Goal: Task Accomplishment & Management: Use online tool/utility

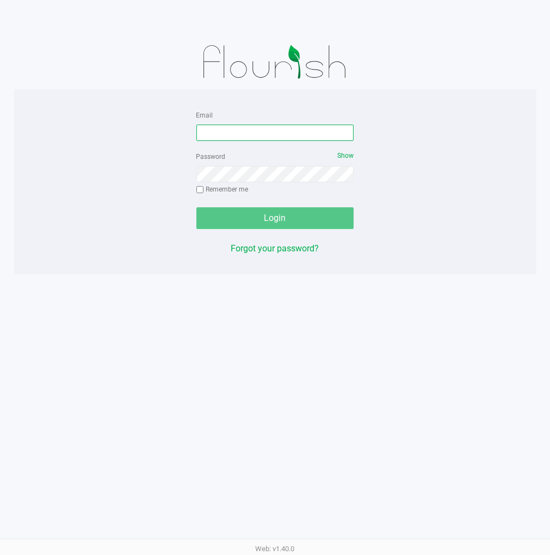
click at [303, 138] on input "Email" at bounding box center [275, 133] width 158 height 16
type input "[EMAIL_ADDRESS][DOMAIN_NAME]"
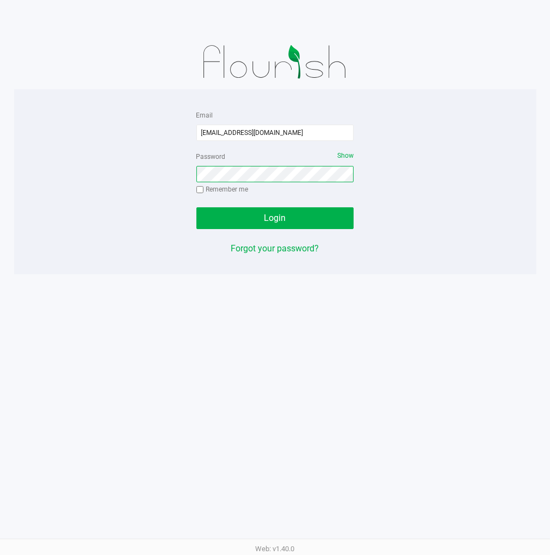
click at [196, 207] on button "Login" at bounding box center [275, 218] width 158 height 22
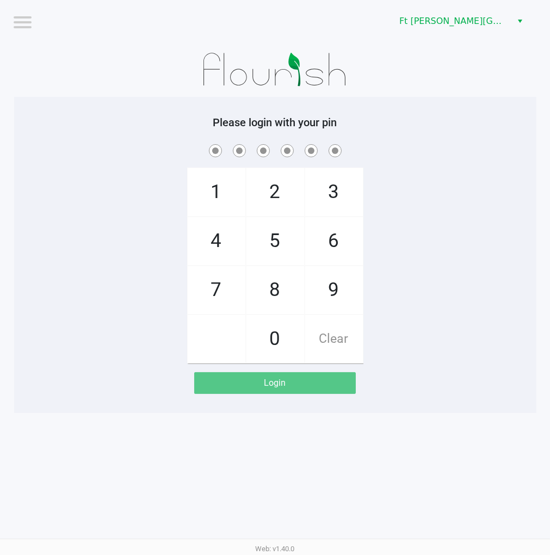
click at [449, 164] on div "1 4 7 2 5 8 0 3 6 9 Clear" at bounding box center [275, 252] width 522 height 221
checkbox input "true"
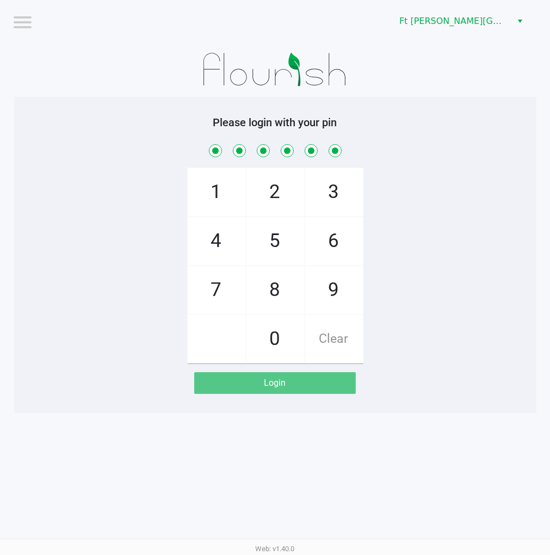
checkbox input "true"
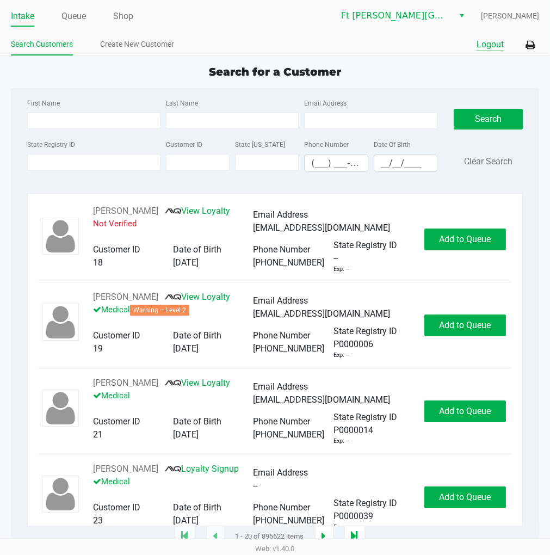
click at [486, 42] on button "Logout" at bounding box center [489, 44] width 27 height 13
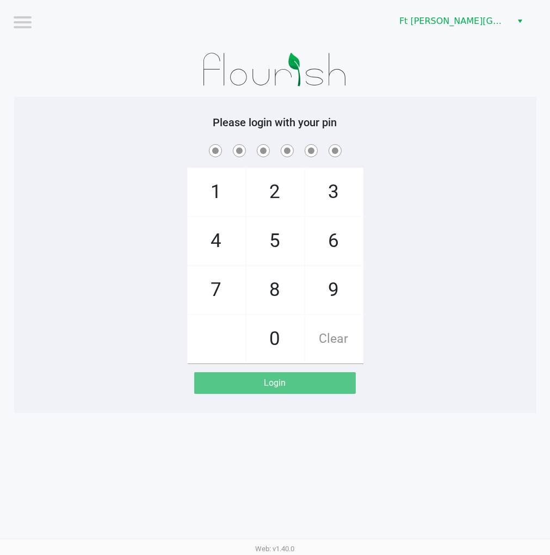
click at [471, 233] on div "1 4 7 2 5 8 0 3 6 9 Clear" at bounding box center [275, 252] width 522 height 221
click at [498, 184] on div "1 4 7 2 5 8 0 3 6 9 Clear" at bounding box center [275, 252] width 522 height 221
checkbox input "true"
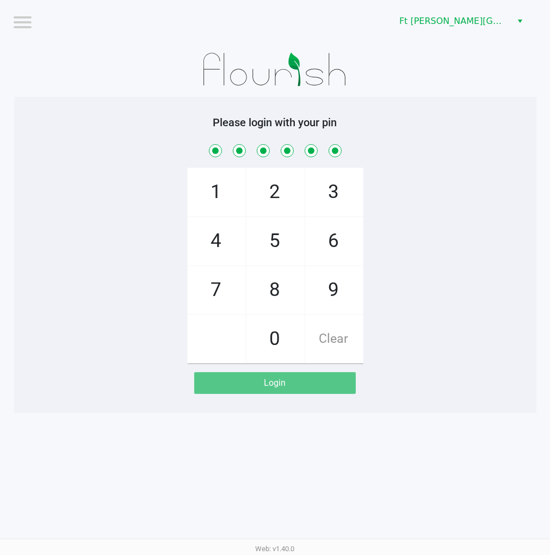
checkbox input "true"
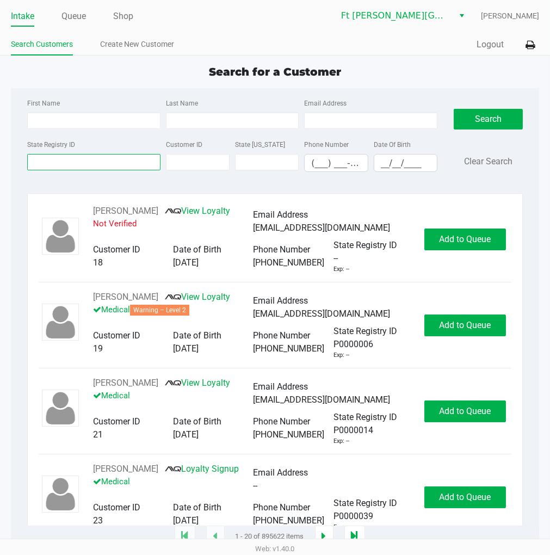
click at [63, 164] on input "State Registry ID" at bounding box center [93, 162] width 133 height 16
click at [75, 17] on link "Queue" at bounding box center [73, 16] width 24 height 15
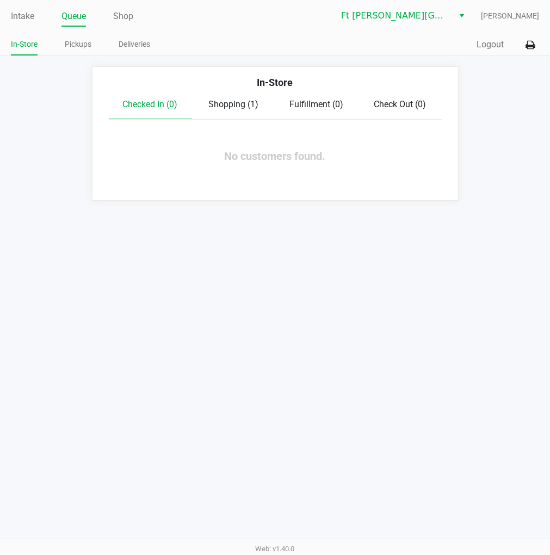
click at [84, 45] on link "Pickups" at bounding box center [78, 45] width 27 height 14
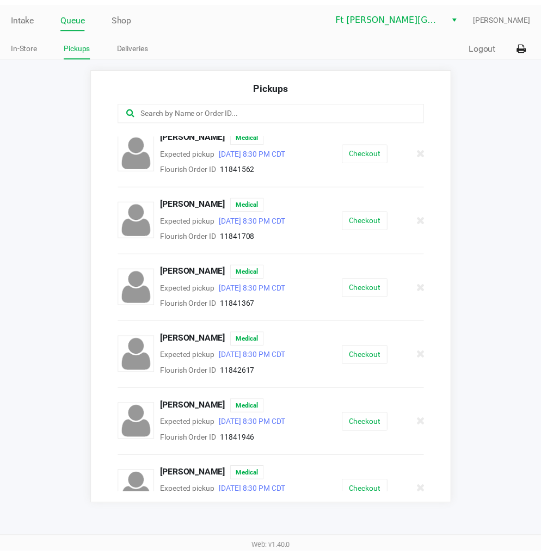
scroll to position [210, 0]
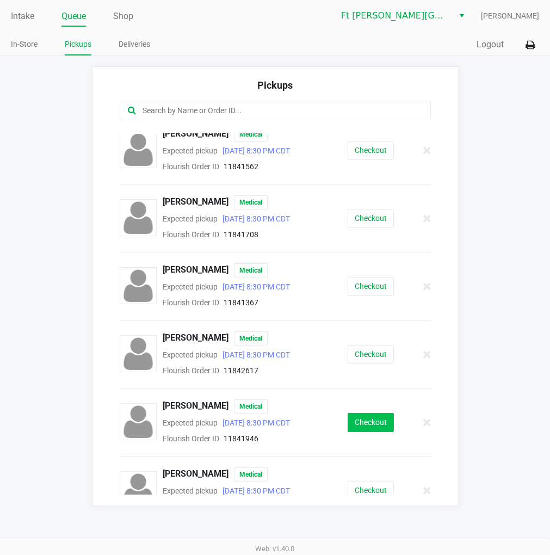
click at [367, 424] on button "Checkout" at bounding box center [370, 422] width 46 height 19
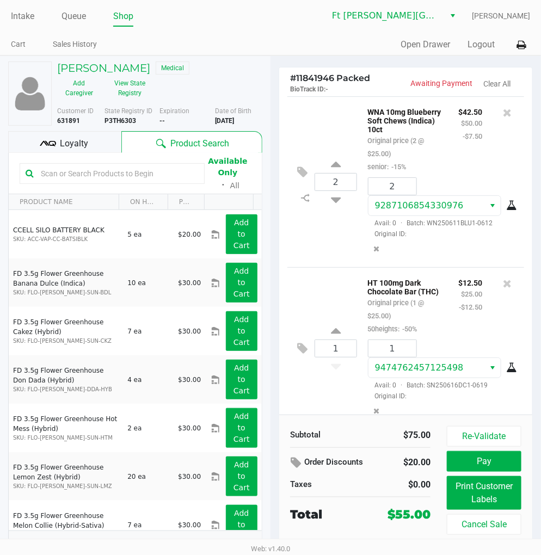
click at [129, 90] on button "View State Registry" at bounding box center [126, 87] width 51 height 27
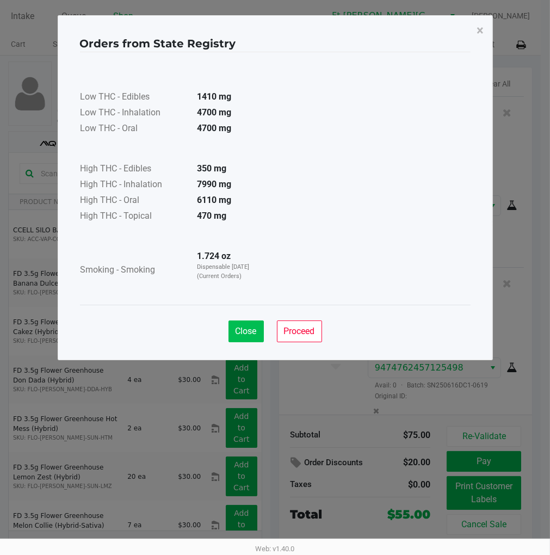
click at [245, 334] on span "Close" at bounding box center [245, 331] width 21 height 10
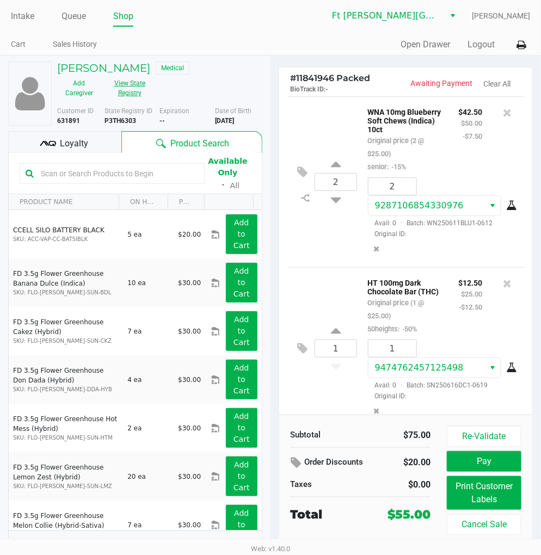
scroll to position [24, 0]
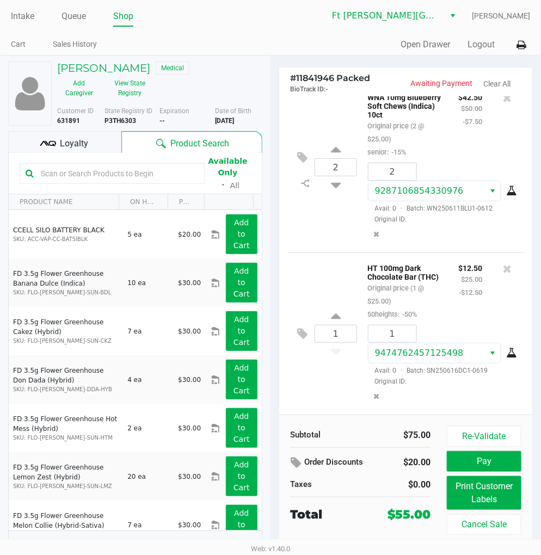
click at [322, 278] on div "1 HT 100mg Dark Chocolate Bar (THC) Original price (1 @ $25.00) 50heights: -50%…" at bounding box center [405, 333] width 237 height 162
click at [98, 142] on div "Loyalty" at bounding box center [64, 142] width 113 height 22
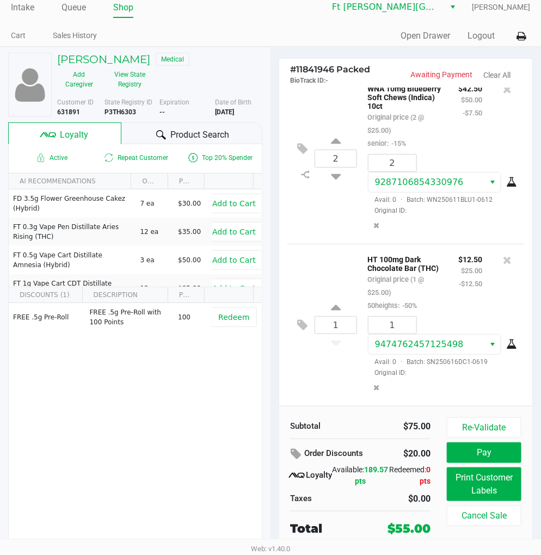
scroll to position [11, 0]
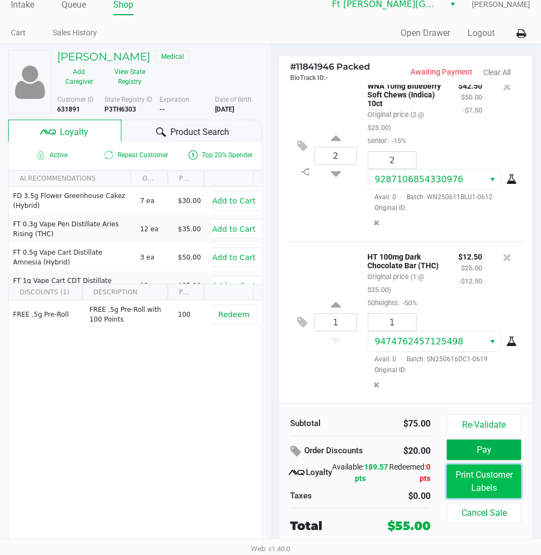
click at [493, 481] on button "Print Customer Labels" at bounding box center [483, 481] width 74 height 34
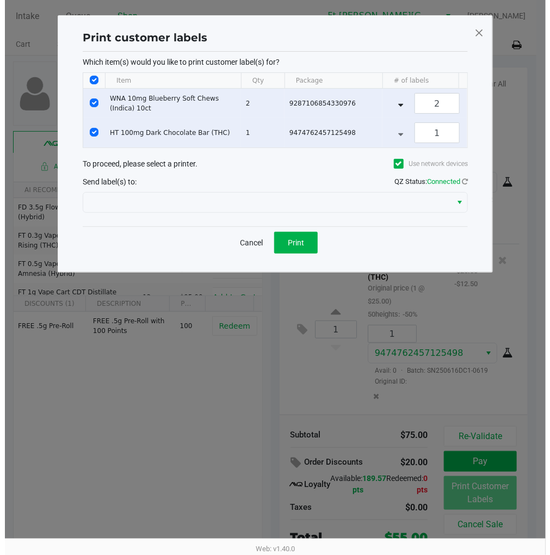
scroll to position [0, 0]
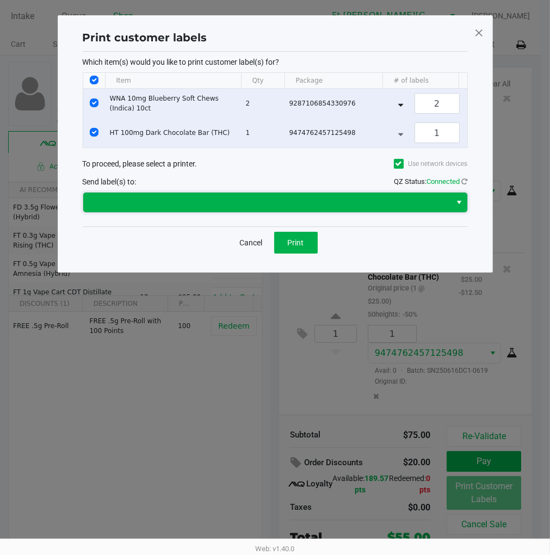
click at [297, 209] on span at bounding box center [267, 202] width 355 height 13
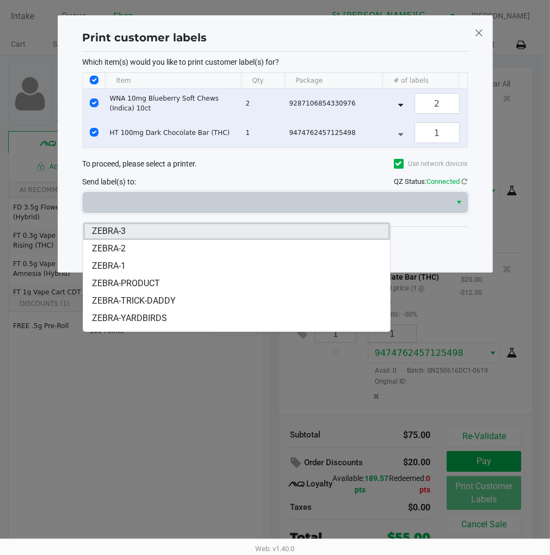
click at [122, 234] on span "ZEBRA-3" at bounding box center [109, 231] width 34 height 13
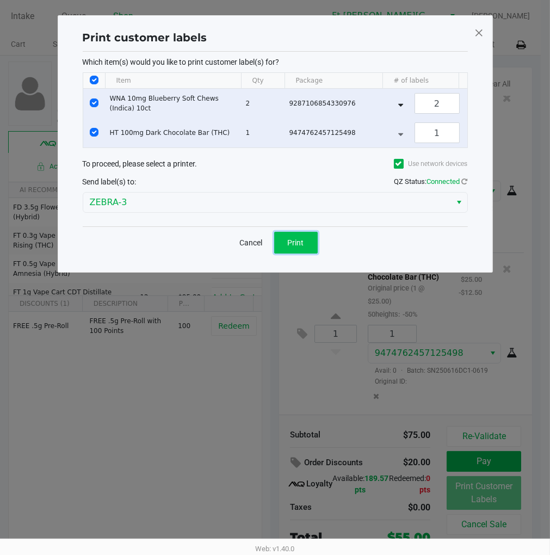
click at [281, 249] on button "Print" at bounding box center [296, 243] width 44 height 22
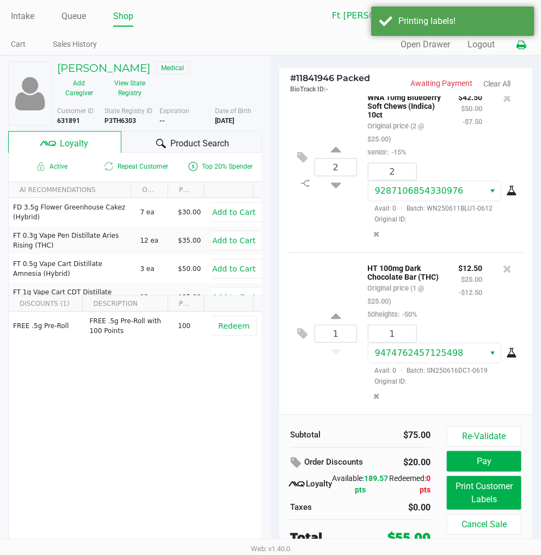
click at [520, 41] on icon at bounding box center [520, 45] width 9 height 8
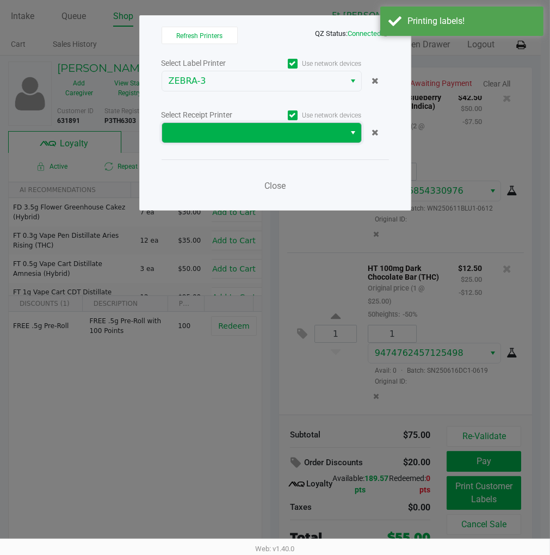
click at [272, 131] on span at bounding box center [254, 132] width 170 height 13
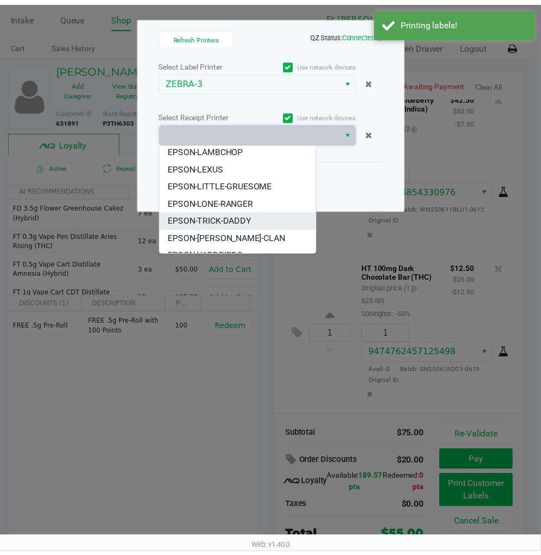
scroll to position [30, 0]
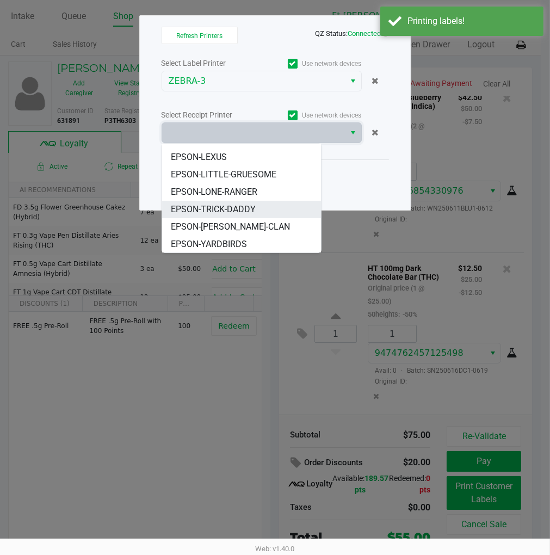
click at [222, 205] on span "EPSON-TRICK-DADDY" at bounding box center [213, 209] width 85 height 13
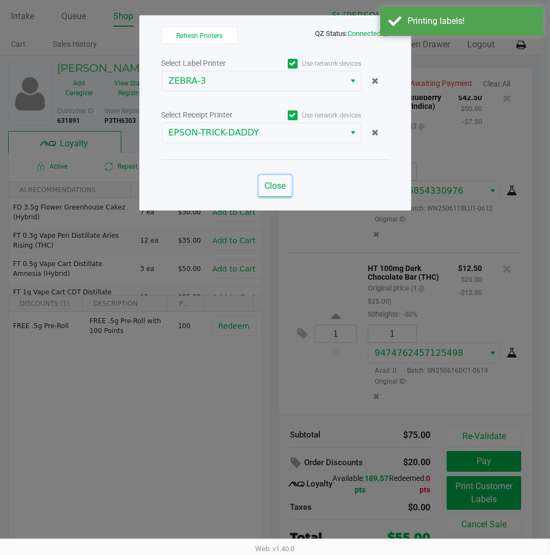
click at [268, 179] on button "Close" at bounding box center [275, 186] width 33 height 22
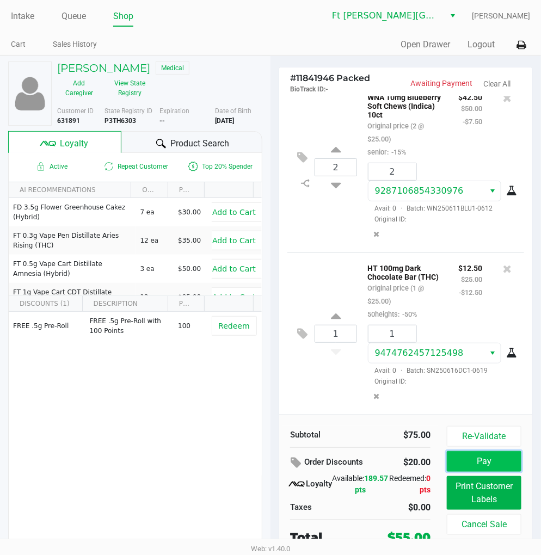
click at [483, 462] on button "Pay" at bounding box center [483, 461] width 74 height 21
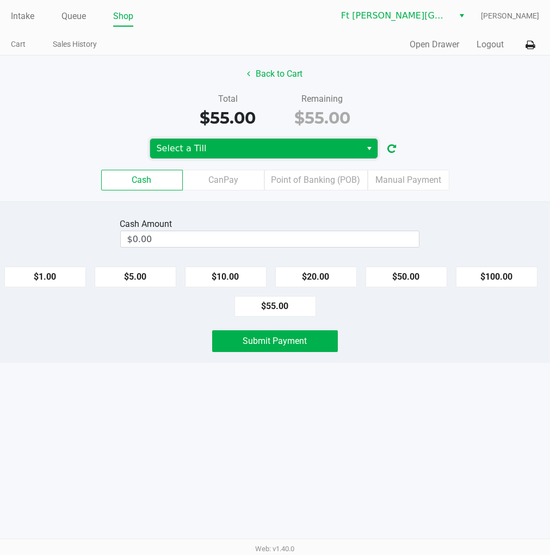
click at [197, 148] on span "Select a Till" at bounding box center [256, 148] width 198 height 13
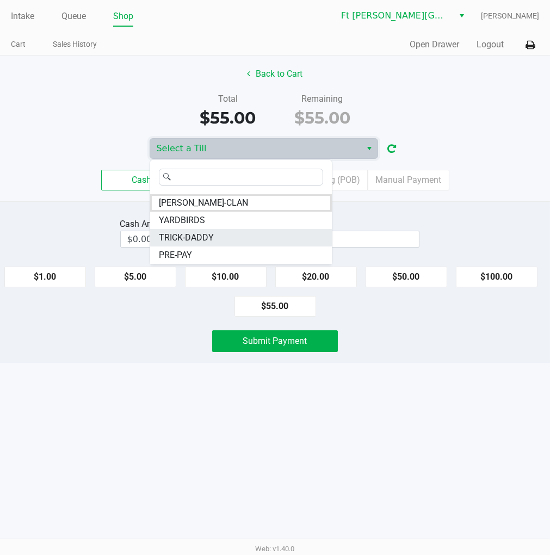
click at [201, 235] on span "TRICK-DADDY" at bounding box center [186, 237] width 55 height 13
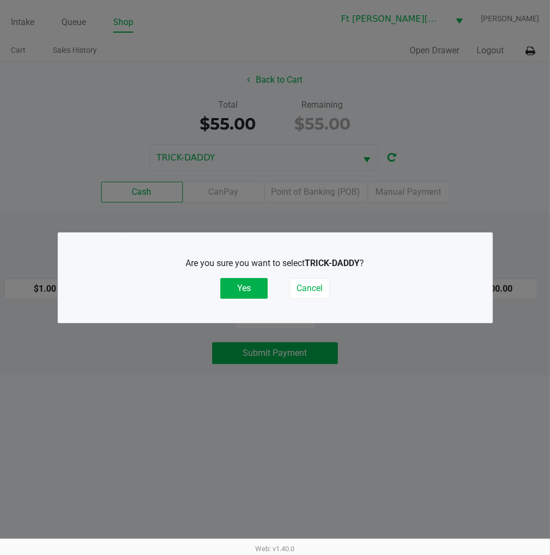
click at [270, 294] on div "Are you sure you want to select TRICK-DADDY ? Yes Cancel" at bounding box center [275, 278] width 390 height 42
click at [260, 290] on button "Yes" at bounding box center [243, 288] width 47 height 21
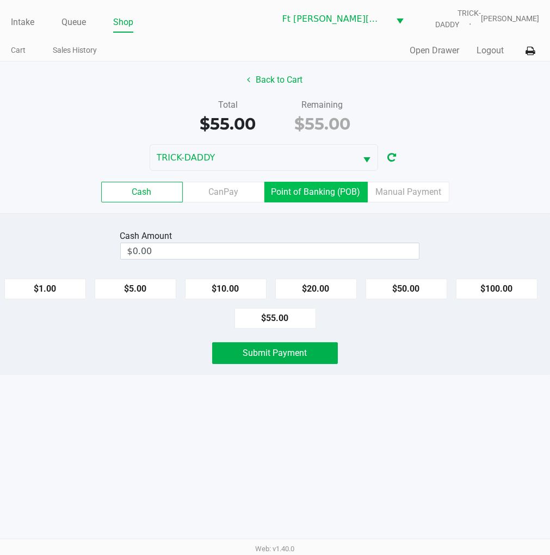
click at [316, 200] on label "Point of Banking (POB)" at bounding box center [315, 192] width 103 height 21
click at [0, 0] on 7 "Point of Banking (POB)" at bounding box center [0, 0] width 0 height 0
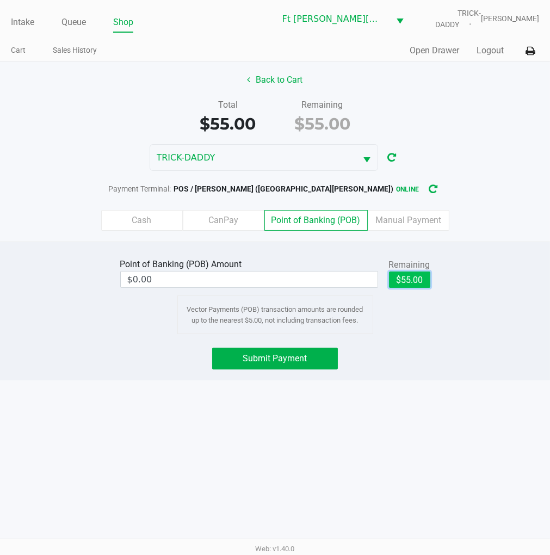
click at [416, 282] on button "$55.00" at bounding box center [409, 279] width 41 height 16
type input "$55.00"
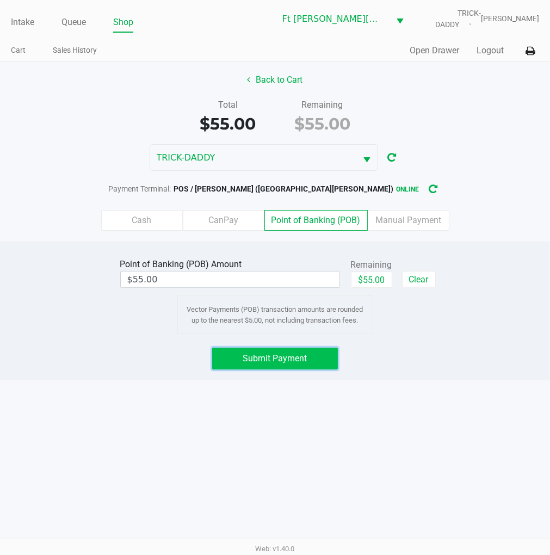
click at [306, 362] on span "Submit Payment" at bounding box center [275, 358] width 64 height 10
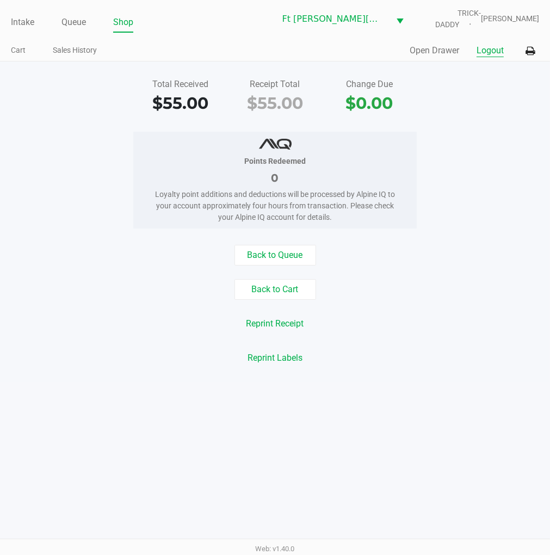
click at [486, 49] on button "Logout" at bounding box center [489, 50] width 27 height 13
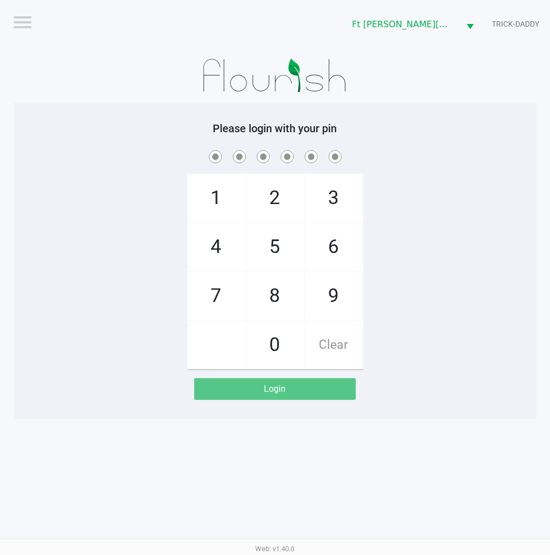
click at [432, 262] on div "1 4 7 2 5 8 0 3 6 9 Clear" at bounding box center [275, 258] width 522 height 221
checkbox input "true"
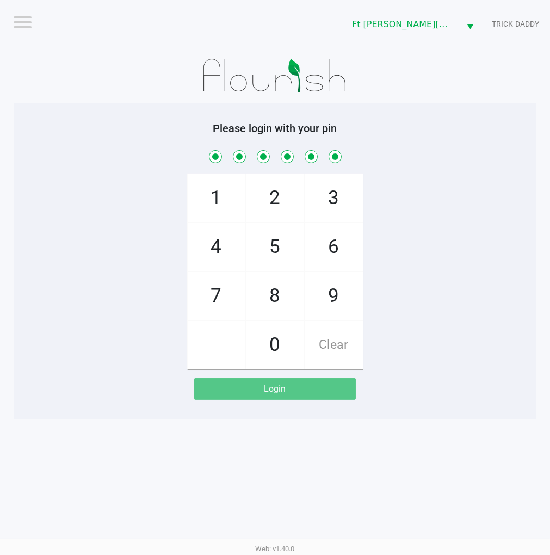
checkbox input "true"
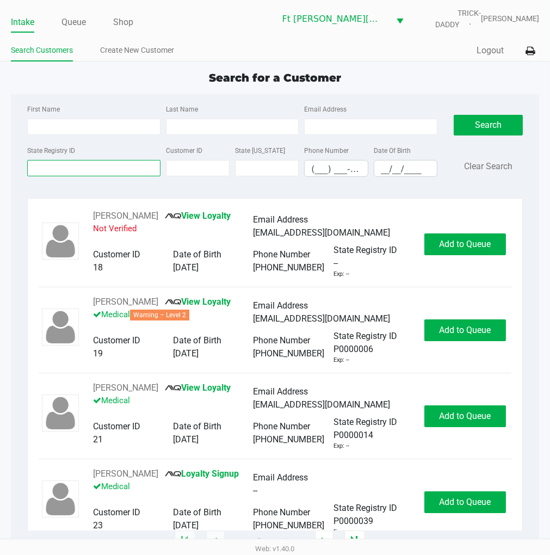
click at [110, 172] on input "State Registry ID" at bounding box center [93, 168] width 133 height 16
click at [77, 18] on link "Queue" at bounding box center [73, 22] width 24 height 15
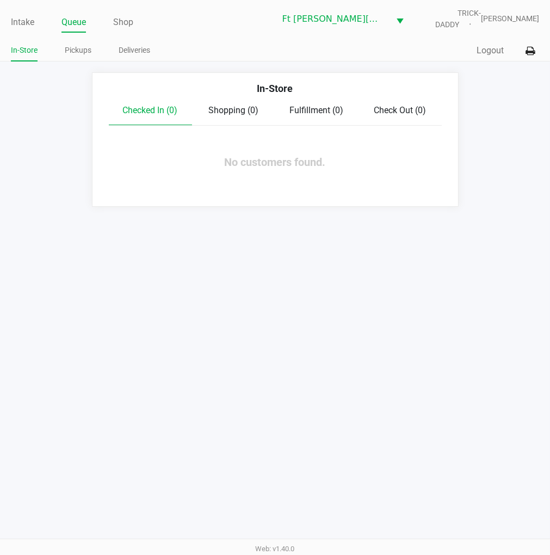
click at [80, 46] on link "Pickups" at bounding box center [78, 51] width 27 height 14
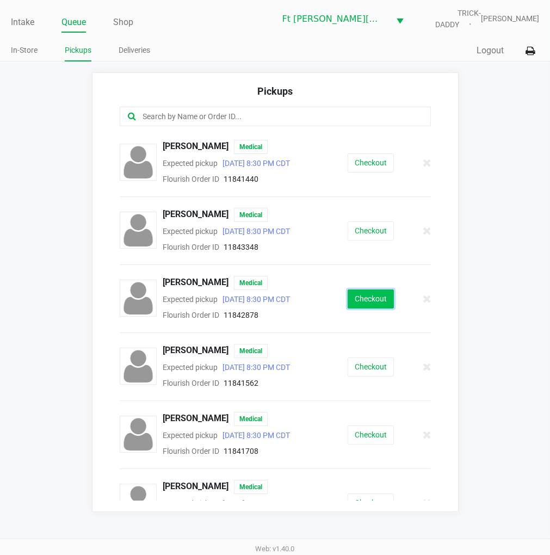
click at [363, 302] on button "Checkout" at bounding box center [370, 298] width 46 height 19
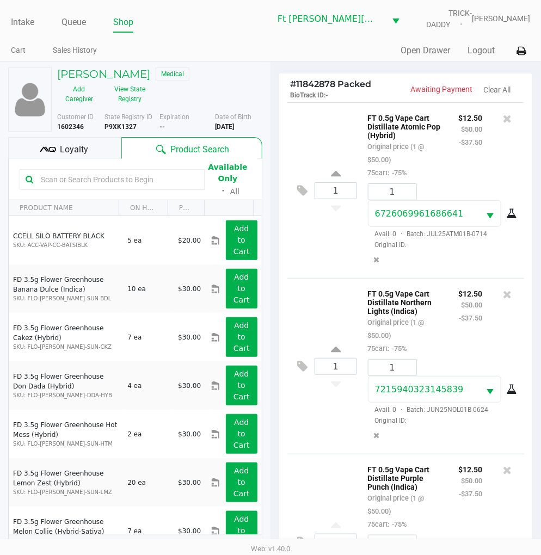
click at [94, 155] on div "Loyalty" at bounding box center [64, 148] width 113 height 22
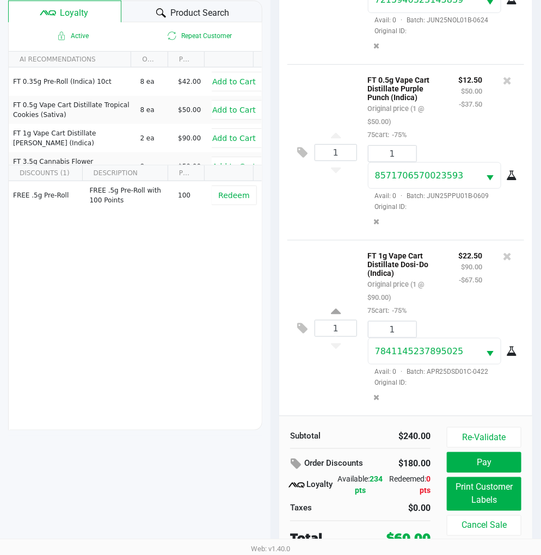
scroll to position [140, 0]
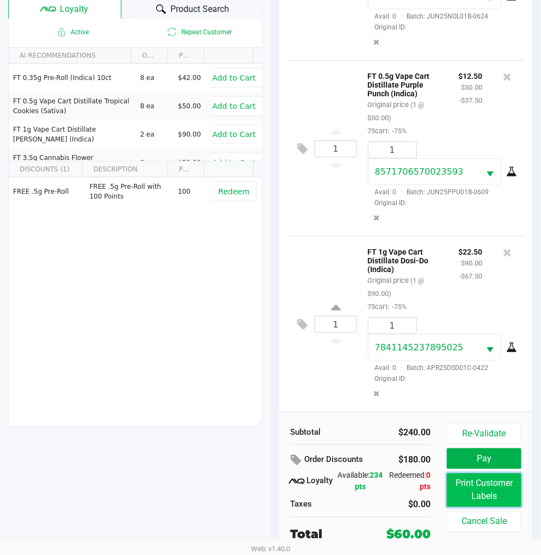
click at [485, 481] on button "Print Customer Labels" at bounding box center [483, 490] width 74 height 34
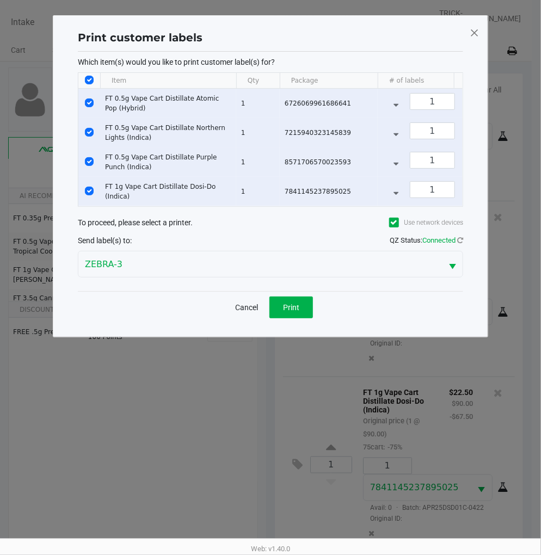
scroll to position [0, 0]
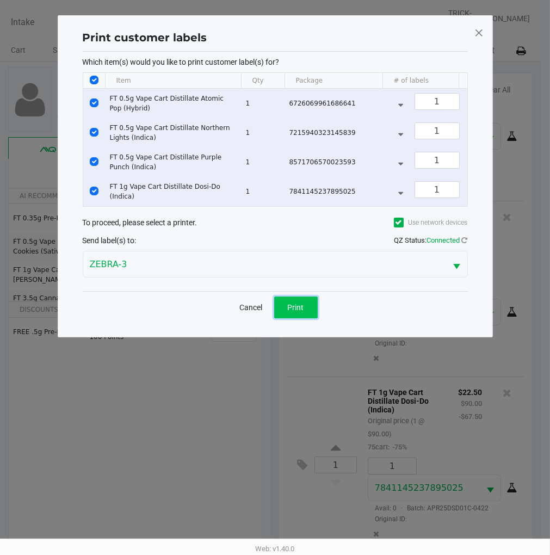
click at [311, 307] on button "Print" at bounding box center [296, 307] width 44 height 22
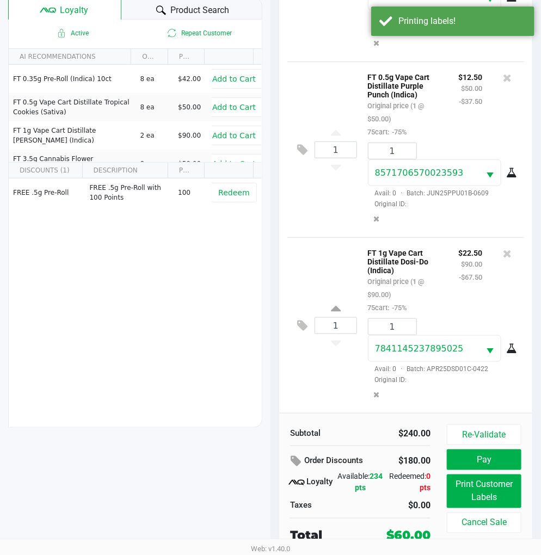
scroll to position [140, 0]
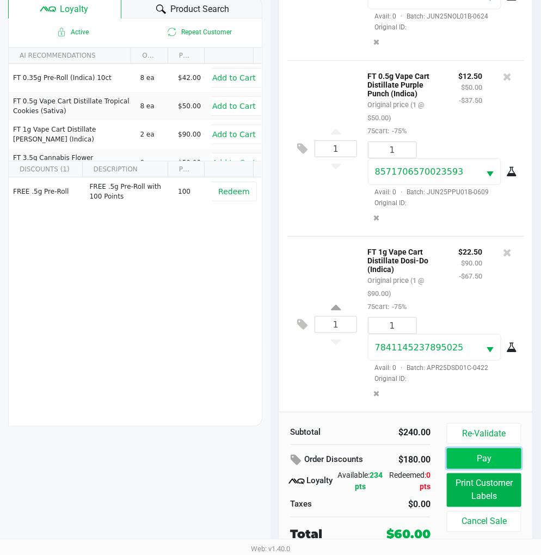
click at [458, 455] on button "Pay" at bounding box center [483, 458] width 74 height 21
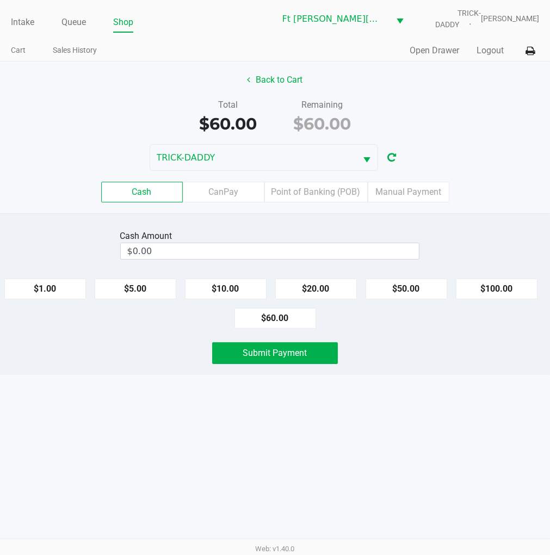
click at [274, 322] on button "$60.00" at bounding box center [275, 318] width 82 height 21
type input "$60.00"
click at [284, 351] on span "Submit Payment" at bounding box center [275, 352] width 64 height 10
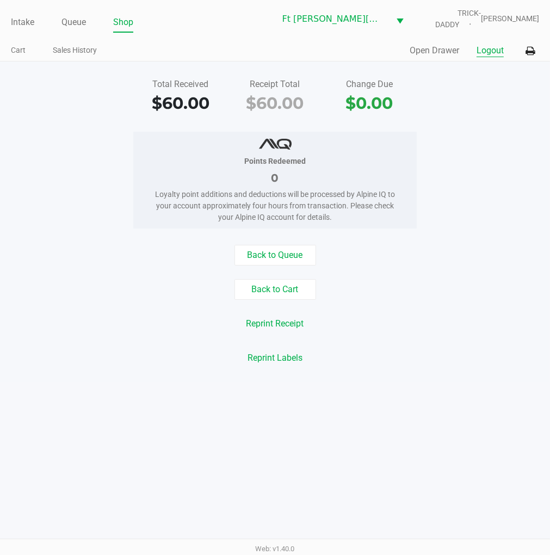
drag, startPoint x: 490, startPoint y: 45, endPoint x: 498, endPoint y: 51, distance: 8.9
click at [490, 45] on button "Logout" at bounding box center [489, 50] width 27 height 13
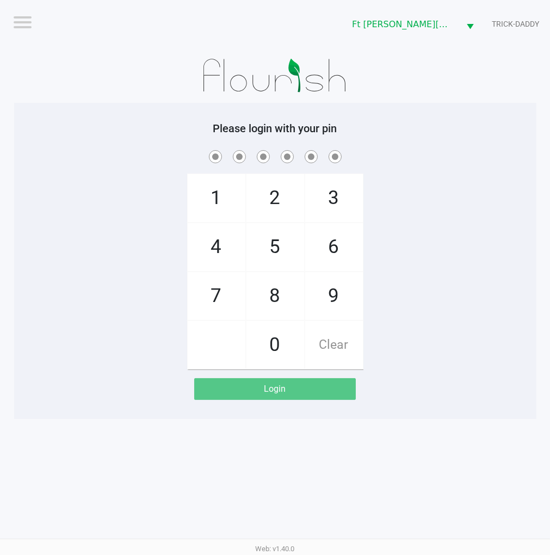
click at [454, 225] on div "1 4 7 2 5 8 0 3 6 9 Clear" at bounding box center [275, 258] width 522 height 221
checkbox input "true"
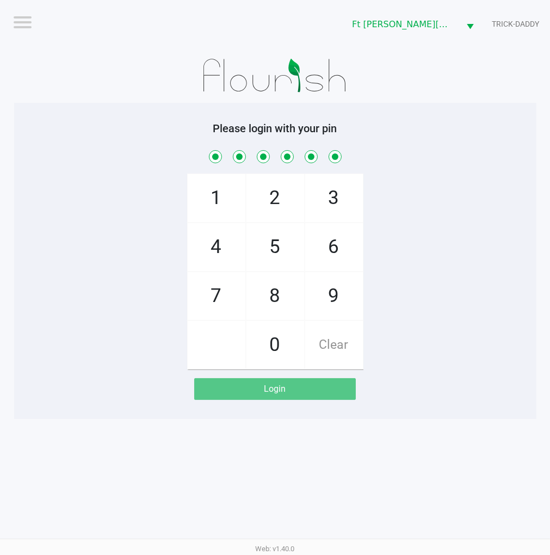
checkbox input "true"
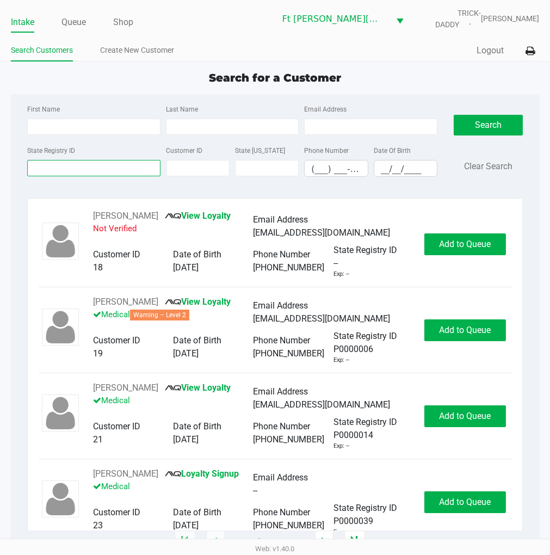
click at [116, 162] on input "State Registry ID" at bounding box center [93, 168] width 133 height 16
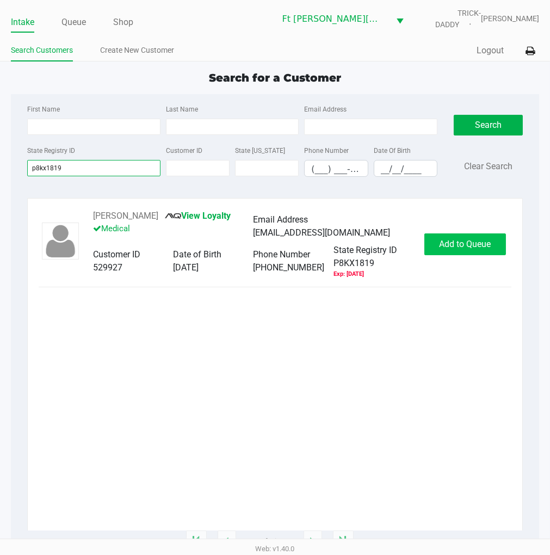
type input "p8kx1819"
click at [433, 251] on button "Add to Queue" at bounding box center [465, 244] width 82 height 22
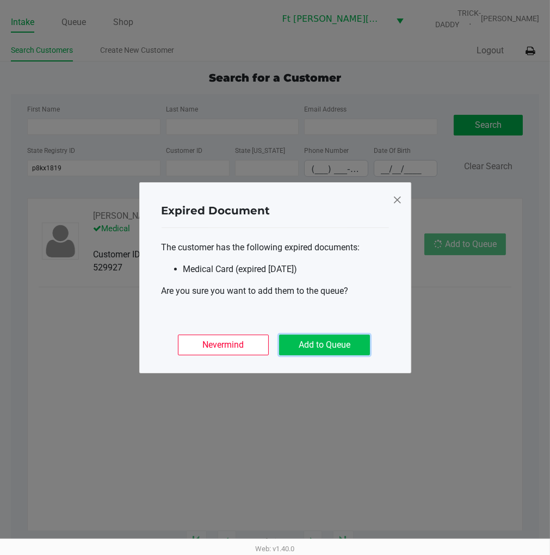
click at [350, 340] on button "Add to Queue" at bounding box center [324, 344] width 91 height 21
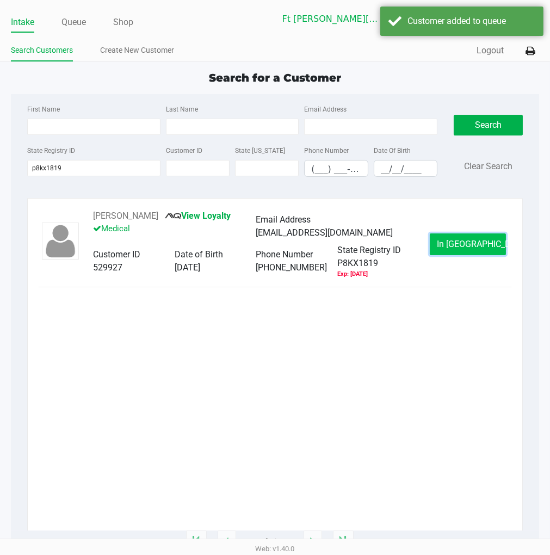
click at [458, 239] on span "In Queue" at bounding box center [482, 244] width 91 height 10
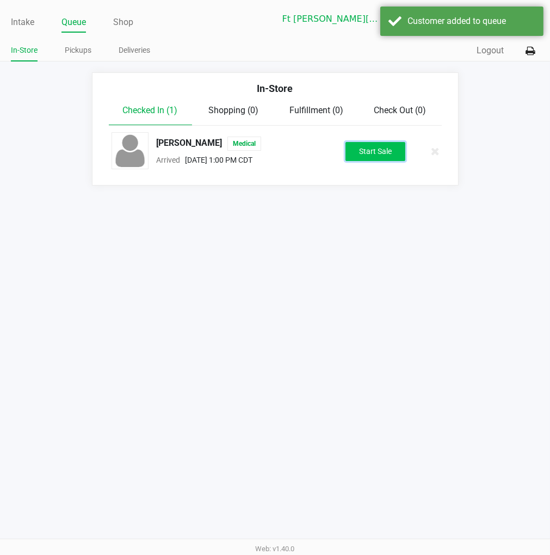
click at [393, 159] on button "Start Sale" at bounding box center [375, 151] width 60 height 19
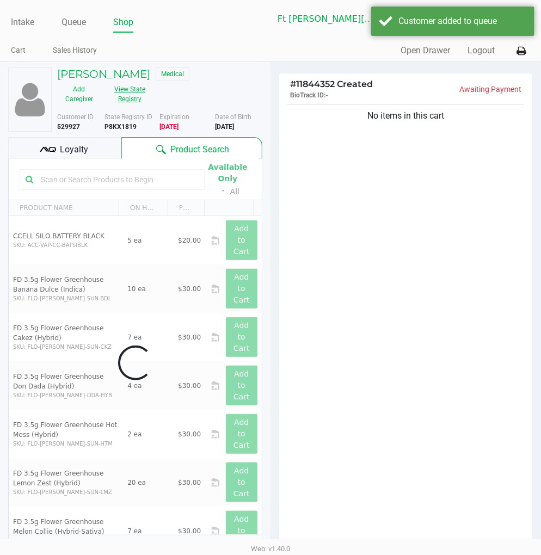
click at [120, 100] on button "View State Registry" at bounding box center [126, 93] width 51 height 27
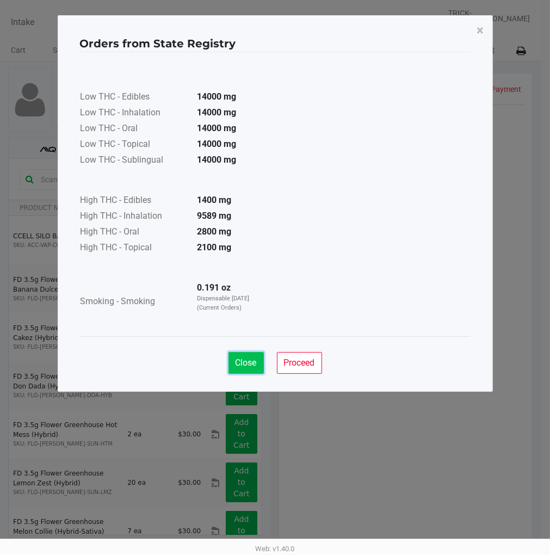
click at [244, 358] on span "Close" at bounding box center [245, 362] width 21 height 10
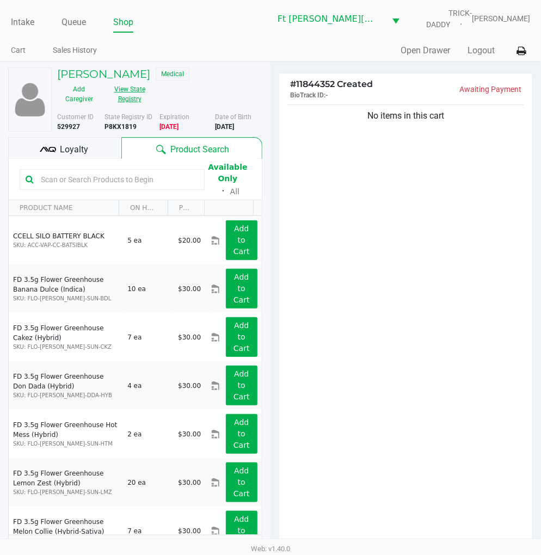
click at [131, 100] on button "View State Registry" at bounding box center [126, 93] width 51 height 27
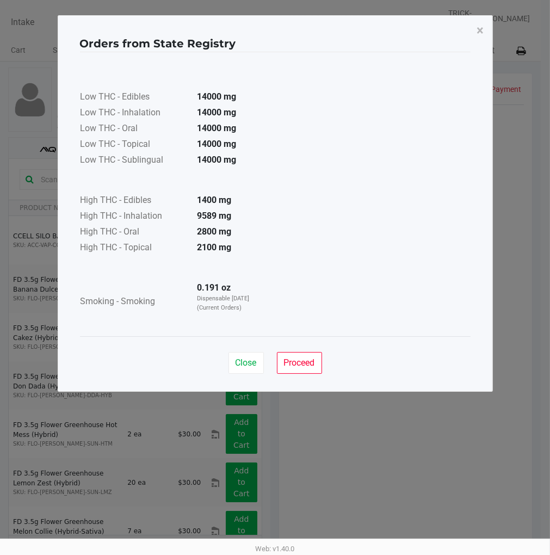
click at [241, 360] on span "Close" at bounding box center [245, 362] width 21 height 10
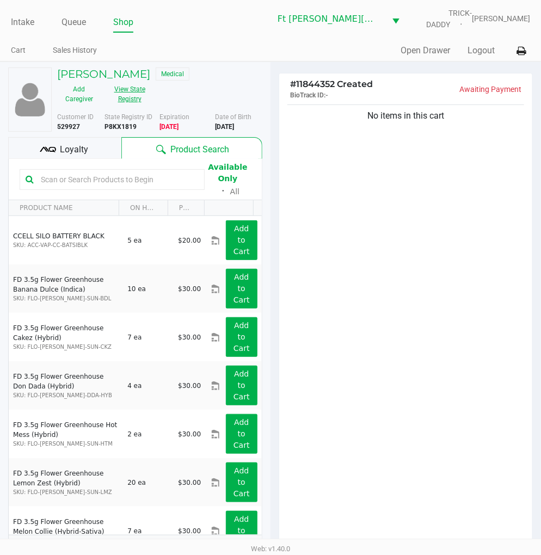
click at [71, 148] on span "Loyalty" at bounding box center [74, 149] width 28 height 13
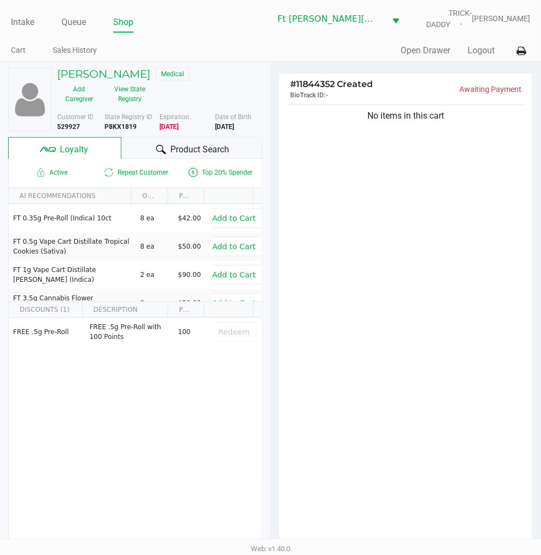
click at [175, 148] on span "Product Search" at bounding box center [199, 149] width 59 height 13
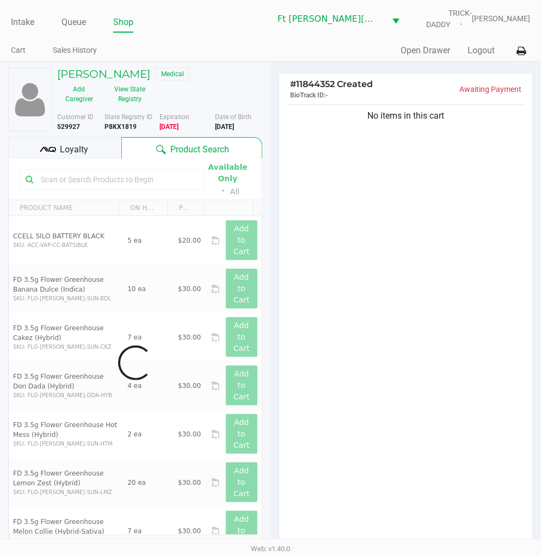
click at [399, 275] on div "No items in this cart" at bounding box center [405, 327] width 253 height 450
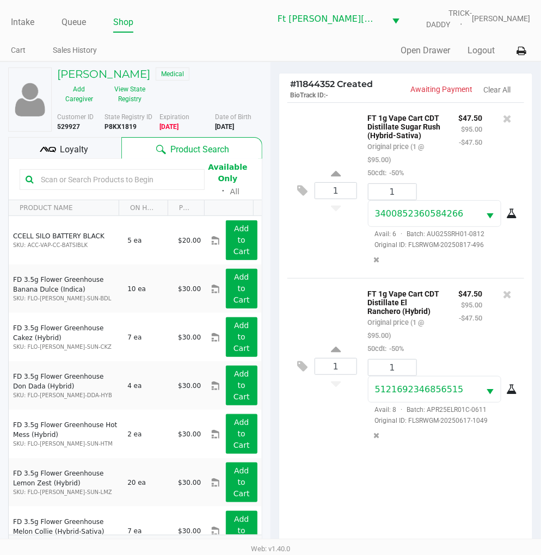
click at [71, 144] on span "Loyalty" at bounding box center [74, 149] width 28 height 13
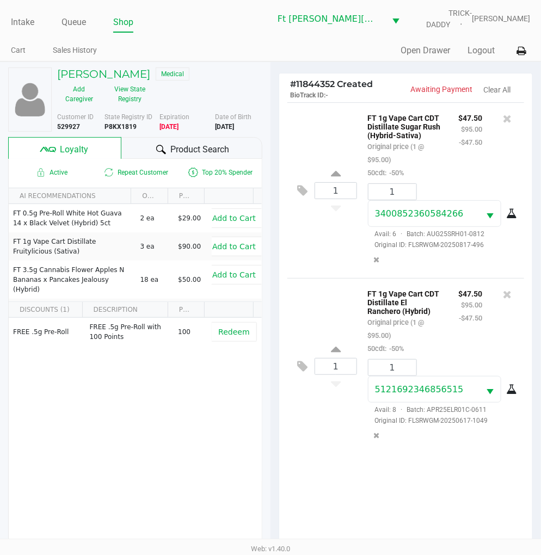
click at [185, 148] on span "Product Search" at bounding box center [199, 149] width 59 height 13
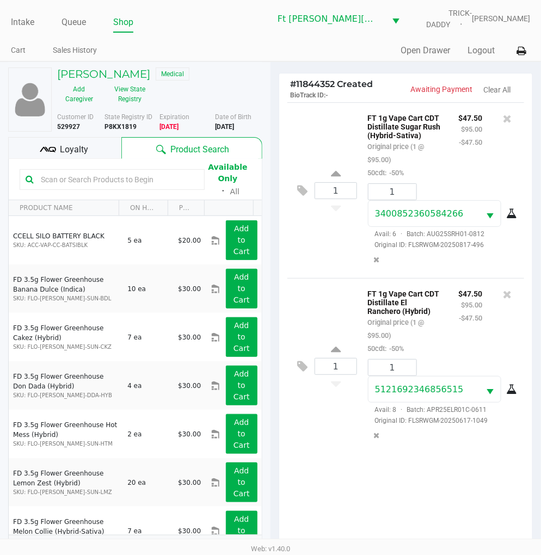
click at [136, 184] on input "text" at bounding box center [117, 179] width 162 height 16
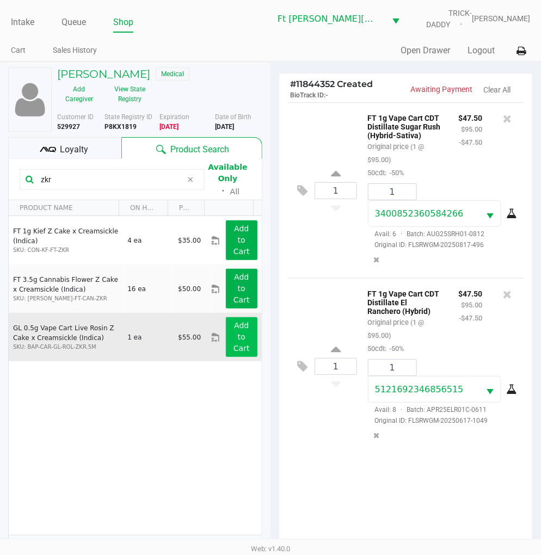
type input "zkr"
click at [237, 337] on button "Add to Cart" at bounding box center [242, 337] width 32 height 40
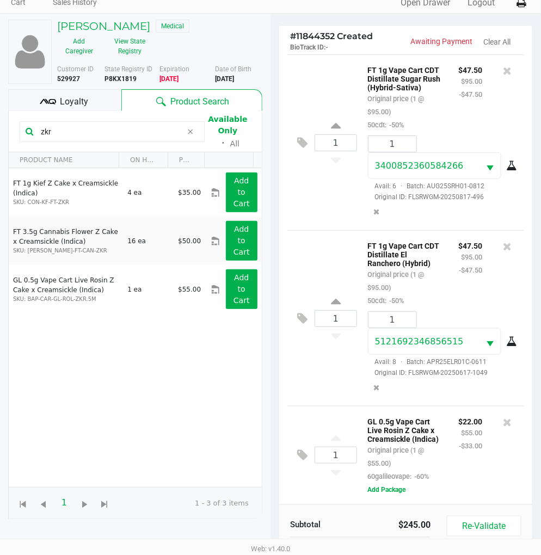
scroll to position [121, 0]
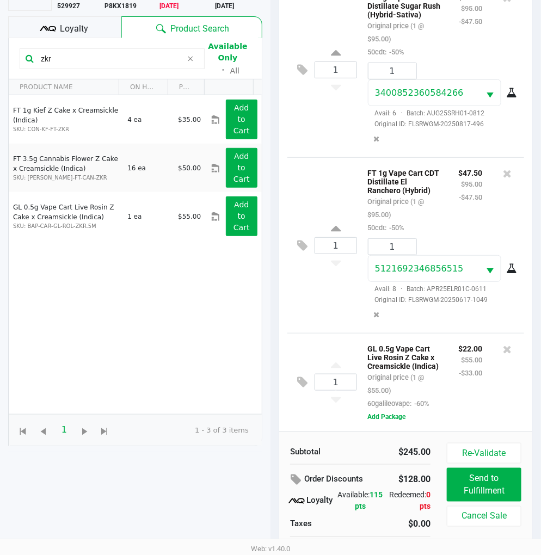
click at [318, 318] on div "1 FT 1g Vape Cart CDT Distillate El Ranchero (Hybrid) Original price (1 @ $95.0…" at bounding box center [405, 245] width 237 height 176
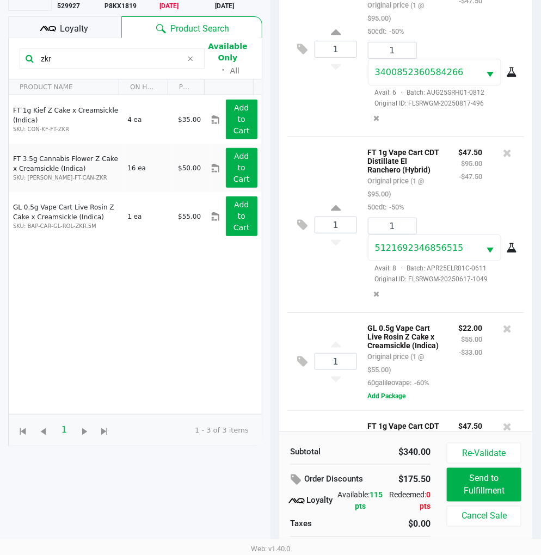
scroll to position [216, 0]
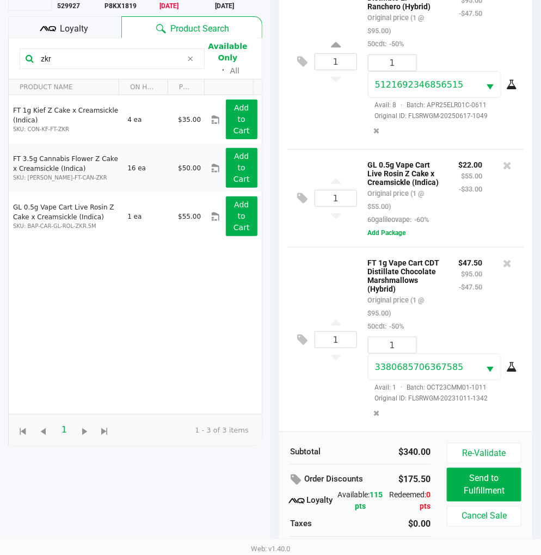
click at [325, 272] on div "1 FT 1g Vape Cart CDT Distillate Chocolate Marshmallows (Hybrid) Original price…" at bounding box center [405, 339] width 237 height 184
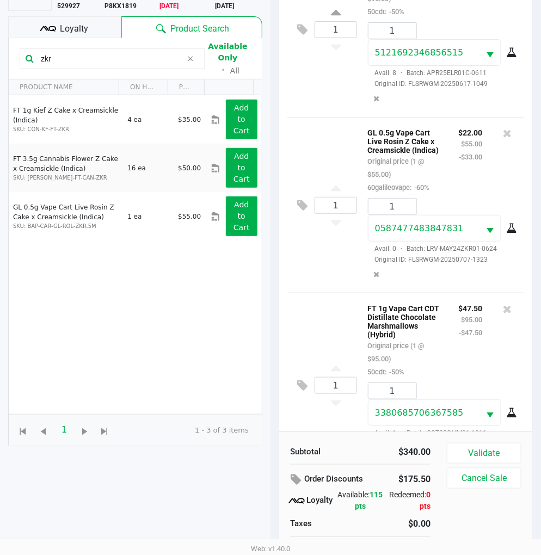
scroll to position [294, 0]
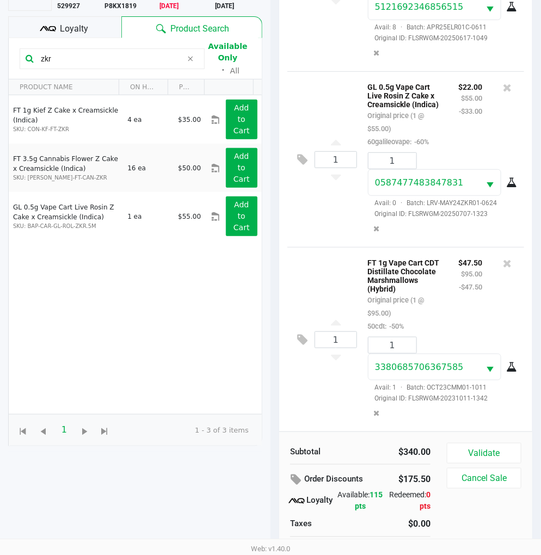
click at [101, 22] on div "Loyalty" at bounding box center [64, 27] width 113 height 22
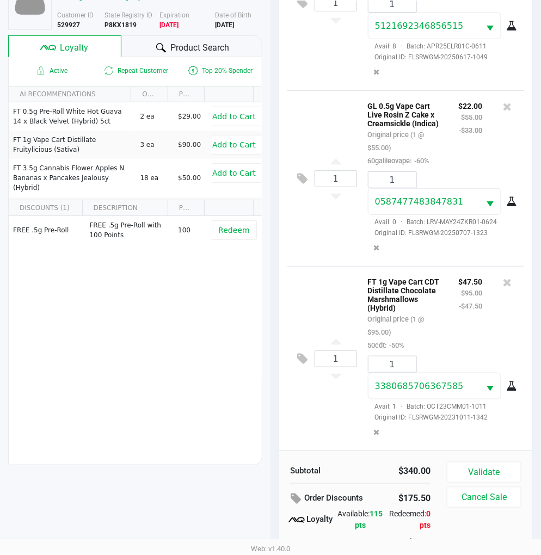
scroll to position [140, 0]
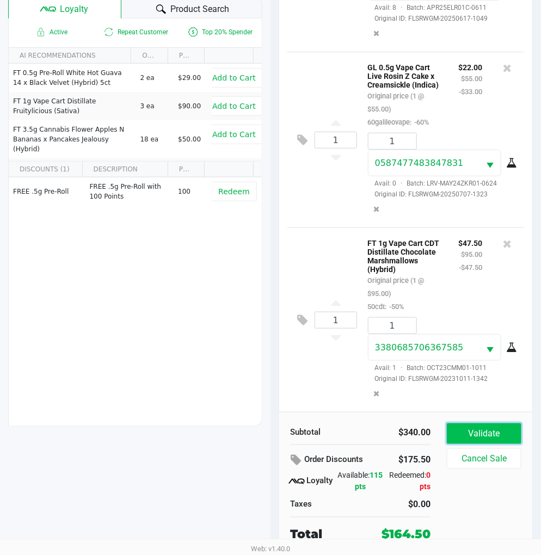
click at [484, 435] on button "Validate" at bounding box center [483, 433] width 74 height 21
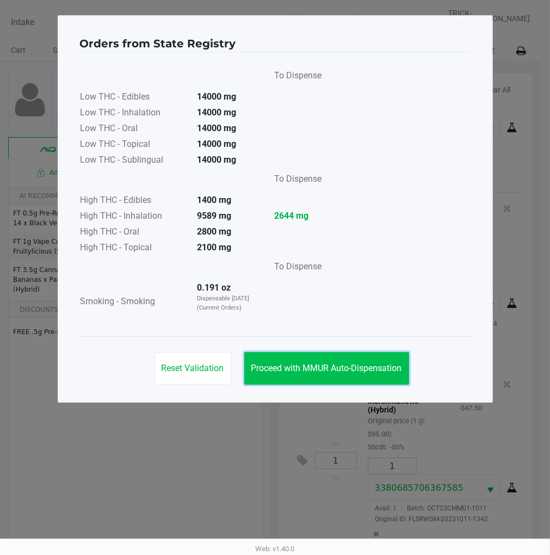
click at [350, 381] on button "Proceed with MMUR Auto-Dispensation" at bounding box center [326, 368] width 165 height 33
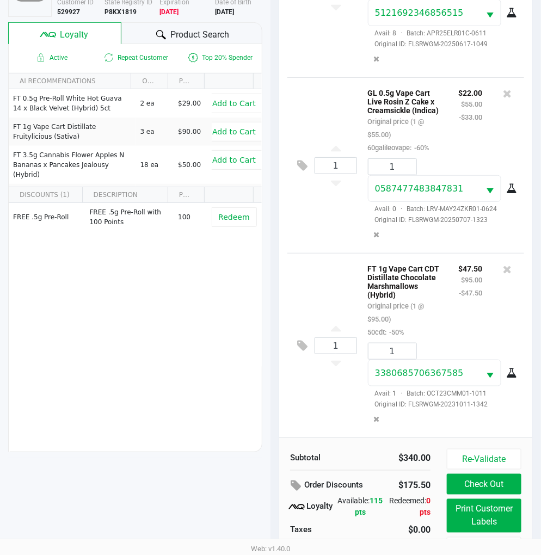
scroll to position [140, 0]
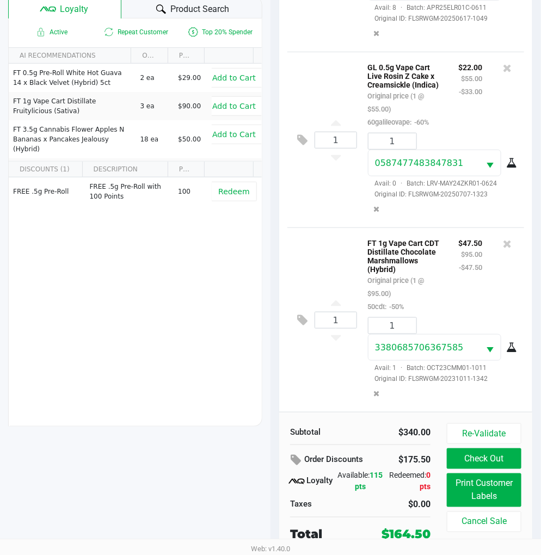
click at [308, 376] on div "1 FT 1g Vape Cart CDT Distillate Chocolate Marshmallows (Hybrid) Original price…" at bounding box center [405, 319] width 237 height 184
click at [502, 63] on icon at bounding box center [506, 68] width 9 height 11
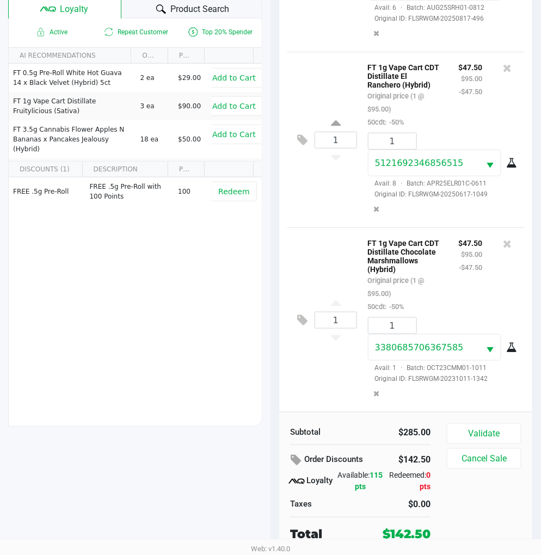
click at [204, 301] on div "FREE .5g Pre-Roll FREE .5g Pre-Roll with 100 Points 100 Redeem" at bounding box center [135, 259] width 253 height 164
click at [482, 430] on button "Validate" at bounding box center [483, 433] width 74 height 21
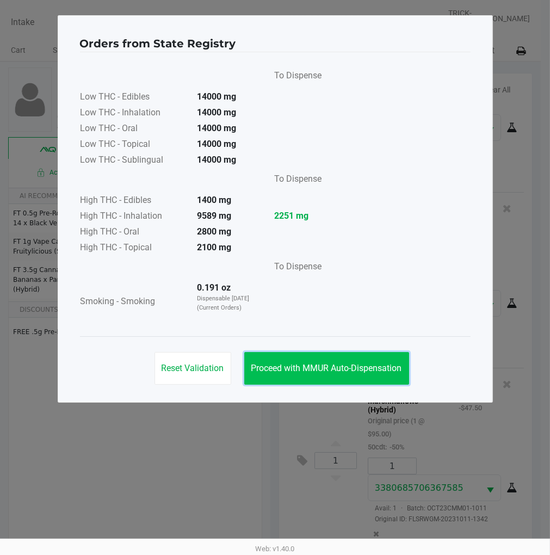
click at [378, 367] on span "Proceed with MMUR Auto-Dispensation" at bounding box center [326, 368] width 151 height 10
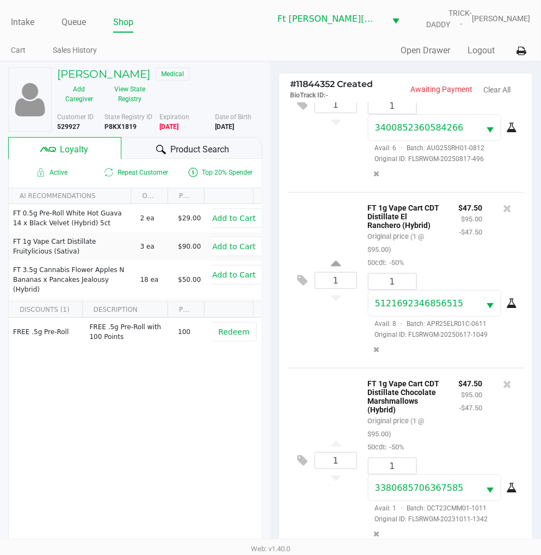
scroll to position [140, 0]
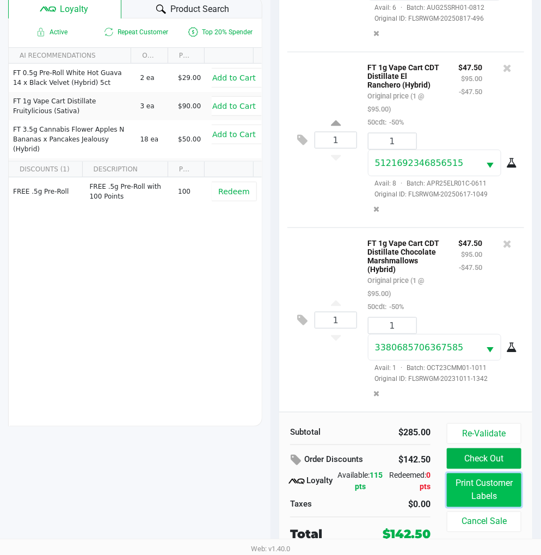
click at [495, 495] on button "Print Customer Labels" at bounding box center [483, 490] width 74 height 34
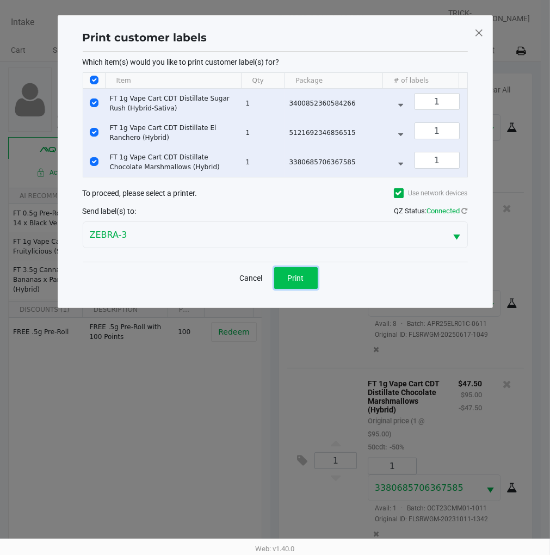
click at [312, 289] on button "Print" at bounding box center [296, 278] width 44 height 22
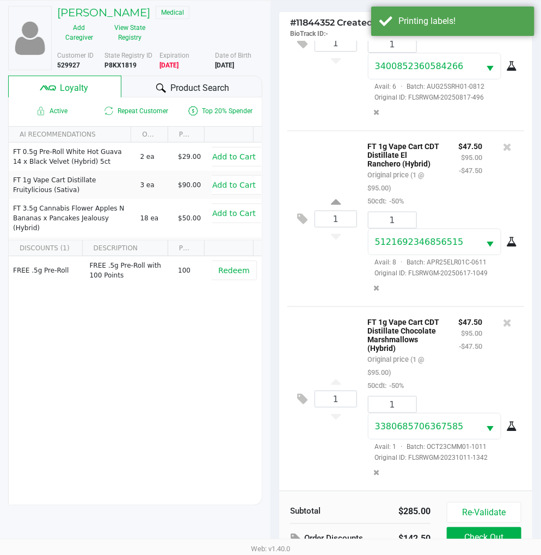
scroll to position [140, 0]
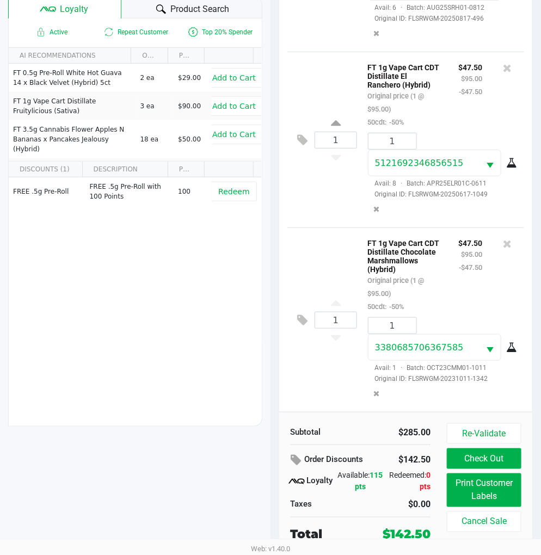
click at [483, 456] on button "Check Out" at bounding box center [483, 458] width 74 height 21
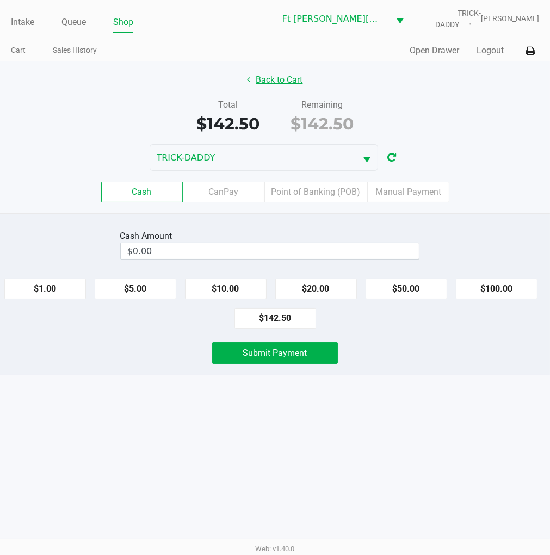
click at [281, 80] on button "Back to Cart" at bounding box center [275, 80] width 70 height 21
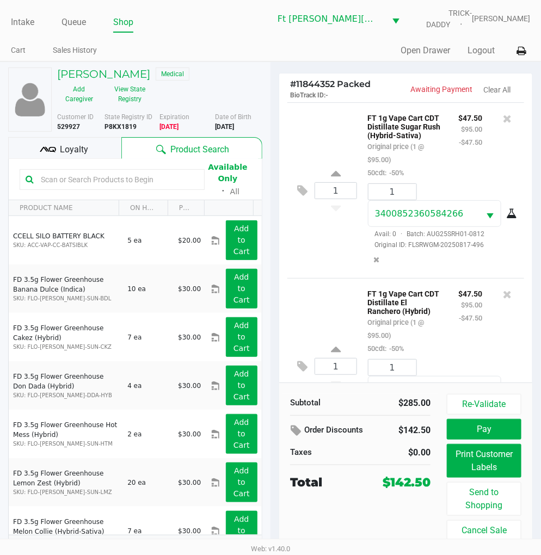
click at [340, 312] on div "1 FT 1g Vape Cart CDT Distillate El Ranchero (Hybrid) Original price (1 @ $95.0…" at bounding box center [405, 366] width 237 height 176
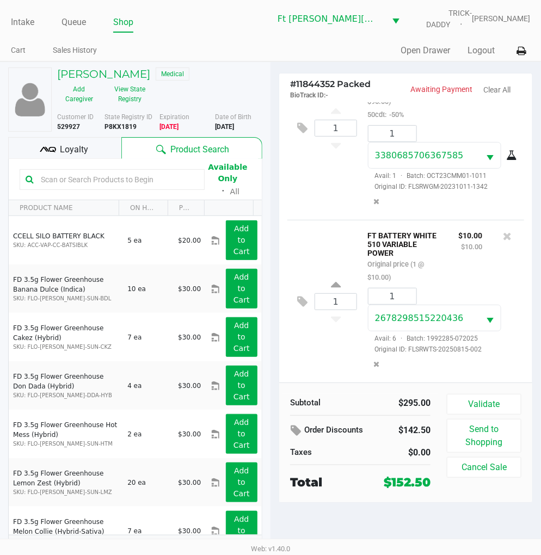
scroll to position [441, 0]
click at [134, 75] on h5 "SHANNON GREEN" at bounding box center [103, 73] width 93 height 13
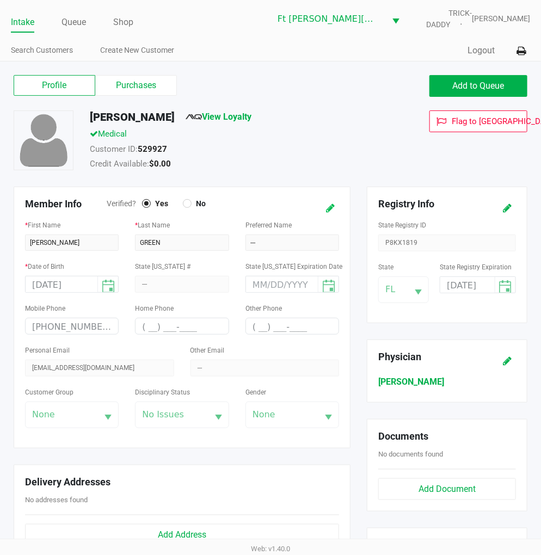
click at [328, 204] on icon at bounding box center [330, 208] width 9 height 8
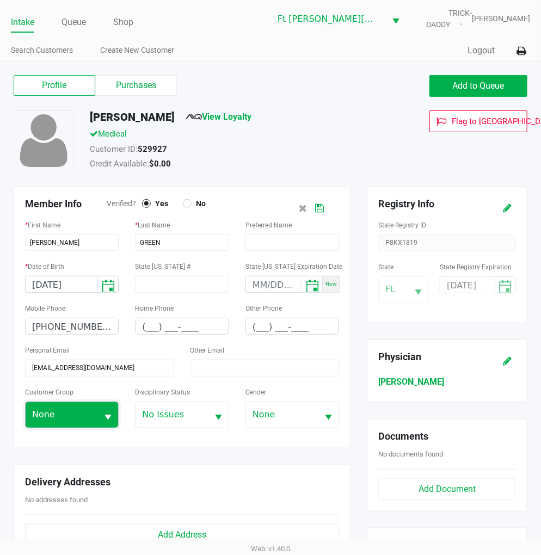
click at [87, 408] on span "None" at bounding box center [62, 415] width 72 height 26
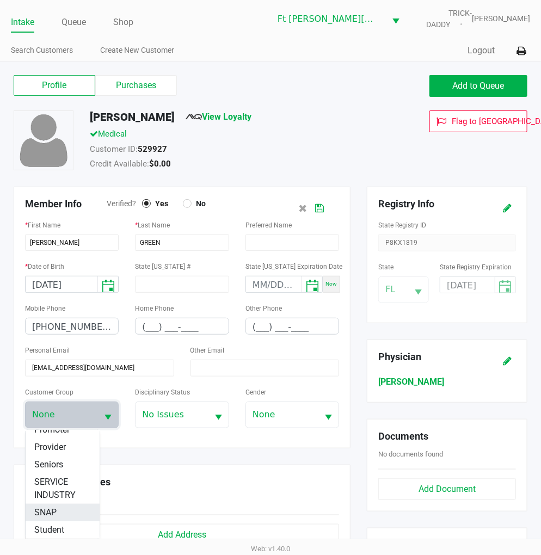
scroll to position [181, 0]
click at [56, 481] on span "SERVICE INDUSTRY" at bounding box center [62, 471] width 57 height 26
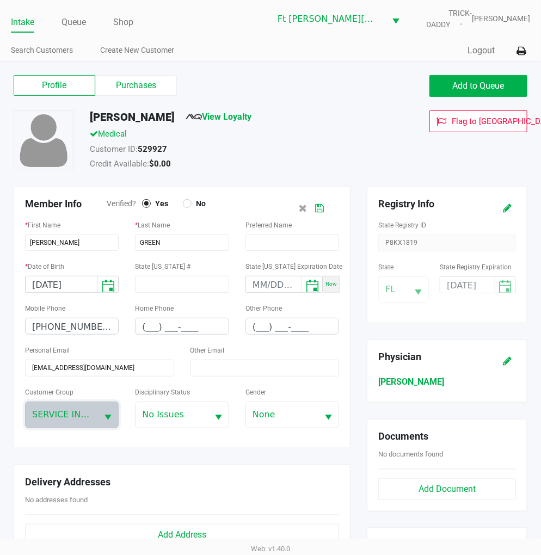
click at [313, 207] on button at bounding box center [318, 208] width 17 height 20
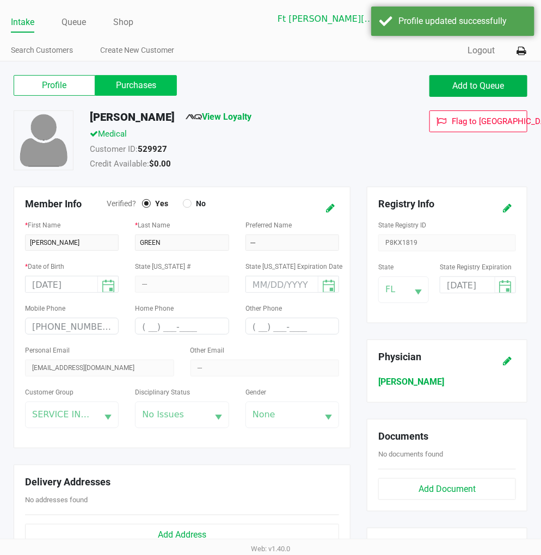
click at [145, 84] on label "Purchases" at bounding box center [136, 85] width 82 height 21
click at [0, 0] on 1 "Purchases" at bounding box center [0, 0] width 0 height 0
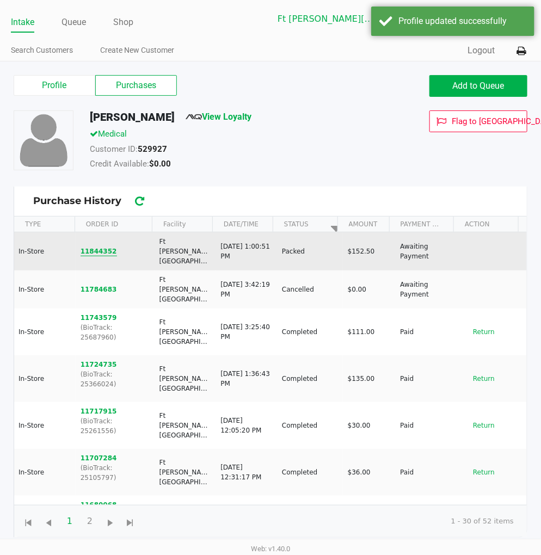
click at [106, 246] on button "11844352" at bounding box center [98, 251] width 36 height 10
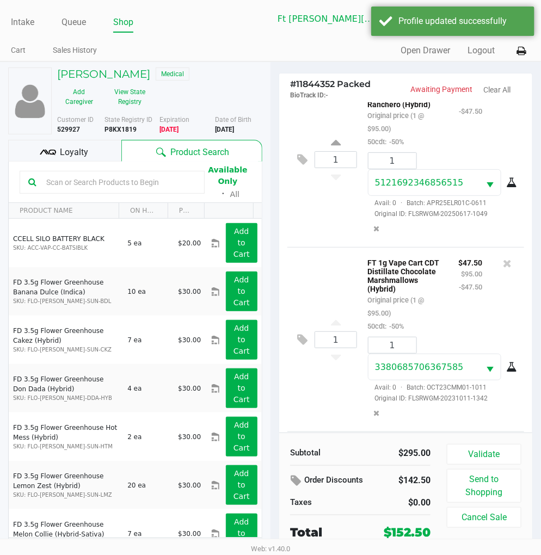
scroll to position [392, 0]
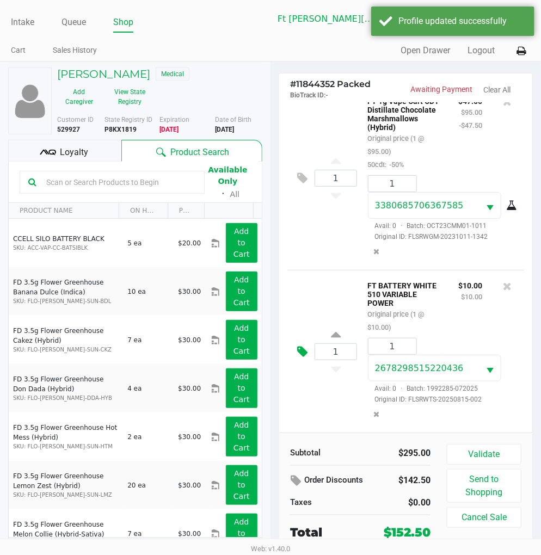
click at [308, 346] on button at bounding box center [304, 352] width 19 height 26
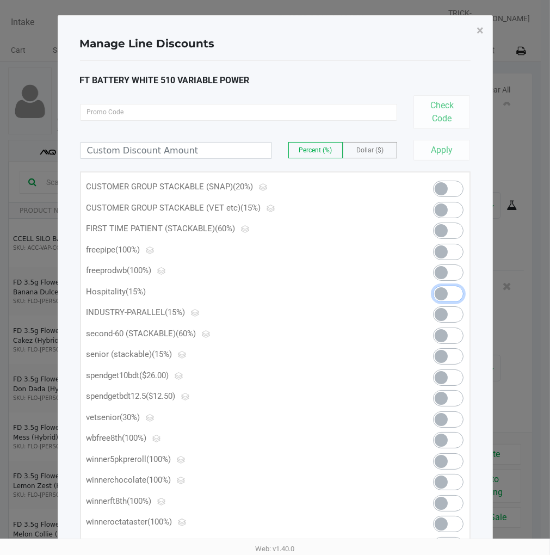
click at [444, 290] on span at bounding box center [440, 293] width 13 height 13
click at [480, 26] on span "×" at bounding box center [480, 30] width 7 height 15
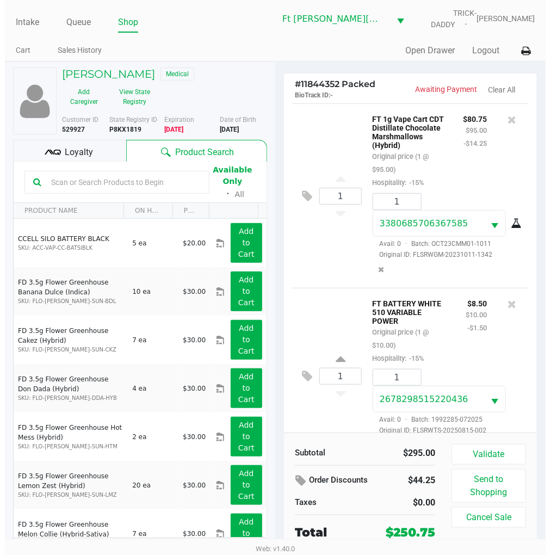
scroll to position [284, 0]
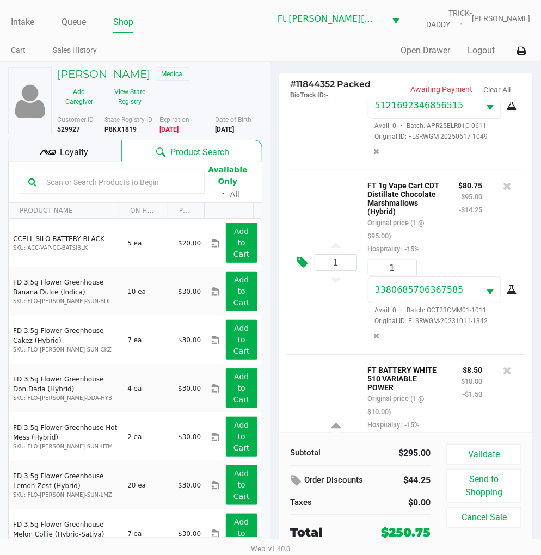
click at [307, 269] on icon at bounding box center [302, 262] width 10 height 13
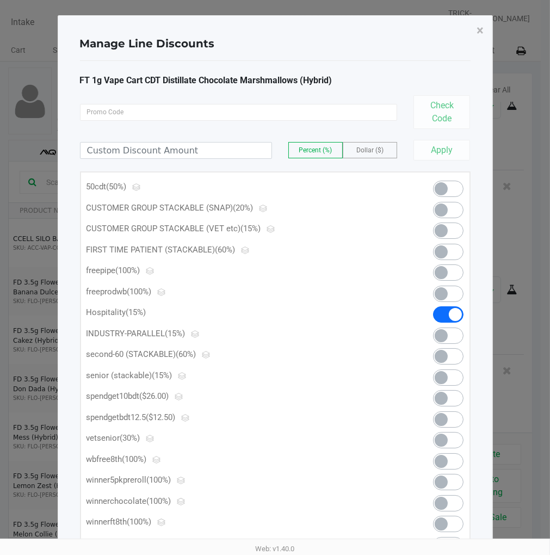
click at [450, 188] on span at bounding box center [448, 189] width 30 height 16
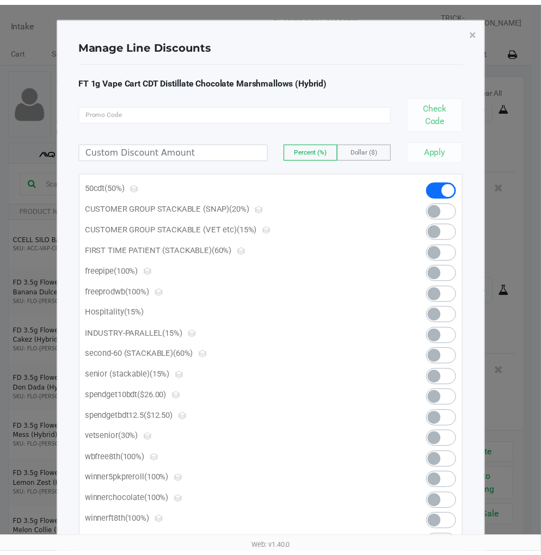
scroll to position [405, 0]
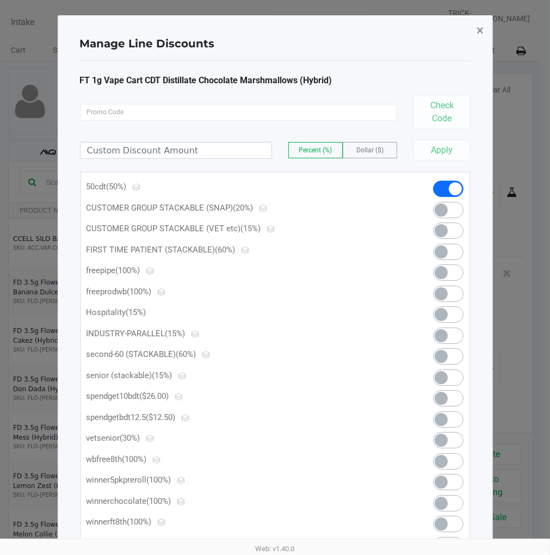
click at [488, 26] on button "×" at bounding box center [480, 30] width 24 height 30
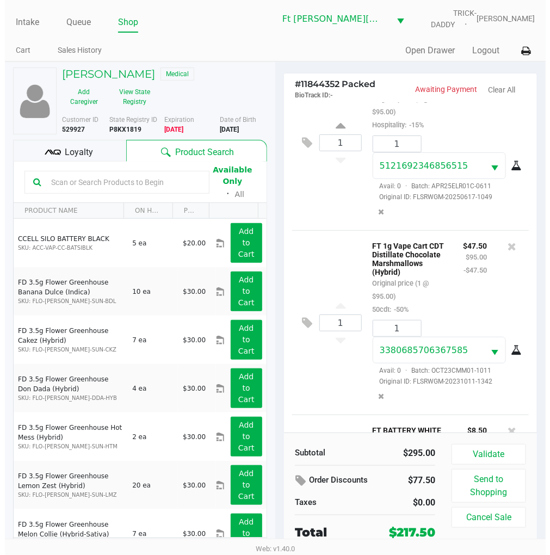
scroll to position [163, 0]
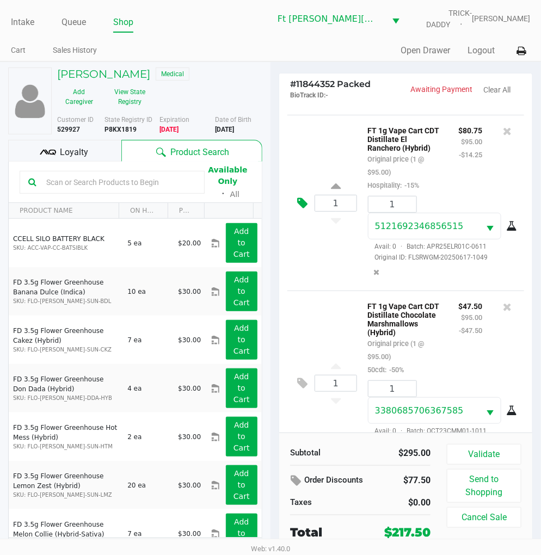
click at [303, 209] on icon at bounding box center [302, 203] width 10 height 13
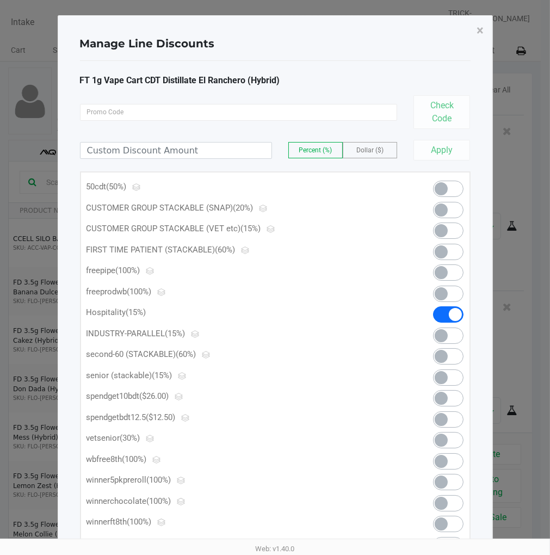
click at [442, 185] on span at bounding box center [440, 188] width 13 height 13
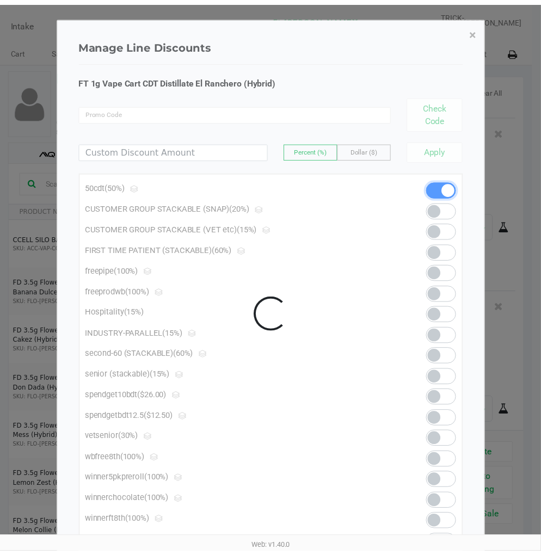
scroll to position [405, 0]
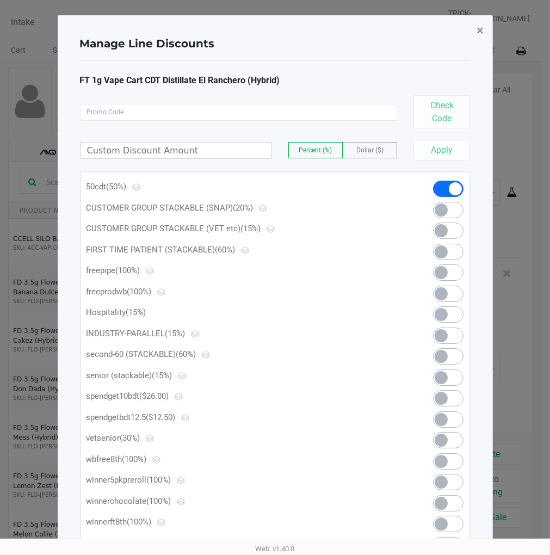
click at [482, 35] on span "×" at bounding box center [480, 30] width 7 height 15
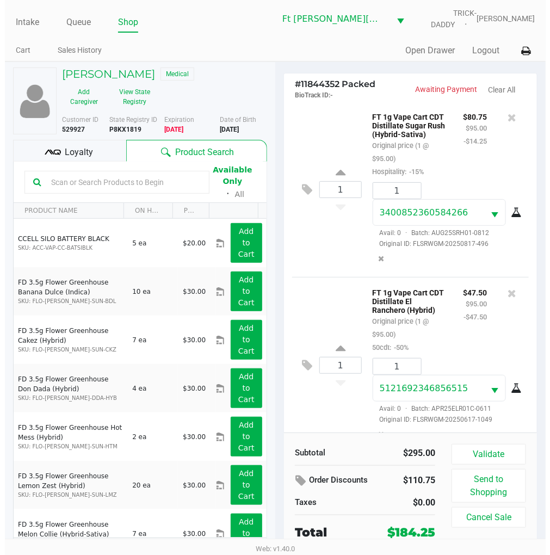
scroll to position [0, 0]
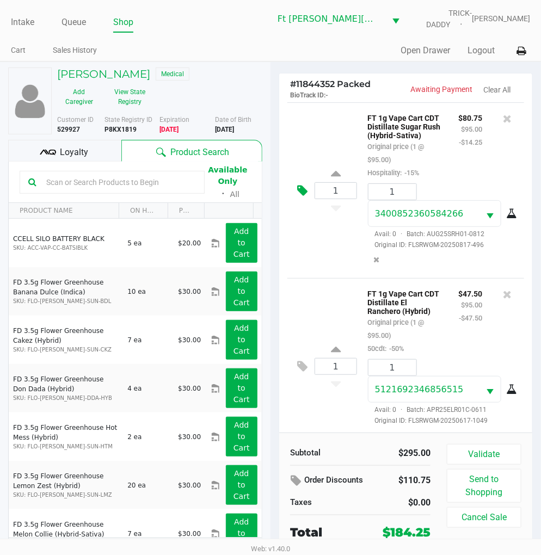
click at [308, 194] on button at bounding box center [304, 191] width 19 height 26
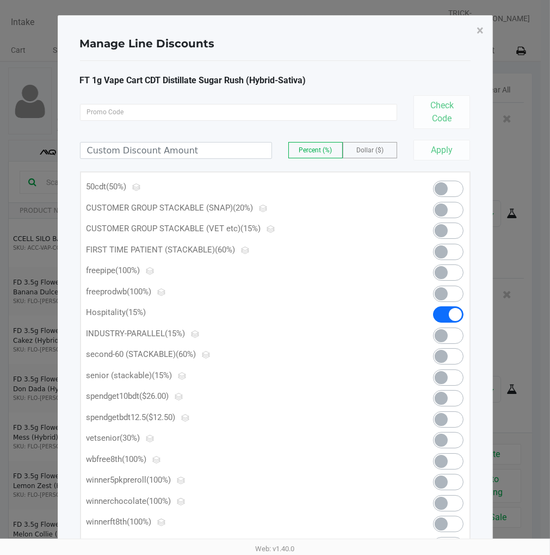
click at [454, 182] on span at bounding box center [448, 189] width 30 height 16
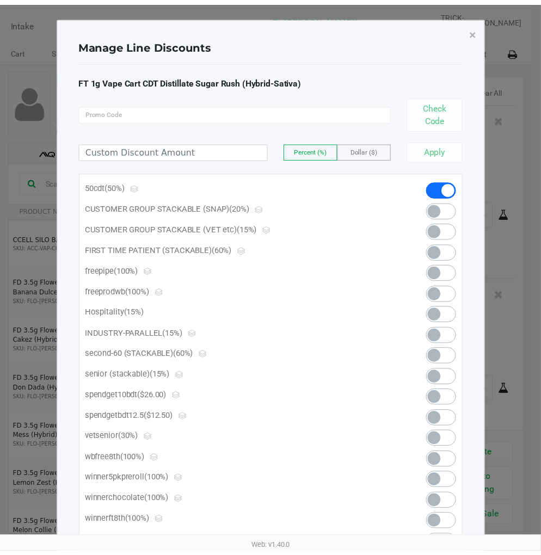
scroll to position [405, 0]
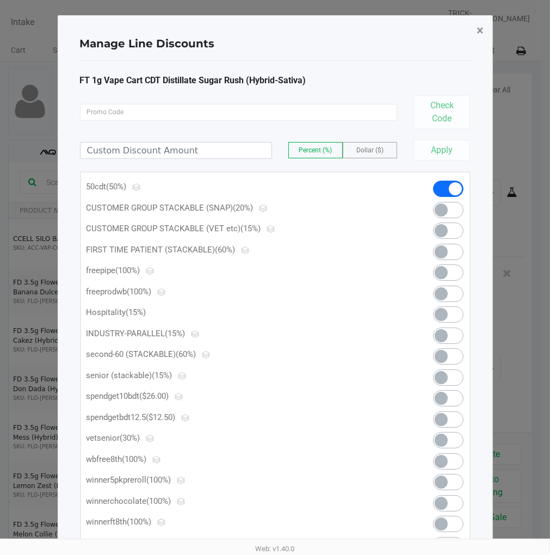
click at [479, 30] on span "×" at bounding box center [480, 30] width 7 height 15
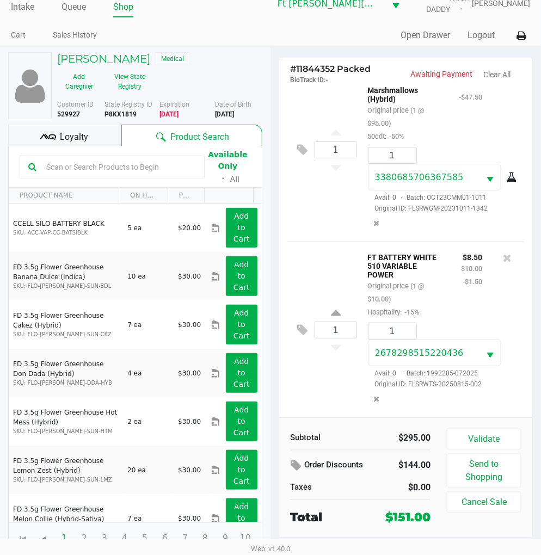
scroll to position [20, 0]
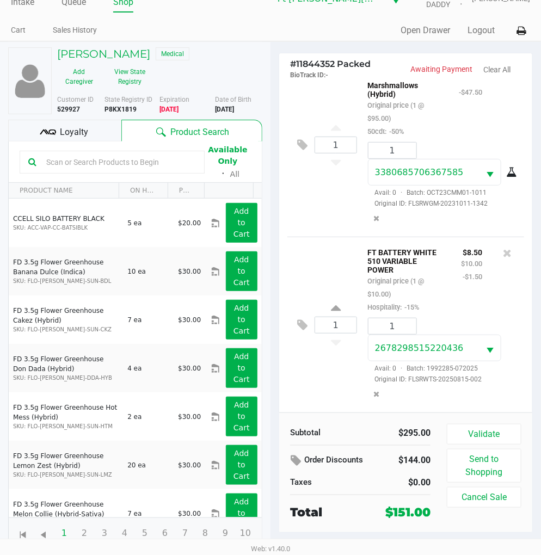
click at [93, 138] on div "Loyalty" at bounding box center [64, 131] width 113 height 22
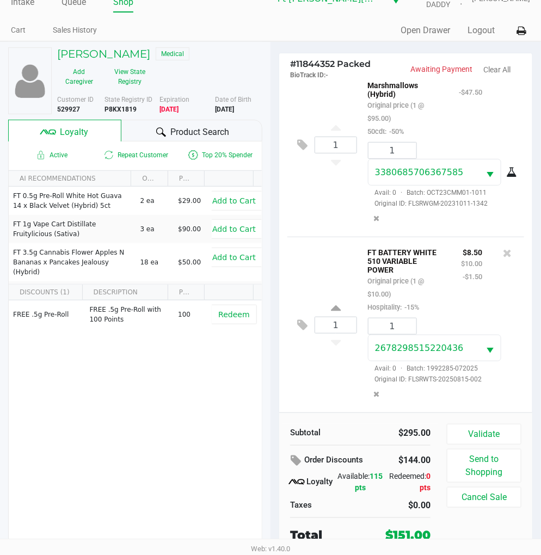
click at [181, 134] on span "Product Search" at bounding box center [199, 132] width 59 height 13
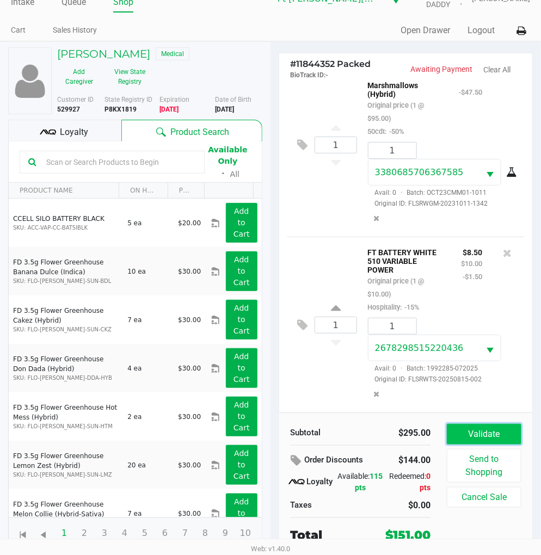
click at [480, 434] on button "Validate" at bounding box center [483, 434] width 74 height 21
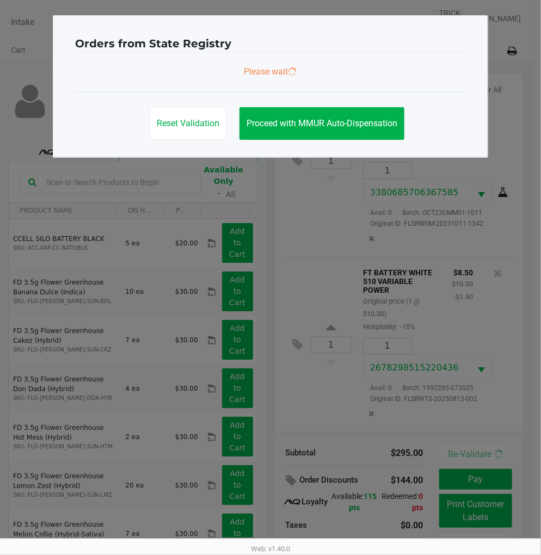
scroll to position [0, 0]
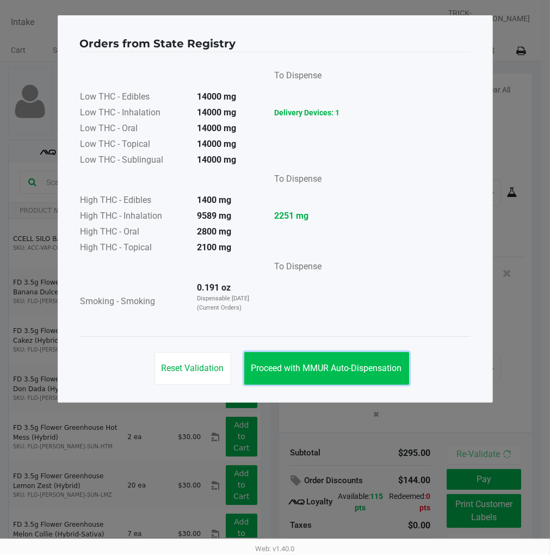
click at [343, 360] on button "Proceed with MMUR Auto-Dispensation" at bounding box center [326, 368] width 165 height 33
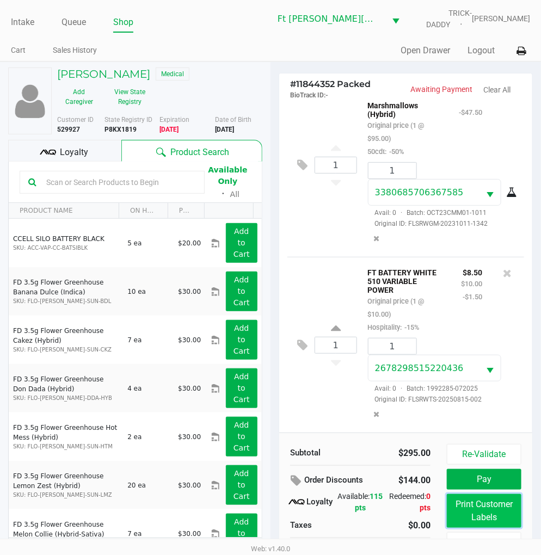
click at [495, 499] on button "Print Customer Labels" at bounding box center [483, 511] width 74 height 34
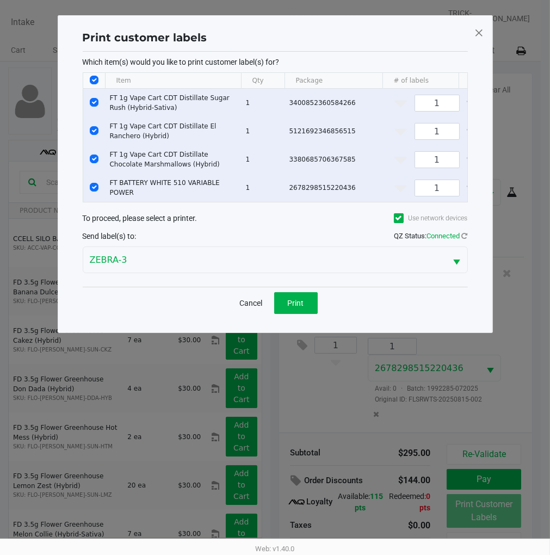
click at [96, 79] on input "Select All Rows" at bounding box center [94, 80] width 9 height 9
checkbox input "false"
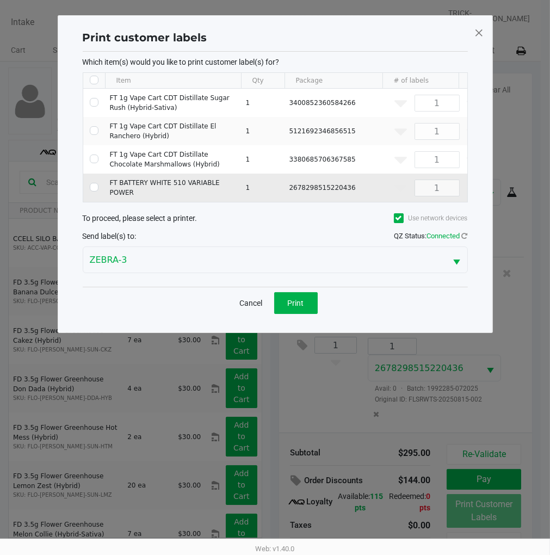
click at [98, 183] on td "Data table" at bounding box center [94, 187] width 22 height 28
click at [94, 184] on input "Select Row" at bounding box center [94, 187] width 9 height 9
checkbox input "true"
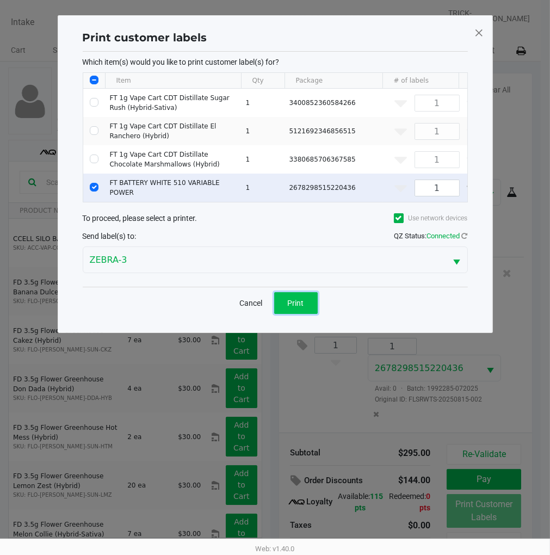
click at [295, 307] on span "Print" at bounding box center [296, 303] width 16 height 9
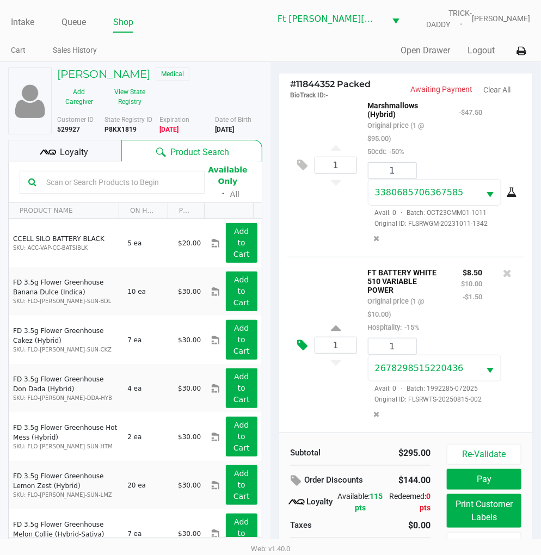
click at [483, 477] on button "Pay" at bounding box center [483, 479] width 74 height 21
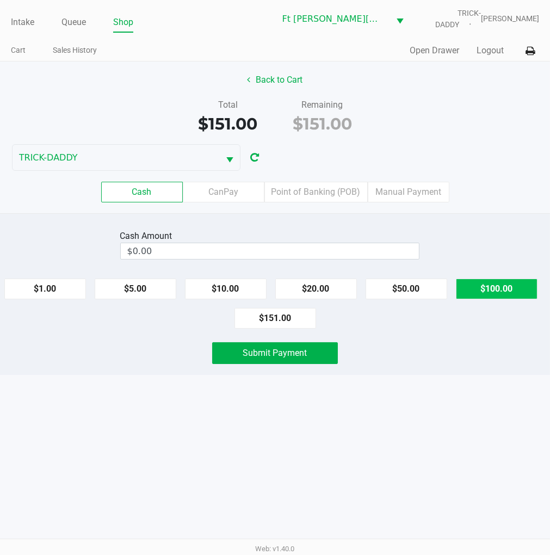
click at [498, 286] on button "$100.00" at bounding box center [497, 288] width 82 height 21
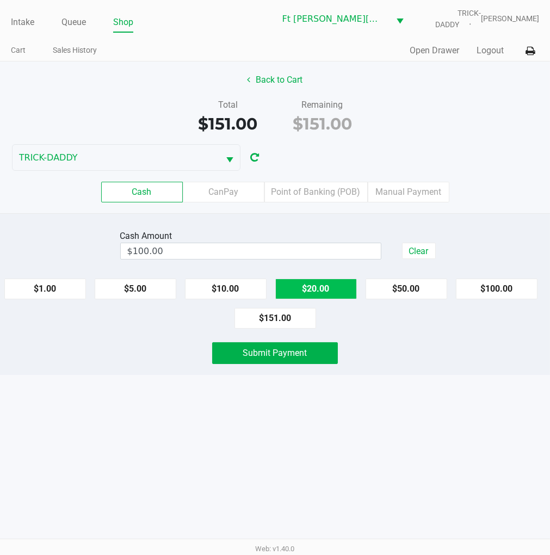
click at [329, 293] on button "$20.00" at bounding box center [316, 288] width 82 height 21
click at [323, 282] on button "$20.00" at bounding box center [316, 288] width 82 height 21
click at [328, 283] on button "$20.00" at bounding box center [316, 288] width 82 height 21
type input "$160.00"
click at [283, 357] on span "Submit Payment" at bounding box center [275, 352] width 64 height 10
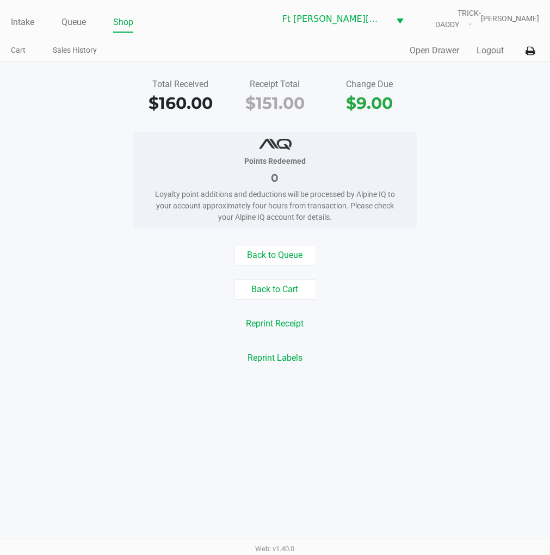
click at [500, 51] on button "Logout" at bounding box center [489, 50] width 27 height 13
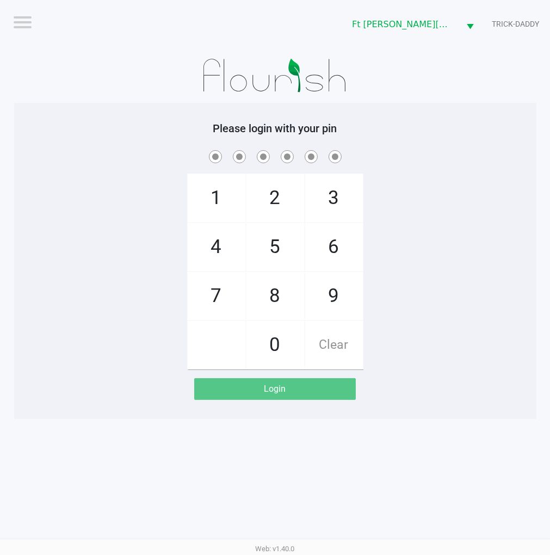
click at [417, 260] on div "1 4 7 2 5 8 0 3 6 9 Clear" at bounding box center [275, 258] width 522 height 221
checkbox input "true"
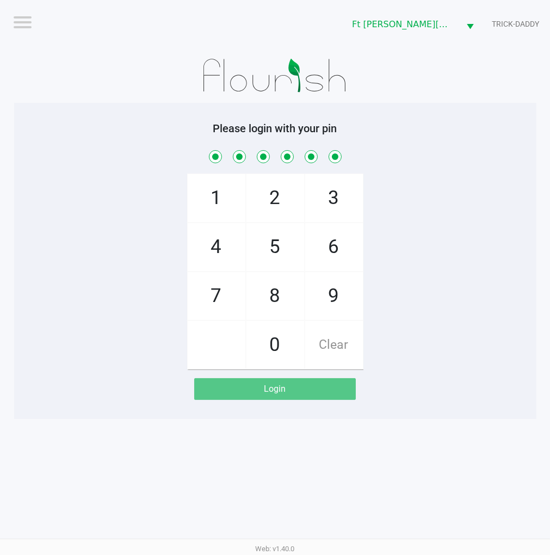
checkbox input "true"
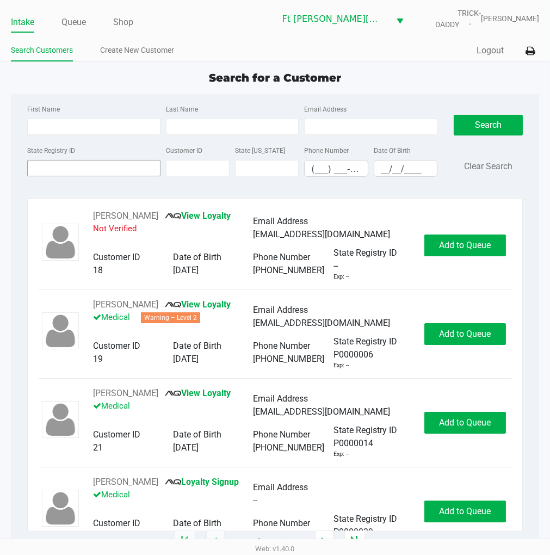
click at [69, 171] on input "State Registry ID" at bounding box center [93, 168] width 133 height 16
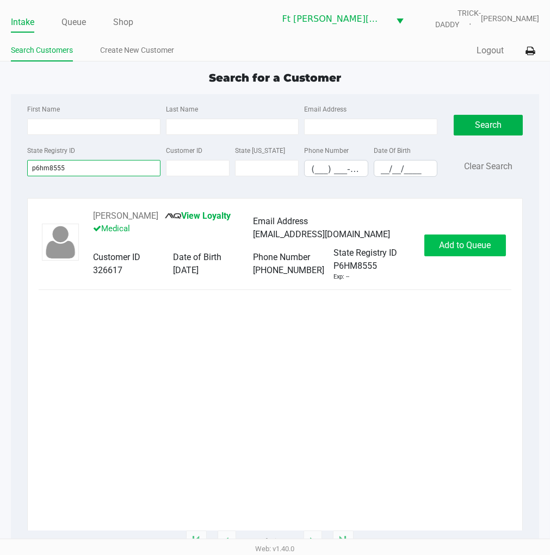
type input "p6hm8555"
click at [454, 250] on span "Add to Queue" at bounding box center [465, 245] width 52 height 10
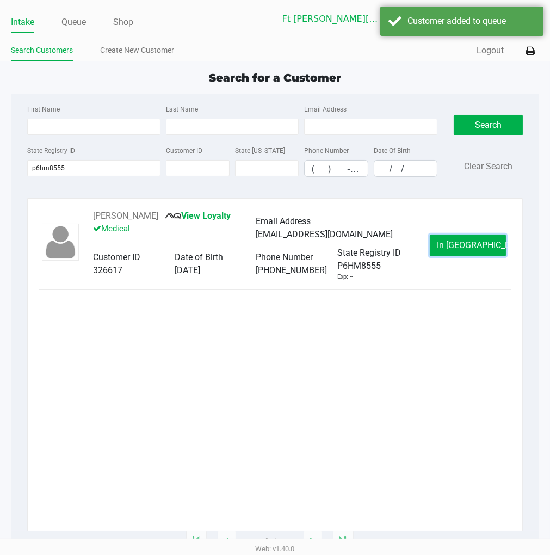
click at [454, 250] on span "In Queue" at bounding box center [482, 245] width 91 height 10
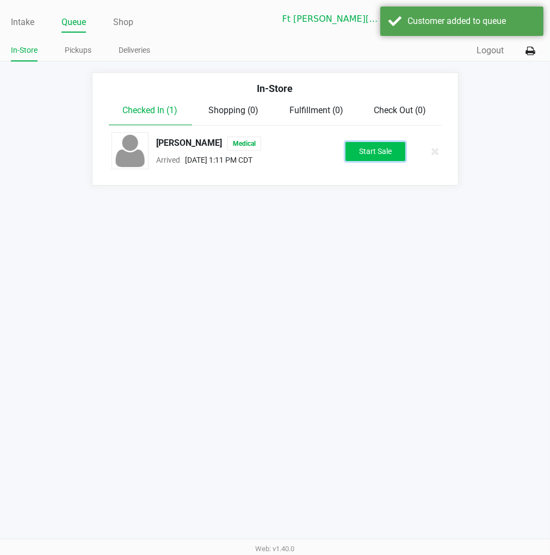
click at [370, 152] on button "Start Sale" at bounding box center [375, 151] width 60 height 19
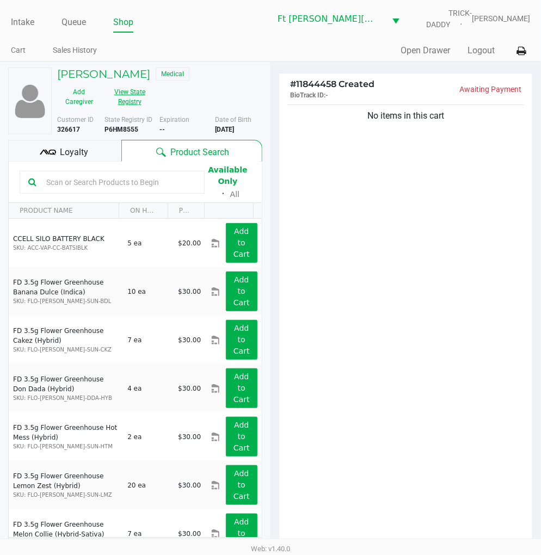
click at [128, 101] on button "View State Registry" at bounding box center [126, 96] width 51 height 27
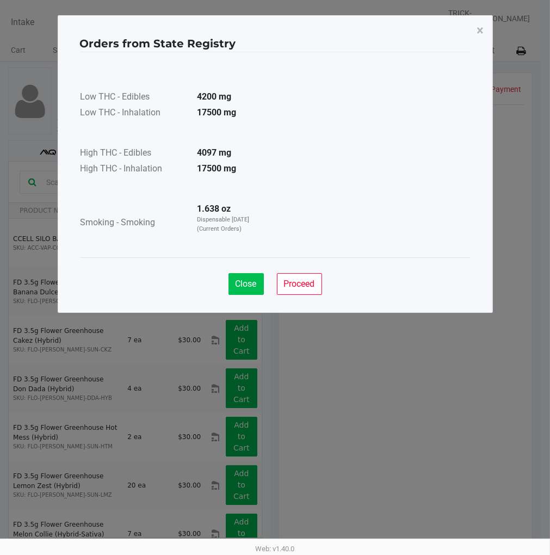
click at [246, 288] on span "Close" at bounding box center [245, 283] width 21 height 10
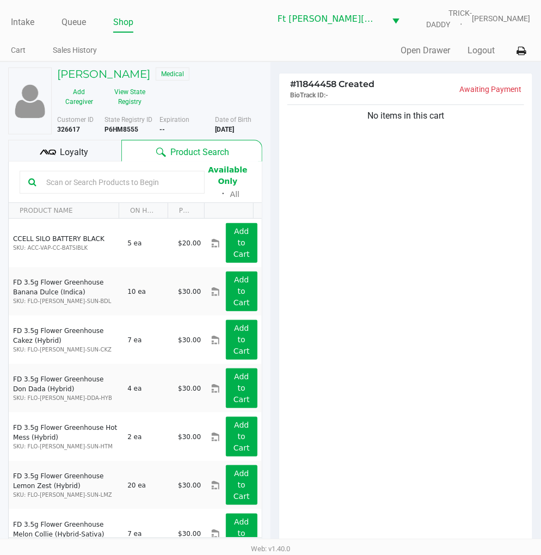
click at [392, 333] on div "No items in this cart" at bounding box center [405, 327] width 253 height 450
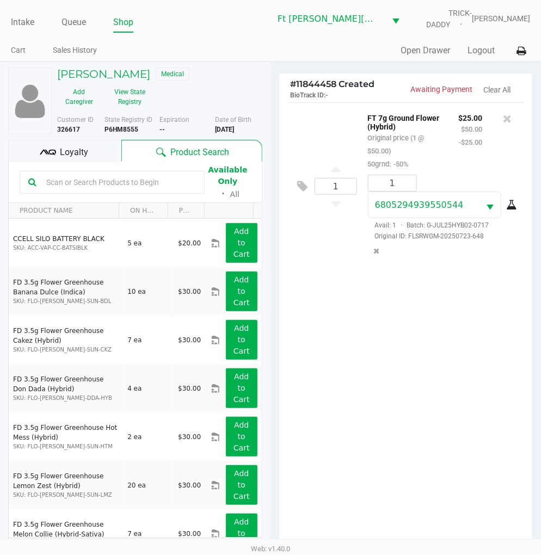
scroll to position [118, 0]
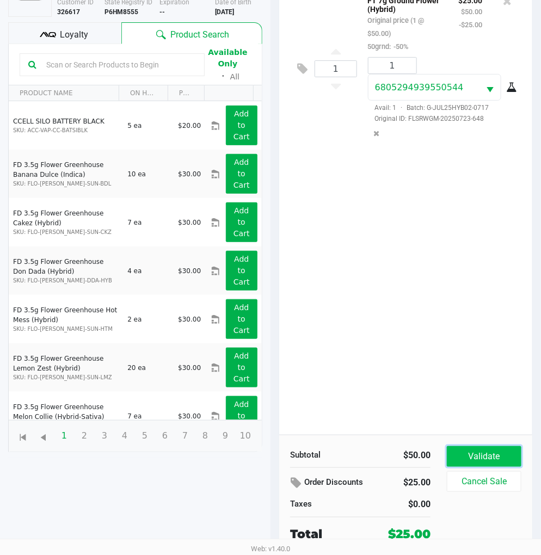
click at [494, 462] on button "Validate" at bounding box center [483, 456] width 74 height 21
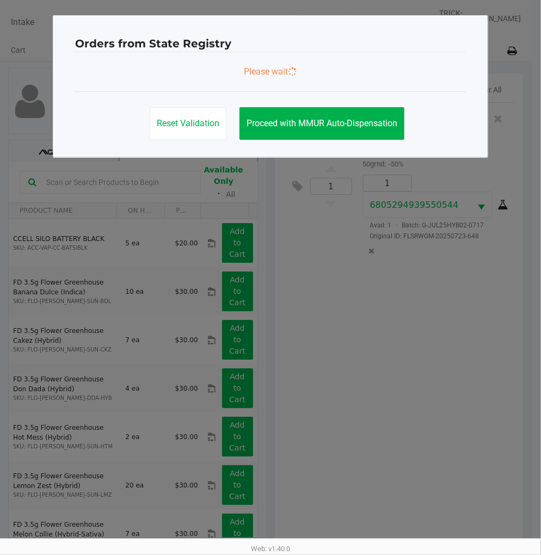
scroll to position [0, 0]
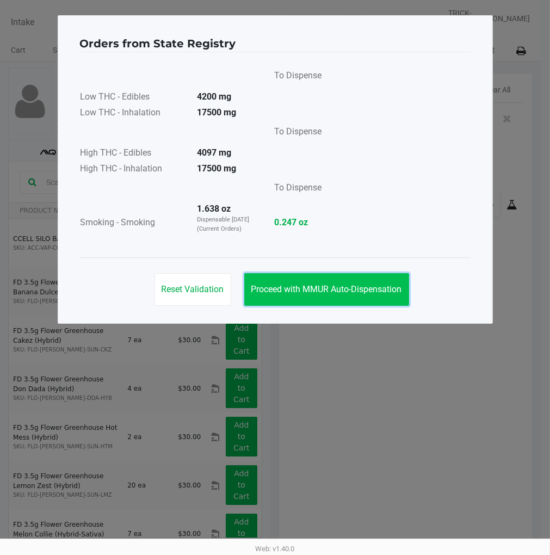
click at [324, 297] on button "Proceed with MMUR Auto-Dispensation" at bounding box center [326, 289] width 165 height 33
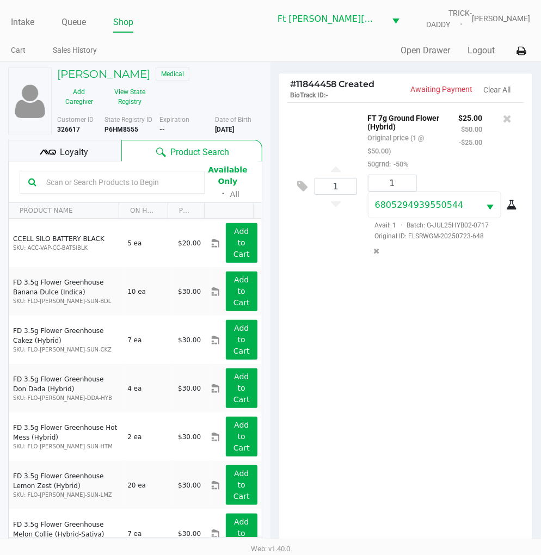
click at [73, 147] on span "Loyalty" at bounding box center [74, 152] width 28 height 13
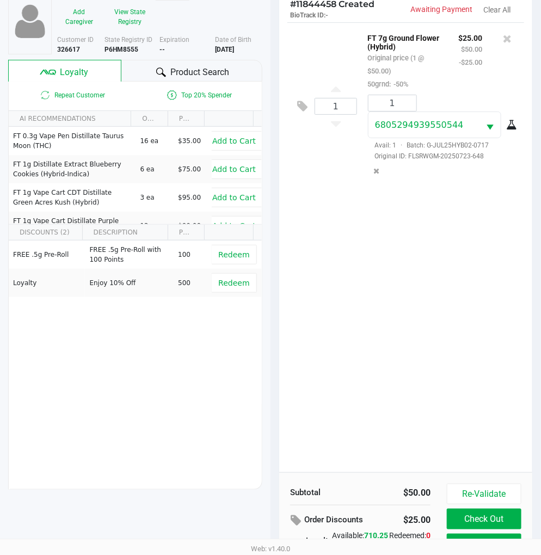
scroll to position [140, 0]
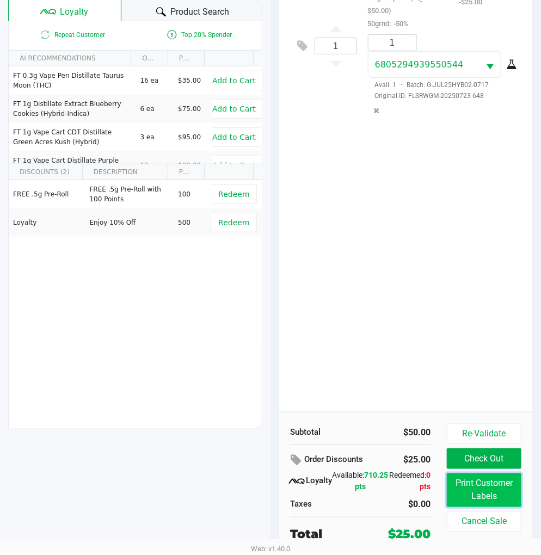
click at [498, 483] on button "Print Customer Labels" at bounding box center [483, 490] width 74 height 34
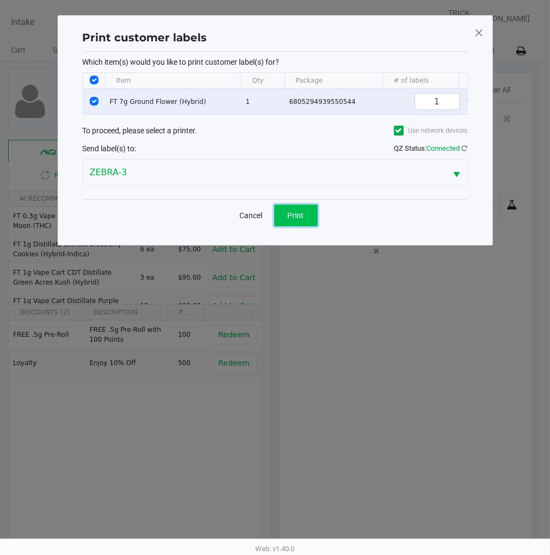
click at [306, 223] on button "Print" at bounding box center [296, 215] width 44 height 22
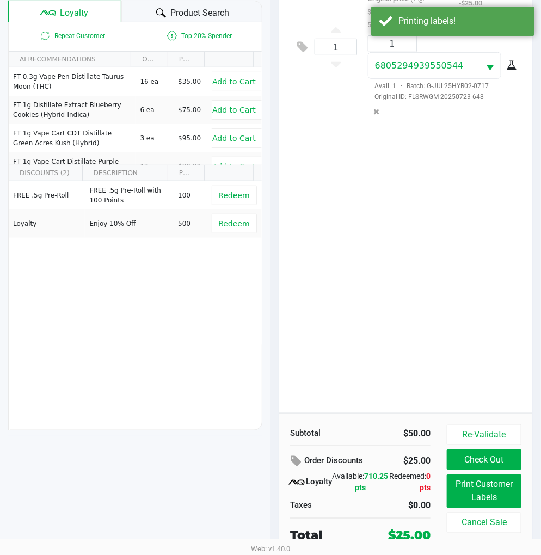
scroll to position [140, 0]
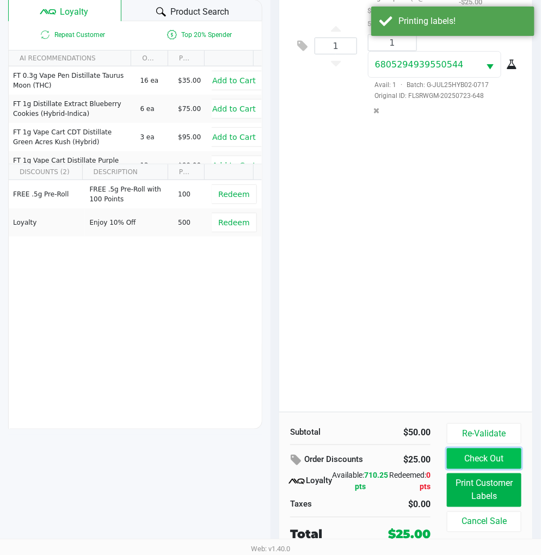
click at [493, 455] on button "Check Out" at bounding box center [483, 458] width 74 height 21
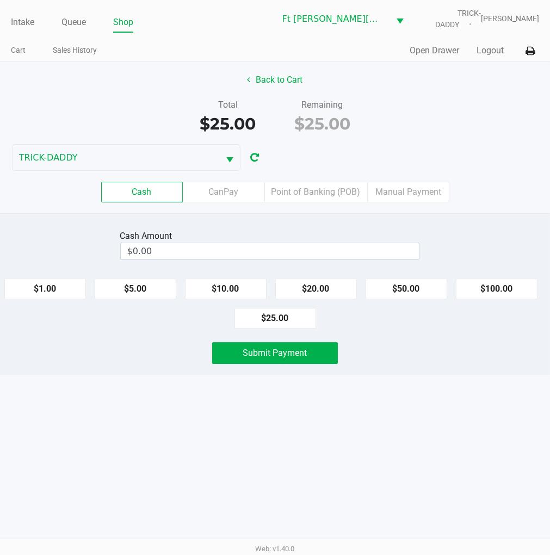
click at [278, 80] on button "Back to Cart" at bounding box center [275, 80] width 70 height 21
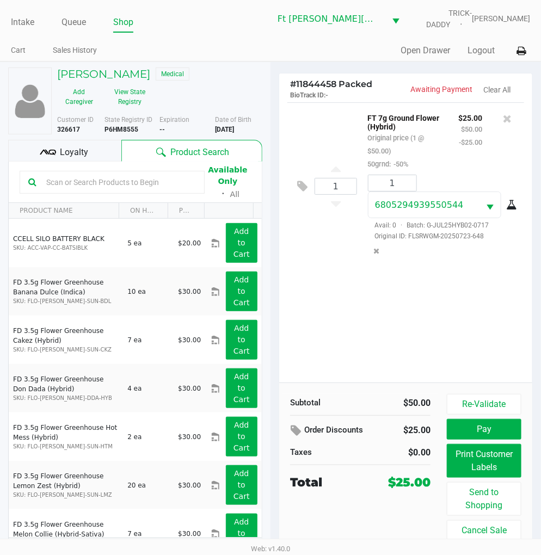
click at [67, 156] on span "Loyalty" at bounding box center [74, 152] width 28 height 13
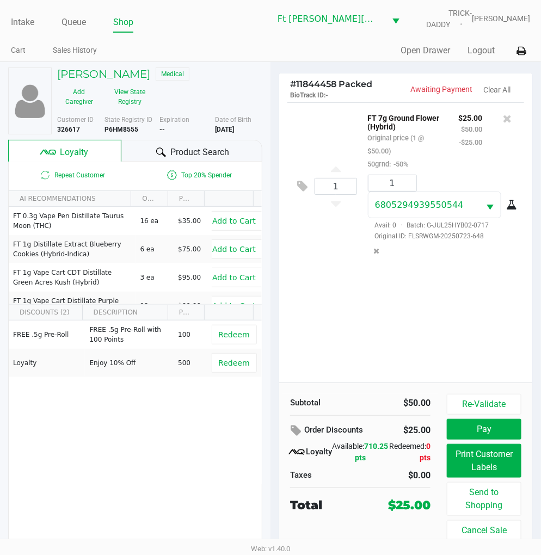
click at [358, 343] on div "1 FT 7g Ground Flower (Hybrid) Original price (1 @ $50.00) 50grnd: -50% $25.00 …" at bounding box center [405, 242] width 253 height 280
click at [481, 431] on button "Pay" at bounding box center [483, 429] width 74 height 21
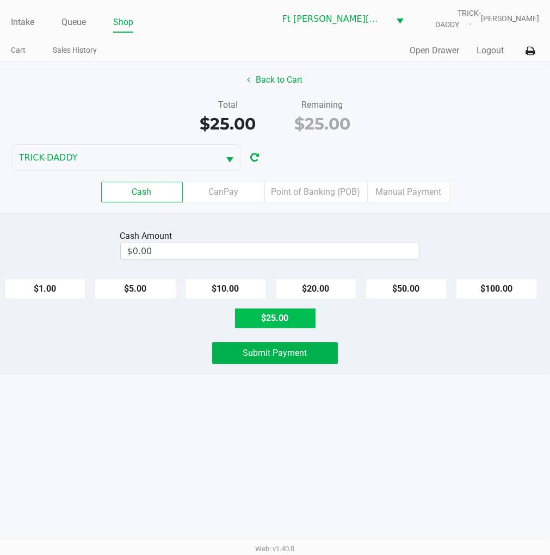
click at [276, 317] on button "$25.00" at bounding box center [275, 318] width 82 height 21
type input "$25.00"
click at [266, 357] on span "Submit Payment" at bounding box center [275, 352] width 64 height 10
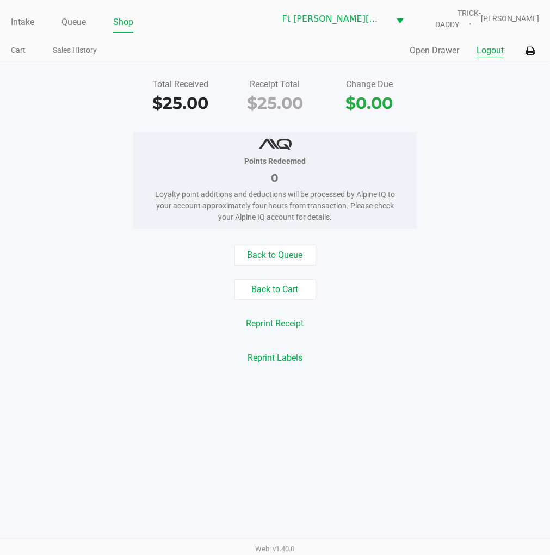
click at [485, 49] on button "Logout" at bounding box center [489, 50] width 27 height 13
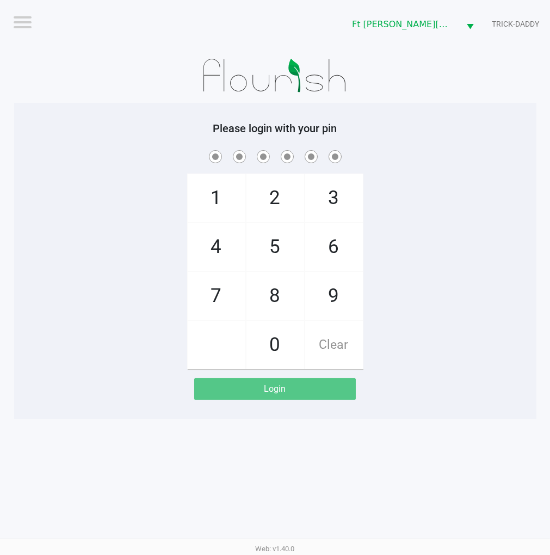
click at [425, 216] on div "1 4 7 2 5 8 0 3 6 9 Clear" at bounding box center [275, 258] width 522 height 221
click at [485, 285] on div "1 4 7 2 5 8 0 3 6 9 Clear" at bounding box center [275, 258] width 522 height 221
checkbox input "true"
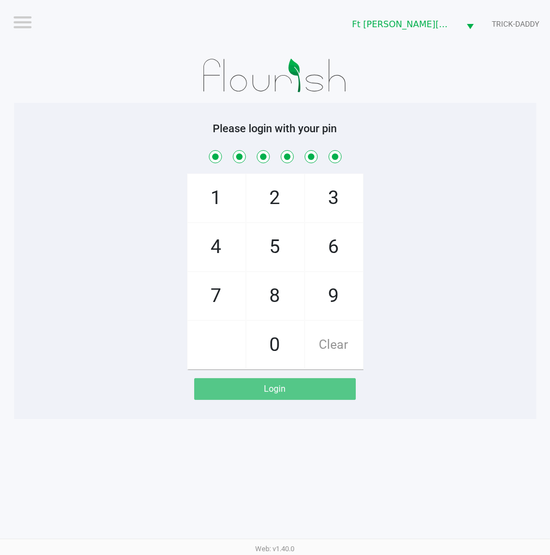
checkbox input "true"
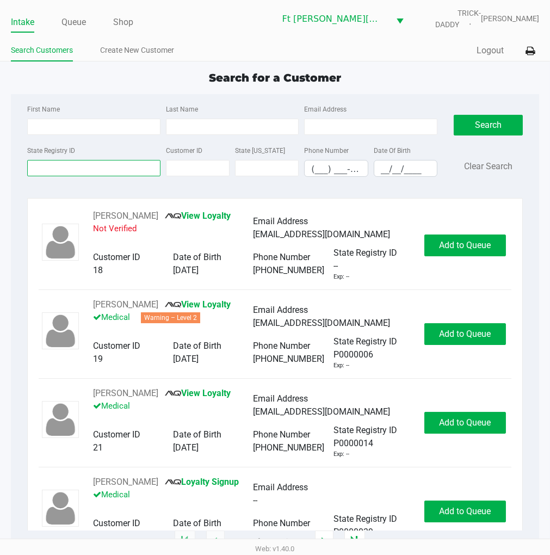
click at [60, 169] on input "State Registry ID" at bounding box center [93, 168] width 133 height 16
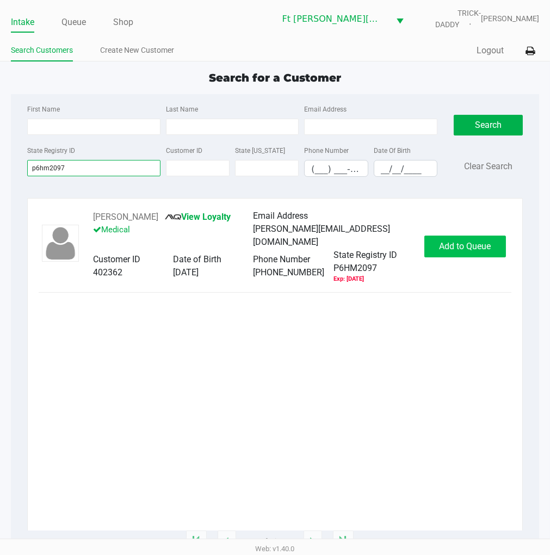
type input "p6hm2097"
click at [439, 251] on span "Add to Queue" at bounding box center [465, 246] width 52 height 10
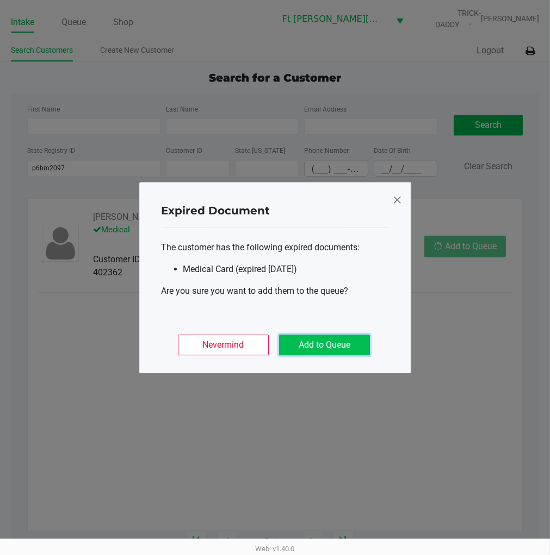
click at [329, 343] on button "Add to Queue" at bounding box center [324, 344] width 91 height 21
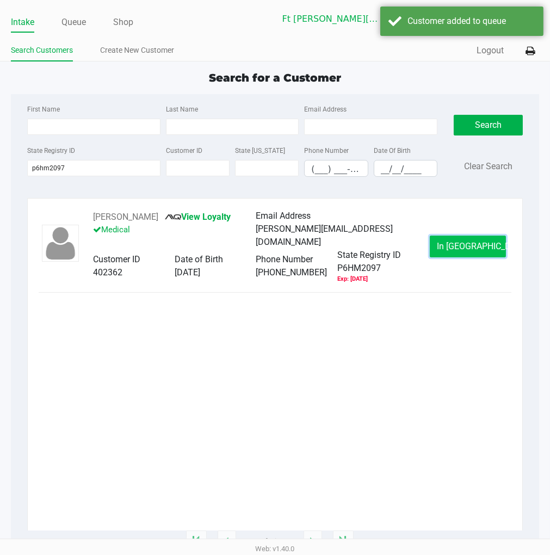
click at [483, 246] on span "In Queue" at bounding box center [482, 246] width 91 height 10
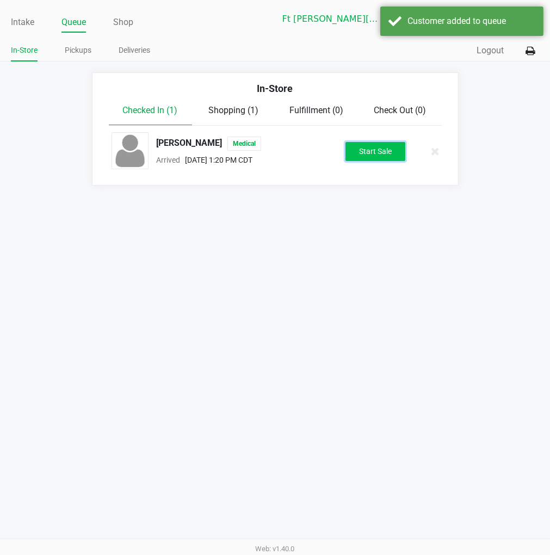
click at [381, 158] on button "Start Sale" at bounding box center [375, 151] width 60 height 19
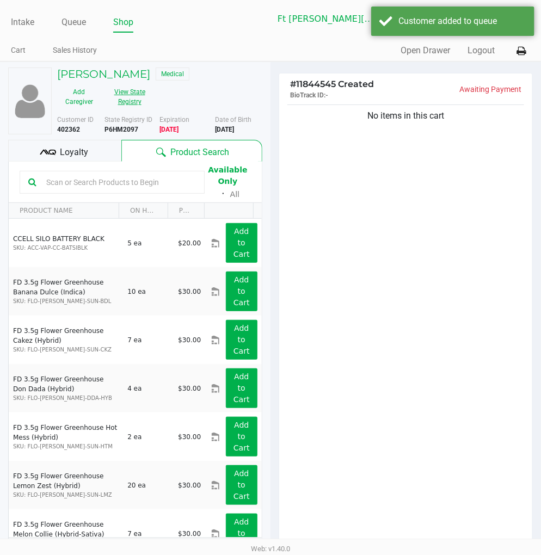
click at [127, 107] on button "View State Registry" at bounding box center [126, 96] width 51 height 27
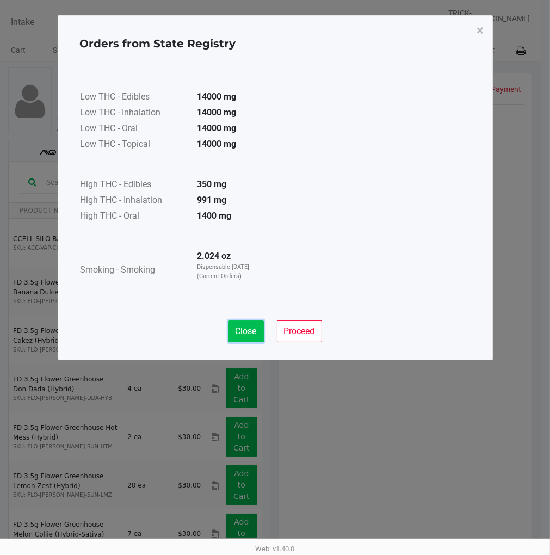
click at [251, 321] on button "Close" at bounding box center [245, 331] width 35 height 22
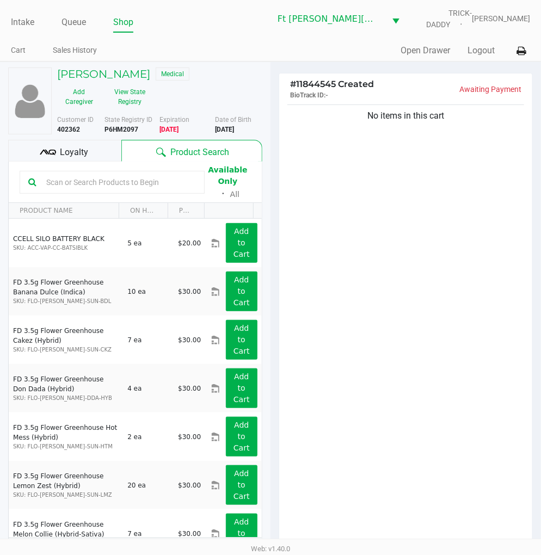
click at [359, 246] on div "No items in this cart" at bounding box center [405, 327] width 253 height 450
click at [129, 110] on button "View State Registry" at bounding box center [126, 96] width 51 height 27
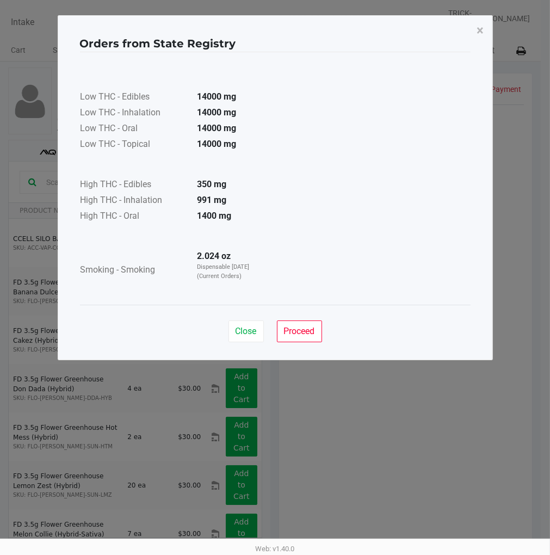
click at [247, 334] on span "Close" at bounding box center [245, 331] width 21 height 10
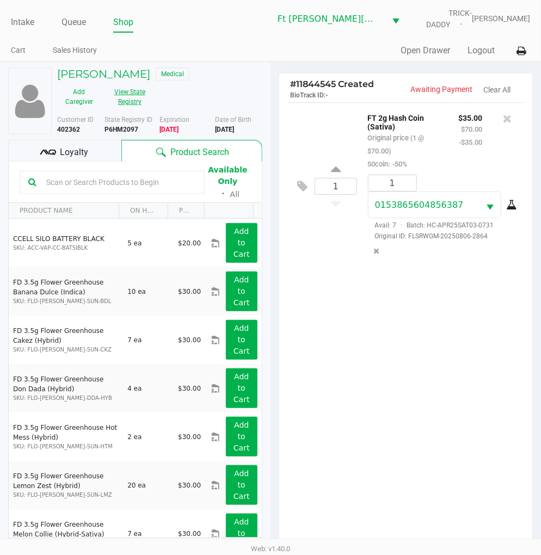
scroll to position [118, 0]
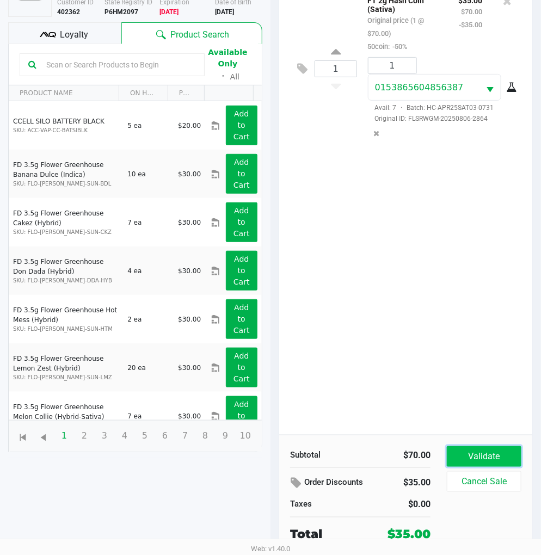
click at [496, 455] on button "Validate" at bounding box center [483, 456] width 74 height 21
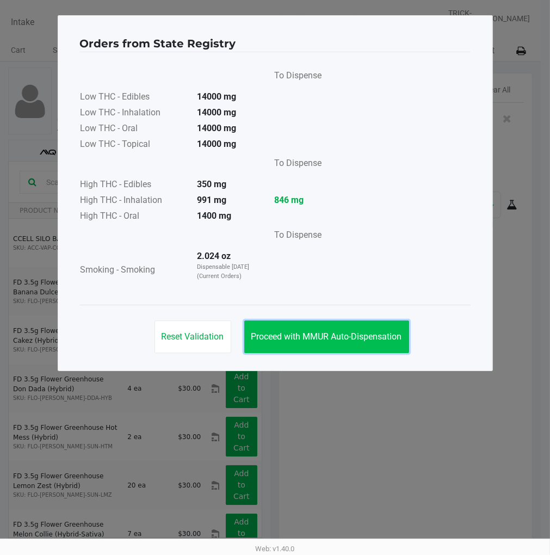
click at [334, 332] on span "Proceed with MMUR Auto-Dispensation" at bounding box center [326, 336] width 151 height 10
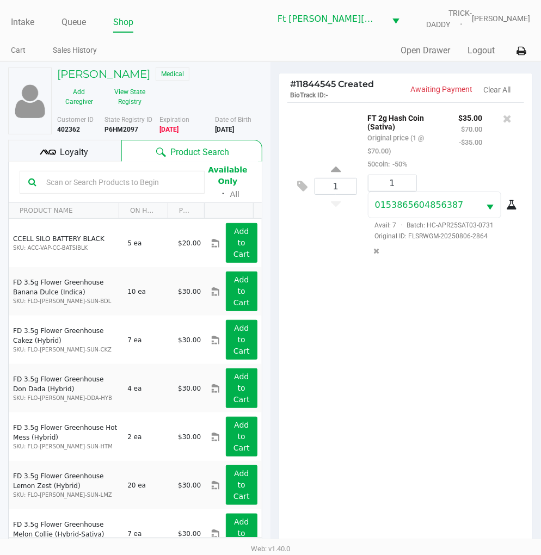
click at [109, 162] on div "Loyalty" at bounding box center [64, 151] width 113 height 22
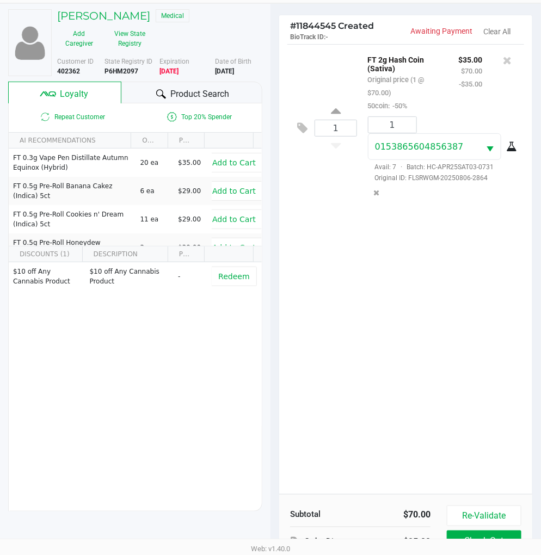
scroll to position [140, 0]
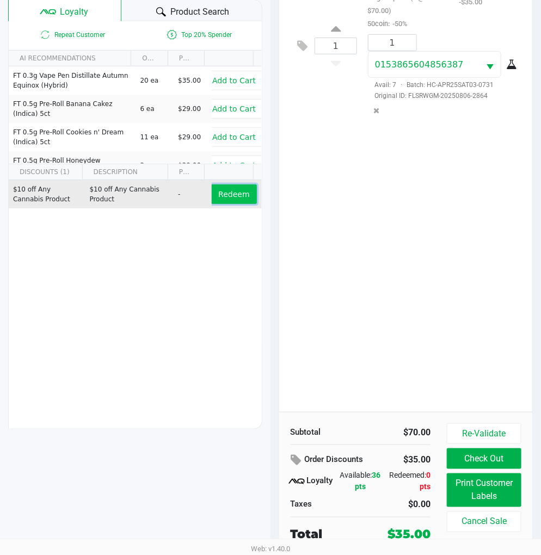
click at [218, 198] on span "Redeem" at bounding box center [233, 194] width 31 height 9
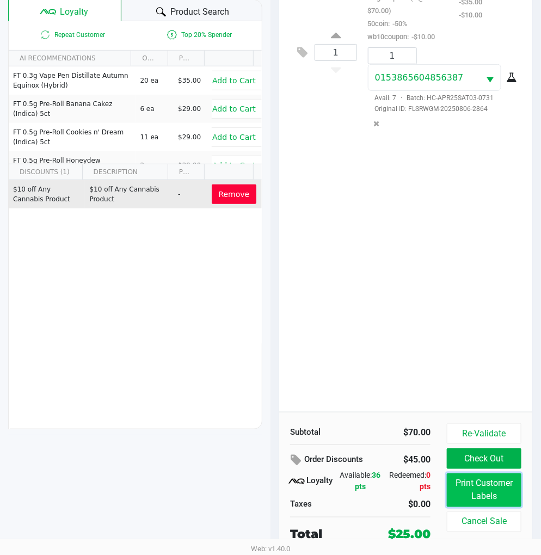
click at [490, 494] on button "Print Customer Labels" at bounding box center [483, 490] width 74 height 34
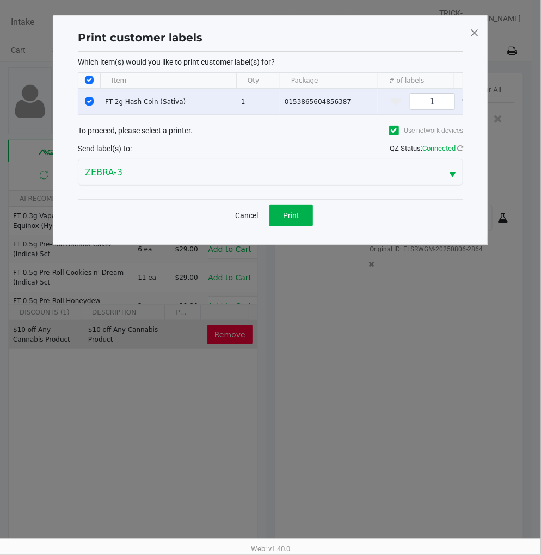
scroll to position [0, 0]
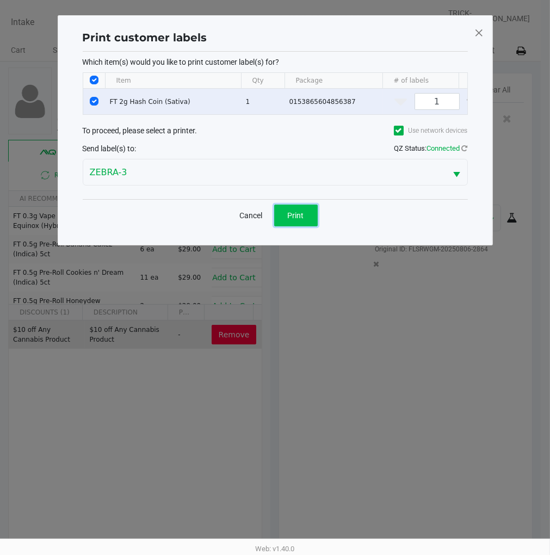
click at [301, 226] on button "Print" at bounding box center [296, 215] width 44 height 22
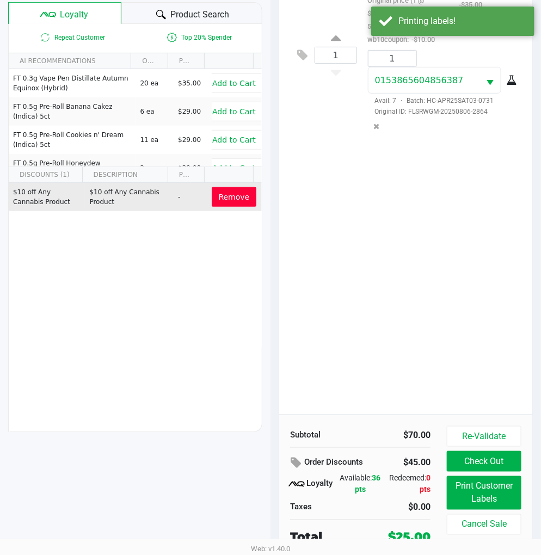
scroll to position [140, 0]
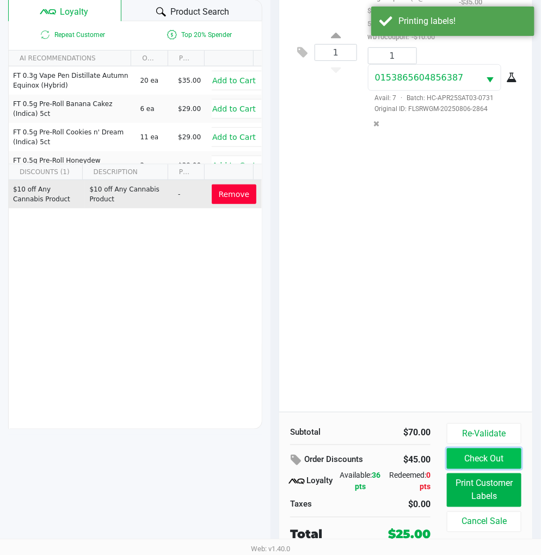
click at [471, 458] on button "Check Out" at bounding box center [483, 458] width 74 height 21
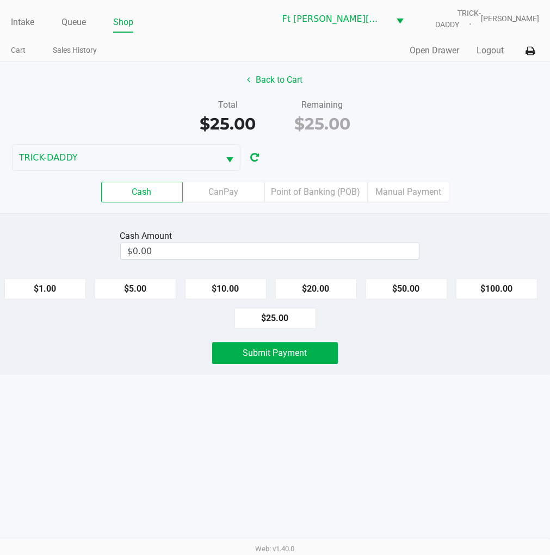
click at [275, 319] on button "$25.00" at bounding box center [275, 318] width 82 height 21
type input "$25.00"
click at [261, 347] on span "Submit Payment" at bounding box center [275, 352] width 64 height 10
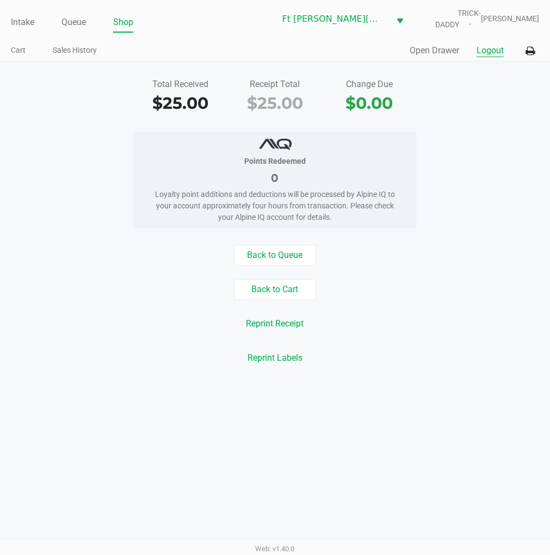
click at [489, 47] on button "Logout" at bounding box center [489, 50] width 27 height 13
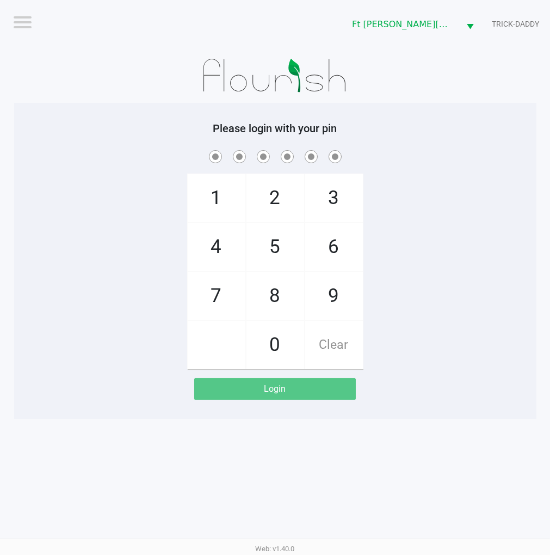
click at [476, 189] on div "1 4 7 2 5 8 0 3 6 9 Clear" at bounding box center [275, 258] width 522 height 221
checkbox input "true"
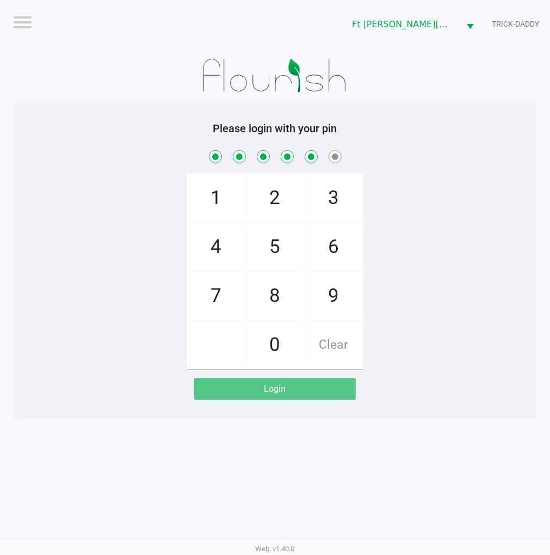
checkbox input "true"
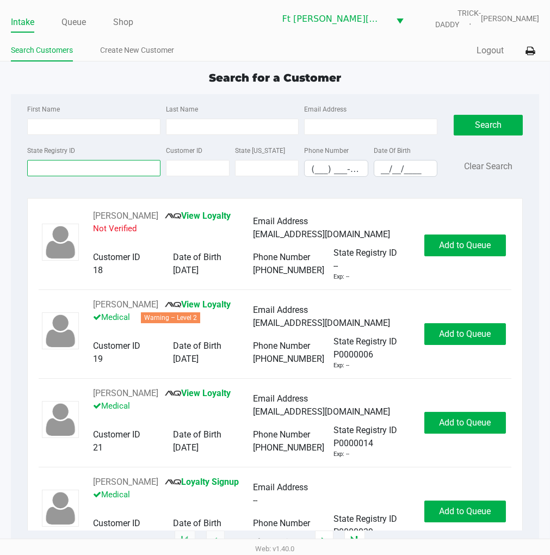
click at [65, 167] on input "State Registry ID" at bounding box center [93, 168] width 133 height 16
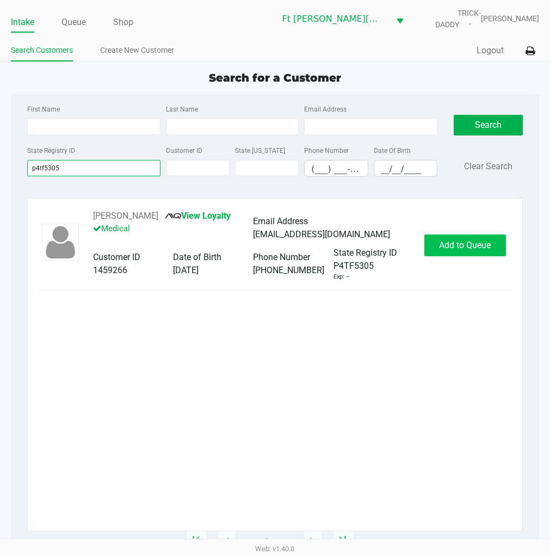
type input "p4tf5305"
click at [469, 249] on span "Add to Queue" at bounding box center [465, 245] width 52 height 10
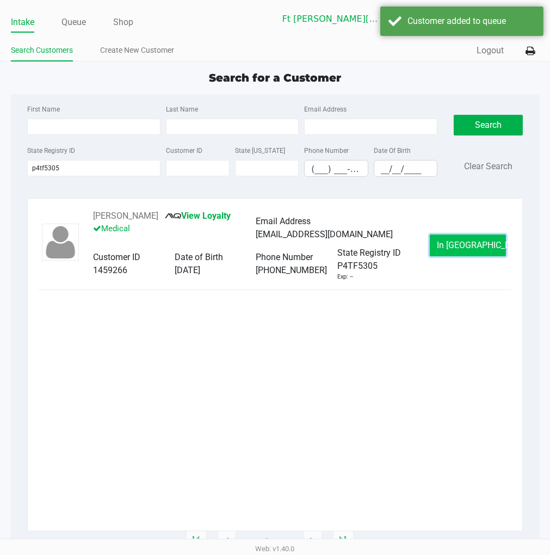
click at [463, 247] on span "In Queue" at bounding box center [482, 245] width 91 height 10
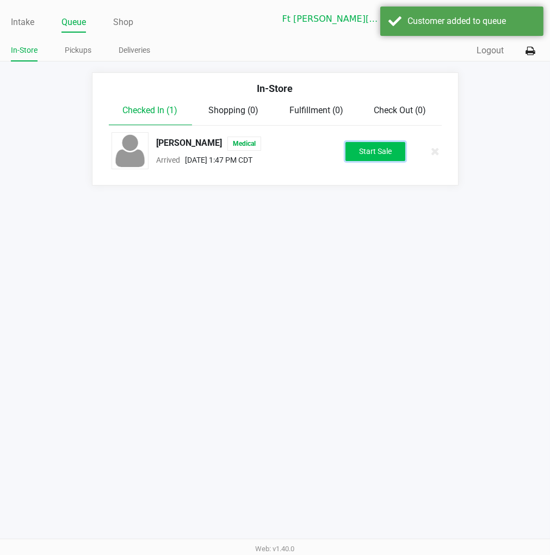
click at [352, 151] on button "Start Sale" at bounding box center [375, 151] width 60 height 19
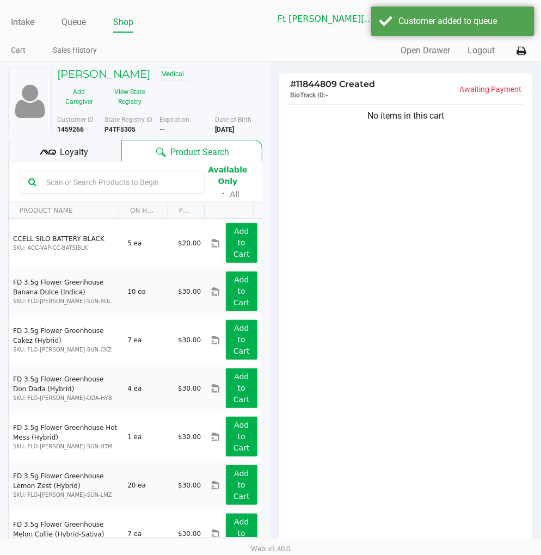
click at [107, 153] on div "Loyalty" at bounding box center [64, 151] width 113 height 22
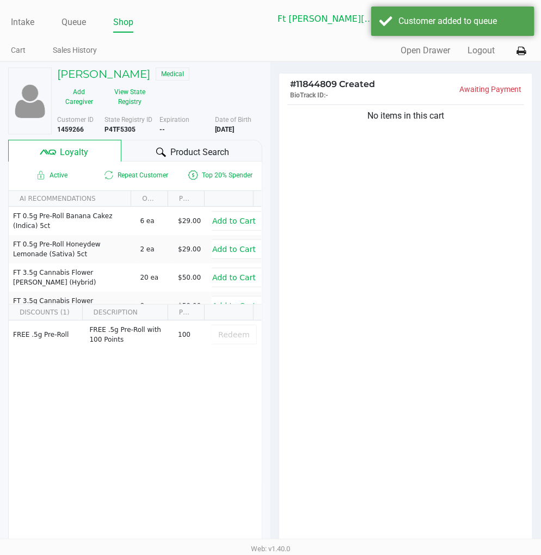
click at [179, 151] on span "Product Search" at bounding box center [199, 152] width 59 height 13
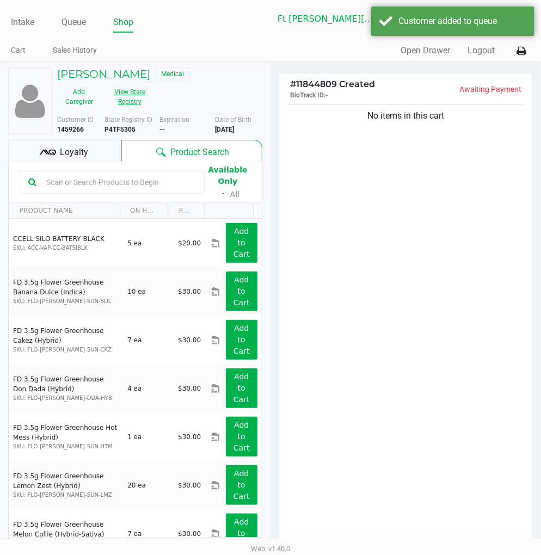
click at [134, 95] on button "View State Registry" at bounding box center [126, 96] width 51 height 27
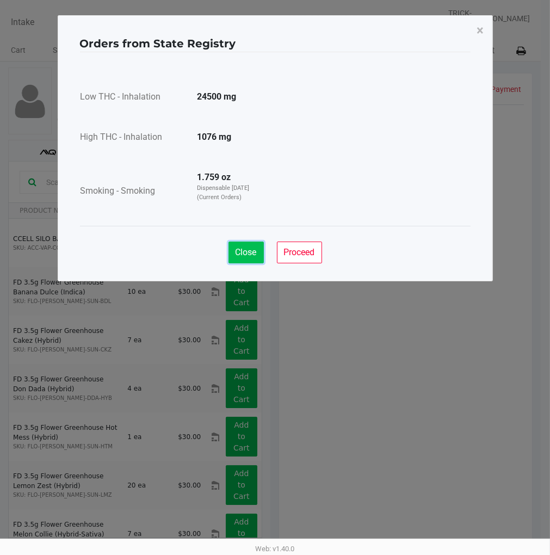
click at [256, 259] on button "Close" at bounding box center [245, 252] width 35 height 22
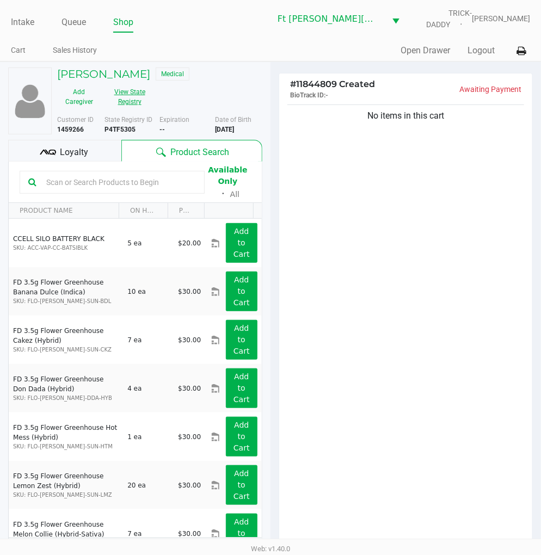
click at [372, 341] on div "No items in this cart" at bounding box center [405, 327] width 253 height 450
click at [394, 331] on div "No items in this cart" at bounding box center [405, 327] width 253 height 450
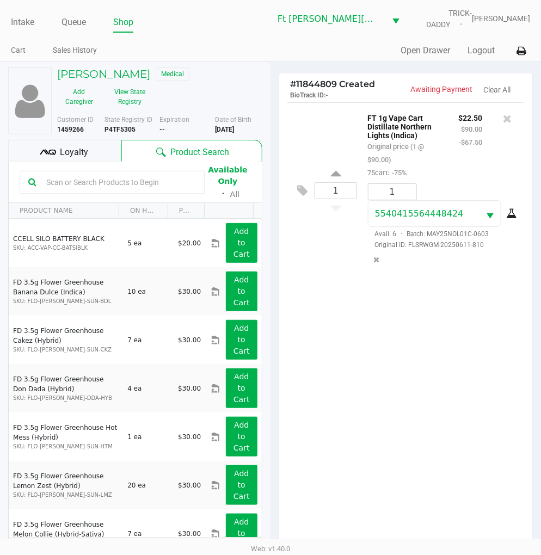
click at [87, 149] on span "Loyalty" at bounding box center [74, 152] width 28 height 13
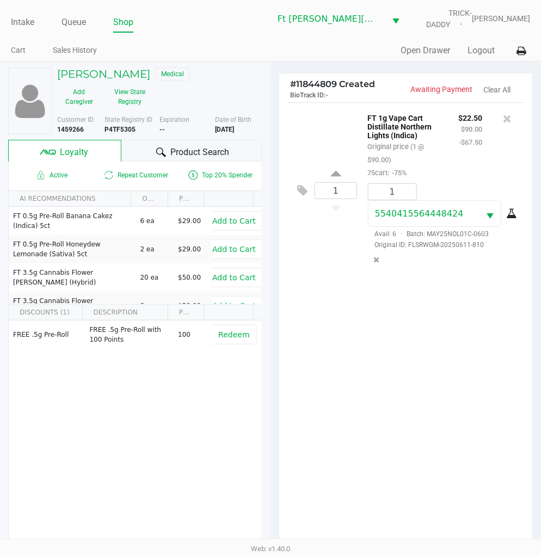
click at [388, 344] on div "1 FT 1g Vape Cart Distillate Northern Lights (Indica) Original price (1 @ $90.0…" at bounding box center [405, 327] width 253 height 450
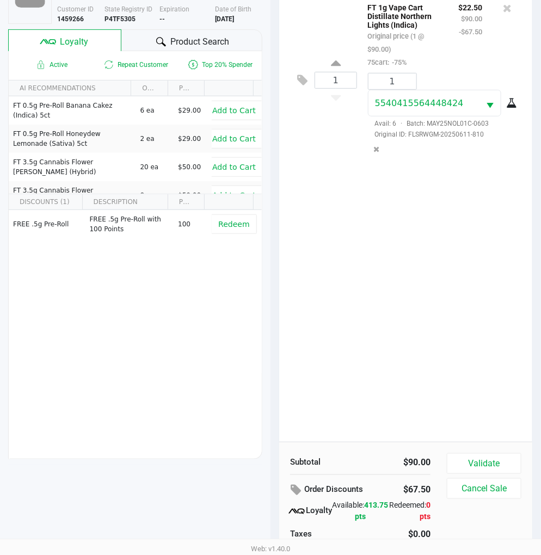
scroll to position [140, 0]
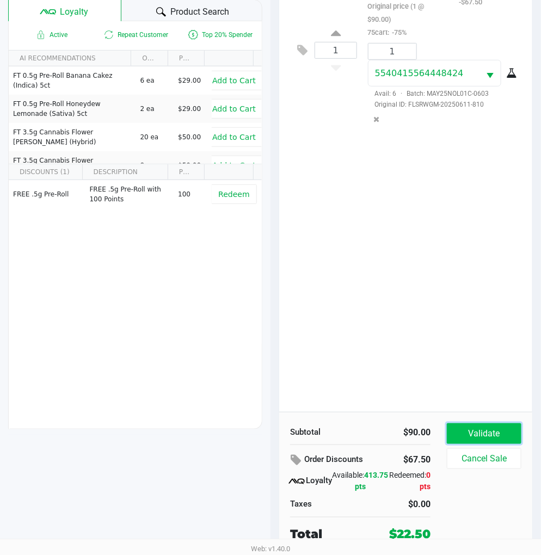
click at [487, 430] on button "Validate" at bounding box center [483, 433] width 74 height 21
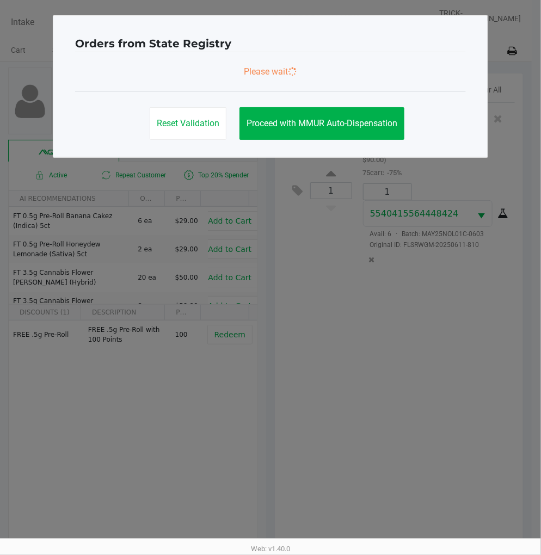
scroll to position [0, 0]
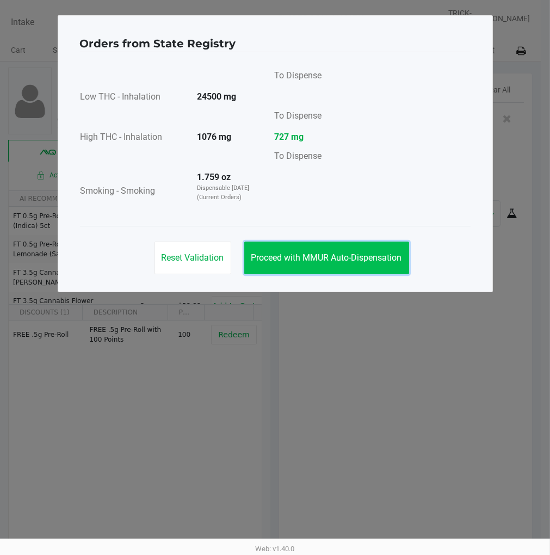
click at [352, 253] on span "Proceed with MMUR Auto-Dispensation" at bounding box center [326, 257] width 151 height 10
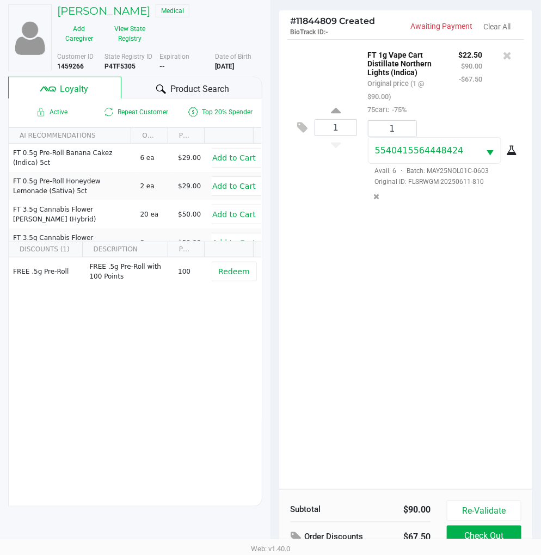
scroll to position [140, 0]
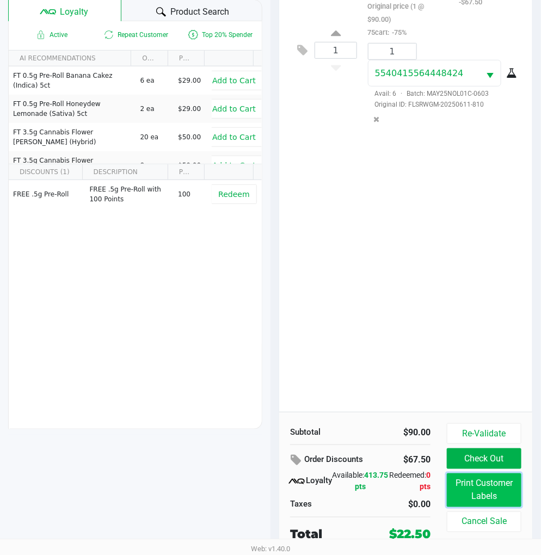
click at [460, 491] on button "Print Customer Labels" at bounding box center [483, 490] width 74 height 34
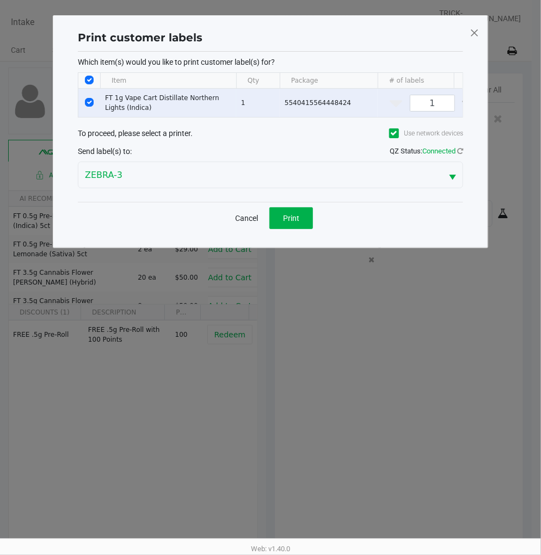
scroll to position [0, 0]
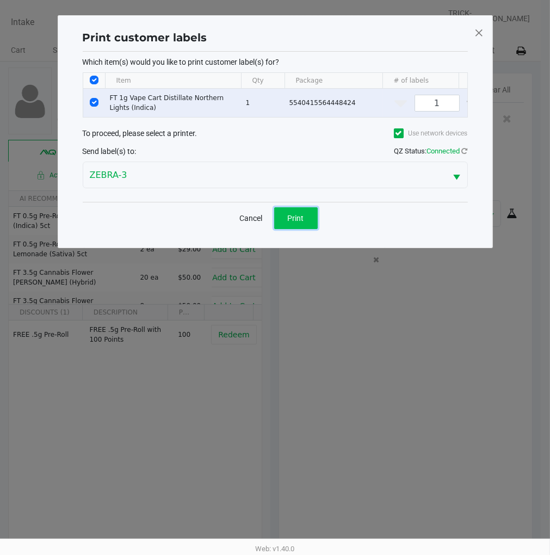
click at [310, 228] on button "Print" at bounding box center [296, 218] width 44 height 22
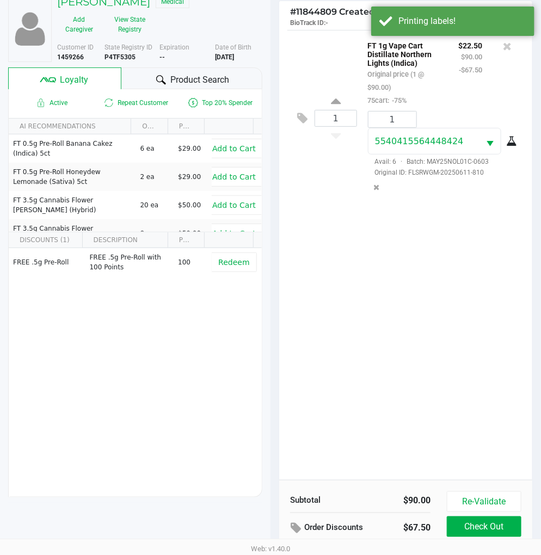
scroll to position [140, 0]
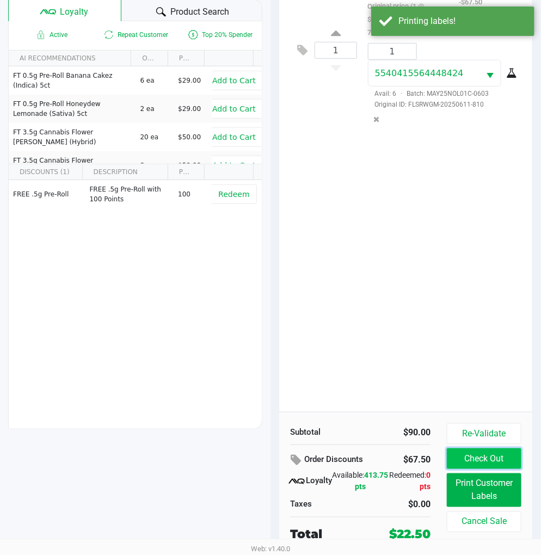
click at [481, 456] on button "Check Out" at bounding box center [483, 458] width 74 height 21
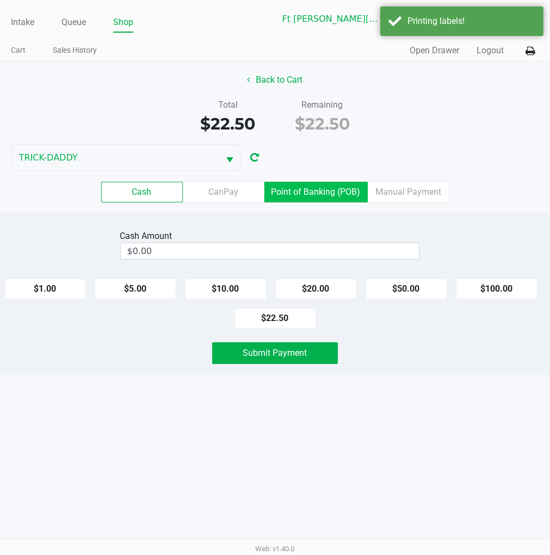
click at [333, 189] on label "Point of Banking (POB)" at bounding box center [315, 192] width 103 height 21
click at [0, 0] on 7 "Point of Banking (POB)" at bounding box center [0, 0] width 0 height 0
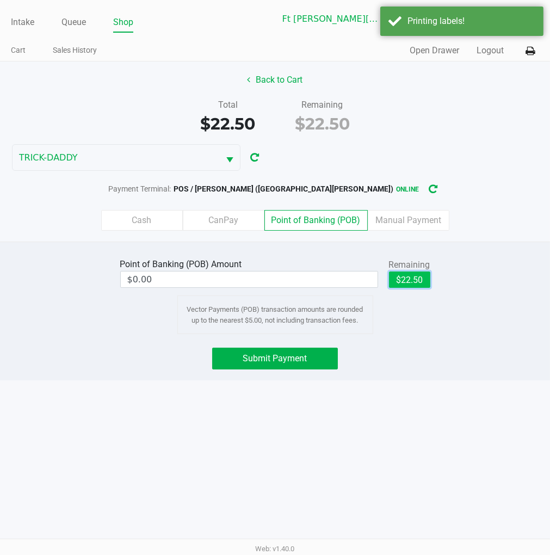
click at [416, 274] on button "$22.50" at bounding box center [409, 279] width 41 height 16
type input "$22.50"
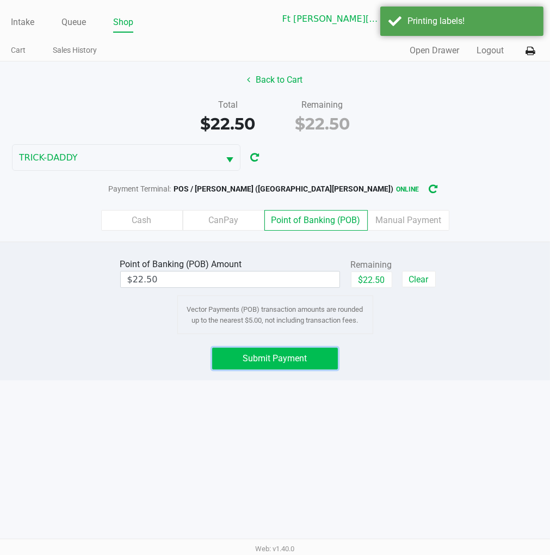
click at [280, 359] on span "Submit Payment" at bounding box center [275, 358] width 64 height 10
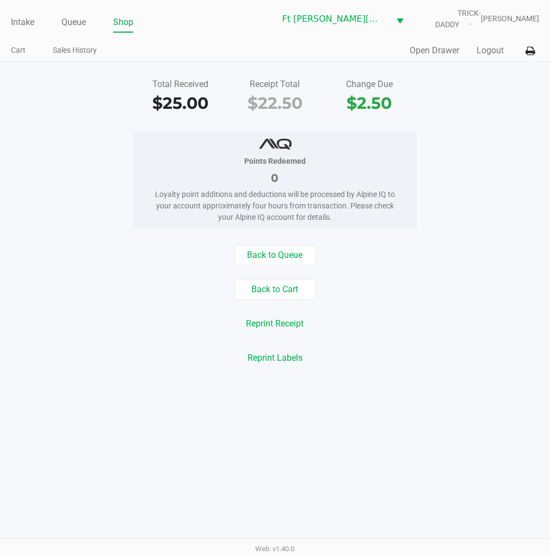
click at [492, 57] on button "Logout" at bounding box center [489, 50] width 27 height 13
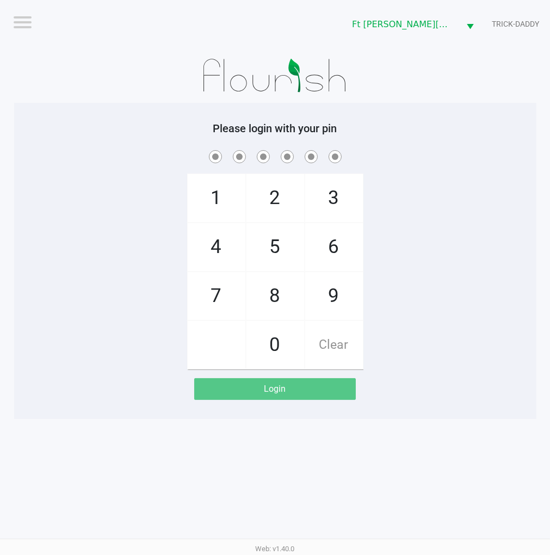
click at [456, 269] on div "1 4 7 2 5 8 0 3 6 9 Clear" at bounding box center [275, 258] width 522 height 221
checkbox input "true"
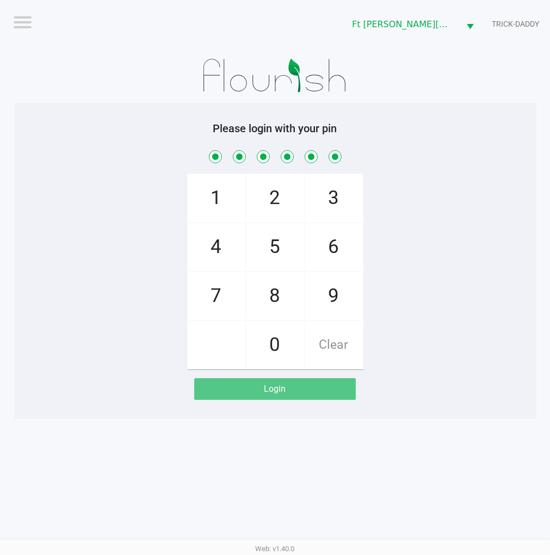
checkbox input "true"
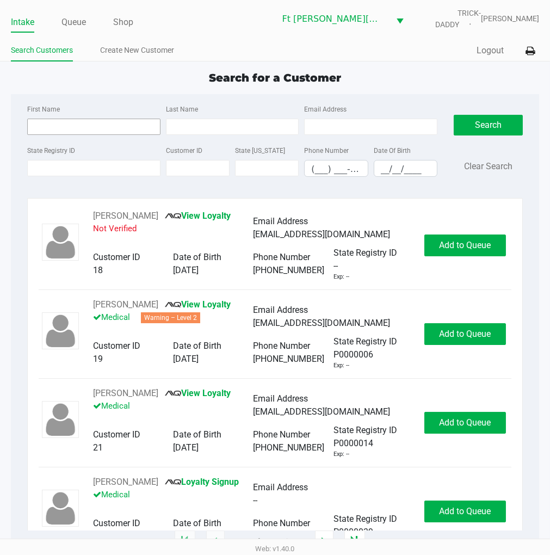
click at [60, 124] on input "First Name" at bounding box center [93, 127] width 133 height 16
type input "allison"
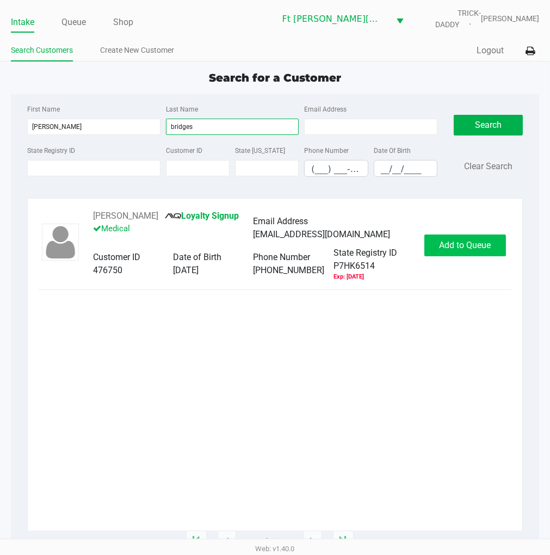
type input "bridges"
click at [472, 243] on span "Add to Queue" at bounding box center [465, 245] width 52 height 10
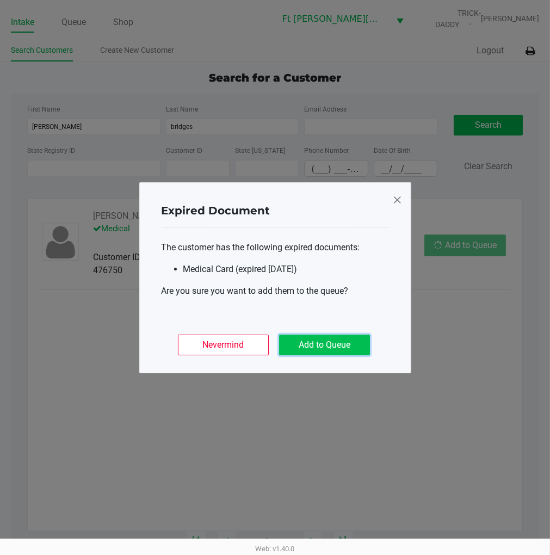
click at [355, 345] on button "Add to Queue" at bounding box center [324, 344] width 91 height 21
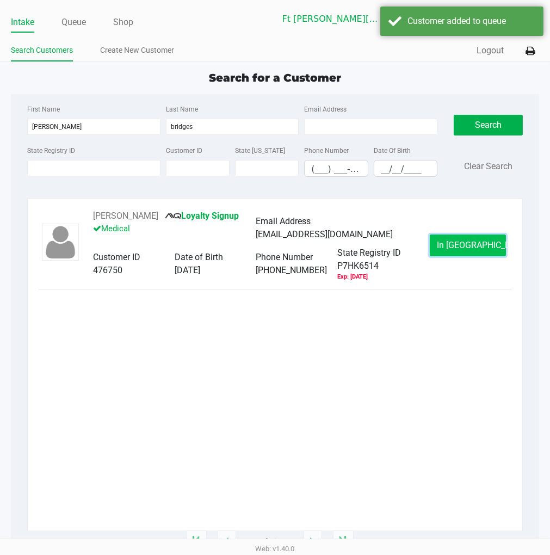
click at [460, 252] on button "In Queue" at bounding box center [468, 245] width 76 height 22
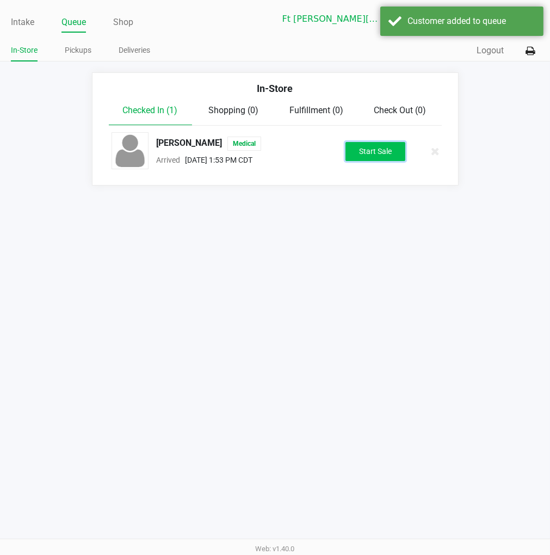
click at [368, 152] on button "Start Sale" at bounding box center [375, 151] width 60 height 19
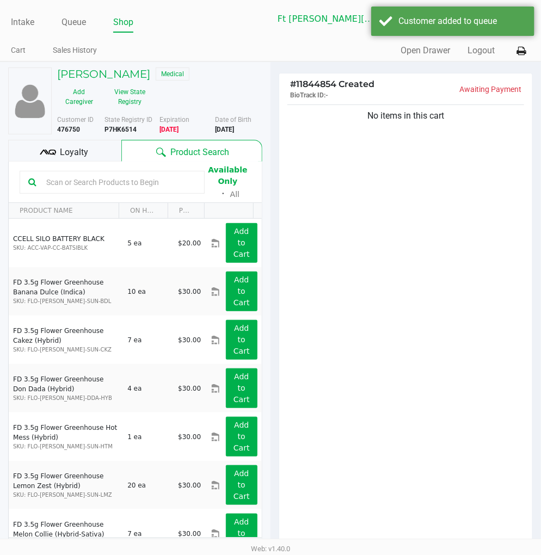
click at [84, 162] on kendo-grid-toolbar "Available Only ᛫ All" at bounding box center [135, 182] width 253 height 41
click at [86, 158] on span "Loyalty" at bounding box center [74, 152] width 28 height 13
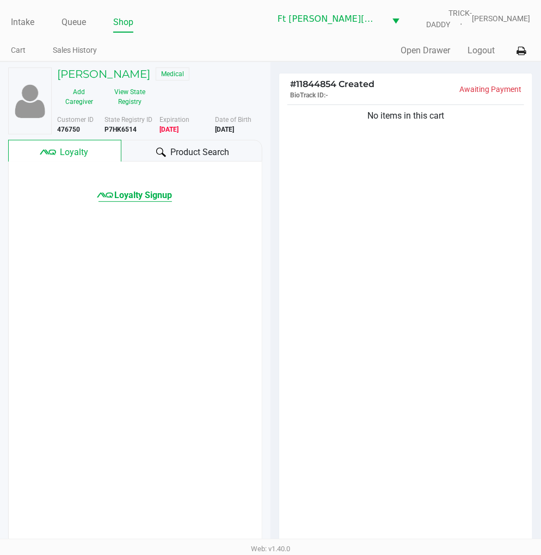
click at [143, 194] on span "Loyalty Signup" at bounding box center [143, 195] width 58 height 13
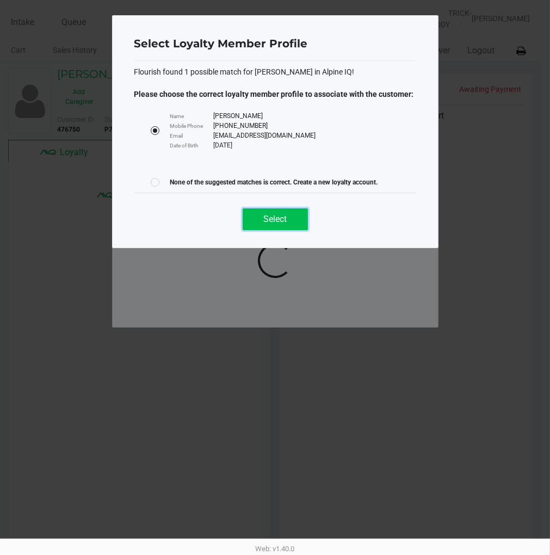
click at [264, 216] on span "Select" at bounding box center [274, 219] width 23 height 10
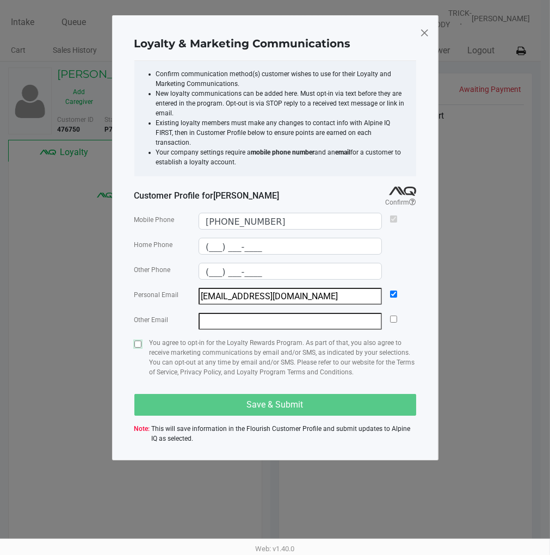
click at [136, 340] on input "checkbox" at bounding box center [137, 343] width 7 height 7
checkbox input "true"
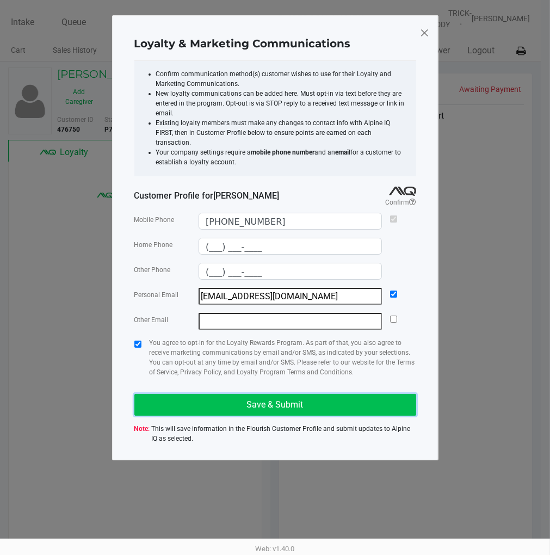
click at [192, 398] on button "Save & Submit" at bounding box center [275, 405] width 282 height 22
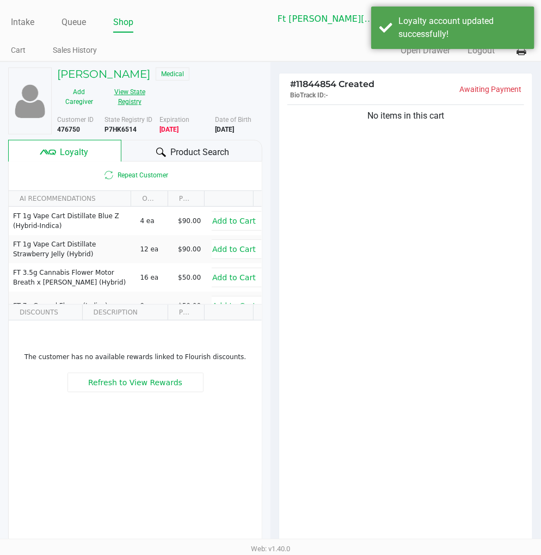
click at [136, 95] on button "View State Registry" at bounding box center [126, 96] width 51 height 27
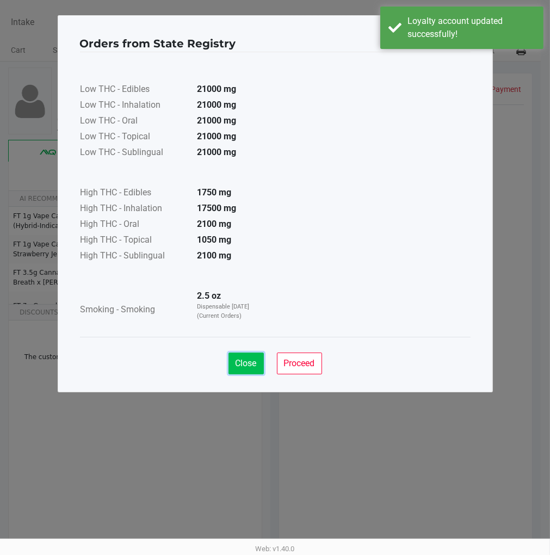
click at [251, 356] on button "Close" at bounding box center [245, 363] width 35 height 22
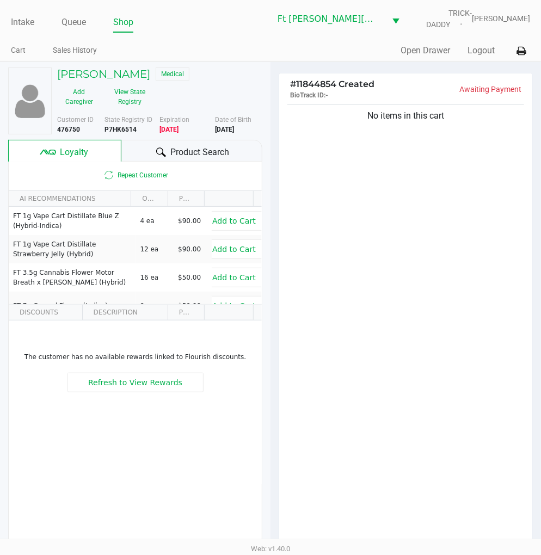
click at [351, 327] on div "No items in this cart" at bounding box center [405, 327] width 253 height 450
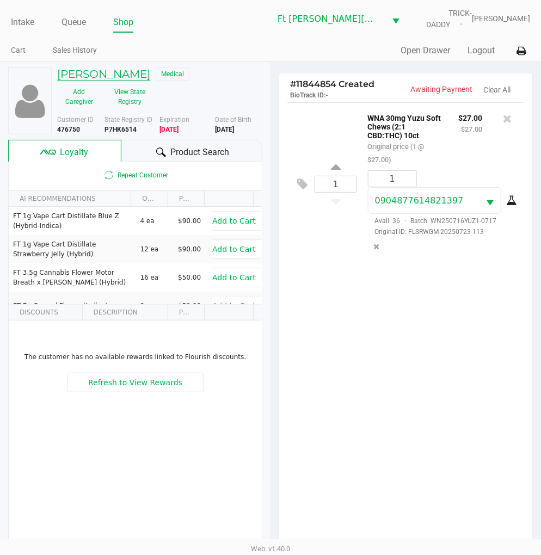
click at [150, 79] on h5 "ALLISON BRIDGES" at bounding box center [103, 73] width 93 height 13
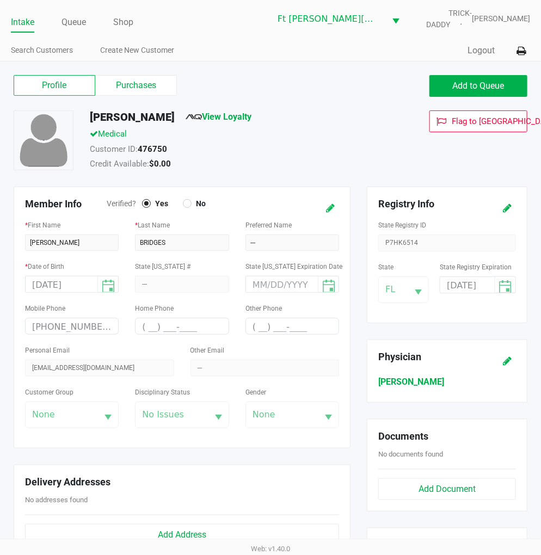
click at [326, 206] on icon at bounding box center [330, 208] width 9 height 8
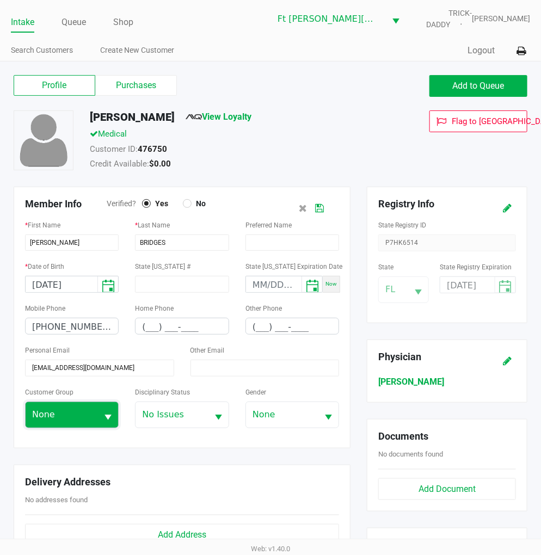
click at [94, 416] on span "None" at bounding box center [62, 415] width 72 height 26
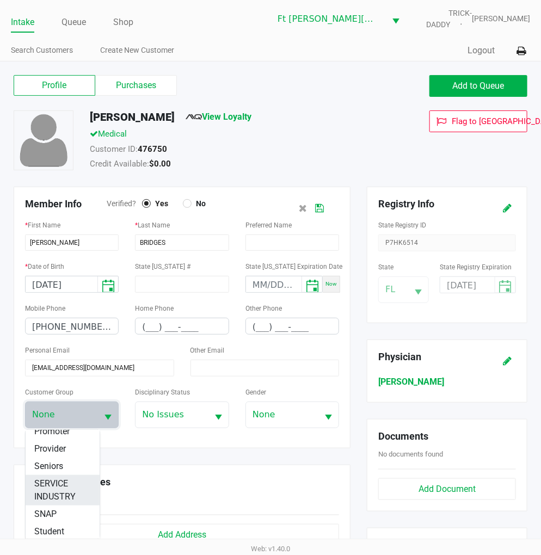
scroll to position [181, 0]
click at [59, 484] on span "SERVICE INDUSTRY" at bounding box center [62, 471] width 57 height 26
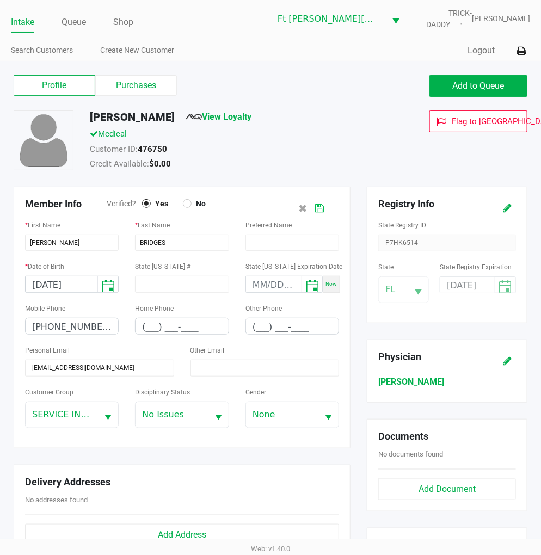
click at [317, 213] on button at bounding box center [318, 208] width 17 height 20
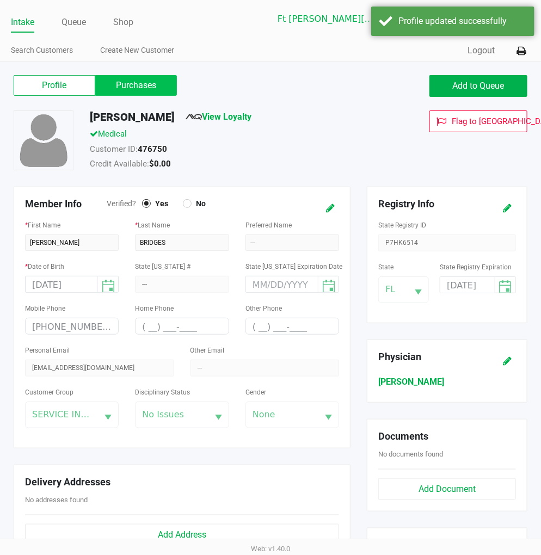
click at [145, 84] on label "Purchases" at bounding box center [136, 85] width 82 height 21
click at [0, 0] on 1 "Purchases" at bounding box center [0, 0] width 0 height 0
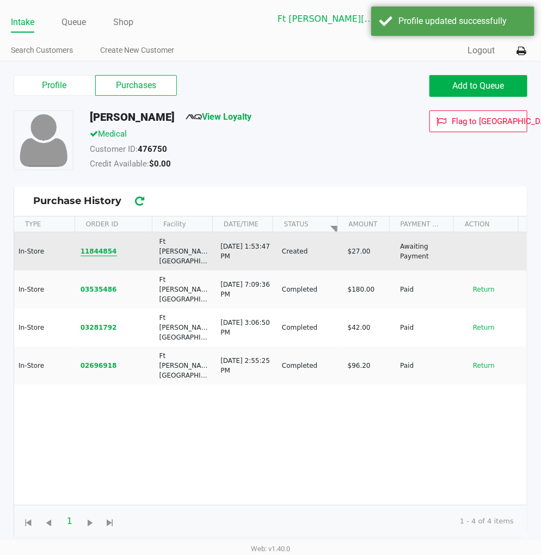
click at [98, 246] on button "11844854" at bounding box center [98, 251] width 36 height 10
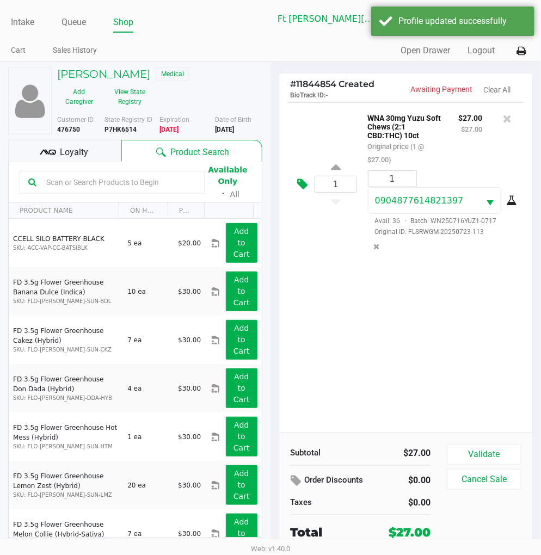
click at [303, 182] on icon at bounding box center [302, 184] width 10 height 13
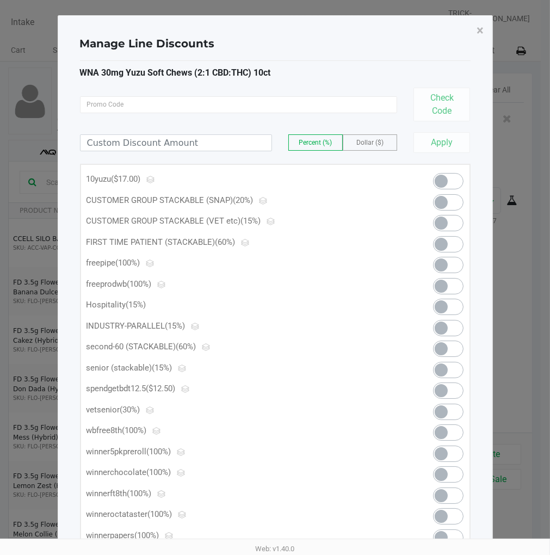
click at [446, 305] on span at bounding box center [440, 306] width 13 height 13
click at [474, 32] on button "×" at bounding box center [480, 30] width 24 height 30
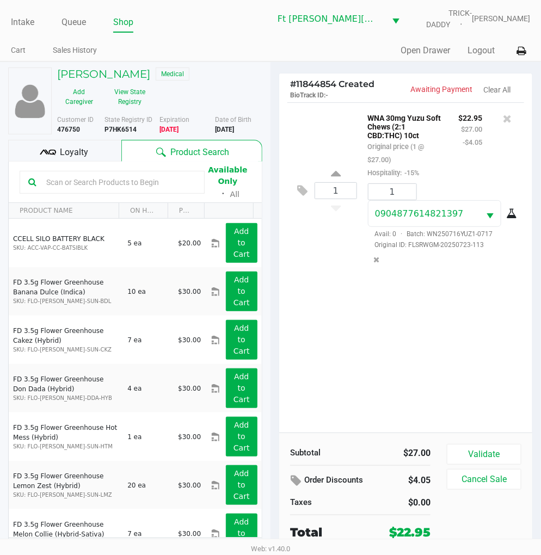
click at [335, 362] on div "1 WNA 30mg Yuzu Soft Chews (2:1 CBD:THC) 10ct Original price (1 @ $27.00) Hospi…" at bounding box center [405, 267] width 253 height 330
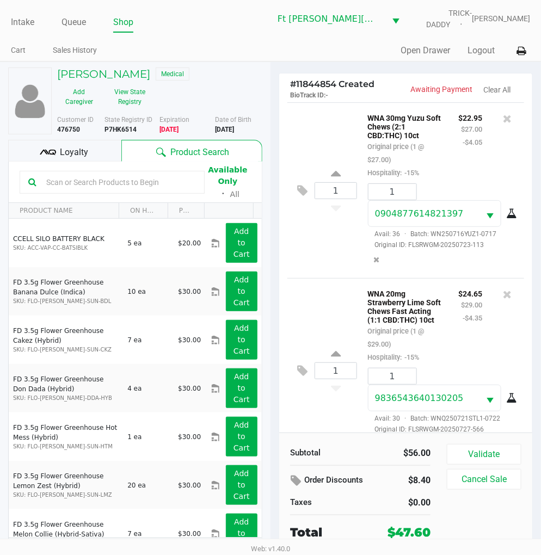
scroll to position [42, 0]
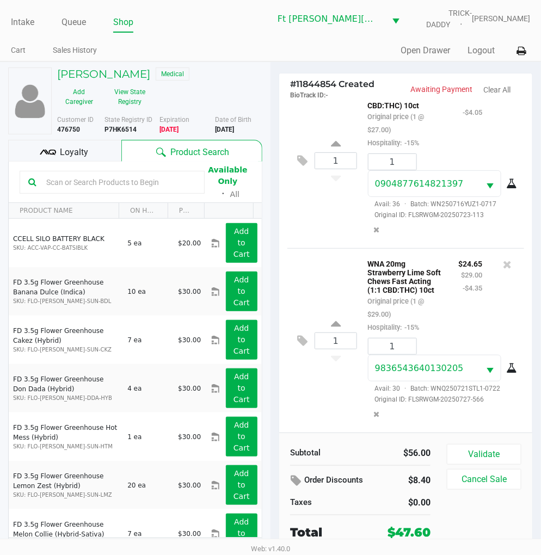
click at [101, 153] on div "Loyalty" at bounding box center [64, 151] width 113 height 22
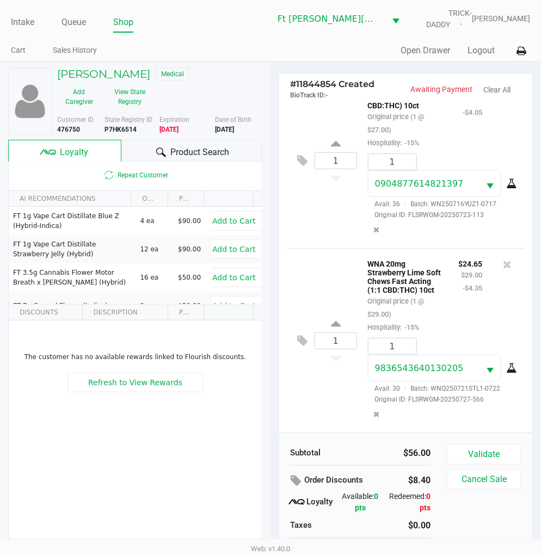
scroll to position [21, 0]
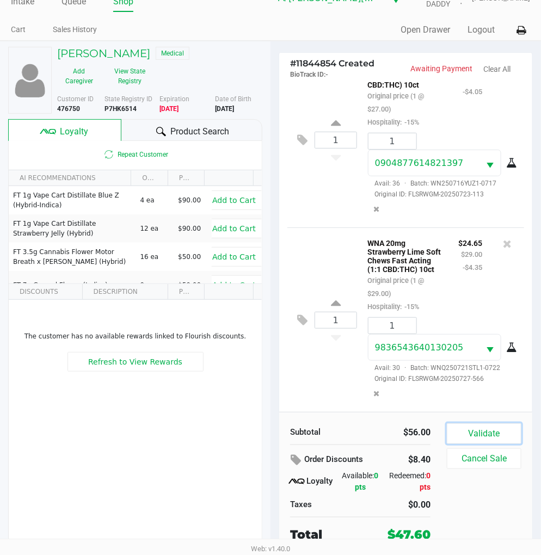
click at [483, 427] on button "Validate" at bounding box center [483, 433] width 74 height 21
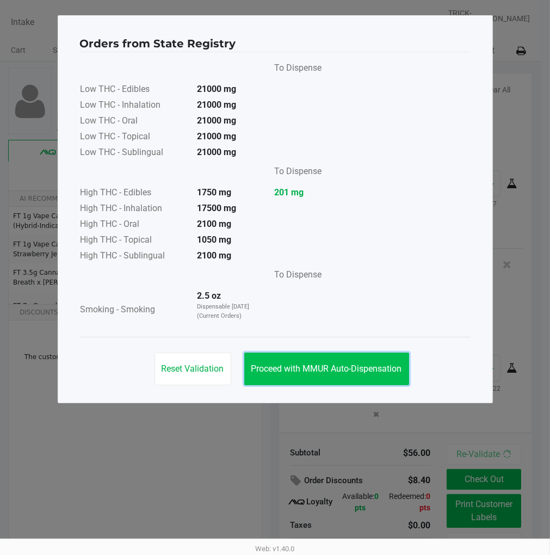
click at [370, 362] on button "Proceed with MMUR Auto-Dispensation" at bounding box center [326, 368] width 165 height 33
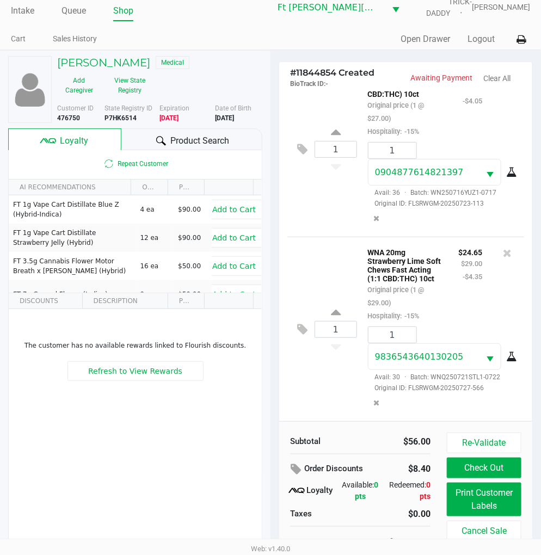
scroll to position [21, 0]
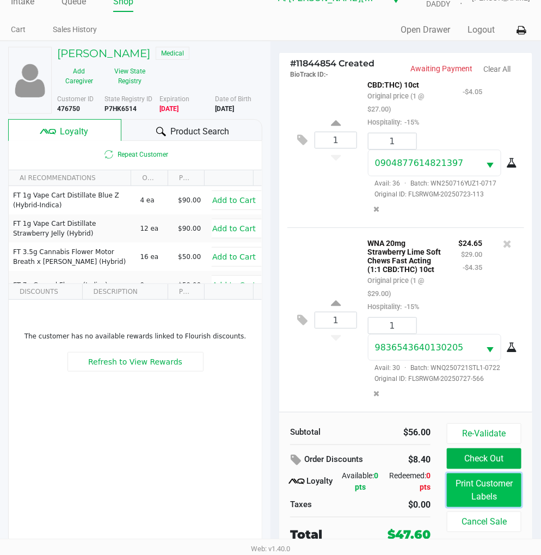
click at [474, 481] on button "Print Customer Labels" at bounding box center [483, 490] width 74 height 34
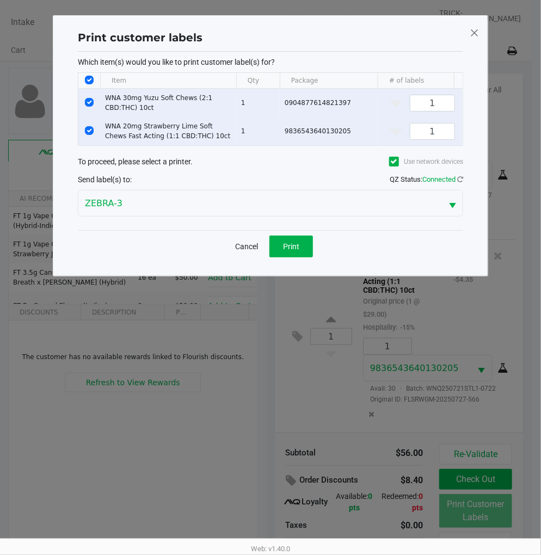
scroll to position [0, 0]
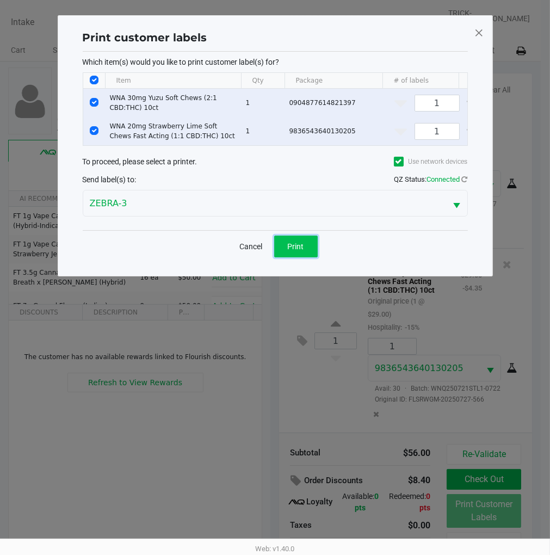
click at [305, 257] on button "Print" at bounding box center [296, 246] width 44 height 22
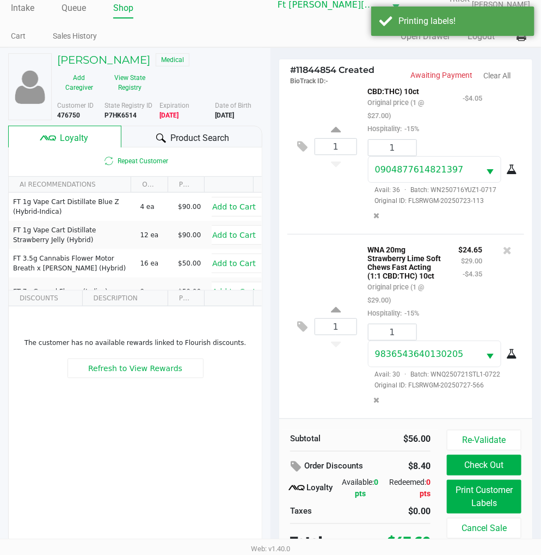
scroll to position [21, 0]
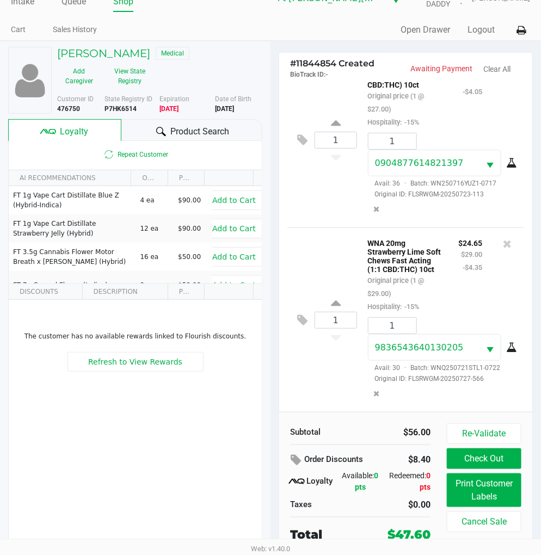
click at [486, 456] on button "Check Out" at bounding box center [483, 458] width 74 height 21
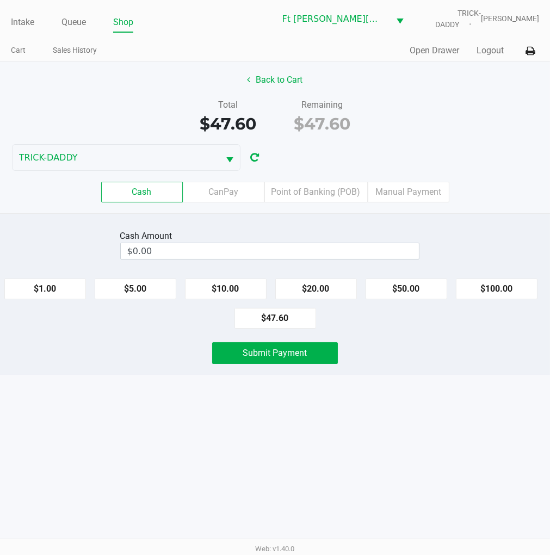
click at [414, 284] on button "$50.00" at bounding box center [406, 288] width 82 height 21
type input "$50.00"
click at [297, 353] on span "Submit Payment" at bounding box center [275, 352] width 64 height 10
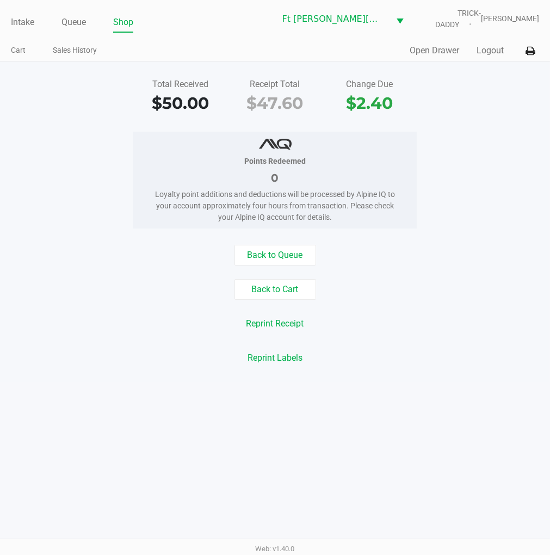
click at [489, 51] on button "Logout" at bounding box center [489, 50] width 27 height 13
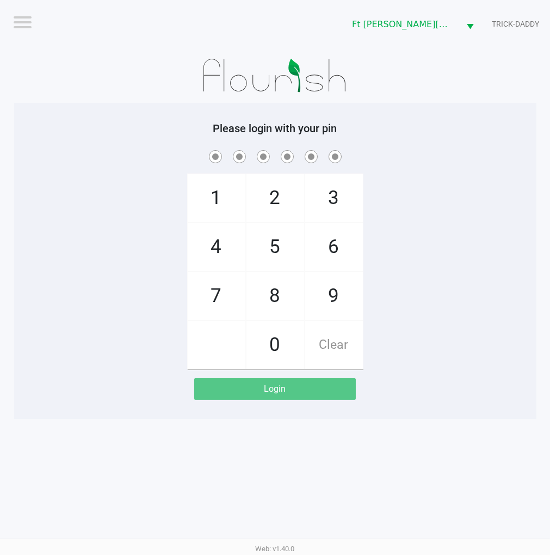
click at [464, 213] on div "1 4 7 2 5 8 0 3 6 9 Clear" at bounding box center [275, 258] width 522 height 221
checkbox input "true"
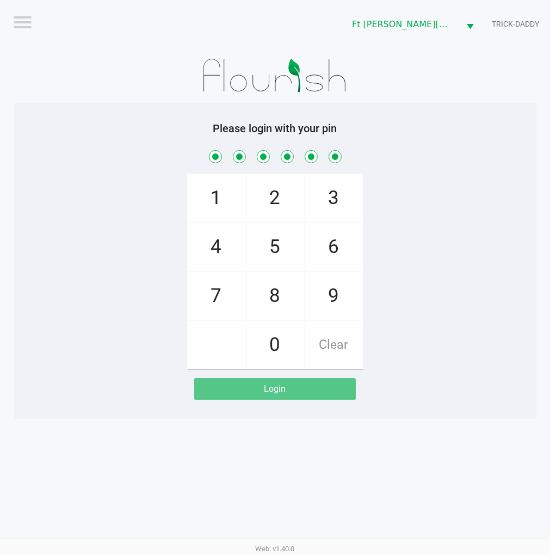
checkbox input "true"
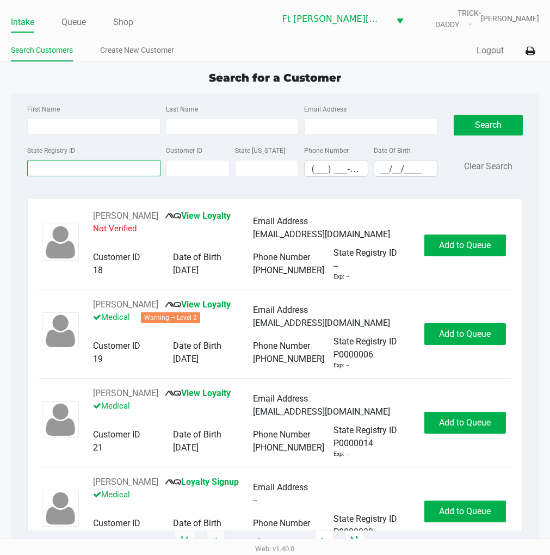
click at [120, 169] on input "State Registry ID" at bounding box center [93, 168] width 133 height 16
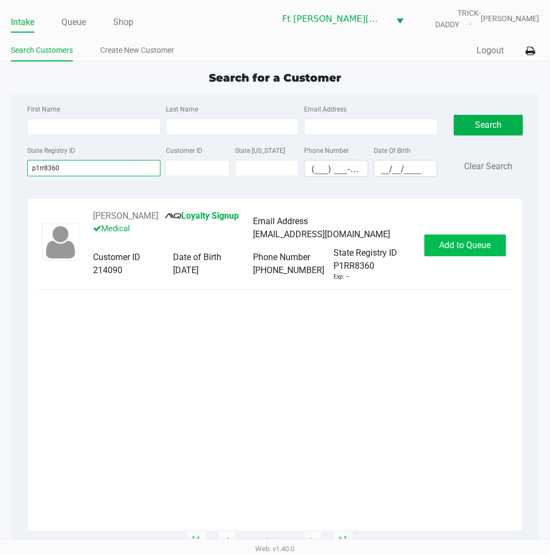
type input "p1rr8360"
click at [440, 247] on span "Add to Queue" at bounding box center [465, 245] width 52 height 10
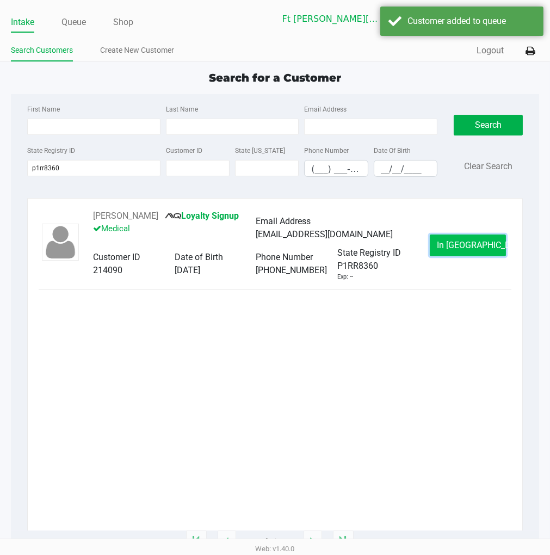
click at [445, 250] on button "In Queue" at bounding box center [468, 245] width 76 height 22
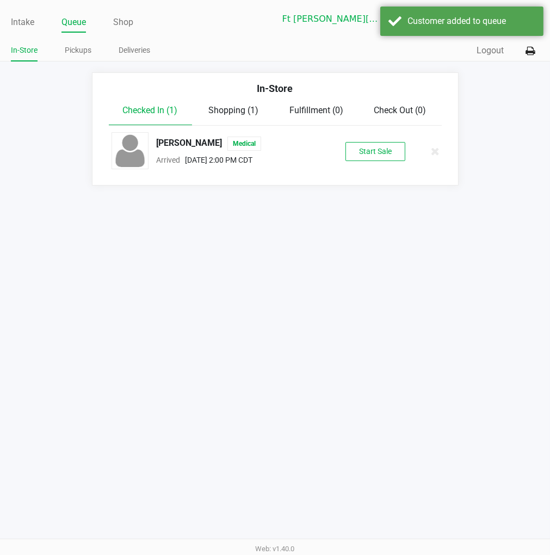
click at [383, 162] on div "MARSHALYN OWENS Medical Arrived Aug 25, 2025 2:00 PM CDT Start Sale" at bounding box center [275, 151] width 344 height 38
click at [381, 156] on button "Start Sale" at bounding box center [375, 151] width 60 height 19
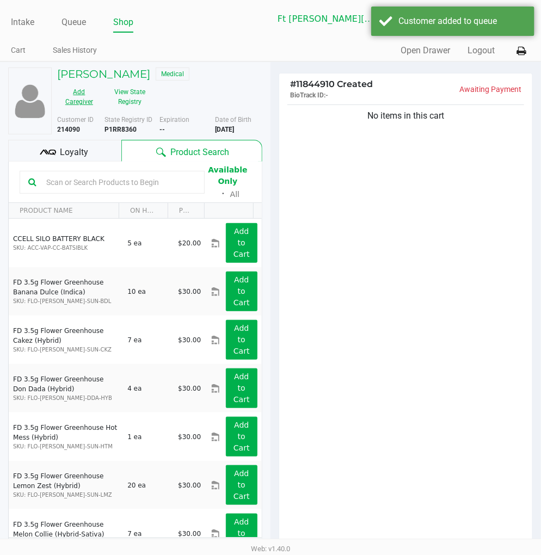
click at [77, 101] on button "Add Caregiver" at bounding box center [79, 96] width 44 height 27
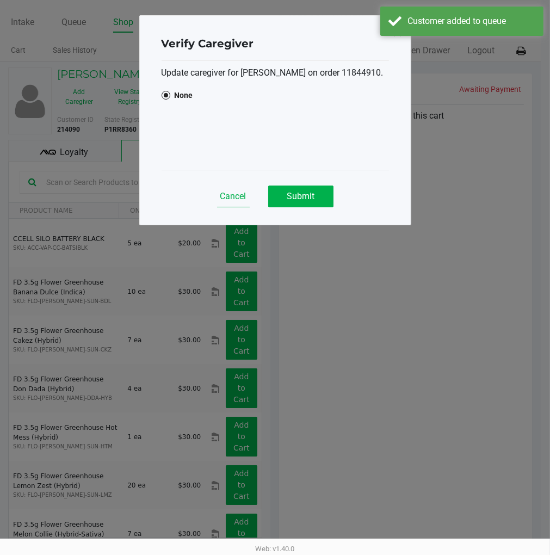
click at [229, 188] on button "Cancel" at bounding box center [233, 196] width 33 height 22
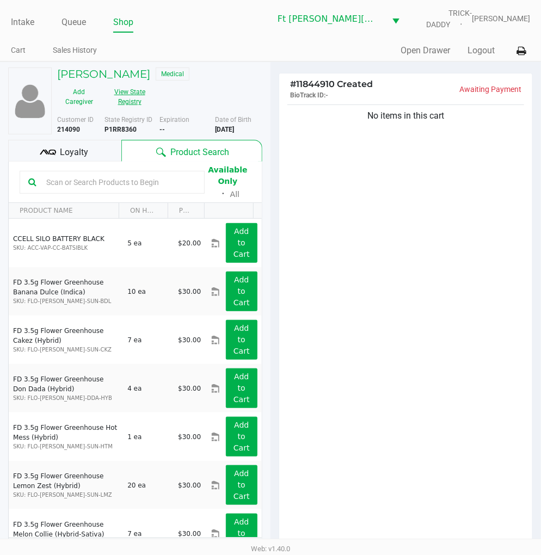
click at [128, 98] on button "View State Registry" at bounding box center [126, 96] width 51 height 27
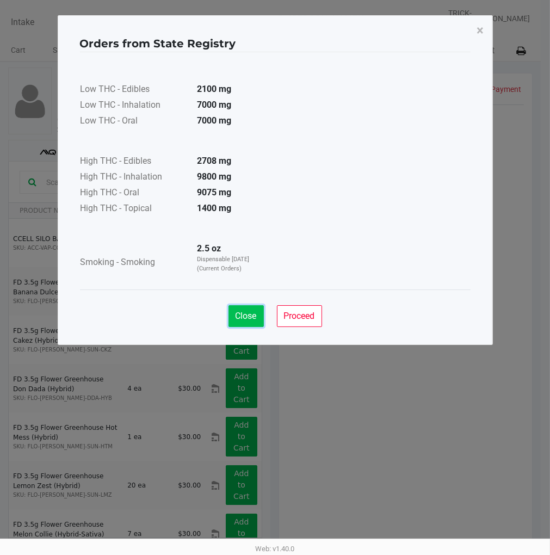
click at [256, 314] on span "Close" at bounding box center [245, 315] width 21 height 10
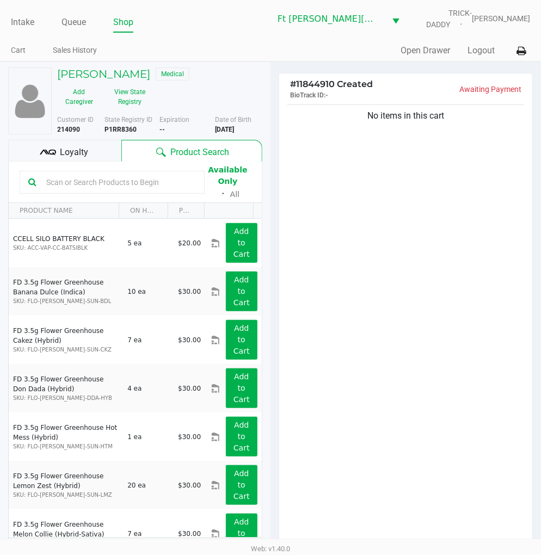
click at [89, 150] on div "Loyalty" at bounding box center [64, 151] width 113 height 22
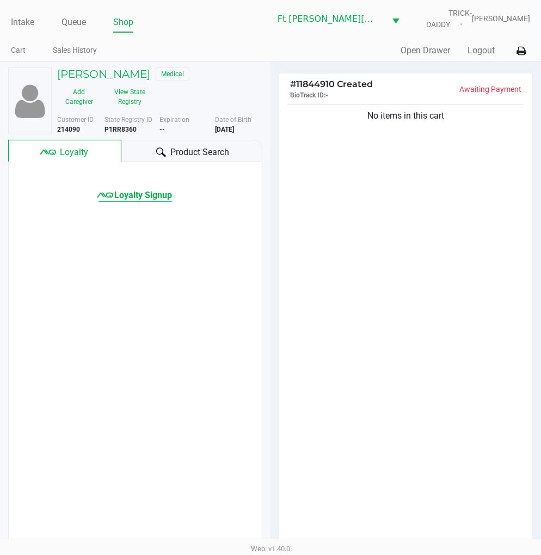
click at [129, 193] on span "Loyalty Signup" at bounding box center [143, 195] width 58 height 13
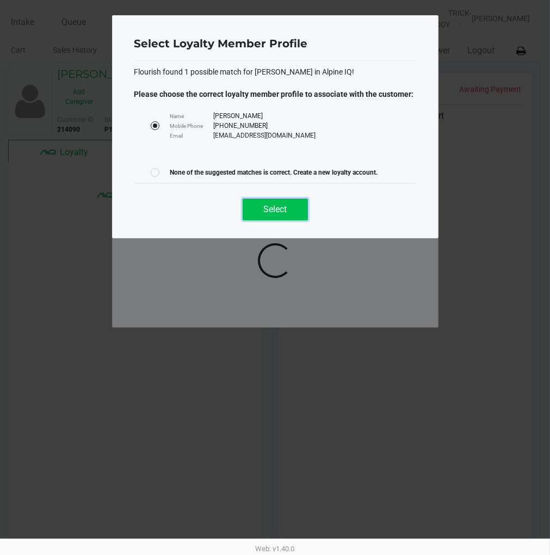
click at [282, 213] on span "Select" at bounding box center [274, 209] width 23 height 10
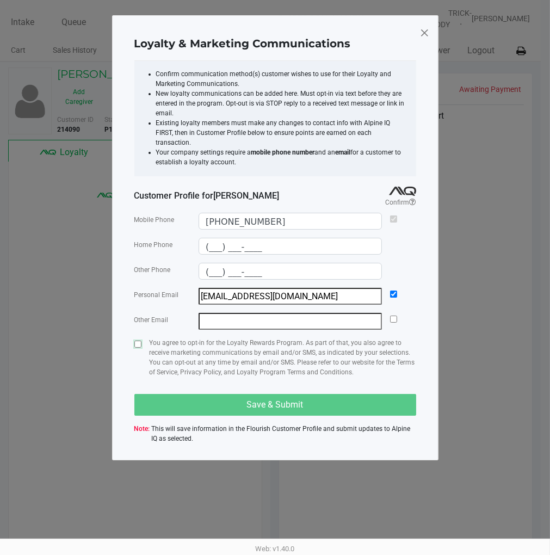
click at [137, 340] on input "checkbox" at bounding box center [137, 343] width 7 height 7
checkbox input "true"
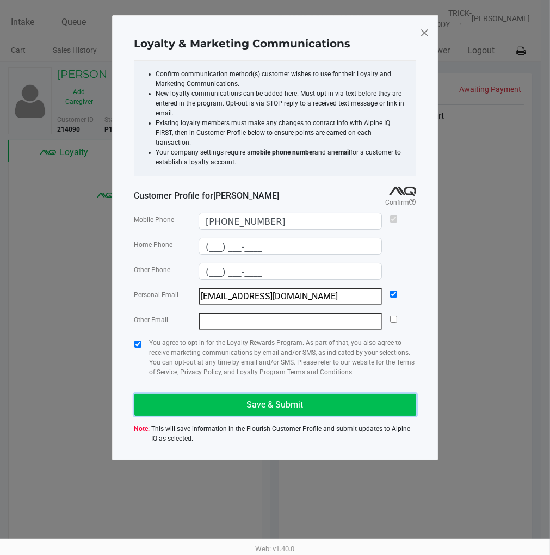
click at [210, 395] on button "Save & Submit" at bounding box center [275, 405] width 282 height 22
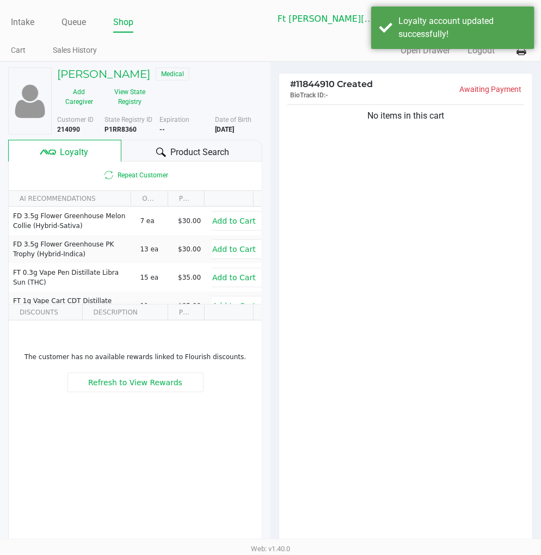
click at [382, 150] on div "No items in this cart" at bounding box center [405, 327] width 253 height 450
click at [134, 99] on button "View State Registry" at bounding box center [126, 96] width 51 height 27
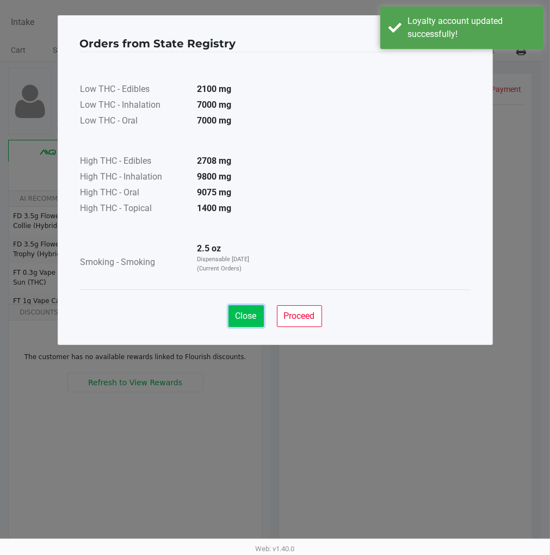
click at [246, 313] on span "Close" at bounding box center [245, 315] width 21 height 10
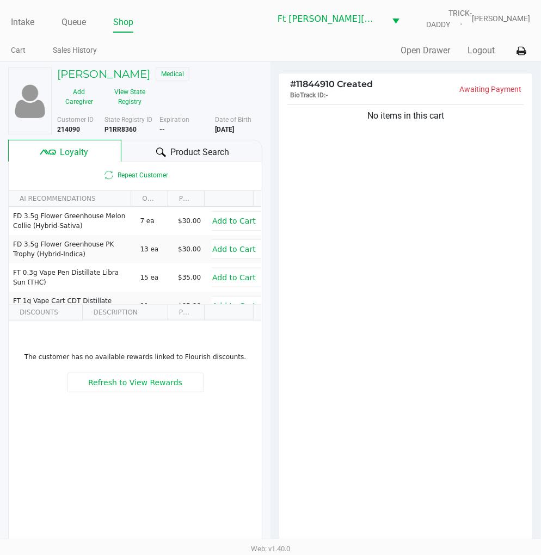
click at [376, 316] on div "No items in this cart" at bounding box center [405, 327] width 253 height 450
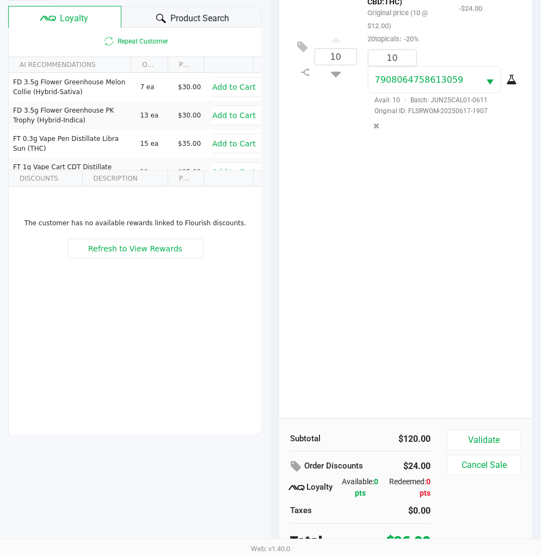
scroll to position [140, 0]
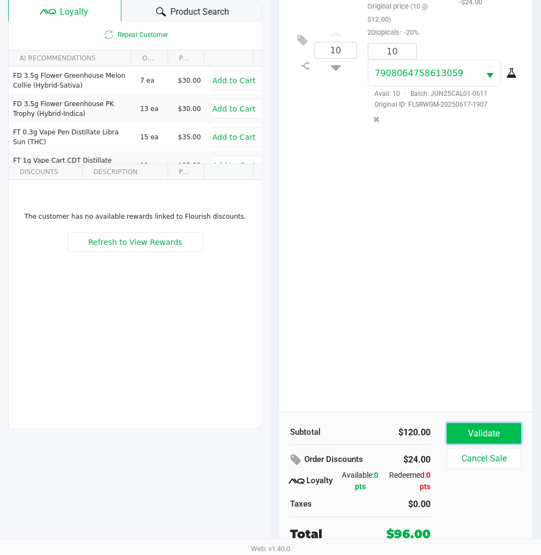
click at [488, 425] on button "Validate" at bounding box center [483, 433] width 74 height 21
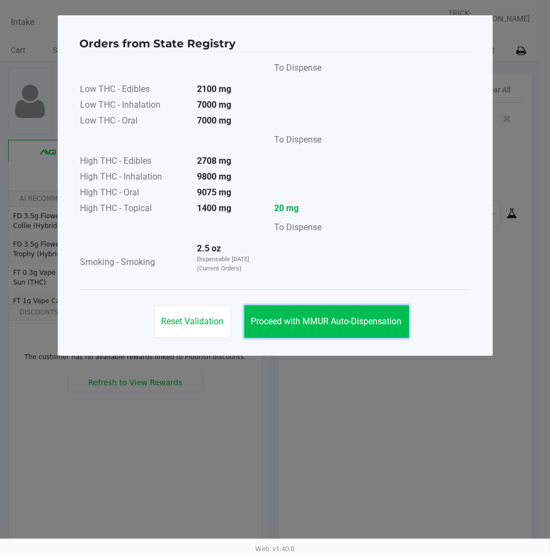
click at [349, 323] on span "Proceed with MMUR Auto-Dispensation" at bounding box center [326, 321] width 151 height 10
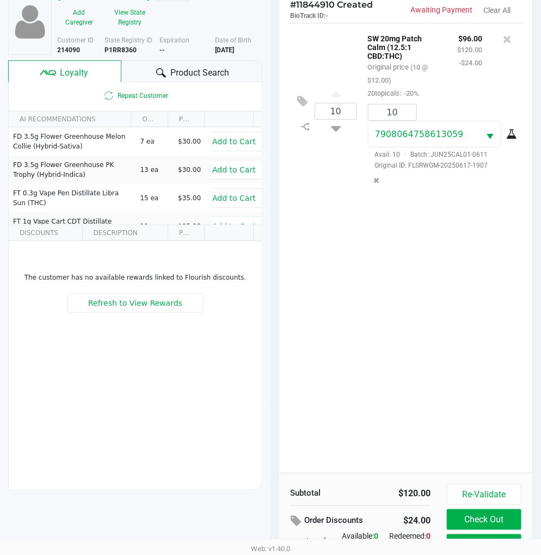
scroll to position [140, 0]
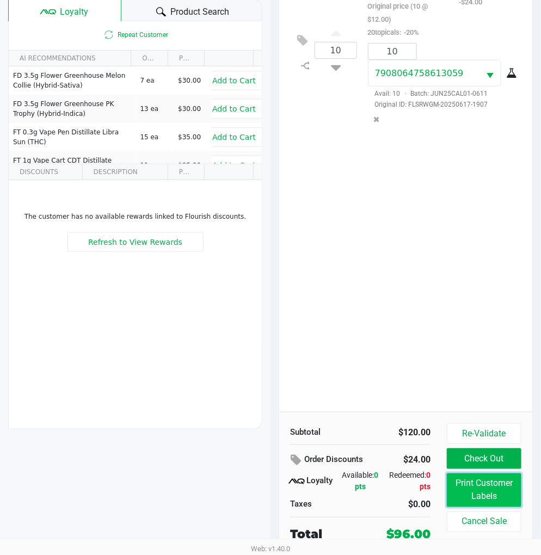
click at [485, 480] on button "Print Customer Labels" at bounding box center [483, 490] width 74 height 34
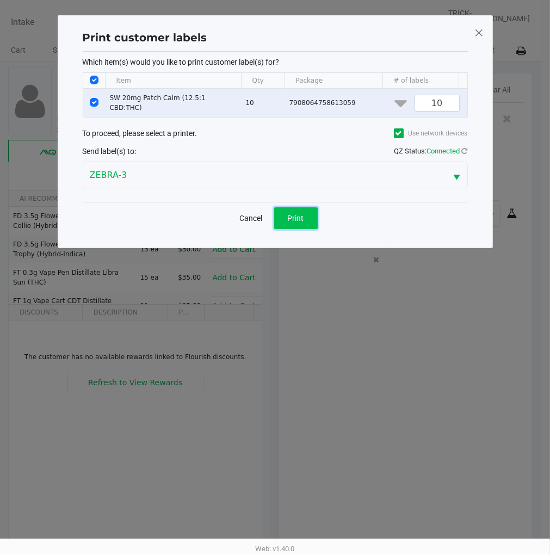
click at [298, 219] on span "Print" at bounding box center [296, 218] width 16 height 9
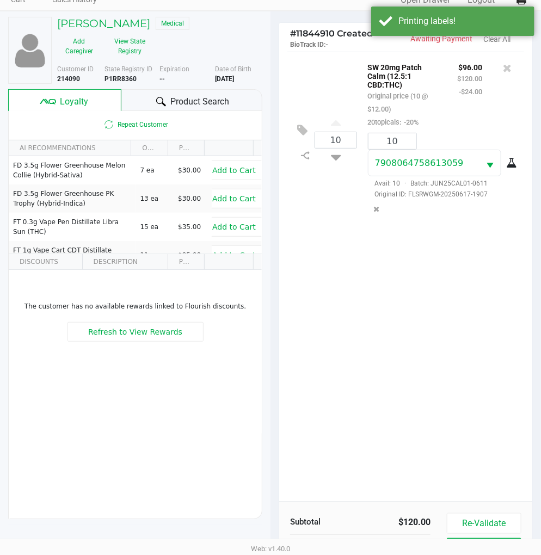
scroll to position [121, 0]
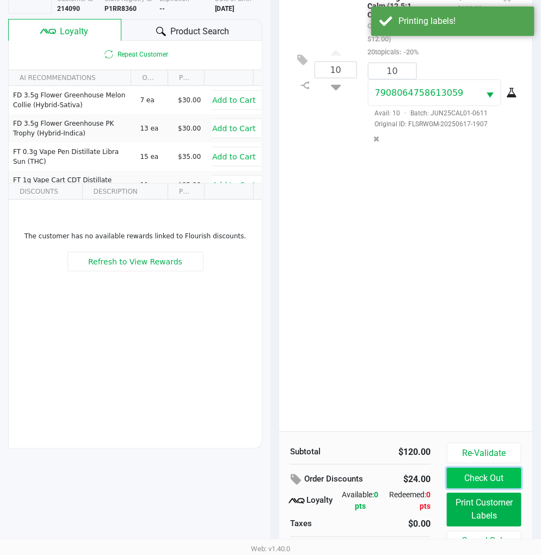
click at [488, 479] on button "Check Out" at bounding box center [483, 478] width 74 height 21
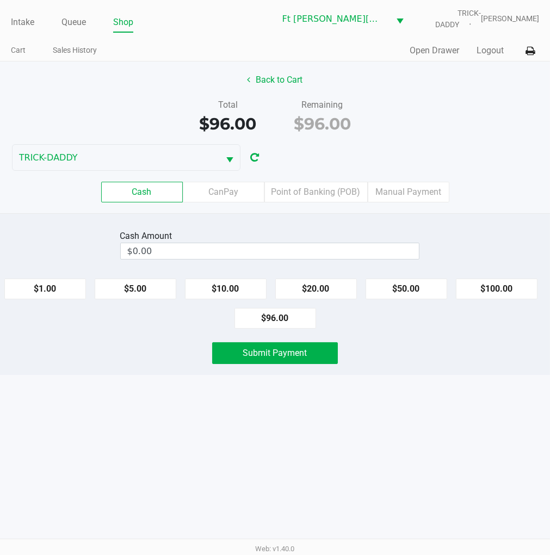
click at [406, 278] on button "$50.00" at bounding box center [406, 288] width 82 height 21
click at [421, 281] on button "$50.00" at bounding box center [406, 288] width 82 height 21
type input "$100.00"
click at [296, 364] on button "Submit Payment" at bounding box center [274, 353] width 125 height 22
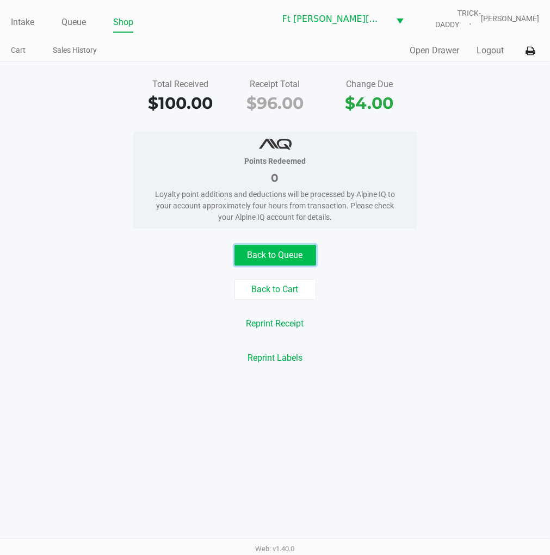
click at [254, 249] on button "Back to Queue" at bounding box center [275, 255] width 82 height 21
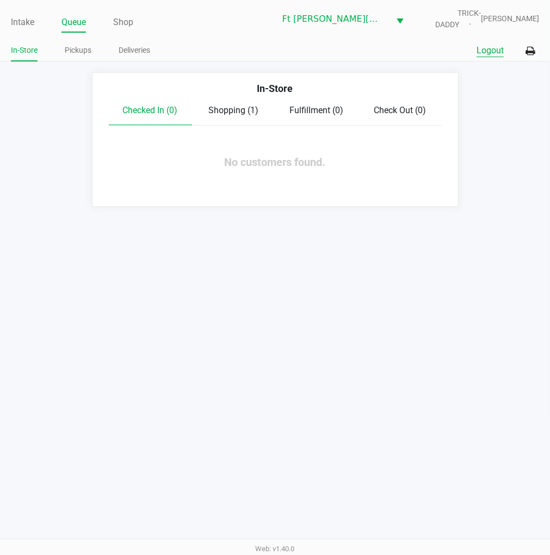
click at [486, 48] on button "Logout" at bounding box center [489, 50] width 27 height 13
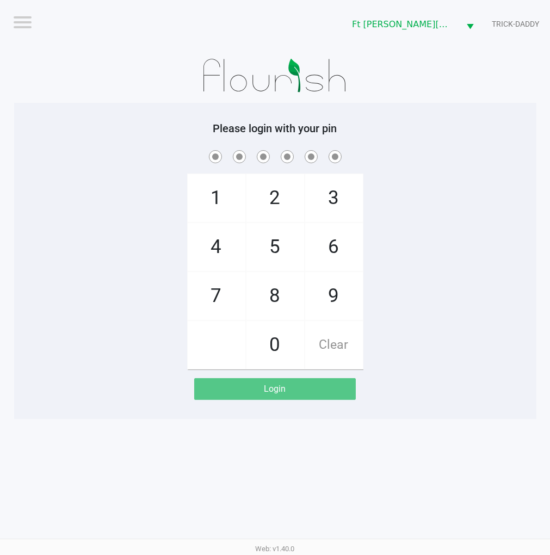
click at [431, 259] on div "1 4 7 2 5 8 0 3 6 9 Clear" at bounding box center [275, 258] width 522 height 221
checkbox input "true"
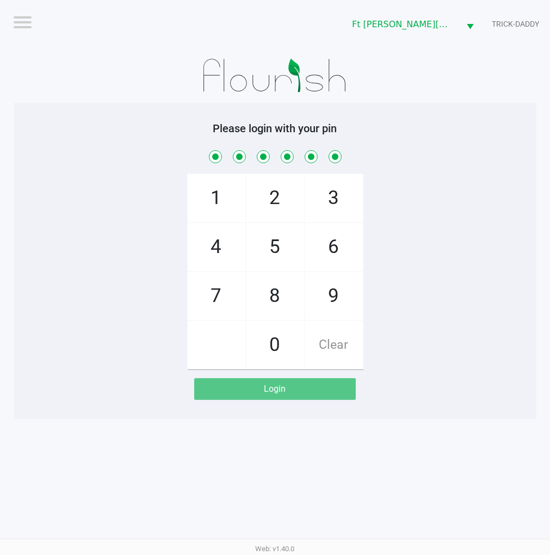
checkbox input "true"
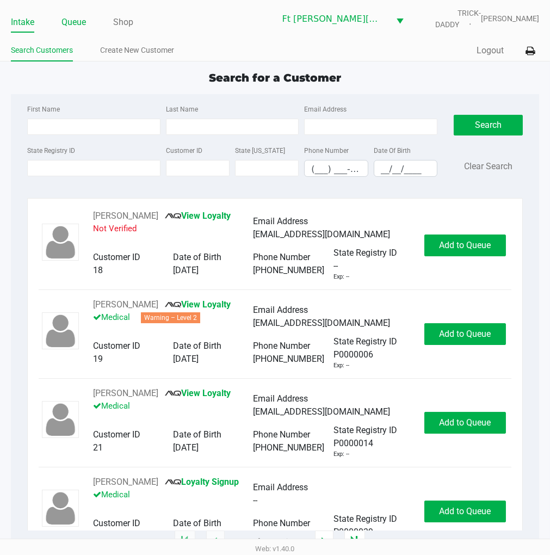
click at [82, 23] on link "Queue" at bounding box center [73, 22] width 24 height 15
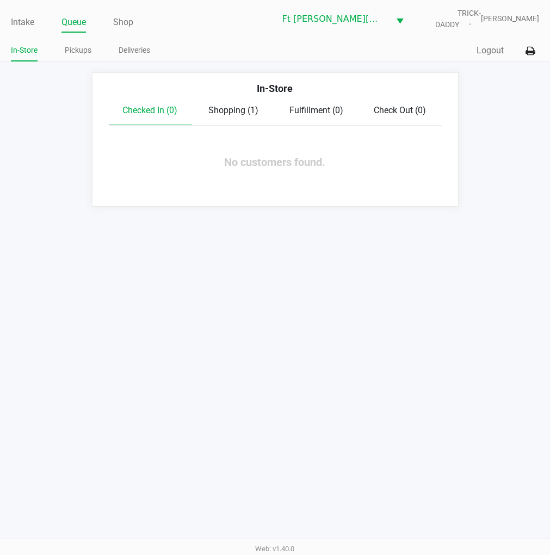
click at [82, 45] on link "Pickups" at bounding box center [78, 51] width 27 height 14
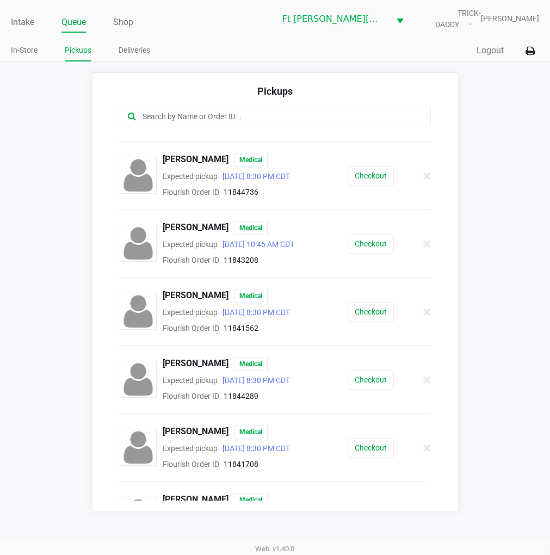
scroll to position [412, 0]
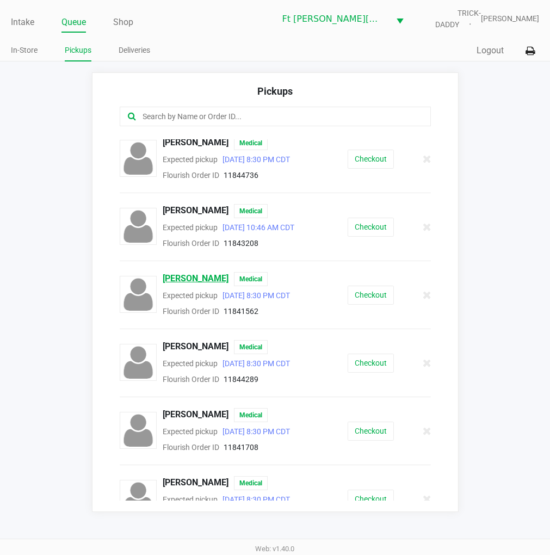
click at [202, 286] on span "KIMBERLY Ward" at bounding box center [196, 279] width 66 height 14
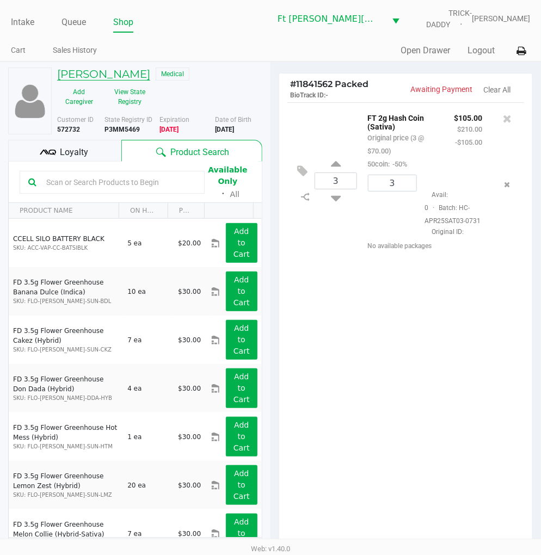
click at [118, 73] on h5 "KIMBERLY Ward" at bounding box center [103, 73] width 93 height 13
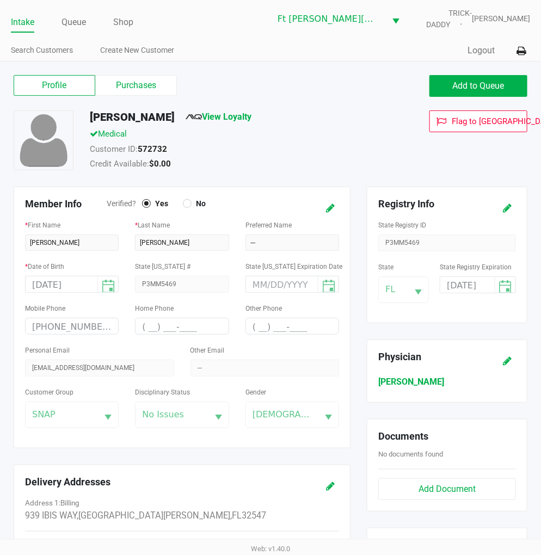
click at [136, 90] on label "Purchases" at bounding box center [136, 85] width 82 height 21
click at [0, 0] on 1 "Purchases" at bounding box center [0, 0] width 0 height 0
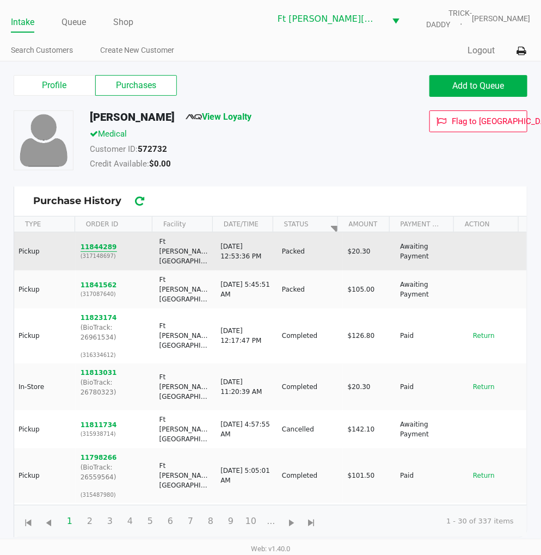
click at [86, 242] on button "11844289" at bounding box center [98, 247] width 36 height 10
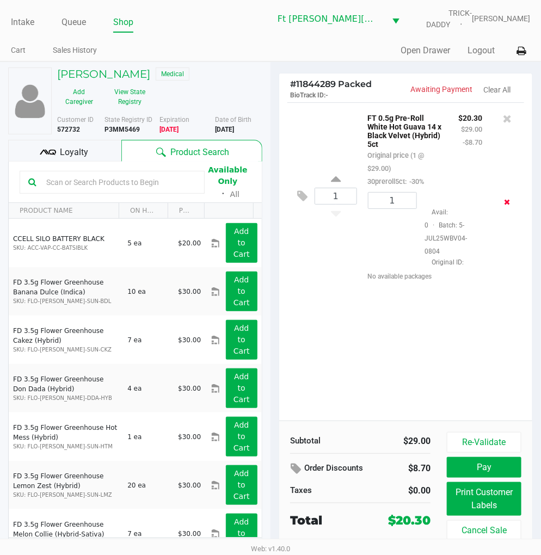
click at [507, 201] on icon "Remove the package from the orderLine" at bounding box center [507, 202] width 6 height 8
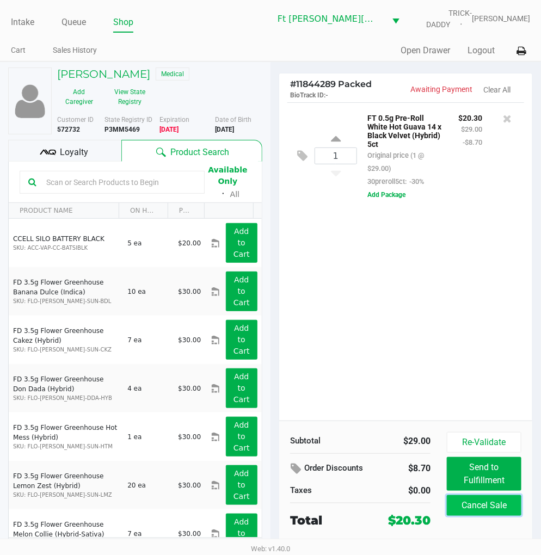
click at [485, 499] on button "Cancel Sale" at bounding box center [483, 505] width 74 height 21
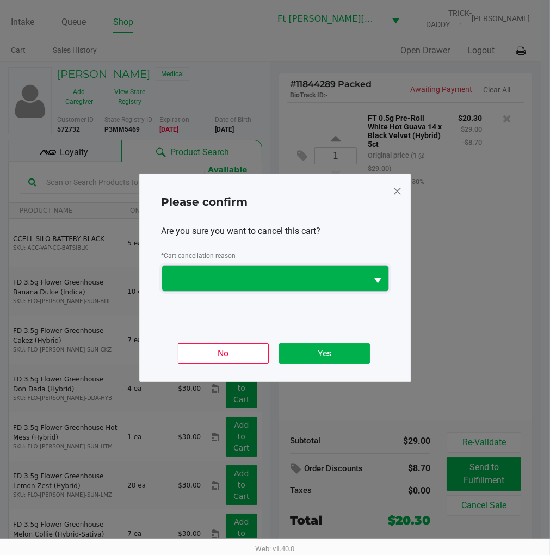
click at [296, 275] on span at bounding box center [265, 277] width 192 height 13
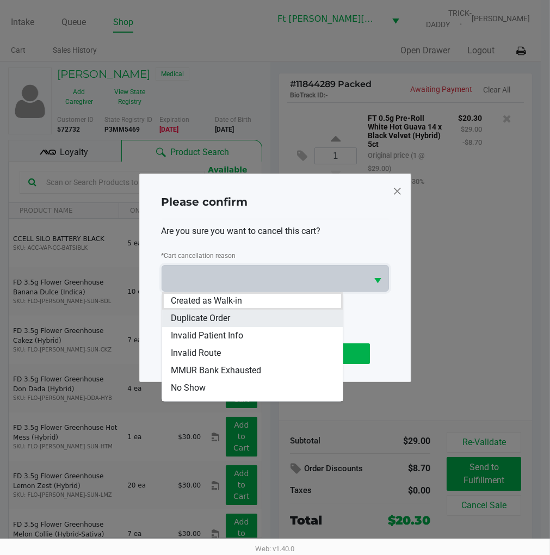
click at [215, 314] on span "Duplicate Order" at bounding box center [200, 318] width 59 height 13
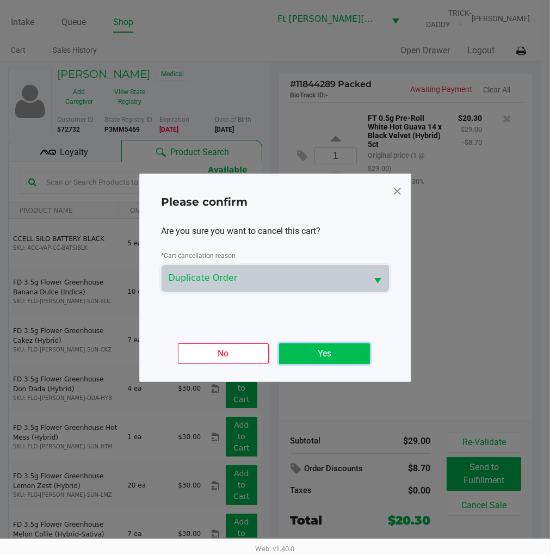
click at [326, 354] on button "Yes" at bounding box center [324, 353] width 91 height 21
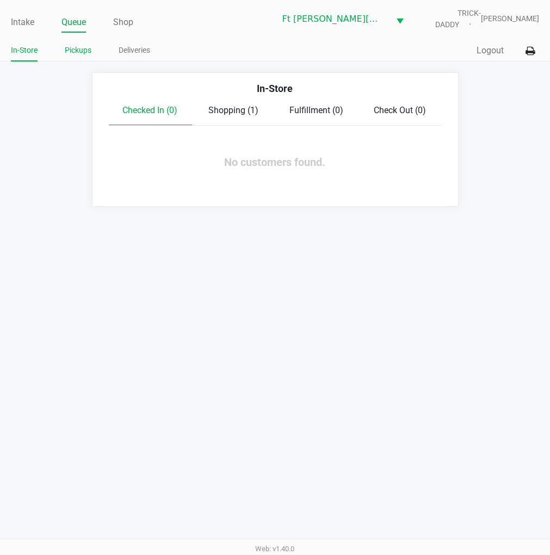
click at [77, 51] on link "Pickups" at bounding box center [78, 51] width 27 height 14
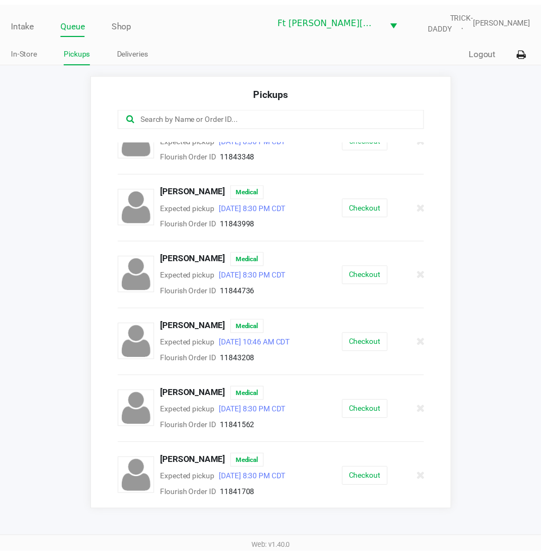
scroll to position [302, 0]
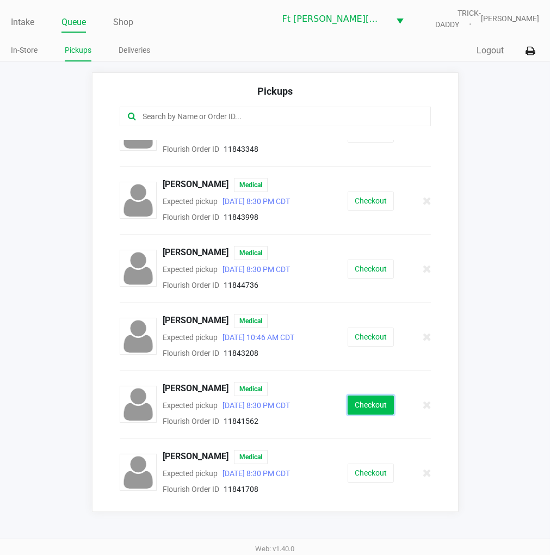
click at [361, 414] on button "Checkout" at bounding box center [370, 404] width 46 height 19
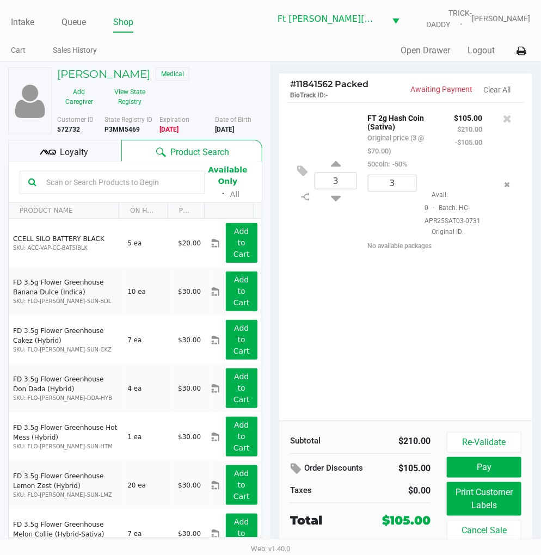
click at [334, 325] on div "3 FT 2g Hash Coin (Sativa) Original price (3 @ $70.00) 50coin: -50% $105.00 $21…" at bounding box center [405, 261] width 253 height 318
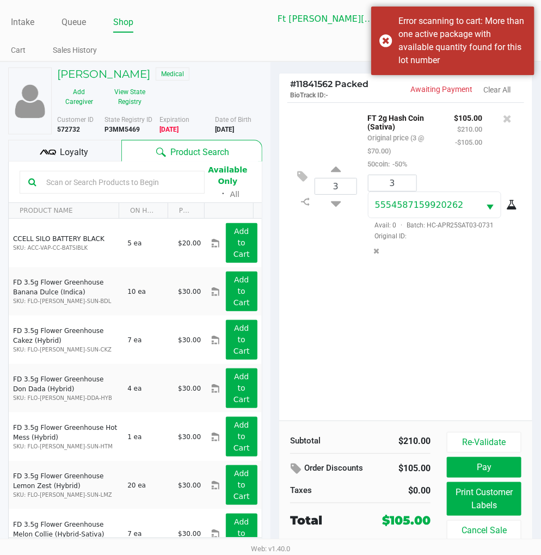
click at [352, 360] on div "3 FT 2g Hash Coin (Sativa) Original price (3 @ $70.00) 50coin: -50% $105.00 $21…" at bounding box center [405, 261] width 253 height 318
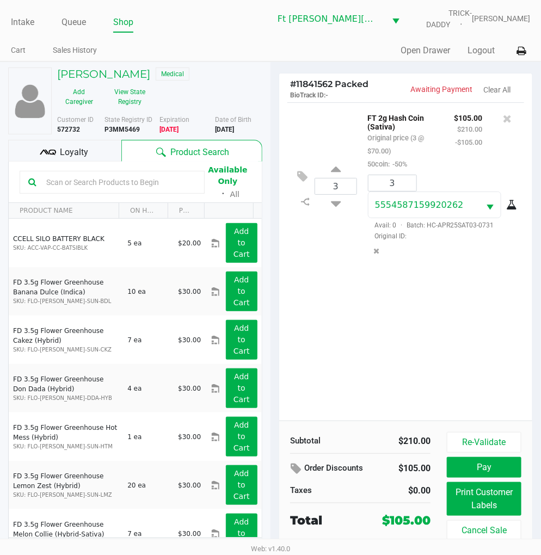
click at [488, 291] on div "3 FT 2g Hash Coin (Sativa) Original price (3 @ $70.00) 50coin: -50% $105.00 $21…" at bounding box center [405, 261] width 253 height 318
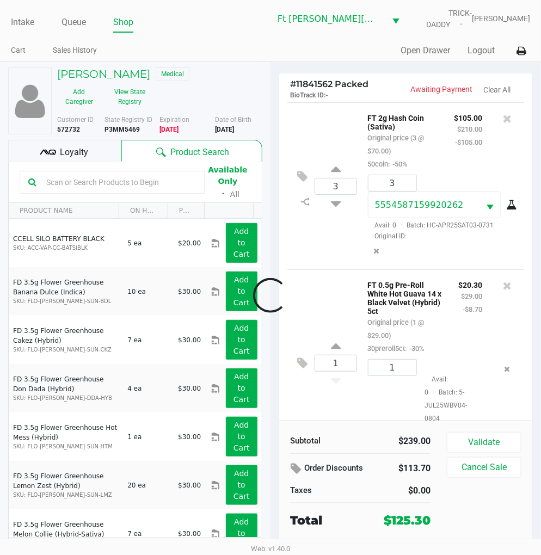
scroll to position [35, 0]
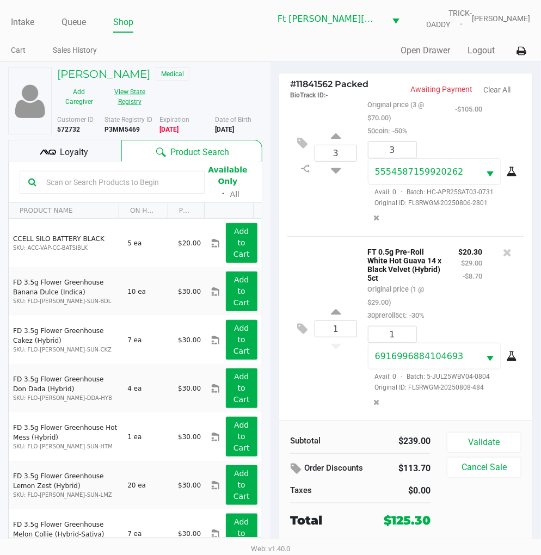
click at [142, 94] on button "View State Registry" at bounding box center [126, 96] width 51 height 27
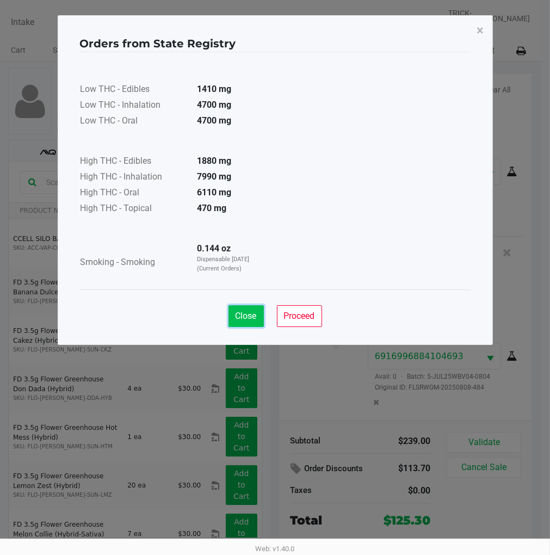
click at [253, 310] on span "Close" at bounding box center [245, 315] width 21 height 10
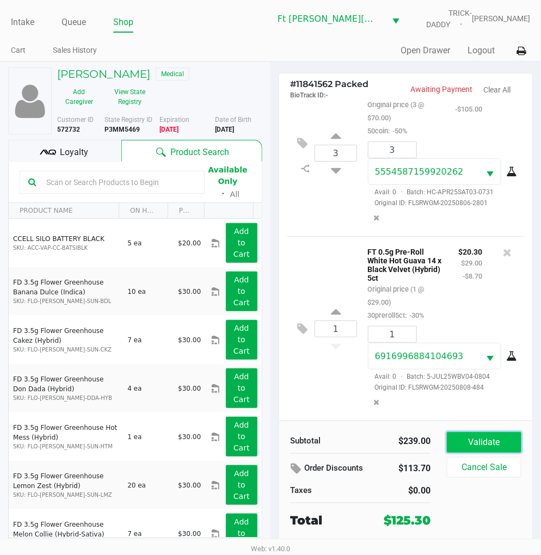
click at [485, 440] on button "Validate" at bounding box center [483, 442] width 74 height 21
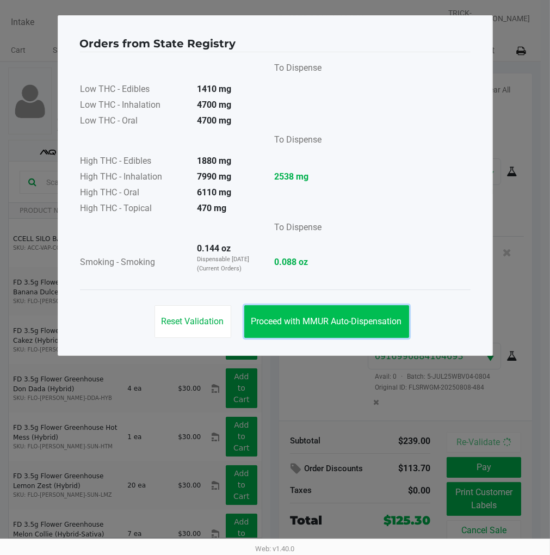
click at [329, 309] on button "Proceed with MMUR Auto-Dispensation" at bounding box center [326, 321] width 165 height 33
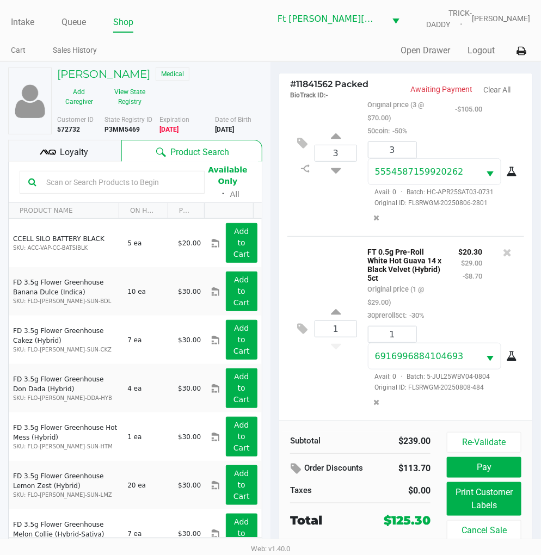
click at [95, 151] on div "Loyalty" at bounding box center [64, 151] width 113 height 22
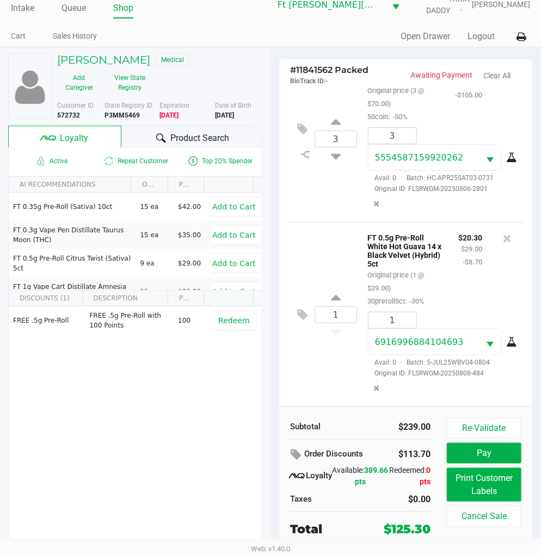
scroll to position [20, 0]
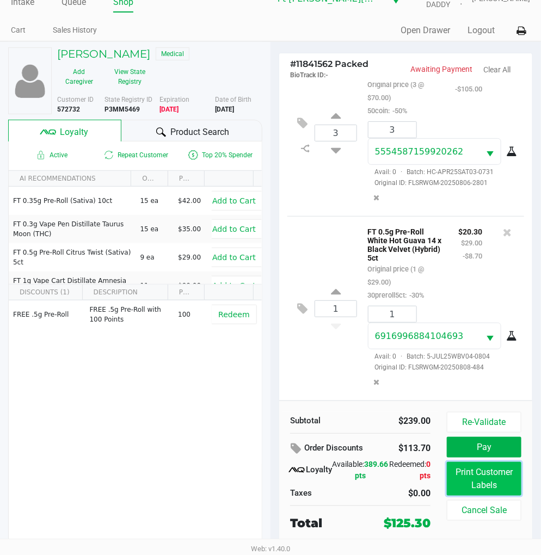
click at [493, 467] on button "Print Customer Labels" at bounding box center [483, 479] width 74 height 34
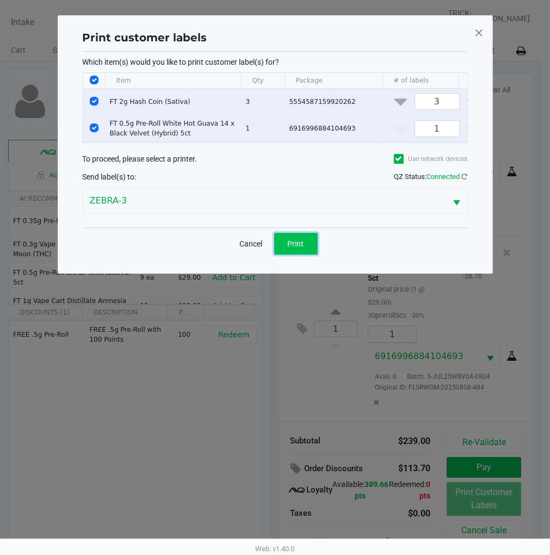
click at [279, 244] on button "Print" at bounding box center [296, 244] width 44 height 22
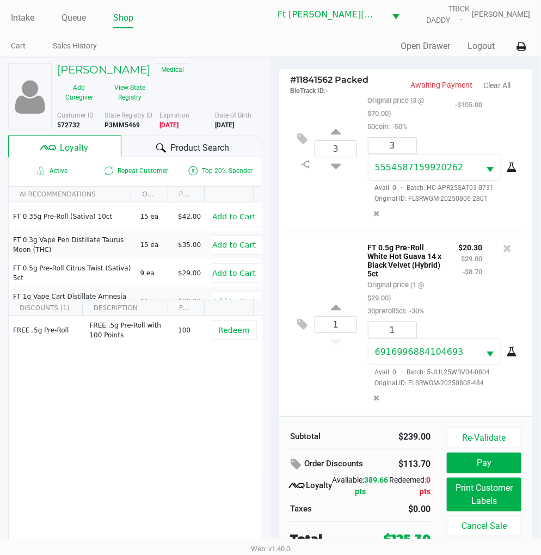
scroll to position [20, 0]
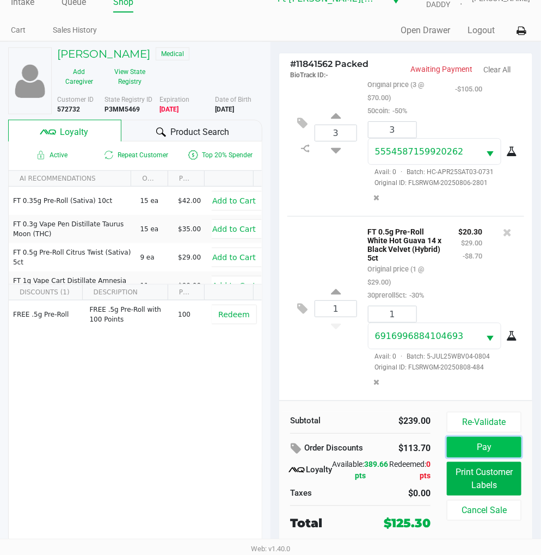
click at [504, 446] on button "Pay" at bounding box center [483, 447] width 74 height 21
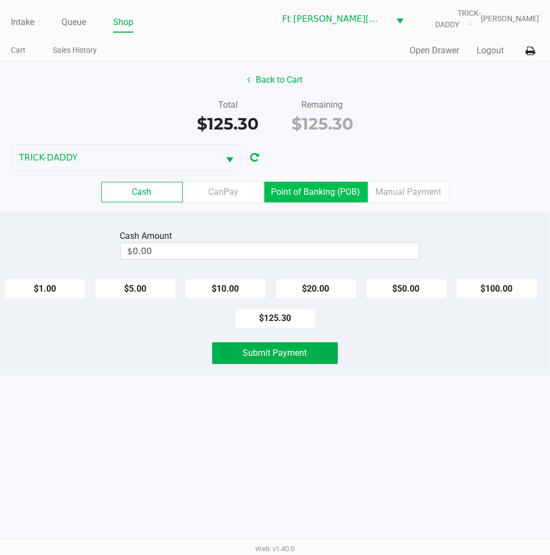
click at [312, 195] on label "Point of Banking (POB)" at bounding box center [315, 192] width 103 height 21
click at [0, 0] on 7 "Point of Banking (POB)" at bounding box center [0, 0] width 0 height 0
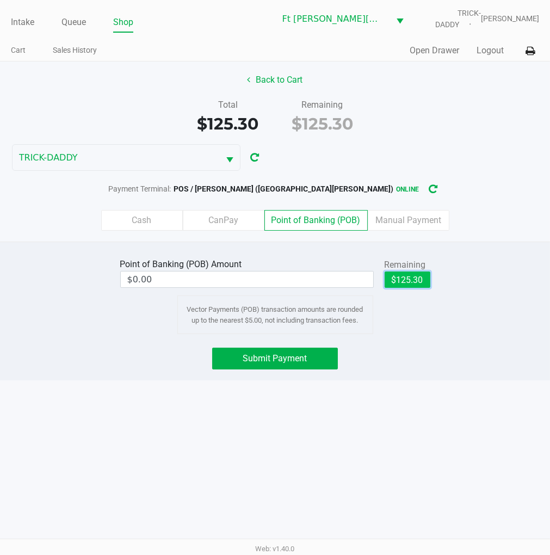
click at [395, 275] on button "$125.30" at bounding box center [407, 279] width 46 height 16
type input "$125.30"
click at [269, 83] on button "Back to Cart" at bounding box center [275, 80] width 70 height 21
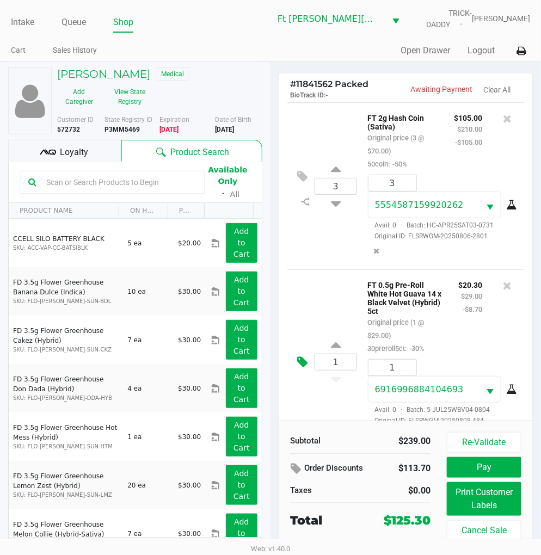
click at [300, 357] on icon at bounding box center [302, 362] width 10 height 13
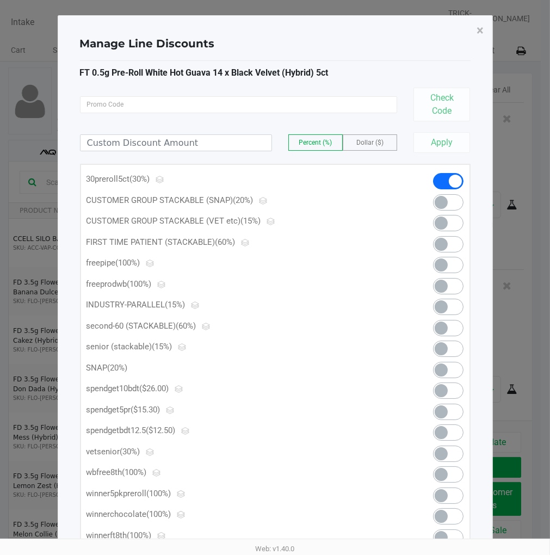
click at [439, 411] on span at bounding box center [440, 411] width 13 height 13
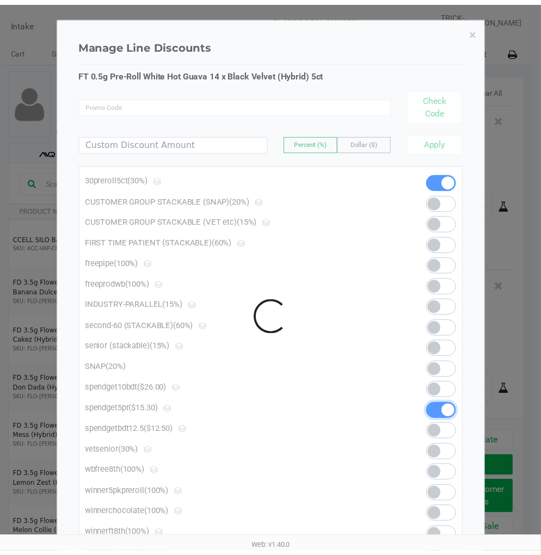
scroll to position [35, 0]
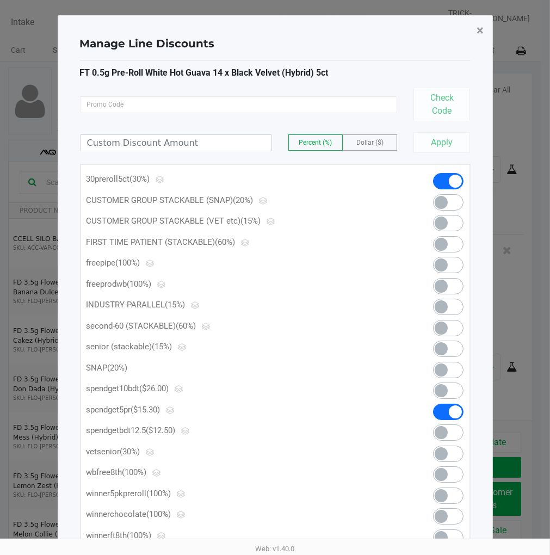
click at [479, 34] on span "×" at bounding box center [480, 30] width 7 height 15
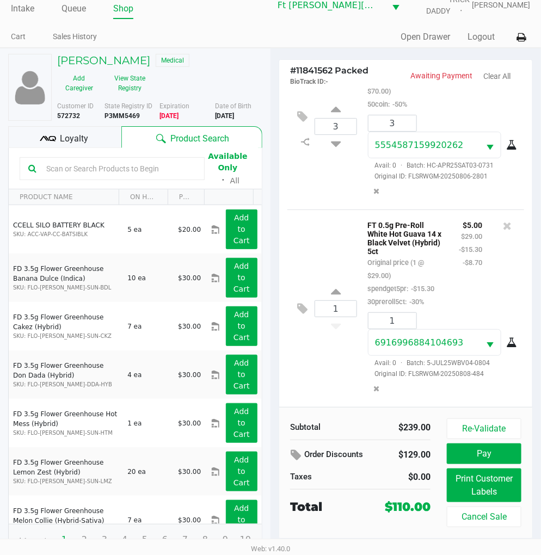
scroll to position [20, 0]
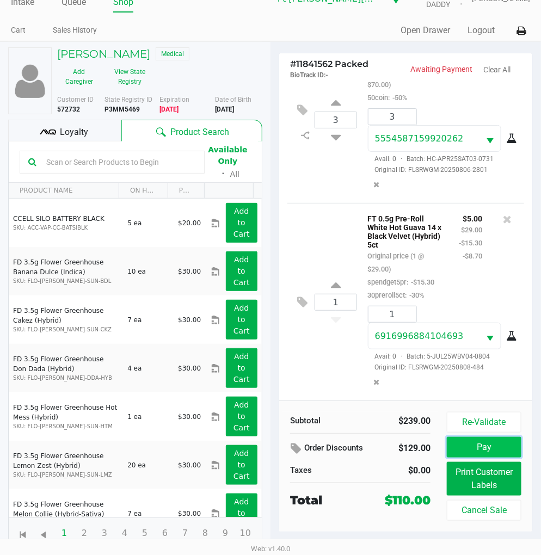
click at [490, 449] on button "Pay" at bounding box center [483, 447] width 74 height 21
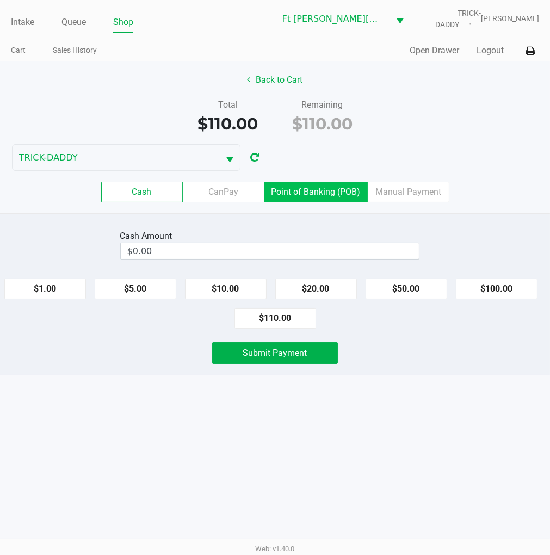
click at [319, 195] on label "Point of Banking (POB)" at bounding box center [315, 192] width 103 height 21
click at [0, 0] on 7 "Point of Banking (POB)" at bounding box center [0, 0] width 0 height 0
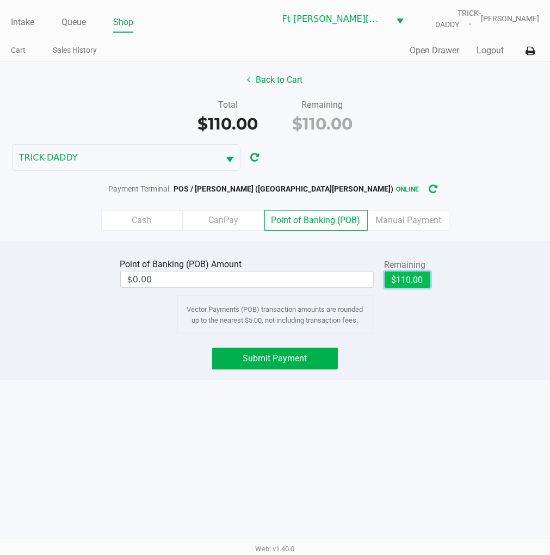
click at [418, 283] on button "$110.00" at bounding box center [407, 279] width 46 height 16
type input "$110.00"
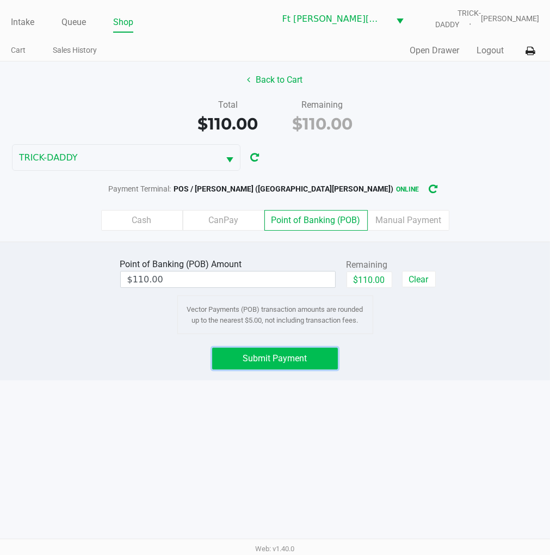
click at [325, 352] on button "Submit Payment" at bounding box center [274, 358] width 125 height 22
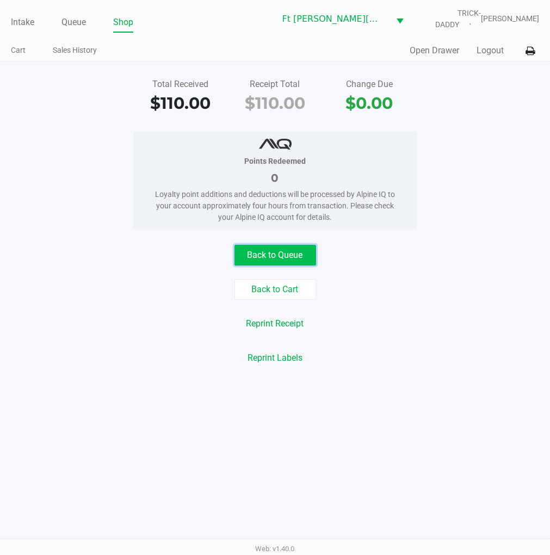
click at [283, 252] on button "Back to Queue" at bounding box center [275, 255] width 82 height 21
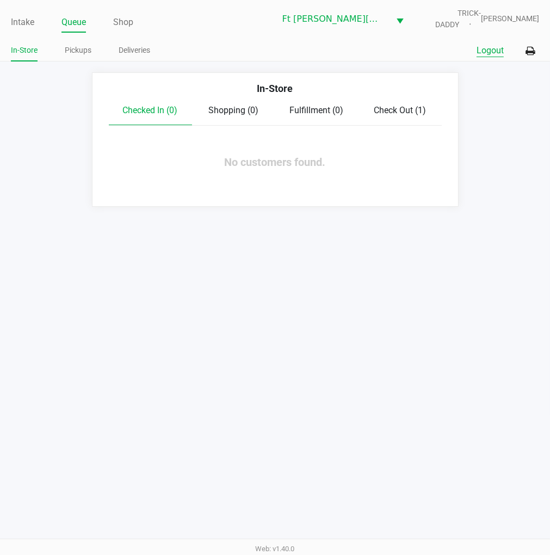
click at [492, 57] on button "Logout" at bounding box center [489, 50] width 27 height 13
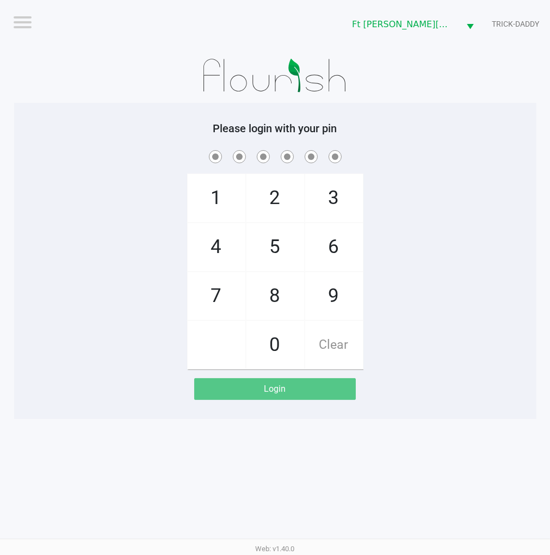
click at [102, 202] on div "1 4 7 2 5 8 0 3 6 9 Clear" at bounding box center [275, 258] width 522 height 221
checkbox input "true"
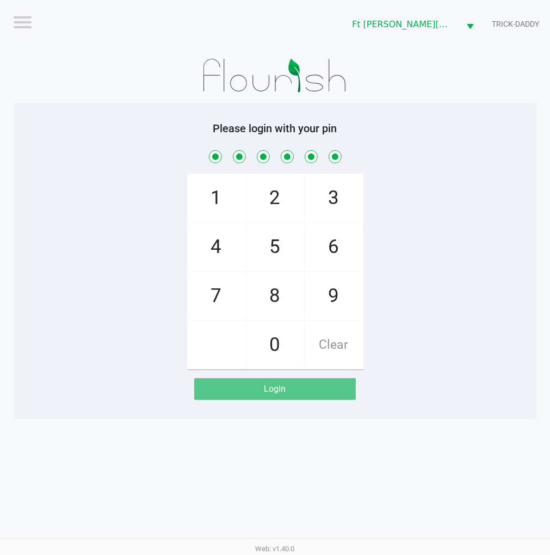
checkbox input "true"
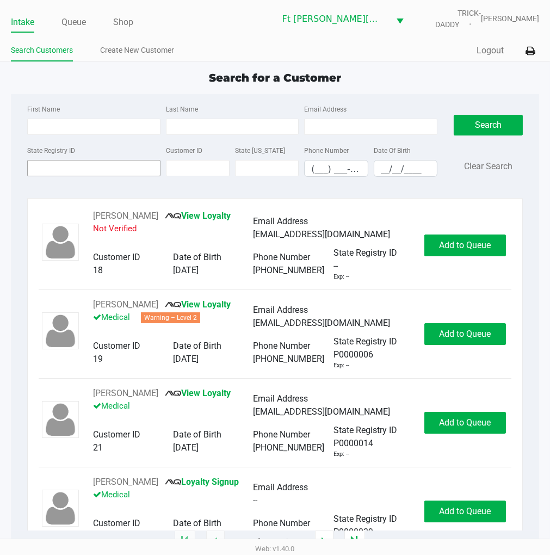
click at [64, 165] on input "State Registry ID" at bounding box center [93, 168] width 133 height 16
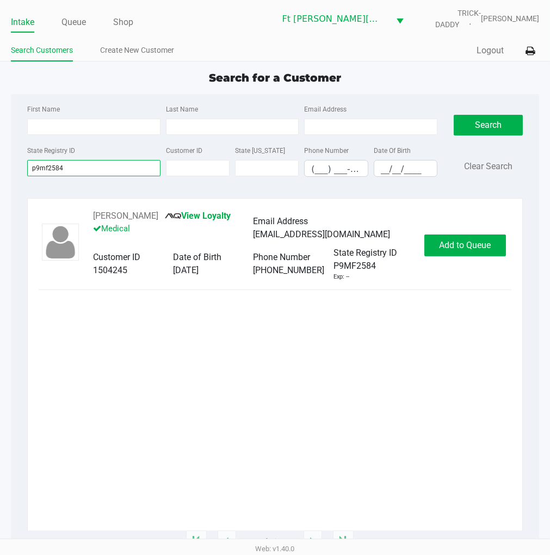
type input "p9mf2584"
click at [479, 246] on span "Add to Queue" at bounding box center [465, 245] width 52 height 10
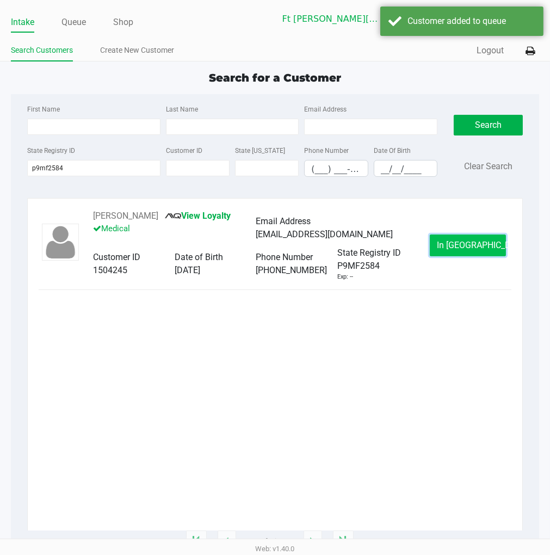
click at [458, 243] on span "In Queue" at bounding box center [482, 245] width 91 height 10
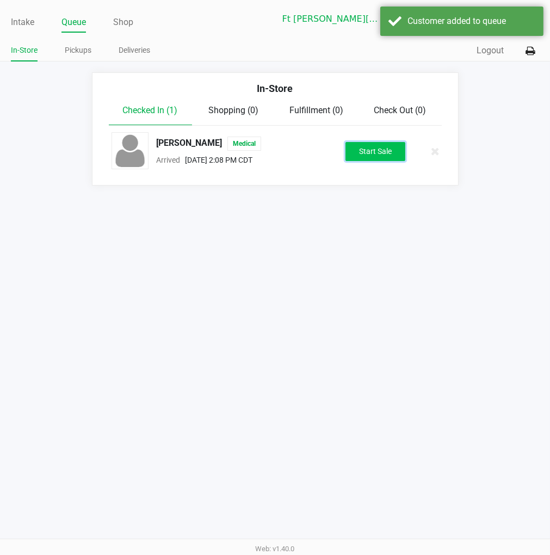
click at [372, 155] on button "Start Sale" at bounding box center [375, 151] width 60 height 19
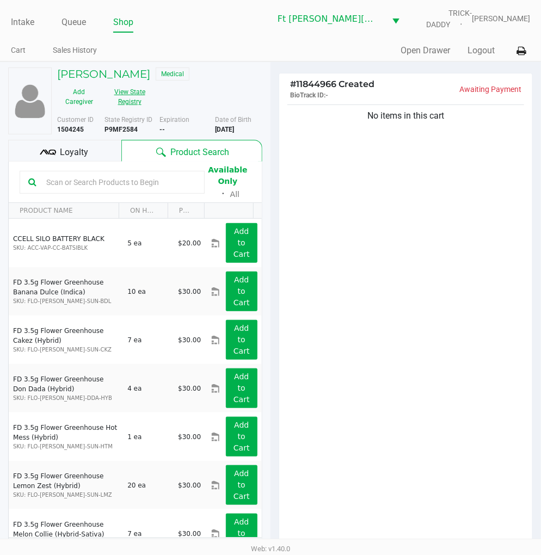
click at [134, 91] on button "View State Registry" at bounding box center [126, 96] width 51 height 27
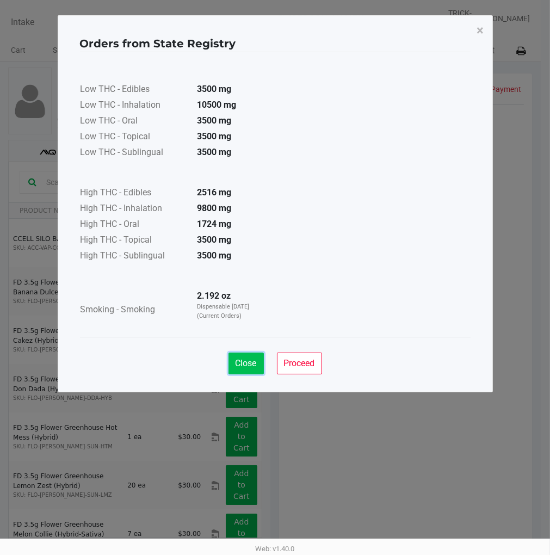
click at [243, 363] on span "Close" at bounding box center [245, 363] width 21 height 10
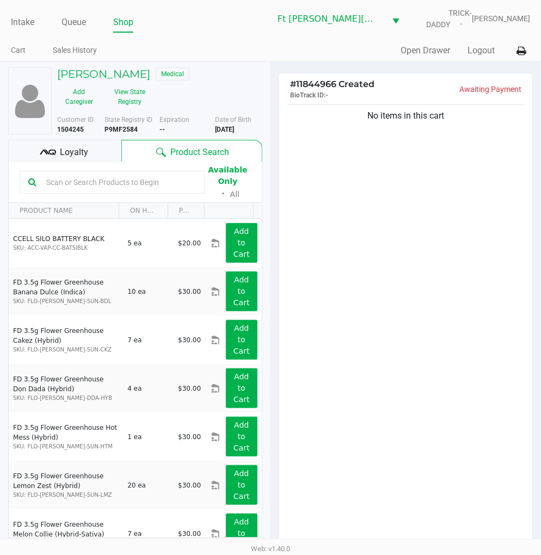
click at [392, 242] on div "No items in this cart" at bounding box center [405, 327] width 253 height 450
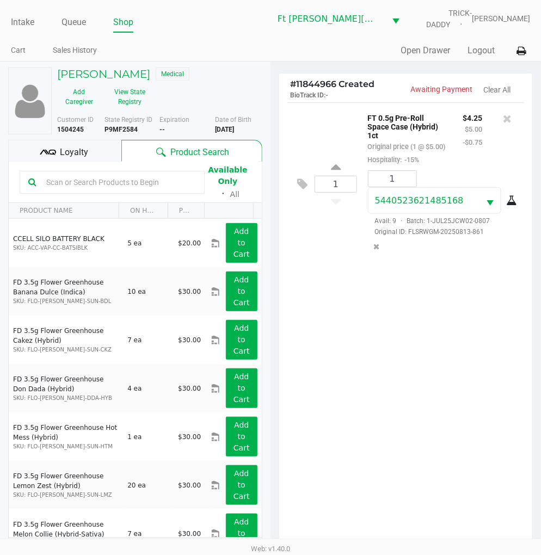
click at [58, 144] on div "Loyalty" at bounding box center [64, 151] width 113 height 22
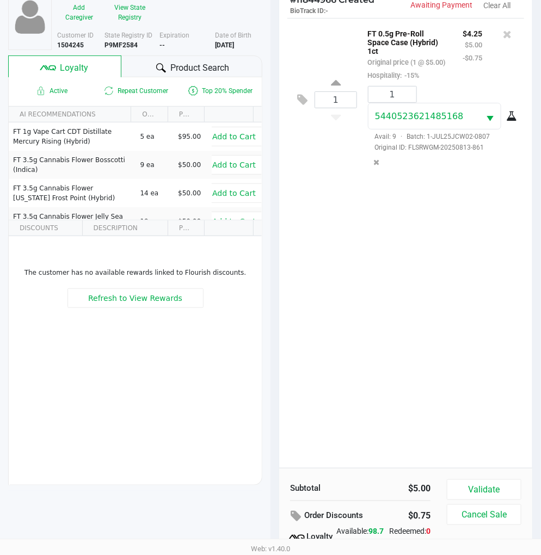
scroll to position [85, 0]
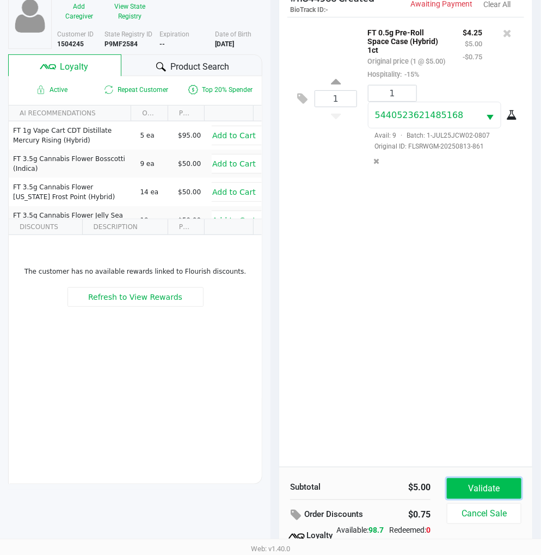
click at [486, 485] on button "Validate" at bounding box center [483, 488] width 74 height 21
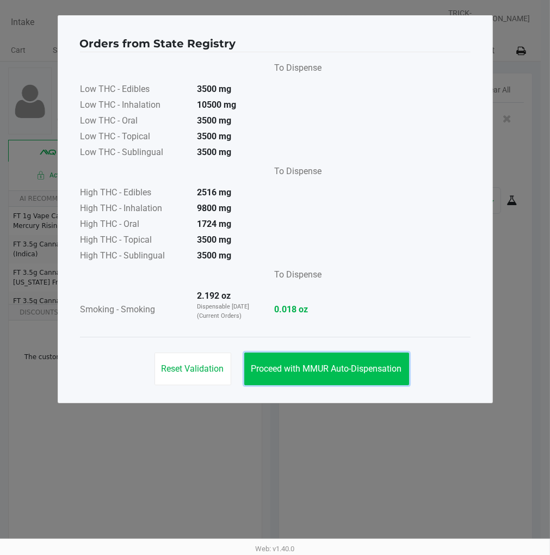
click at [375, 363] on span "Proceed with MMUR Auto-Dispensation" at bounding box center [326, 368] width 151 height 10
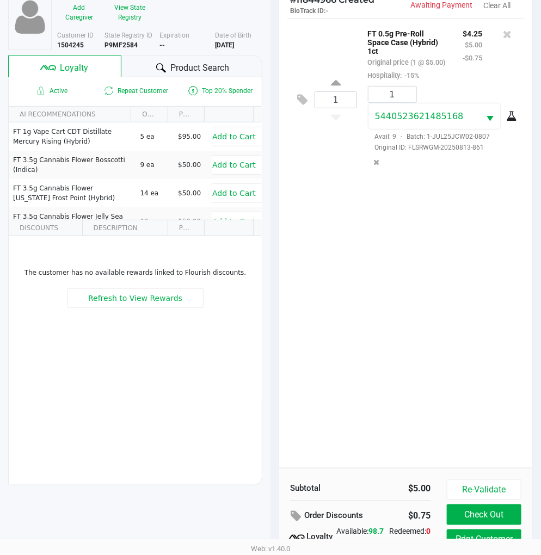
scroll to position [140, 0]
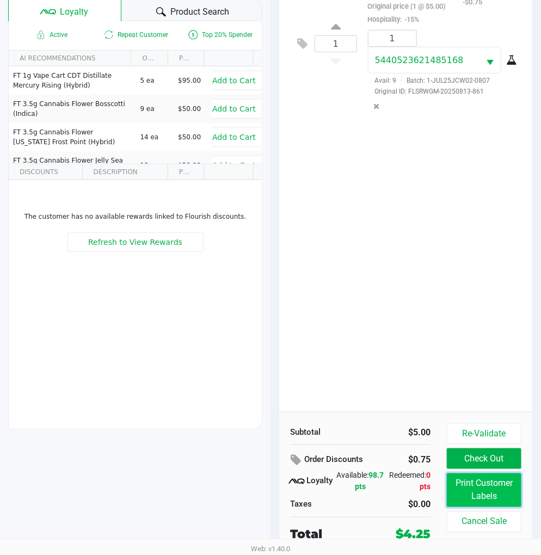
click at [495, 493] on button "Print Customer Labels" at bounding box center [483, 490] width 74 height 34
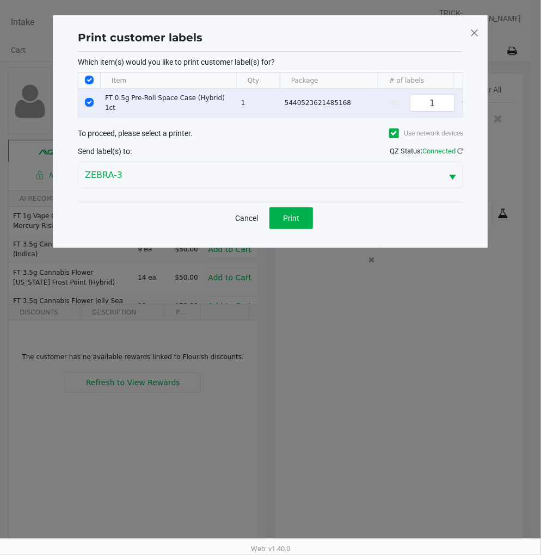
scroll to position [0, 0]
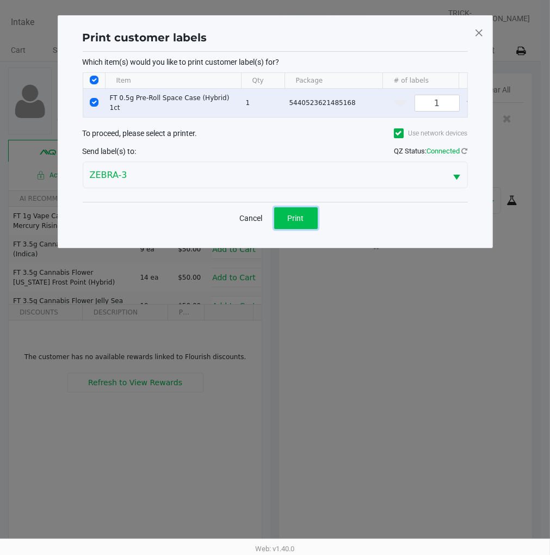
click at [300, 222] on span "Print" at bounding box center [296, 218] width 16 height 9
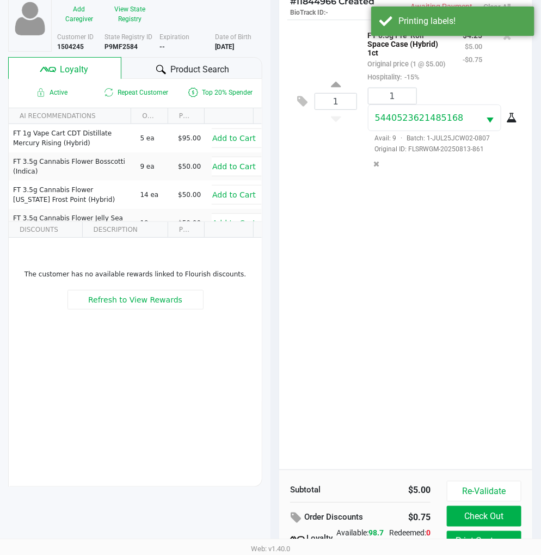
scroll to position [140, 0]
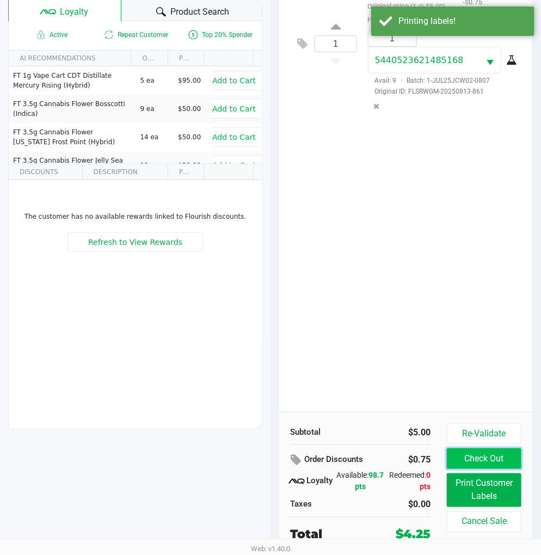
click at [474, 462] on button "Check Out" at bounding box center [483, 458] width 74 height 21
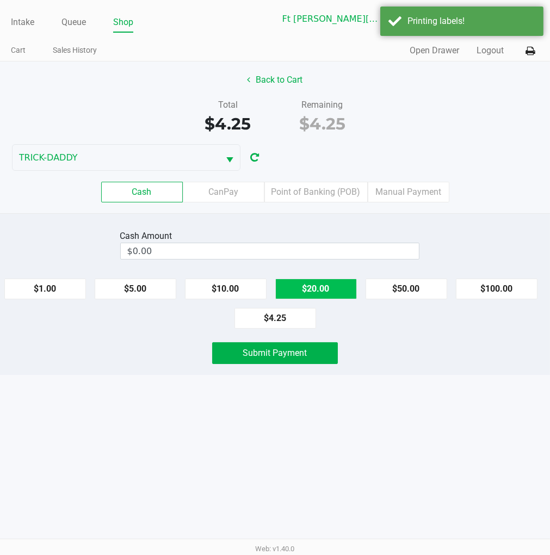
click at [319, 295] on button "$20.00" at bounding box center [316, 288] width 82 height 21
type input "$20.00"
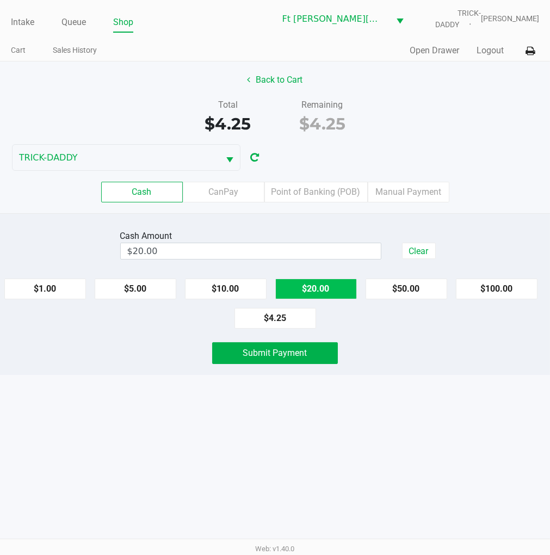
click at [296, 358] on span "Submit Payment" at bounding box center [275, 352] width 64 height 10
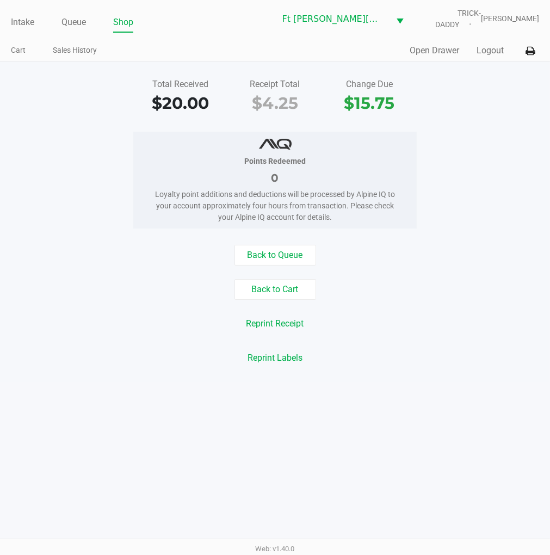
click at [280, 253] on button "Back to Queue" at bounding box center [275, 255] width 82 height 21
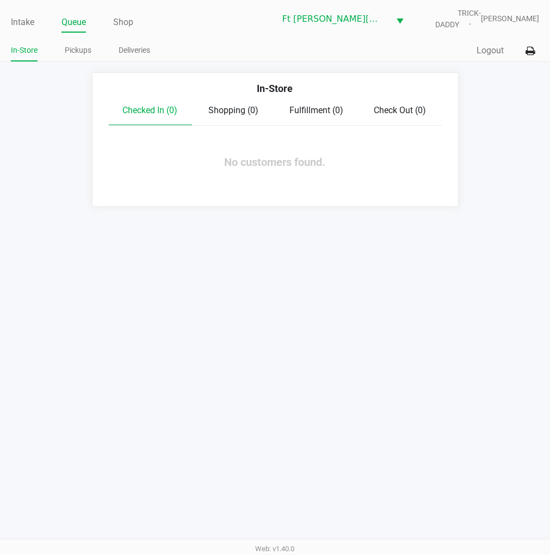
click at [77, 52] on link "Pickups" at bounding box center [78, 51] width 27 height 14
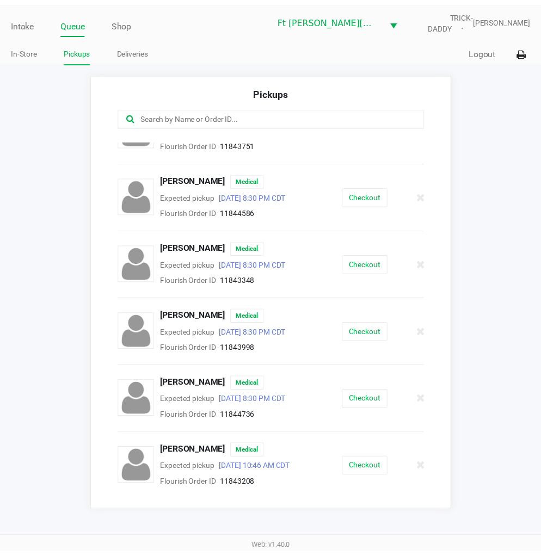
scroll to position [171, 0]
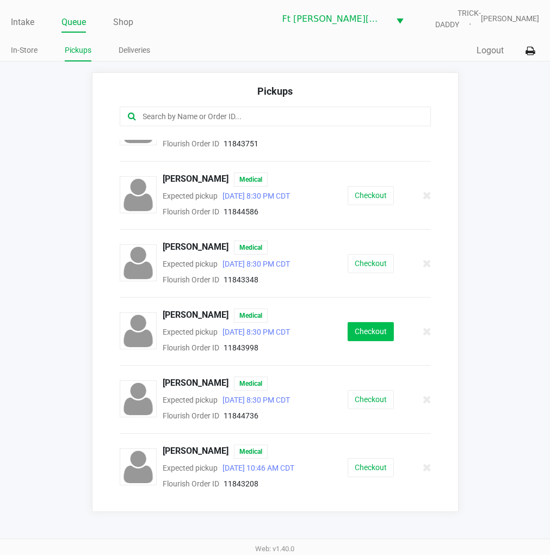
click at [357, 328] on button "Checkout" at bounding box center [370, 331] width 46 height 19
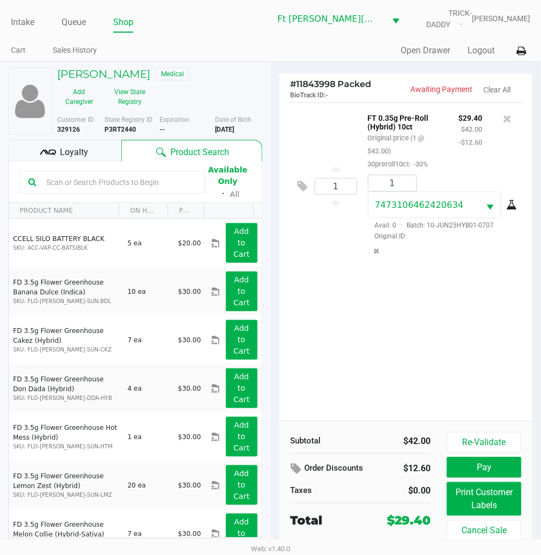
click at [76, 153] on span "Loyalty" at bounding box center [74, 152] width 28 height 13
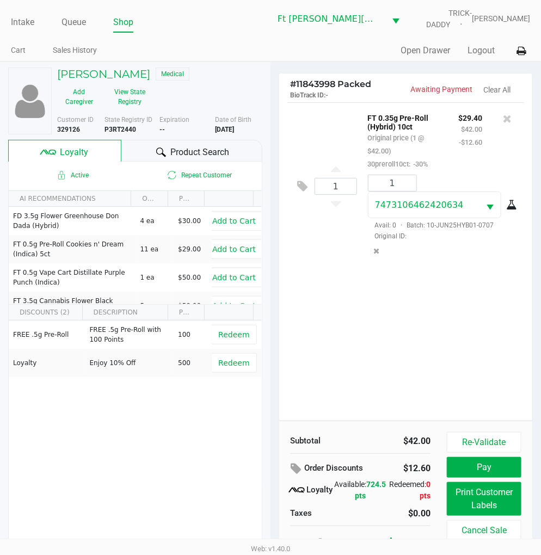
click at [401, 320] on div "1 FT 0.35g Pre-Roll (Hybrid) 10ct Original price (1 @ $42.00) 30preroll10ct: -3…" at bounding box center [405, 261] width 253 height 318
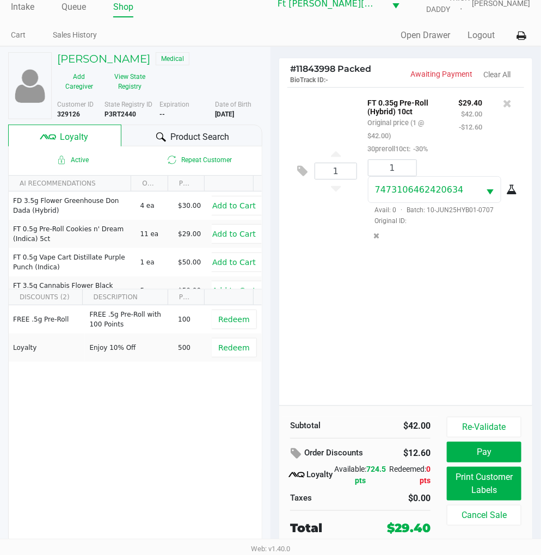
scroll to position [20, 0]
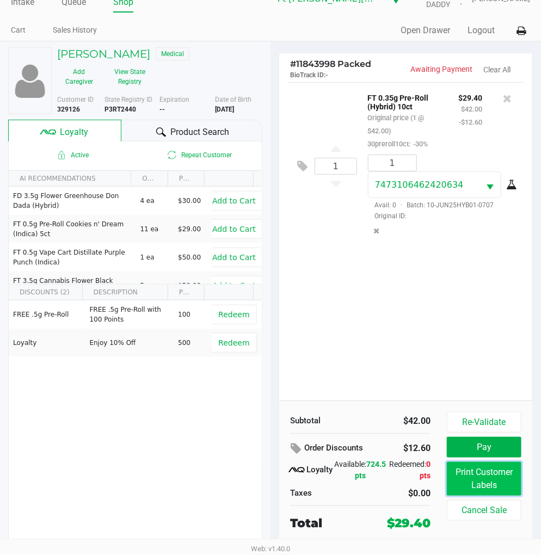
click at [493, 470] on button "Print Customer Labels" at bounding box center [483, 479] width 74 height 34
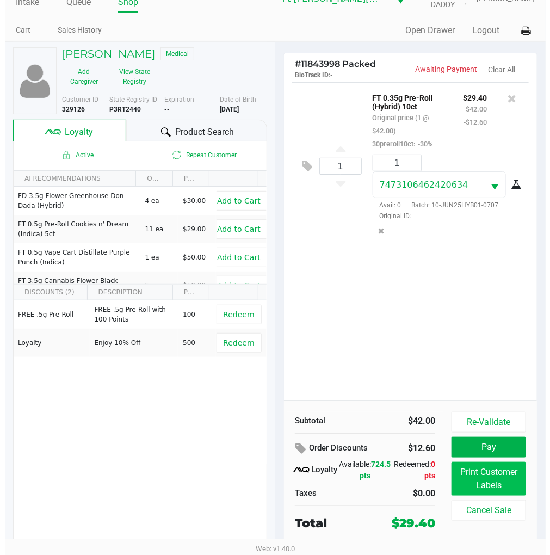
scroll to position [0, 0]
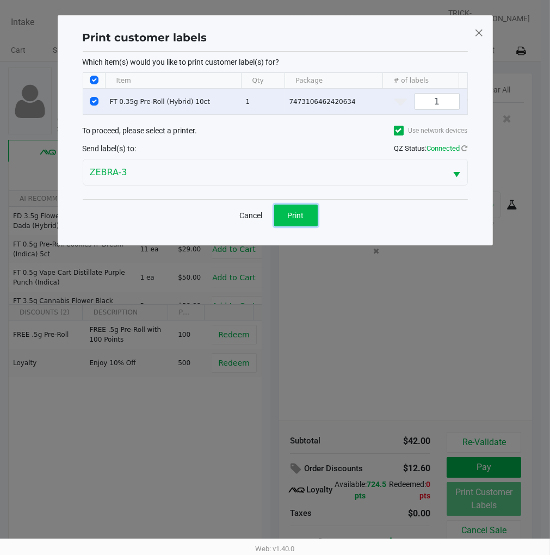
click at [301, 220] on span "Print" at bounding box center [296, 215] width 16 height 9
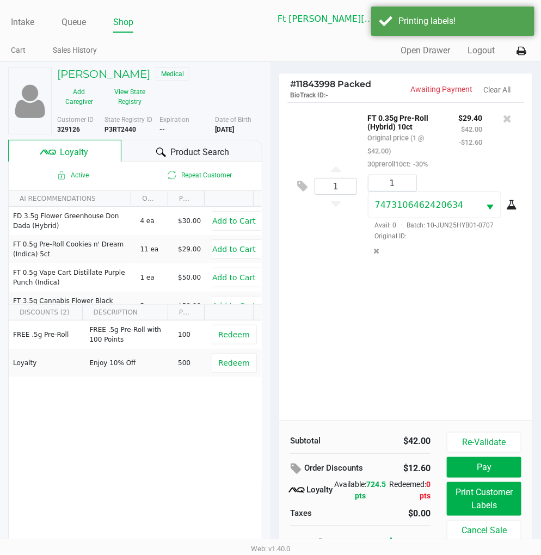
click at [393, 333] on div "1 FT 0.35g Pre-Roll (Hybrid) 10ct Original price (1 @ $42.00) 30preroll10ct: -3…" at bounding box center [405, 261] width 253 height 318
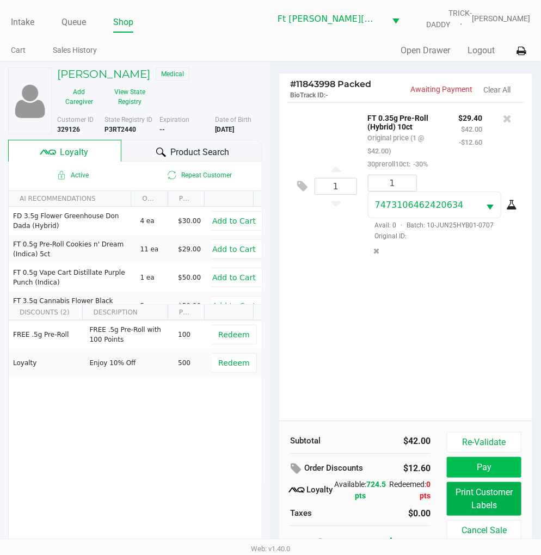
click at [486, 469] on button "Pay" at bounding box center [483, 467] width 74 height 21
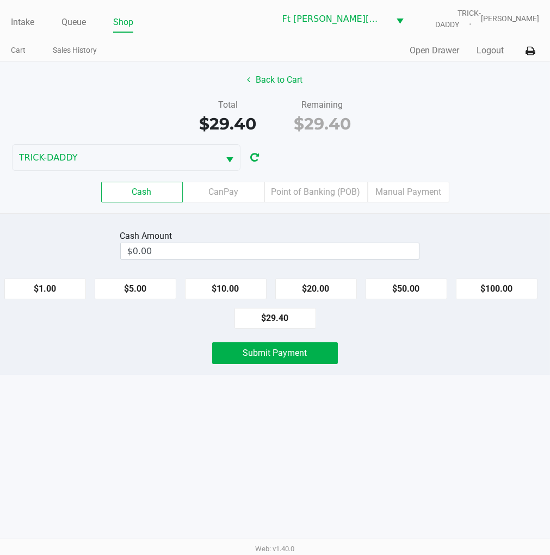
click at [333, 289] on button "$20.00" at bounding box center [316, 288] width 82 height 21
type input "$40.00"
click at [280, 356] on span "Submit Payment" at bounding box center [275, 352] width 64 height 10
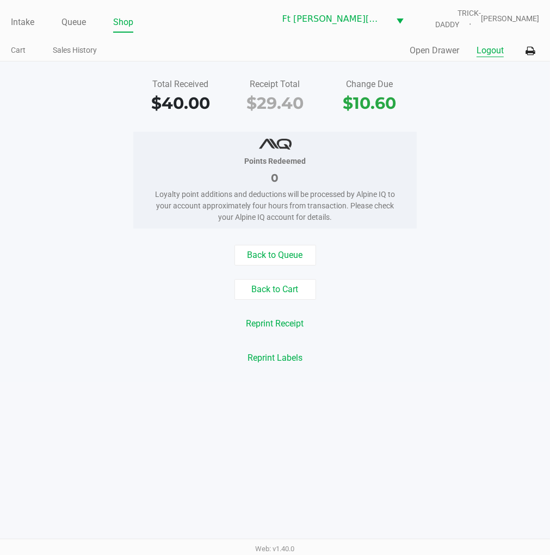
click at [487, 55] on button "Logout" at bounding box center [489, 50] width 27 height 13
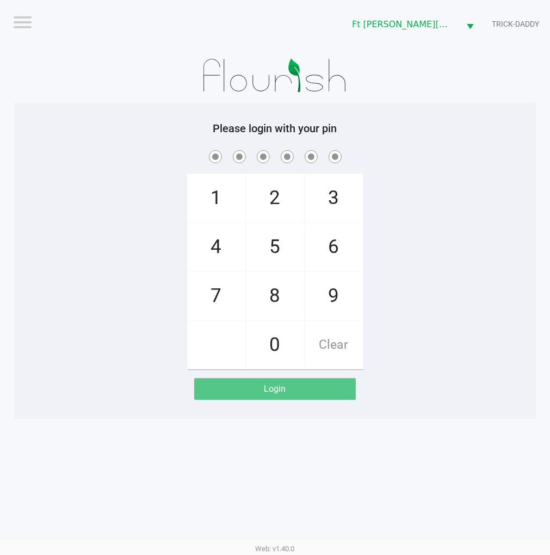
click at [488, 156] on span at bounding box center [275, 156] width 506 height 17
checkbox input "true"
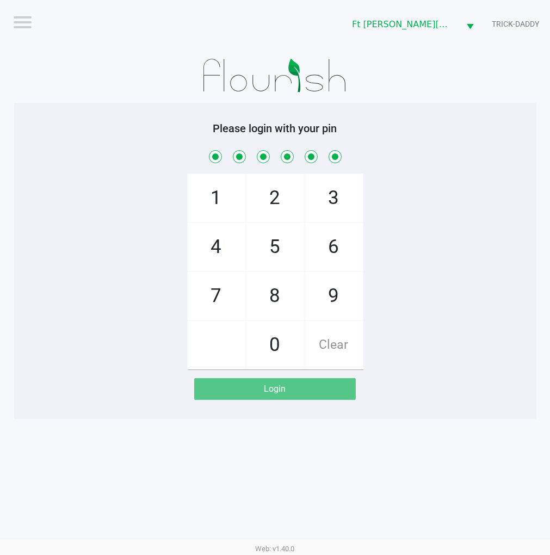
checkbox input "true"
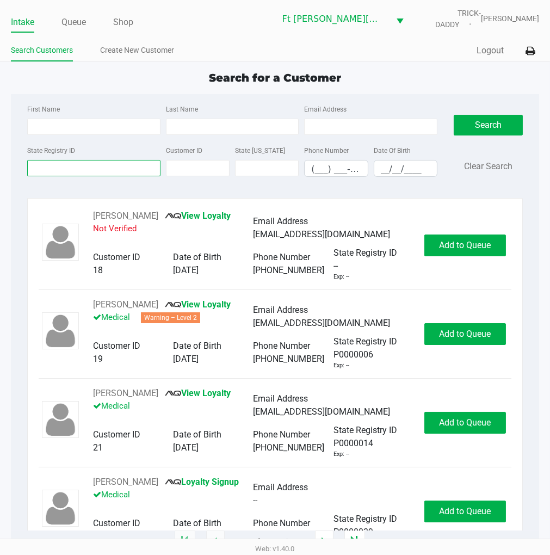
click at [62, 166] on input "State Registry ID" at bounding box center [93, 168] width 133 height 16
click at [95, 166] on input "State Registry ID" at bounding box center [93, 168] width 133 height 16
click at [79, 17] on link "Queue" at bounding box center [73, 22] width 24 height 15
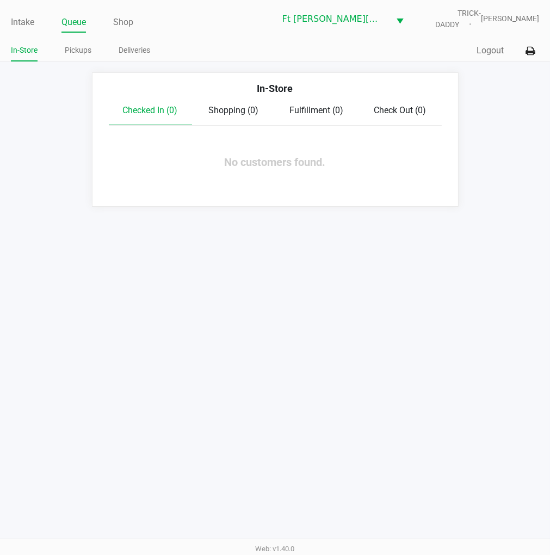
click at [82, 51] on link "Pickups" at bounding box center [78, 51] width 27 height 14
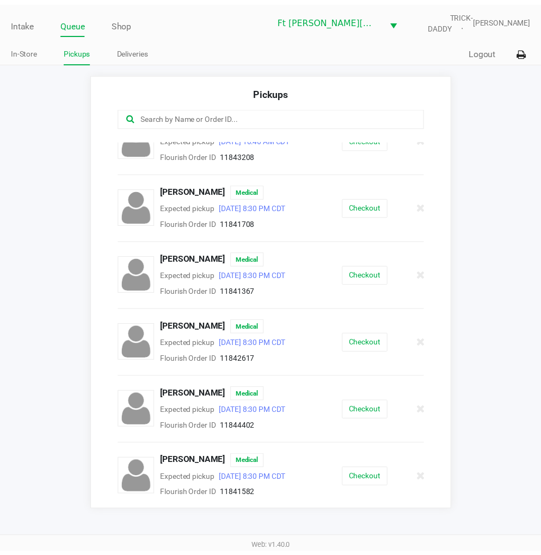
scroll to position [443, 0]
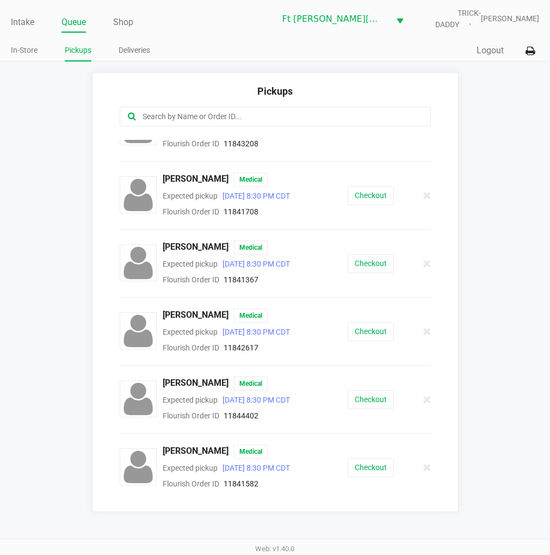
click at [366, 341] on button "Checkout" at bounding box center [370, 331] width 46 height 19
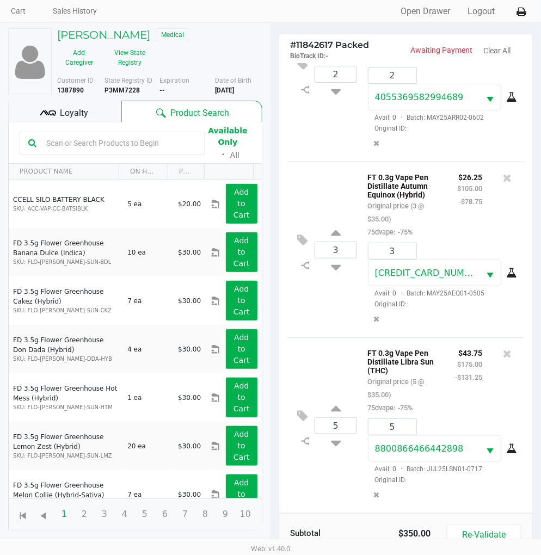
scroll to position [60, 0]
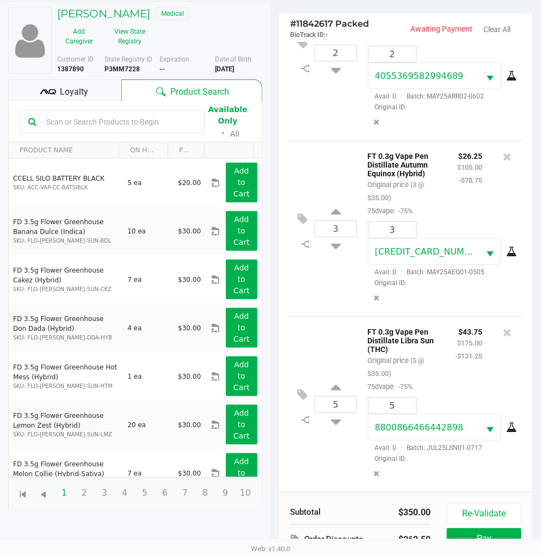
click at [309, 351] on div "5 FT 0.3g Vape Pen Distillate Libra Sun (THC) Original price (5 @ $35.00) 75dva…" at bounding box center [405, 404] width 237 height 176
click at [77, 88] on span "Loyalty" at bounding box center [74, 91] width 28 height 13
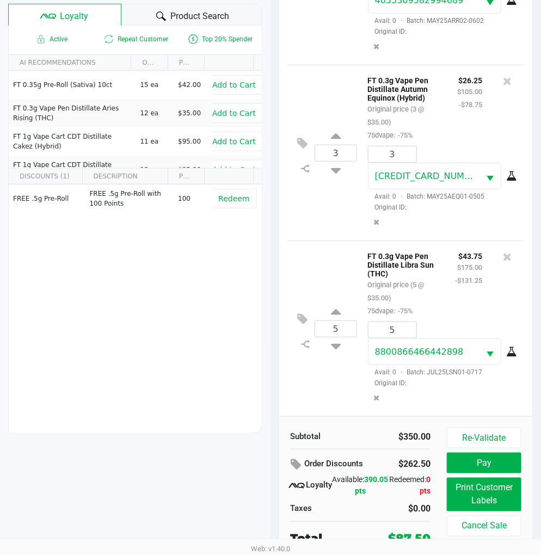
scroll to position [140, 0]
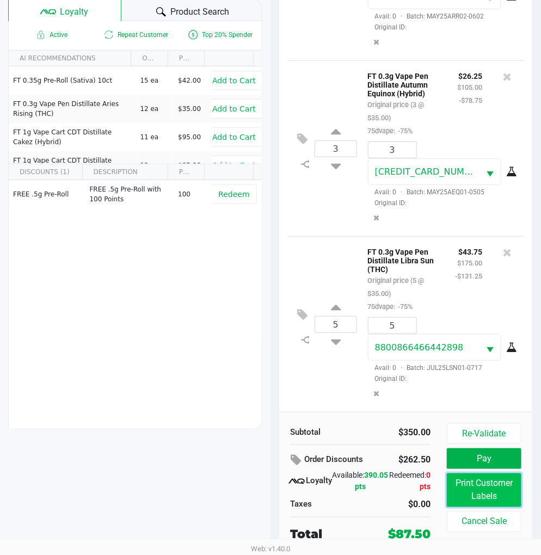
click at [507, 493] on button "Print Customer Labels" at bounding box center [483, 490] width 74 height 34
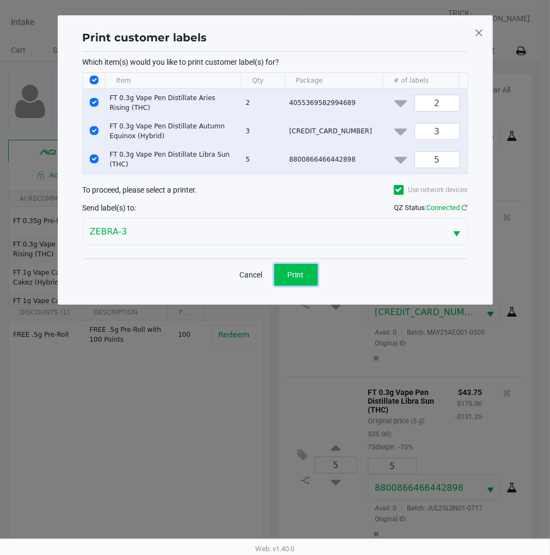
click at [300, 276] on span "Print" at bounding box center [296, 274] width 16 height 9
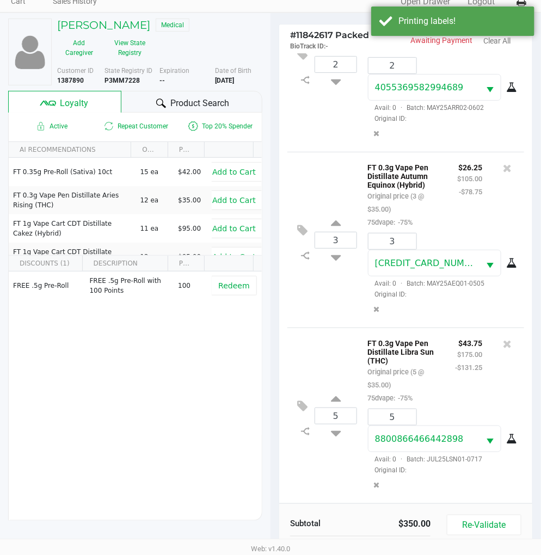
scroll to position [140, 0]
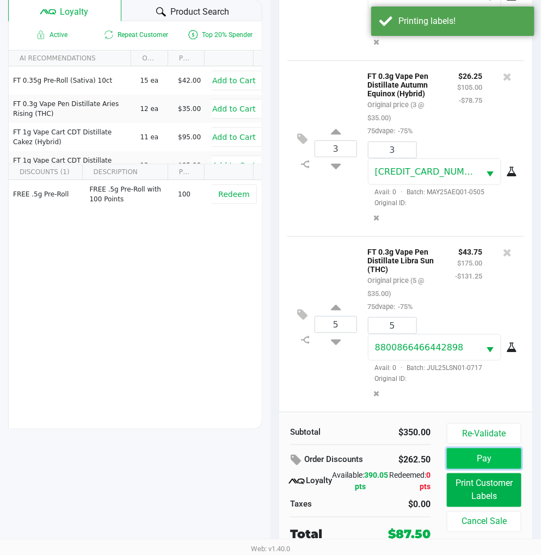
click at [479, 465] on button "Pay" at bounding box center [483, 458] width 74 height 21
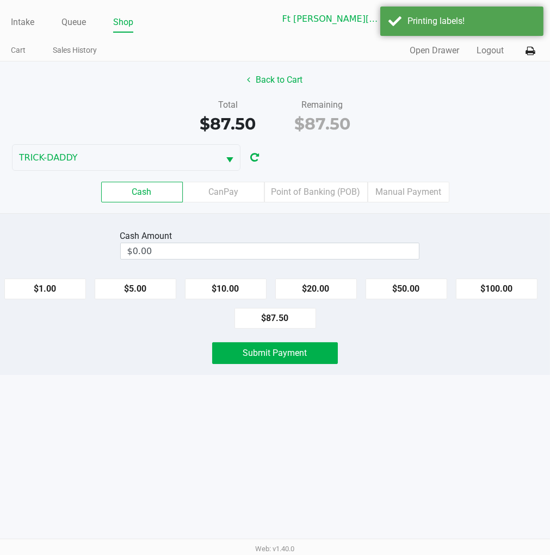
click at [392, 441] on div "Intake Queue Shop Ft Walton Beach WC TRICK-DADDY James Dodd Cart Sales History …" at bounding box center [275, 277] width 550 height 555
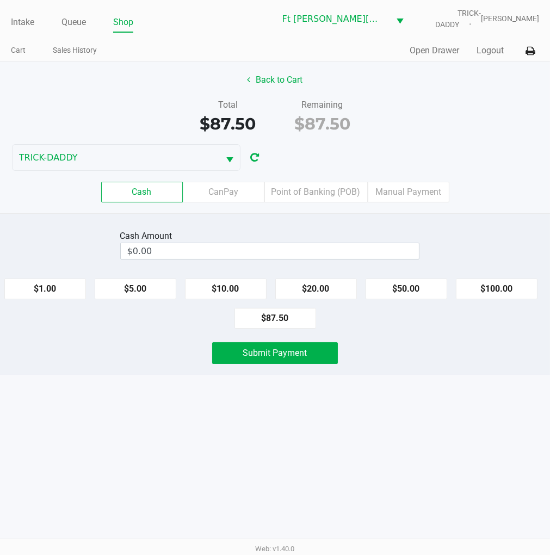
click at [502, 281] on button "$100.00" at bounding box center [497, 288] width 82 height 21
type input "$100.00"
click at [265, 349] on span "Submit Payment" at bounding box center [275, 352] width 64 height 10
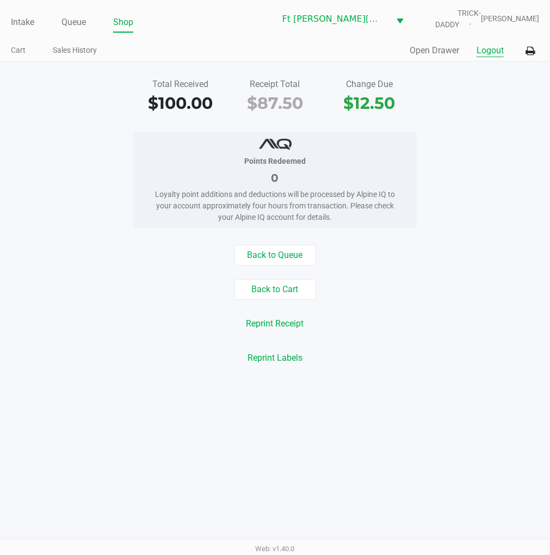
click at [487, 48] on button "Logout" at bounding box center [489, 50] width 27 height 13
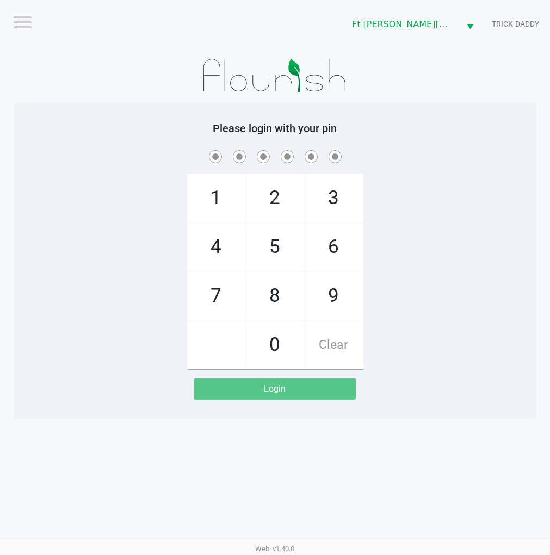
click at [431, 300] on div "1 4 7 2 5 8 0 3 6 9 Clear" at bounding box center [275, 258] width 522 height 221
checkbox input "true"
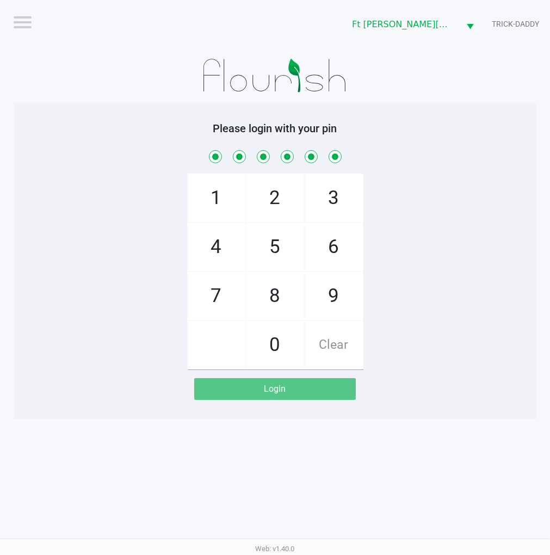
checkbox input "true"
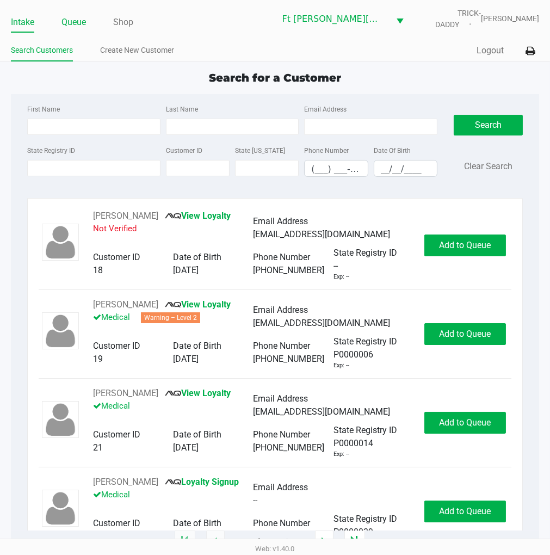
click at [80, 20] on link "Queue" at bounding box center [73, 22] width 24 height 15
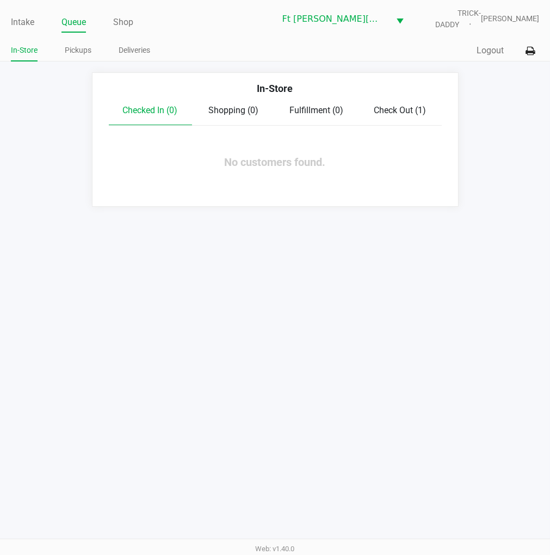
click at [405, 107] on span "Check Out (1)" at bounding box center [400, 110] width 52 height 10
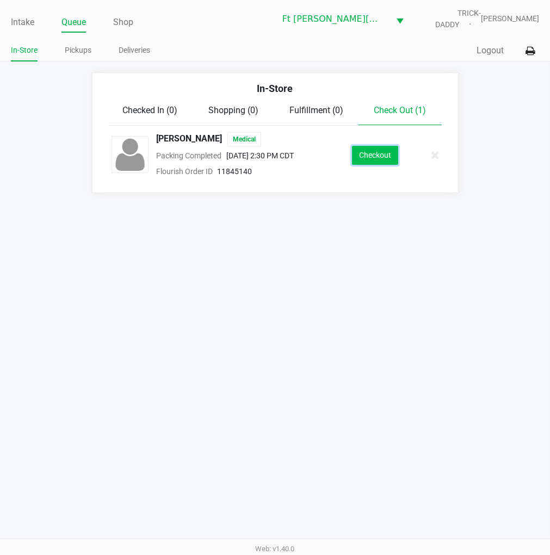
click at [365, 162] on button "Checkout" at bounding box center [375, 155] width 46 height 19
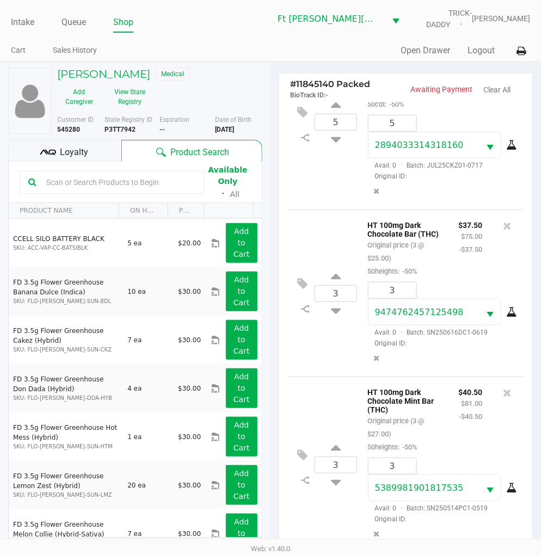
click at [7, 20] on div "Intake Queue Shop Ft Walton Beach WC TRICK-DADDY James Dodd Cart Sales History …" at bounding box center [270, 30] width 541 height 61
click at [18, 26] on link "Intake" at bounding box center [22, 22] width 23 height 15
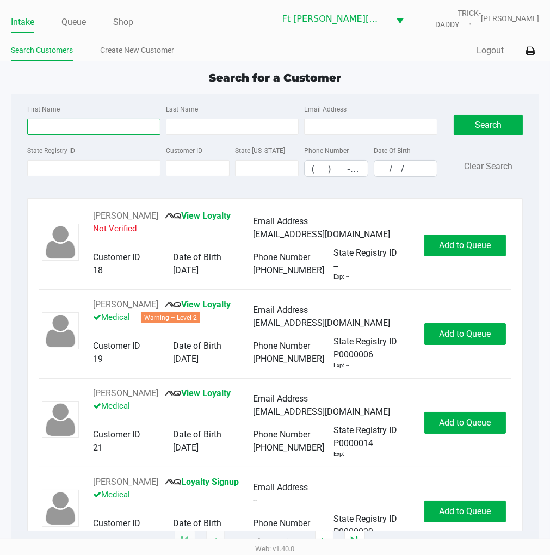
click at [61, 123] on input "First Name" at bounding box center [93, 127] width 133 height 16
type input "corey"
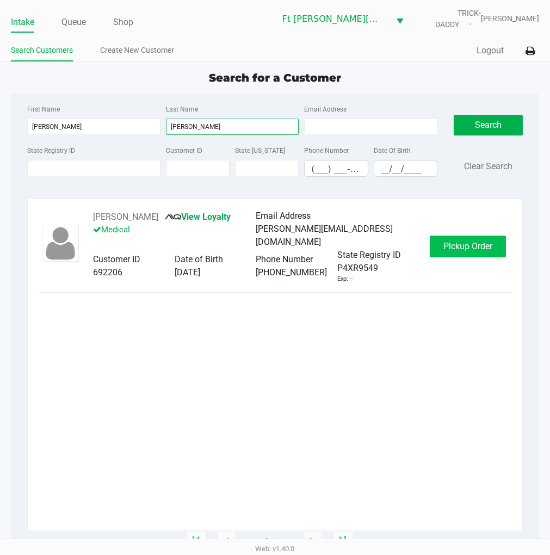
type input "nellis"
click at [439, 245] on button "Pickup Order" at bounding box center [468, 246] width 76 height 22
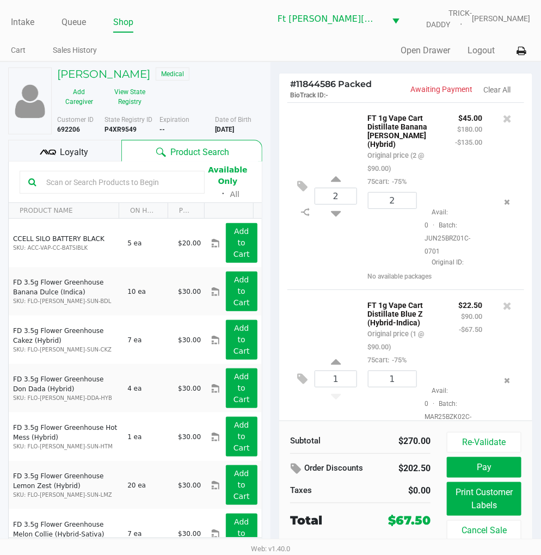
click at [73, 148] on span "Loyalty" at bounding box center [74, 152] width 28 height 13
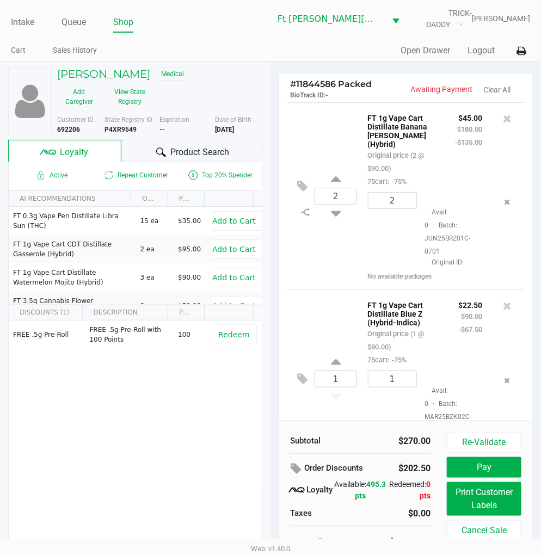
click at [177, 154] on span "Product Search" at bounding box center [199, 152] width 59 height 13
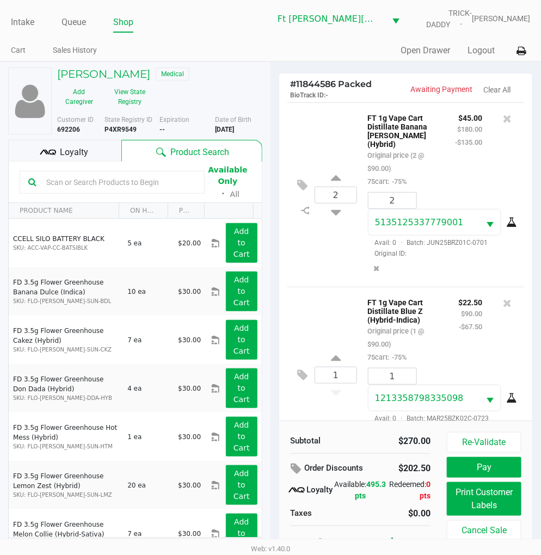
click at [303, 142] on div "2 FT 1g Vape Cart Distillate Banana Runtz (Hybrid) Original price (2 @ $90.00) …" at bounding box center [405, 194] width 237 height 184
click at [489, 499] on button "Print Customer Labels" at bounding box center [483, 499] width 74 height 34
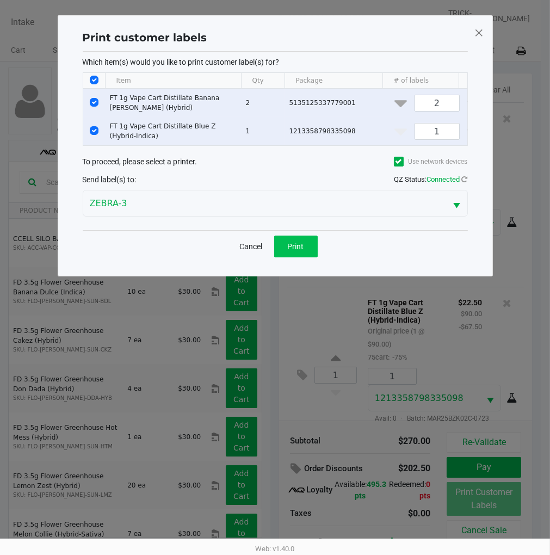
click at [301, 251] on span "Print" at bounding box center [296, 246] width 16 height 9
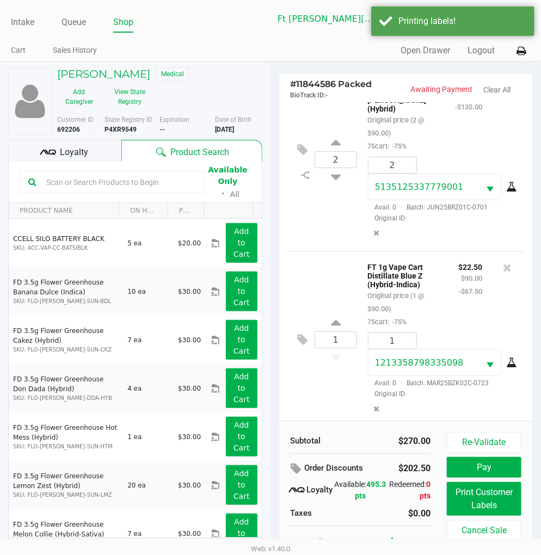
scroll to position [20, 0]
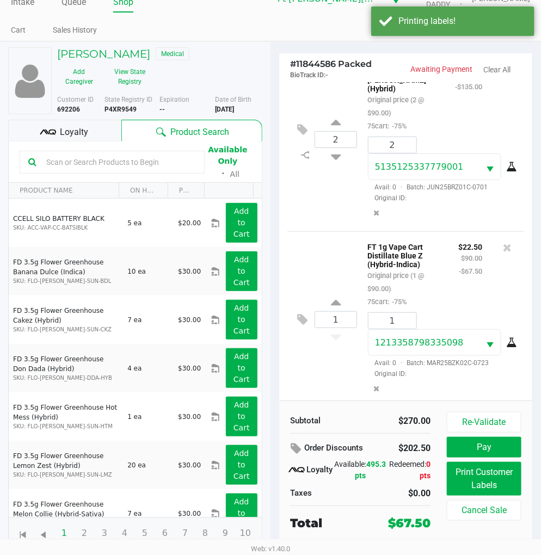
click at [476, 441] on button "Pay" at bounding box center [483, 447] width 74 height 21
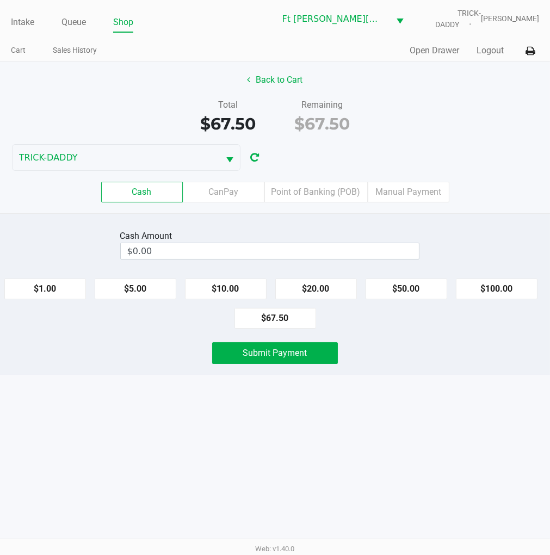
click at [328, 191] on label "Point of Banking (POB)" at bounding box center [315, 192] width 103 height 21
click at [0, 0] on 7 "Point of Banking (POB)" at bounding box center [0, 0] width 0 height 0
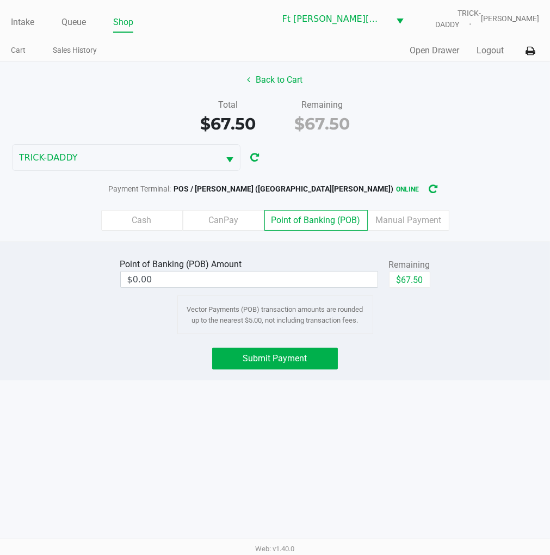
click at [419, 283] on button "$67.50" at bounding box center [409, 279] width 41 height 16
type input "$67.50"
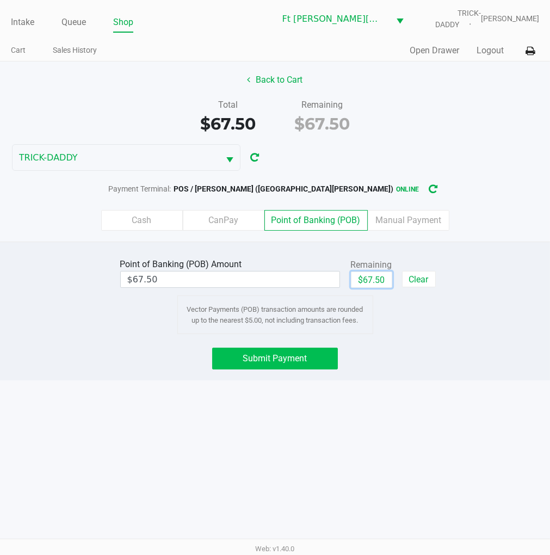
click at [246, 348] on button "Submit Payment" at bounding box center [274, 358] width 125 height 22
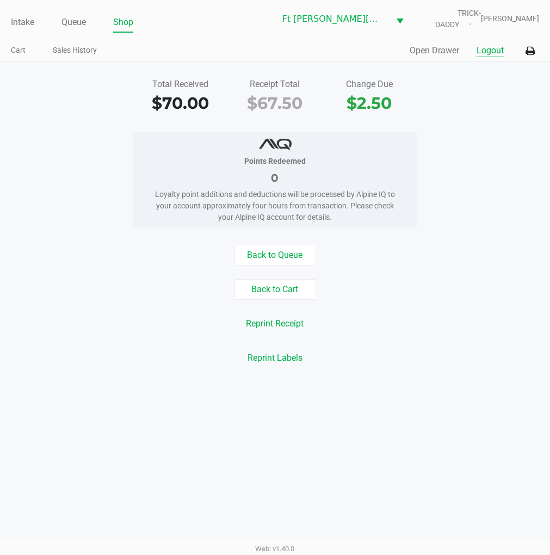
click at [486, 52] on button "Logout" at bounding box center [489, 50] width 27 height 13
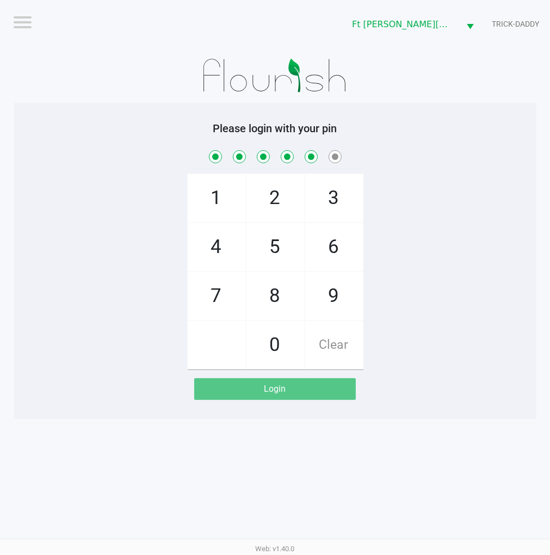
checkbox input "true"
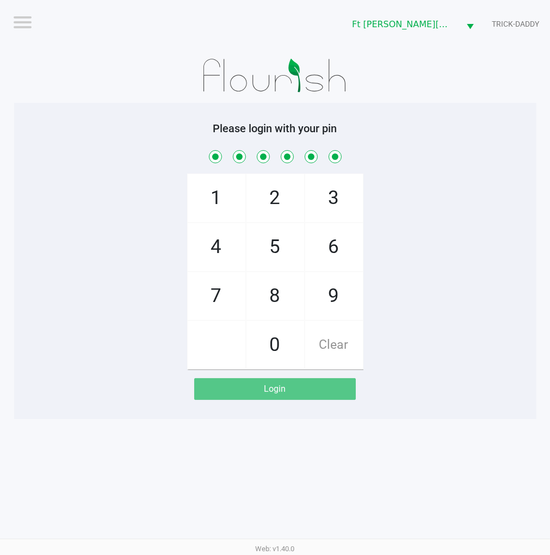
checkbox input "true"
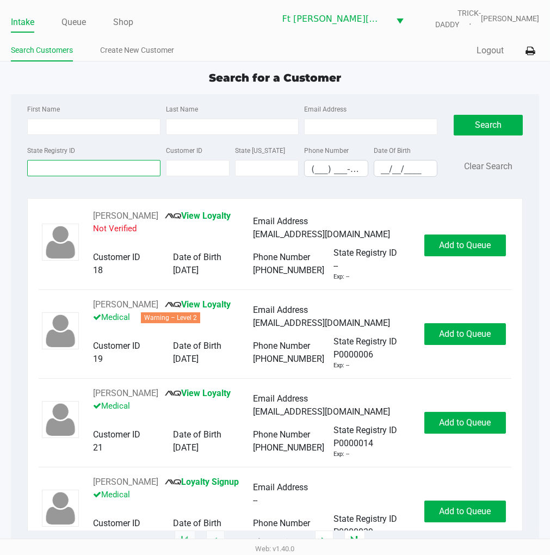
click at [97, 172] on input "State Registry ID" at bounding box center [93, 168] width 133 height 16
click at [58, 129] on input "First Name" at bounding box center [93, 127] width 133 height 16
type input "alyssa"
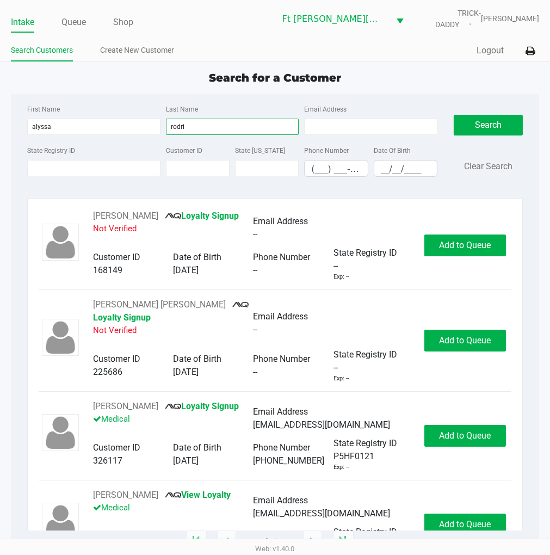
type input "rodri"
click at [382, 170] on input "__/__/____" at bounding box center [405, 168] width 63 height 17
type input "08/29/2003"
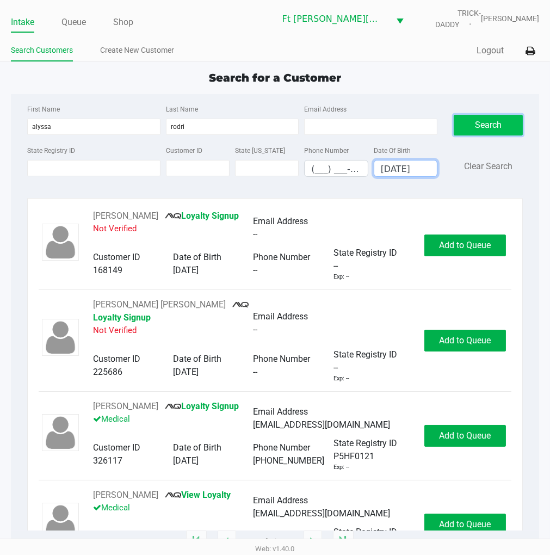
click at [490, 132] on button "Search" at bounding box center [488, 125] width 69 height 21
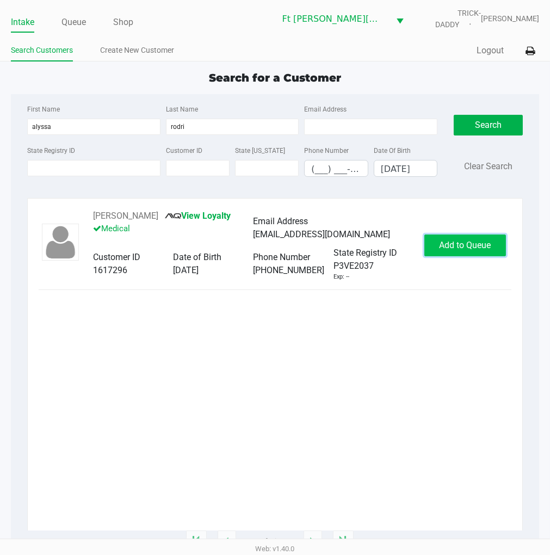
click at [466, 244] on span "Add to Queue" at bounding box center [465, 245] width 52 height 10
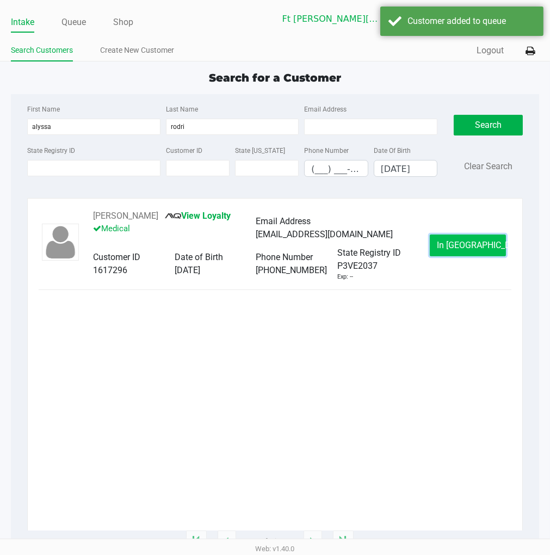
click at [468, 245] on span "In Queue" at bounding box center [482, 245] width 91 height 10
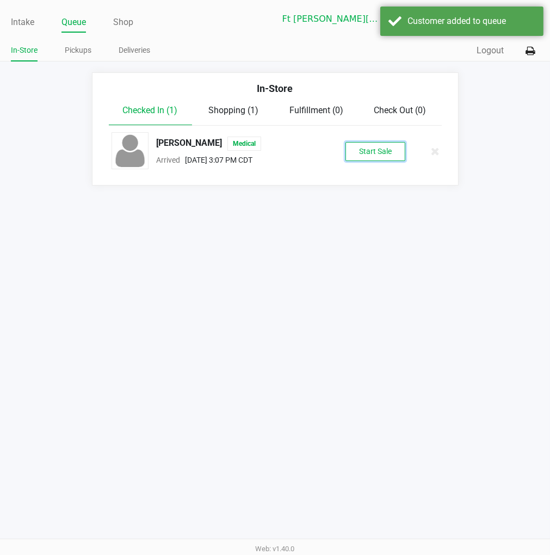
click at [365, 150] on button "Start Sale" at bounding box center [375, 151] width 60 height 19
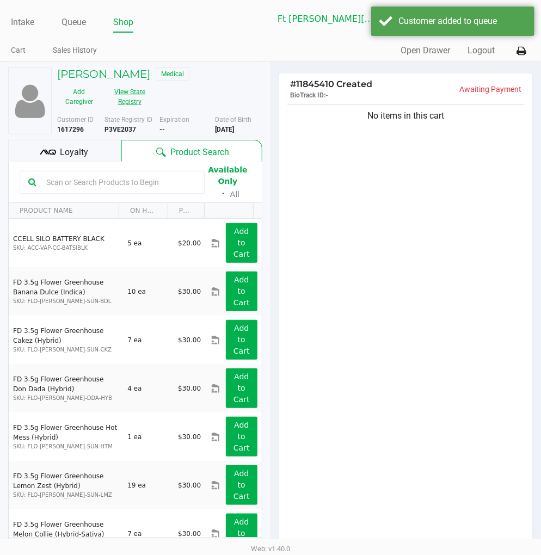
click at [138, 98] on button "View State Registry" at bounding box center [126, 96] width 51 height 27
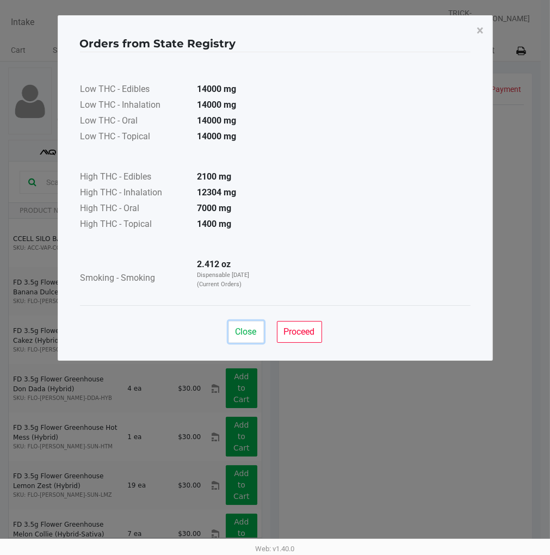
click at [249, 320] on div "Close Proceed" at bounding box center [275, 327] width 390 height 44
click at [378, 290] on div "Low THC - Edibles 14000 mg Low THC - Inhalation 14000 mg Low THC - Oral 14000 m…" at bounding box center [275, 179] width 390 height 242
click at [246, 328] on span "Close" at bounding box center [245, 331] width 21 height 10
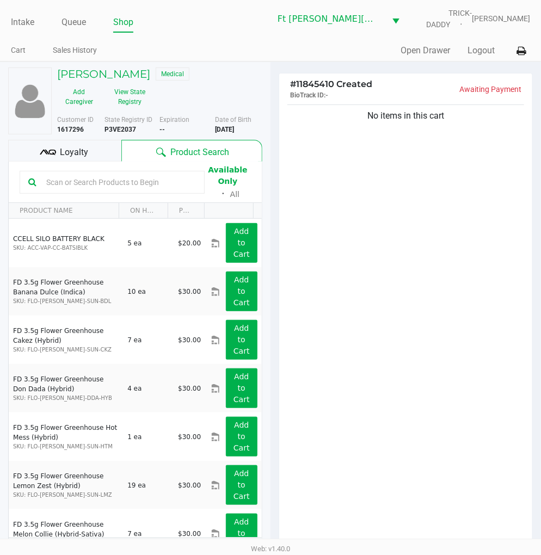
click at [85, 152] on span "Loyalty" at bounding box center [74, 152] width 28 height 13
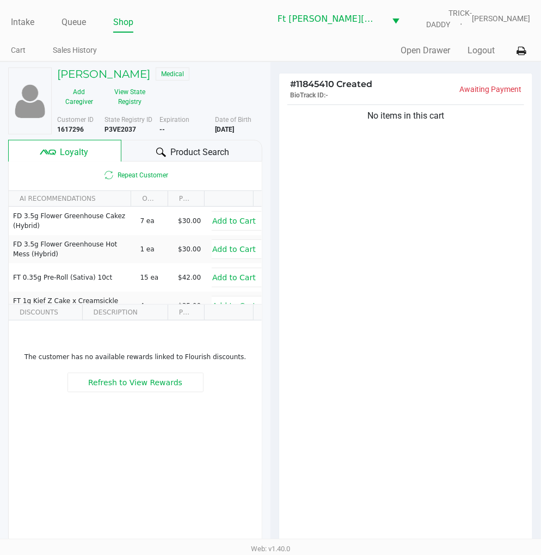
click at [179, 146] on span "Product Search" at bounding box center [199, 152] width 59 height 13
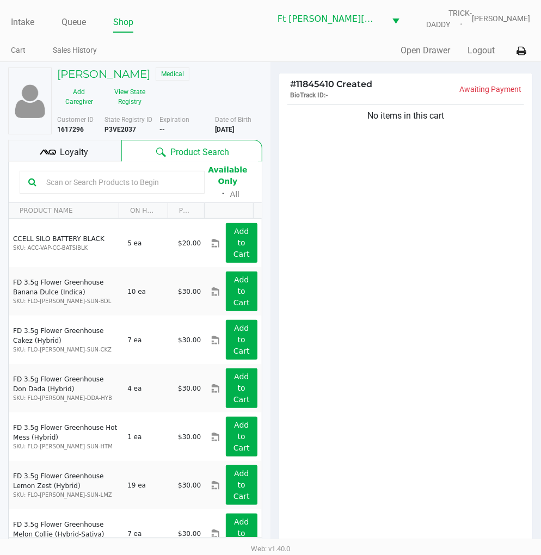
click at [134, 94] on button "View State Registry" at bounding box center [126, 96] width 51 height 27
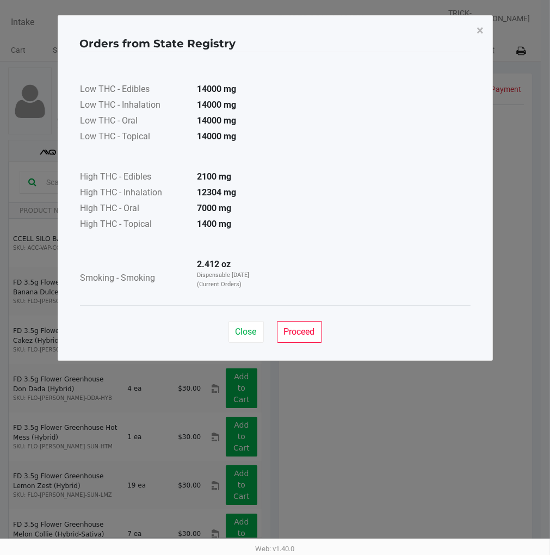
click at [252, 340] on button "Close" at bounding box center [245, 332] width 35 height 22
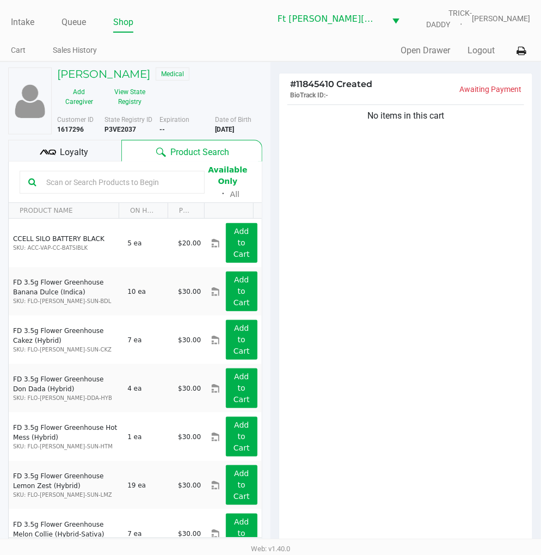
click at [411, 349] on div "No items in this cart" at bounding box center [405, 327] width 253 height 450
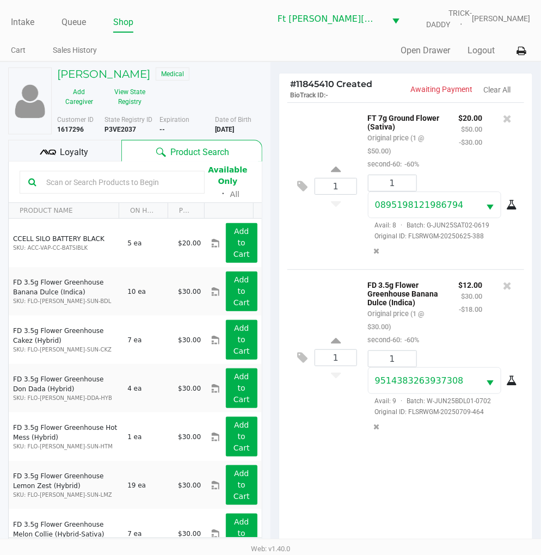
click at [77, 153] on span "Loyalty" at bounding box center [74, 152] width 28 height 13
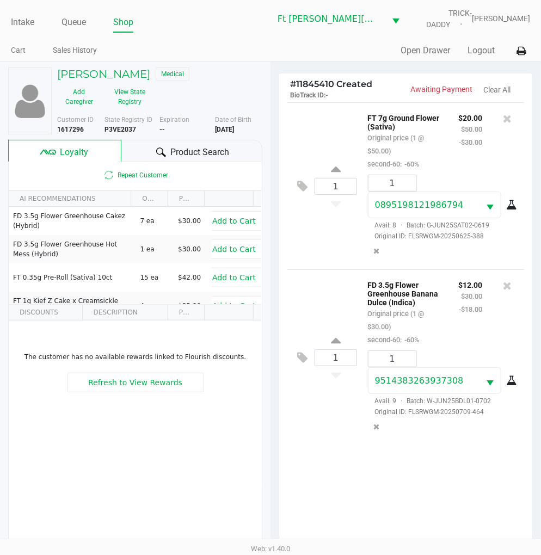
click at [215, 148] on span "Product Search" at bounding box center [199, 152] width 59 height 13
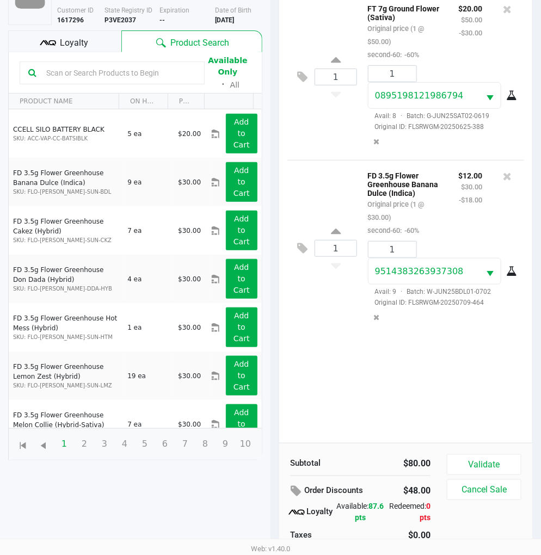
scroll to position [121, 0]
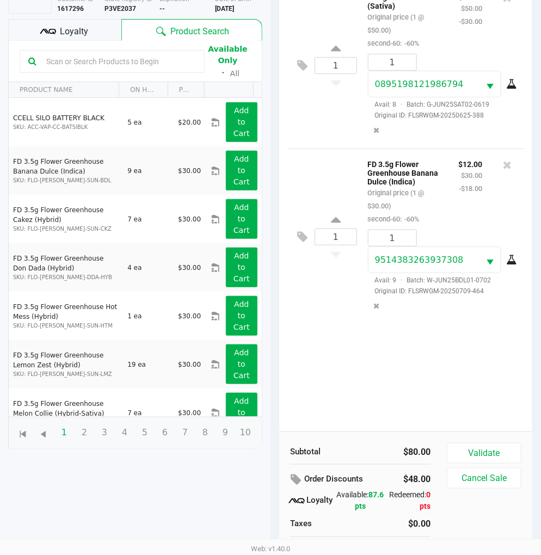
click at [334, 382] on div "1 FT 7g Ground Flower (Sativa) Original price (1 @ $50.00) second-60: -60% $20.…" at bounding box center [405, 207] width 253 height 450
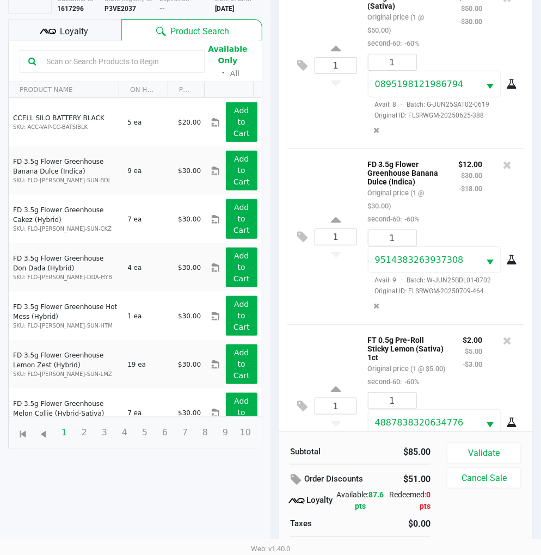
scroll to position [80, 0]
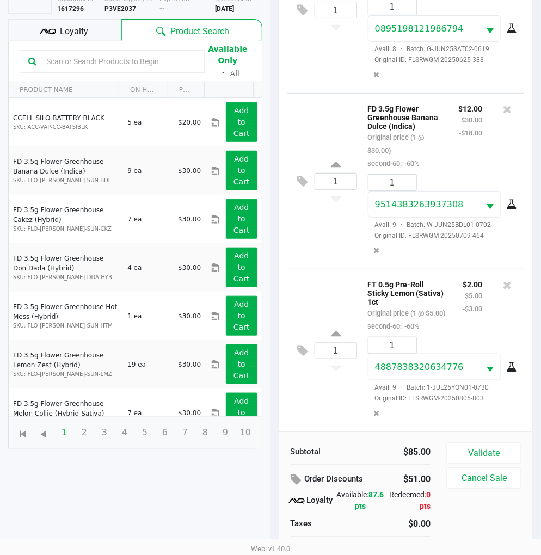
click at [99, 22] on div "Loyalty" at bounding box center [64, 30] width 113 height 22
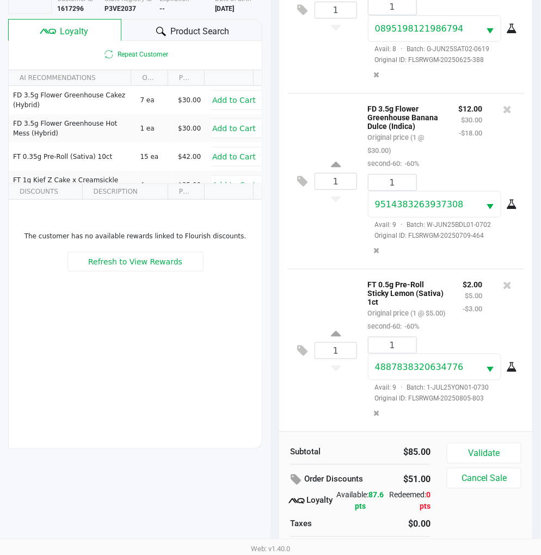
scroll to position [140, 0]
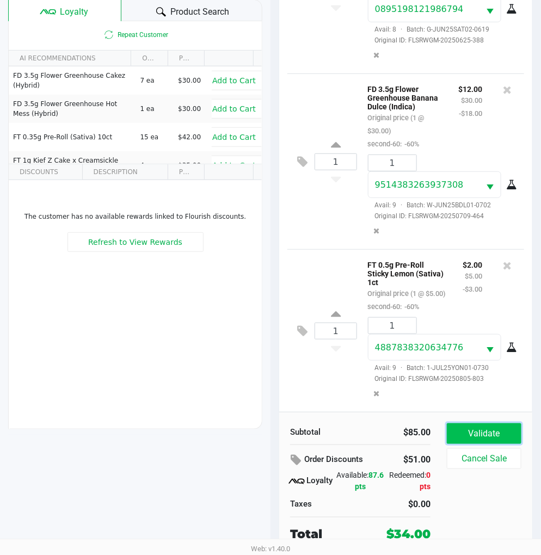
click at [482, 436] on button "Validate" at bounding box center [483, 433] width 74 height 21
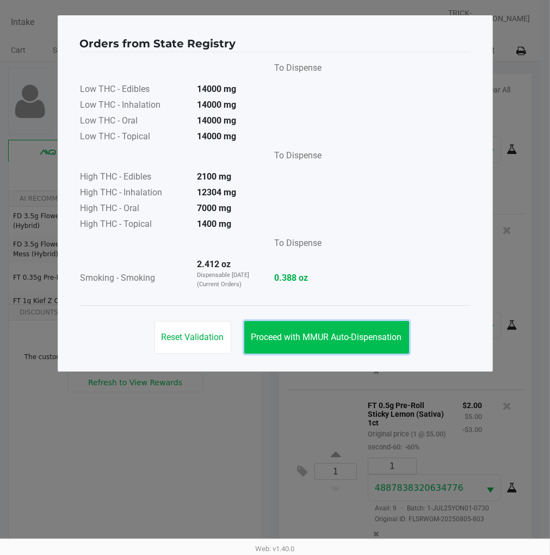
click at [364, 336] on span "Proceed with MMUR Auto-Dispensation" at bounding box center [326, 337] width 151 height 10
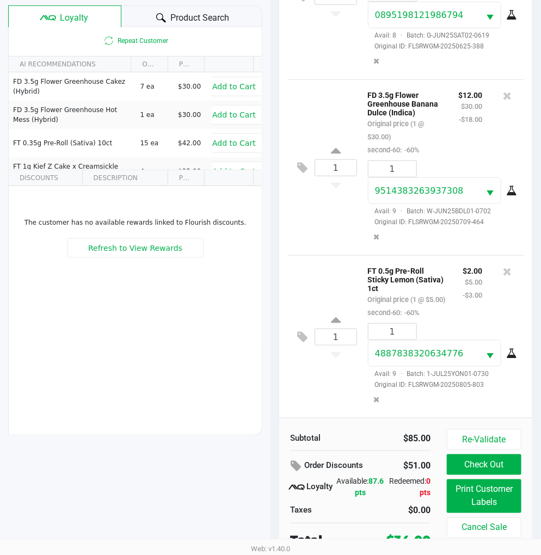
scroll to position [140, 0]
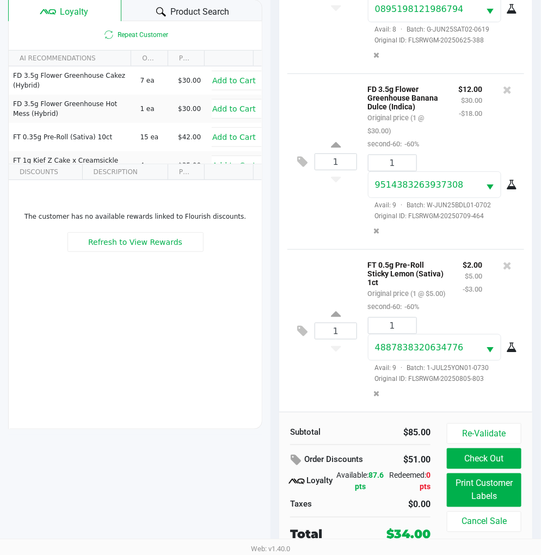
click at [333, 363] on div "1 FT 0.5g Pre-Roll Sticky Lemon (Sativa) 1ct Original price (1 @ $5.00) second-…" at bounding box center [405, 330] width 237 height 163
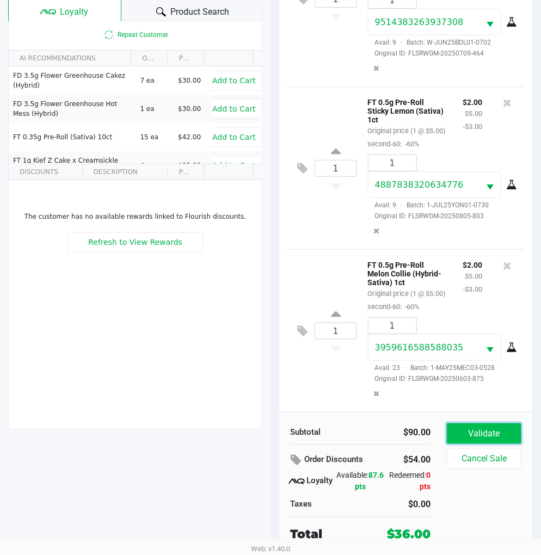
click at [481, 428] on button "Validate" at bounding box center [483, 433] width 74 height 21
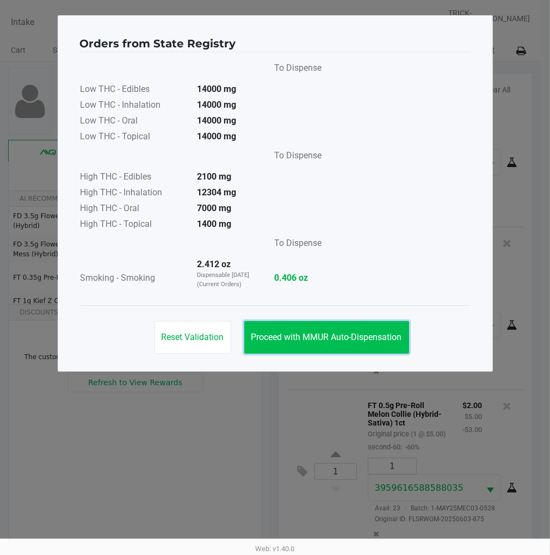
click at [355, 336] on span "Proceed with MMUR Auto-Dispensation" at bounding box center [326, 337] width 151 height 10
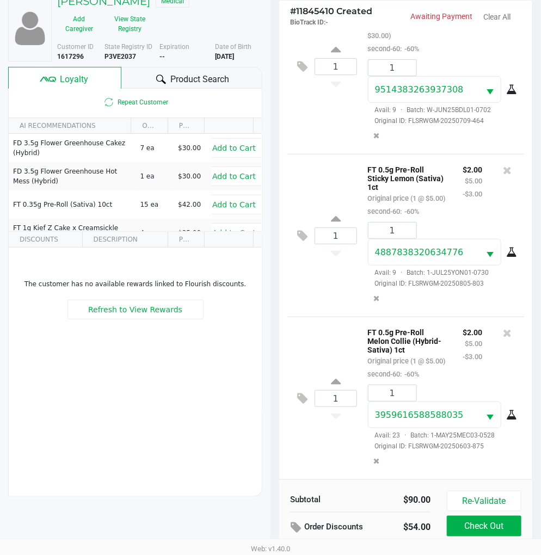
scroll to position [140, 0]
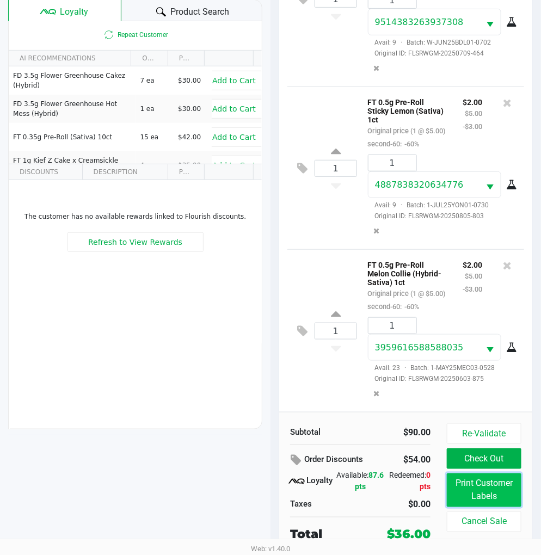
click at [476, 481] on button "Print Customer Labels" at bounding box center [483, 490] width 74 height 34
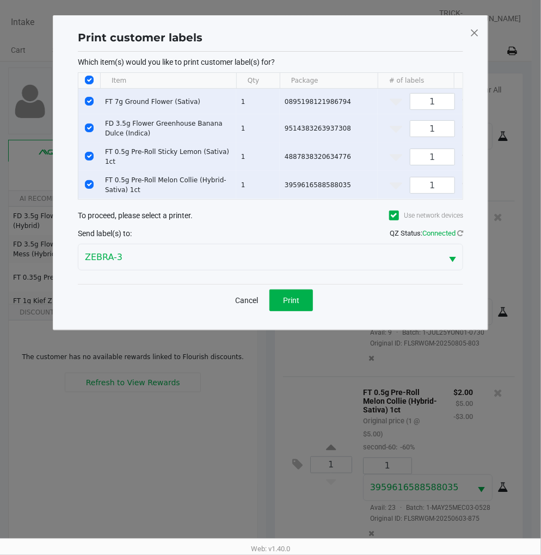
scroll to position [0, 0]
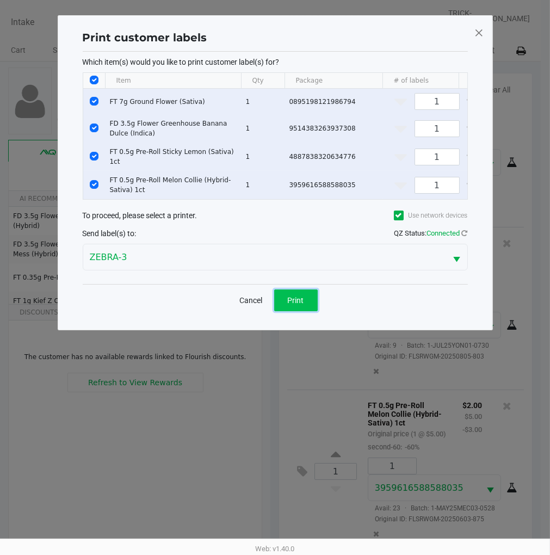
click at [303, 298] on button "Print" at bounding box center [296, 300] width 44 height 22
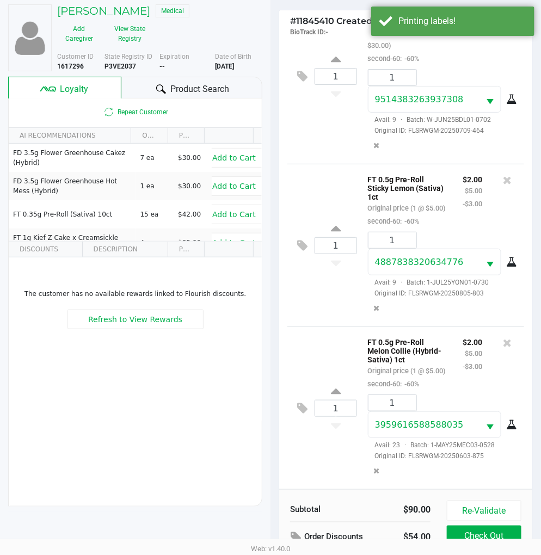
scroll to position [140, 0]
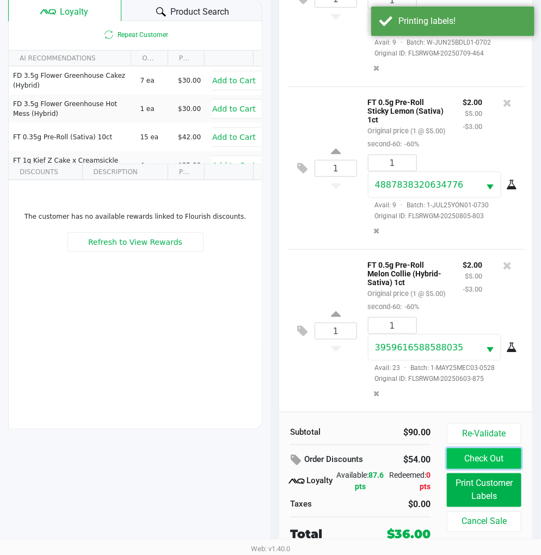
click at [470, 457] on button "Check Out" at bounding box center [483, 458] width 74 height 21
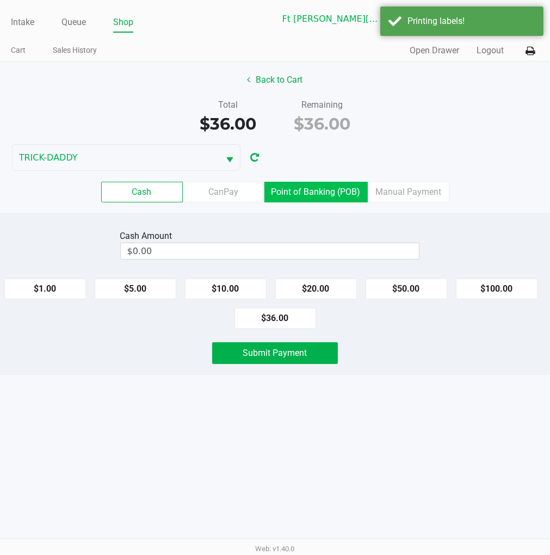
click at [351, 188] on label "Point of Banking (POB)" at bounding box center [315, 192] width 103 height 21
click at [0, 0] on 7 "Point of Banking (POB)" at bounding box center [0, 0] width 0 height 0
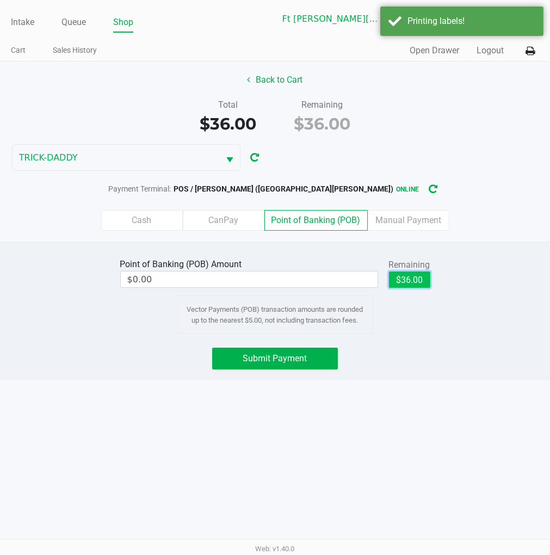
click at [405, 274] on button "$36.00" at bounding box center [409, 279] width 41 height 16
type input "$36.00"
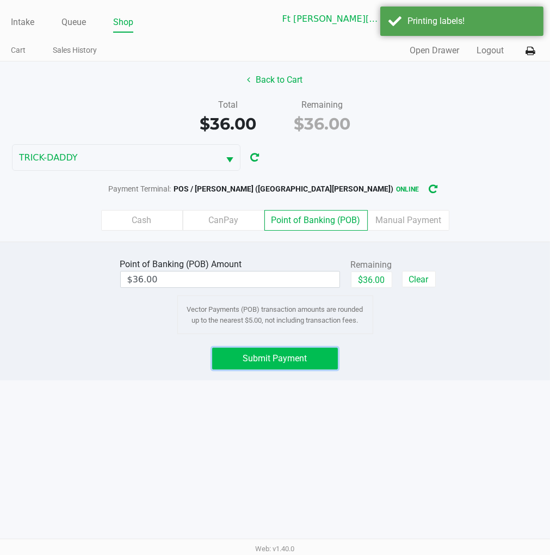
click at [325, 357] on button "Submit Payment" at bounding box center [274, 358] width 125 height 22
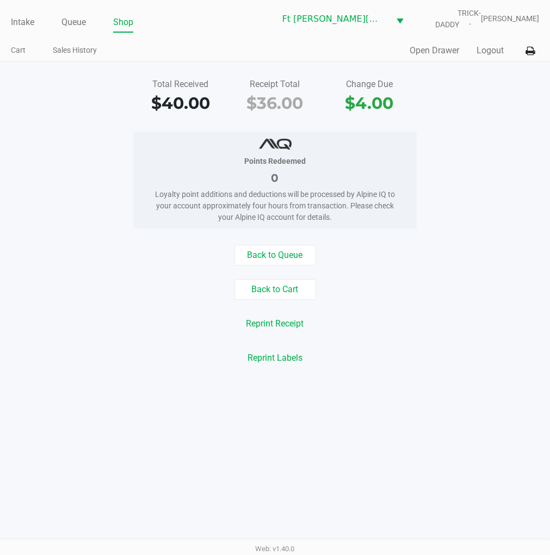
click at [493, 48] on button "Logout" at bounding box center [489, 50] width 27 height 13
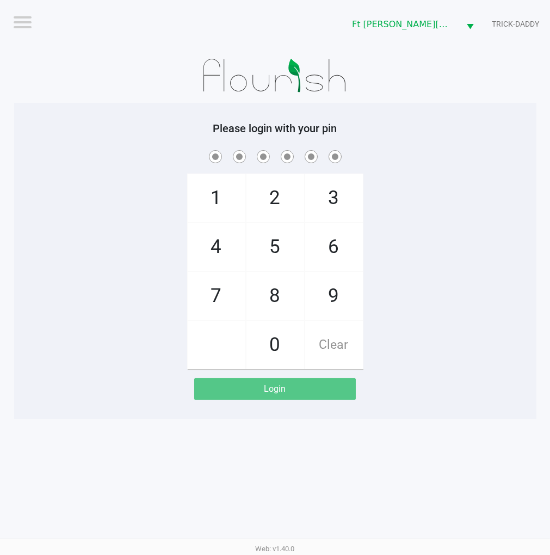
click at [456, 246] on div "1 4 7 2 5 8 0 3 6 9 Clear" at bounding box center [275, 258] width 522 height 221
click at [461, 243] on div "1 4 7 2 5 8 0 3 6 9 Clear" at bounding box center [275, 258] width 522 height 221
checkbox input "true"
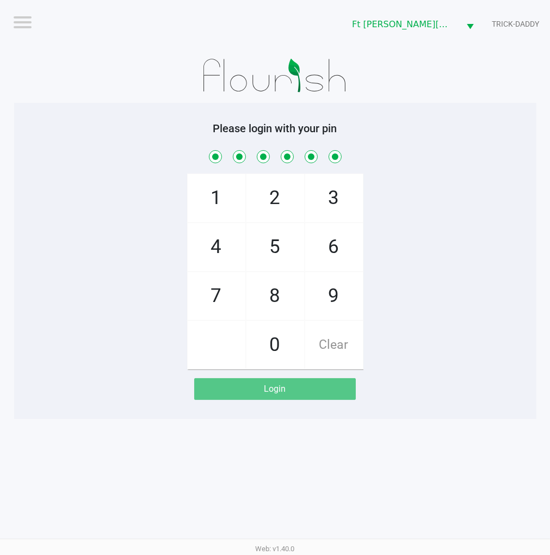
checkbox input "true"
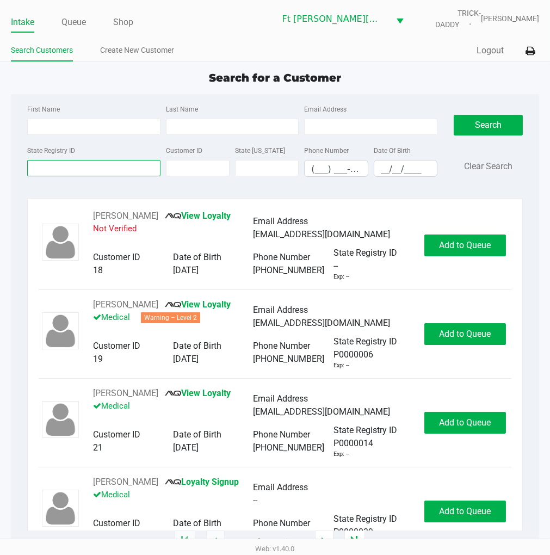
click at [71, 169] on input "State Registry ID" at bounding box center [93, 168] width 133 height 16
click at [82, 23] on link "Queue" at bounding box center [73, 22] width 24 height 15
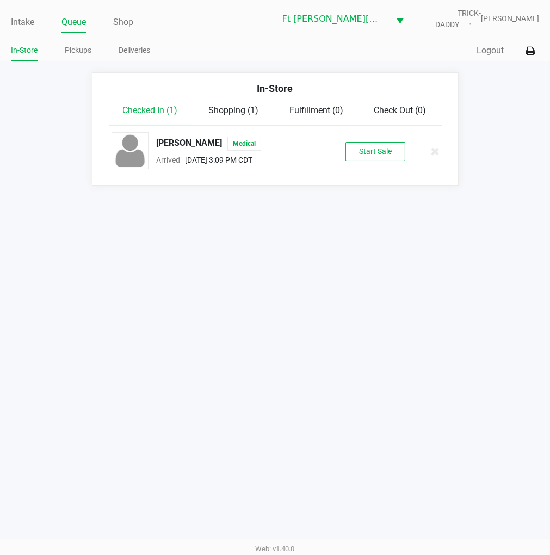
click at [78, 50] on link "Pickups" at bounding box center [78, 51] width 27 height 14
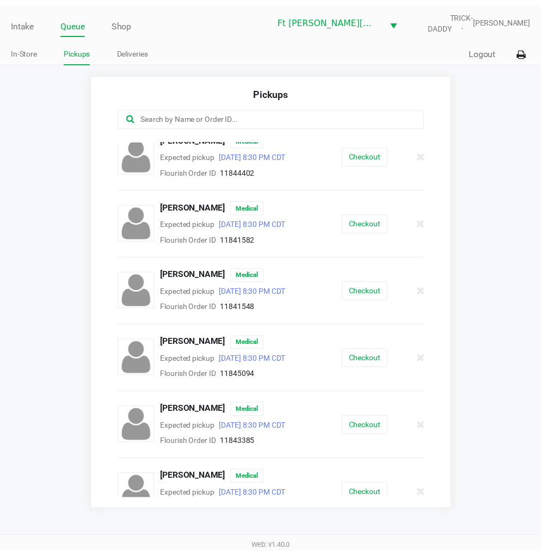
scroll to position [664, 0]
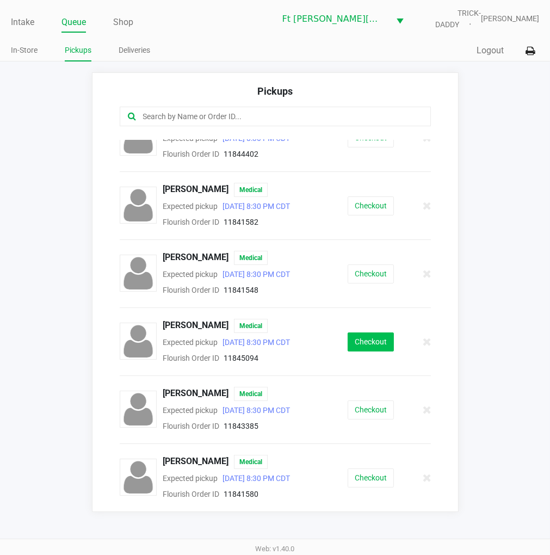
click at [368, 333] on button "Checkout" at bounding box center [370, 341] width 46 height 19
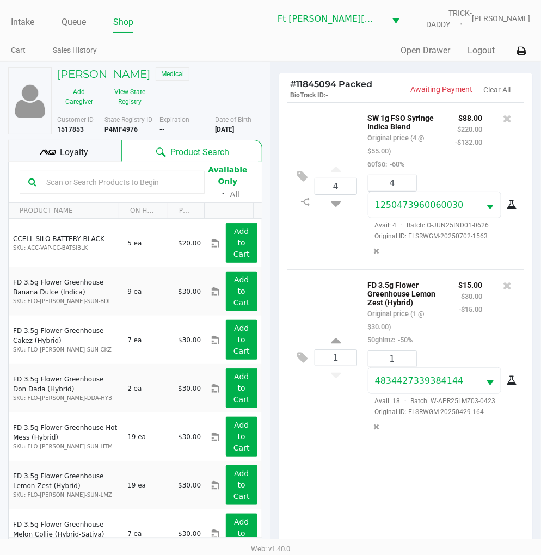
click at [80, 151] on span "Loyalty" at bounding box center [74, 152] width 28 height 13
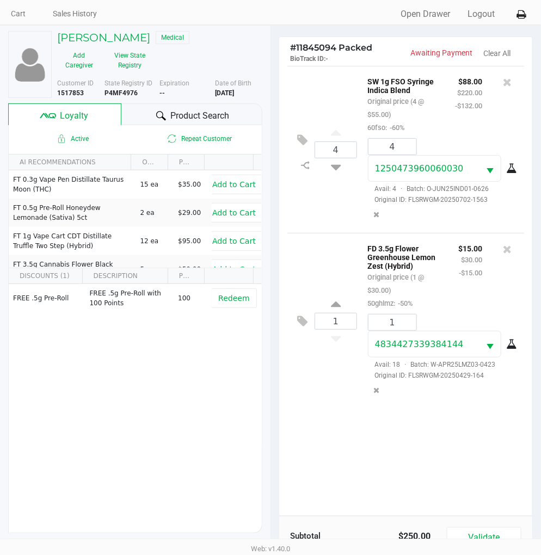
scroll to position [140, 0]
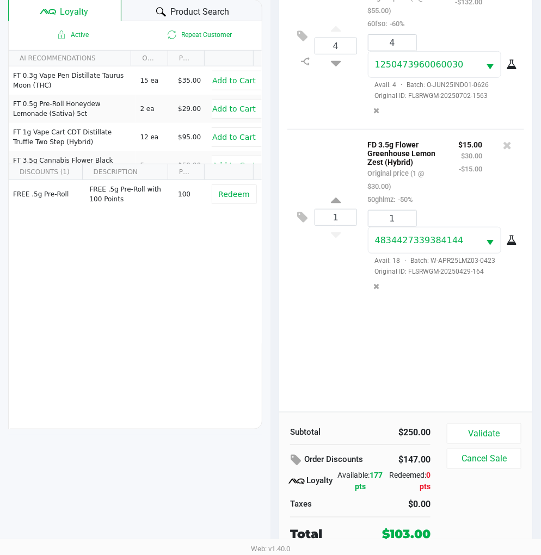
click at [339, 346] on div "4 SW 1g FSO Syringe Indica Blend Original price (4 @ $55.00) 60fso: -60% $88.00…" at bounding box center [405, 187] width 253 height 450
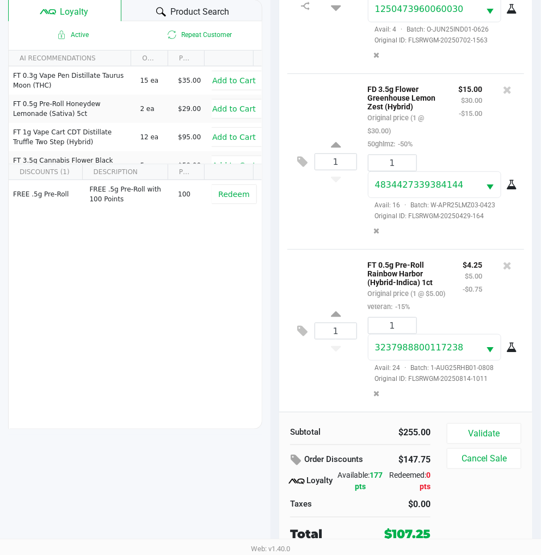
scroll to position [90, 0]
click at [220, 238] on div "FREE .5g Pre-Roll FREE .5g Pre-Roll with 100 Points 100 Redeem" at bounding box center [135, 262] width 253 height 164
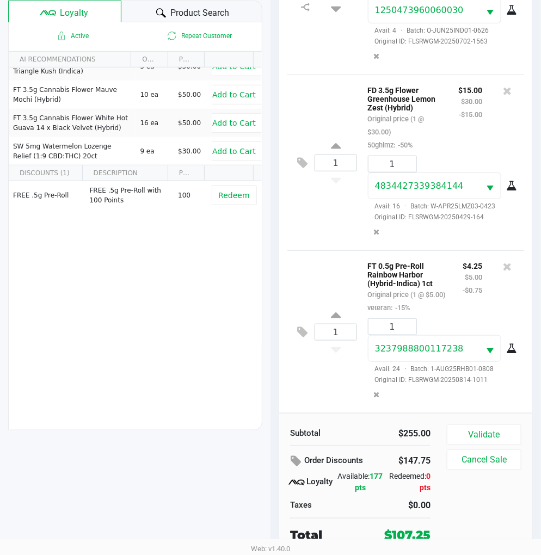
scroll to position [140, 0]
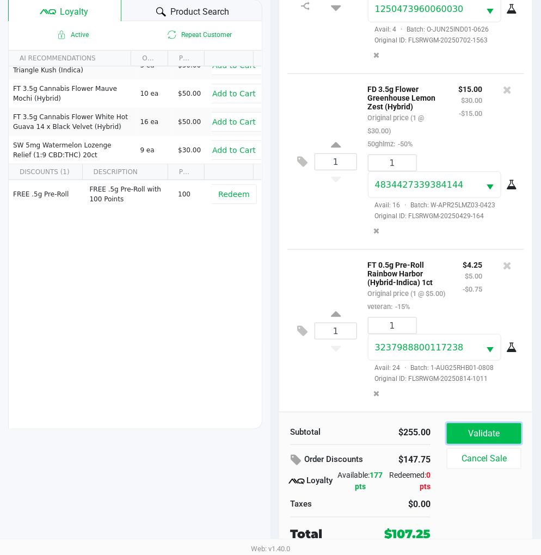
click at [487, 433] on button "Validate" at bounding box center [483, 433] width 74 height 21
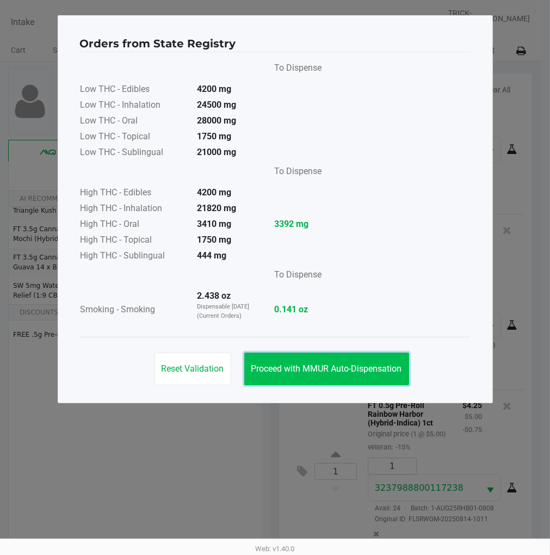
click at [345, 365] on span "Proceed with MMUR Auto-Dispensation" at bounding box center [326, 368] width 151 height 10
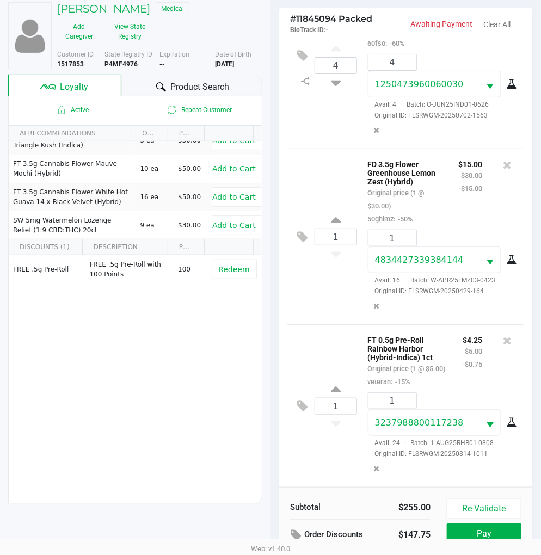
scroll to position [140, 0]
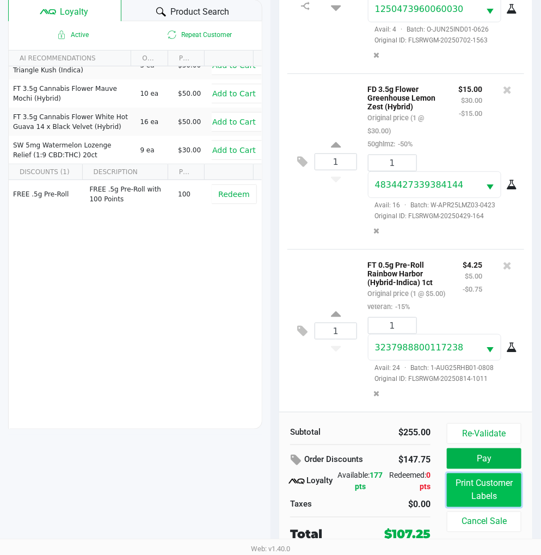
click at [493, 489] on button "Print Customer Labels" at bounding box center [483, 490] width 74 height 34
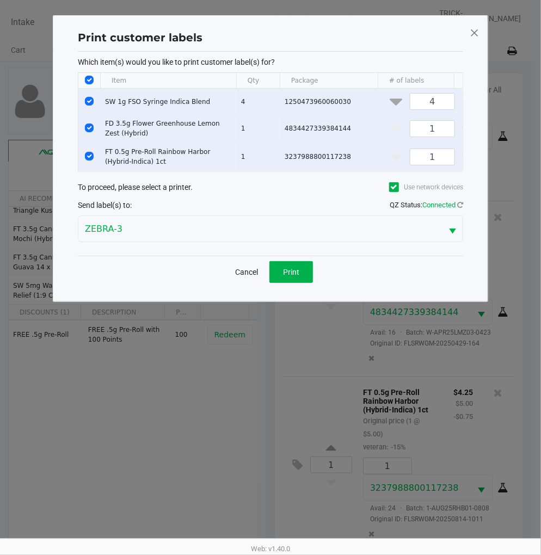
scroll to position [0, 0]
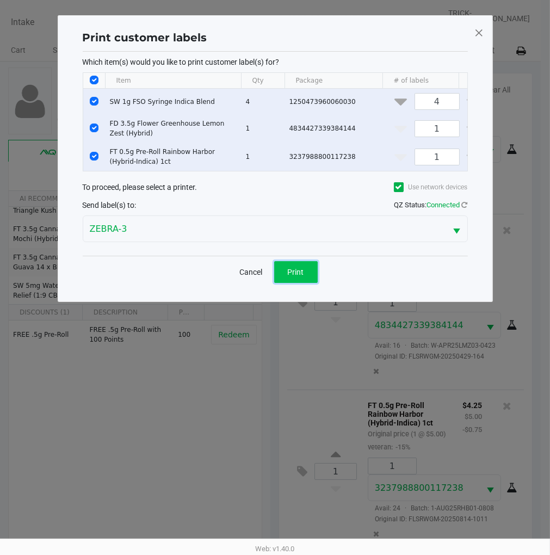
click at [286, 283] on button "Print" at bounding box center [296, 272] width 44 height 22
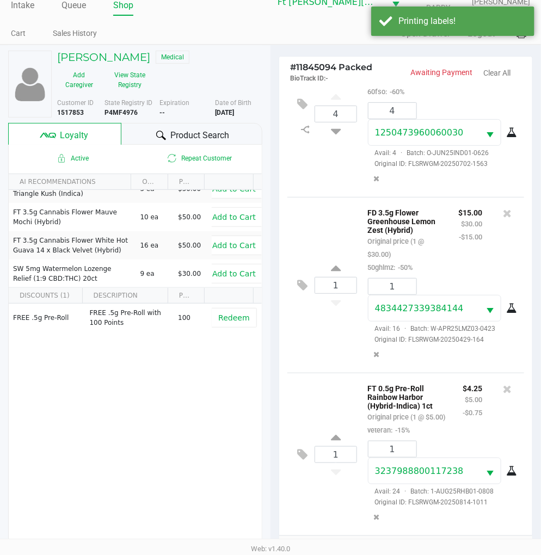
scroll to position [140, 0]
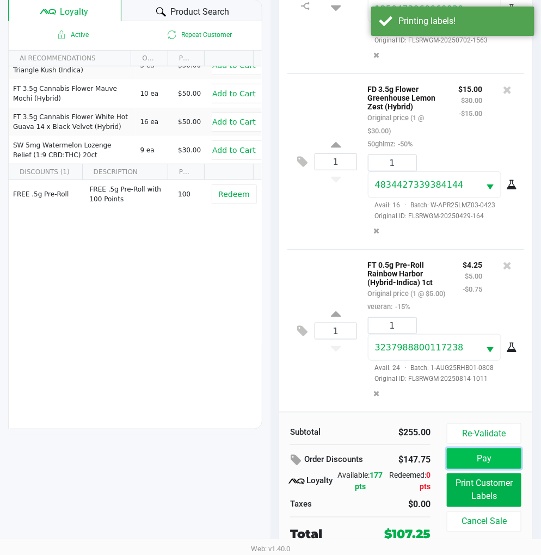
click at [485, 455] on button "Pay" at bounding box center [483, 458] width 74 height 21
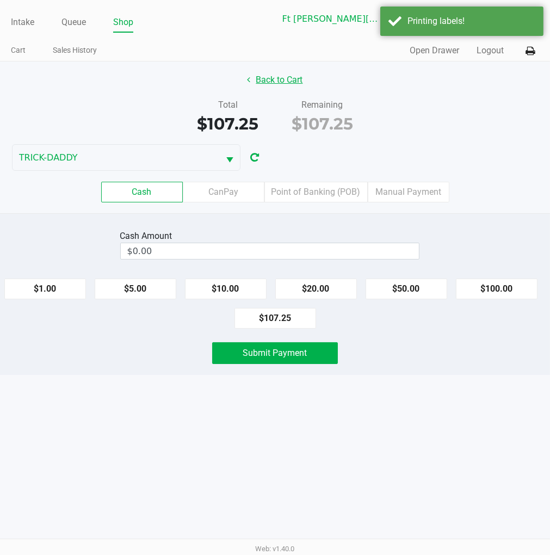
click at [277, 82] on button "Back to Cart" at bounding box center [275, 80] width 70 height 21
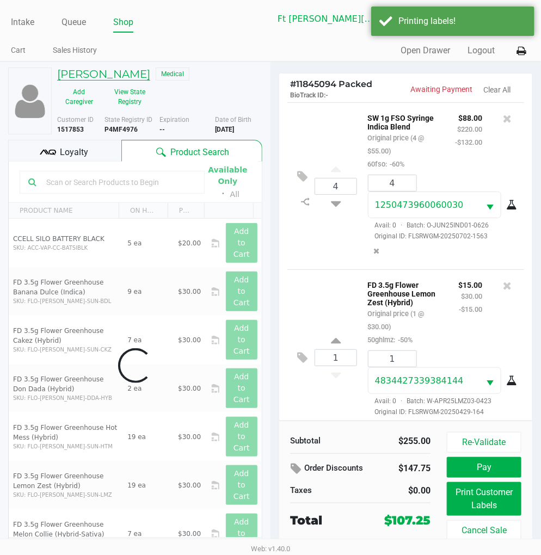
click at [88, 68] on h5 "TODD MATTHEWS" at bounding box center [103, 73] width 93 height 13
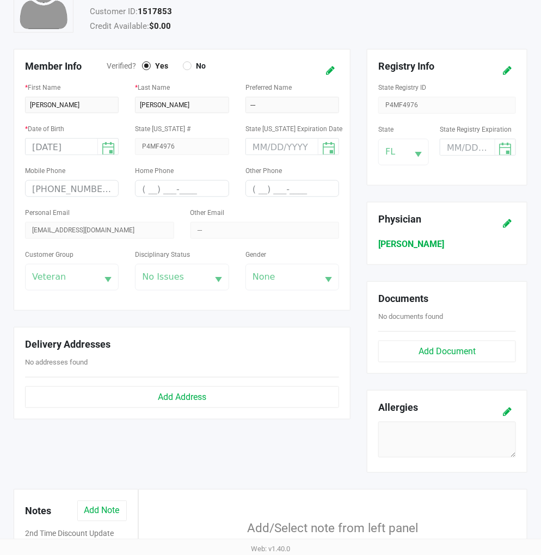
scroll to position [287, 0]
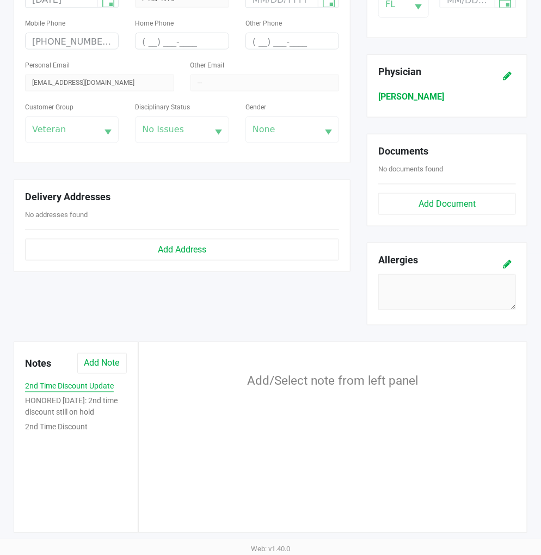
click at [97, 386] on button "2nd Time Discount Update" at bounding box center [69, 386] width 89 height 11
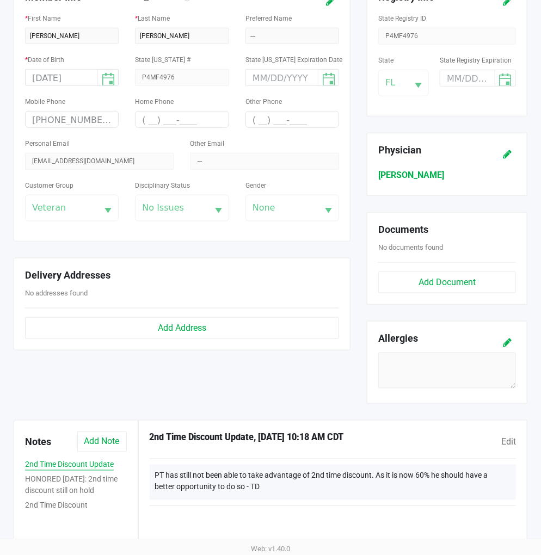
scroll to position [0, 0]
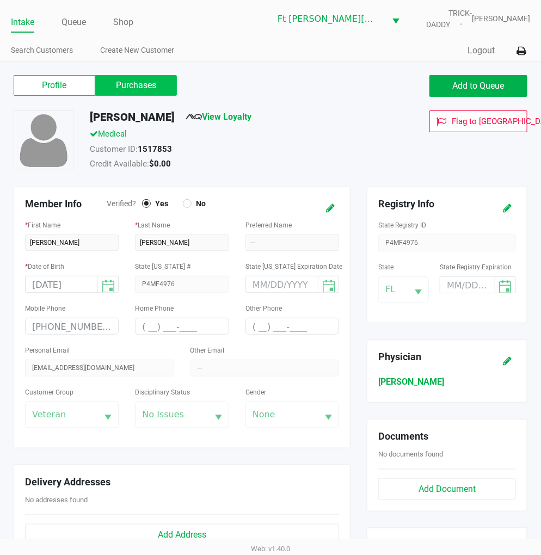
click at [142, 88] on label "Purchases" at bounding box center [136, 85] width 82 height 21
click at [0, 0] on 1 "Purchases" at bounding box center [0, 0] width 0 height 0
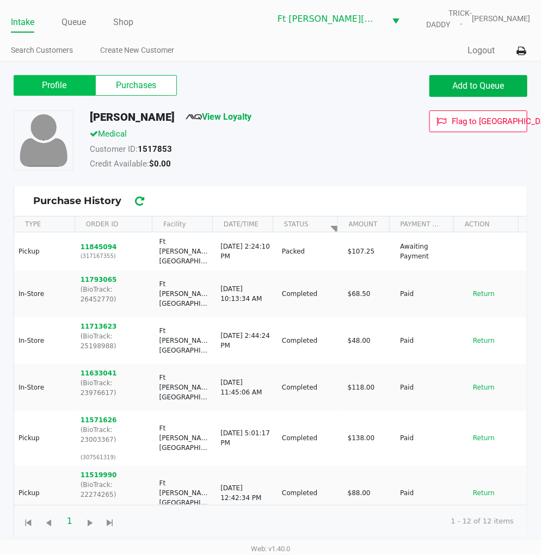
click at [76, 93] on label "Profile" at bounding box center [55, 85] width 82 height 21
click at [0, 0] on 0 "Profile" at bounding box center [0, 0] width 0 height 0
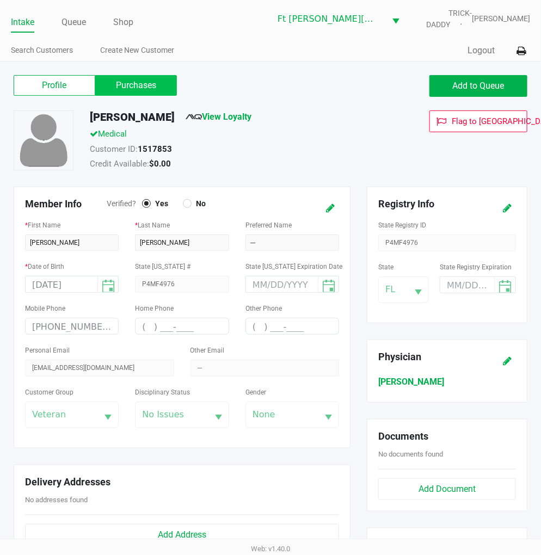
click at [134, 83] on label "Purchases" at bounding box center [136, 85] width 82 height 21
click at [0, 0] on 1 "Purchases" at bounding box center [0, 0] width 0 height 0
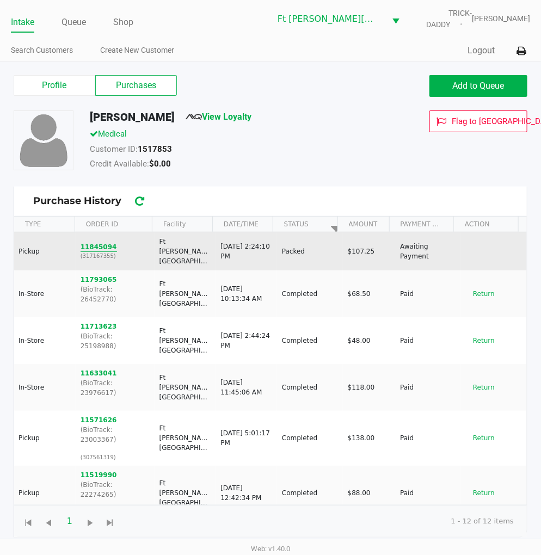
click at [100, 242] on button "11845094" at bounding box center [98, 247] width 36 height 10
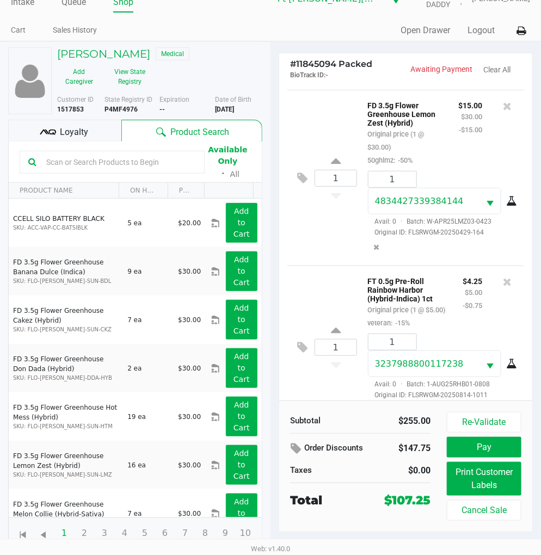
scroll to position [100, 0]
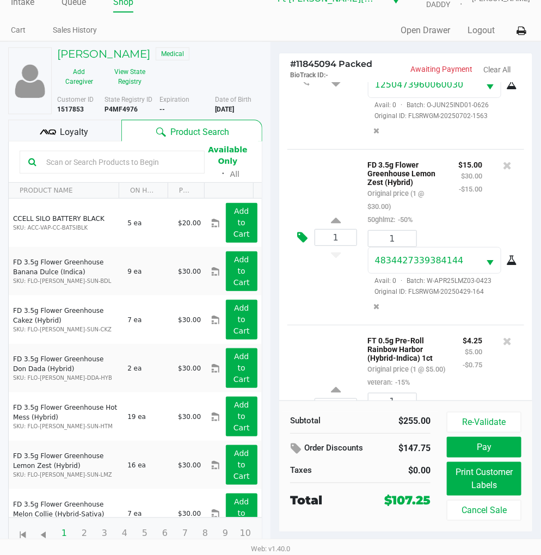
click at [297, 244] on icon at bounding box center [302, 237] width 10 height 13
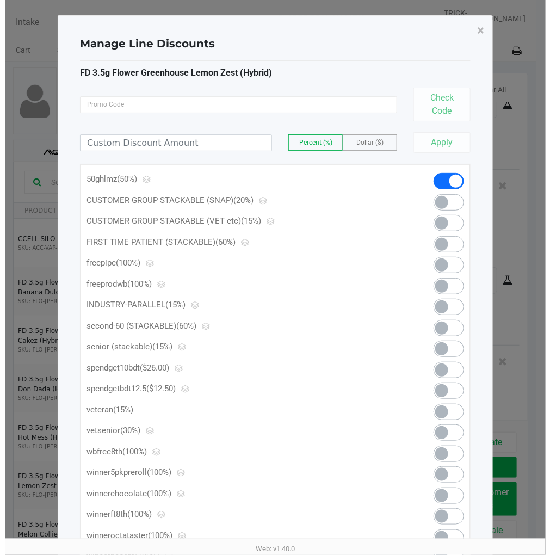
scroll to position [0, 0]
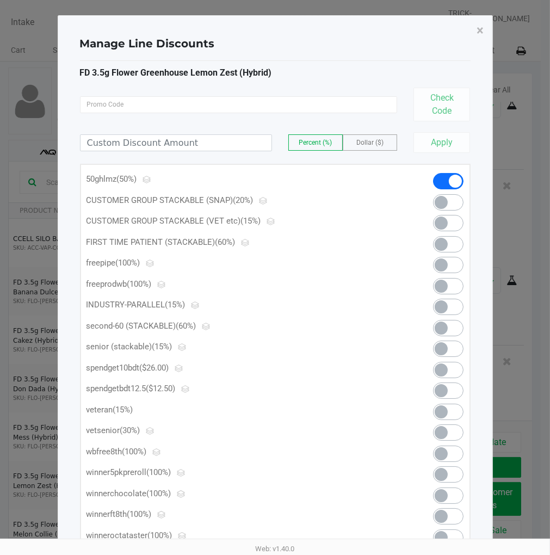
click at [455, 325] on span at bounding box center [448, 328] width 30 height 16
click at [449, 180] on span at bounding box center [455, 181] width 13 height 13
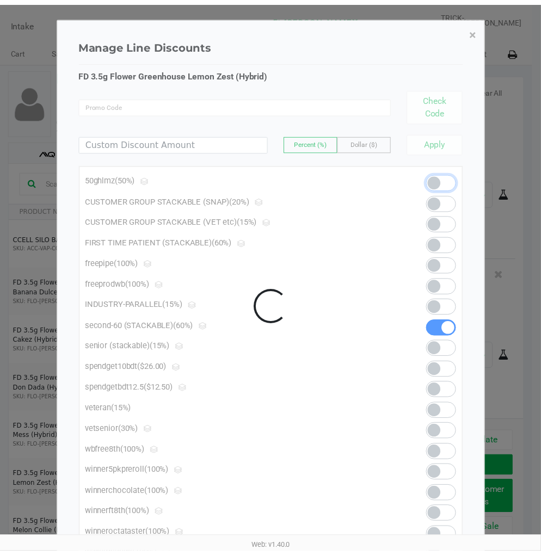
scroll to position [234, 0]
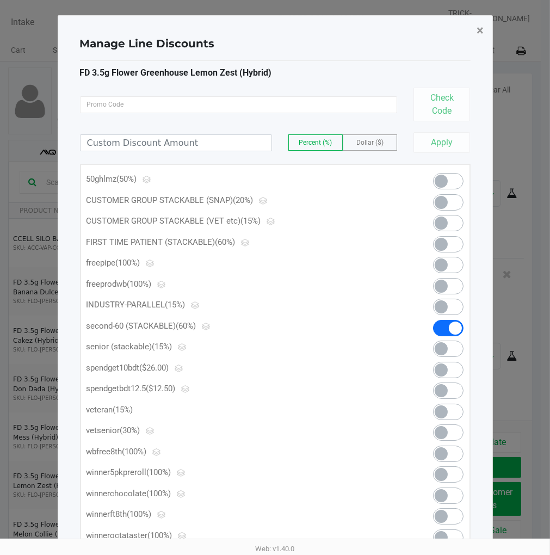
click at [477, 30] on span "×" at bounding box center [480, 30] width 7 height 15
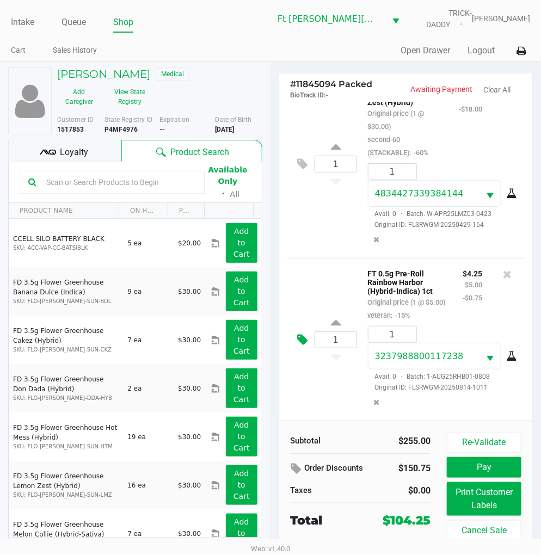
click at [303, 333] on icon at bounding box center [302, 339] width 10 height 13
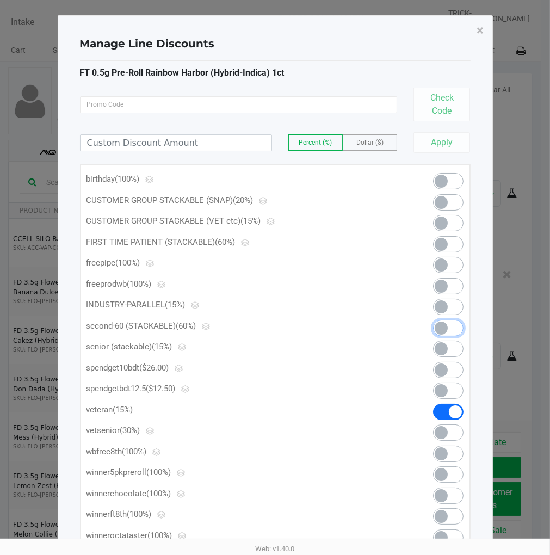
click at [445, 325] on span at bounding box center [440, 327] width 13 height 13
click at [476, 29] on button "×" at bounding box center [480, 30] width 24 height 30
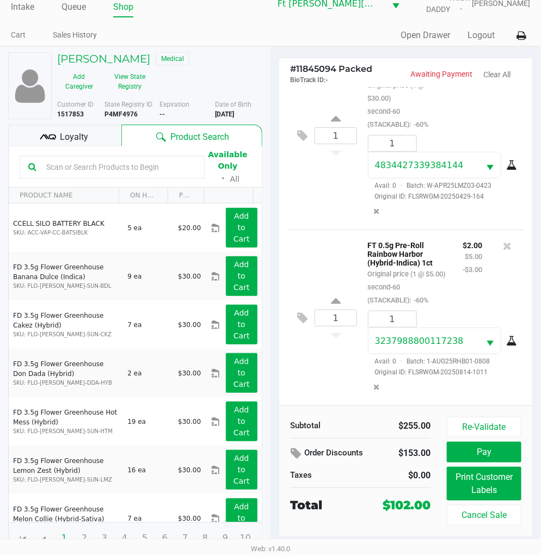
scroll to position [20, 0]
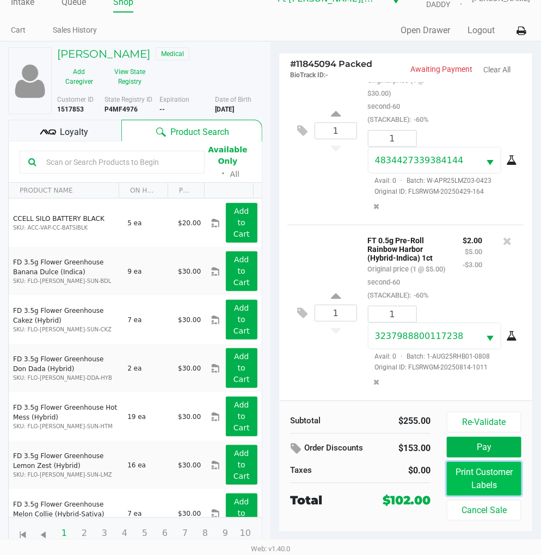
click at [466, 466] on button "Print Customer Labels" at bounding box center [483, 479] width 74 height 34
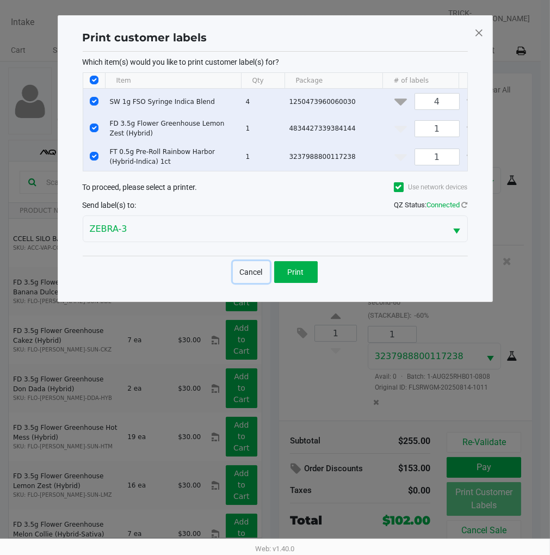
click at [256, 279] on button "Cancel" at bounding box center [251, 272] width 37 height 22
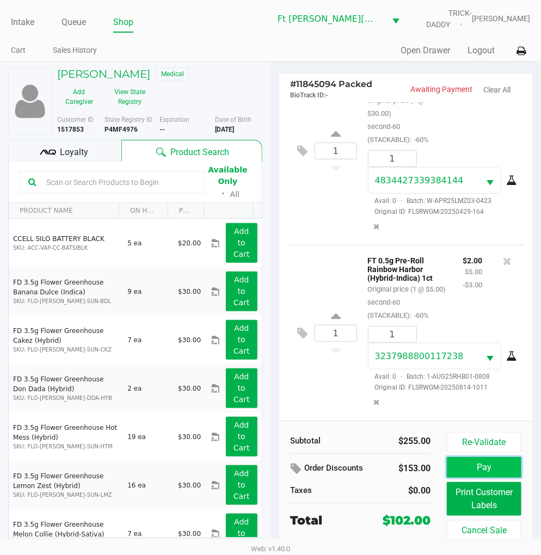
click at [467, 458] on button "Pay" at bounding box center [483, 467] width 74 height 21
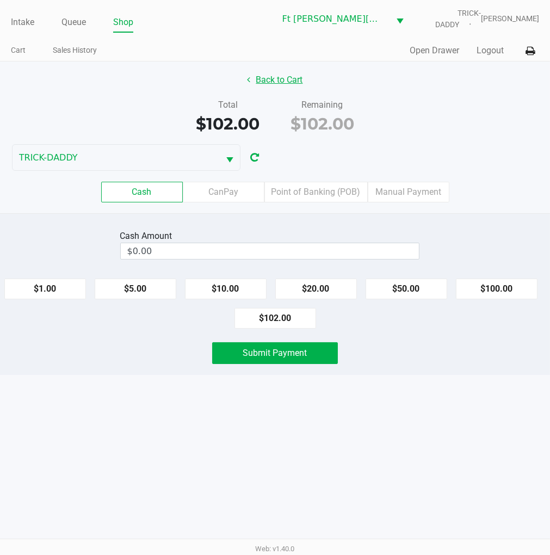
click at [284, 78] on button "Back to Cart" at bounding box center [275, 80] width 70 height 21
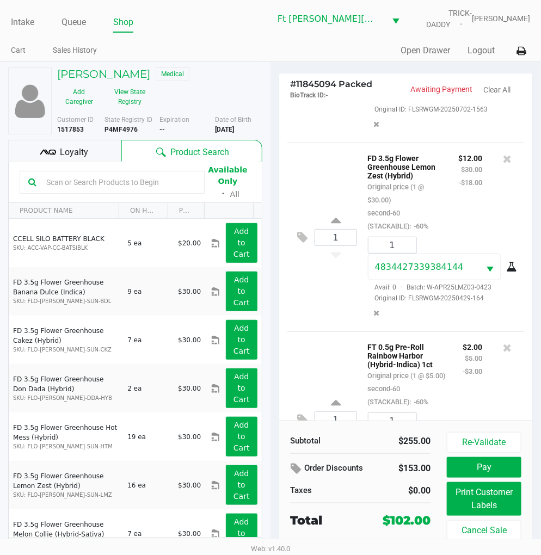
scroll to position [247, 0]
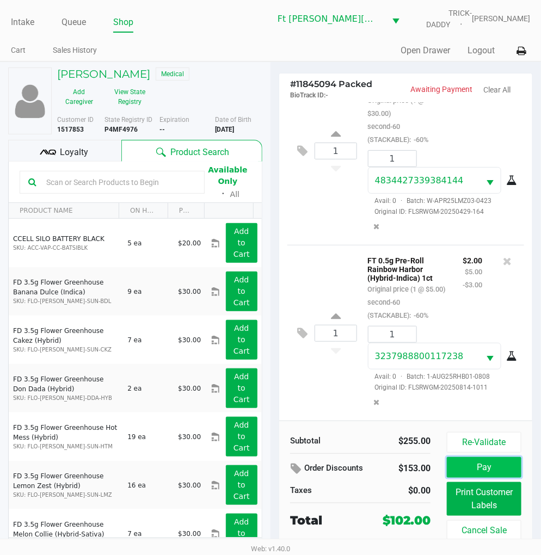
click at [469, 468] on button "Pay" at bounding box center [483, 467] width 74 height 21
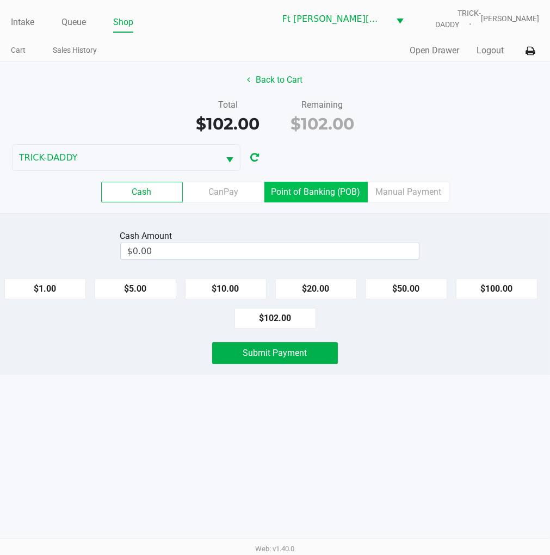
click at [314, 196] on label "Point of Banking (POB)" at bounding box center [315, 192] width 103 height 21
click at [0, 0] on 7 "Point of Banking (POB)" at bounding box center [0, 0] width 0 height 0
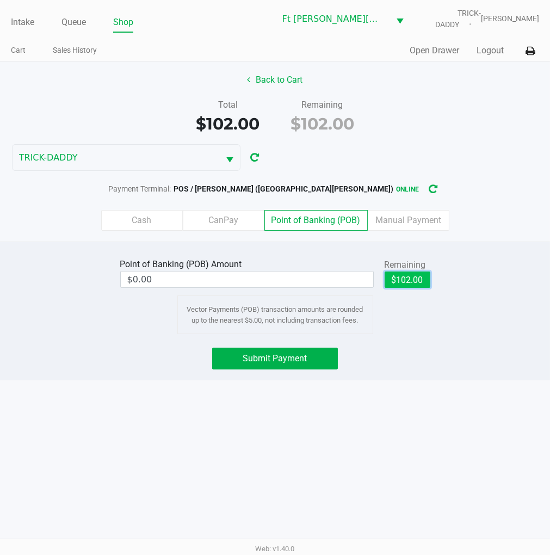
click at [406, 279] on button "$102.00" at bounding box center [407, 279] width 46 height 16
type input "$102.00"
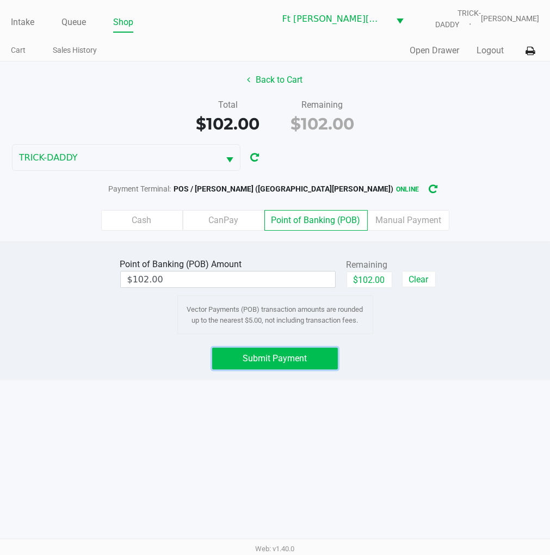
click at [320, 355] on button "Submit Payment" at bounding box center [274, 358] width 125 height 22
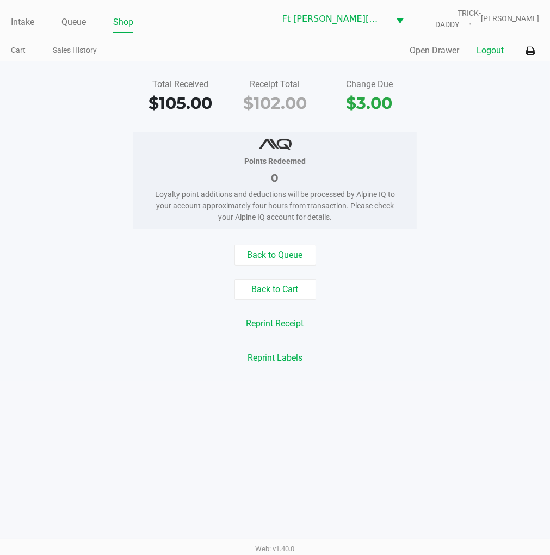
click at [492, 53] on button "Logout" at bounding box center [489, 50] width 27 height 13
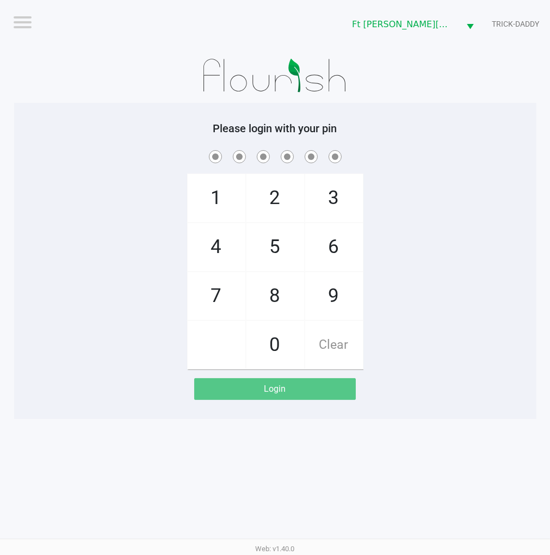
click at [427, 192] on div "1 4 7 2 5 8 0 3 6 9 Clear" at bounding box center [275, 258] width 522 height 221
checkbox input "true"
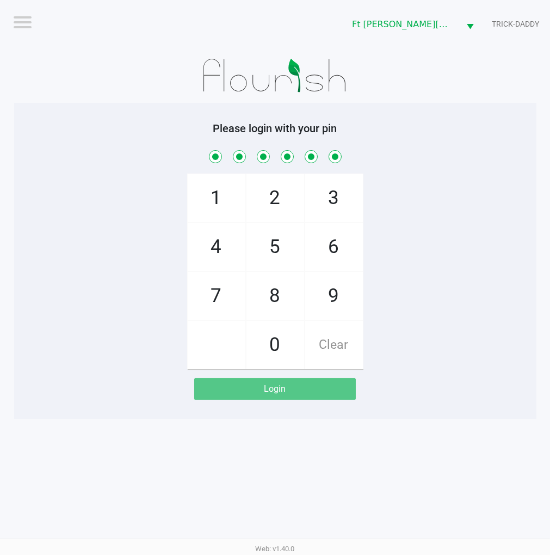
checkbox input "true"
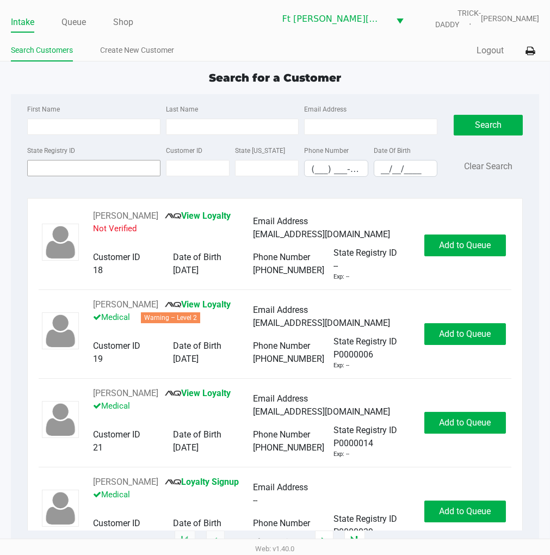
click at [61, 169] on input "State Registry ID" at bounding box center [93, 168] width 133 height 16
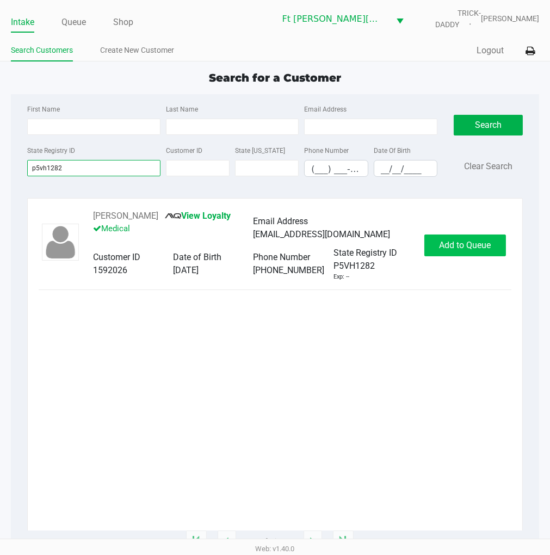
type input "p5vh1282"
click at [451, 249] on span "Add to Queue" at bounding box center [465, 245] width 52 height 10
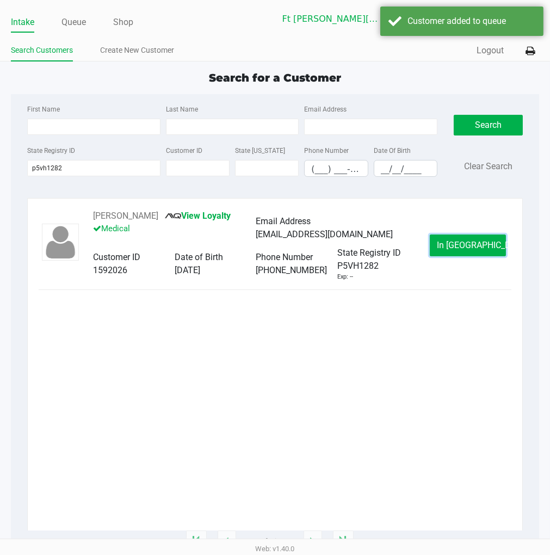
click at [451, 249] on span "In Queue" at bounding box center [482, 245] width 91 height 10
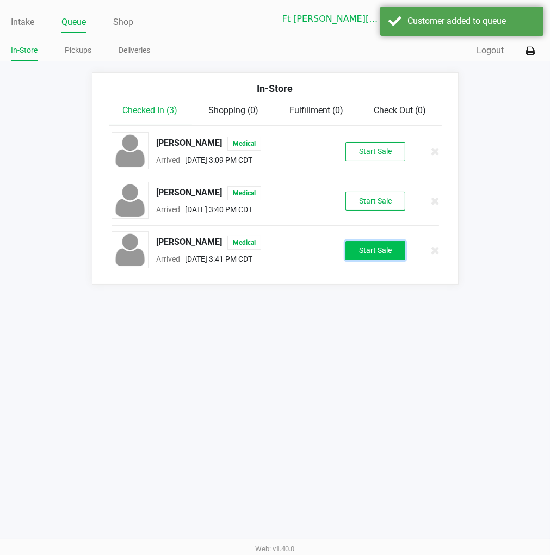
click at [376, 249] on button "Start Sale" at bounding box center [375, 250] width 60 height 19
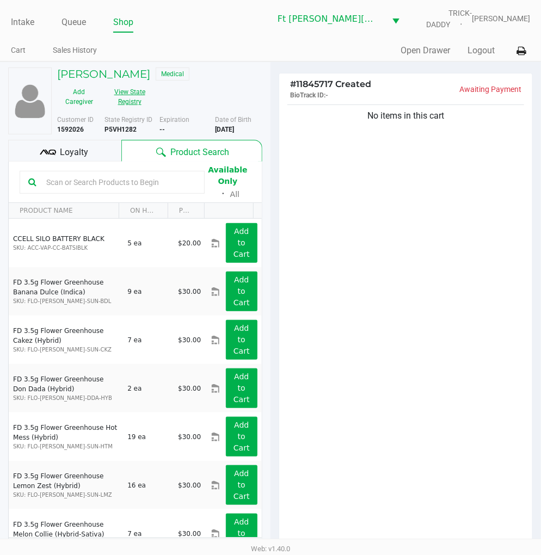
click at [126, 96] on button "View State Registry" at bounding box center [126, 96] width 51 height 27
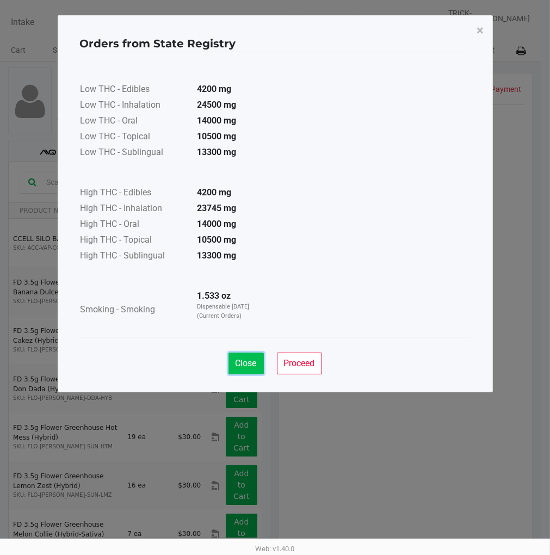
click at [242, 359] on span "Close" at bounding box center [245, 363] width 21 height 10
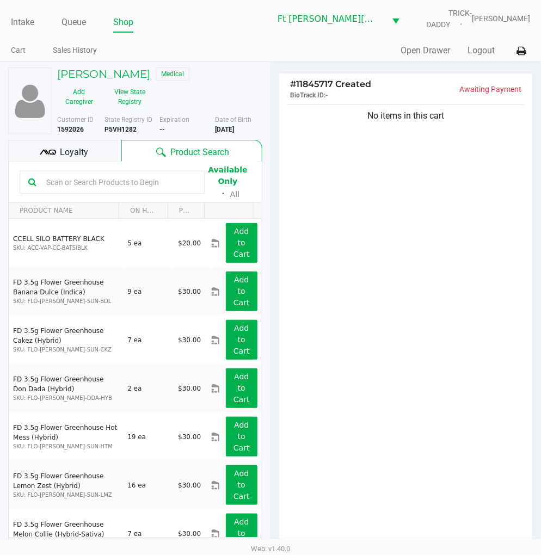
click at [352, 324] on div "No items in this cart" at bounding box center [405, 327] width 253 height 450
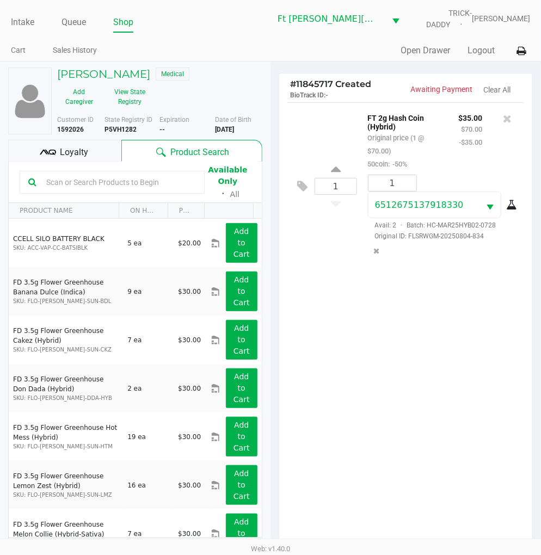
click at [103, 147] on div "Loyalty" at bounding box center [64, 151] width 113 height 22
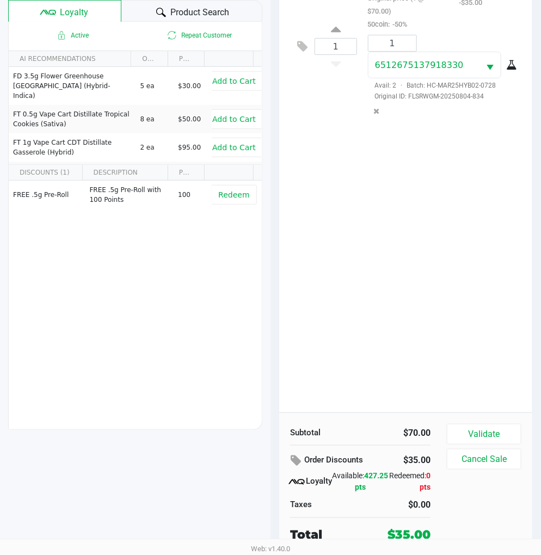
scroll to position [140, 0]
click at [494, 437] on button "Validate" at bounding box center [483, 433] width 74 height 21
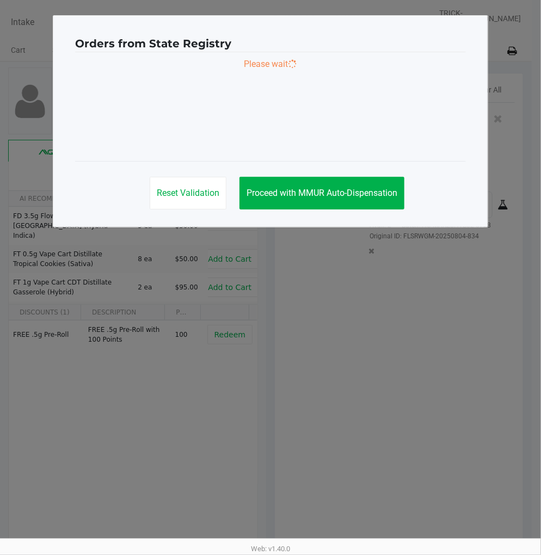
scroll to position [0, 0]
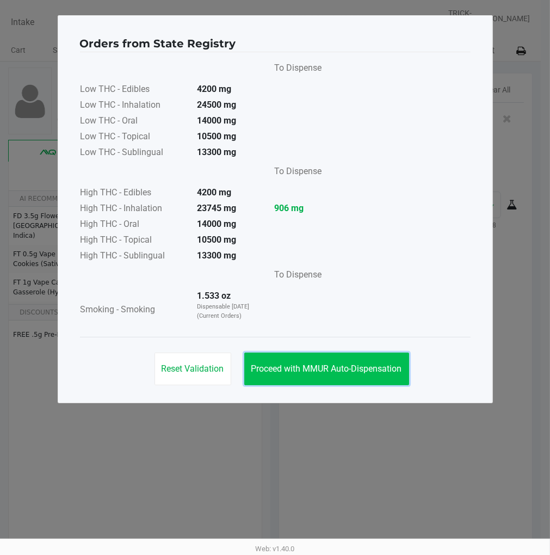
click at [340, 363] on span "Proceed with MMUR Auto-Dispensation" at bounding box center [326, 368] width 151 height 10
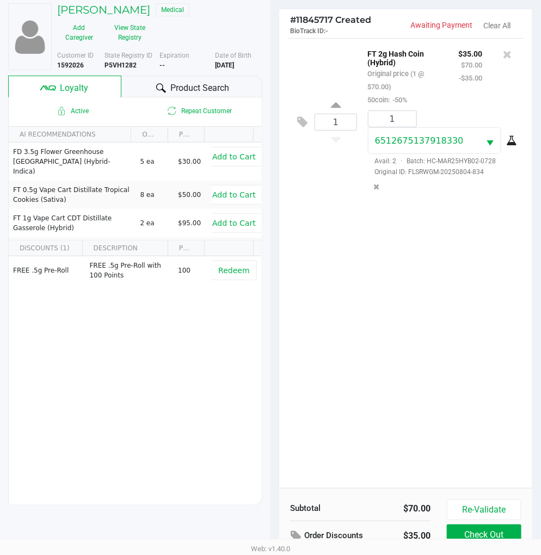
scroll to position [140, 0]
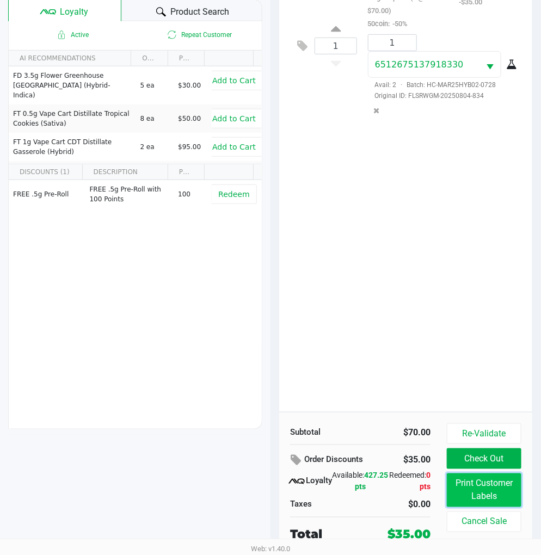
click at [489, 480] on button "Print Customer Labels" at bounding box center [483, 490] width 74 height 34
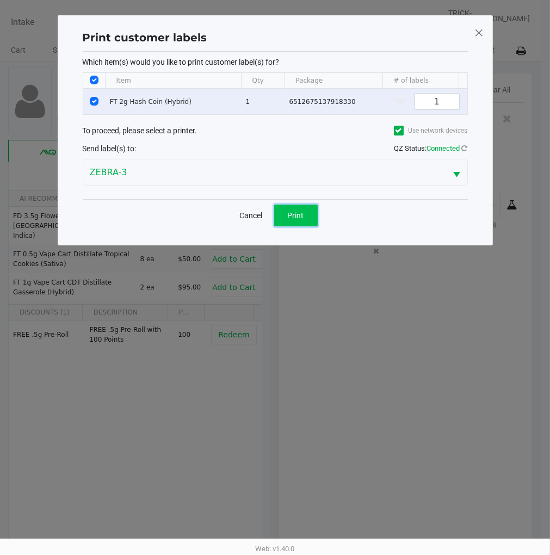
click at [305, 226] on button "Print" at bounding box center [296, 215] width 44 height 22
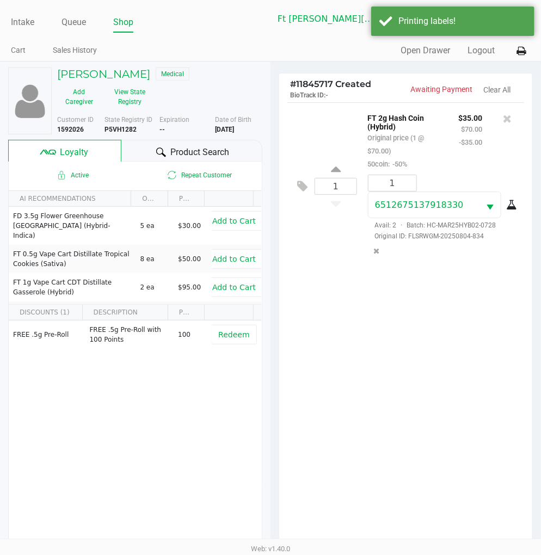
scroll to position [140, 0]
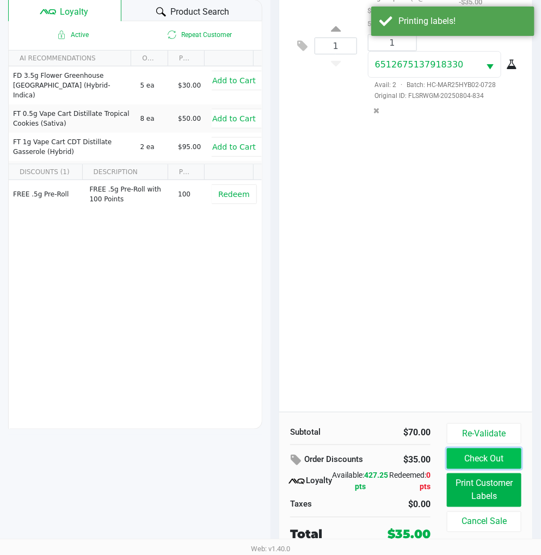
click at [504, 465] on button "Check Out" at bounding box center [483, 458] width 74 height 21
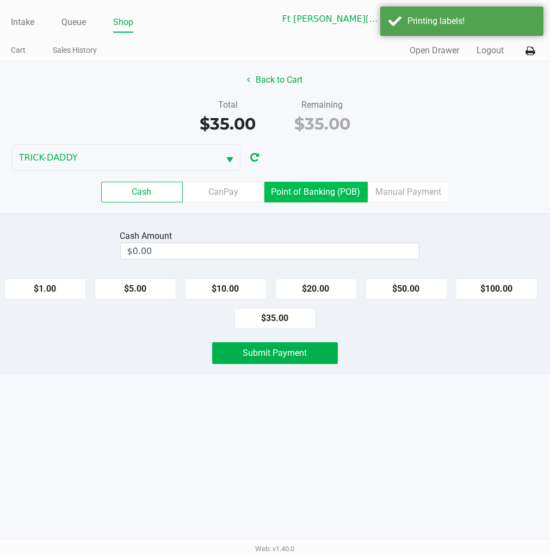
click at [325, 199] on label "Point of Banking (POB)" at bounding box center [315, 192] width 103 height 21
click at [0, 0] on 7 "Point of Banking (POB)" at bounding box center [0, 0] width 0 height 0
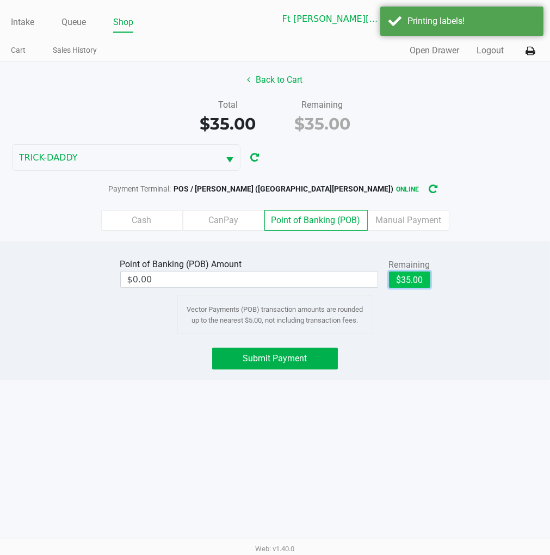
click at [415, 276] on button "$35.00" at bounding box center [409, 279] width 41 height 16
type input "$35.00"
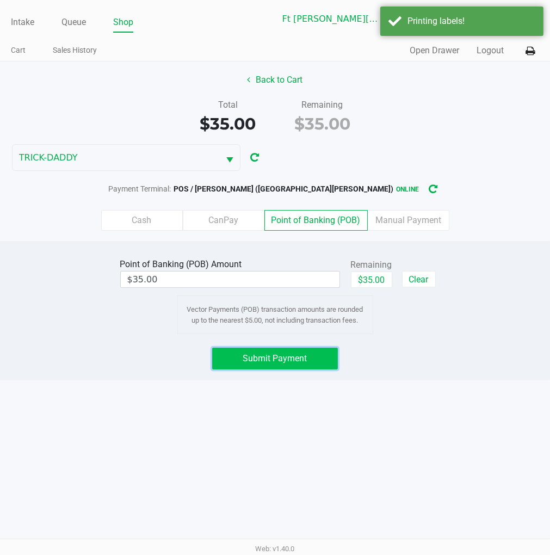
click at [308, 360] on button "Submit Payment" at bounding box center [274, 358] width 125 height 22
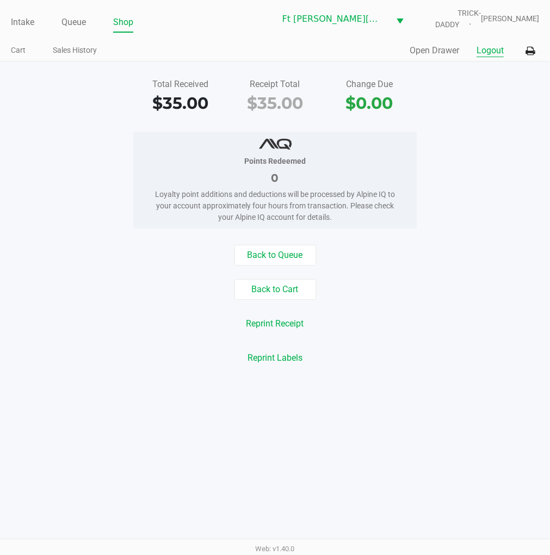
click at [488, 47] on button "Logout" at bounding box center [489, 50] width 27 height 13
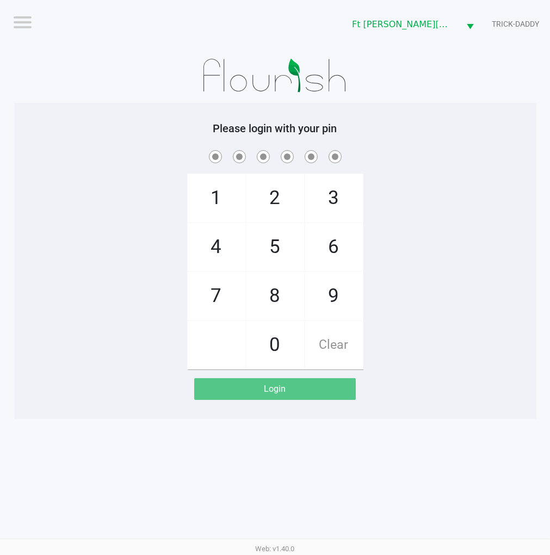
click at [409, 242] on div "1 4 7 2 5 8 0 3 6 9 Clear" at bounding box center [275, 258] width 522 height 221
click at [464, 280] on div "1 4 7 2 5 8 0 3 6 9 Clear" at bounding box center [275, 258] width 522 height 221
checkbox input "true"
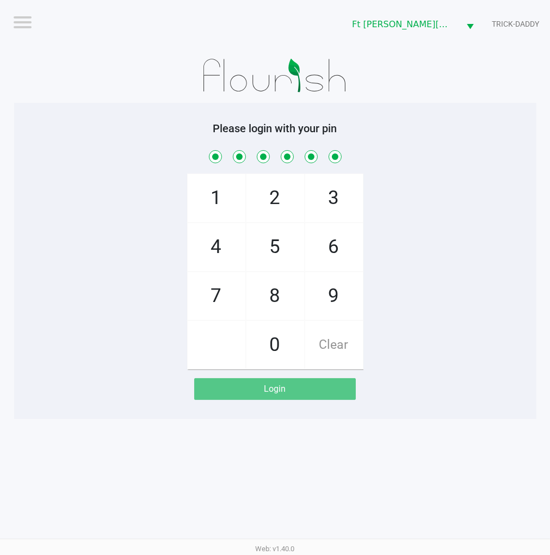
checkbox input "true"
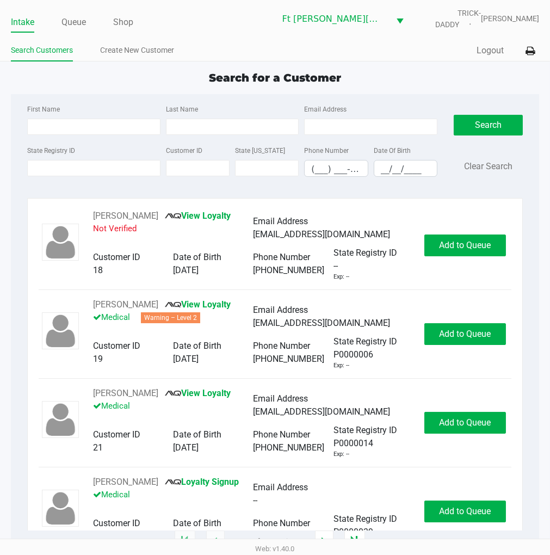
click at [71, 166] on input "State Registry ID" at bounding box center [93, 168] width 133 height 16
click at [56, 122] on input "First Name" at bounding box center [93, 127] width 133 height 16
type input "harry"
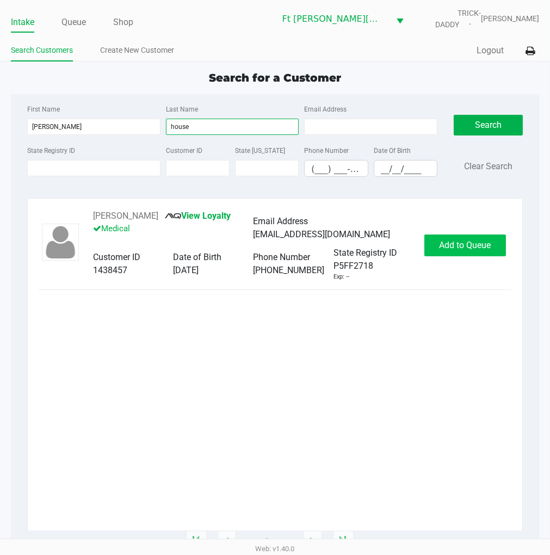
type input "house"
click at [486, 247] on span "Add to Queue" at bounding box center [465, 245] width 52 height 10
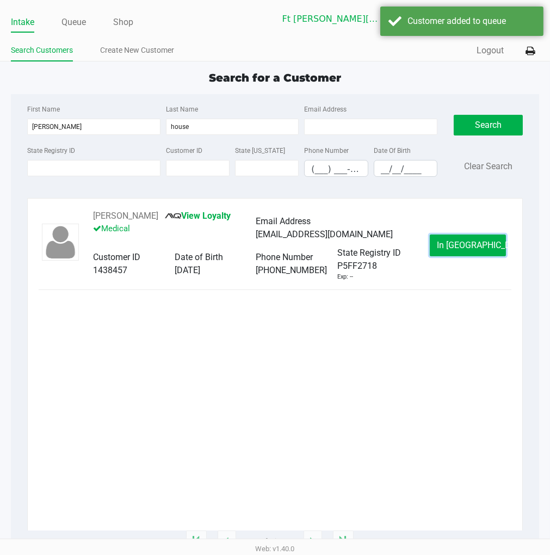
click at [463, 246] on span "In Queue" at bounding box center [482, 245] width 91 height 10
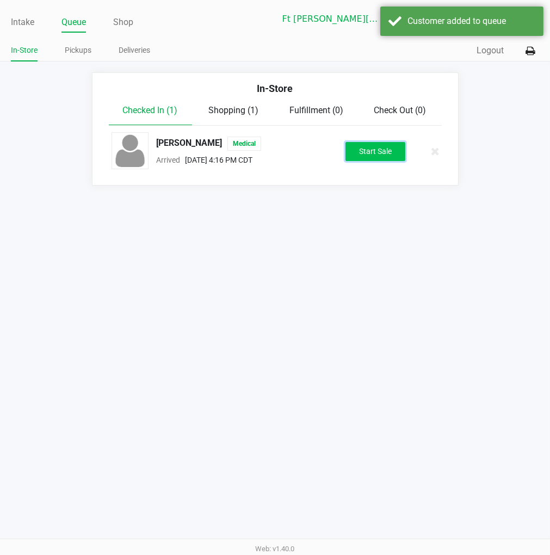
click at [363, 145] on button "Start Sale" at bounding box center [375, 151] width 60 height 19
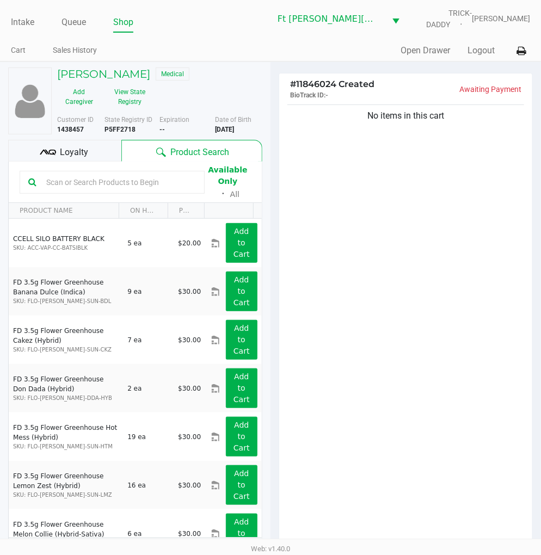
click at [91, 146] on div "Loyalty" at bounding box center [64, 151] width 113 height 22
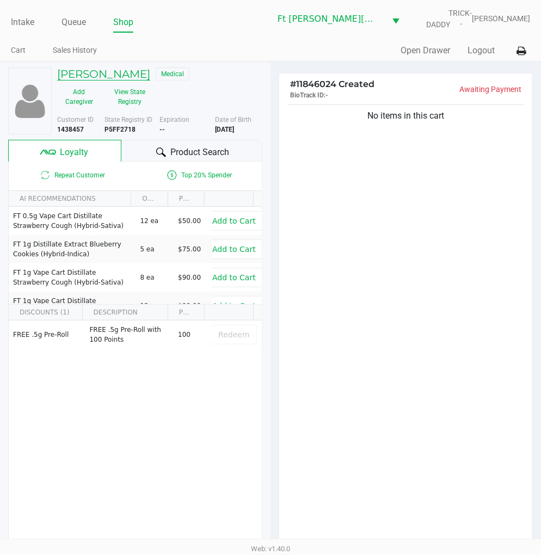
click at [121, 73] on h5 "Bruce HOUSE JR" at bounding box center [103, 73] width 93 height 13
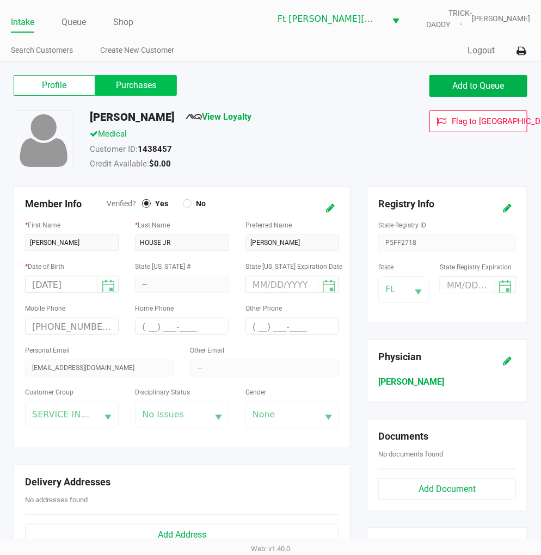
click at [124, 82] on label "Purchases" at bounding box center [136, 85] width 82 height 21
click at [0, 0] on 1 "Purchases" at bounding box center [0, 0] width 0 height 0
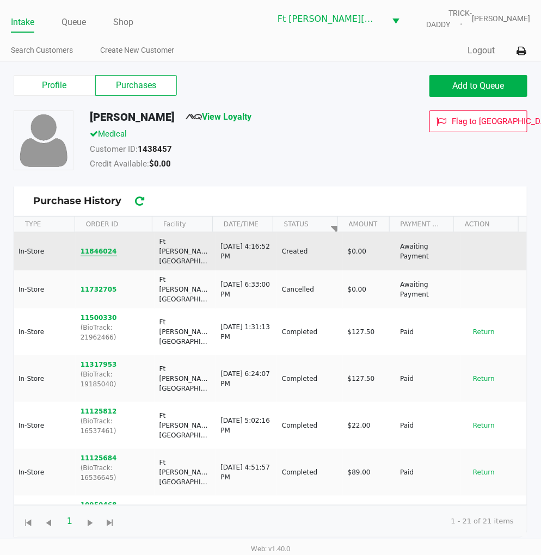
click at [95, 246] on button "11846024" at bounding box center [98, 251] width 36 height 10
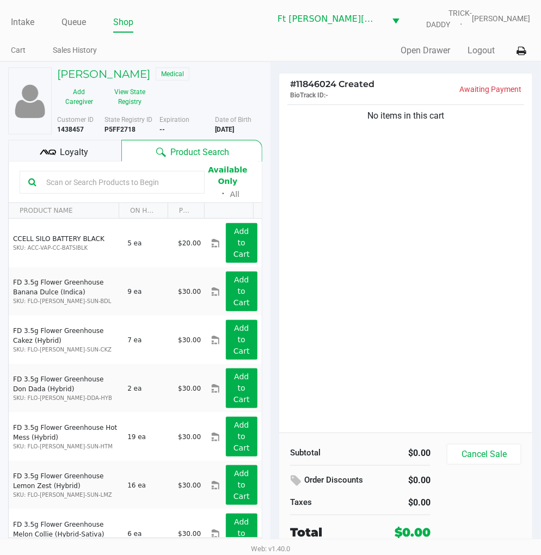
click at [344, 272] on div "No items in this cart" at bounding box center [405, 267] width 253 height 330
click at [78, 182] on input "text" at bounding box center [119, 182] width 154 height 16
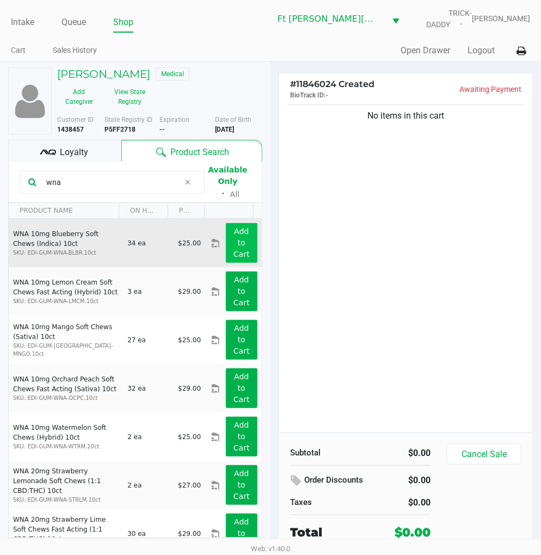
type input "wna"
click at [231, 237] on button "Add to Cart" at bounding box center [242, 243] width 32 height 40
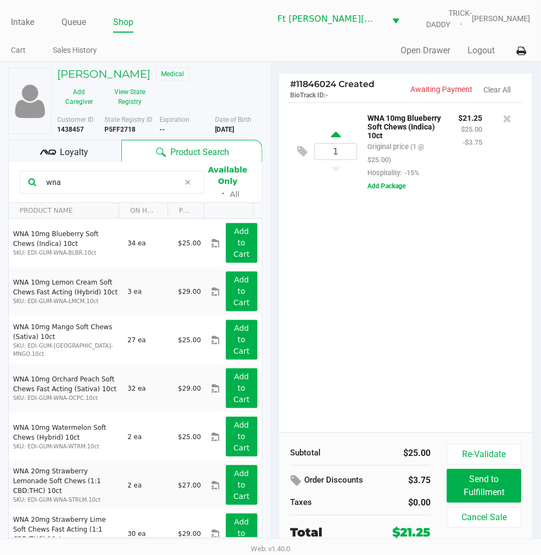
click at [336, 132] on icon at bounding box center [336, 136] width 10 height 14
type input "2"
click at [407, 251] on div "2 WNA 10mg Blueberry Soft Chews (Indica) 10ct Original price (2 @ $25.00) Hospi…" at bounding box center [405, 267] width 253 height 330
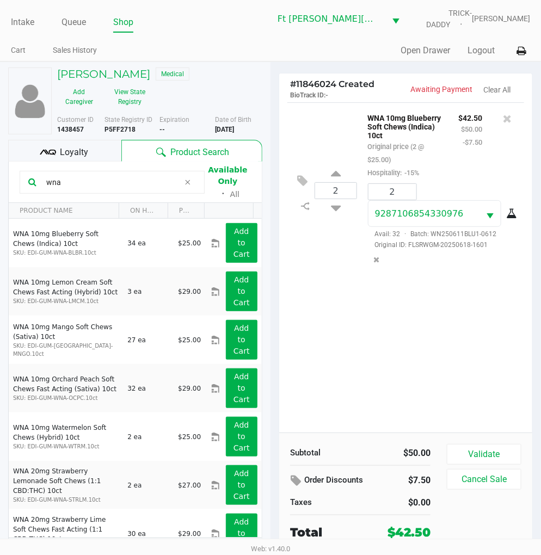
click at [102, 152] on div "Loyalty" at bounding box center [64, 151] width 113 height 22
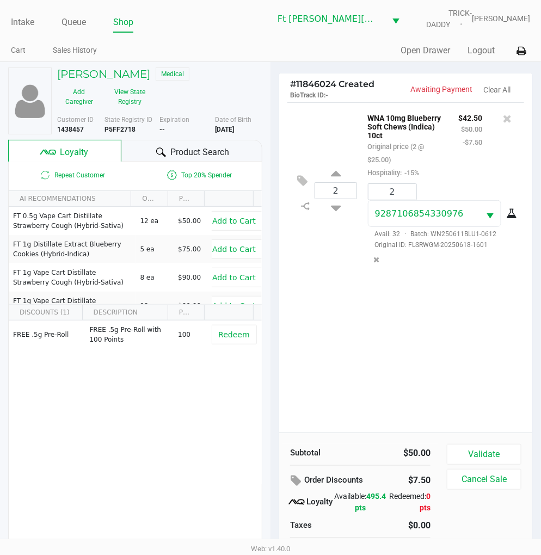
scroll to position [21, 0]
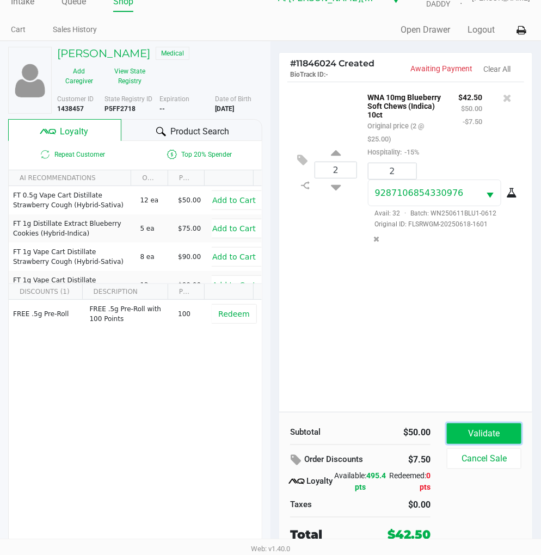
click at [504, 438] on button "Validate" at bounding box center [483, 433] width 74 height 21
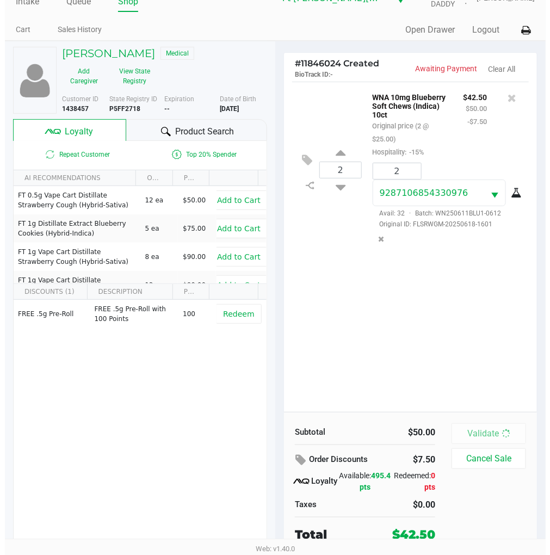
scroll to position [0, 0]
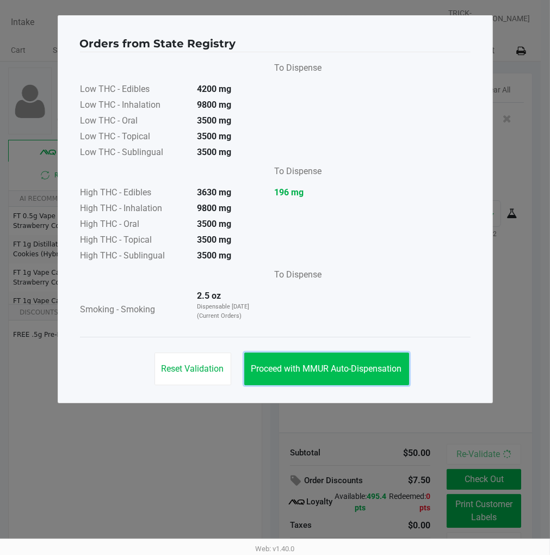
click at [364, 372] on span "Proceed with MMUR Auto-Dispensation" at bounding box center [326, 368] width 151 height 10
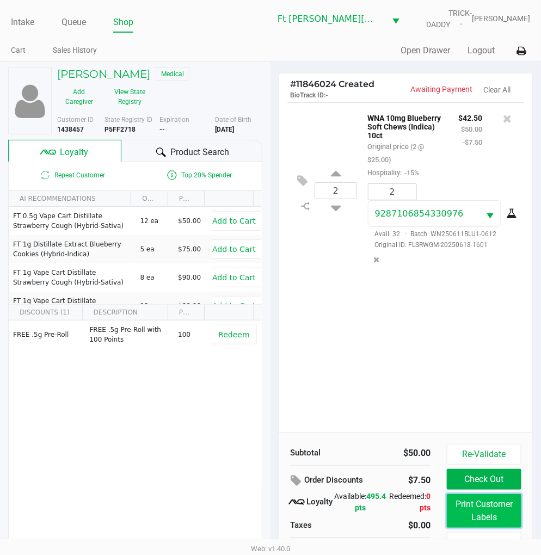
click at [464, 499] on button "Print Customer Labels" at bounding box center [483, 511] width 74 height 34
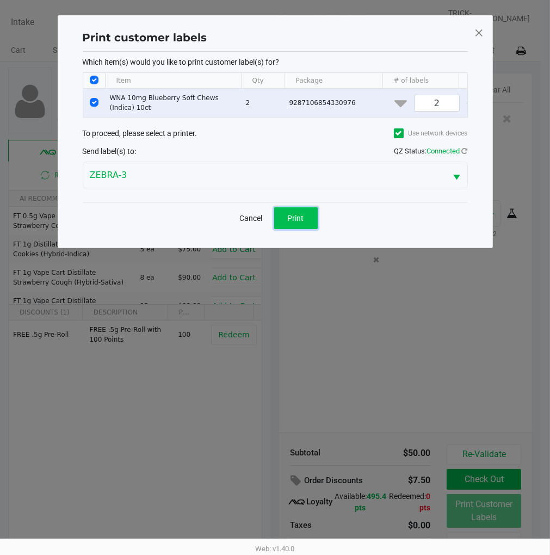
click at [300, 222] on span "Print" at bounding box center [296, 218] width 16 height 9
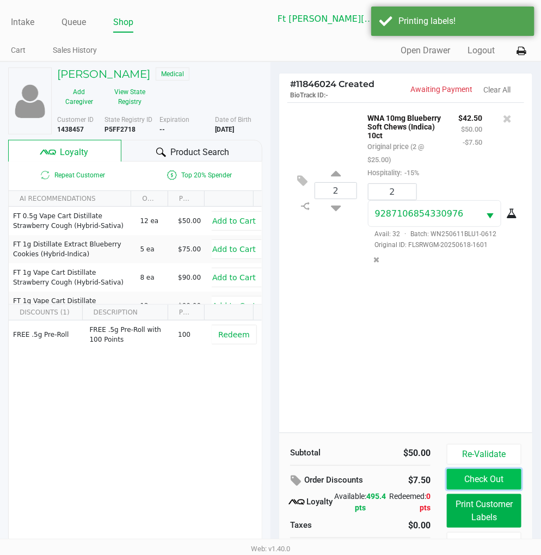
click at [480, 479] on button "Check Out" at bounding box center [483, 479] width 74 height 21
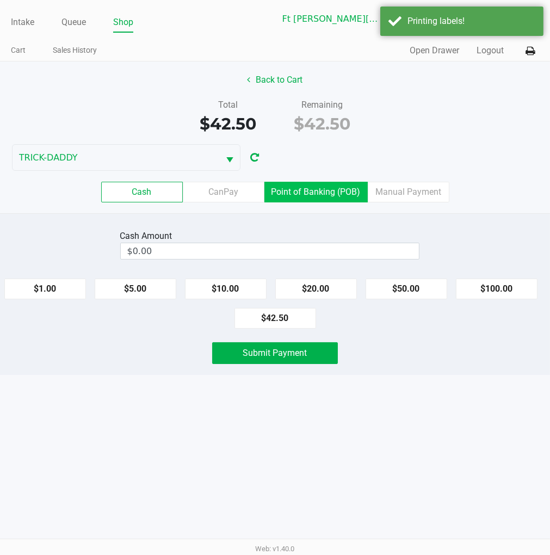
click at [328, 188] on label "Point of Banking (POB)" at bounding box center [315, 192] width 103 height 21
click at [0, 0] on 7 "Point of Banking (POB)" at bounding box center [0, 0] width 0 height 0
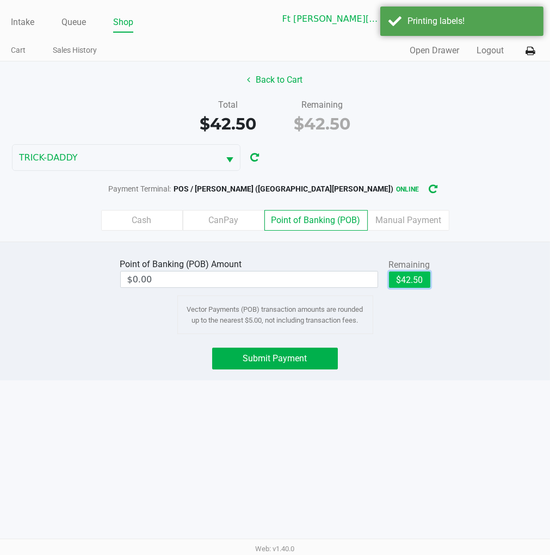
click at [403, 276] on button "$42.50" at bounding box center [409, 279] width 41 height 16
type input "$42.50"
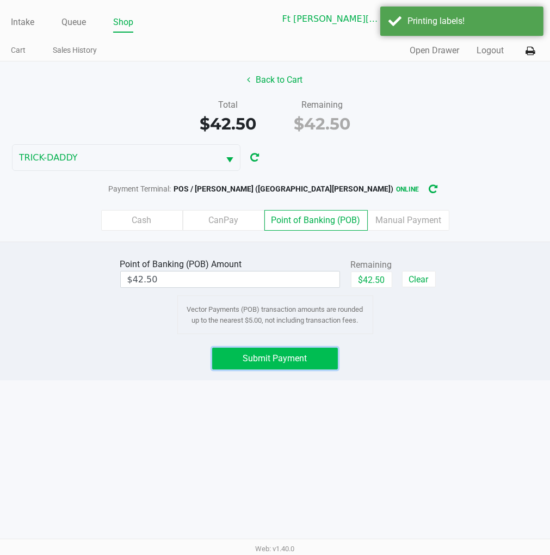
click at [305, 364] on button "Submit Payment" at bounding box center [274, 358] width 125 height 22
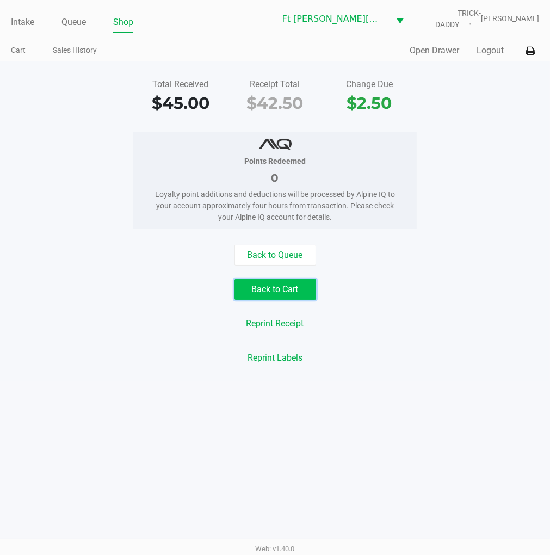
click at [284, 291] on button "Back to Cart" at bounding box center [275, 289] width 82 height 21
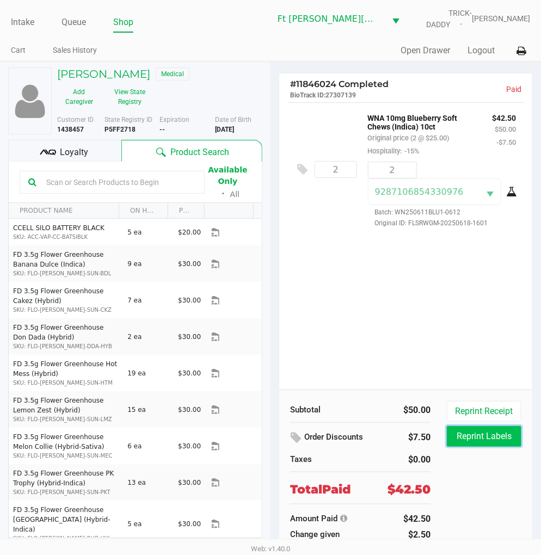
click at [496, 446] on button "Reprint Labels" at bounding box center [483, 436] width 74 height 21
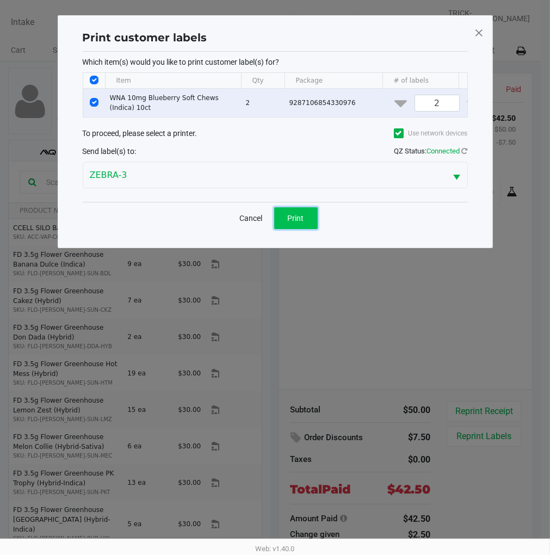
click at [310, 229] on button "Print" at bounding box center [296, 218] width 44 height 22
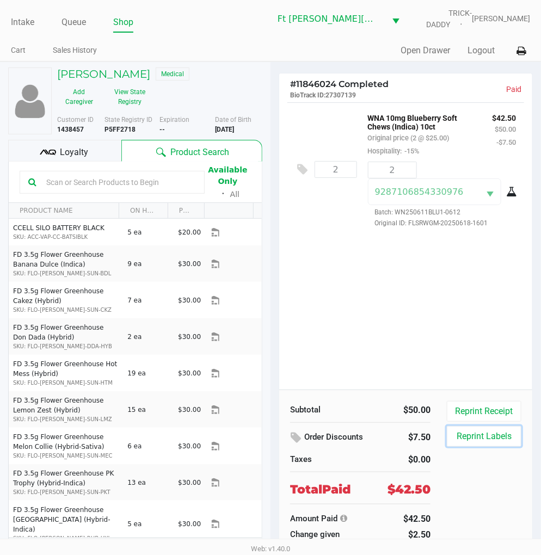
click at [27, 23] on link "Intake" at bounding box center [22, 22] width 23 height 15
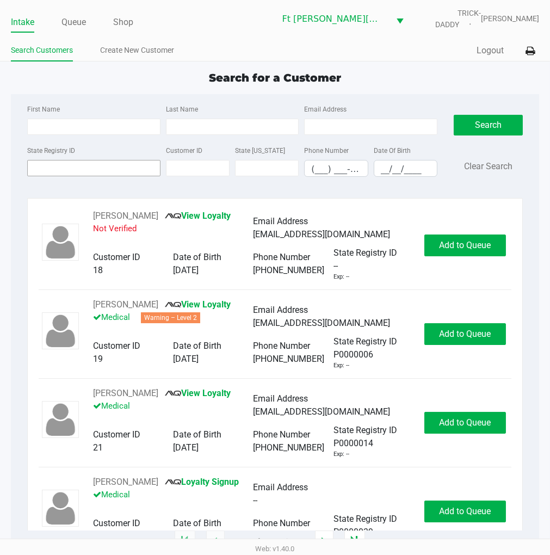
click at [60, 169] on input "State Registry ID" at bounding box center [93, 168] width 133 height 16
click at [84, 23] on link "Queue" at bounding box center [73, 22] width 24 height 15
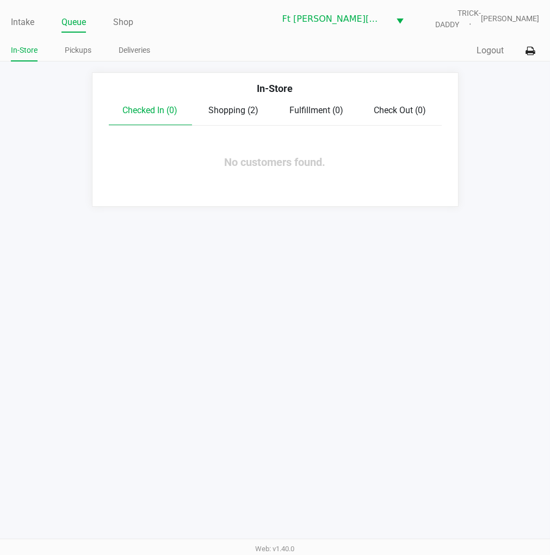
click at [83, 53] on link "Pickups" at bounding box center [78, 51] width 27 height 14
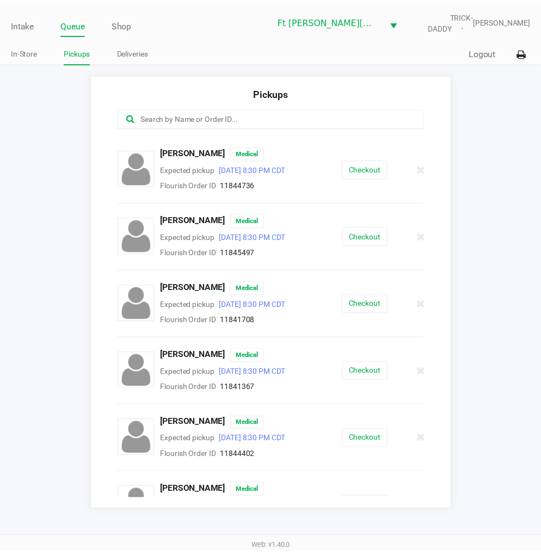
scroll to position [126, 0]
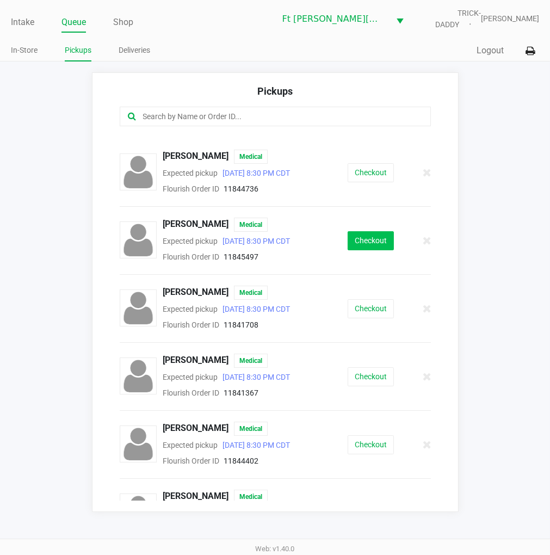
click at [361, 245] on button "Checkout" at bounding box center [370, 240] width 46 height 19
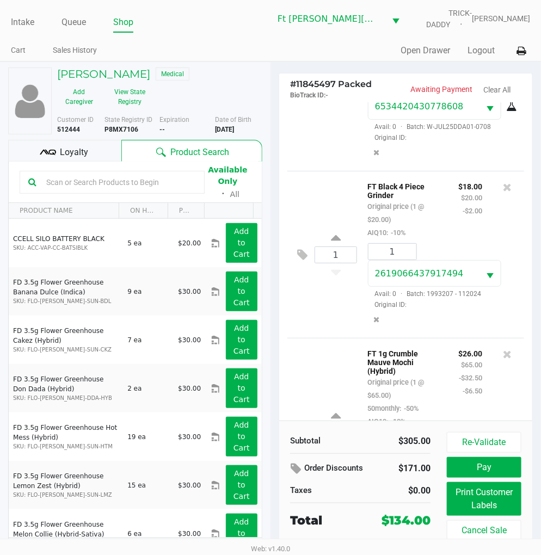
scroll to position [667, 0]
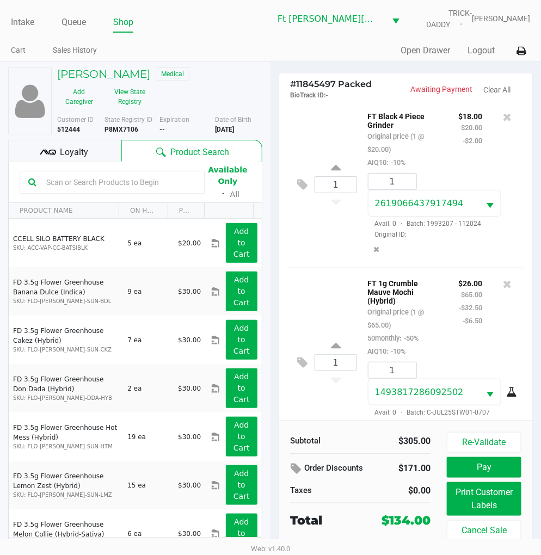
click at [75, 150] on span "Loyalty" at bounding box center [74, 152] width 28 height 13
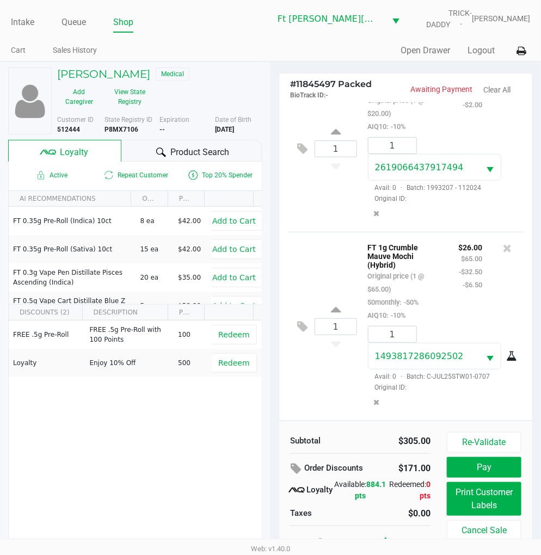
scroll to position [20, 0]
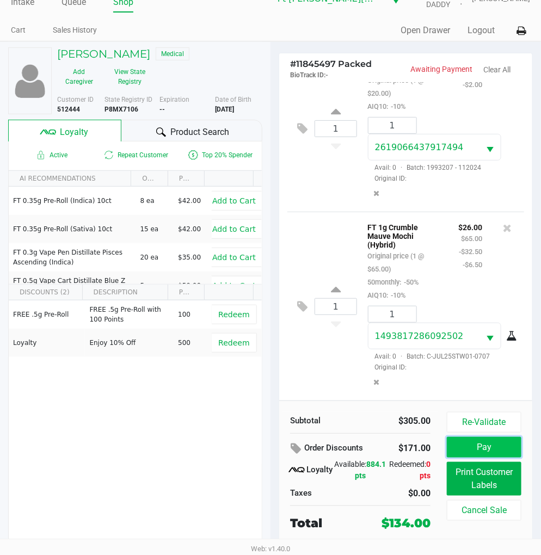
click at [481, 448] on button "Pay" at bounding box center [483, 447] width 74 height 21
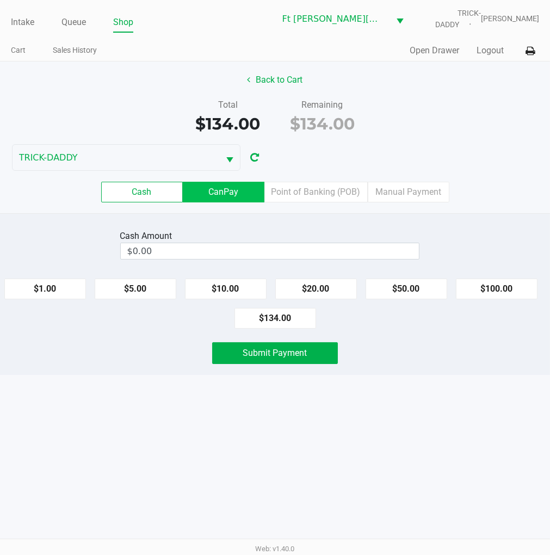
click at [238, 196] on label "CanPay" at bounding box center [224, 192] width 82 height 21
click at [0, 0] on 2 "CanPay" at bounding box center [0, 0] width 0 height 0
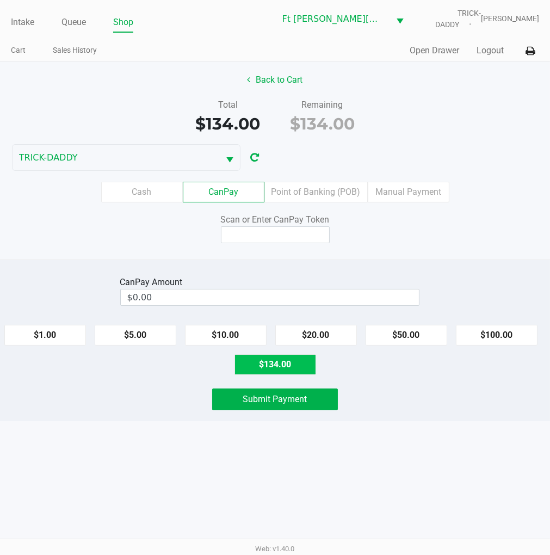
click at [290, 362] on button "$134.00" at bounding box center [275, 364] width 82 height 21
type input "$134.00"
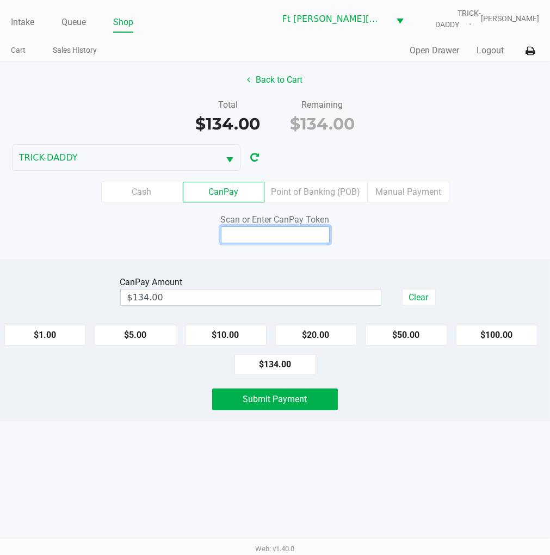
click at [290, 234] on input at bounding box center [275, 234] width 109 height 17
click at [285, 78] on button "Back to Cart" at bounding box center [275, 80] width 70 height 21
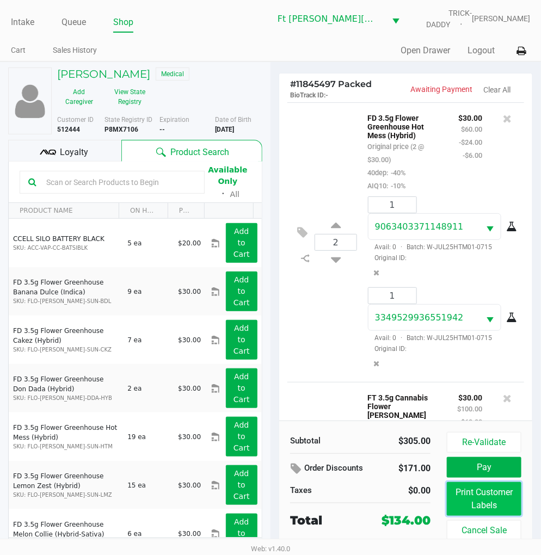
click at [476, 499] on button "Print Customer Labels" at bounding box center [483, 499] width 74 height 34
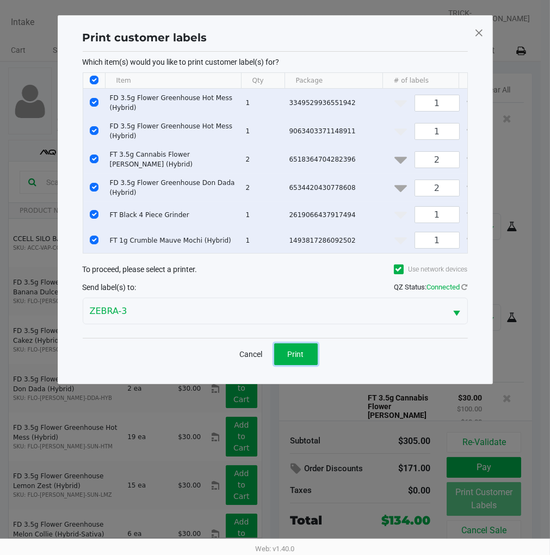
click at [303, 358] on span "Print" at bounding box center [296, 354] width 16 height 9
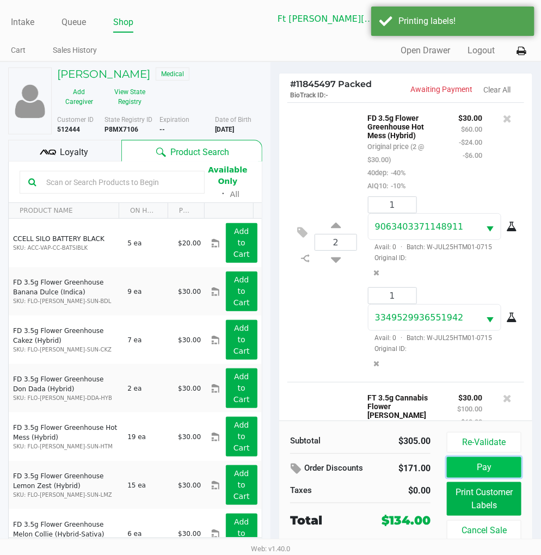
click at [475, 463] on button "Pay" at bounding box center [483, 467] width 74 height 21
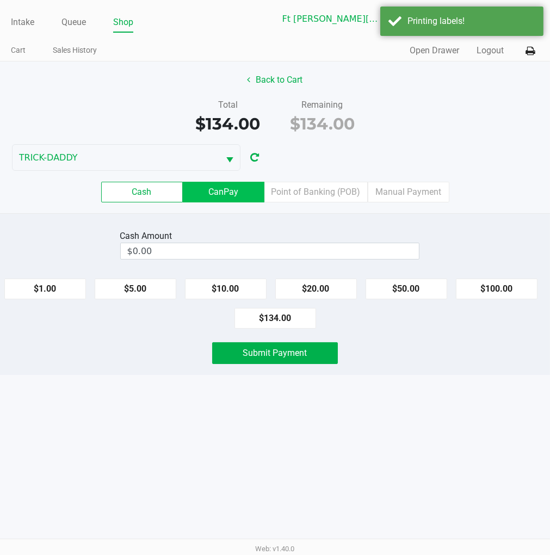
click at [218, 195] on label "CanPay" at bounding box center [224, 192] width 82 height 21
click at [0, 0] on 2 "CanPay" at bounding box center [0, 0] width 0 height 0
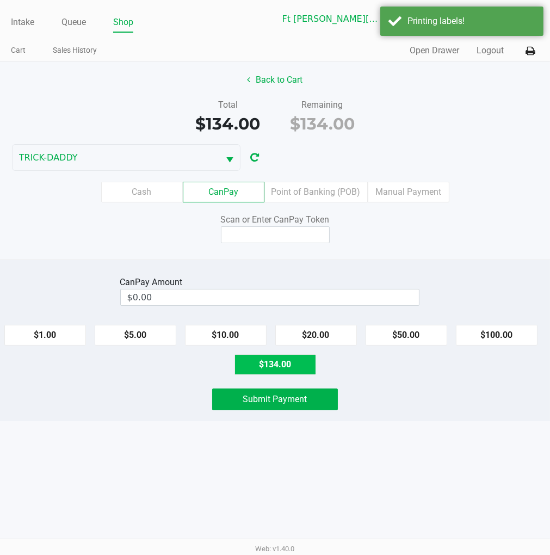
click at [281, 369] on button "$134.00" at bounding box center [275, 364] width 82 height 21
type input "$134.00"
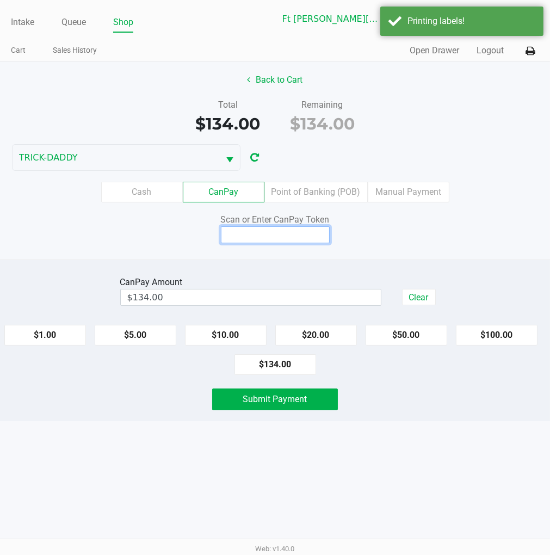
click at [272, 237] on input at bounding box center [275, 234] width 109 height 17
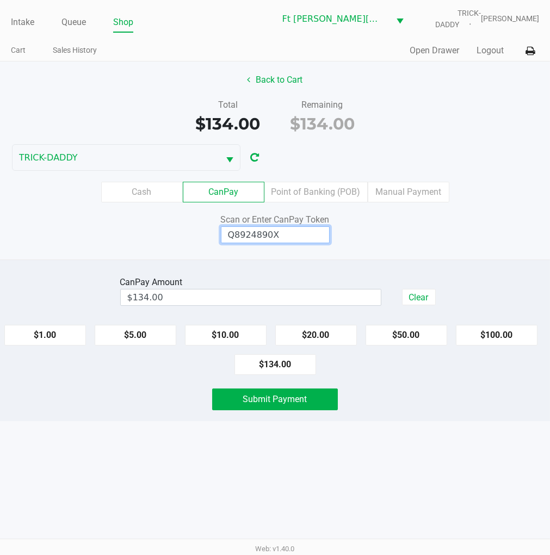
type input "Q8924890X"
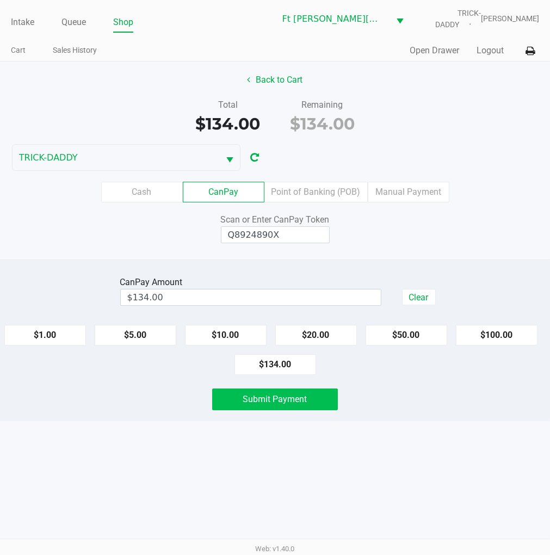
click at [254, 402] on span "Submit Payment" at bounding box center [275, 399] width 64 height 10
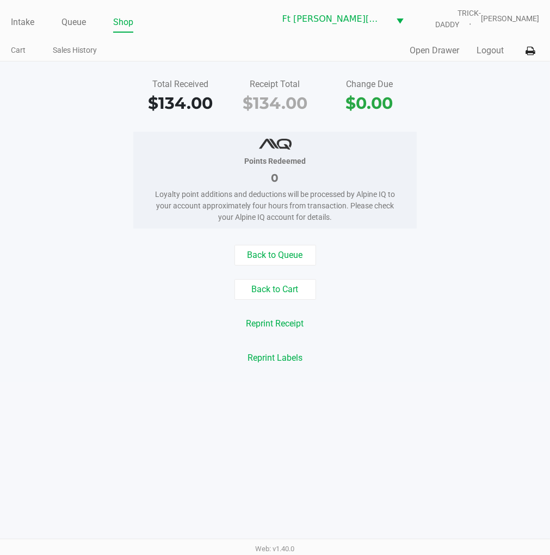
click at [280, 284] on button "Back to Cart" at bounding box center [275, 289] width 82 height 21
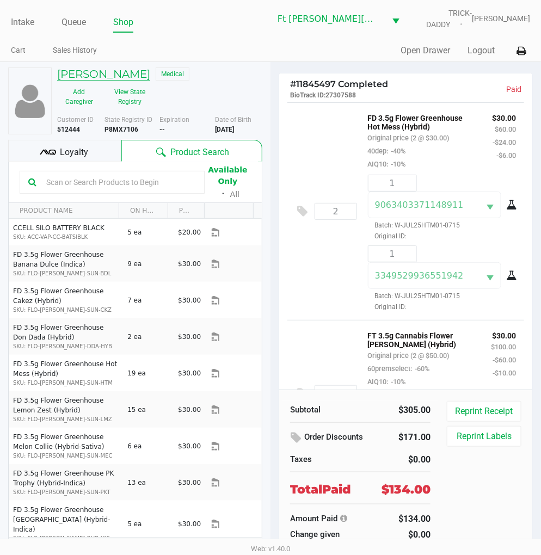
click at [118, 71] on h5 "JENNIFER GAGNE" at bounding box center [103, 73] width 93 height 13
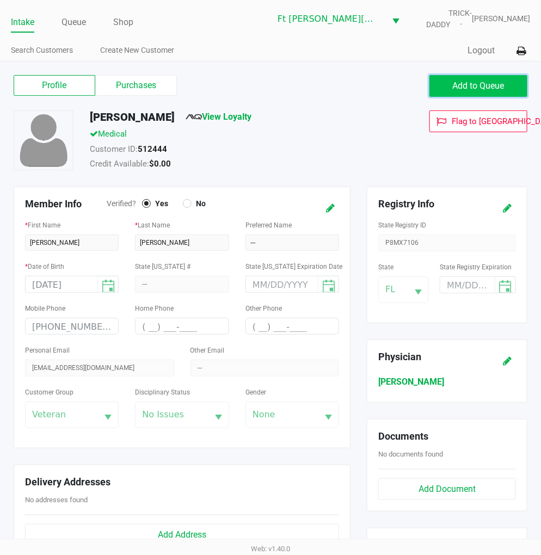
drag, startPoint x: 464, startPoint y: 85, endPoint x: 162, endPoint y: 37, distance: 305.7
click at [464, 85] on span "Add to Queue" at bounding box center [478, 85] width 52 height 10
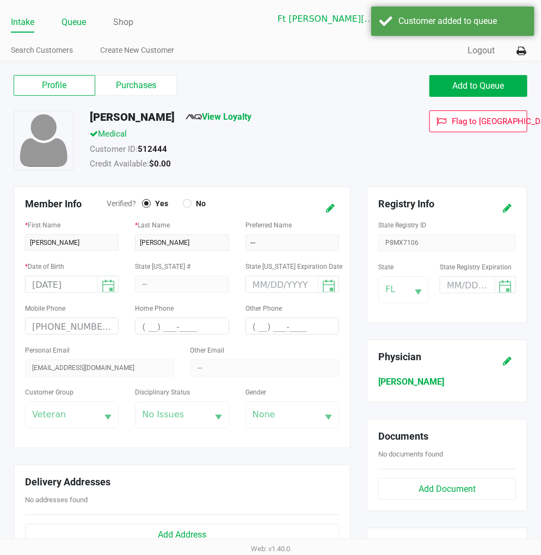
click at [72, 22] on link "Queue" at bounding box center [73, 22] width 24 height 15
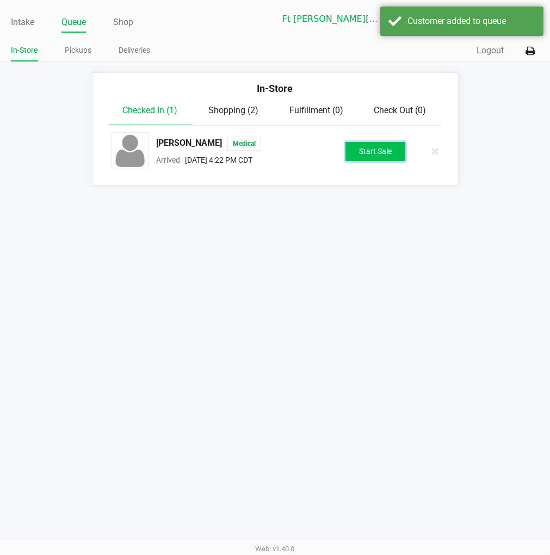
click at [387, 153] on button "Start Sale" at bounding box center [375, 151] width 60 height 19
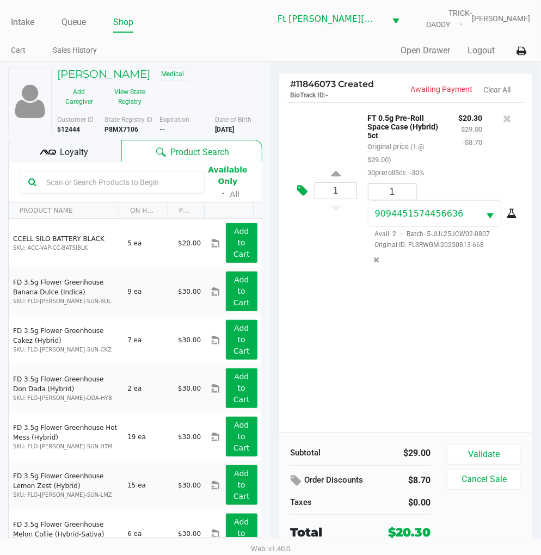
click at [305, 195] on icon at bounding box center [302, 190] width 10 height 13
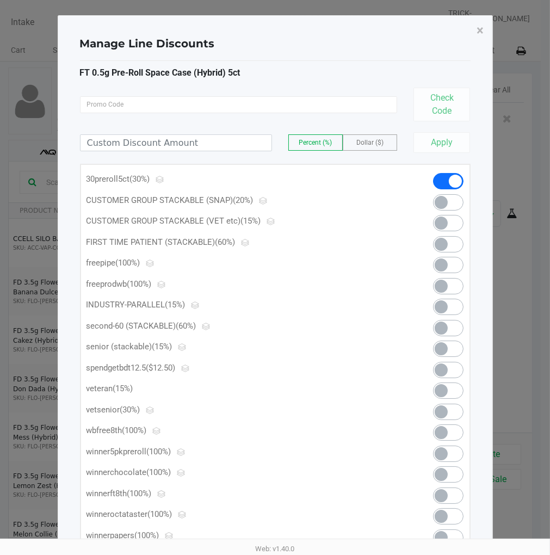
click at [381, 138] on label "Dollar ($)" at bounding box center [369, 142] width 53 height 15
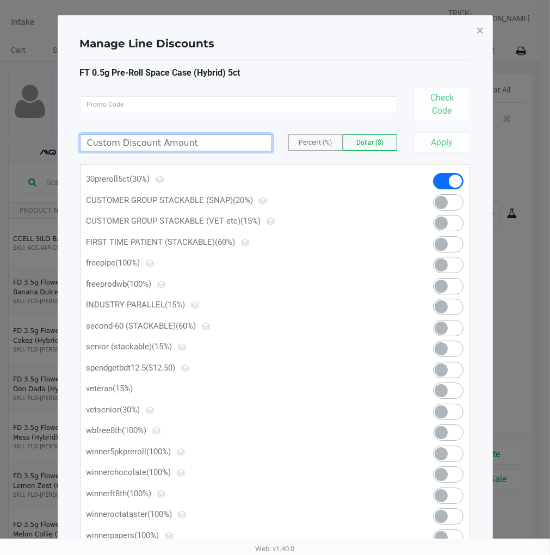
click at [223, 144] on input at bounding box center [175, 143] width 191 height 16
type input "15.30"
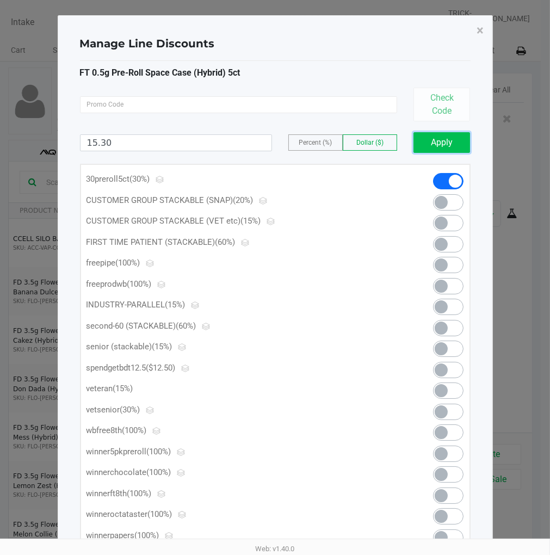
click at [419, 138] on button "Apply" at bounding box center [441, 142] width 57 height 21
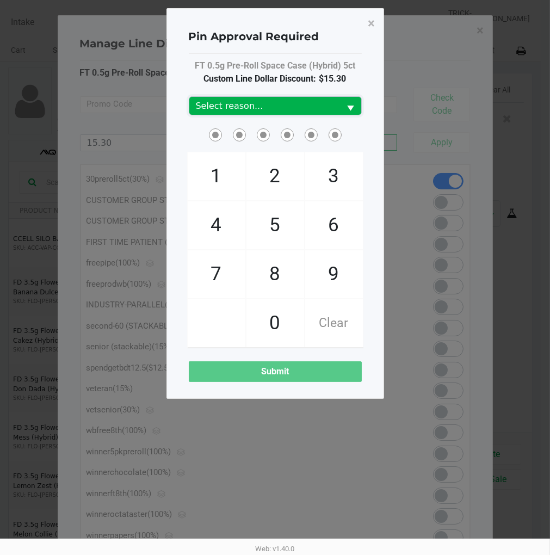
click at [259, 110] on span "Select reason..." at bounding box center [265, 106] width 138 height 13
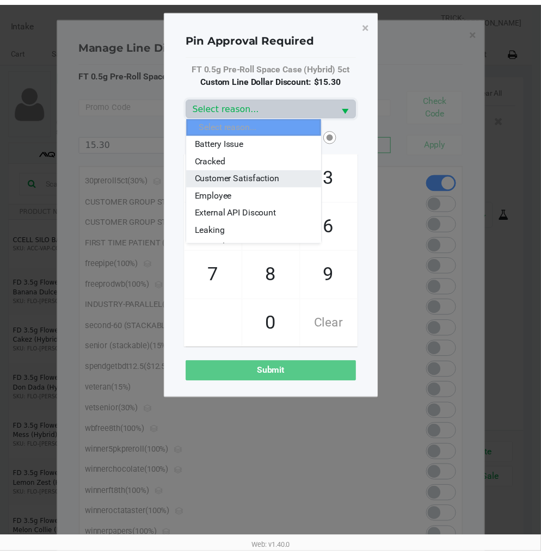
scroll to position [60, 0]
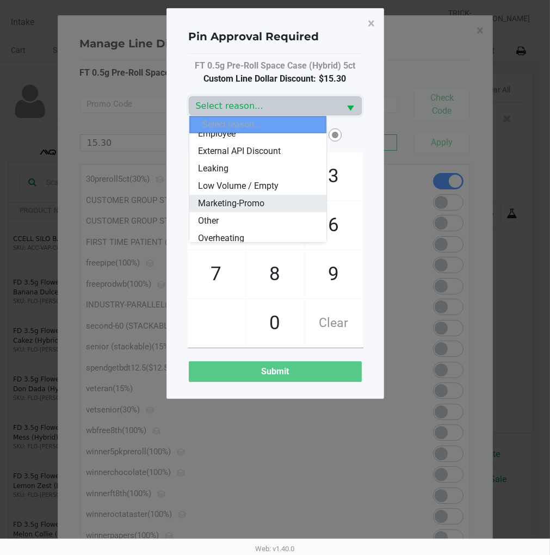
click at [247, 197] on span "Marketing-Promo" at bounding box center [231, 203] width 66 height 13
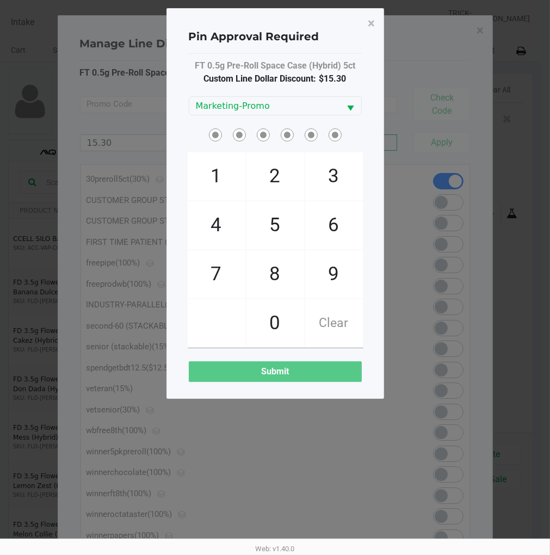
click at [343, 172] on span "3" at bounding box center [334, 176] width 58 height 48
checkbox input "true"
click at [324, 218] on span "6" at bounding box center [334, 225] width 58 height 48
checkbox input "true"
click at [286, 308] on span "0" at bounding box center [275, 323] width 58 height 48
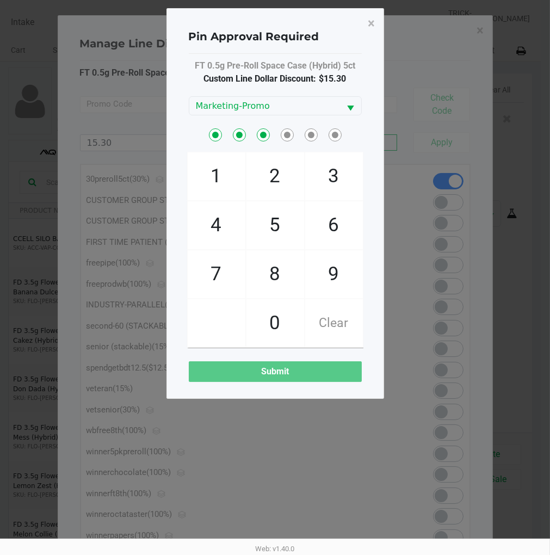
checkbox input "true"
click at [343, 216] on span "6" at bounding box center [334, 225] width 58 height 48
checkbox input "true"
click at [343, 268] on span "9" at bounding box center [334, 274] width 58 height 48
checkbox input "true"
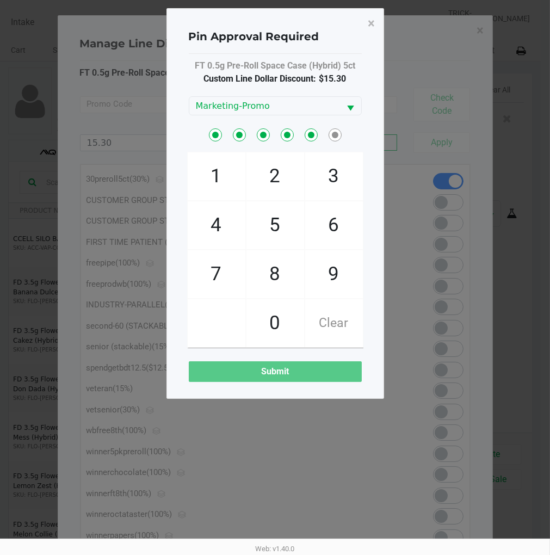
click at [343, 268] on span "9" at bounding box center [334, 274] width 58 height 48
checkbox input "true"
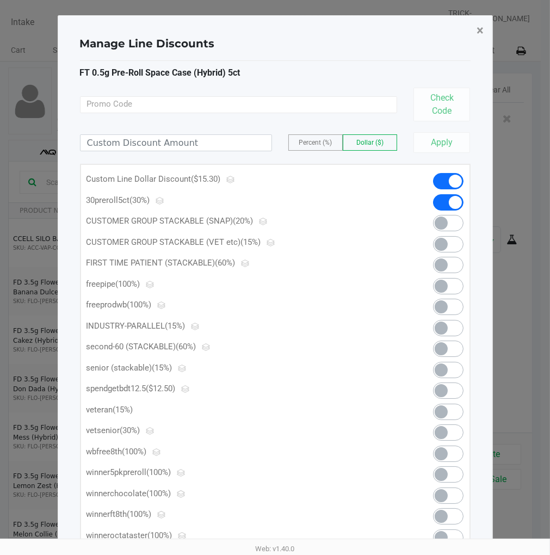
click at [477, 36] on span "×" at bounding box center [480, 30] width 7 height 15
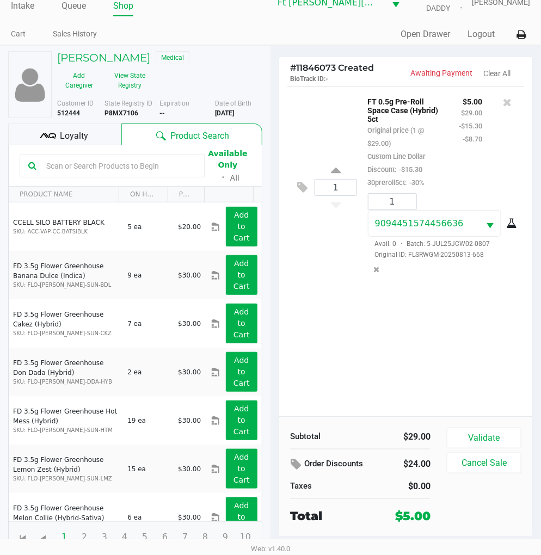
scroll to position [20, 0]
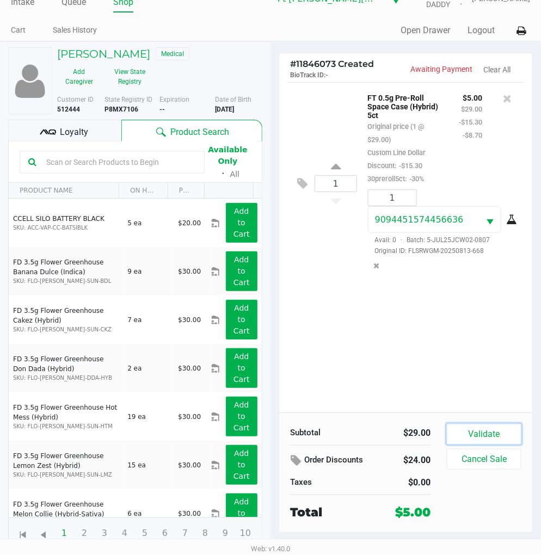
click at [481, 428] on button "Validate" at bounding box center [483, 434] width 74 height 21
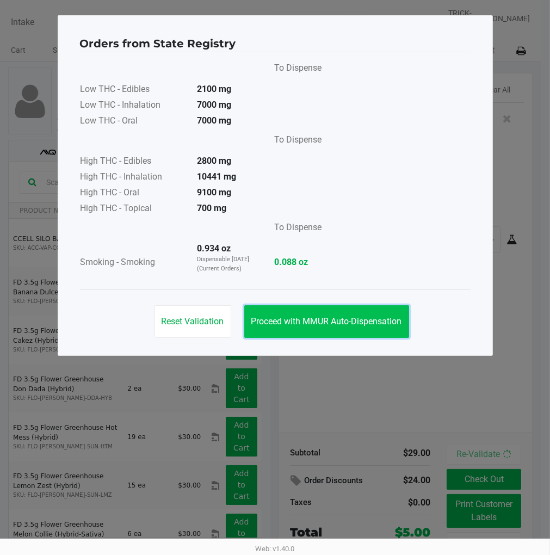
click at [386, 326] on span "Proceed with MMUR Auto-Dispensation" at bounding box center [326, 321] width 151 height 10
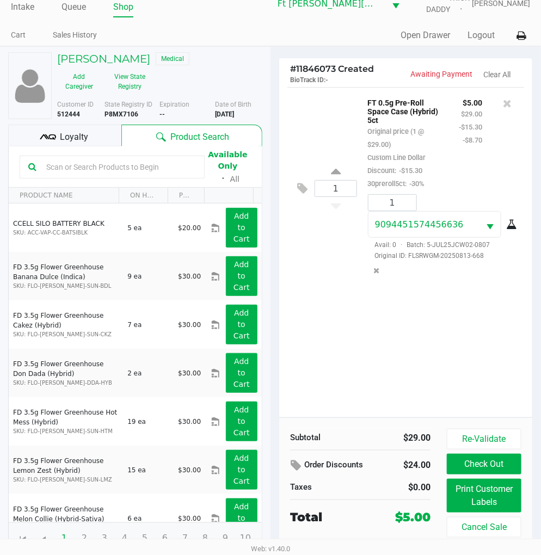
scroll to position [20, 0]
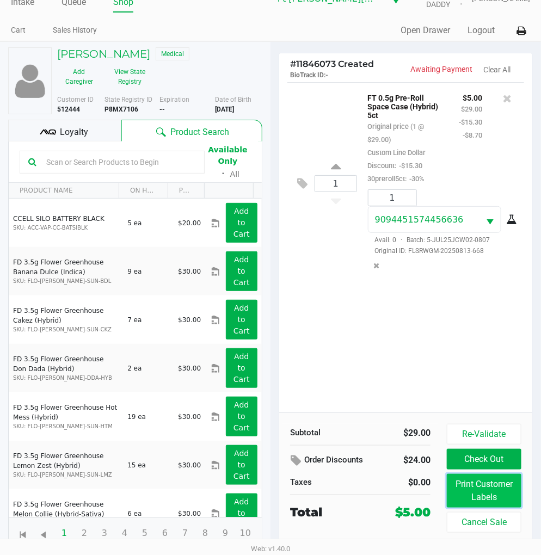
click at [485, 487] on button "Print Customer Labels" at bounding box center [483, 491] width 74 height 34
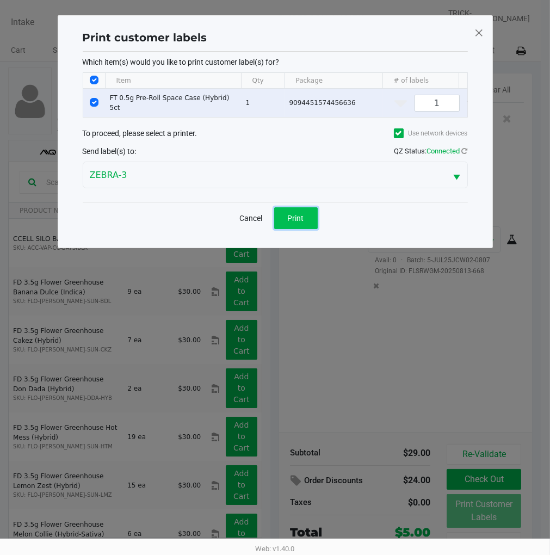
click at [290, 215] on button "Print" at bounding box center [296, 218] width 44 height 22
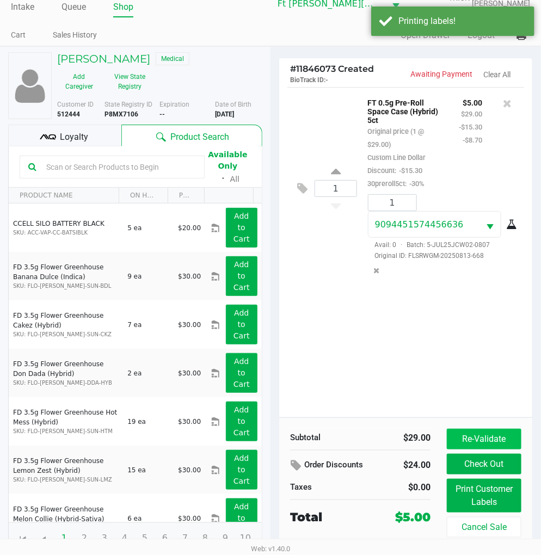
scroll to position [20, 0]
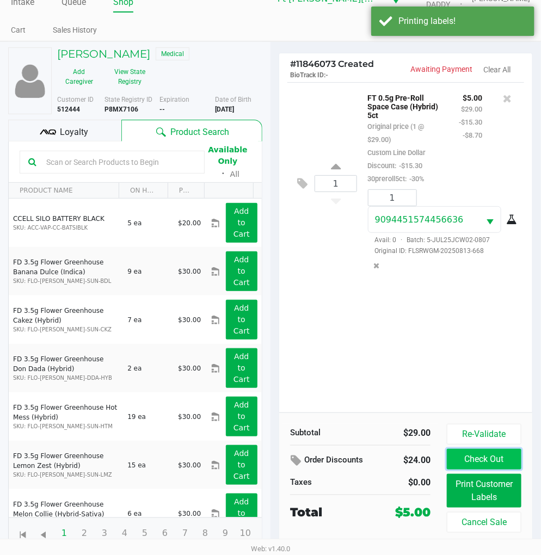
click at [489, 461] on button "Check Out" at bounding box center [483, 459] width 74 height 21
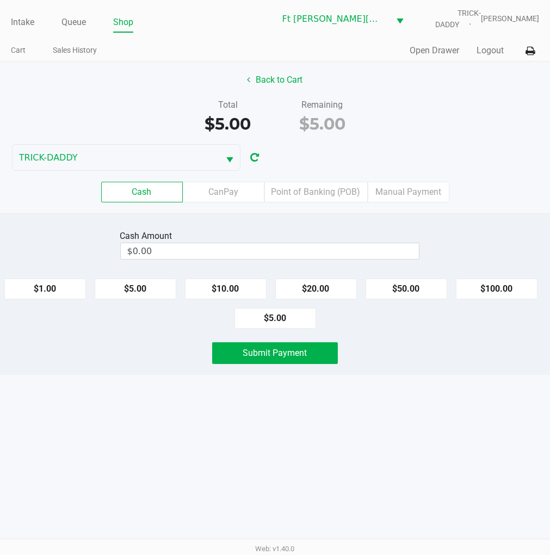
click at [225, 186] on label "CanPay" at bounding box center [224, 192] width 82 height 21
click at [0, 0] on 2 "CanPay" at bounding box center [0, 0] width 0 height 0
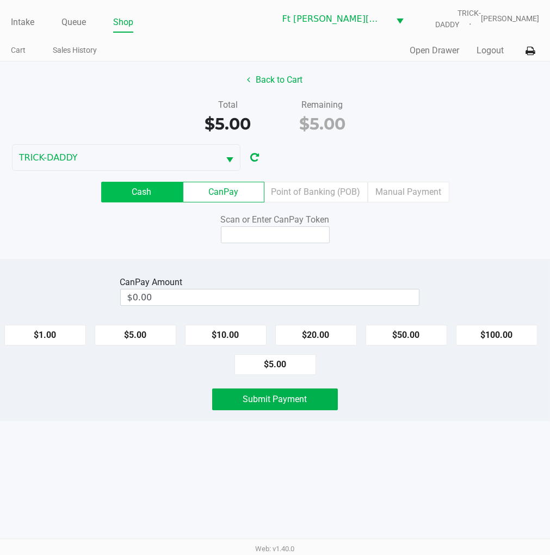
click at [144, 187] on label "Cash" at bounding box center [142, 192] width 82 height 21
click at [0, 0] on 0 "Cash" at bounding box center [0, 0] width 0 height 0
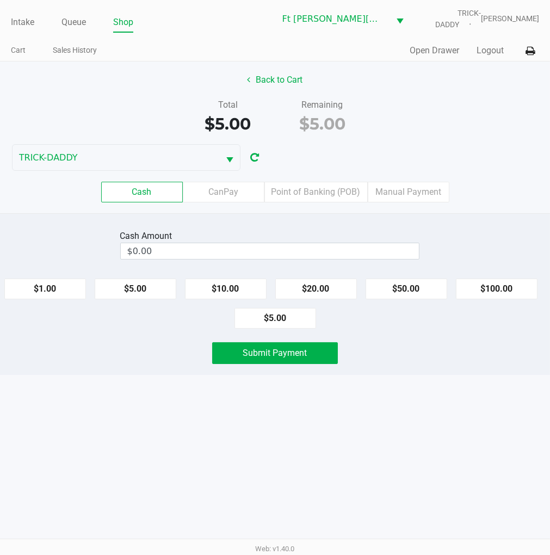
click at [324, 283] on button "$20.00" at bounding box center [316, 288] width 82 height 21
type input "$20.00"
click at [279, 352] on span "Submit Payment" at bounding box center [275, 352] width 64 height 10
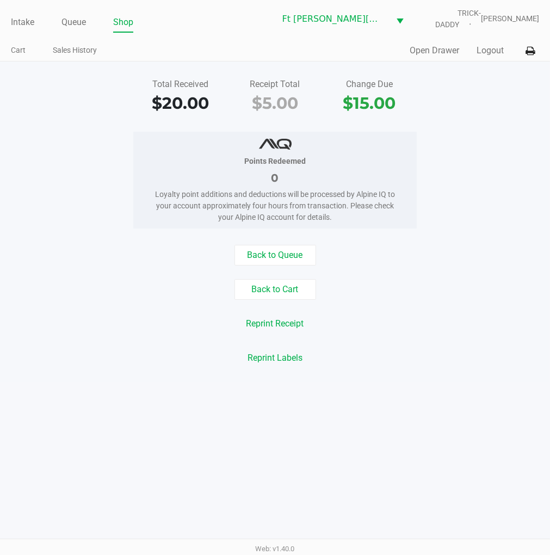
click at [269, 248] on button "Back to Queue" at bounding box center [275, 255] width 82 height 21
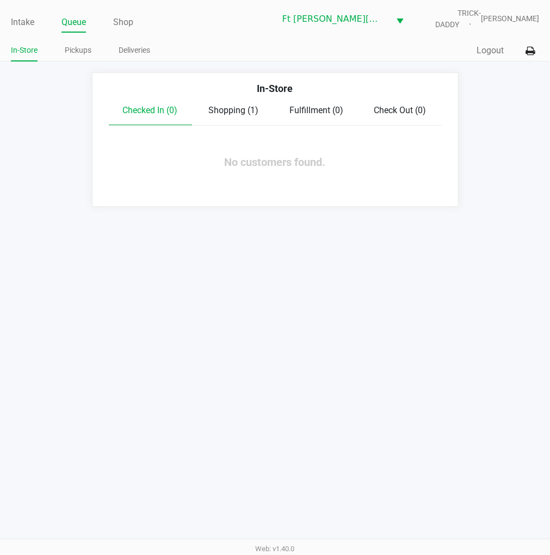
click at [23, 24] on link "Intake" at bounding box center [22, 22] width 23 height 15
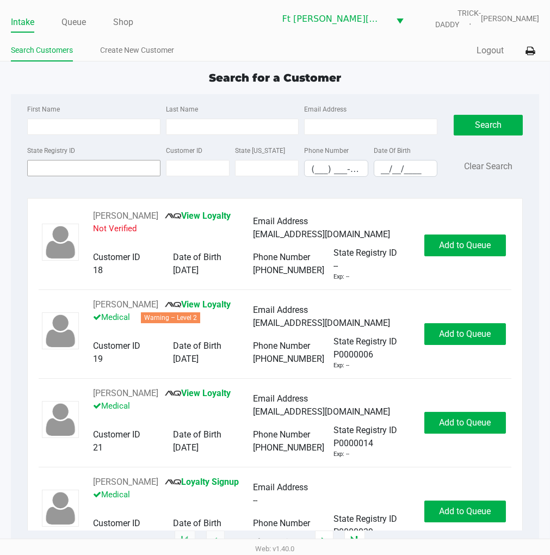
click at [57, 167] on input "State Registry ID" at bounding box center [93, 168] width 133 height 16
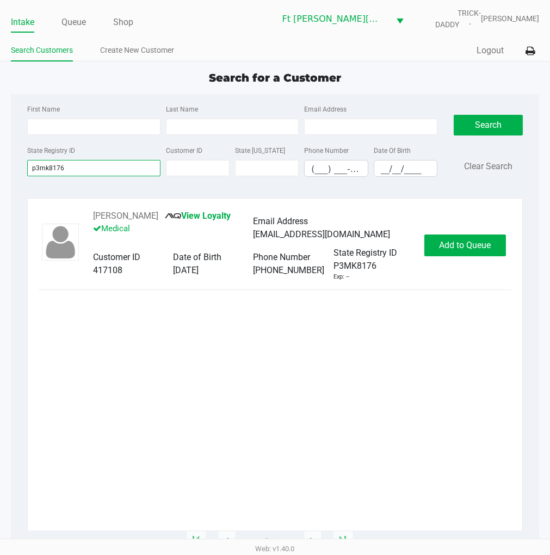
type input "p3mk8176"
click at [452, 250] on span "Add to Queue" at bounding box center [465, 245] width 52 height 10
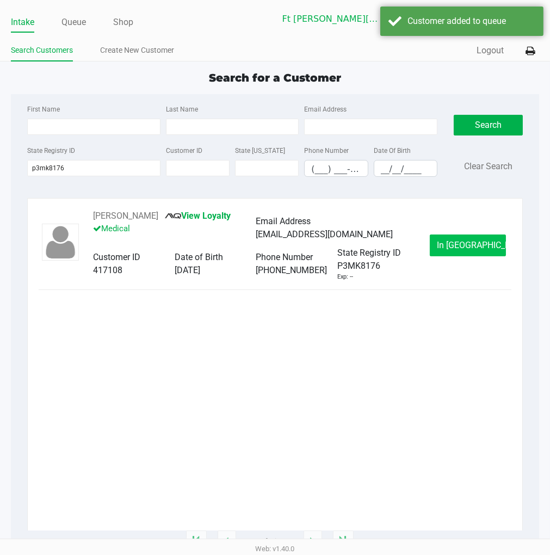
click at [464, 245] on span "In Queue" at bounding box center [482, 245] width 91 height 10
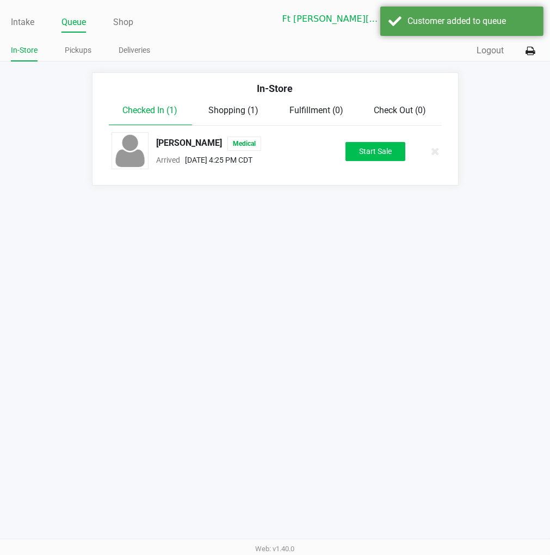
click at [378, 147] on button "Start Sale" at bounding box center [375, 151] width 60 height 19
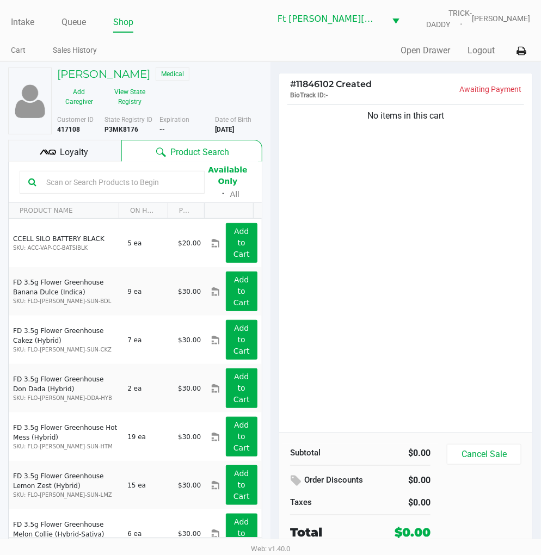
click at [68, 156] on span "Loyalty" at bounding box center [74, 152] width 28 height 13
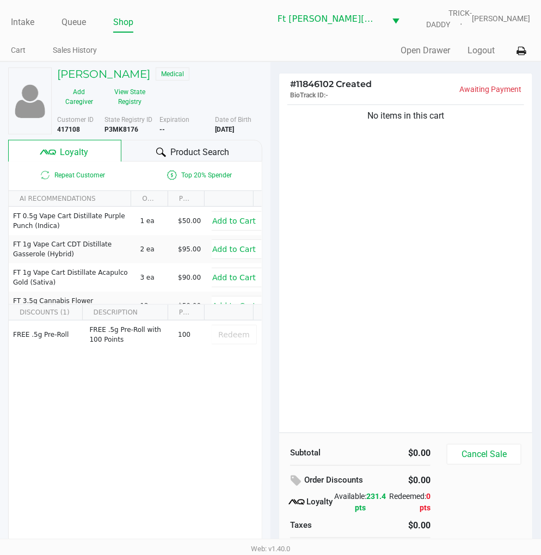
click at [176, 161] on div "Product Search" at bounding box center [191, 151] width 141 height 22
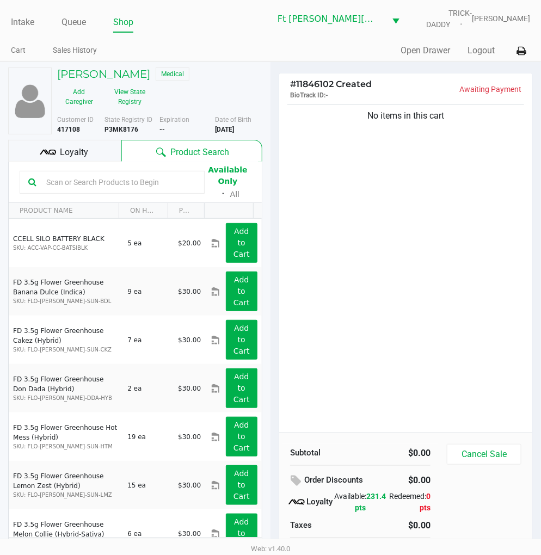
click at [129, 101] on button "View State Registry" at bounding box center [126, 96] width 51 height 27
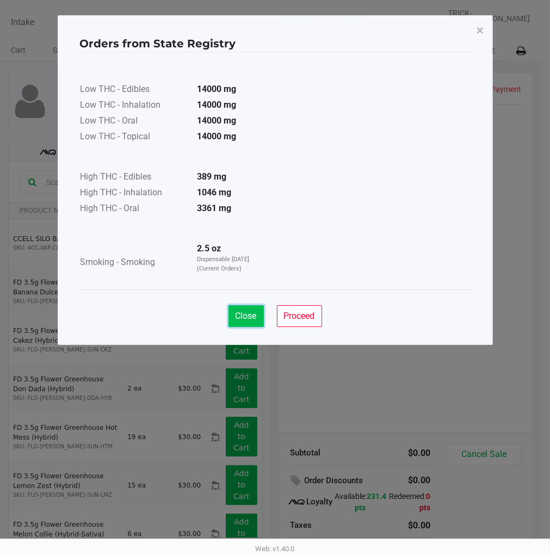
click at [237, 314] on span "Close" at bounding box center [245, 315] width 21 height 10
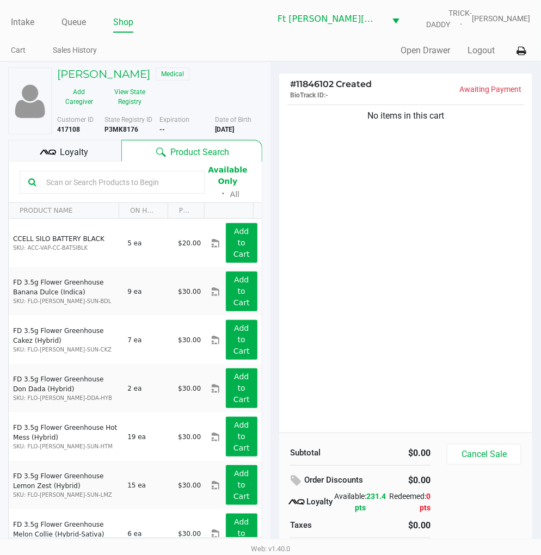
click at [395, 229] on div "No items in this cart" at bounding box center [405, 267] width 253 height 330
click at [147, 181] on input "text" at bounding box center [119, 182] width 154 height 16
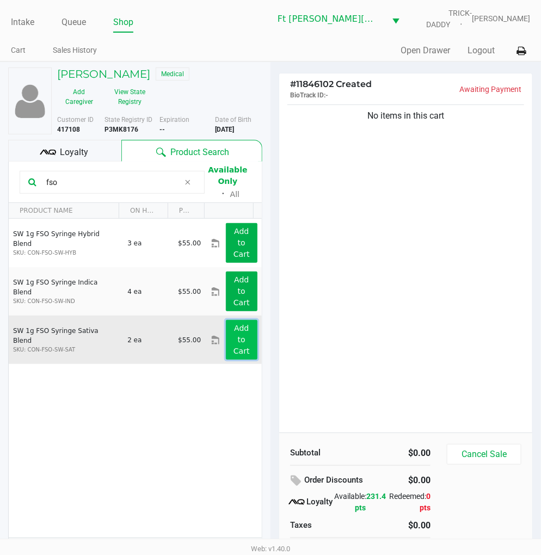
click at [233, 331] on app-button-loader "Add to Cart" at bounding box center [241, 340] width 16 height 32
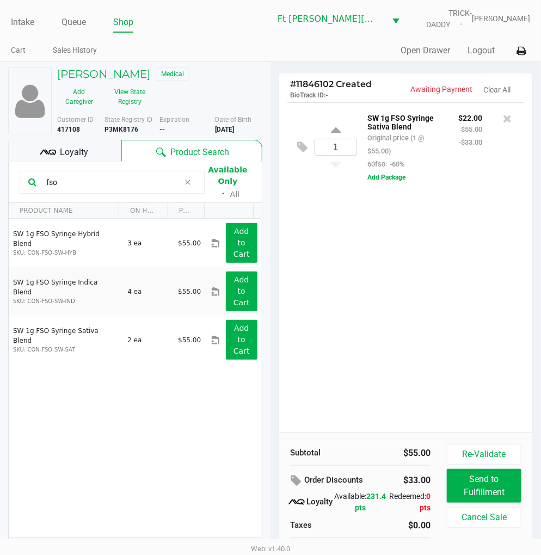
click at [102, 185] on input "fso" at bounding box center [111, 182] width 138 height 16
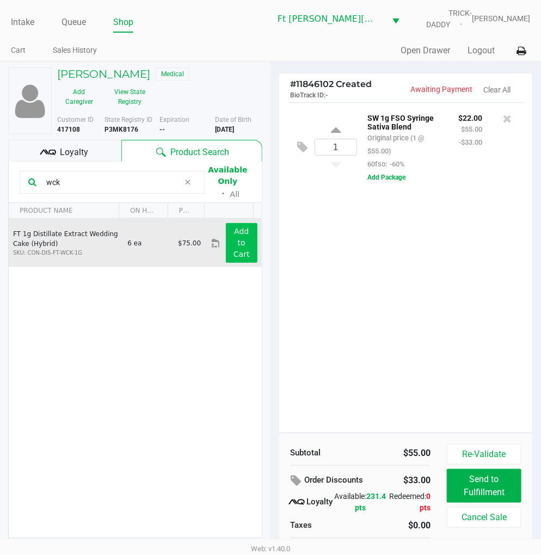
type input "wck"
click at [233, 235] on app-button-loader "Add to Cart" at bounding box center [241, 243] width 16 height 32
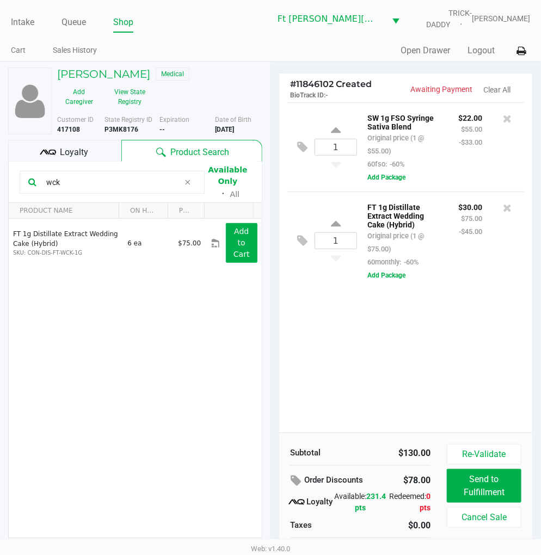
click at [384, 341] on div "1 SW 1g FSO Syringe Sativa Blend Original price (1 @ $55.00) 60fso: -60% $22.00…" at bounding box center [405, 267] width 253 height 330
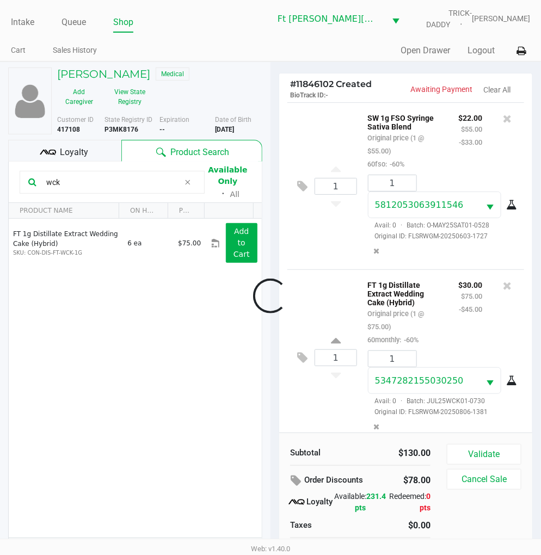
scroll to position [24, 0]
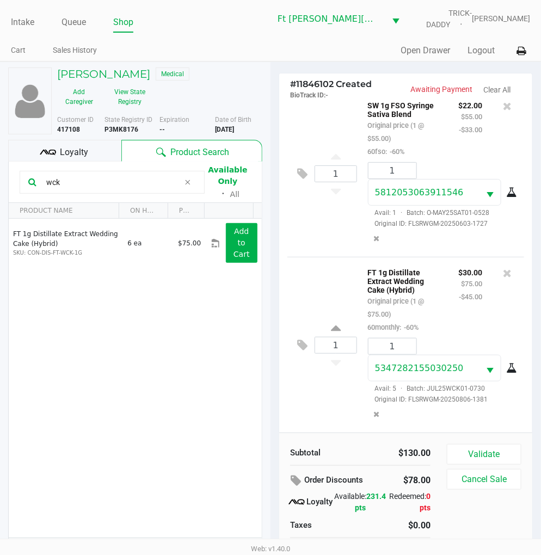
click at [101, 158] on div "Loyalty" at bounding box center [64, 151] width 113 height 22
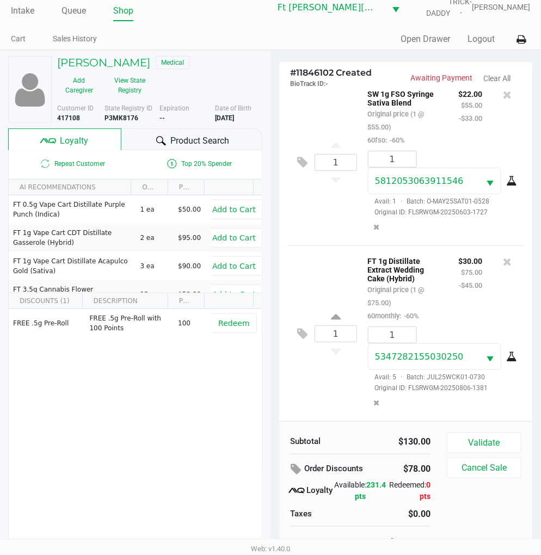
scroll to position [21, 0]
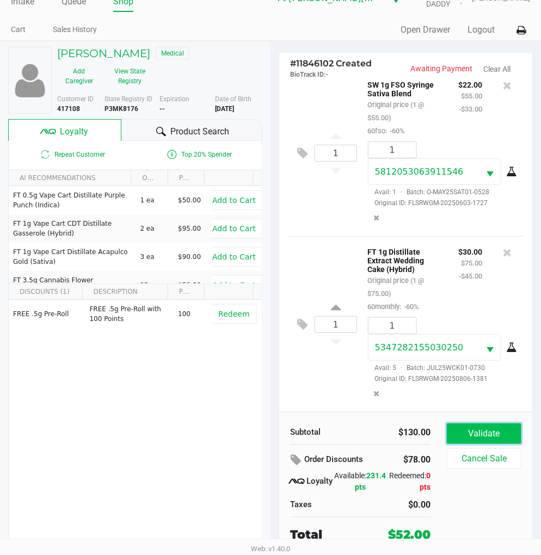
click at [475, 425] on button "Validate" at bounding box center [483, 433] width 74 height 21
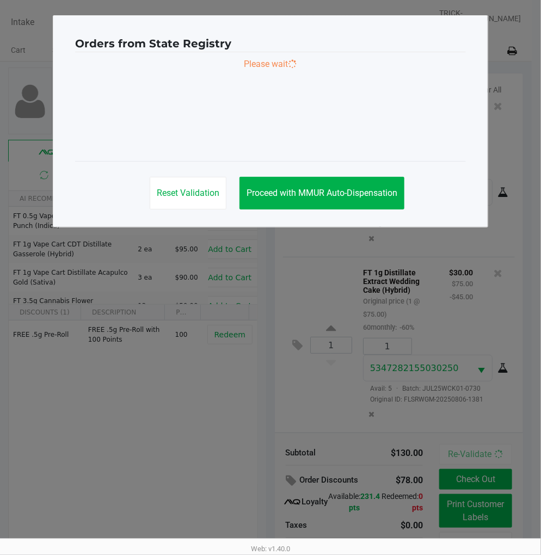
scroll to position [0, 0]
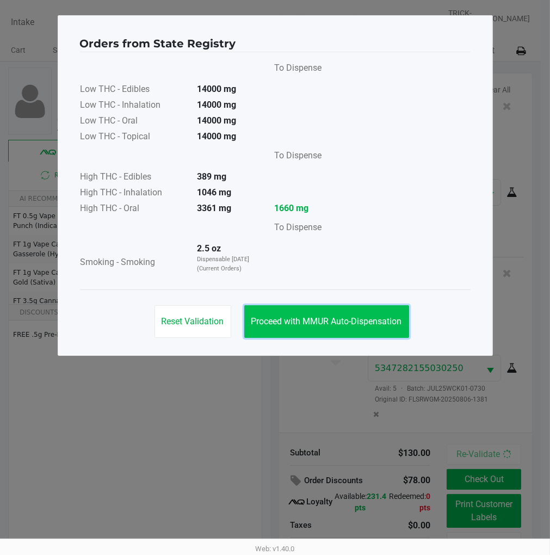
click at [359, 328] on button "Proceed with MMUR Auto-Dispensation" at bounding box center [326, 321] width 165 height 33
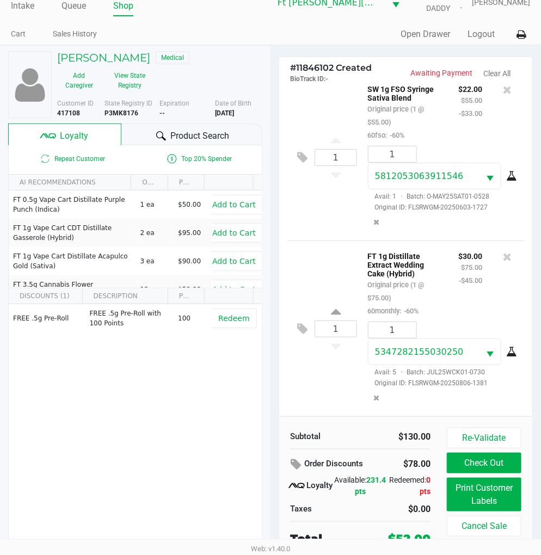
scroll to position [21, 0]
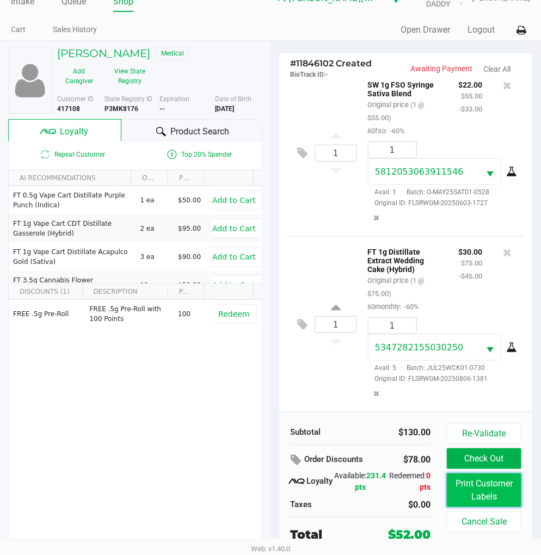
click at [495, 491] on button "Print Customer Labels" at bounding box center [483, 490] width 74 height 34
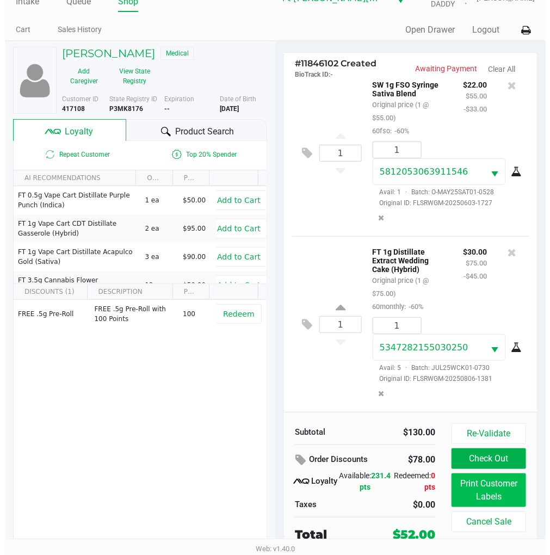
scroll to position [0, 0]
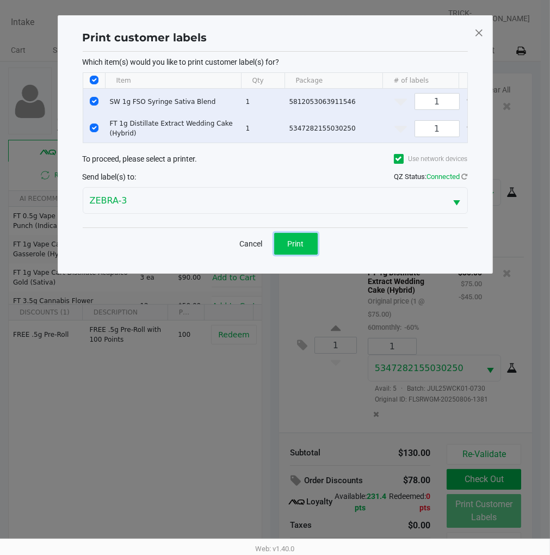
click at [307, 254] on button "Print" at bounding box center [296, 244] width 44 height 22
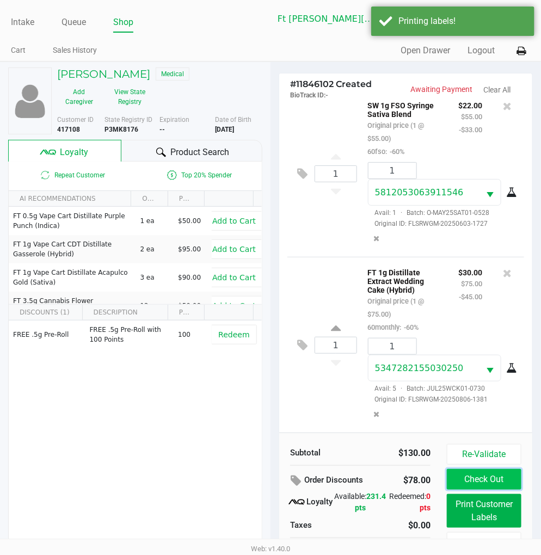
click at [498, 475] on button "Check Out" at bounding box center [483, 479] width 74 height 21
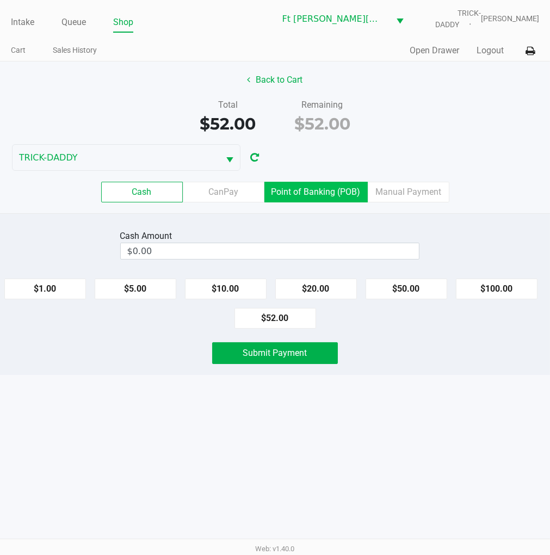
click at [311, 193] on label "Point of Banking (POB)" at bounding box center [315, 192] width 103 height 21
click at [0, 0] on 7 "Point of Banking (POB)" at bounding box center [0, 0] width 0 height 0
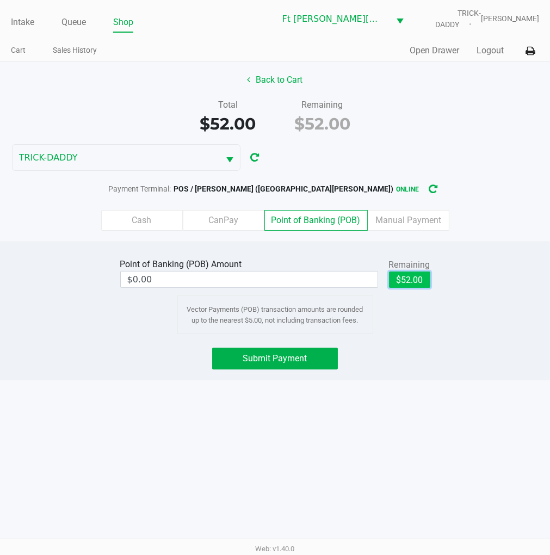
click at [427, 276] on button "$52.00" at bounding box center [409, 279] width 41 height 16
type input "$52.00"
click at [450, 338] on div "Point of Banking (POB) Amount $52.00 Remaining $52.00 Clear Vector Payments (PO…" at bounding box center [275, 310] width 550 height 139
click at [258, 350] on button "Submit Payment" at bounding box center [274, 358] width 125 height 22
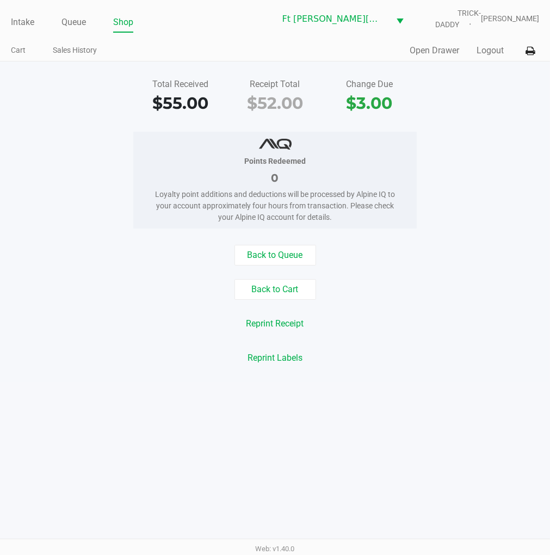
click at [493, 57] on button "Logout" at bounding box center [489, 50] width 27 height 13
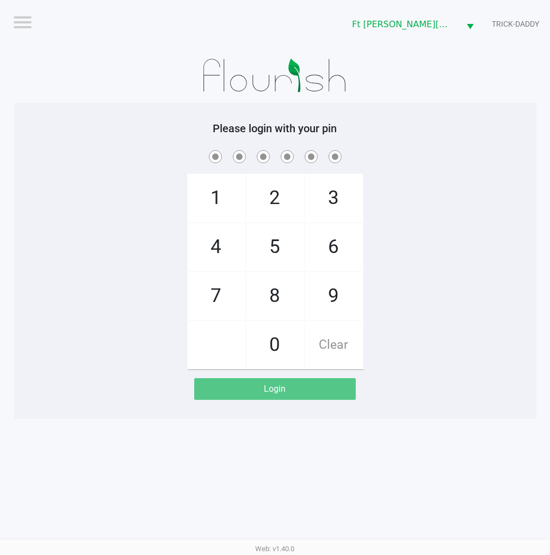
click at [488, 262] on div "1 4 7 2 5 8 0 3 6 9 Clear" at bounding box center [275, 258] width 522 height 221
checkbox input "true"
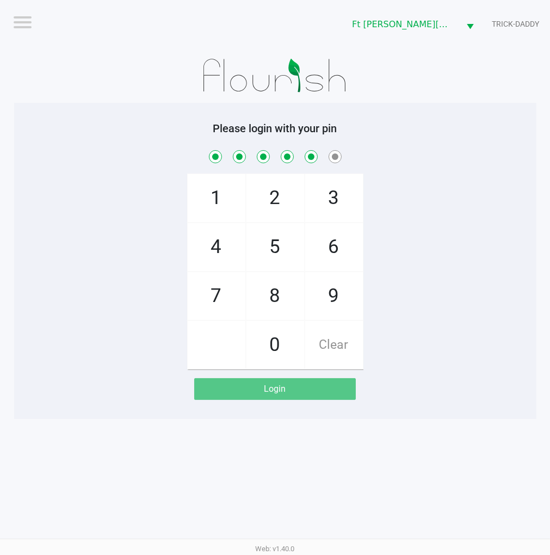
checkbox input "true"
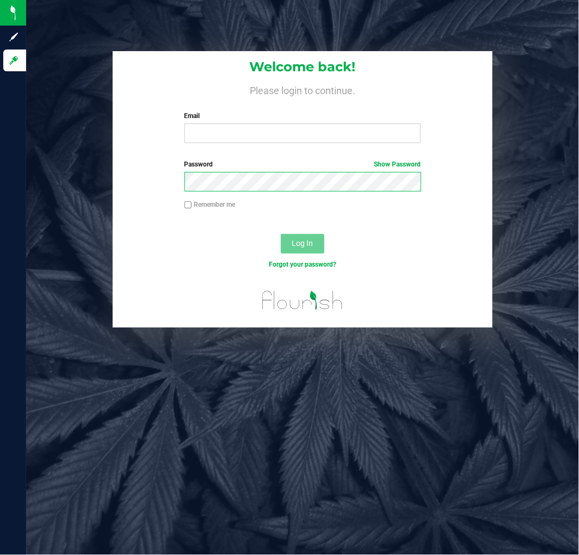
drag, startPoint x: 0, startPoint y: 0, endPoint x: 52, endPoint y: 181, distance: 188.5
click at [52, 181] on div "Welcome back! Please login to continue. Email Required Please format your email…" at bounding box center [302, 189] width 569 height 277
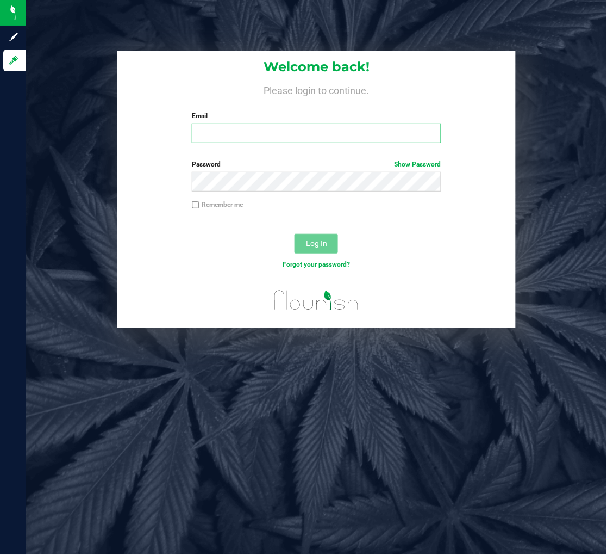
click at [215, 127] on input "Email" at bounding box center [316, 133] width 249 height 20
type input "[EMAIL_ADDRESS][DOMAIN_NAME]"
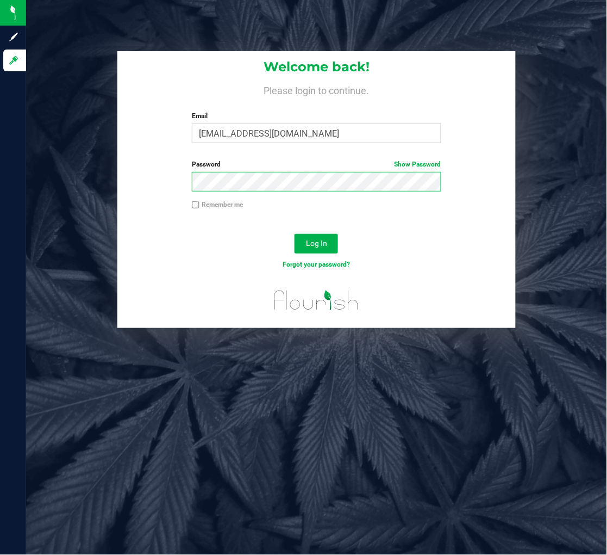
click at [295, 234] on button "Log In" at bounding box center [317, 244] width 44 height 20
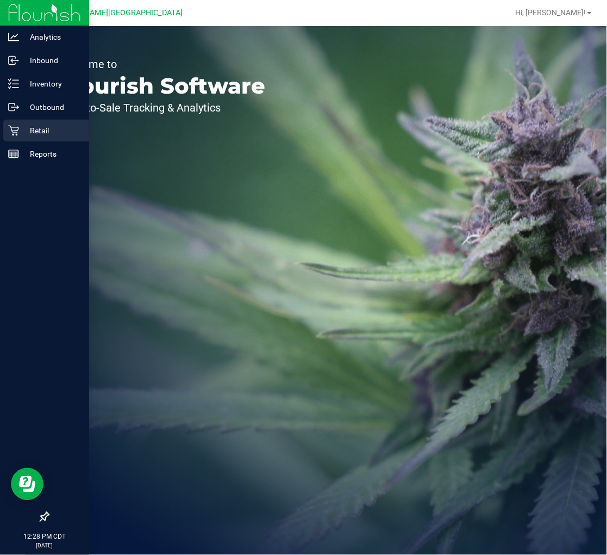
click at [22, 134] on p "Retail" at bounding box center [51, 130] width 65 height 13
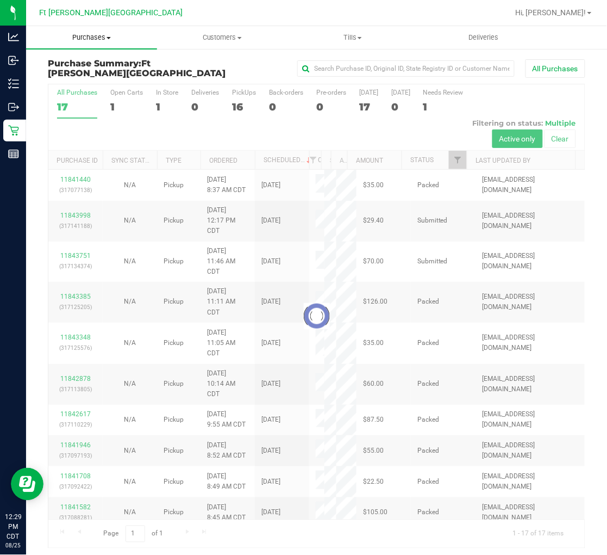
click at [90, 34] on span "Purchases" at bounding box center [91, 38] width 131 height 10
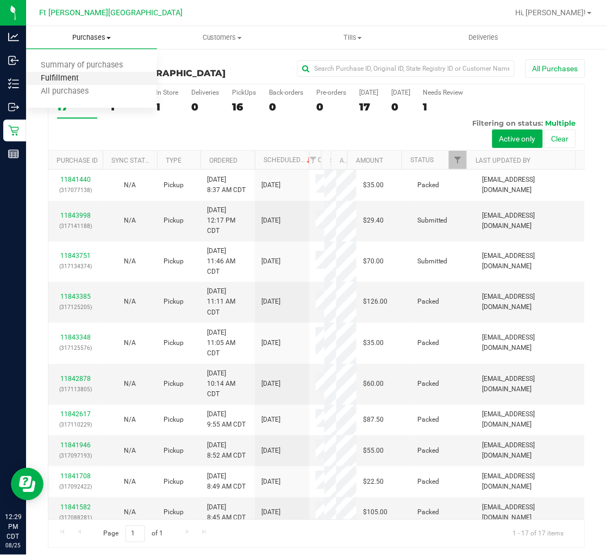
click at [76, 80] on span "Fulfillment" at bounding box center [59, 78] width 67 height 9
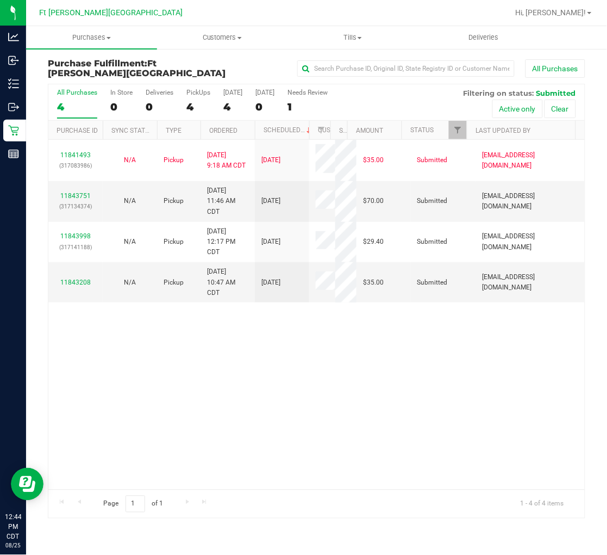
click at [72, 96] on div "All Purchases" at bounding box center [77, 93] width 40 height 8
click at [0, 0] on input "All Purchases 4" at bounding box center [0, 0] width 0 height 0
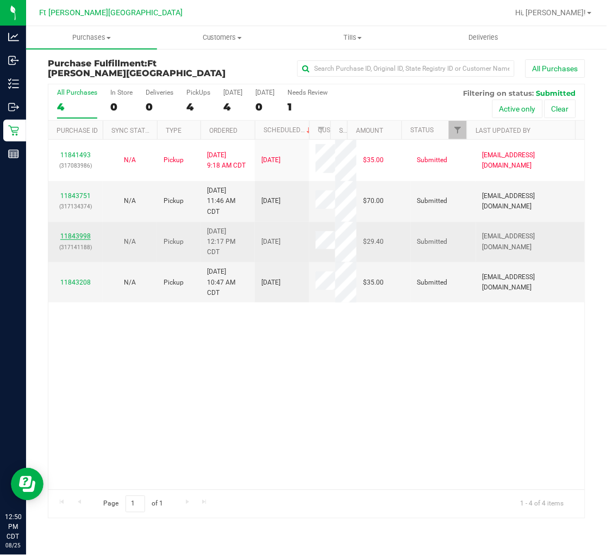
click at [77, 236] on link "11843998" at bounding box center [75, 236] width 30 height 8
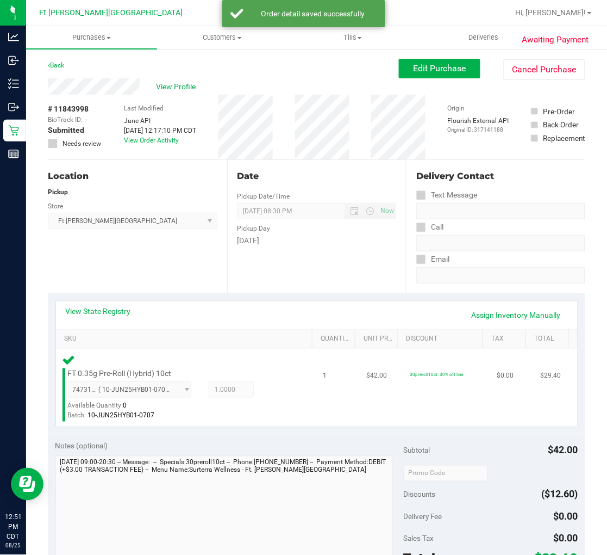
scroll to position [241, 0]
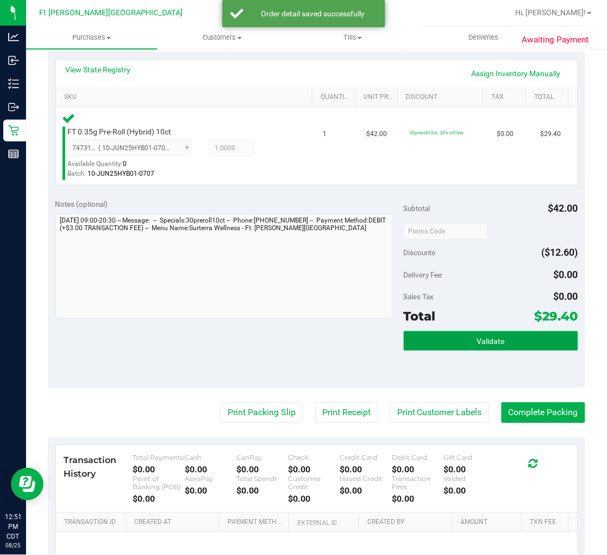
click at [443, 340] on button "Validate" at bounding box center [491, 341] width 175 height 20
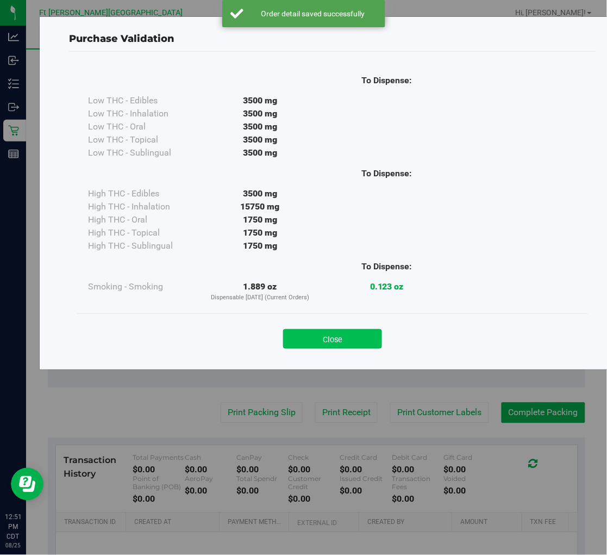
click at [345, 336] on button "Close" at bounding box center [332, 339] width 99 height 20
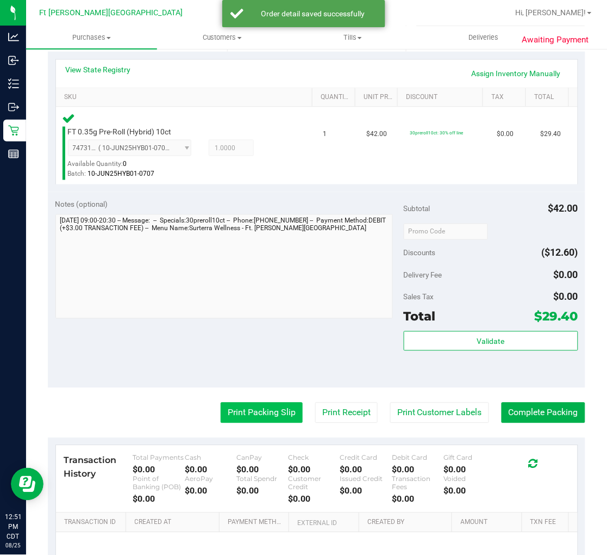
click at [257, 407] on button "Print Packing Slip" at bounding box center [262, 412] width 82 height 21
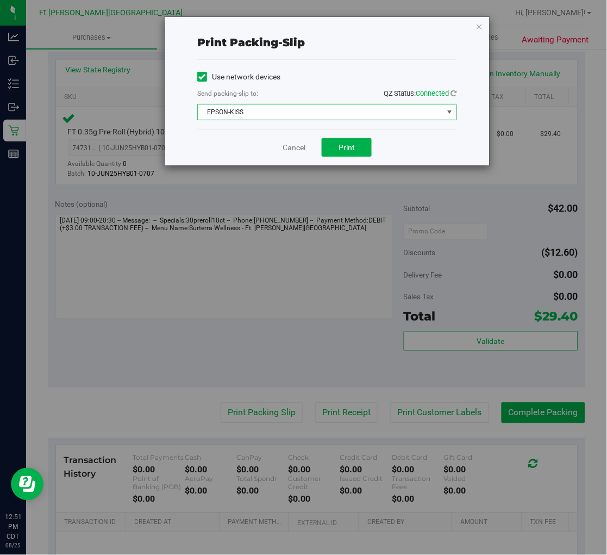
click at [357, 120] on span "EPSON-KISS" at bounding box center [327, 112] width 260 height 16
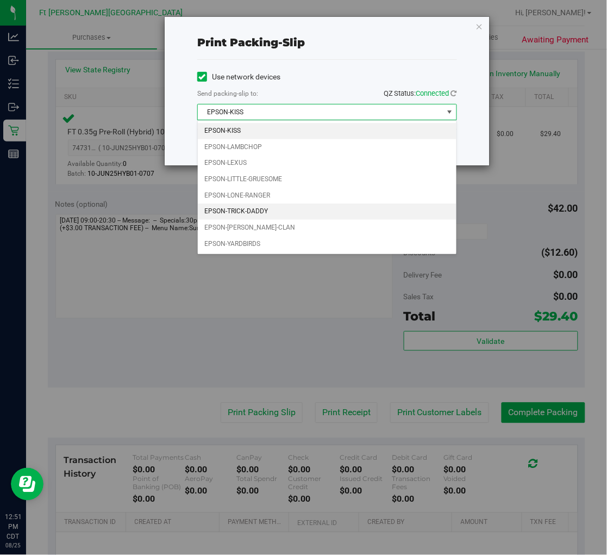
click at [252, 214] on li "EPSON-TRICK-DADDY" at bounding box center [327, 211] width 259 height 16
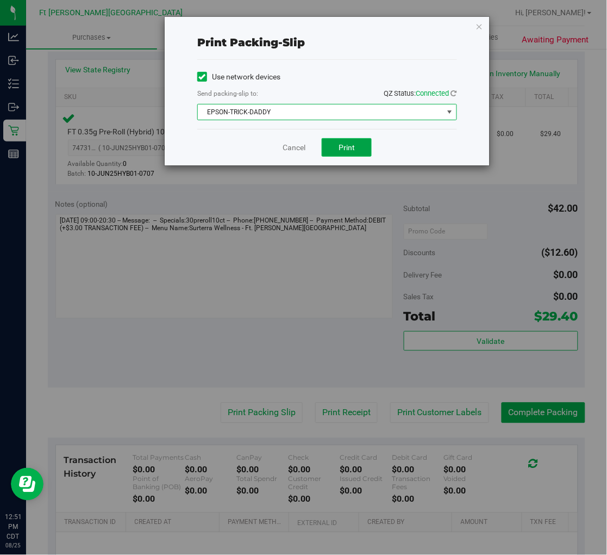
click at [333, 141] on button "Print" at bounding box center [347, 147] width 50 height 18
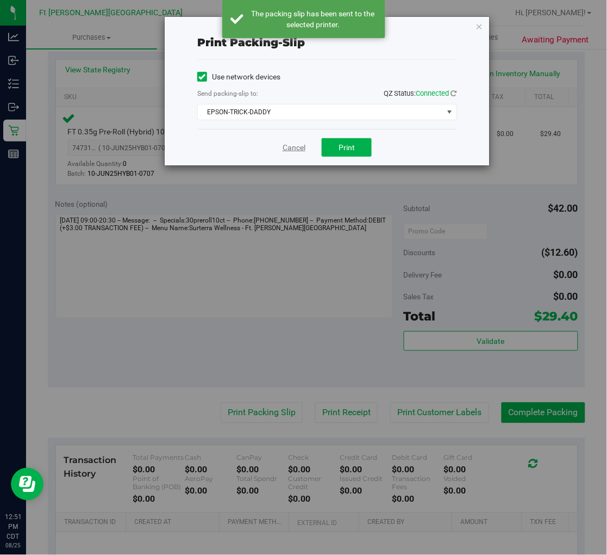
click at [297, 144] on link "Cancel" at bounding box center [294, 147] width 23 height 11
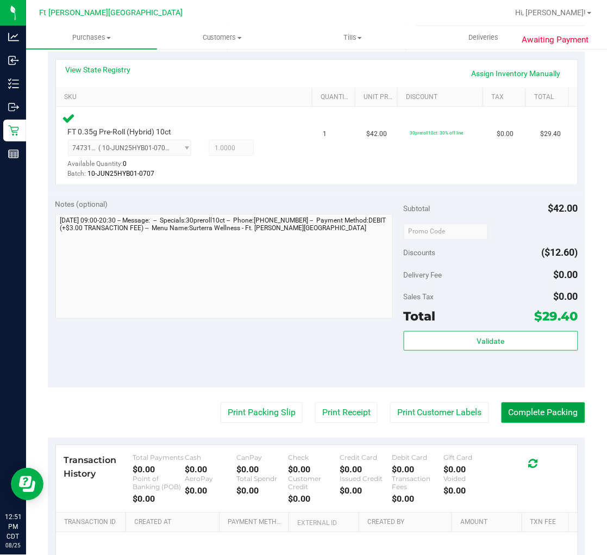
click at [520, 420] on button "Complete Packing" at bounding box center [544, 412] width 84 height 21
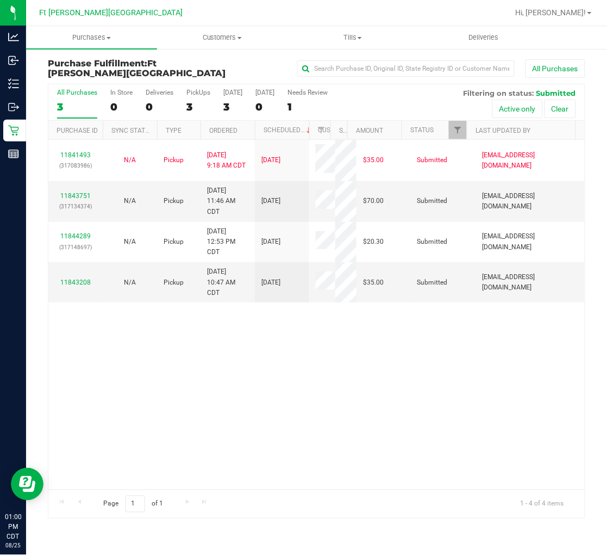
click at [79, 102] on div "3" at bounding box center [77, 107] width 40 height 13
click at [0, 0] on input "All Purchases 3" at bounding box center [0, 0] width 0 height 0
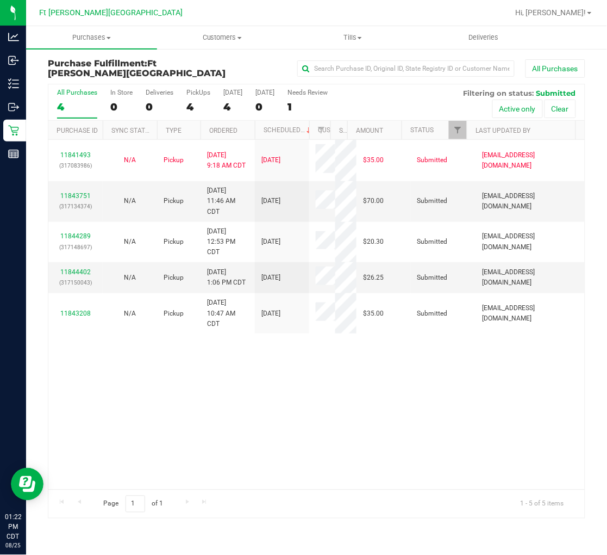
click at [70, 105] on div "4" at bounding box center [77, 107] width 40 height 13
click at [0, 0] on input "All Purchases 4" at bounding box center [0, 0] width 0 height 0
click at [74, 104] on div "5" at bounding box center [77, 107] width 40 height 13
click at [0, 0] on input "All Purchases 5" at bounding box center [0, 0] width 0 height 0
click at [185, 421] on div "11841493 (317083986) N/A Pickup [DATE] 9:18 AM CDT 8/25/2025 $35.00 Submitted […" at bounding box center [316, 315] width 537 height 350
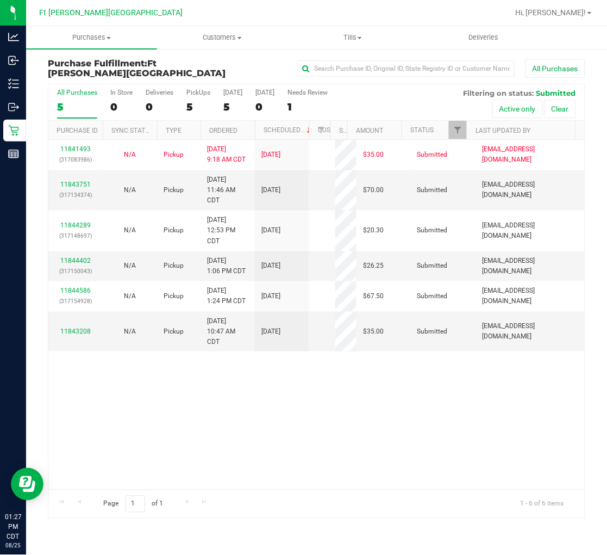
click at [80, 105] on div "5" at bounding box center [77, 107] width 40 height 13
click at [0, 0] on input "All Purchases 5" at bounding box center [0, 0] width 0 height 0
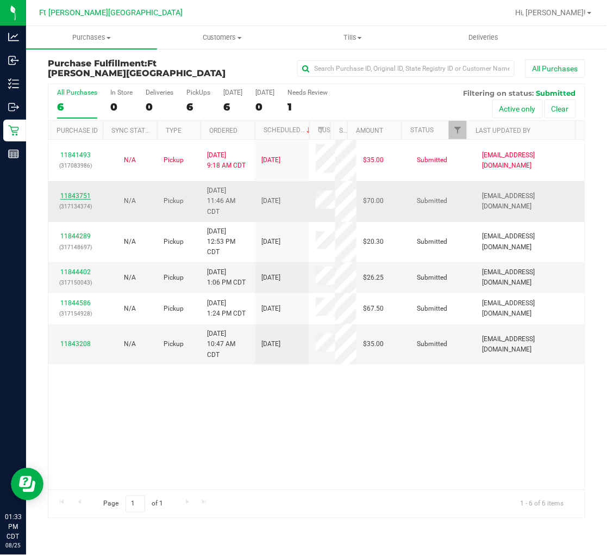
click at [73, 194] on link "11843751" at bounding box center [75, 196] width 30 height 8
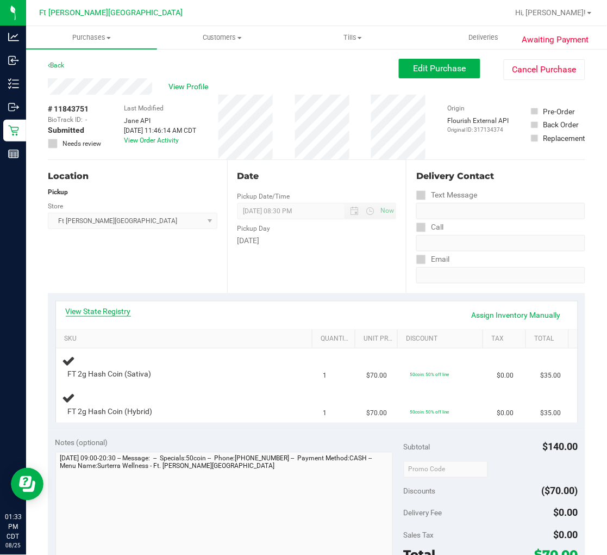
click at [110, 313] on link "View State Registry" at bounding box center [98, 311] width 65 height 11
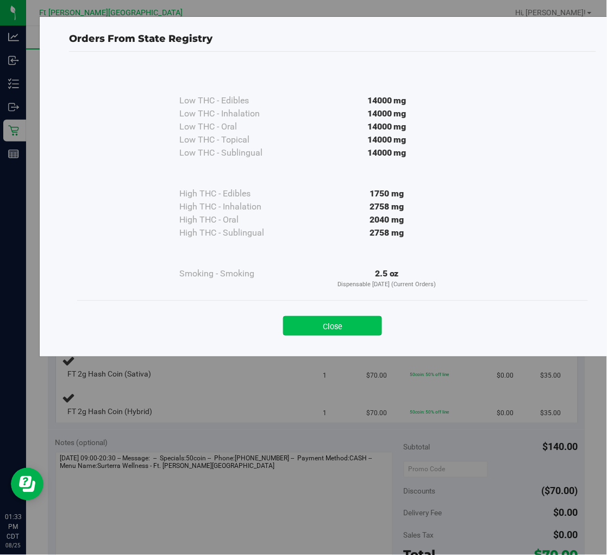
click at [316, 324] on button "Close" at bounding box center [332, 326] width 99 height 20
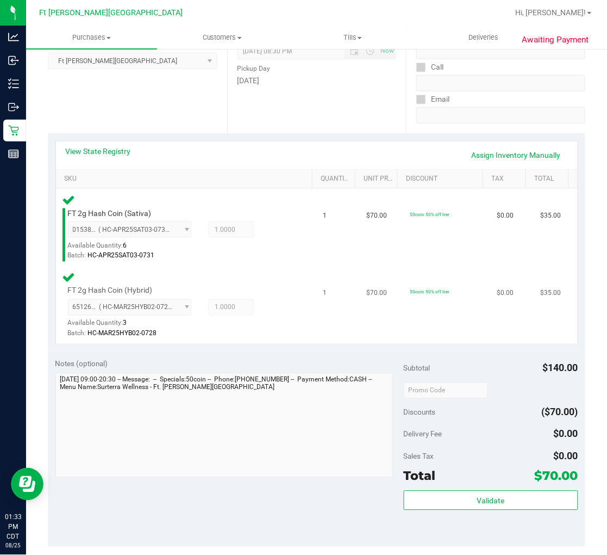
scroll to position [241, 0]
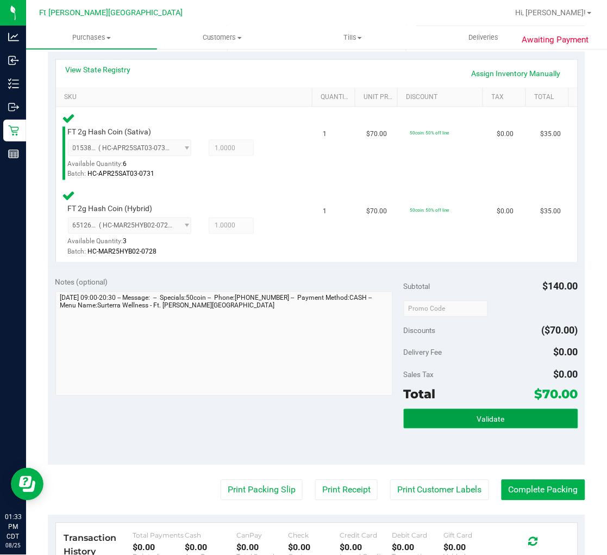
click at [442, 419] on button "Validate" at bounding box center [491, 419] width 175 height 20
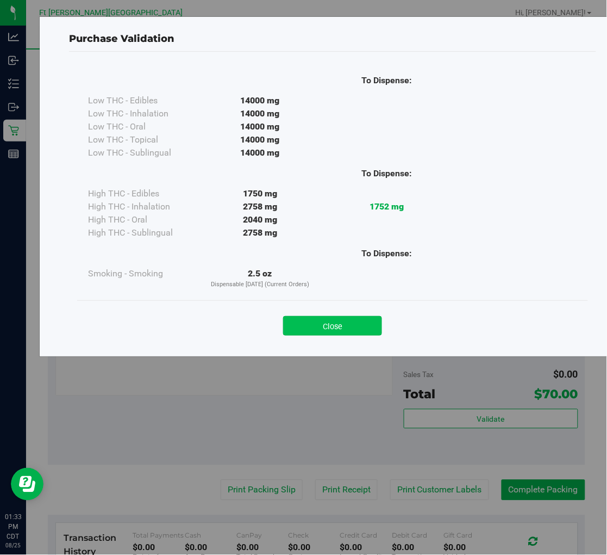
click at [324, 329] on button "Close" at bounding box center [332, 326] width 99 height 20
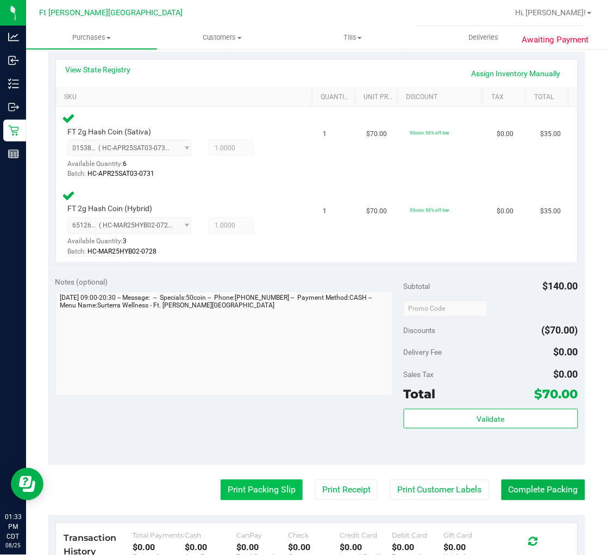
click at [258, 497] on button "Print Packing Slip" at bounding box center [262, 490] width 82 height 21
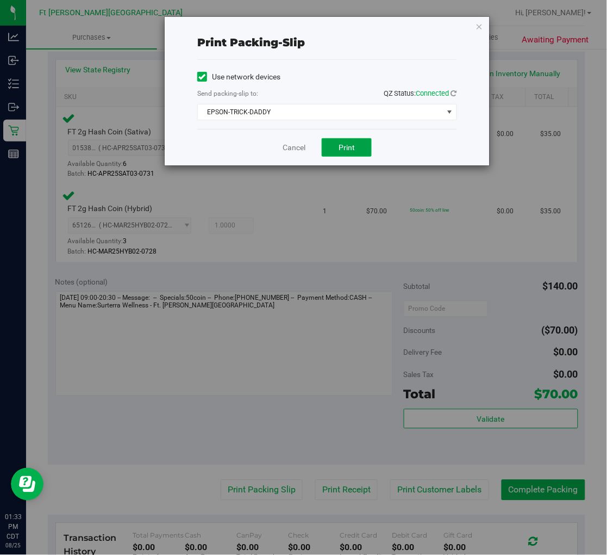
click at [361, 145] on button "Print" at bounding box center [347, 147] width 50 height 18
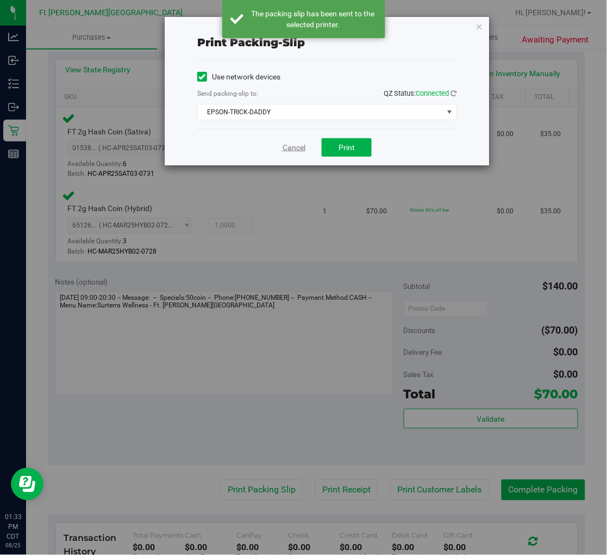
click at [285, 144] on link "Cancel" at bounding box center [294, 147] width 23 height 11
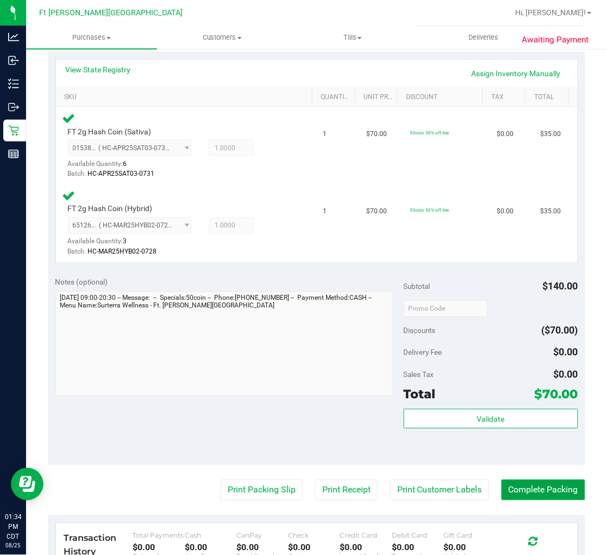
click at [520, 487] on button "Complete Packing" at bounding box center [544, 490] width 84 height 21
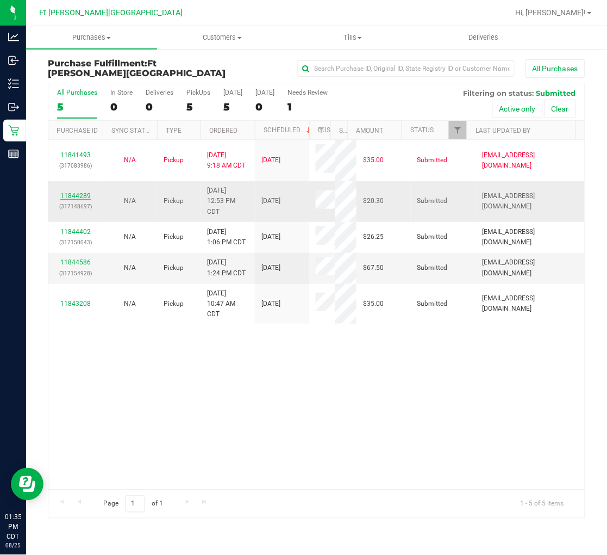
click at [87, 194] on link "11844289" at bounding box center [75, 196] width 30 height 8
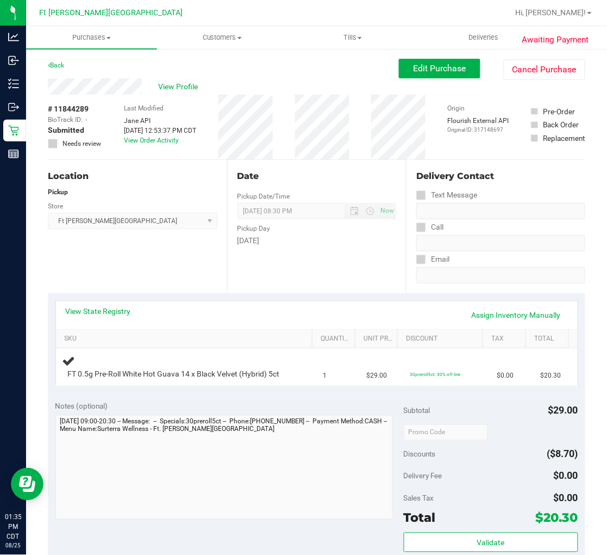
click at [238, 314] on div "View State Registry Assign Inventory Manually" at bounding box center [317, 315] width 502 height 18
click at [157, 245] on div "Location Pickup Store [GEOGRAPHIC_DATA][PERSON_NAME] WC Select Store [PERSON_NA…" at bounding box center [137, 226] width 179 height 133
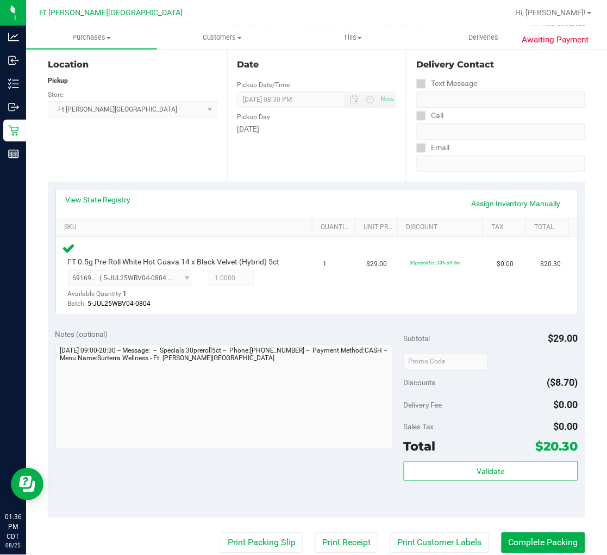
scroll to position [241, 0]
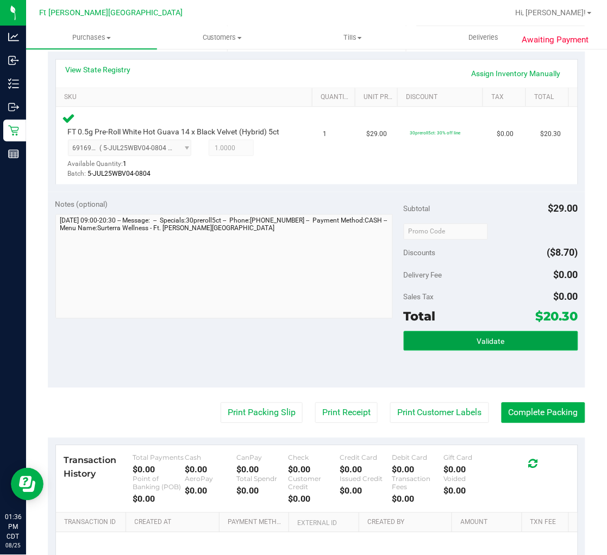
click at [518, 345] on button "Validate" at bounding box center [491, 341] width 175 height 20
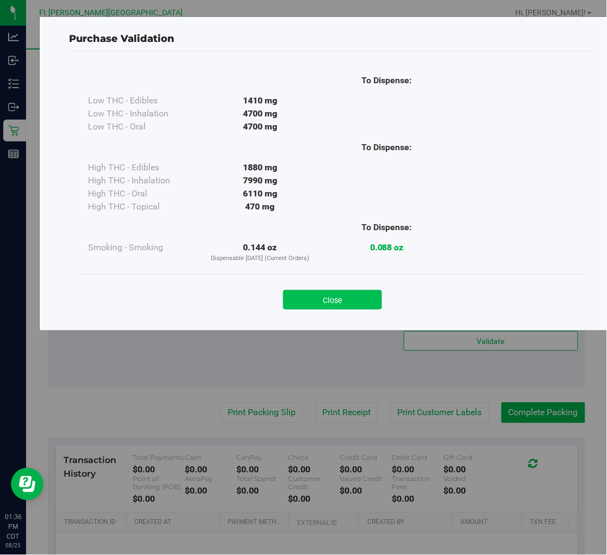
click at [359, 298] on button "Close" at bounding box center [332, 300] width 99 height 20
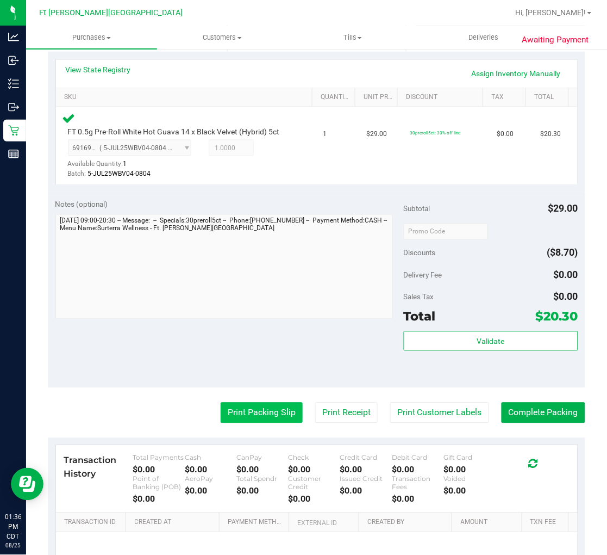
click at [260, 406] on button "Print Packing Slip" at bounding box center [262, 412] width 82 height 21
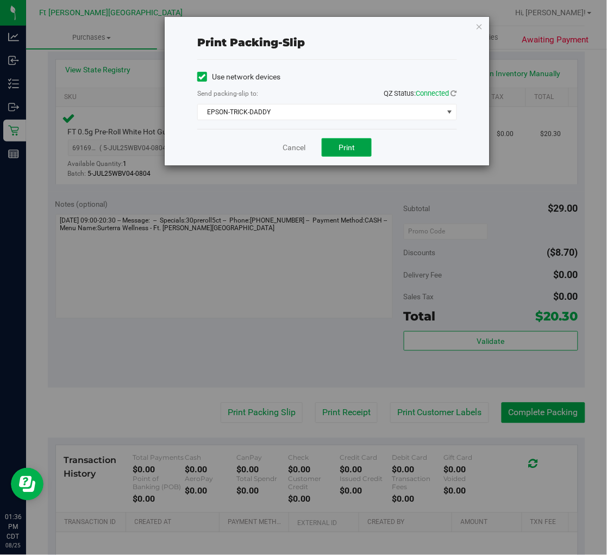
click at [343, 147] on span "Print" at bounding box center [347, 147] width 16 height 9
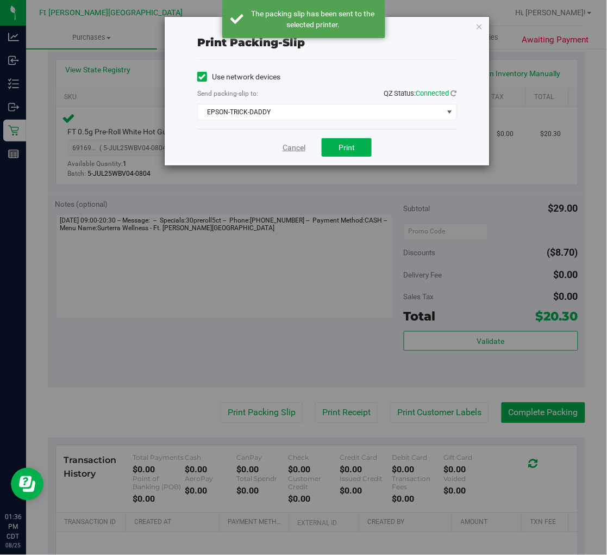
click at [300, 150] on link "Cancel" at bounding box center [294, 147] width 23 height 11
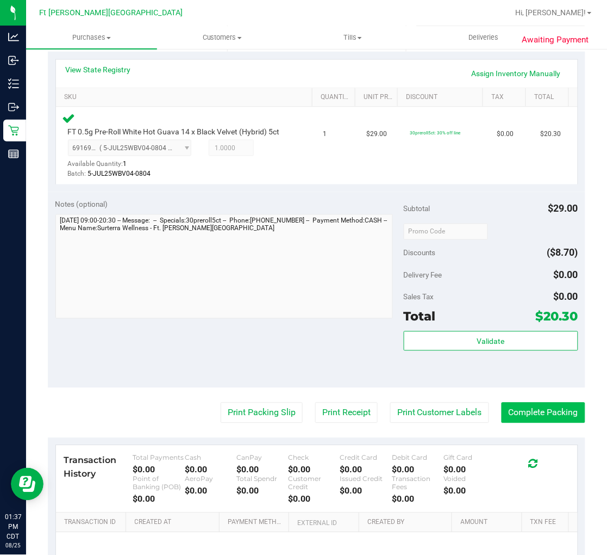
click at [520, 409] on button "Complete Packing" at bounding box center [544, 412] width 84 height 21
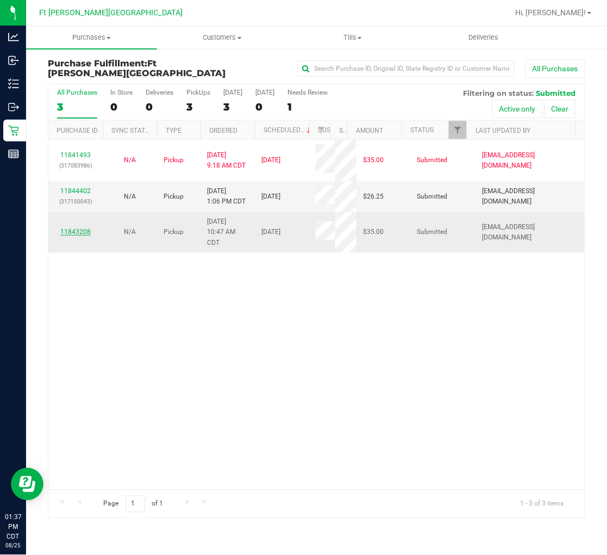
click at [88, 230] on link "11843208" at bounding box center [75, 232] width 30 height 8
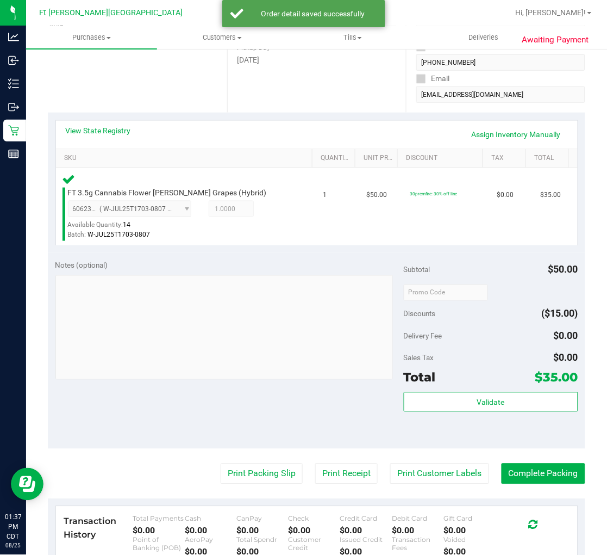
scroll to position [181, 0]
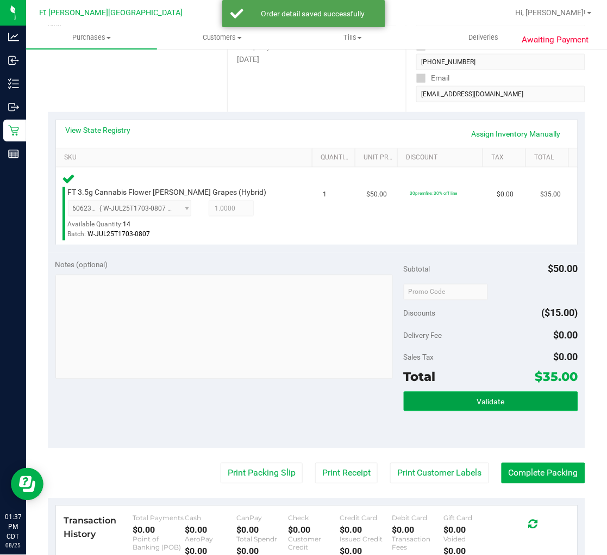
click at [427, 400] on button "Validate" at bounding box center [491, 402] width 175 height 20
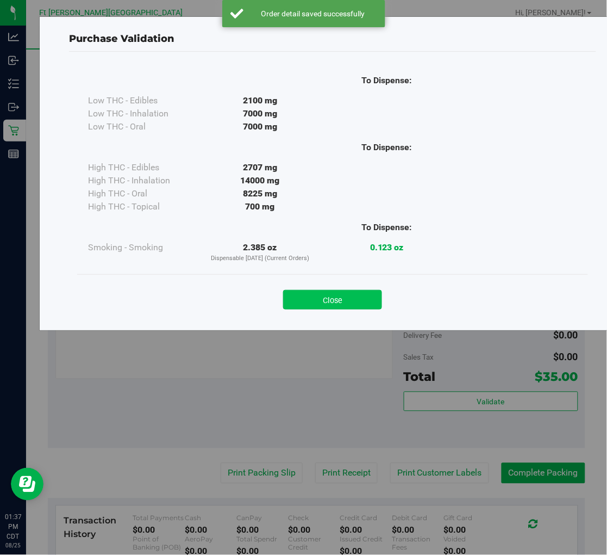
click at [333, 291] on button "Close" at bounding box center [332, 300] width 99 height 20
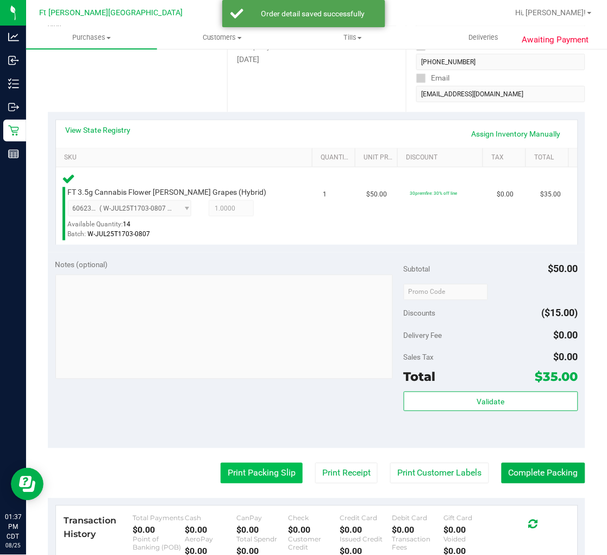
click at [259, 471] on button "Print Packing Slip" at bounding box center [262, 473] width 82 height 21
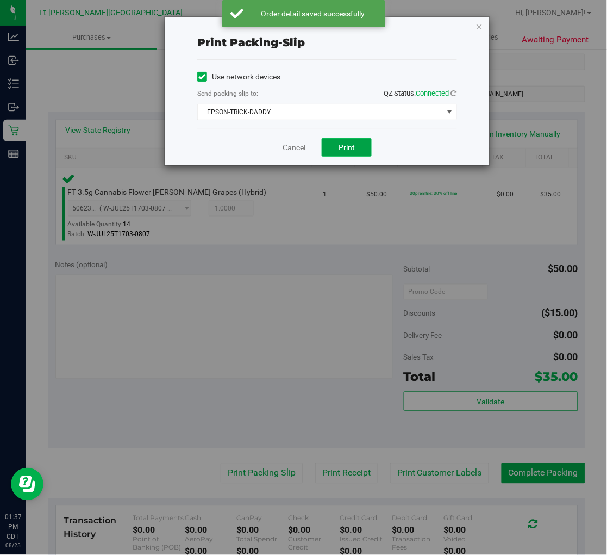
click at [340, 154] on button "Print" at bounding box center [347, 147] width 50 height 18
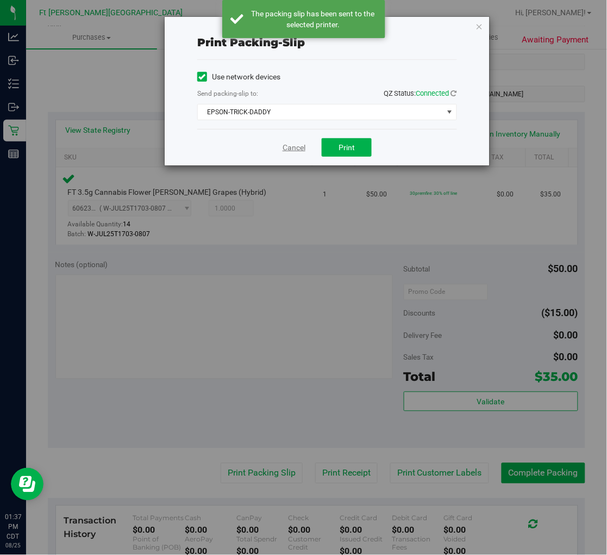
click at [293, 146] on link "Cancel" at bounding box center [294, 147] width 23 height 11
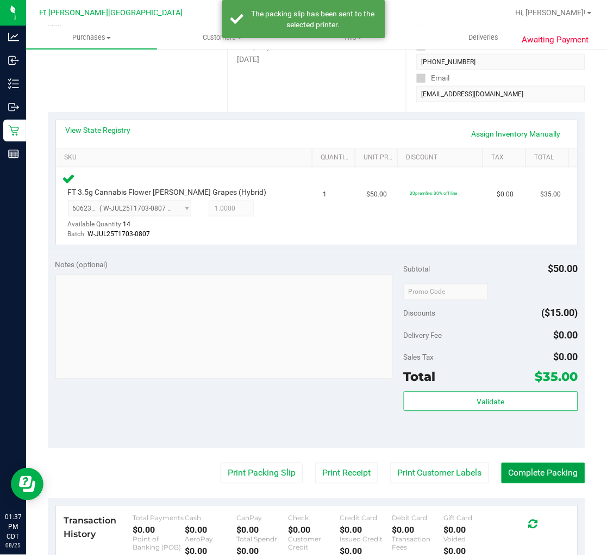
click at [520, 479] on button "Complete Packing" at bounding box center [544, 473] width 84 height 21
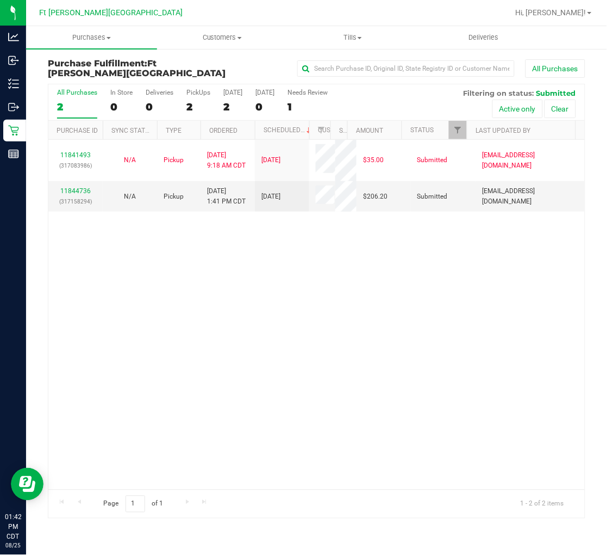
click at [172, 296] on div "11841493 (317083986) N/A Pickup [DATE] 9:18 AM CDT 8/25/2025 $35.00 Submitted […" at bounding box center [316, 315] width 537 height 350
click at [78, 99] on label "All Purchases 2" at bounding box center [77, 104] width 40 height 30
click at [0, 0] on input "All Purchases 2" at bounding box center [0, 0] width 0 height 0
click at [191, 363] on div "11841493 (317083986) N/A Pickup [DATE] 9:18 AM CDT 8/25/2025 $35.00 Submitted […" at bounding box center [316, 315] width 537 height 350
click at [64, 95] on div "All Purchases" at bounding box center [77, 93] width 40 height 8
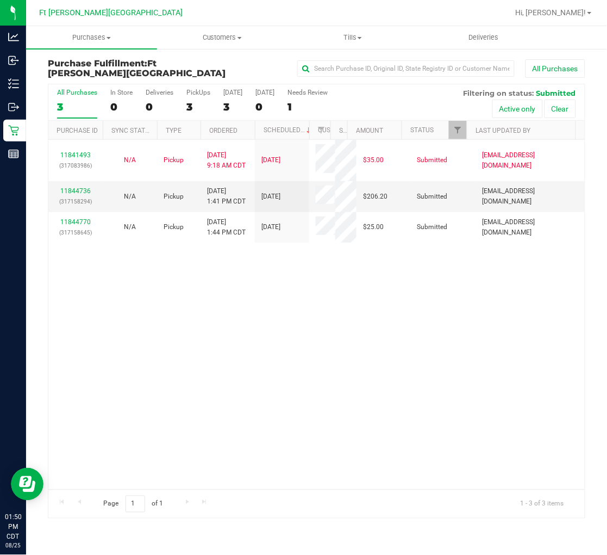
click at [0, 0] on input "All Purchases 3" at bounding box center [0, 0] width 0 height 0
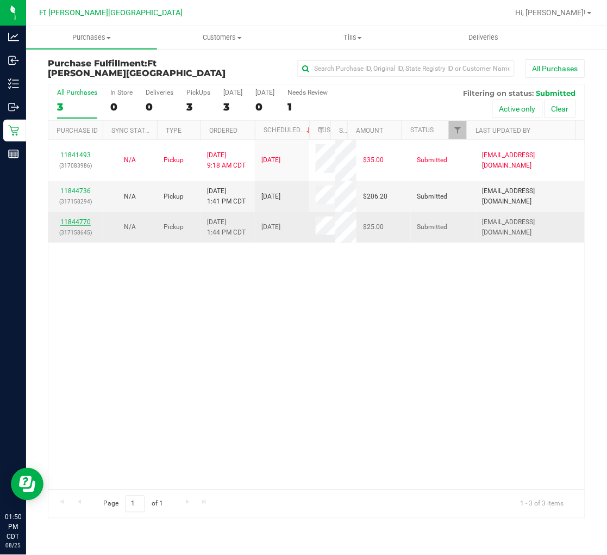
click at [70, 218] on link "11844770" at bounding box center [75, 222] width 30 height 8
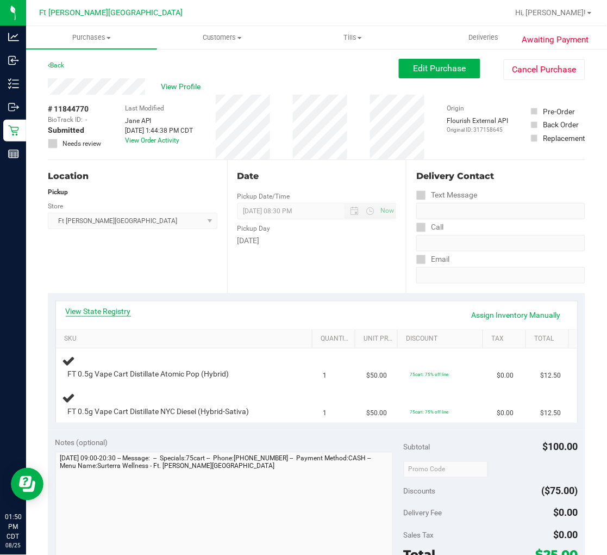
click at [99, 309] on link "View State Registry" at bounding box center [98, 311] width 65 height 11
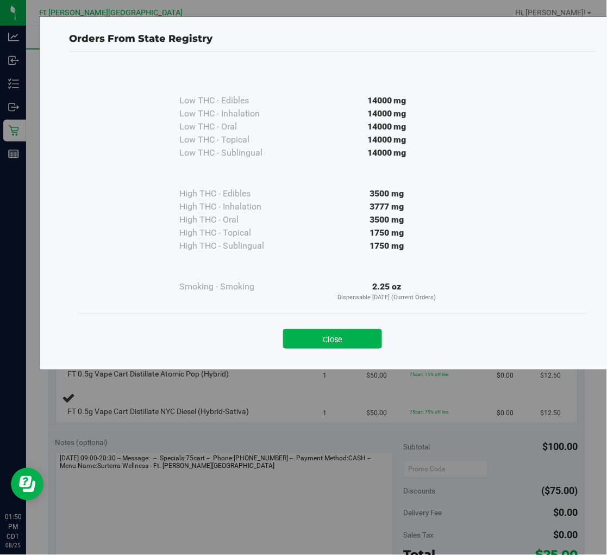
click at [327, 324] on div "Close" at bounding box center [332, 335] width 495 height 27
click at [318, 338] on button "Close" at bounding box center [332, 339] width 99 height 20
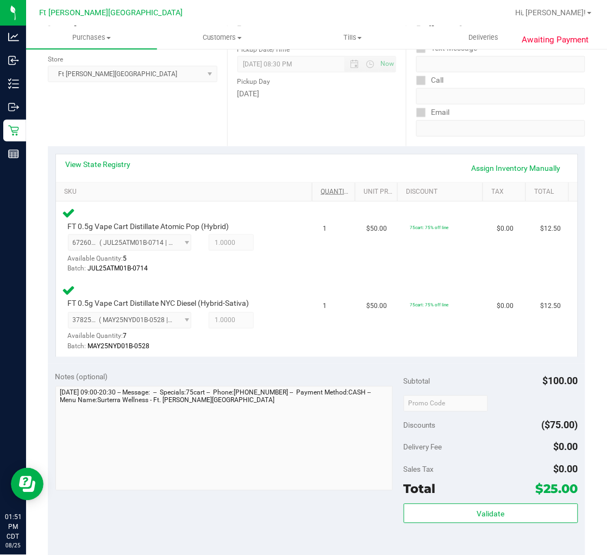
scroll to position [241, 0]
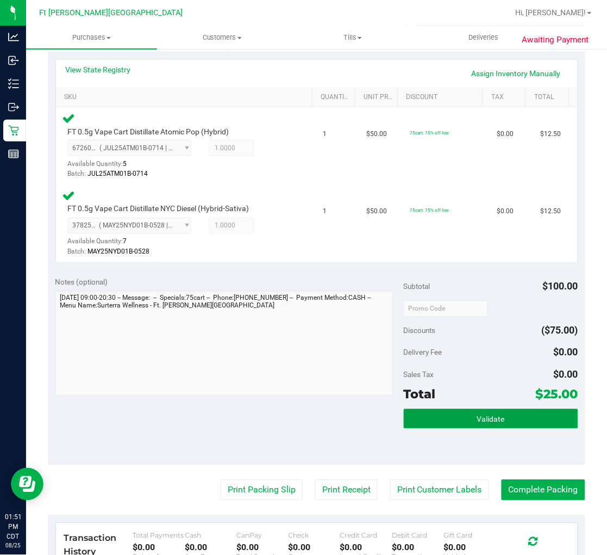
click at [468, 416] on button "Validate" at bounding box center [491, 419] width 175 height 20
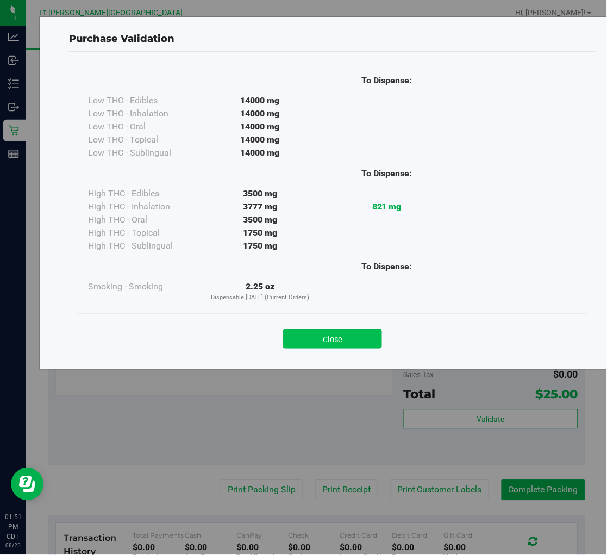
click at [346, 336] on button "Close" at bounding box center [332, 339] width 99 height 20
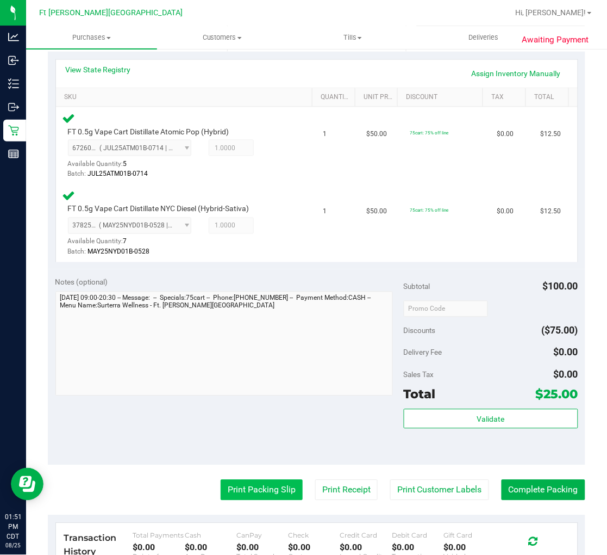
click at [272, 494] on button "Print Packing Slip" at bounding box center [262, 490] width 82 height 21
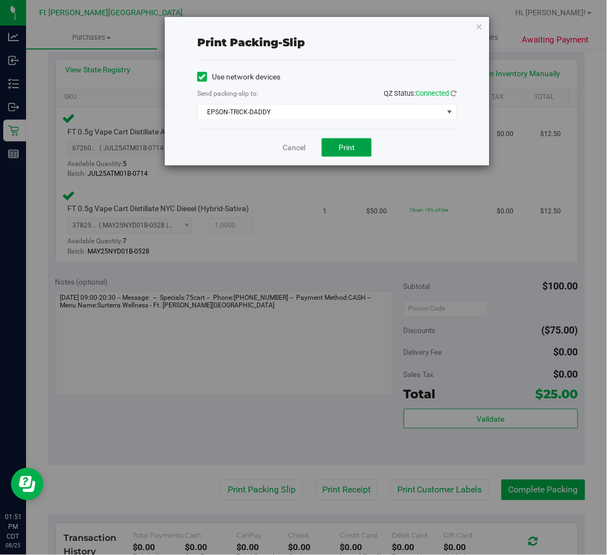
click at [341, 142] on button "Print" at bounding box center [347, 147] width 50 height 18
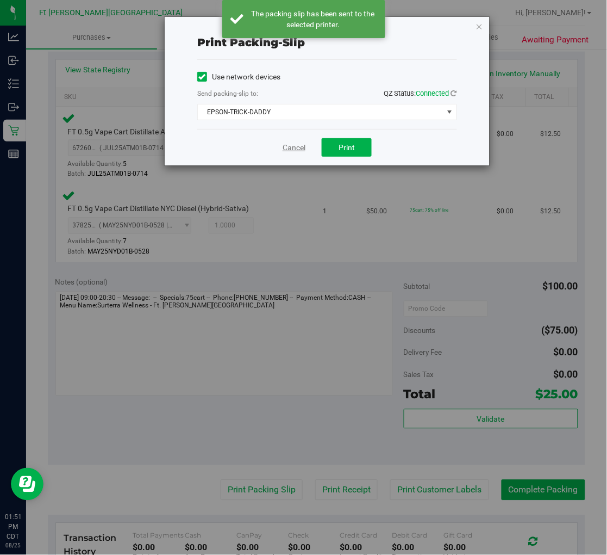
click at [294, 145] on link "Cancel" at bounding box center [294, 147] width 23 height 11
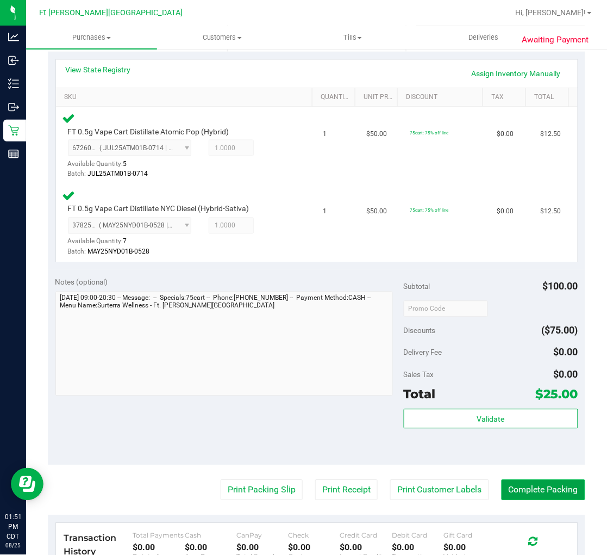
click at [520, 491] on button "Complete Packing" at bounding box center [544, 490] width 84 height 21
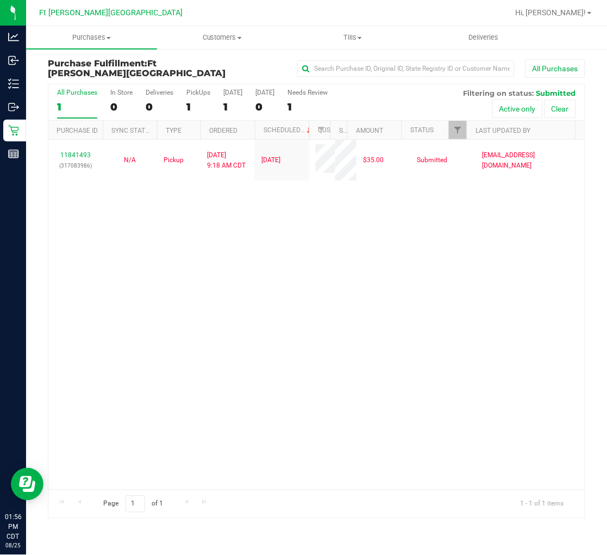
click at [279, 281] on div "11841493 (317083986) N/A Pickup [DATE] 9:18 AM CDT 8/25/2025 $35.00 Submitted […" at bounding box center [316, 315] width 537 height 350
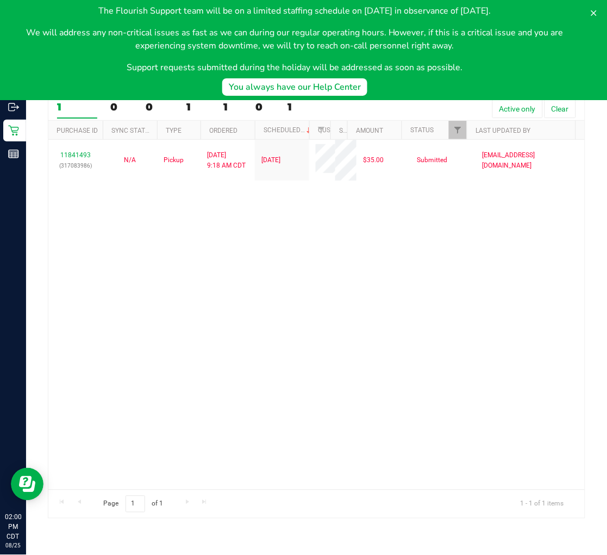
click at [520, 18] on div "The Flourish Support team will be on a limited staffing schedule on [DATE] in o…" at bounding box center [303, 50] width 607 height 100
click at [520, 13] on icon at bounding box center [594, 13] width 9 height 9
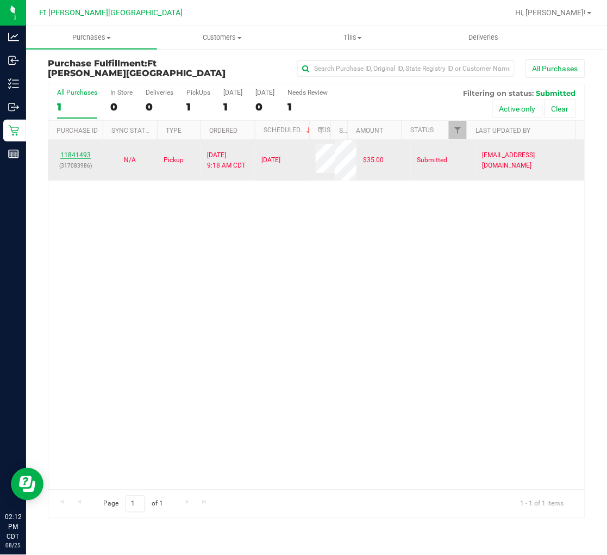
click at [68, 151] on link "11841493" at bounding box center [75, 155] width 30 height 8
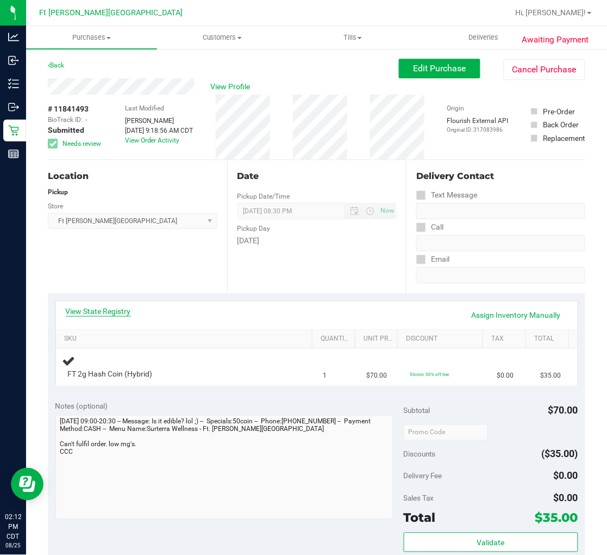
click at [116, 311] on link "View State Registry" at bounding box center [98, 311] width 65 height 11
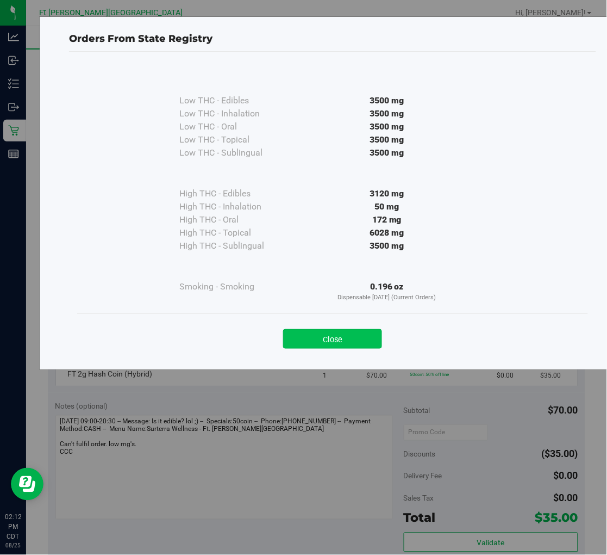
click at [329, 338] on button "Close" at bounding box center [332, 339] width 99 height 20
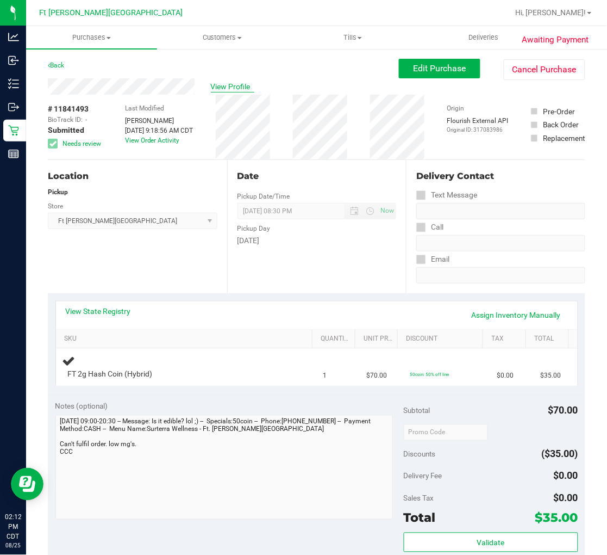
click at [225, 82] on span "View Profile" at bounding box center [233, 86] width 44 height 11
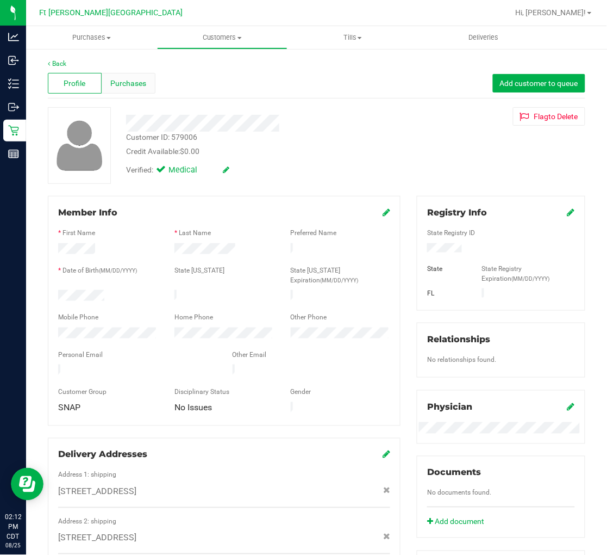
click at [117, 85] on span "Purchases" at bounding box center [128, 83] width 36 height 11
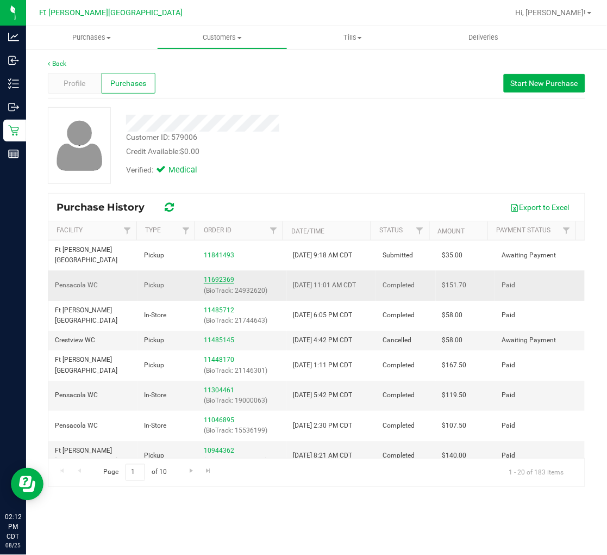
click at [212, 276] on link "11692369" at bounding box center [219, 280] width 30 height 8
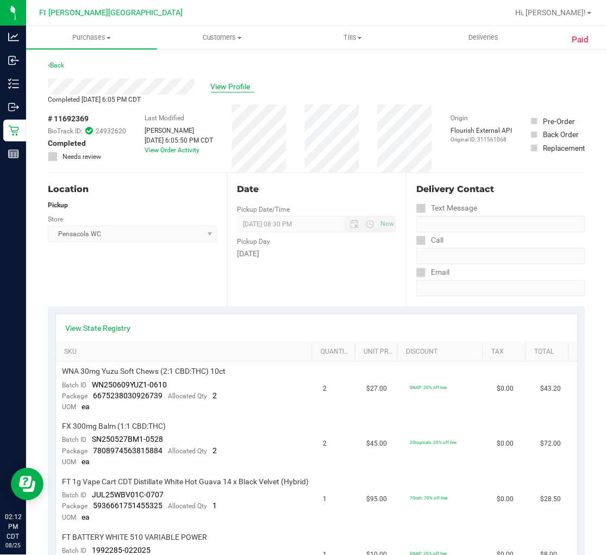
click at [227, 84] on span "View Profile" at bounding box center [233, 86] width 44 height 11
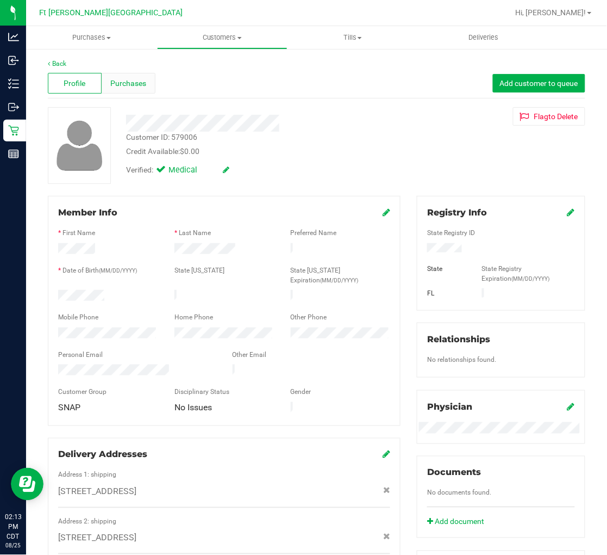
click at [129, 84] on span "Purchases" at bounding box center [128, 83] width 36 height 11
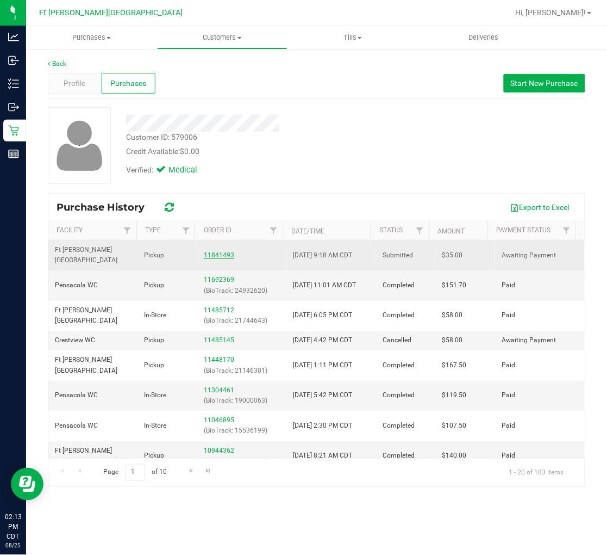
click at [213, 251] on link "11841493" at bounding box center [219, 255] width 30 height 8
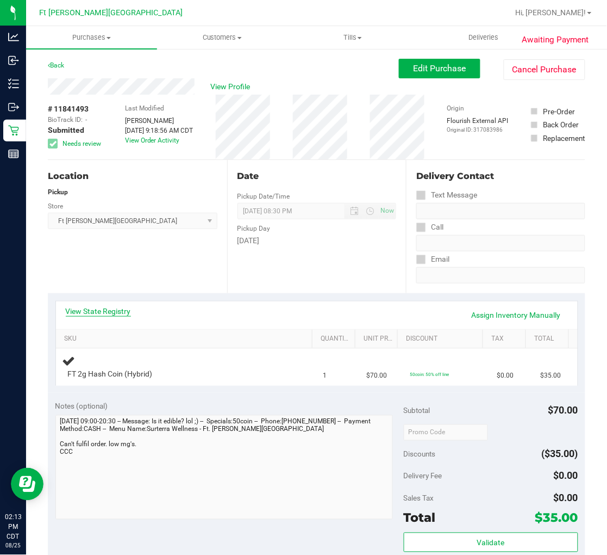
click at [111, 312] on link "View State Registry" at bounding box center [98, 311] width 65 height 11
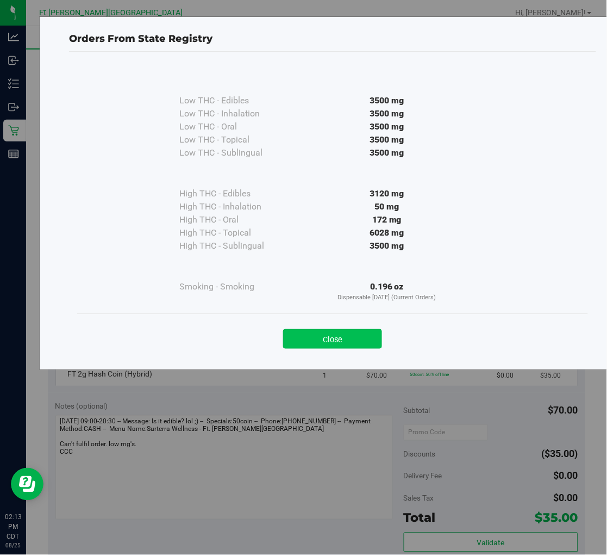
click at [318, 341] on button "Close" at bounding box center [332, 339] width 99 height 20
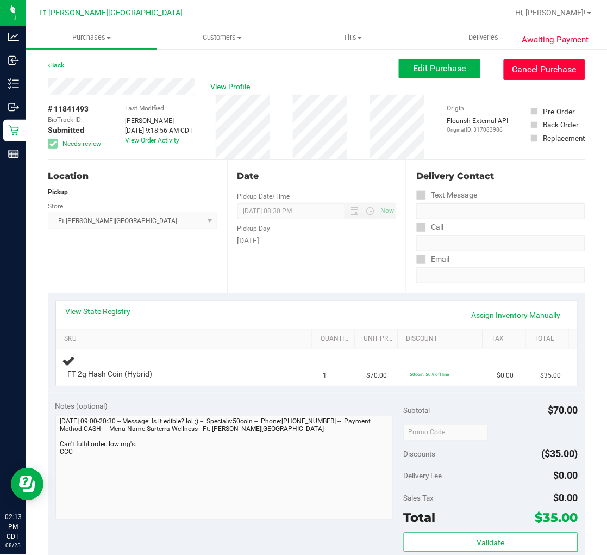
click at [520, 72] on button "Cancel Purchase" at bounding box center [545, 69] width 82 height 21
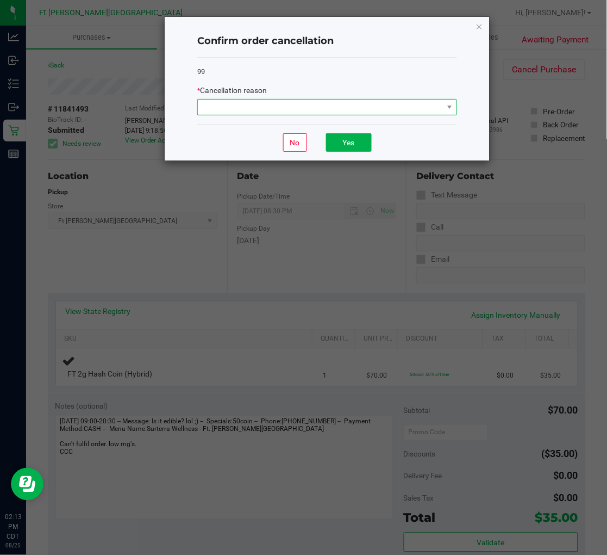
click at [330, 114] on span at bounding box center [320, 107] width 245 height 15
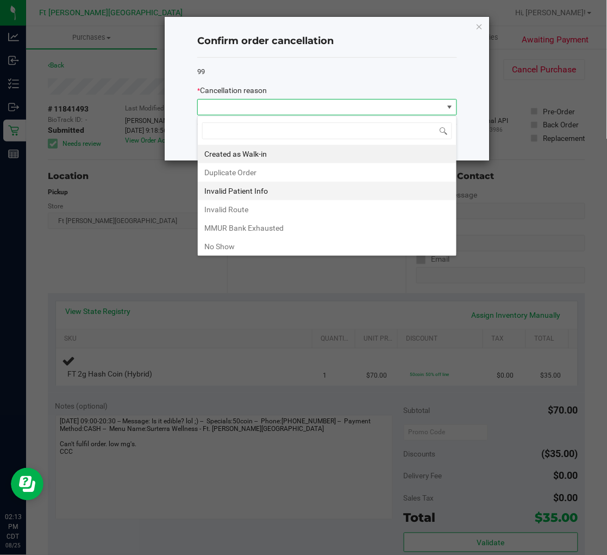
scroll to position [58, 0]
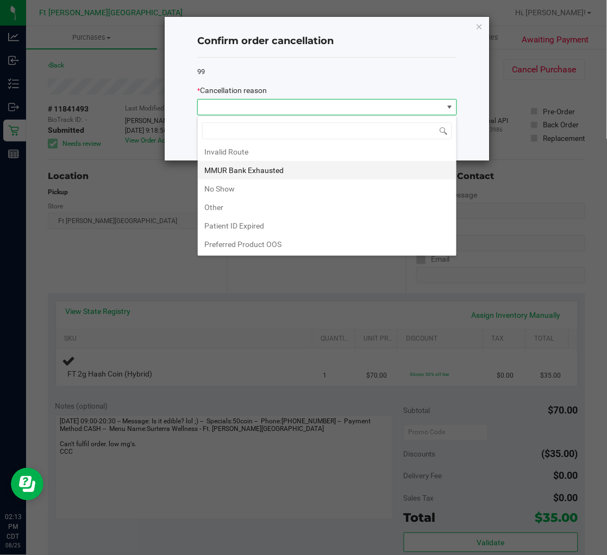
click at [264, 170] on li "MMUR Bank Exhausted" at bounding box center [327, 170] width 259 height 18
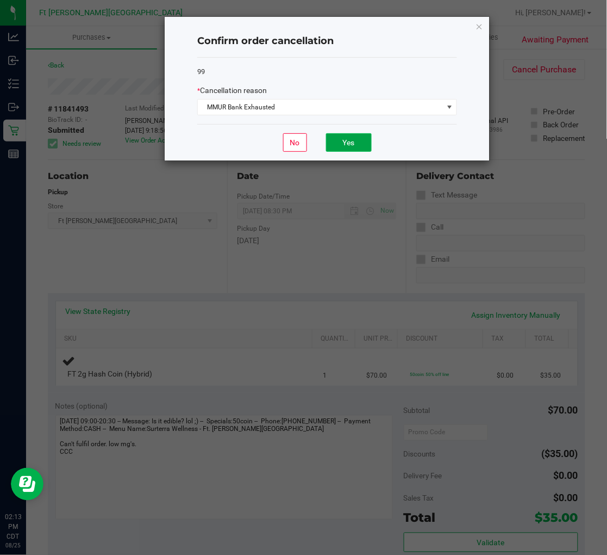
click at [344, 147] on button "Yes" at bounding box center [349, 142] width 46 height 18
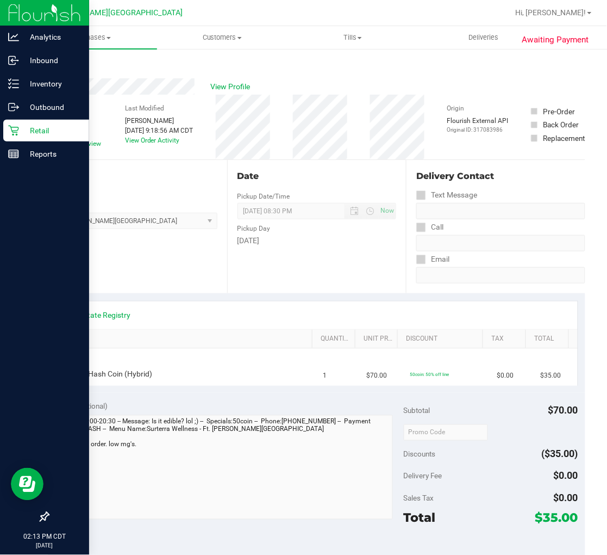
click at [22, 131] on p "Retail" at bounding box center [51, 130] width 65 height 13
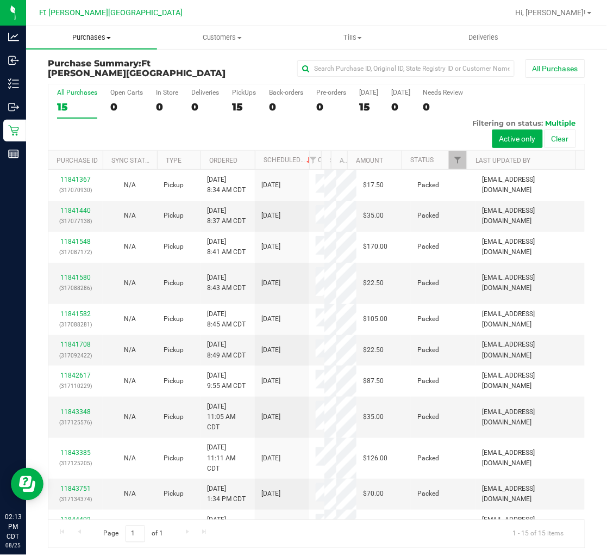
click at [100, 38] on span "Purchases" at bounding box center [91, 38] width 131 height 10
click at [80, 76] on span "Fulfillment" at bounding box center [59, 78] width 67 height 9
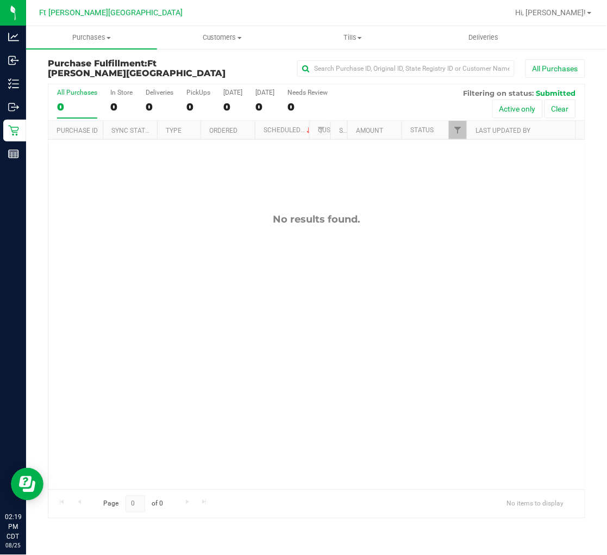
click at [67, 100] on label "All Purchases 0" at bounding box center [77, 104] width 40 height 30
click at [0, 0] on input "All Purchases 0" at bounding box center [0, 0] width 0 height 0
click at [133, 240] on div "No results found." at bounding box center [316, 351] width 537 height 423
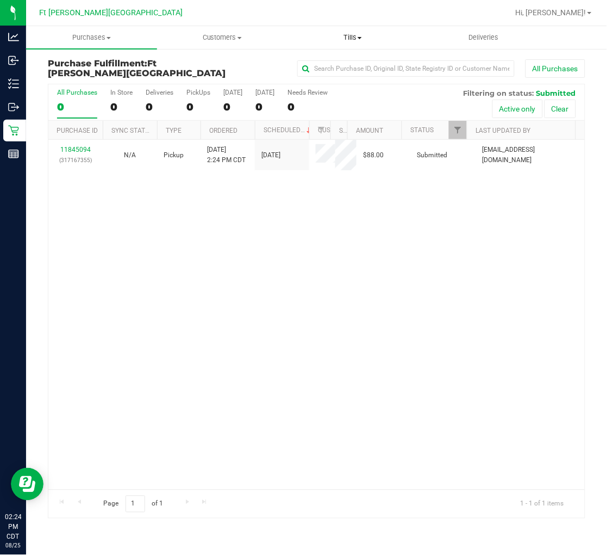
click at [345, 31] on uib-tab-heading "Tills Manage tills Reconcile e-payments" at bounding box center [353, 38] width 130 height 22
click at [331, 63] on span "Manage tills" at bounding box center [324, 65] width 73 height 9
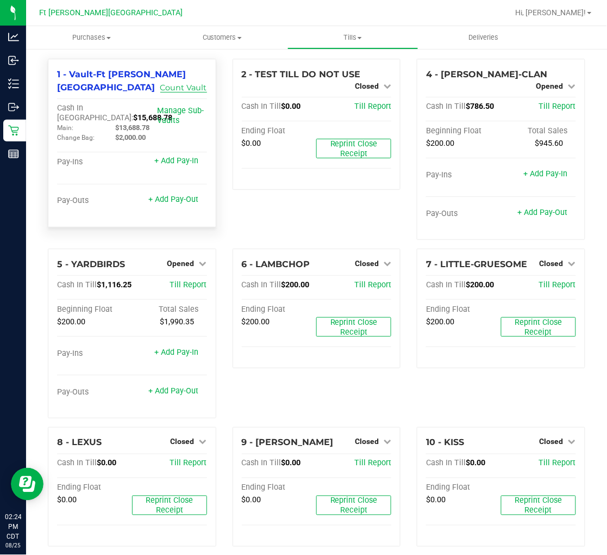
click at [171, 85] on link "Count Vault" at bounding box center [183, 88] width 47 height 10
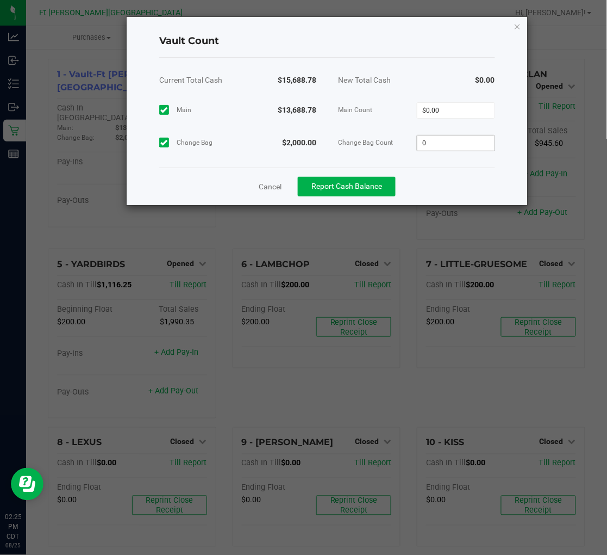
click at [457, 142] on input "0" at bounding box center [457, 142] width 78 height 15
type input "2000.0"
type input "0"
type input "$2,000.00"
click at [447, 110] on input "0" at bounding box center [457, 110] width 78 height 15
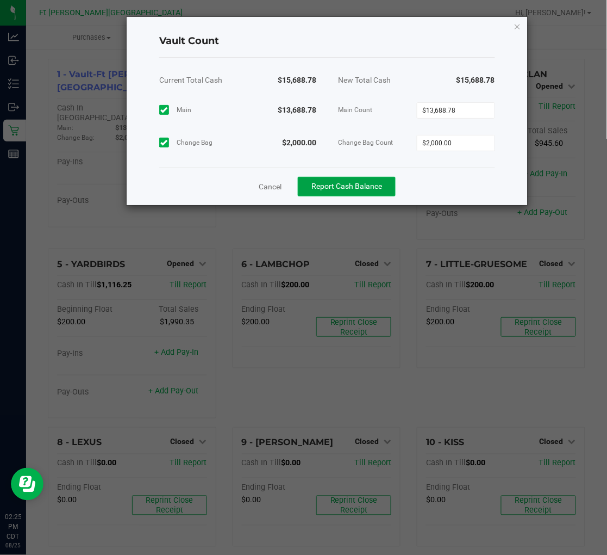
type input "$13,688.78"
click at [328, 177] on button "Report Cash Balance" at bounding box center [347, 187] width 98 height 20
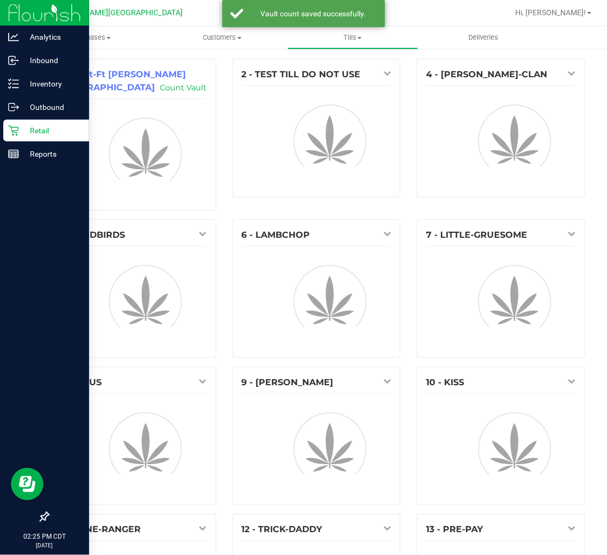
click at [21, 128] on p "Retail" at bounding box center [51, 130] width 65 height 13
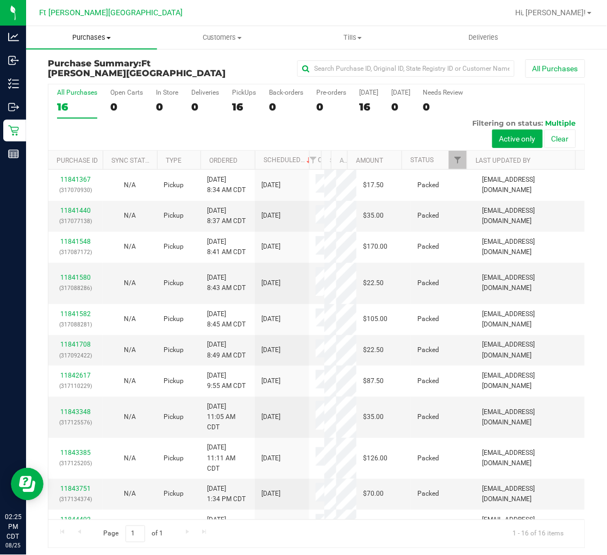
click at [92, 34] on span "Purchases" at bounding box center [91, 38] width 131 height 10
click at [80, 77] on span "Fulfillment" at bounding box center [59, 78] width 67 height 9
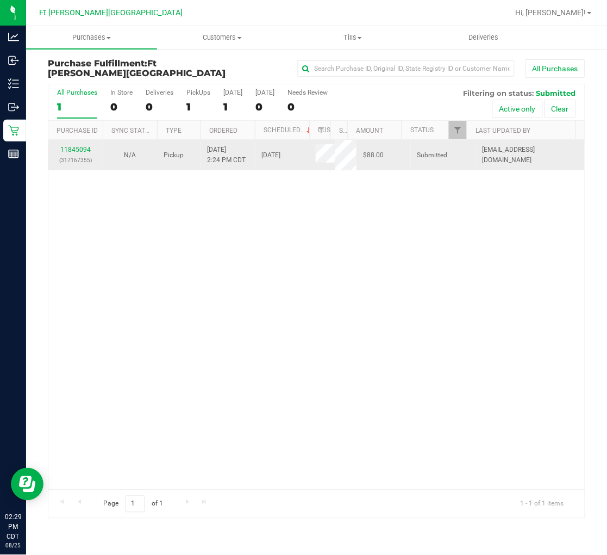
click at [83, 145] on div "11845094 (317167355)" at bounding box center [75, 155] width 41 height 21
click at [83, 147] on link "11845094" at bounding box center [75, 150] width 30 height 8
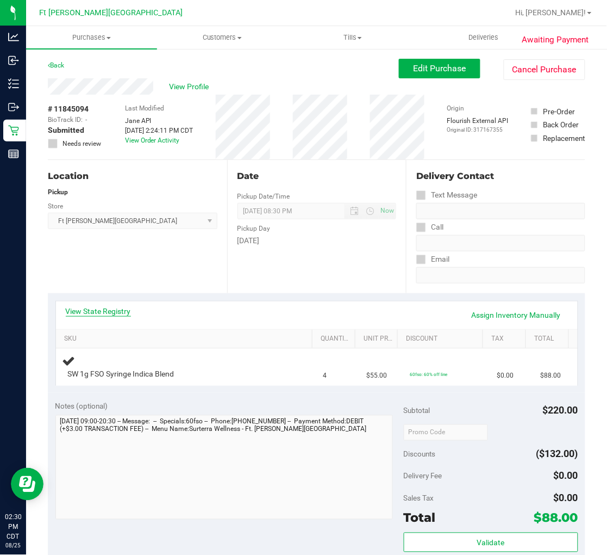
click at [122, 310] on link "View State Registry" at bounding box center [98, 311] width 65 height 11
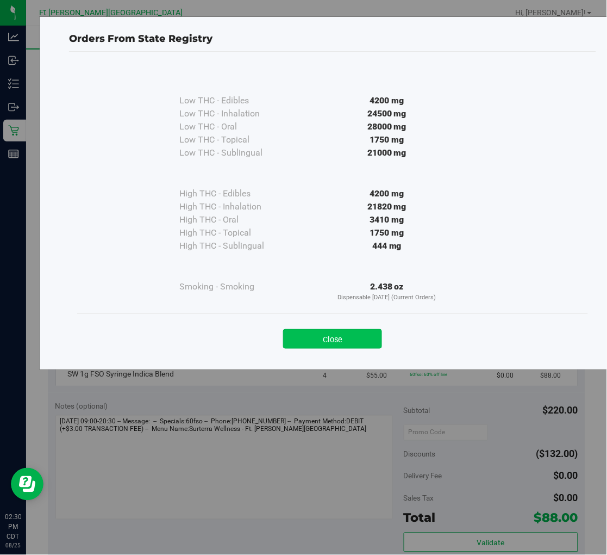
click at [317, 334] on button "Close" at bounding box center [332, 339] width 99 height 20
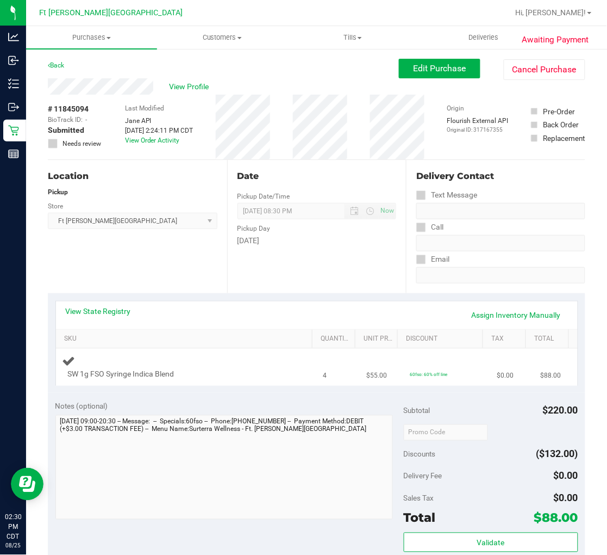
click at [231, 362] on div "SW 1g FSO Syringe Indica Blend" at bounding box center [187, 367] width 248 height 26
click at [213, 311] on div "View State Registry Assign Inventory Manually" at bounding box center [317, 315] width 502 height 18
click at [153, 249] on div "Location Pickup Store [GEOGRAPHIC_DATA][PERSON_NAME] WC Select Store [PERSON_NA…" at bounding box center [137, 226] width 179 height 133
click at [142, 268] on div "Location Pickup Store [GEOGRAPHIC_DATA][PERSON_NAME] WC Select Store [PERSON_NA…" at bounding box center [137, 226] width 179 height 133
click at [142, 249] on div "Location Pickup Store [GEOGRAPHIC_DATA][PERSON_NAME] WC Select Store [PERSON_NA…" at bounding box center [137, 226] width 179 height 133
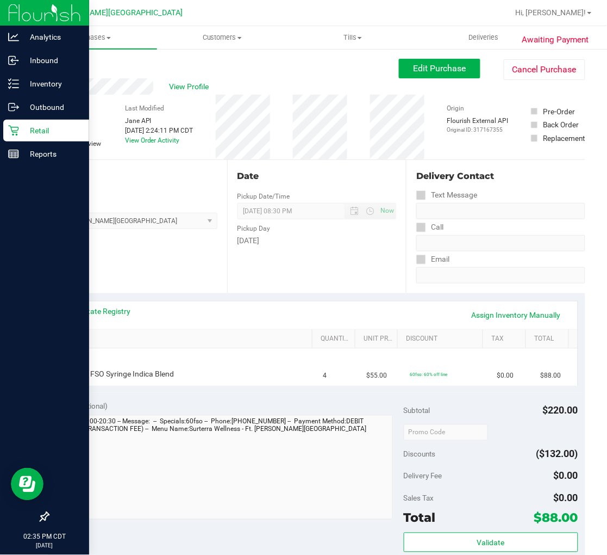
click at [22, 131] on p "Retail" at bounding box center [51, 130] width 65 height 13
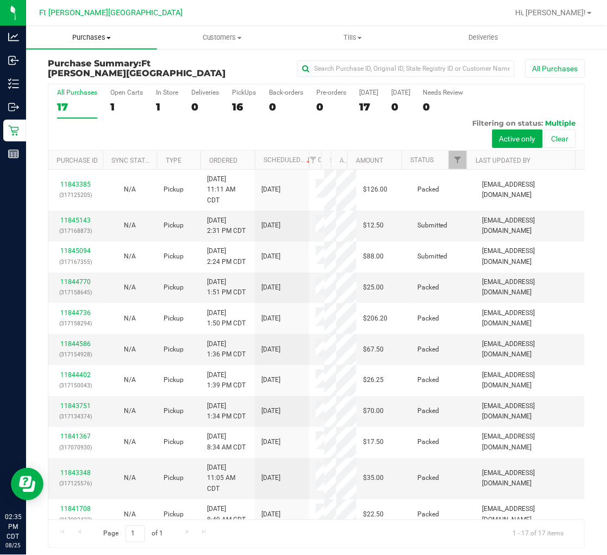
click at [100, 39] on span "Purchases" at bounding box center [91, 38] width 131 height 10
click at [82, 83] on li "Fulfillment" at bounding box center [91, 78] width 131 height 13
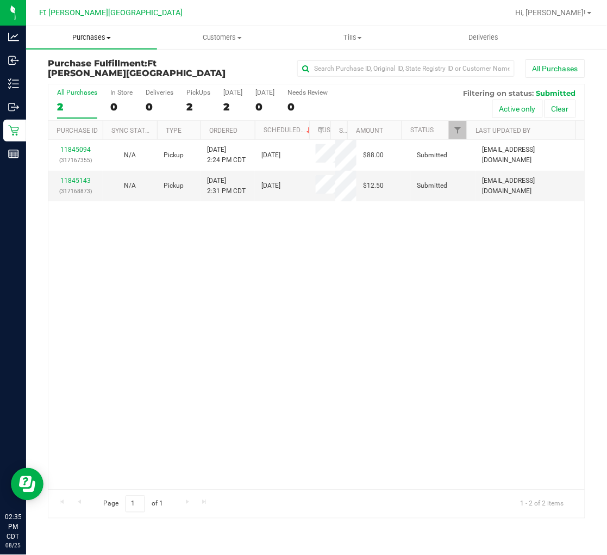
click at [79, 40] on span "Purchases" at bounding box center [91, 38] width 131 height 10
click at [82, 64] on span "Summary of purchases" at bounding box center [81, 65] width 111 height 9
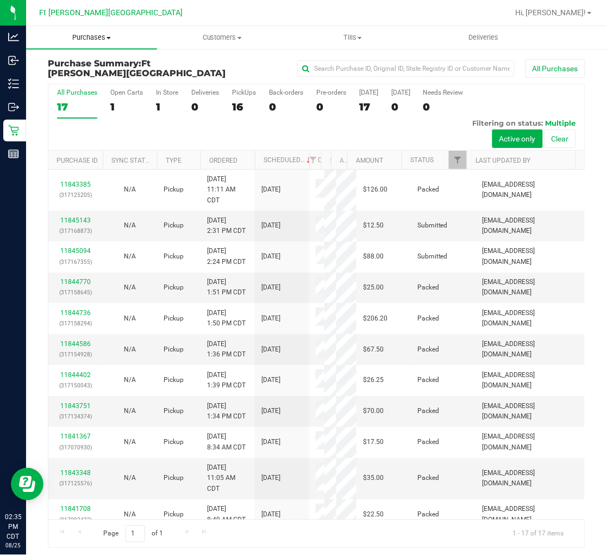
click at [98, 41] on span "Purchases" at bounding box center [91, 38] width 131 height 10
click at [79, 75] on span "Fulfillment" at bounding box center [59, 78] width 67 height 9
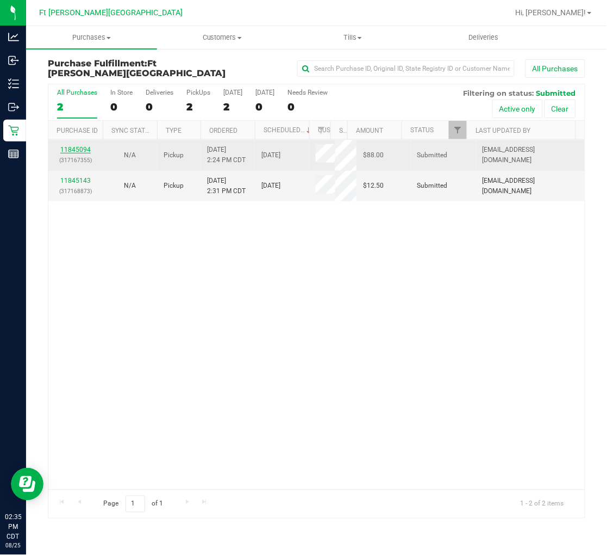
click at [85, 149] on link "11845094" at bounding box center [75, 150] width 30 height 8
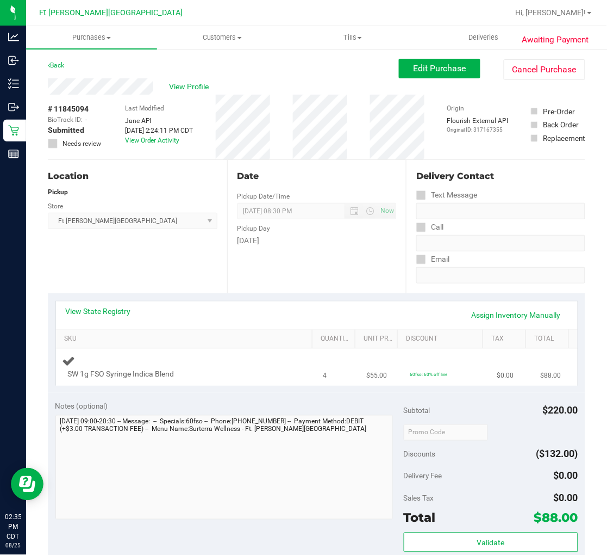
click at [252, 370] on div "SW 1g FSO Syringe Indica Blend" at bounding box center [177, 374] width 228 height 11
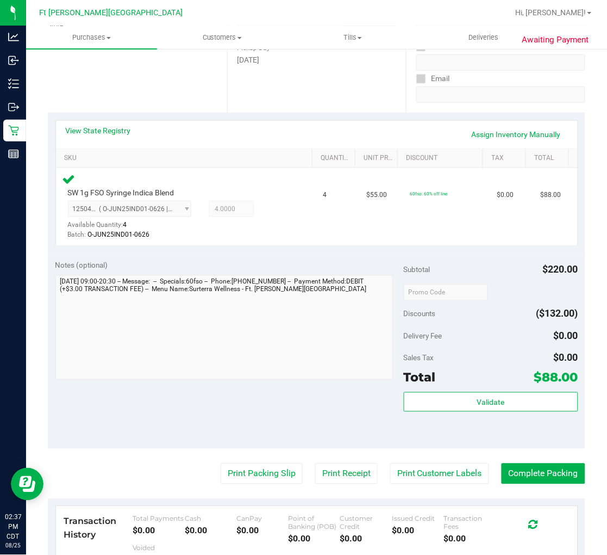
scroll to position [181, 0]
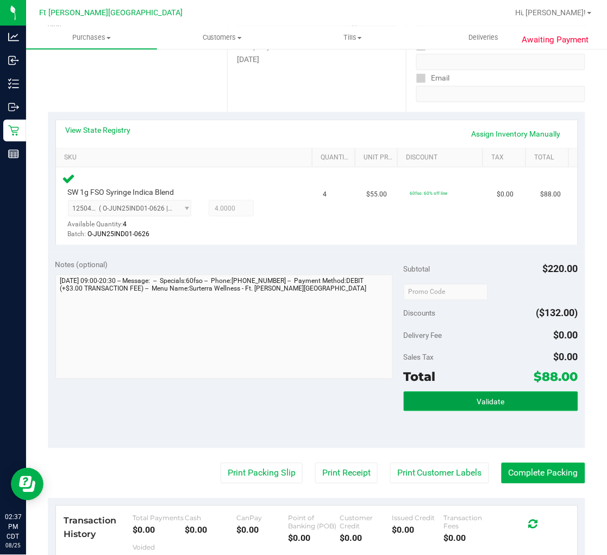
click at [425, 399] on button "Validate" at bounding box center [491, 402] width 175 height 20
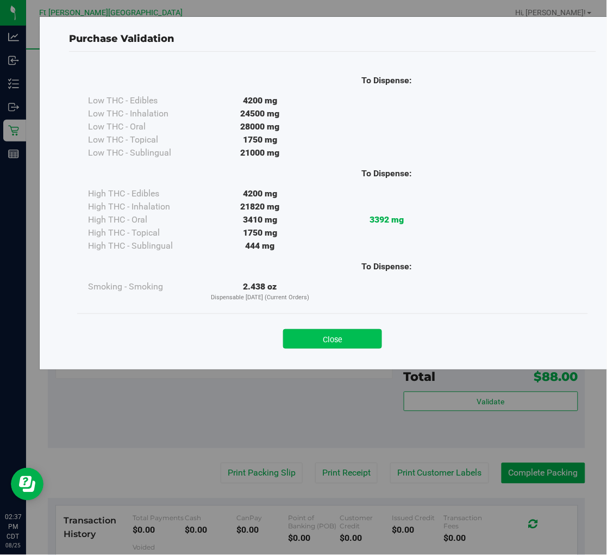
click at [334, 334] on button "Close" at bounding box center [332, 339] width 99 height 20
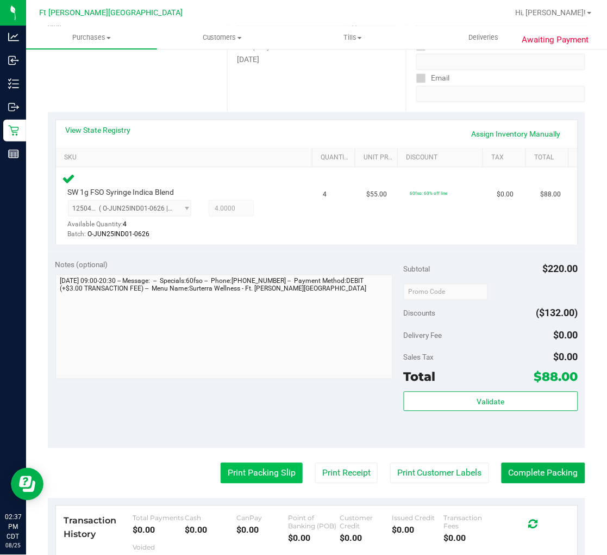
click at [262, 465] on button "Print Packing Slip" at bounding box center [262, 473] width 82 height 21
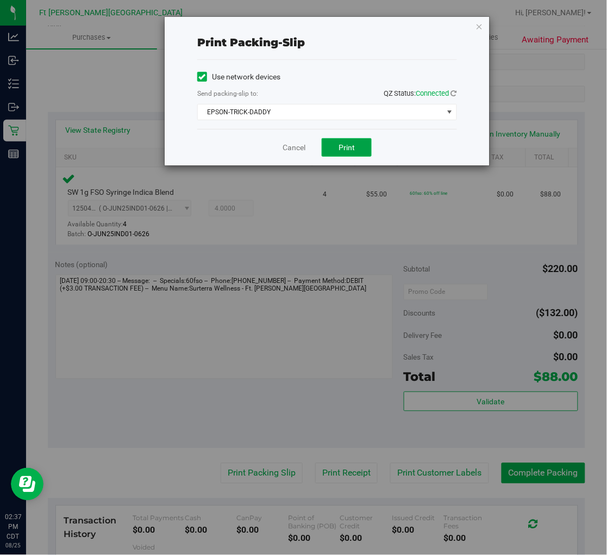
click at [341, 143] on span "Print" at bounding box center [347, 147] width 16 height 9
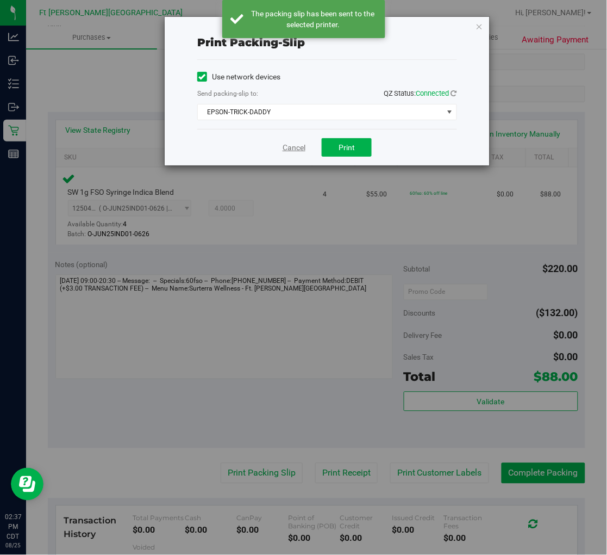
click at [298, 147] on link "Cancel" at bounding box center [294, 147] width 23 height 11
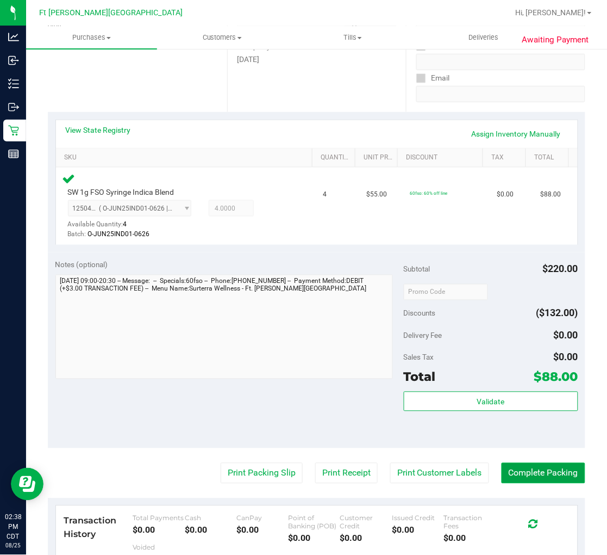
click at [520, 476] on button "Complete Packing" at bounding box center [544, 473] width 84 height 21
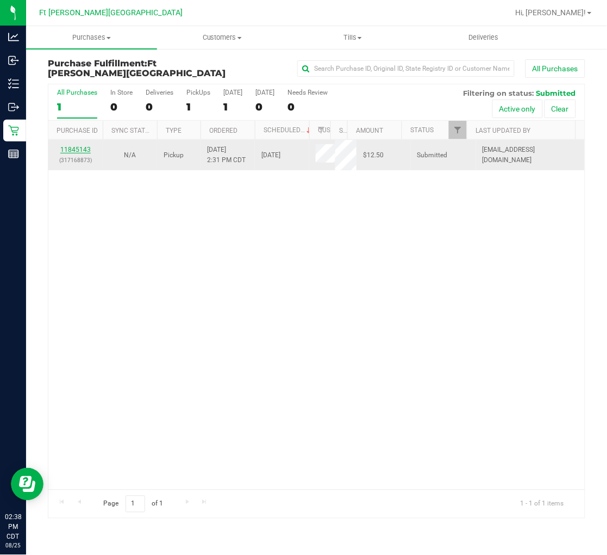
click at [79, 152] on link "11845143" at bounding box center [75, 150] width 30 height 8
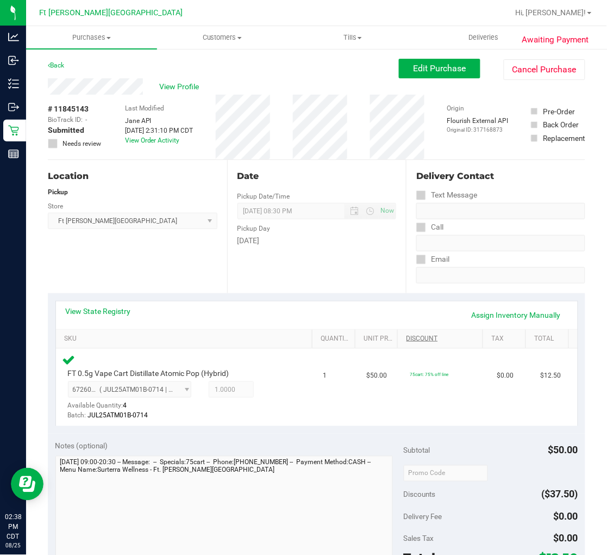
scroll to position [241, 0]
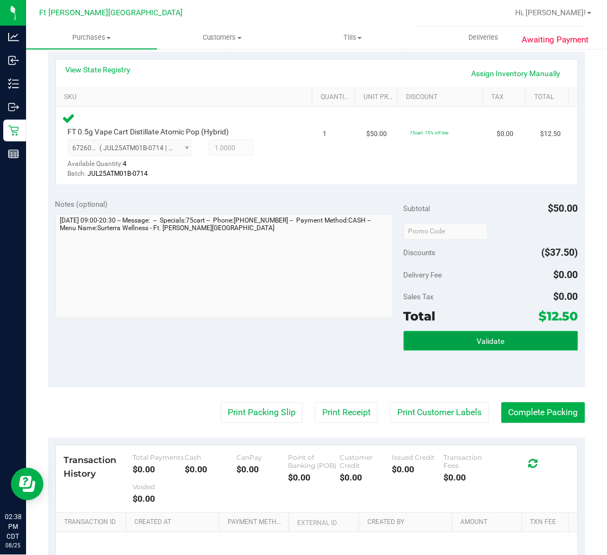
click at [442, 335] on button "Validate" at bounding box center [491, 341] width 175 height 20
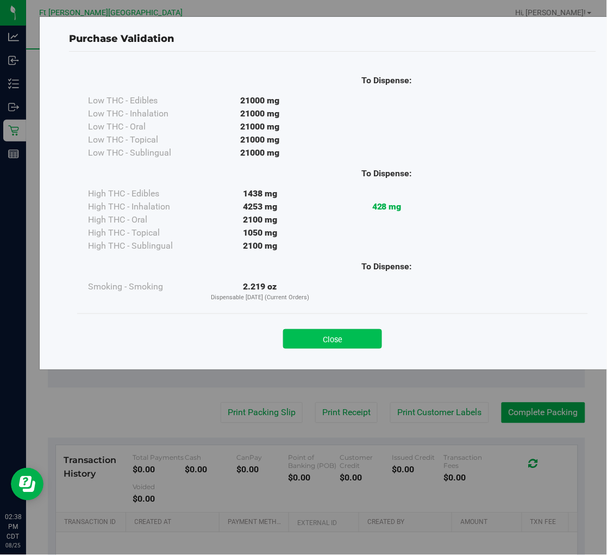
click at [322, 343] on button "Close" at bounding box center [332, 339] width 99 height 20
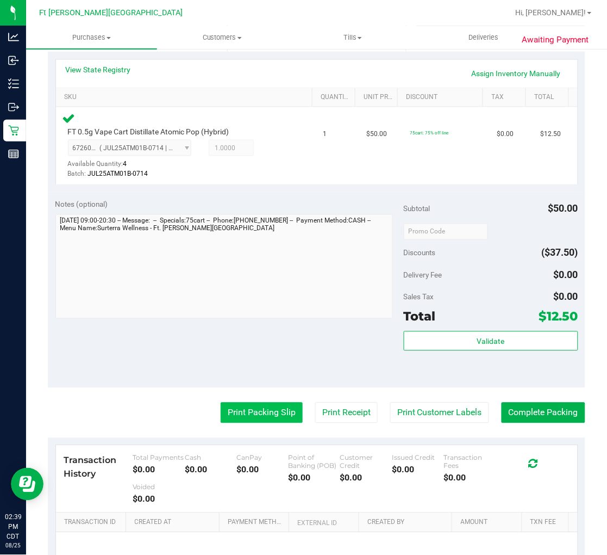
click at [254, 407] on button "Print Packing Slip" at bounding box center [262, 412] width 82 height 21
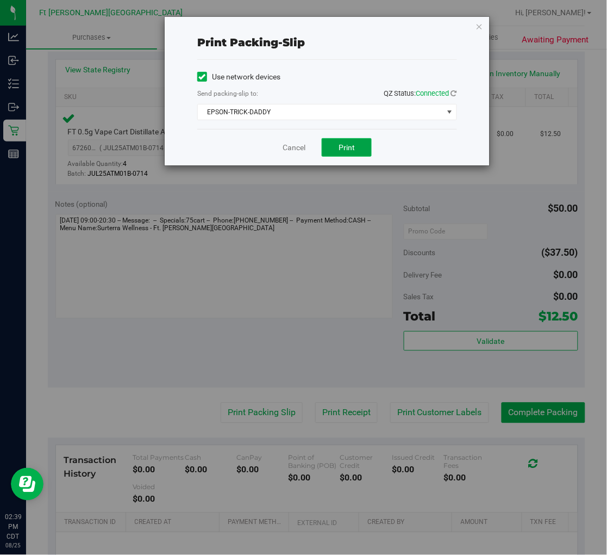
click at [355, 151] on span "Print" at bounding box center [347, 147] width 16 height 9
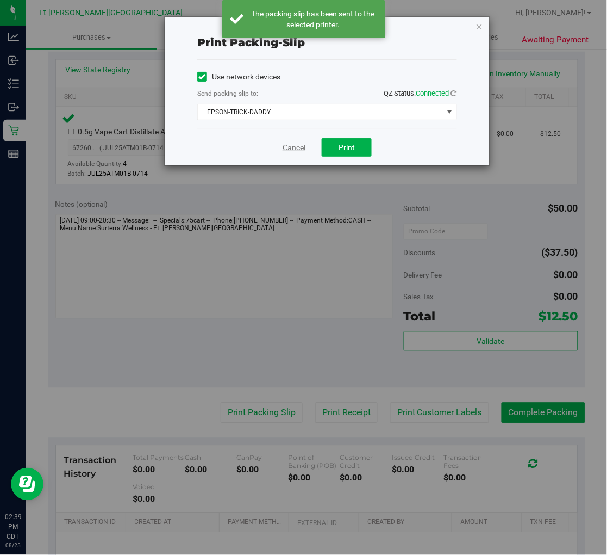
click at [294, 149] on link "Cancel" at bounding box center [294, 147] width 23 height 11
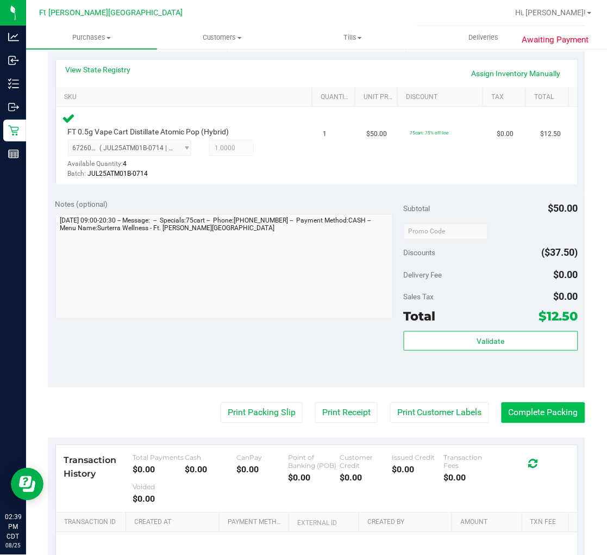
click at [520, 412] on button "Complete Packing" at bounding box center [544, 412] width 84 height 21
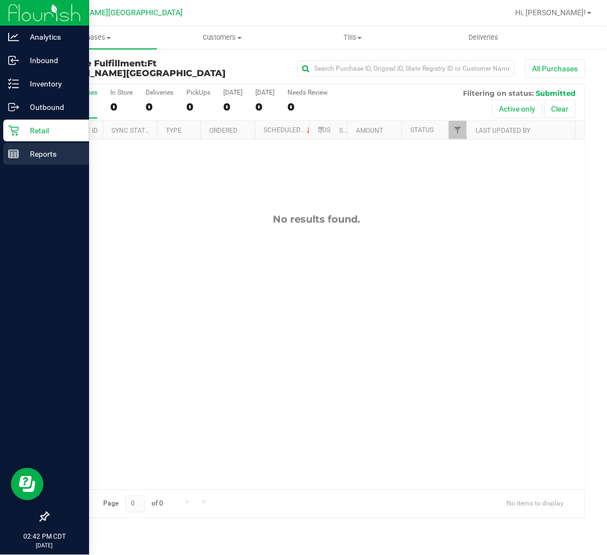
click at [9, 150] on rect at bounding box center [14, 154] width 10 height 8
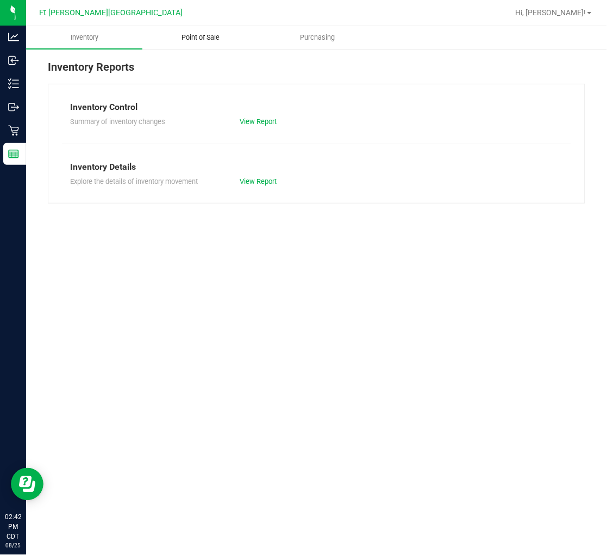
click at [200, 33] on span "Point of Sale" at bounding box center [200, 38] width 67 height 10
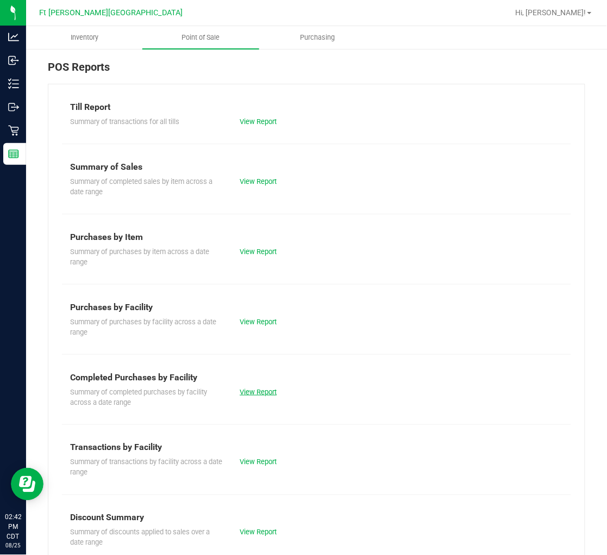
click at [256, 394] on link "View Report" at bounding box center [258, 392] width 37 height 8
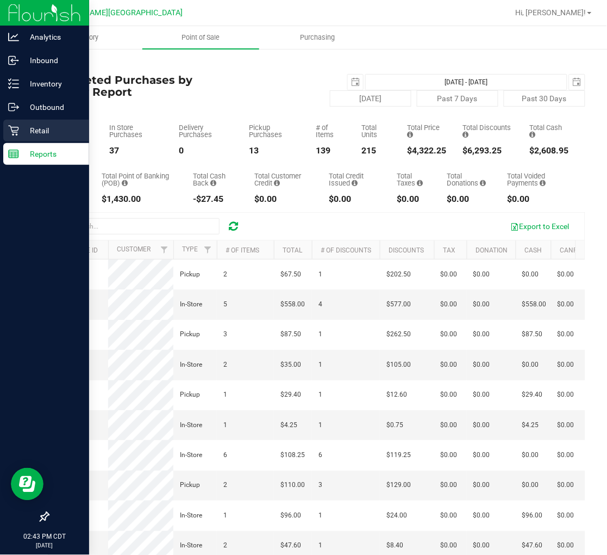
click at [23, 129] on p "Retail" at bounding box center [51, 130] width 65 height 13
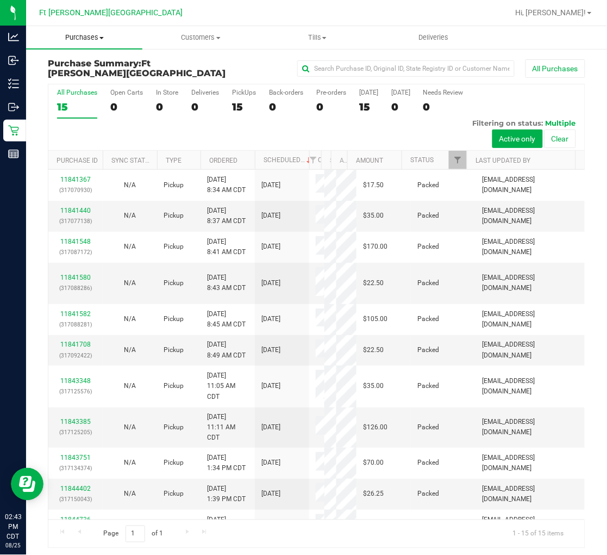
click at [98, 37] on span "Purchases" at bounding box center [84, 38] width 116 height 10
click at [76, 78] on span "Fulfillment" at bounding box center [59, 78] width 67 height 9
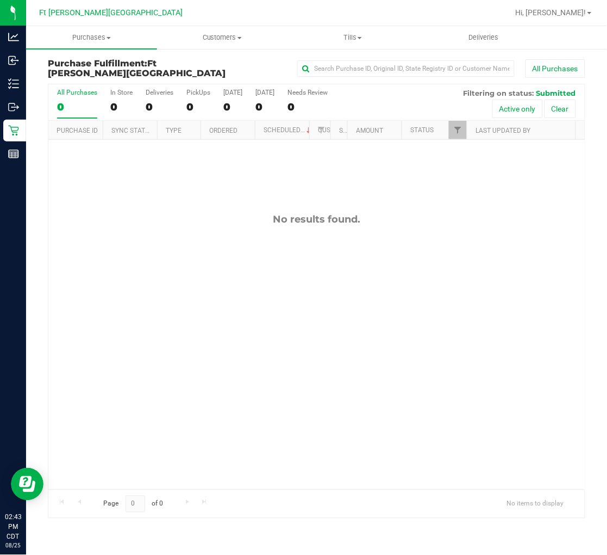
click at [140, 278] on div "No results found." at bounding box center [316, 351] width 537 height 423
click at [113, 197] on div "No results found." at bounding box center [316, 351] width 537 height 423
click at [126, 210] on div "No results found." at bounding box center [316, 351] width 537 height 423
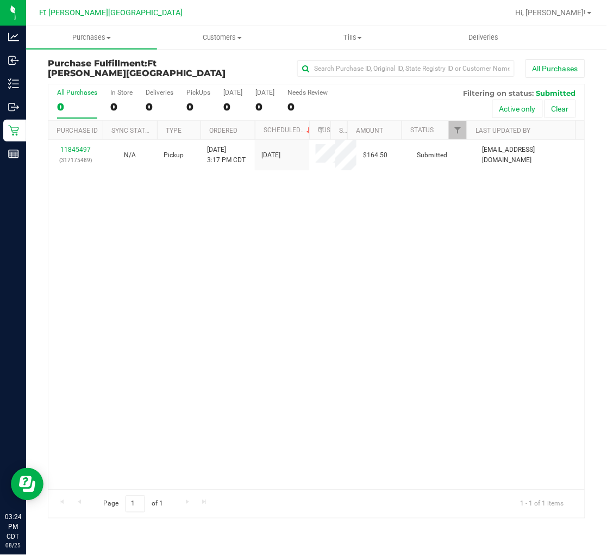
click at [72, 100] on label "All Purchases 0" at bounding box center [77, 104] width 40 height 30
click at [0, 0] on input "All Purchases 0" at bounding box center [0, 0] width 0 height 0
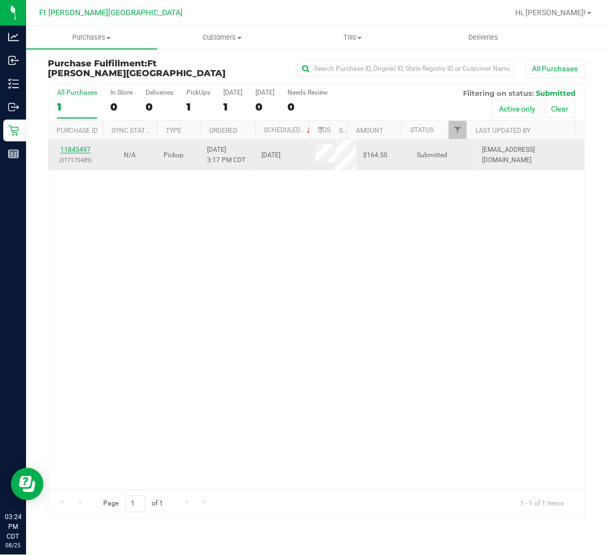
click at [77, 148] on link "11845497" at bounding box center [75, 150] width 30 height 8
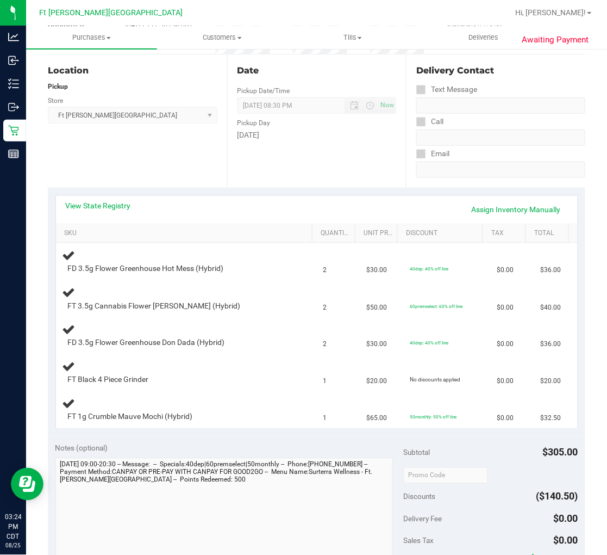
scroll to position [121, 0]
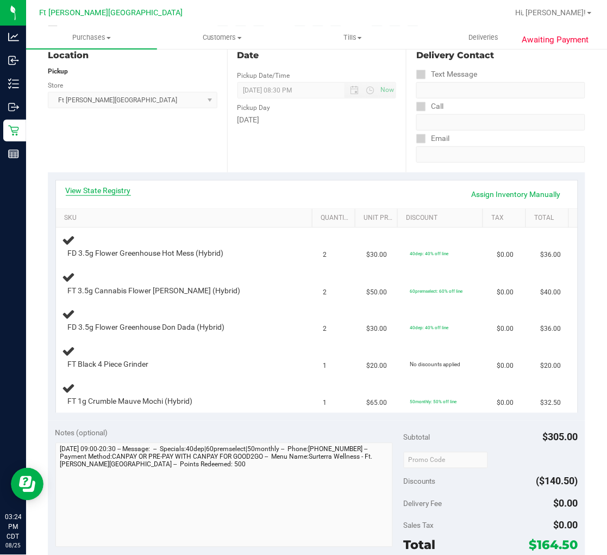
click at [109, 185] on link "View State Registry" at bounding box center [98, 190] width 65 height 11
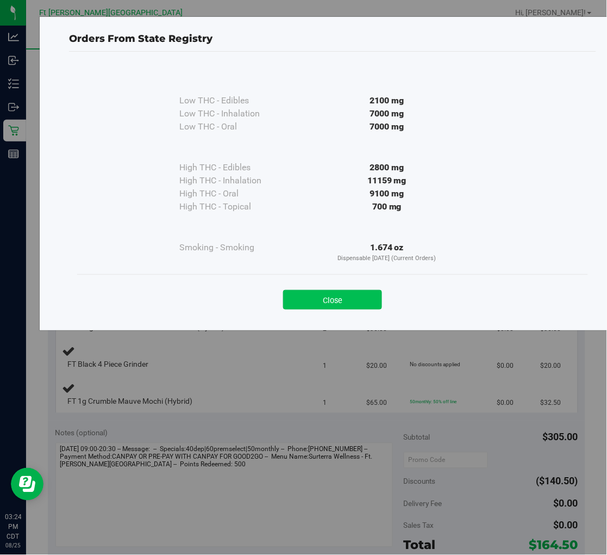
click at [322, 300] on button "Close" at bounding box center [332, 300] width 99 height 20
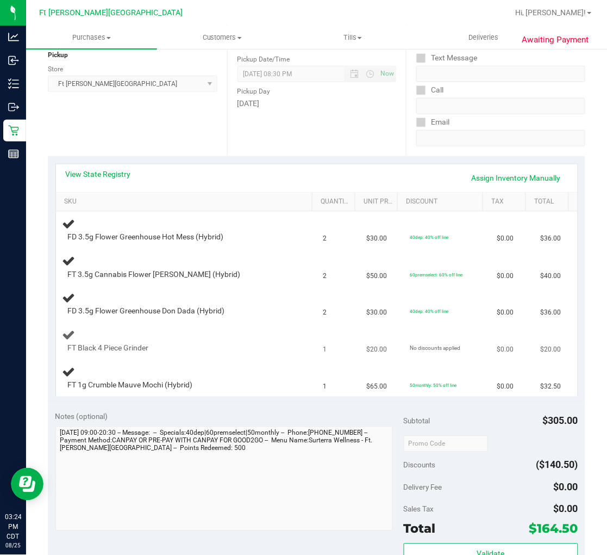
scroll to position [0, 0]
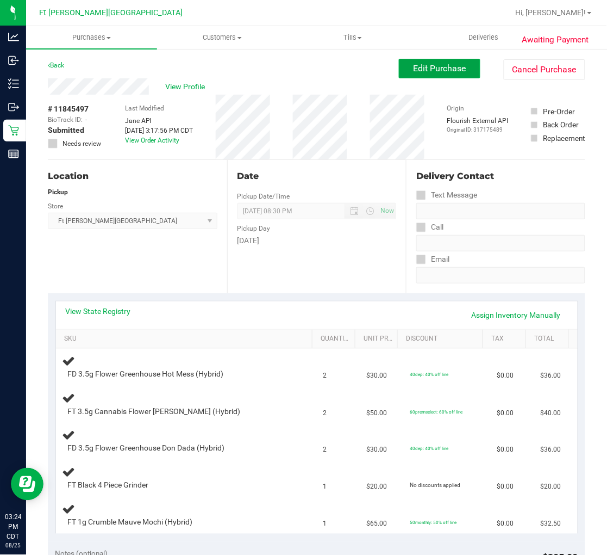
click at [414, 71] on span "Edit Purchase" at bounding box center [440, 68] width 53 height 10
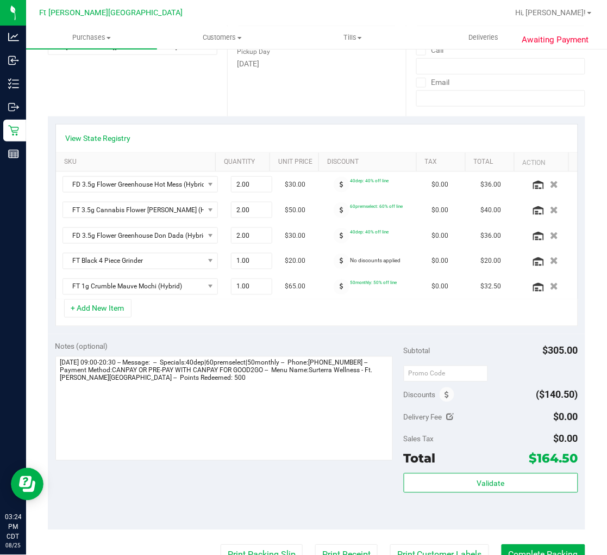
scroll to position [181, 0]
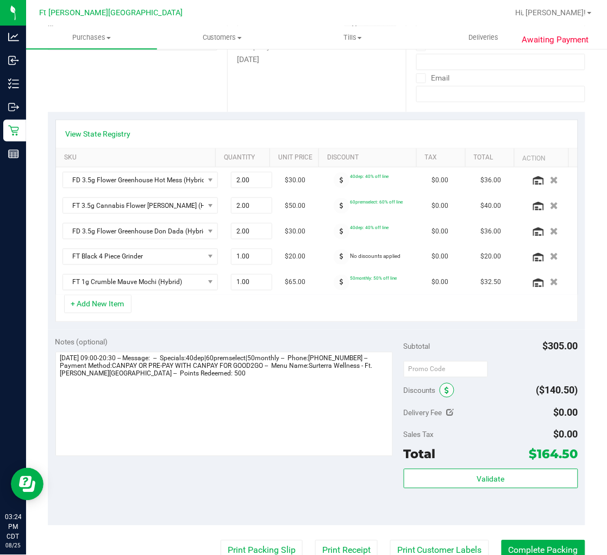
click at [445, 392] on icon at bounding box center [447, 391] width 4 height 8
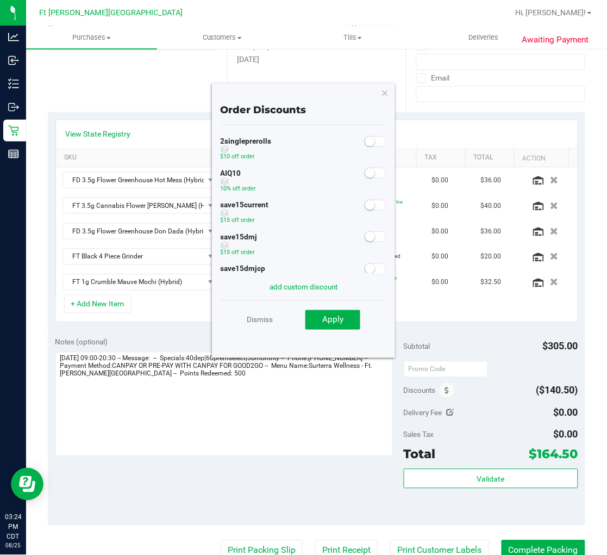
click at [365, 175] on small at bounding box center [370, 173] width 10 height 10
click at [346, 318] on button "Apply" at bounding box center [333, 320] width 55 height 20
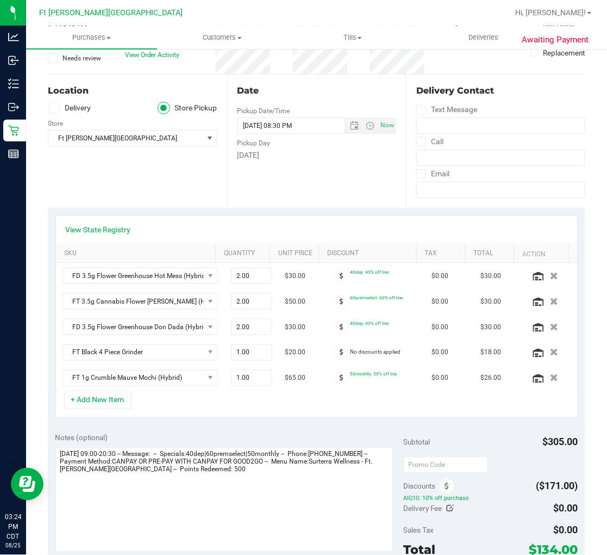
scroll to position [0, 0]
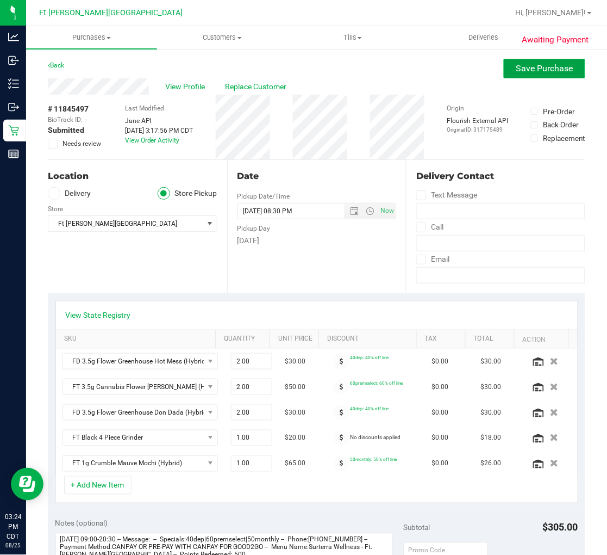
click at [520, 63] on span "Save Purchase" at bounding box center [545, 68] width 57 height 10
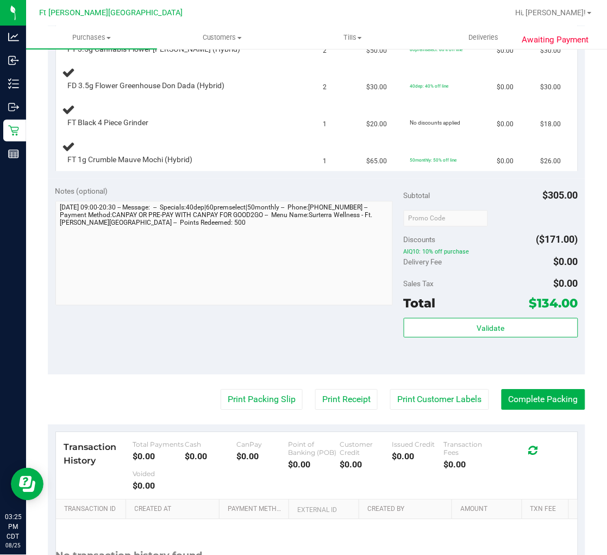
scroll to position [121, 0]
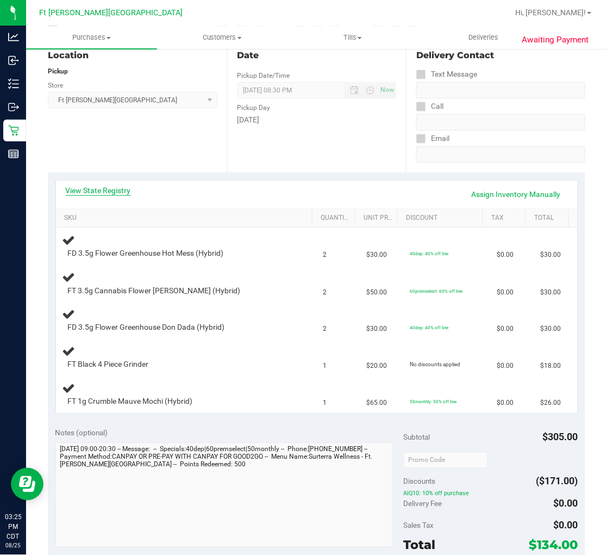
click at [91, 191] on link "View State Registry" at bounding box center [98, 190] width 65 height 11
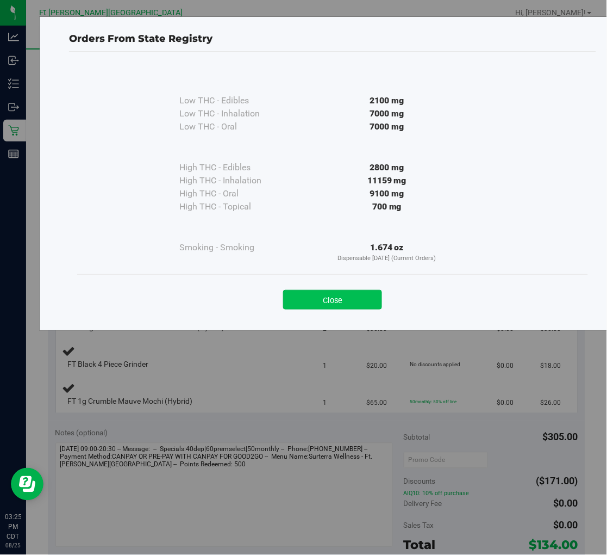
click at [325, 305] on button "Close" at bounding box center [332, 300] width 99 height 20
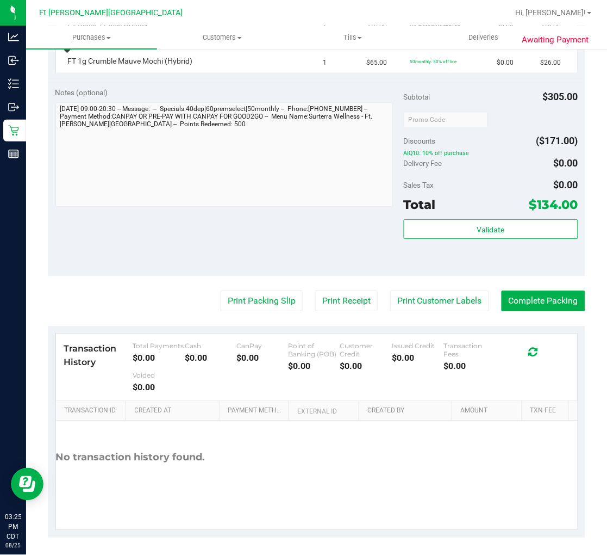
scroll to position [465, 0]
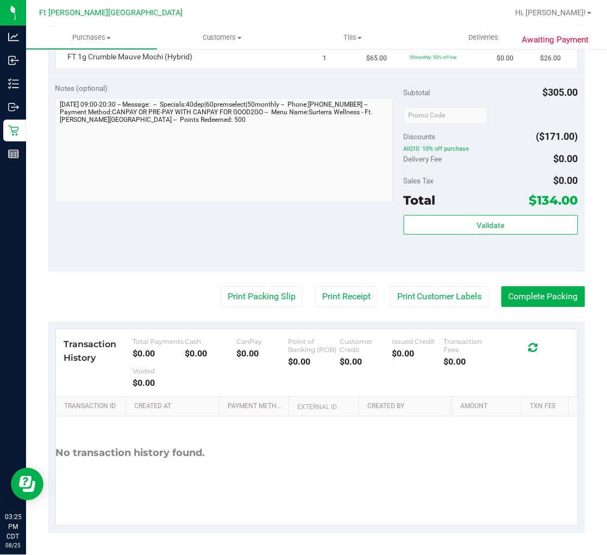
click at [243, 307] on purchase-details "Back Edit Purchase Cancel Purchase View Profile # 11845497 BioTrack ID: - Submi…" at bounding box center [317, 63] width 538 height 940
click at [258, 298] on button "Print Packing Slip" at bounding box center [262, 296] width 82 height 21
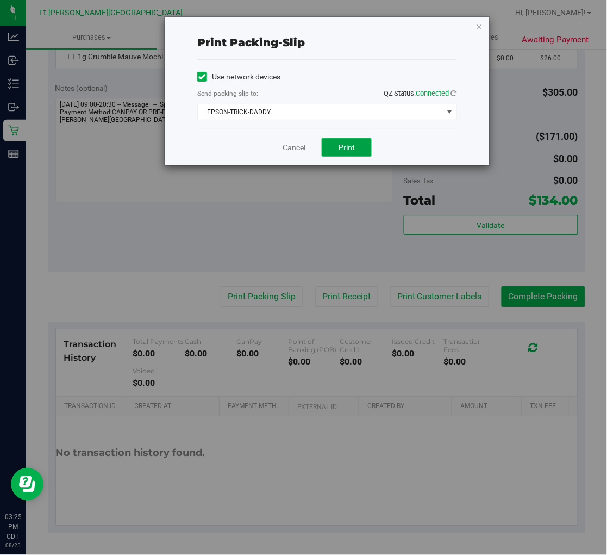
click at [327, 147] on button "Print" at bounding box center [347, 147] width 50 height 18
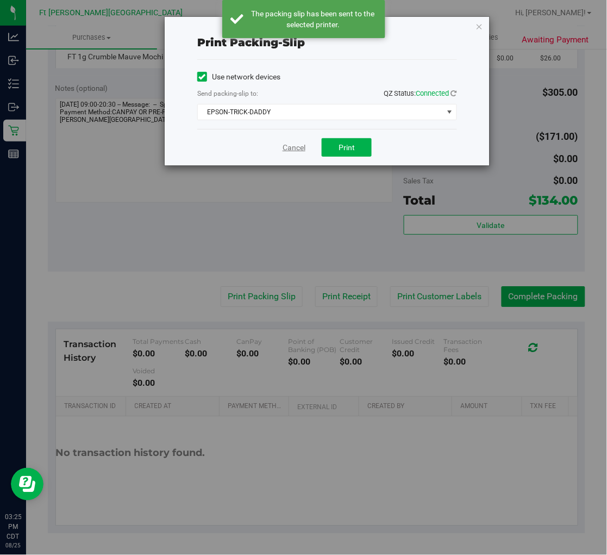
click at [292, 144] on link "Cancel" at bounding box center [294, 147] width 23 height 11
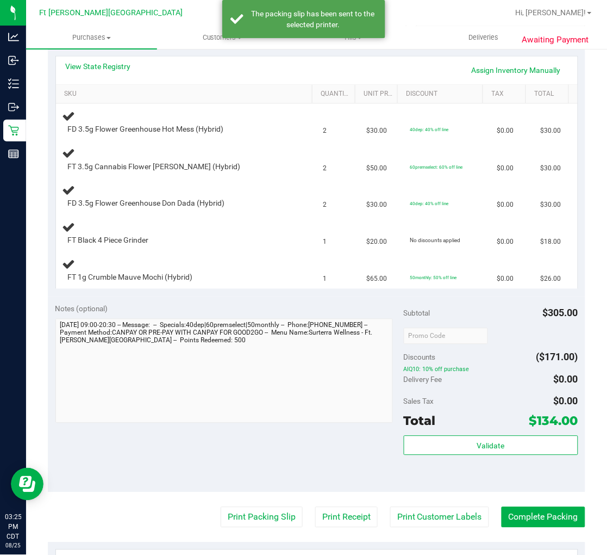
scroll to position [164, 0]
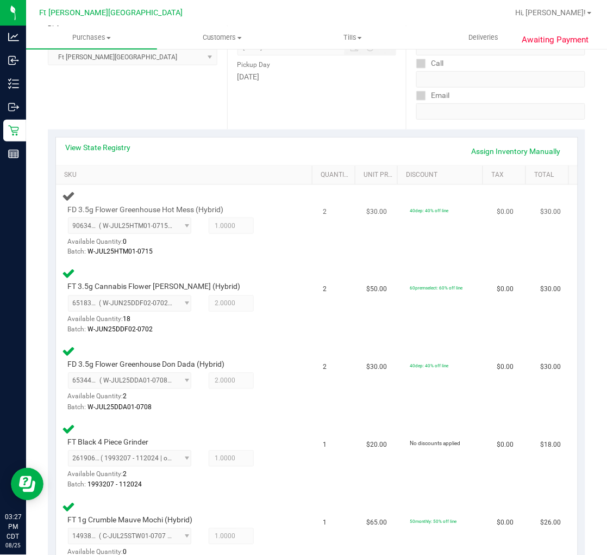
click at [290, 243] on div "FD 3.5g Flower Greenhouse Hot Mess (Hybrid) 9063403371148911 ( W-JUL25HTM01-071…" at bounding box center [187, 223] width 248 height 69
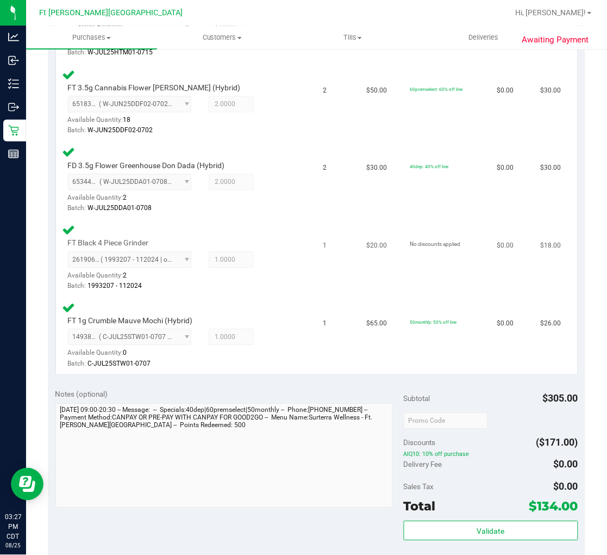
scroll to position [586, 0]
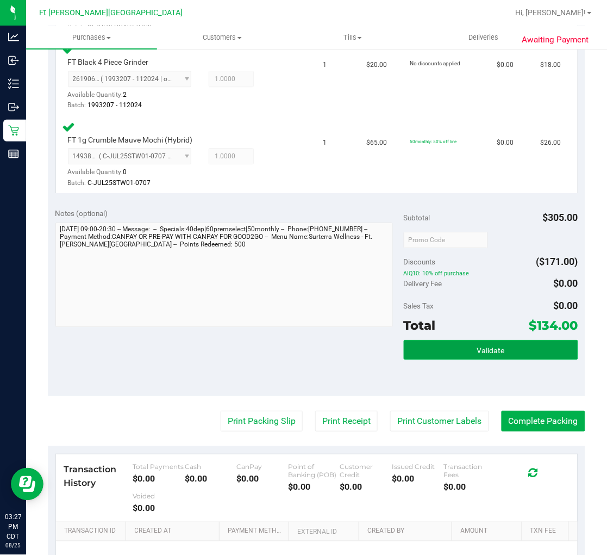
click at [443, 344] on button "Validate" at bounding box center [491, 350] width 175 height 20
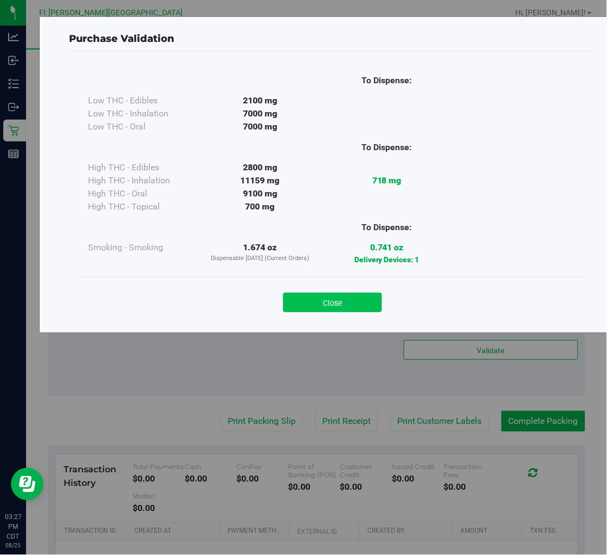
click at [334, 303] on button "Close" at bounding box center [332, 303] width 99 height 20
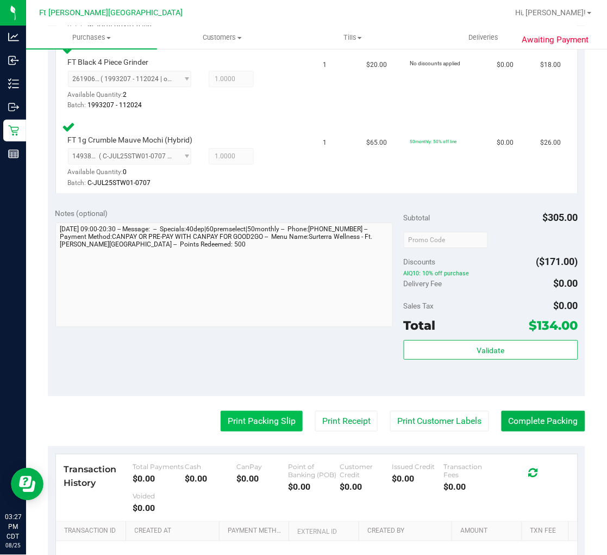
click at [269, 416] on button "Print Packing Slip" at bounding box center [262, 421] width 82 height 21
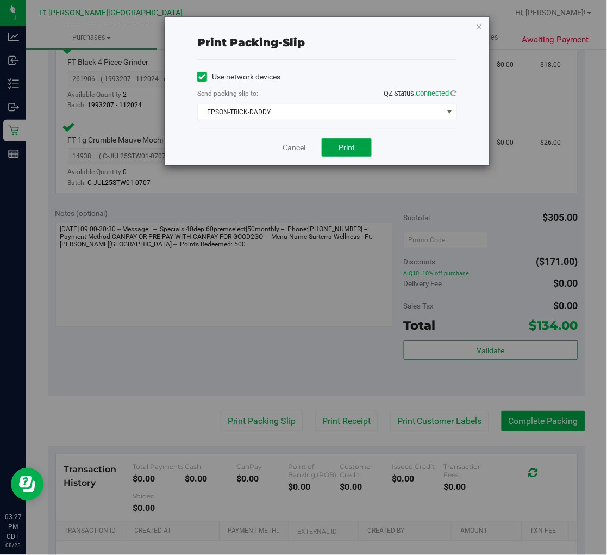
click at [358, 149] on button "Print" at bounding box center [347, 147] width 50 height 18
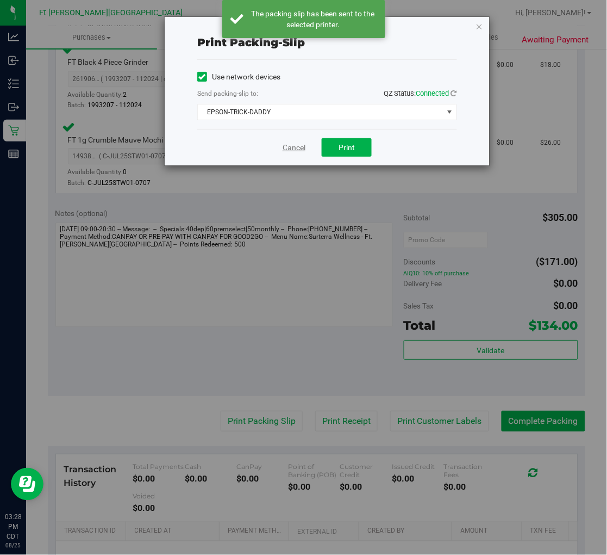
click at [295, 148] on link "Cancel" at bounding box center [294, 147] width 23 height 11
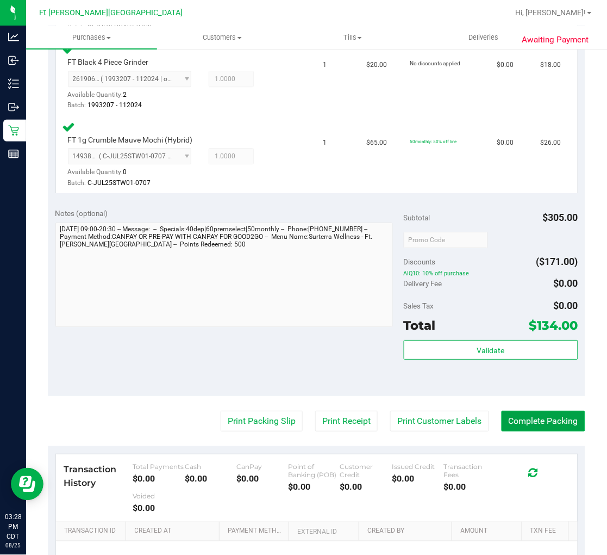
click at [520, 414] on button "Complete Packing" at bounding box center [544, 421] width 84 height 21
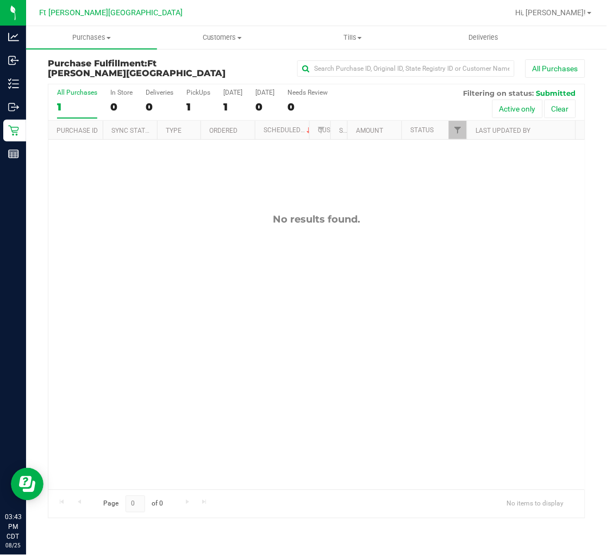
click at [78, 105] on div "1" at bounding box center [77, 107] width 40 height 13
click at [0, 0] on input "All Purchases 1" at bounding box center [0, 0] width 0 height 0
click at [167, 243] on div "No results found." at bounding box center [316, 351] width 537 height 423
click at [180, 251] on div "No results found." at bounding box center [316, 351] width 537 height 423
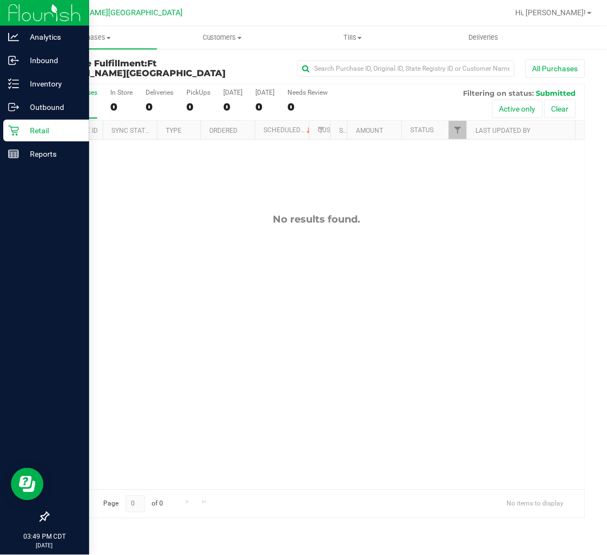
click at [22, 140] on div "Retail" at bounding box center [46, 131] width 86 height 22
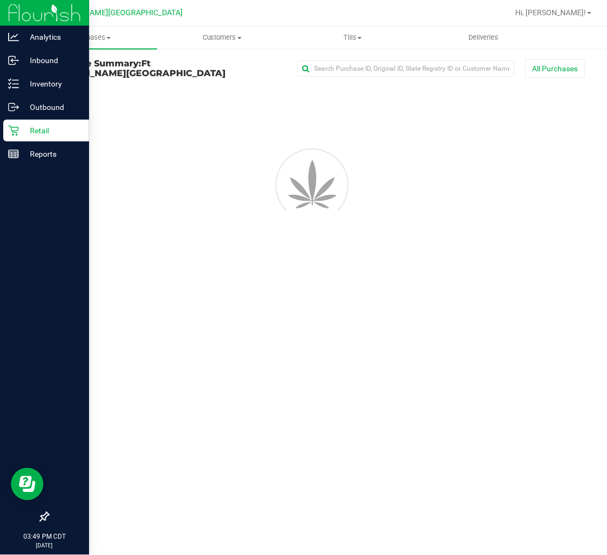
click at [22, 140] on div "Retail" at bounding box center [46, 131] width 86 height 22
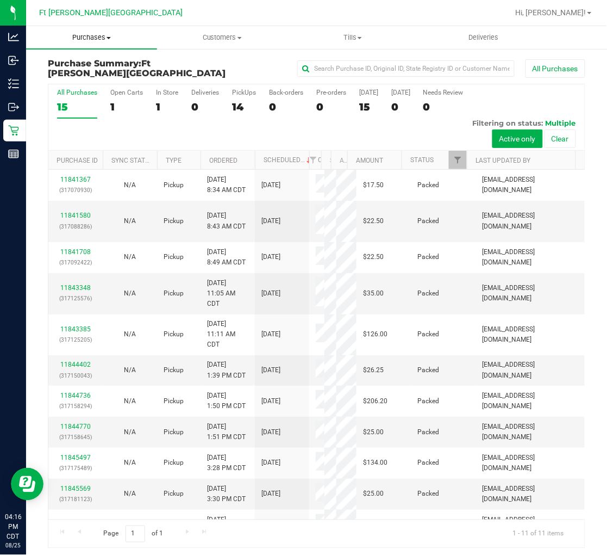
click at [91, 38] on span "Purchases" at bounding box center [91, 38] width 131 height 10
click at [72, 76] on span "Fulfillment" at bounding box center [59, 78] width 67 height 9
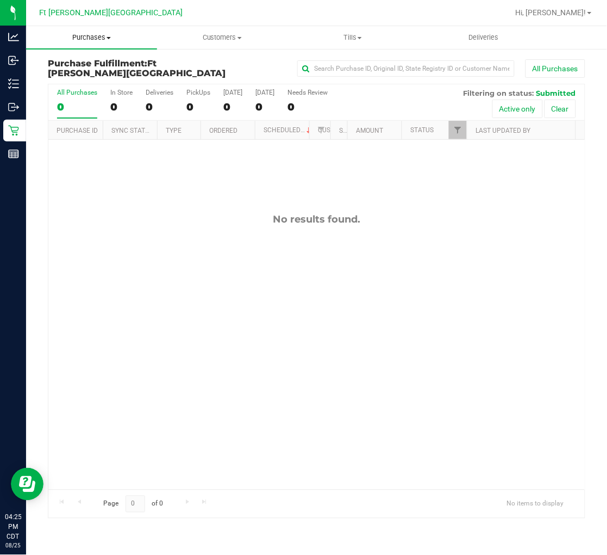
click at [99, 37] on span "Purchases" at bounding box center [91, 38] width 131 height 10
click at [88, 63] on span "Summary of purchases" at bounding box center [81, 65] width 111 height 9
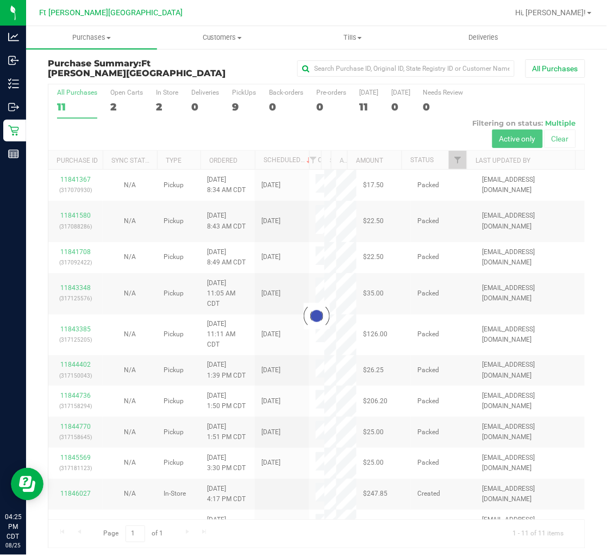
scroll to position [3, 0]
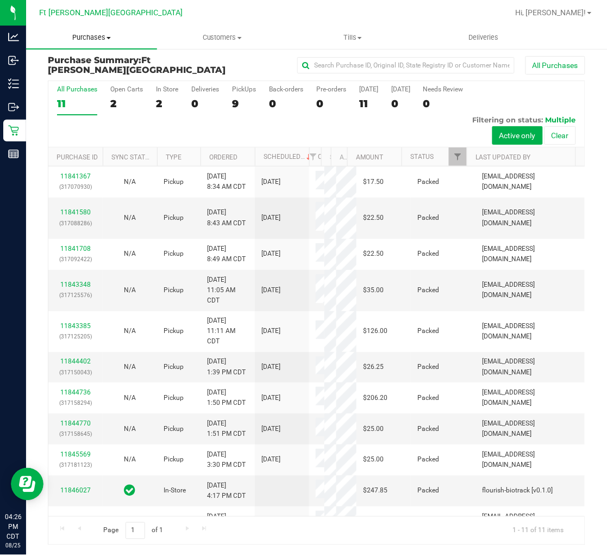
click at [89, 33] on span "Purchases" at bounding box center [91, 38] width 131 height 10
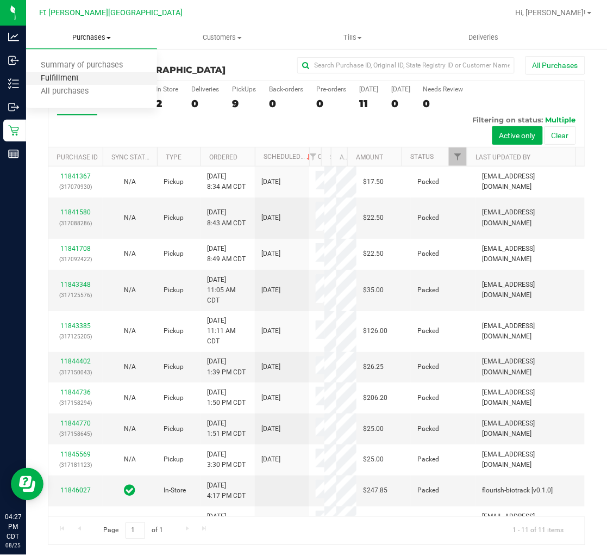
click at [80, 74] on span "Fulfillment" at bounding box center [59, 78] width 67 height 9
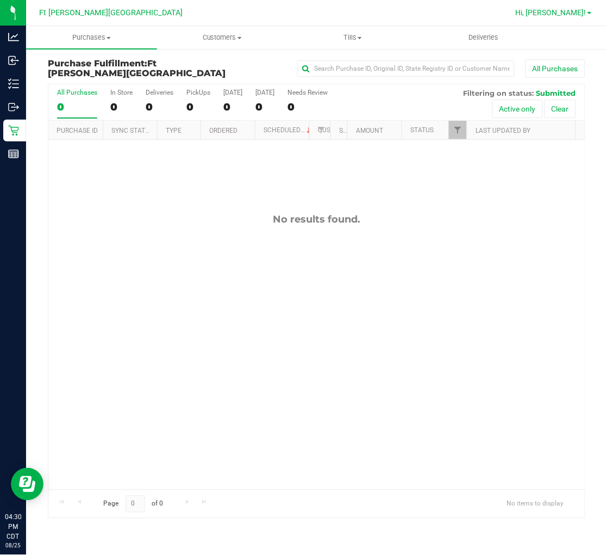
click at [520, 17] on link "Hi, [PERSON_NAME]!" at bounding box center [554, 12] width 85 height 11
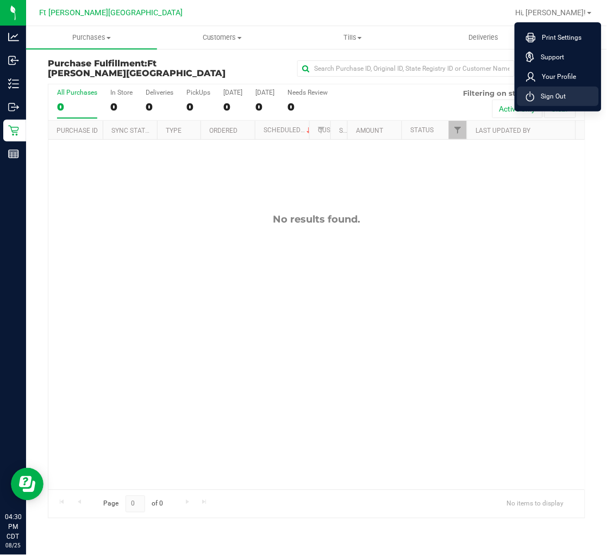
click at [520, 95] on li "Sign Out" at bounding box center [559, 96] width 82 height 20
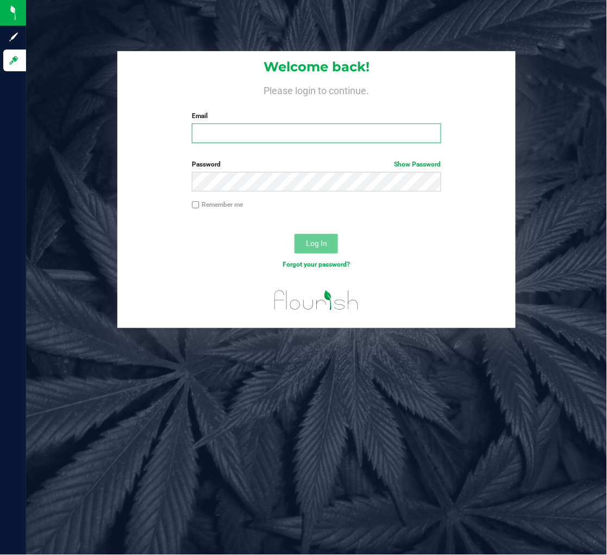
click at [390, 124] on input "Email" at bounding box center [316, 133] width 249 height 20
type input "[EMAIL_ADDRESS][DOMAIN_NAME]"
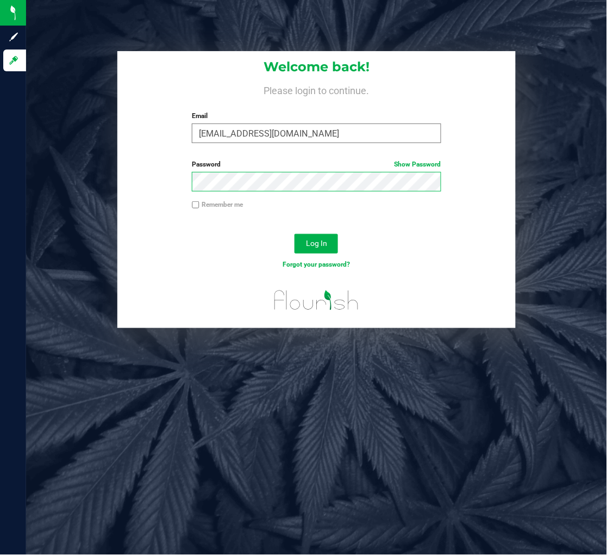
click at [295, 234] on button "Log In" at bounding box center [317, 244] width 44 height 20
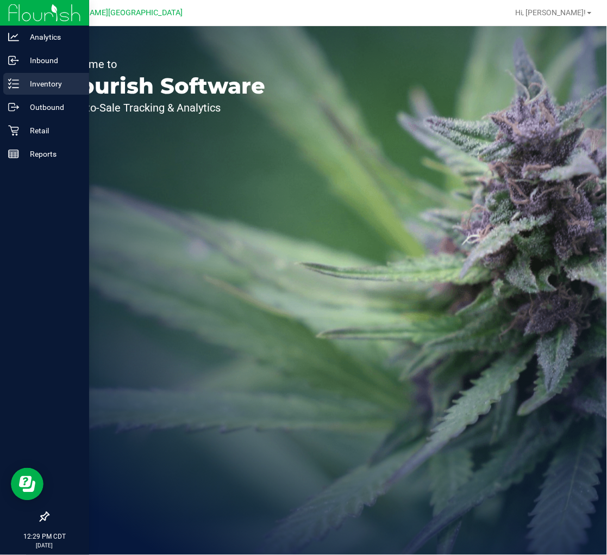
click at [23, 79] on p "Inventory" at bounding box center [51, 83] width 65 height 13
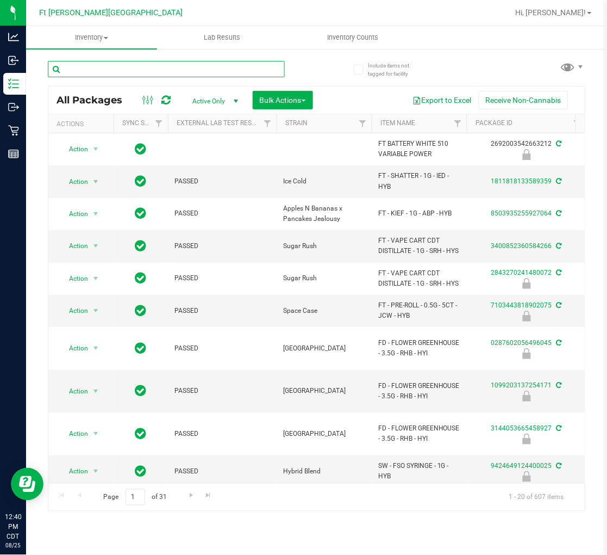
click at [155, 66] on input "text" at bounding box center [166, 69] width 237 height 16
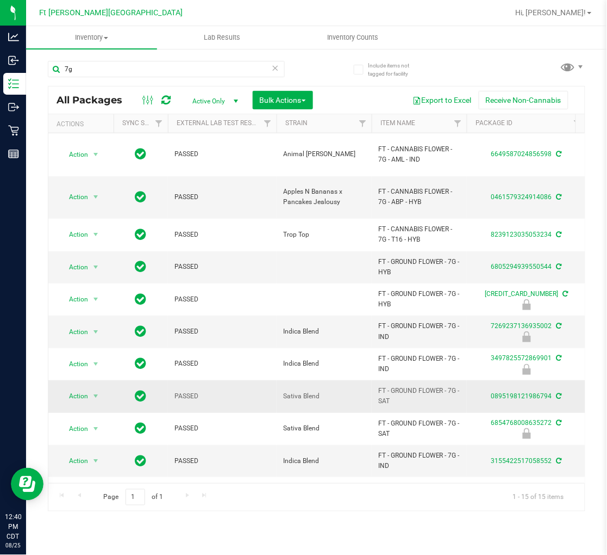
click at [388, 386] on span "FT - GROUND FLOWER - 7G - SAT" at bounding box center [419, 396] width 82 height 21
copy tr "FT - GROUND FLOWER - 7G - SAT"
click at [114, 72] on input "7g" at bounding box center [166, 69] width 237 height 16
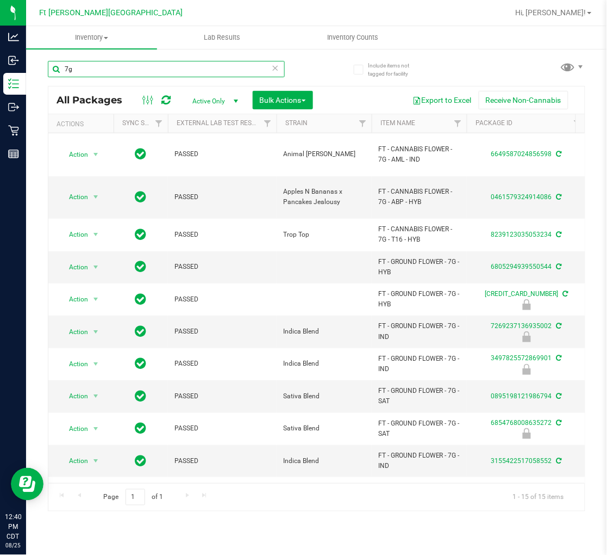
click at [114, 72] on input "7g" at bounding box center [166, 69] width 237 height 16
paste input "FT - GROUND FLOWER - 7G - SAT"
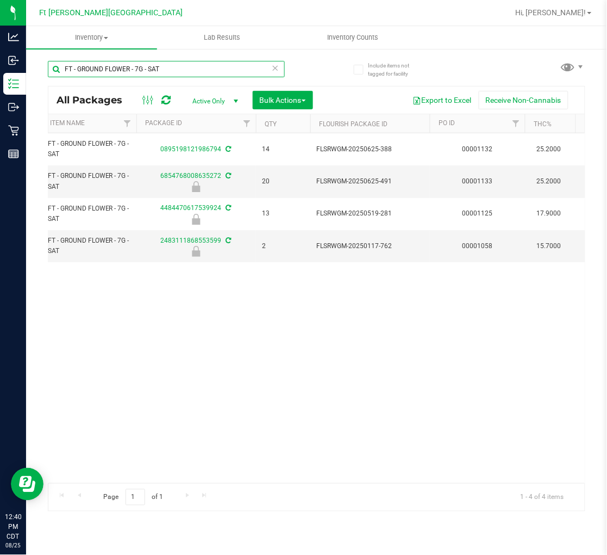
scroll to position [0, 340]
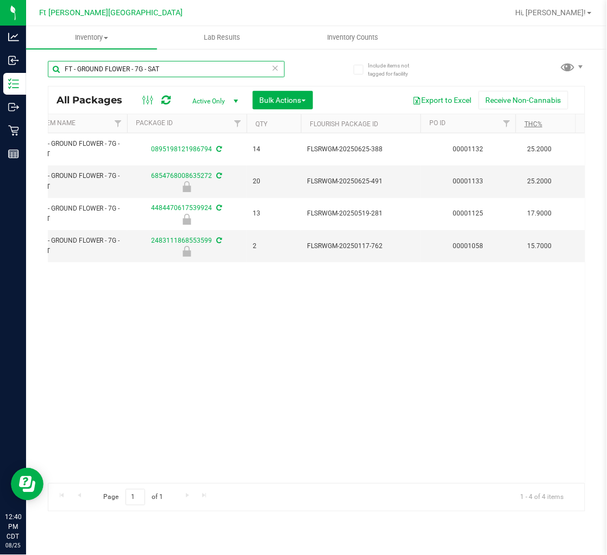
type input "FT - GROUND FLOWER - 7G - SAT"
click at [533, 123] on link "THC%" at bounding box center [534, 124] width 18 height 8
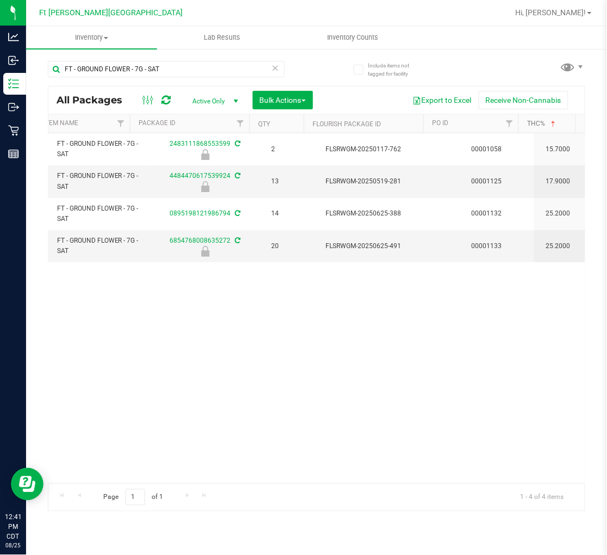
scroll to position [0, 319]
click at [264, 412] on div "Action Action Edit attributes Global inventory Locate package Package audit log…" at bounding box center [316, 308] width 537 height 350
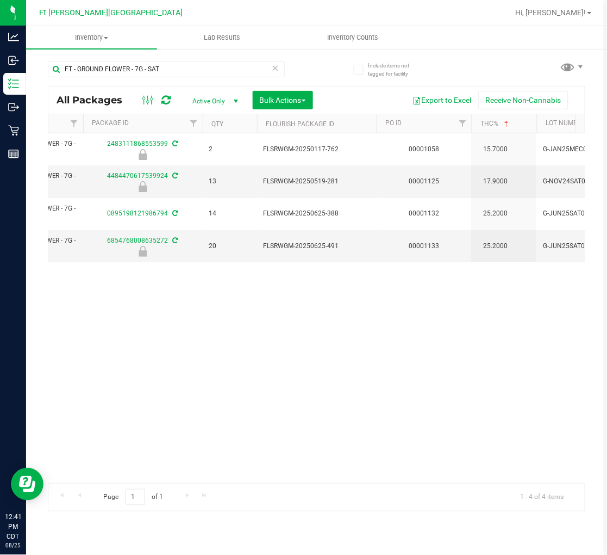
scroll to position [0, 0]
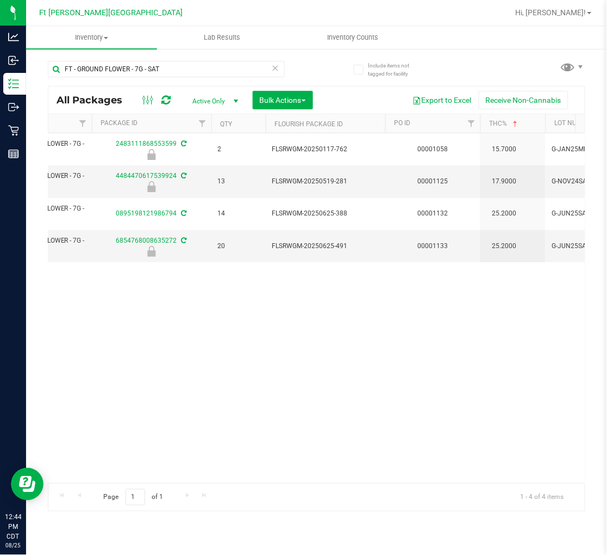
click at [276, 63] on icon at bounding box center [276, 67] width 8 height 13
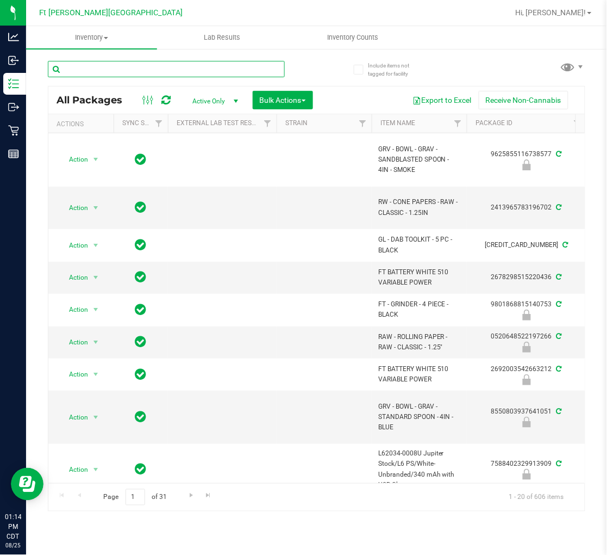
click at [127, 65] on input "text" at bounding box center [166, 69] width 237 height 16
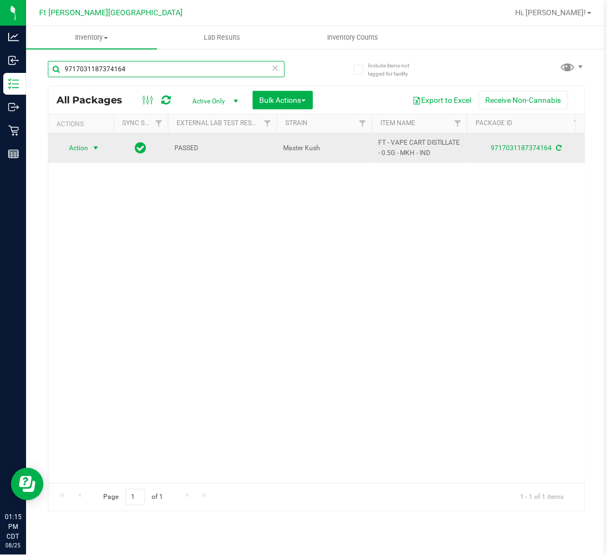
type input "9717031187374164"
click at [83, 147] on span "Action" at bounding box center [73, 147] width 29 height 15
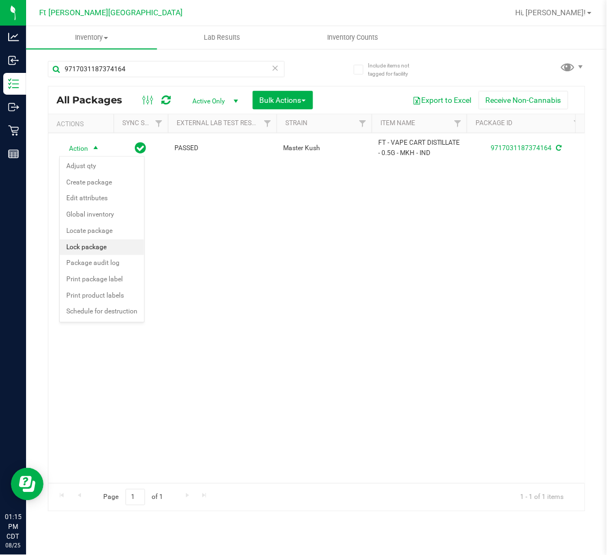
click at [96, 246] on li "Lock package" at bounding box center [102, 247] width 84 height 16
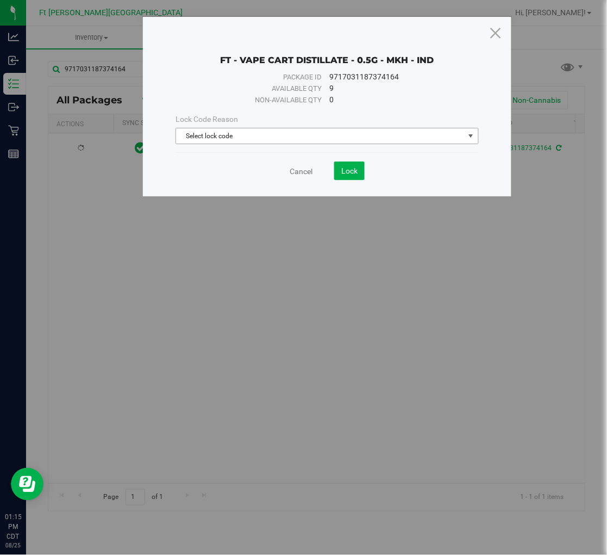
click at [259, 138] on span "Select lock code" at bounding box center [320, 135] width 288 height 15
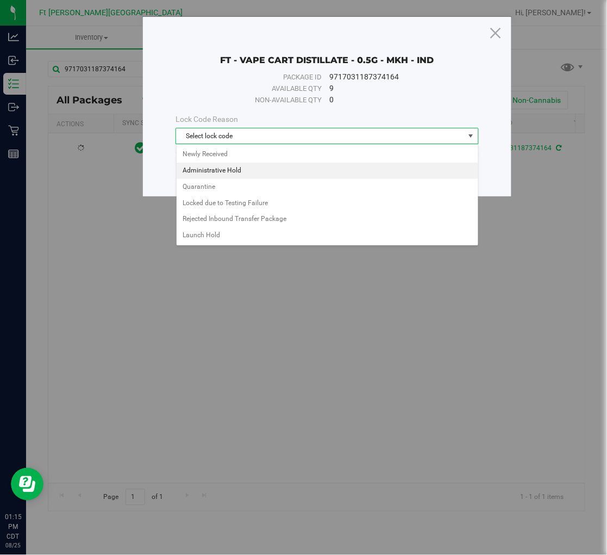
click at [241, 170] on li "Administrative Hold" at bounding box center [328, 171] width 302 height 16
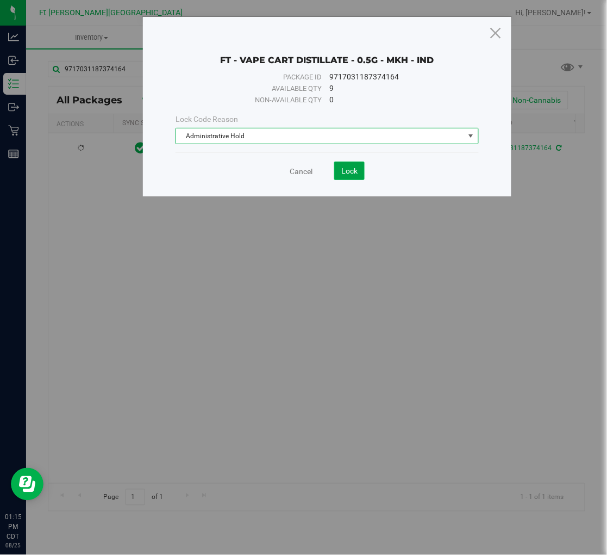
click at [348, 172] on span "Lock" at bounding box center [349, 170] width 16 height 9
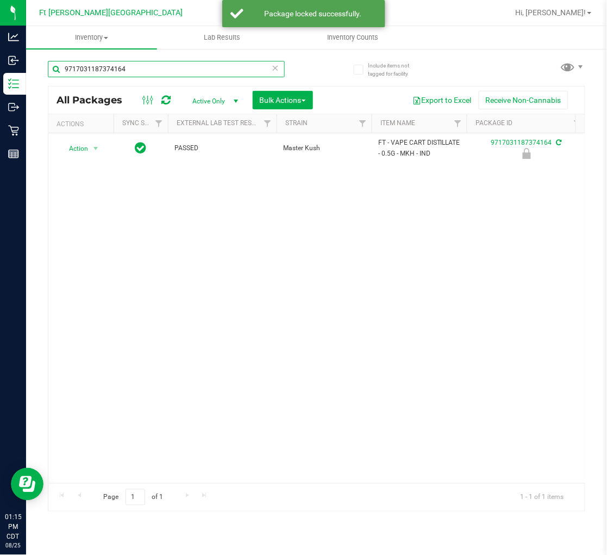
click at [179, 66] on input "9717031187374164" at bounding box center [166, 69] width 237 height 16
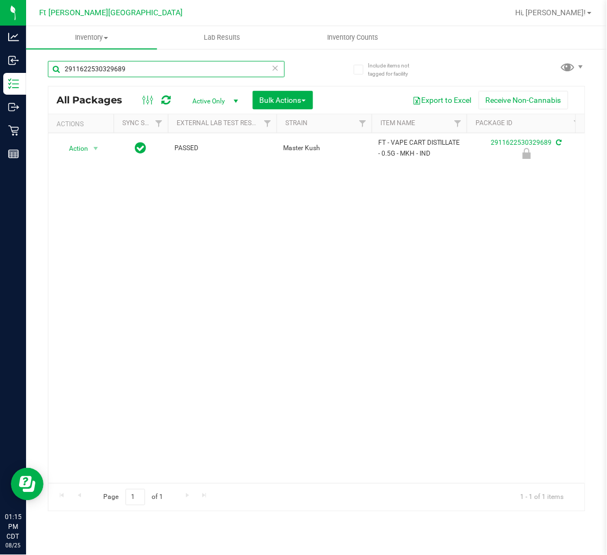
type input "2911622530329689"
drag, startPoint x: 49, startPoint y: 410, endPoint x: 102, endPoint y: 455, distance: 69.1
click at [102, 455] on div "Action Action Edit attributes Global inventory Locate package Package audit log…" at bounding box center [316, 308] width 537 height 350
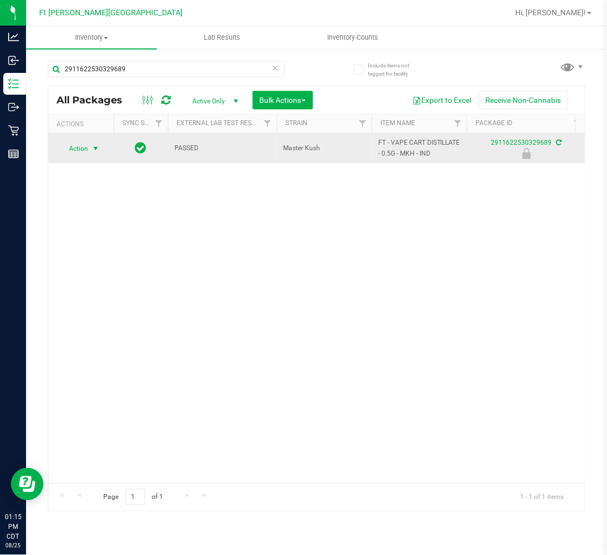
click at [89, 145] on span "select" at bounding box center [96, 148] width 14 height 15
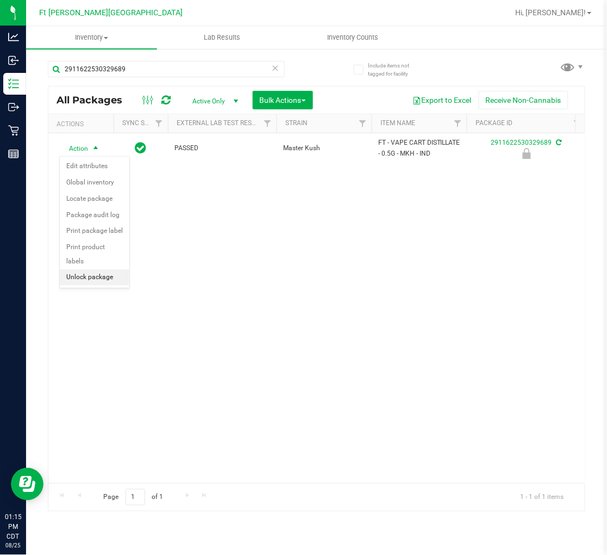
click at [95, 276] on li "Unlock package" at bounding box center [95, 277] width 70 height 16
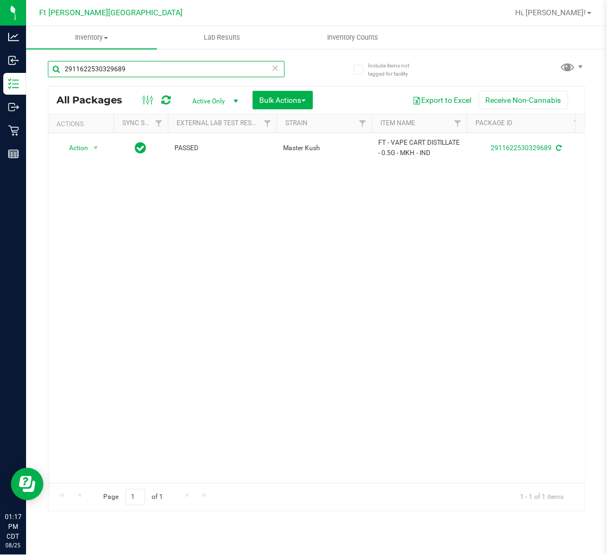
click at [224, 66] on input "2911622530329689" at bounding box center [166, 69] width 237 height 16
type input "5203149468003282"
click at [116, 472] on div "Action Action Adjust qty Create package Edit attributes Global inventory Locate…" at bounding box center [316, 308] width 537 height 350
click at [183, 302] on div "Action Action Adjust qty Create package Edit attributes Global inventory Locate…" at bounding box center [316, 308] width 537 height 350
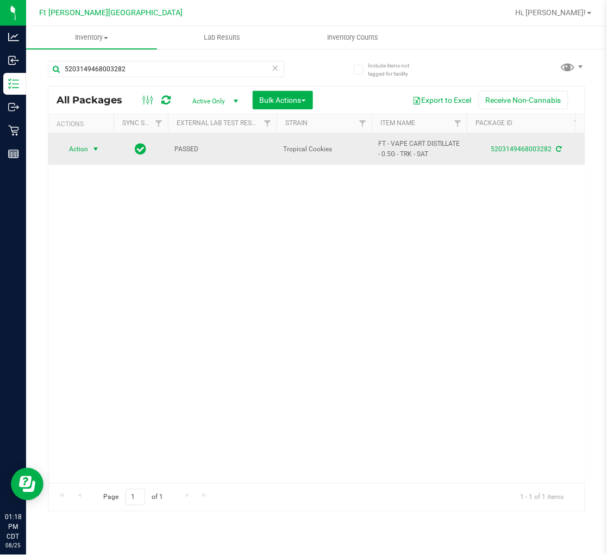
click at [71, 148] on span "Action" at bounding box center [73, 148] width 29 height 15
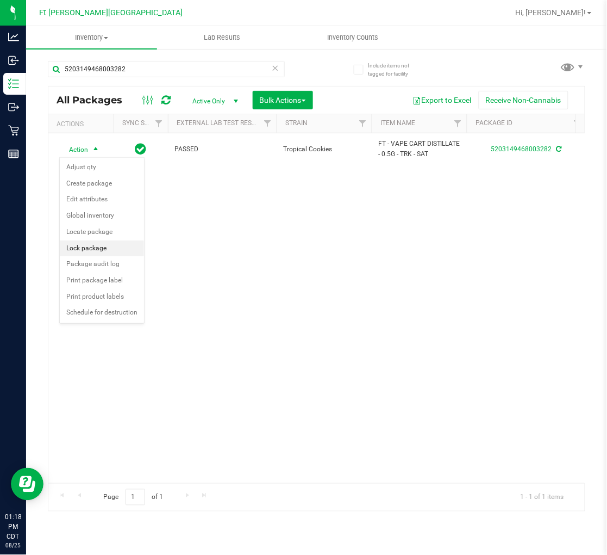
click at [95, 243] on li "Lock package" at bounding box center [102, 248] width 84 height 16
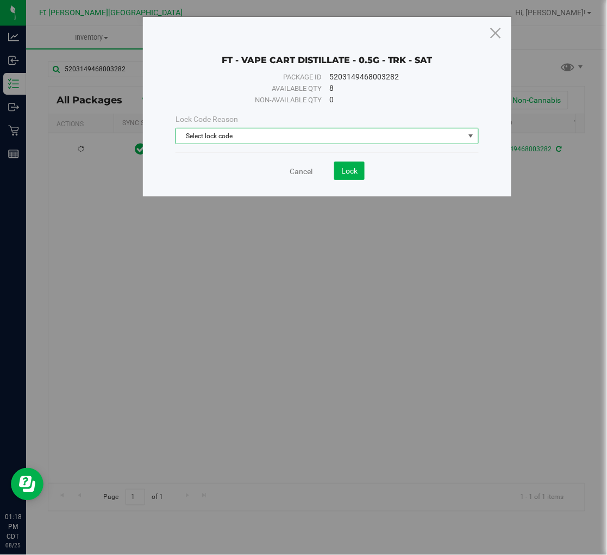
click at [230, 134] on span "Select lock code" at bounding box center [320, 135] width 288 height 15
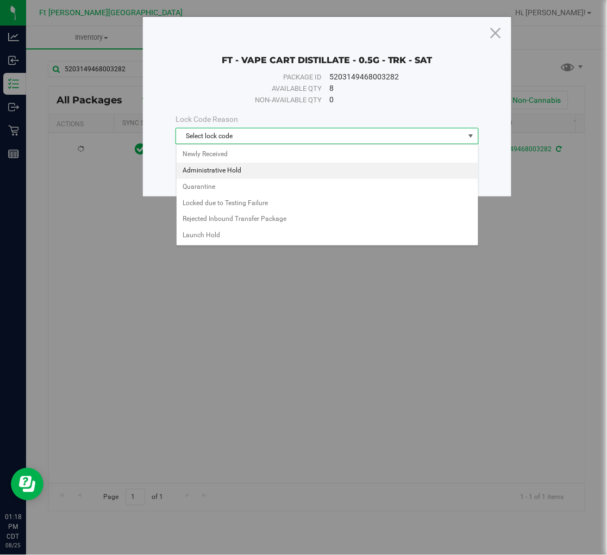
click at [218, 174] on li "Administrative Hold" at bounding box center [328, 171] width 302 height 16
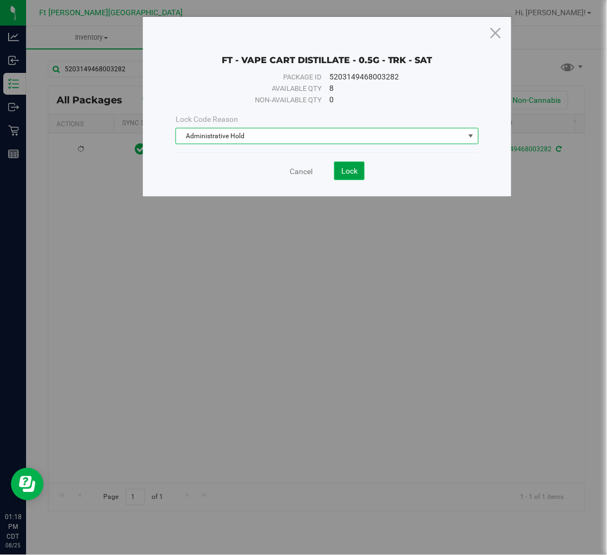
click at [341, 171] on span "Lock" at bounding box center [349, 170] width 16 height 9
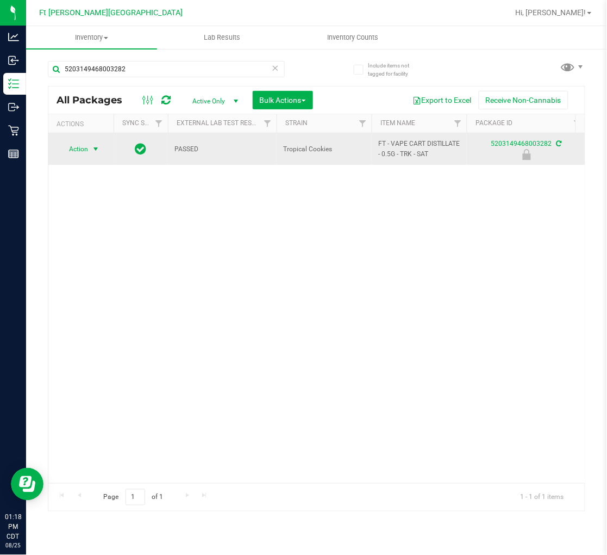
click at [94, 150] on span "select" at bounding box center [95, 149] width 9 height 9
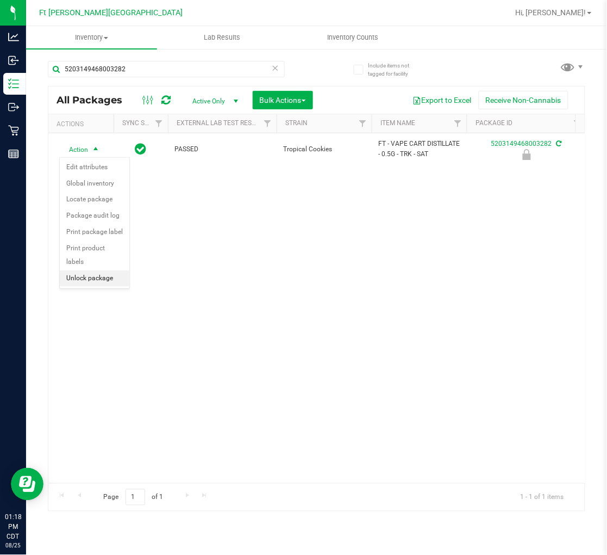
click at [98, 277] on li "Unlock package" at bounding box center [95, 278] width 70 height 16
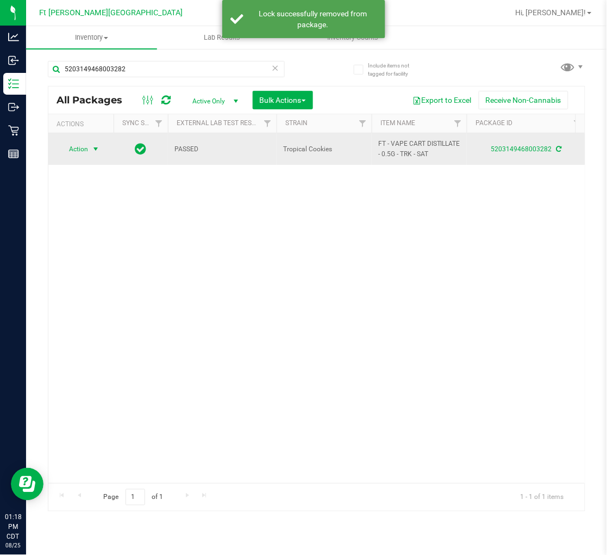
click at [88, 148] on span "Action" at bounding box center [73, 148] width 29 height 15
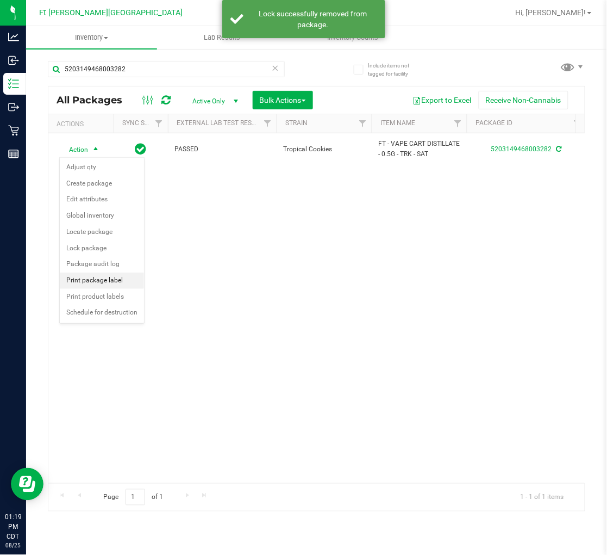
click at [111, 281] on li "Print package label" at bounding box center [102, 280] width 84 height 16
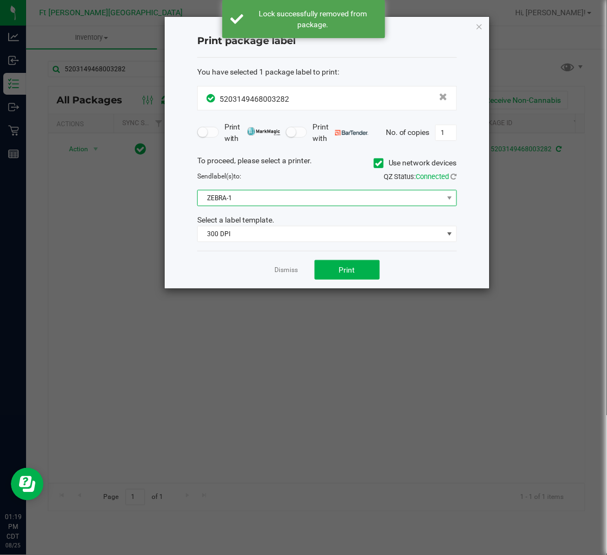
click at [274, 200] on span "ZEBRA-1" at bounding box center [320, 197] width 245 height 15
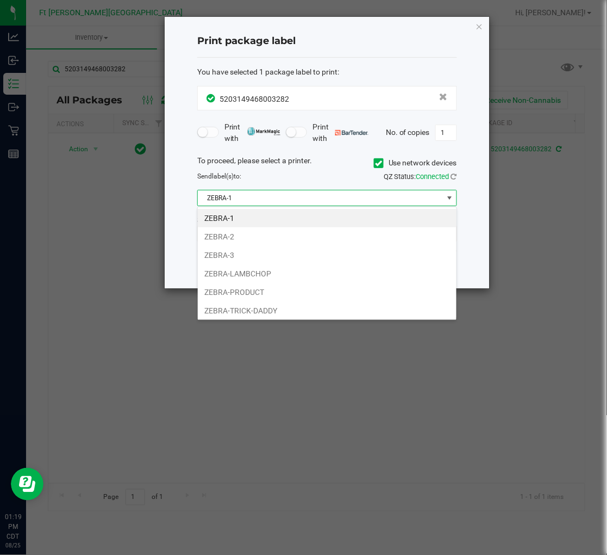
scroll to position [16, 259]
click at [237, 258] on li "ZEBRA-3" at bounding box center [327, 255] width 259 height 18
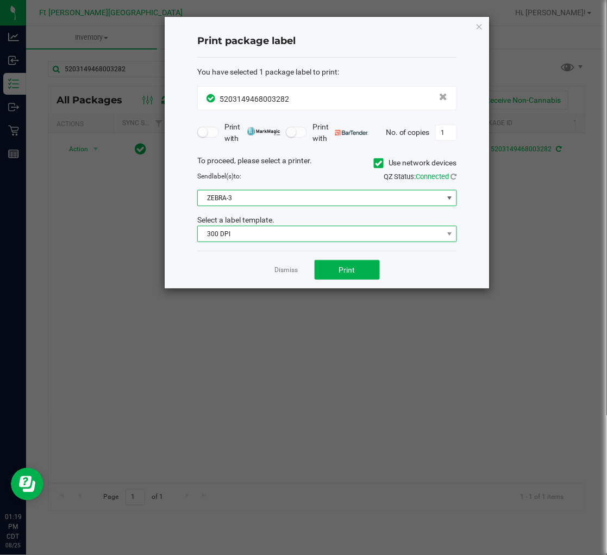
click at [224, 231] on span "300 DPI" at bounding box center [320, 233] width 245 height 15
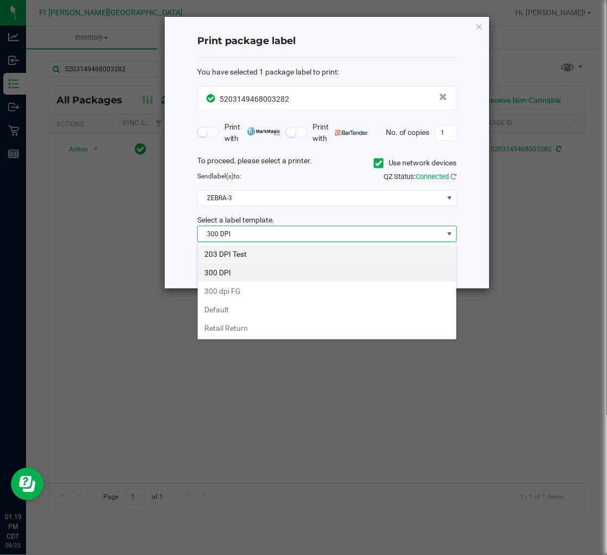
click at [233, 249] on li "203 DPI Test" at bounding box center [327, 254] width 259 height 18
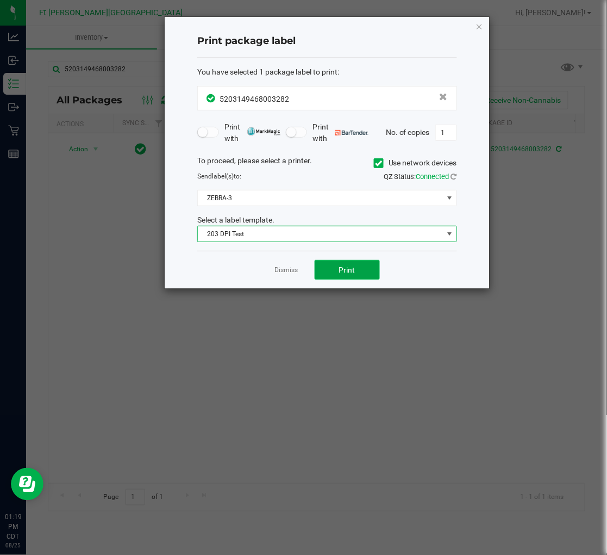
click at [332, 265] on button "Print" at bounding box center [347, 270] width 65 height 20
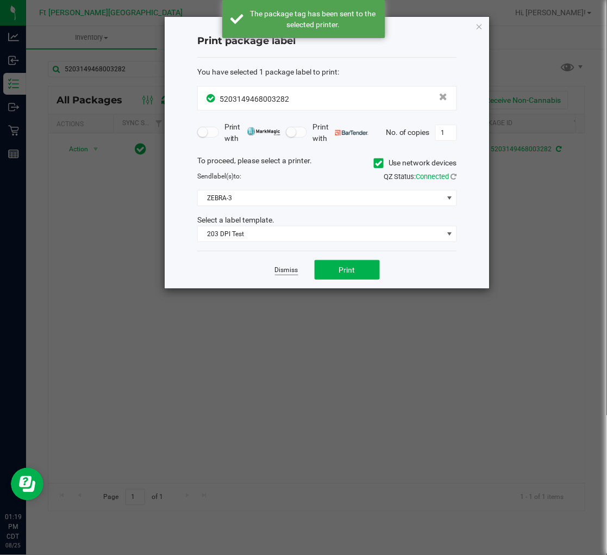
click at [288, 269] on link "Dismiss" at bounding box center [286, 269] width 23 height 9
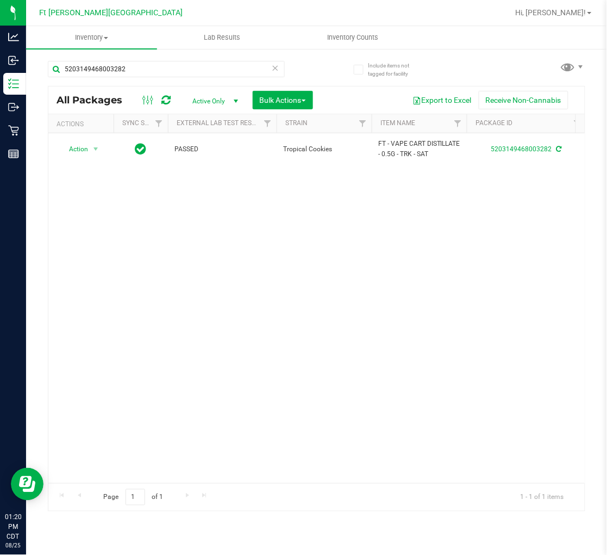
click at [273, 69] on icon at bounding box center [276, 67] width 8 height 13
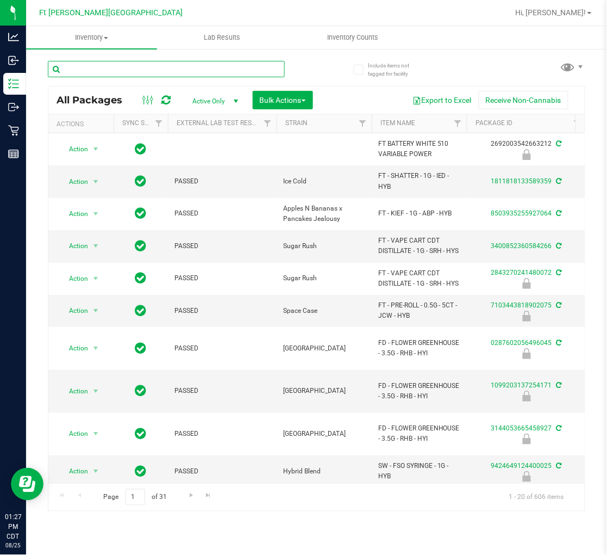
click at [109, 66] on input "text" at bounding box center [166, 69] width 237 height 16
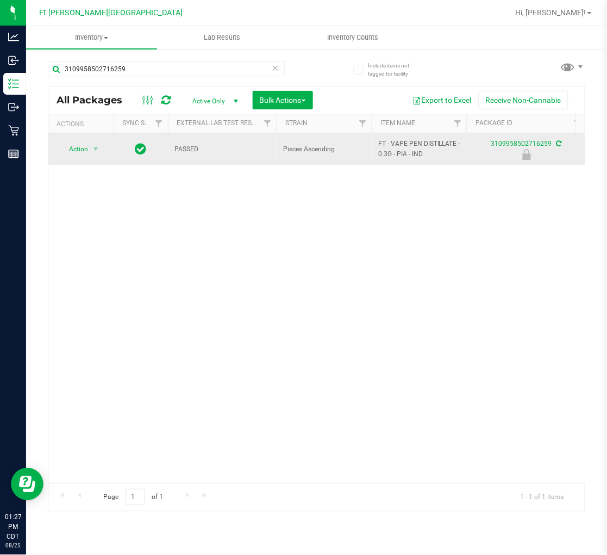
click at [401, 149] on span "FT - VAPE PEN DISTILLATE - 0.3G - PIA - IND" at bounding box center [419, 149] width 82 height 21
copy tr "FT - VAPE PEN DISTILLATE - 0.3G - PIA - IND"
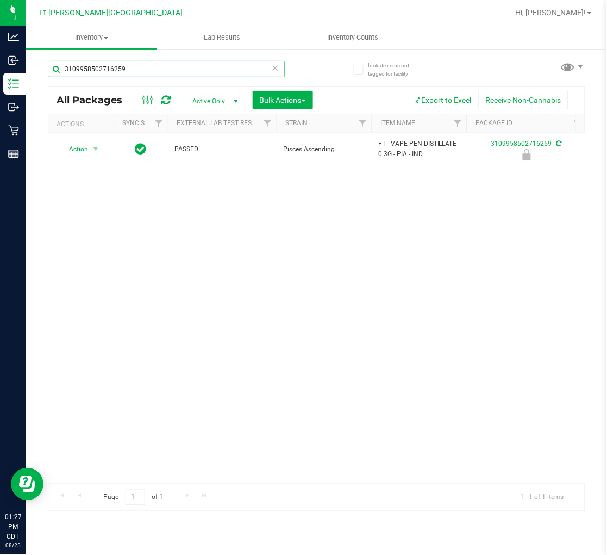
click at [156, 66] on input "3109958502716259" at bounding box center [166, 69] width 237 height 16
paste input "FT - VAPE PEN DISTILLATE - 0.3G - PIA - IND"
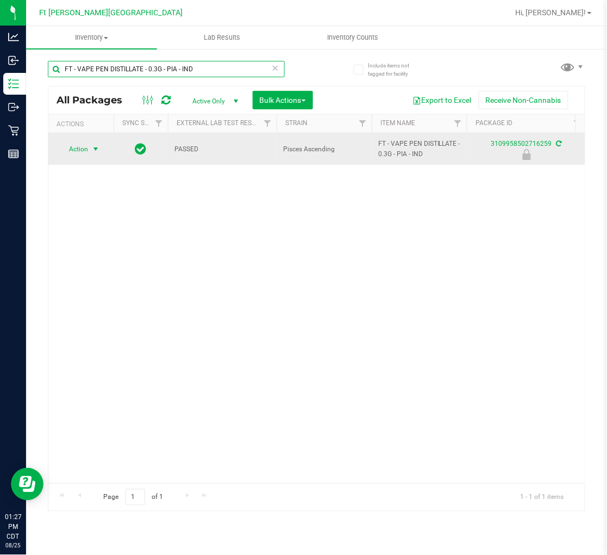
type input "FT - VAPE PEN DISTILLATE - 0.3G - PIA - IND"
click at [85, 145] on span "Action" at bounding box center [73, 148] width 29 height 15
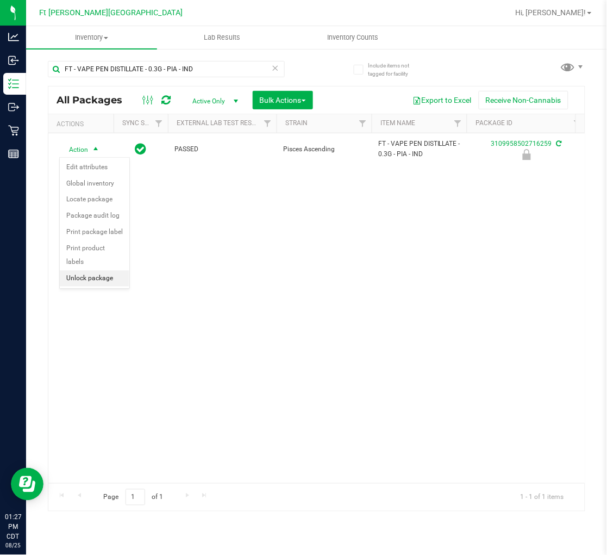
click at [101, 274] on li "Unlock package" at bounding box center [95, 278] width 70 height 16
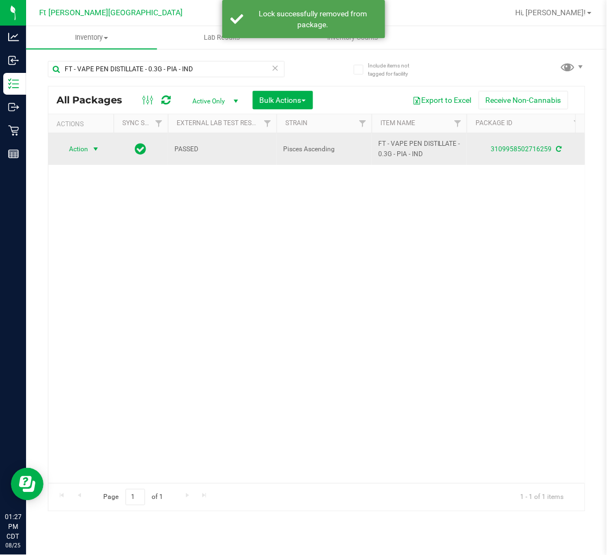
click at [88, 153] on span "Action" at bounding box center [73, 148] width 29 height 15
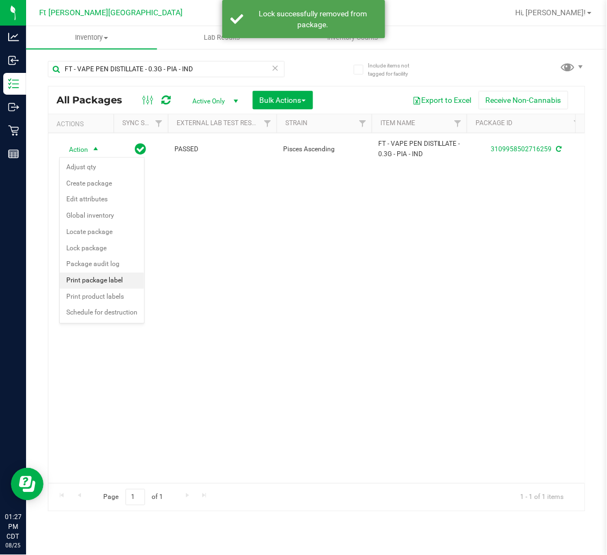
click at [110, 277] on li "Print package label" at bounding box center [102, 280] width 84 height 16
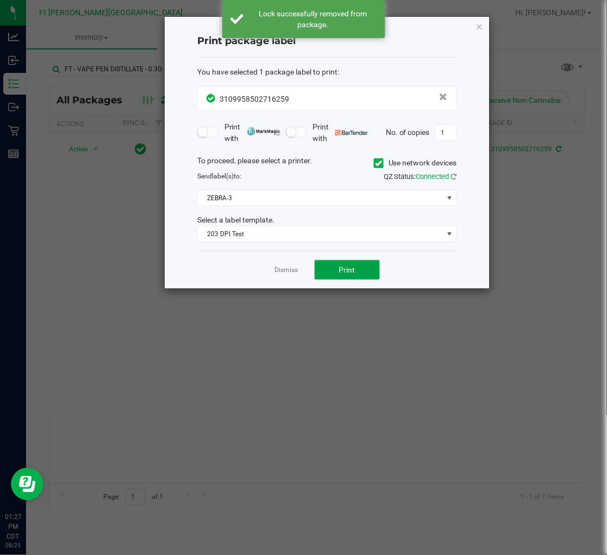
click at [328, 267] on button "Print" at bounding box center [347, 270] width 65 height 20
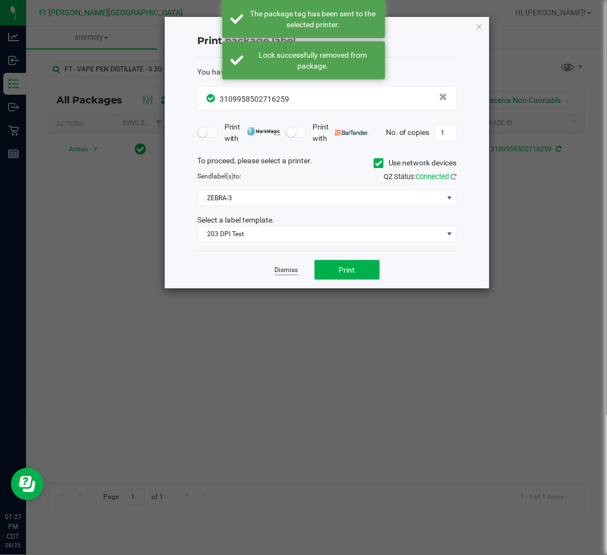
click at [288, 270] on link "Dismiss" at bounding box center [286, 269] width 23 height 9
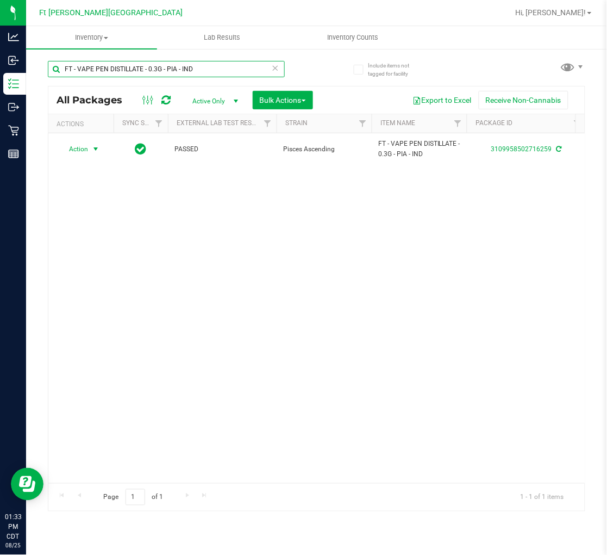
click at [271, 64] on input "FT - VAPE PEN DISTILLATE - 0.3G - PIA - IND" at bounding box center [166, 69] width 237 height 16
click at [277, 68] on icon at bounding box center [276, 67] width 8 height 13
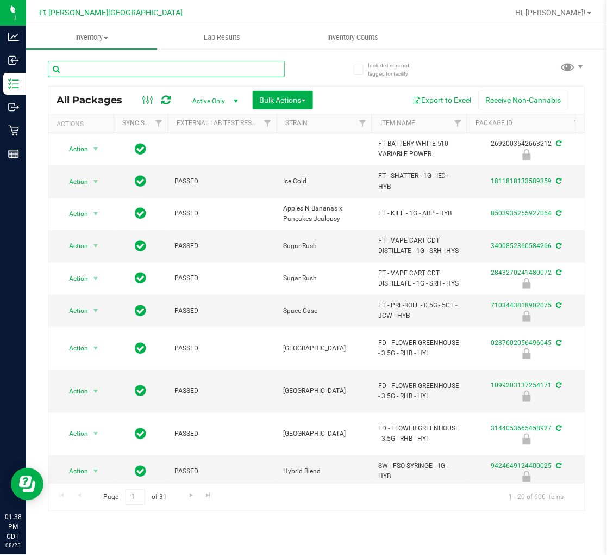
click at [135, 61] on input "text" at bounding box center [166, 69] width 237 height 16
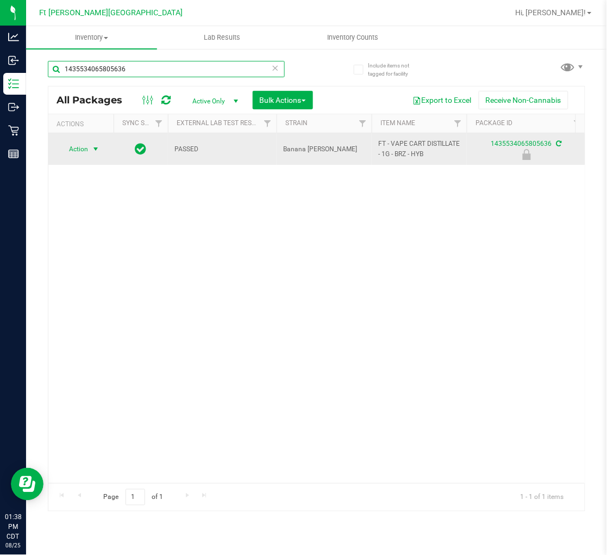
type input "1435534065805636"
click at [88, 154] on span "Action" at bounding box center [73, 148] width 29 height 15
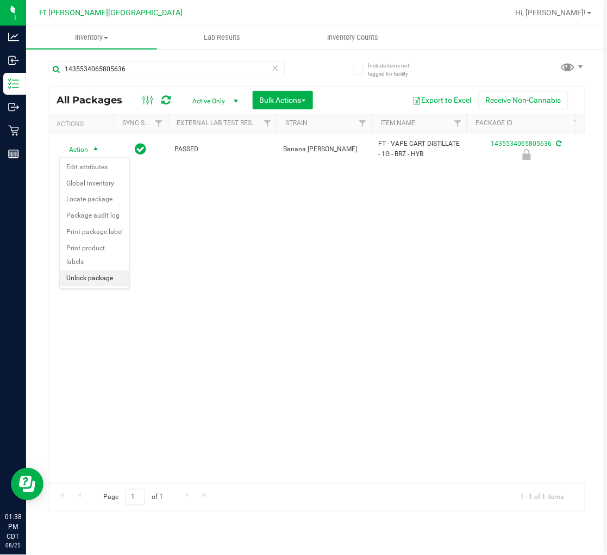
click at [102, 276] on li "Unlock package" at bounding box center [95, 278] width 70 height 16
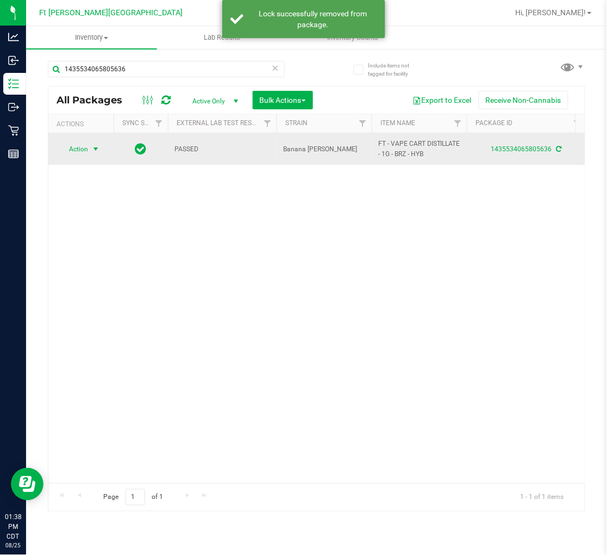
click at [83, 151] on span "Action" at bounding box center [73, 148] width 29 height 15
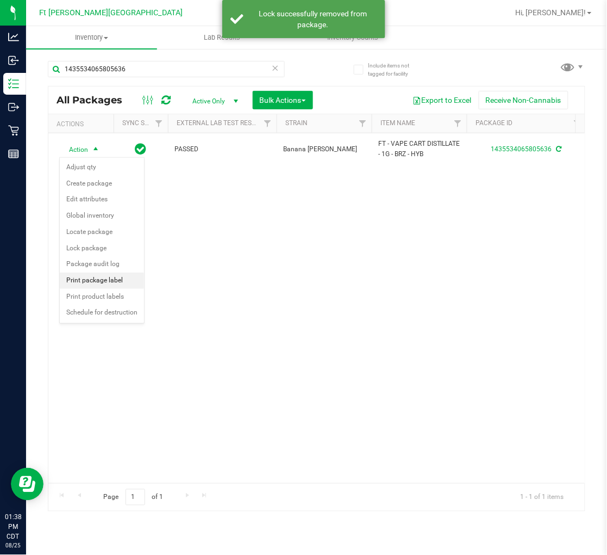
click at [99, 280] on li "Print package label" at bounding box center [102, 280] width 84 height 16
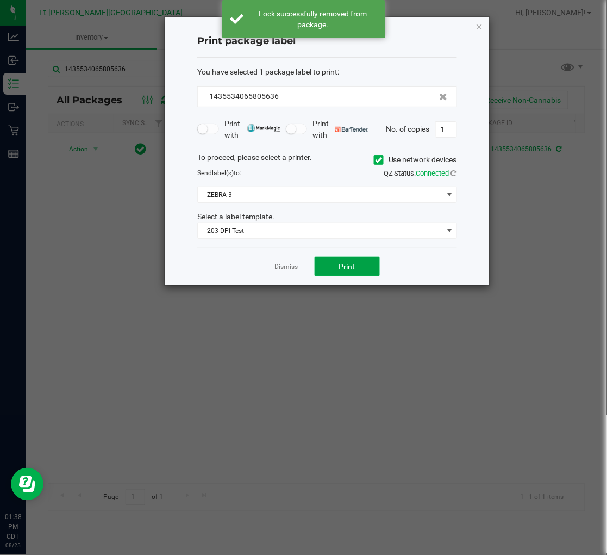
click at [344, 265] on span "Print" at bounding box center [347, 266] width 16 height 9
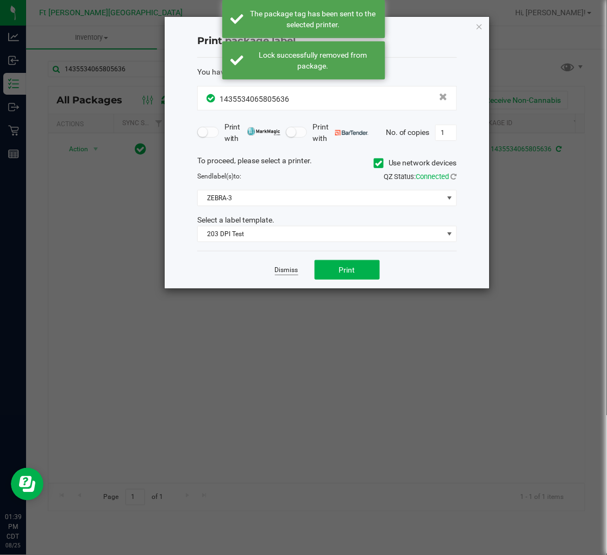
click at [294, 268] on link "Dismiss" at bounding box center [286, 269] width 23 height 9
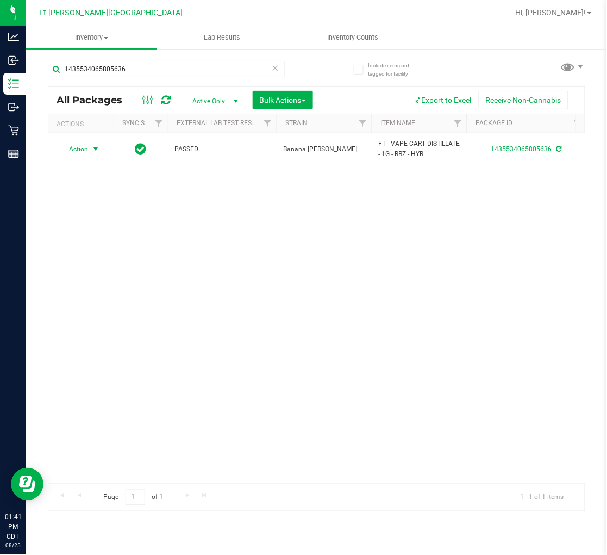
click at [272, 70] on icon at bounding box center [276, 67] width 8 height 13
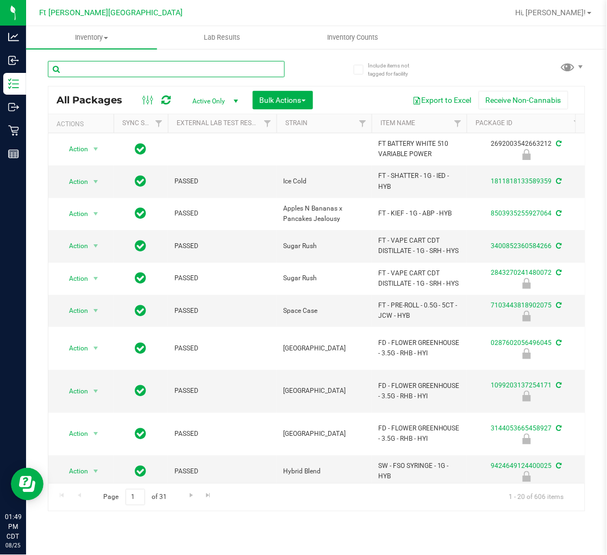
click at [120, 67] on input "text" at bounding box center [166, 69] width 237 height 16
type input "bct"
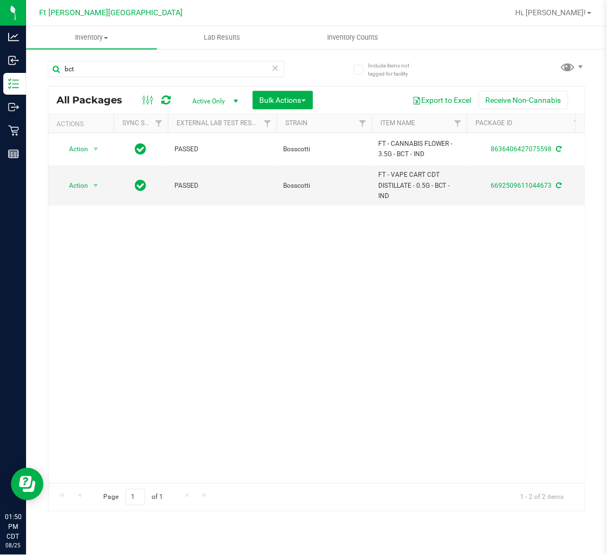
click at [279, 68] on icon at bounding box center [276, 67] width 8 height 13
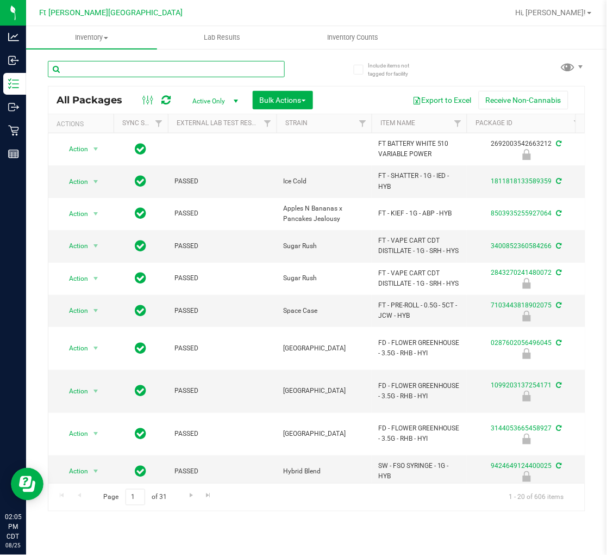
click at [146, 65] on input "text" at bounding box center [166, 69] width 237 height 16
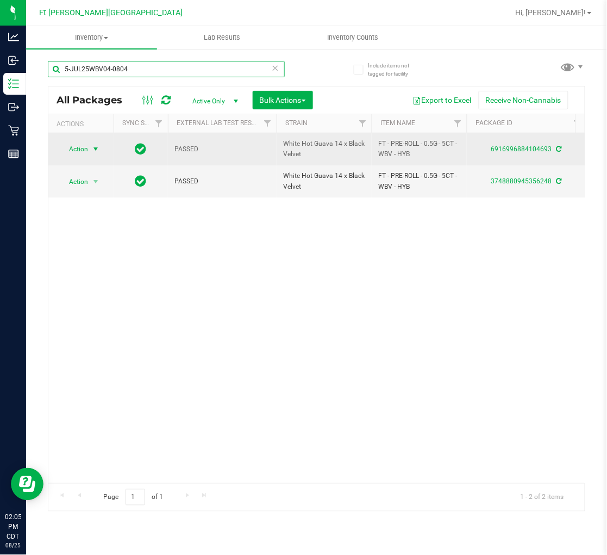
type input "5-JUL25WBV04-0804"
click at [74, 148] on span "Action" at bounding box center [73, 148] width 29 height 15
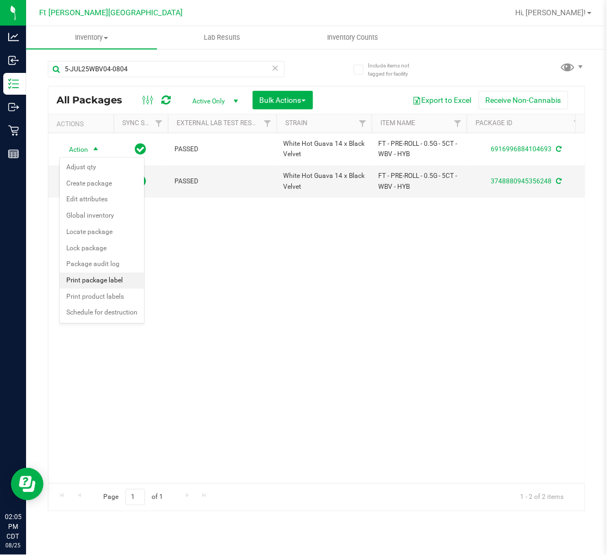
click at [100, 281] on li "Print package label" at bounding box center [102, 280] width 84 height 16
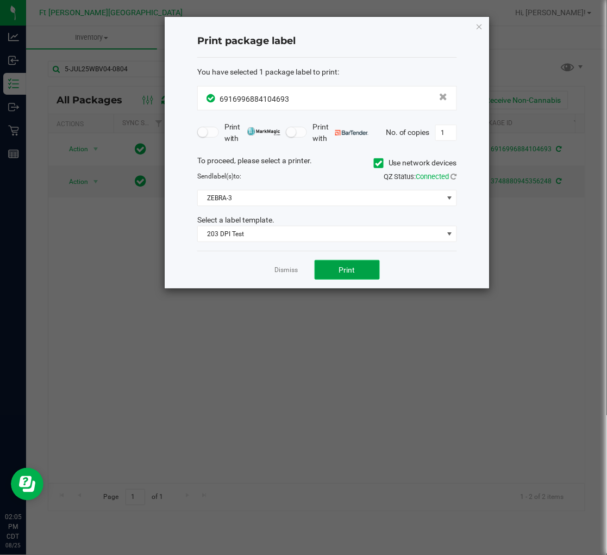
click at [340, 270] on span "Print" at bounding box center [347, 269] width 16 height 9
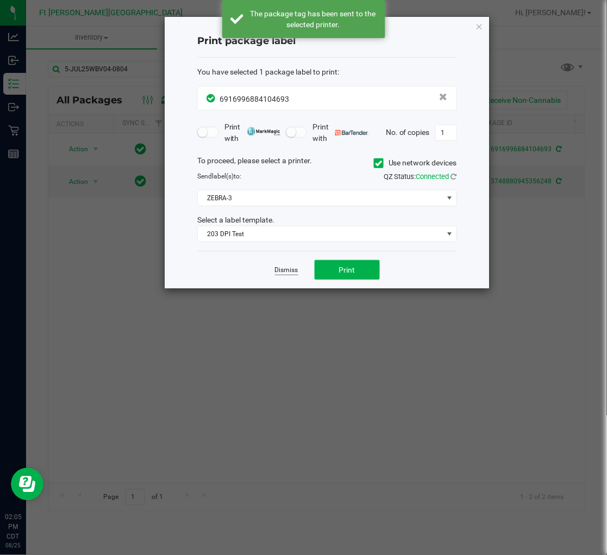
click at [285, 268] on link "Dismiss" at bounding box center [286, 269] width 23 height 9
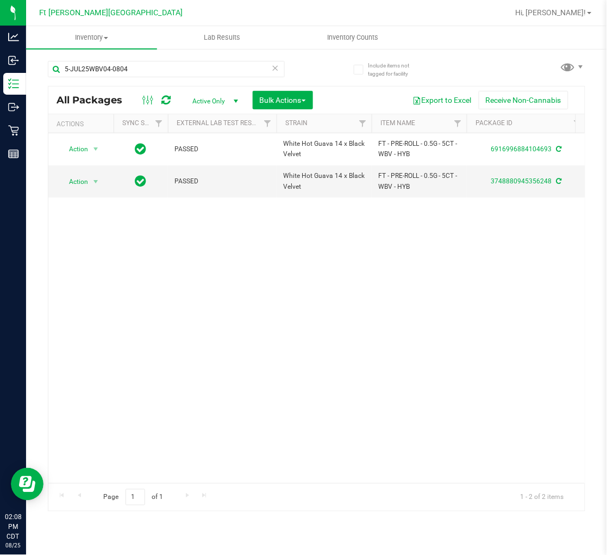
click at [274, 69] on icon at bounding box center [276, 67] width 8 height 13
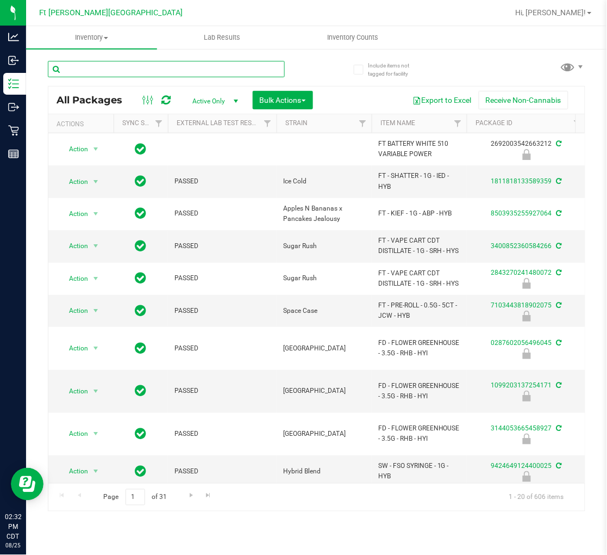
click at [129, 61] on input "text" at bounding box center [166, 69] width 237 height 16
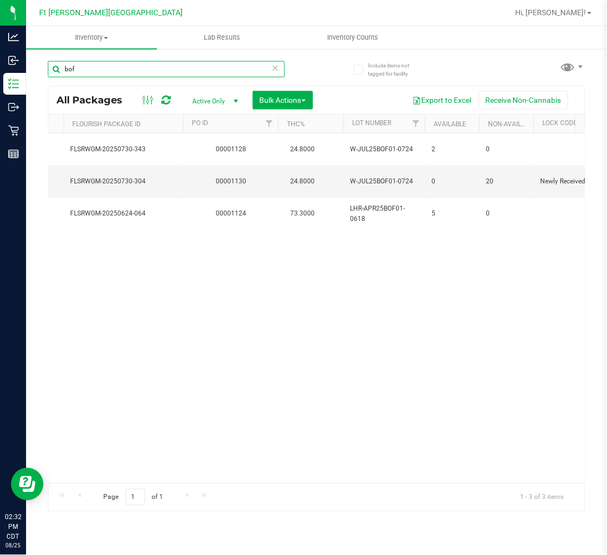
scroll to position [0, 559]
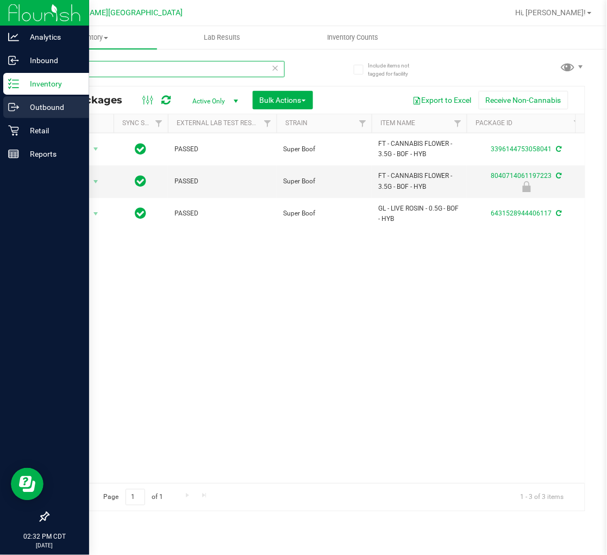
type input "bof"
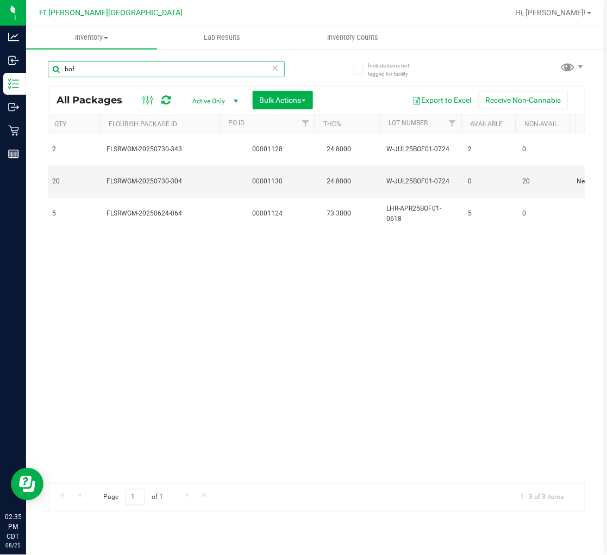
scroll to position [0, 605]
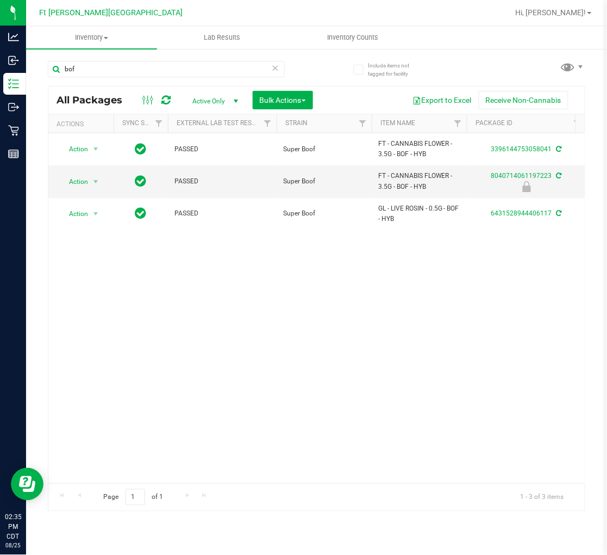
click at [276, 68] on icon at bounding box center [276, 67] width 8 height 13
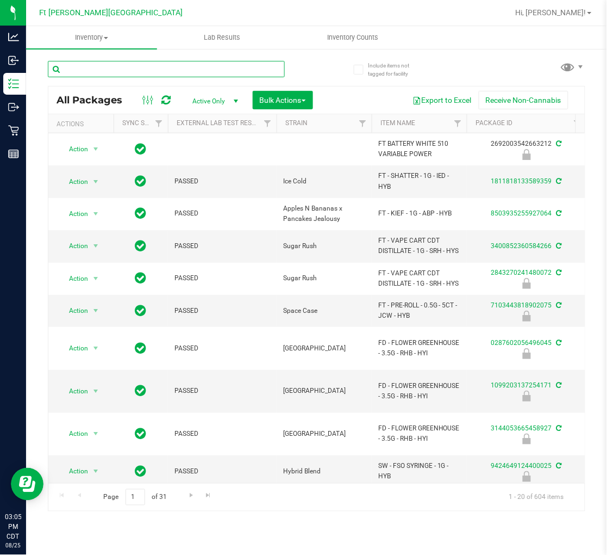
click at [94, 63] on input "text" at bounding box center [166, 69] width 237 height 16
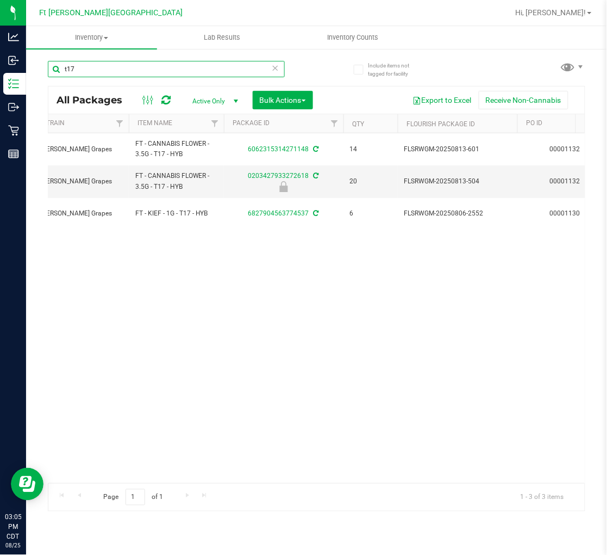
scroll to position [0, 280]
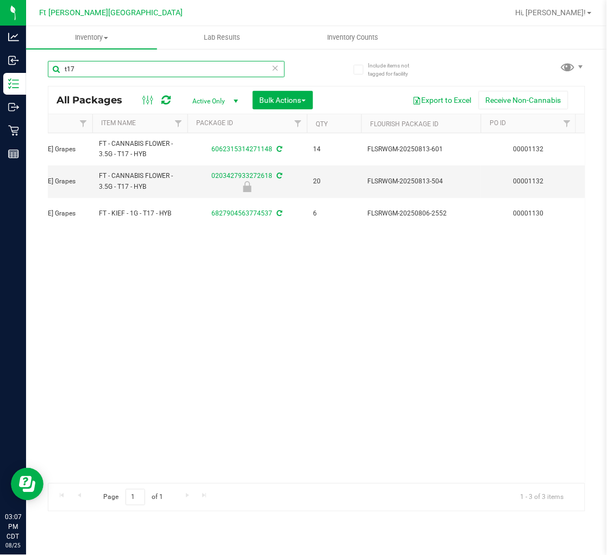
type input "t17"
click at [272, 67] on icon at bounding box center [276, 67] width 8 height 13
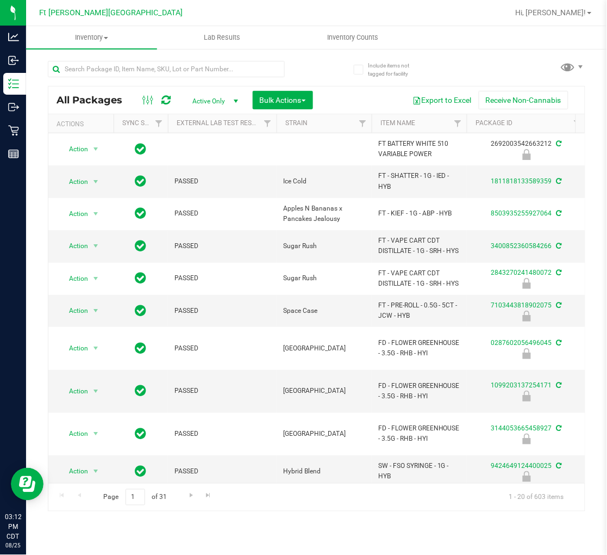
drag, startPoint x: 204, startPoint y: 476, endPoint x: 27, endPoint y: 22, distance: 487.7
click at [102, 64] on input "text" at bounding box center [166, 69] width 237 height 16
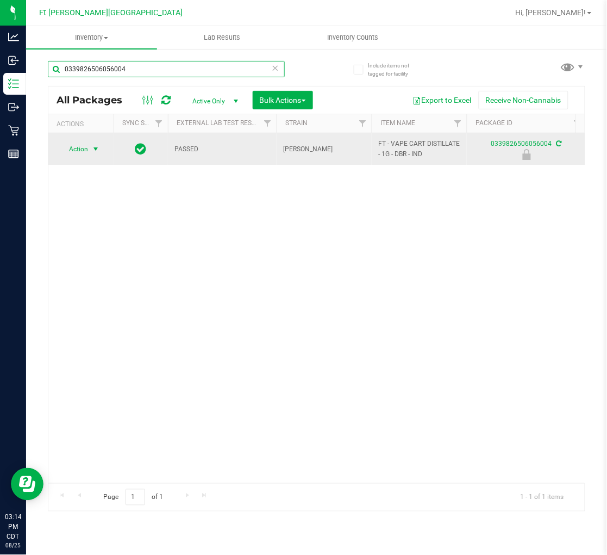
type input "0339826506056004"
click at [94, 148] on span "select" at bounding box center [95, 149] width 9 height 9
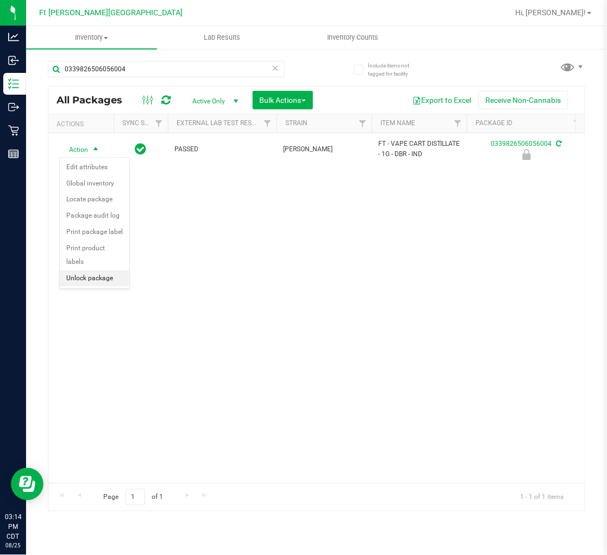
click at [100, 278] on li "Unlock package" at bounding box center [95, 278] width 70 height 16
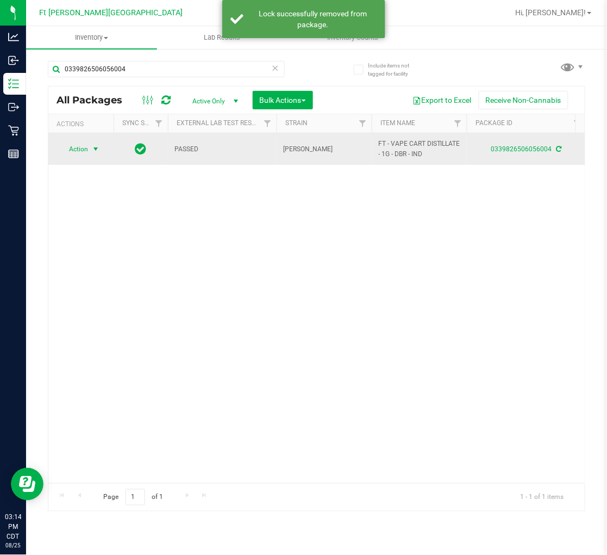
click at [80, 149] on span "Action" at bounding box center [73, 148] width 29 height 15
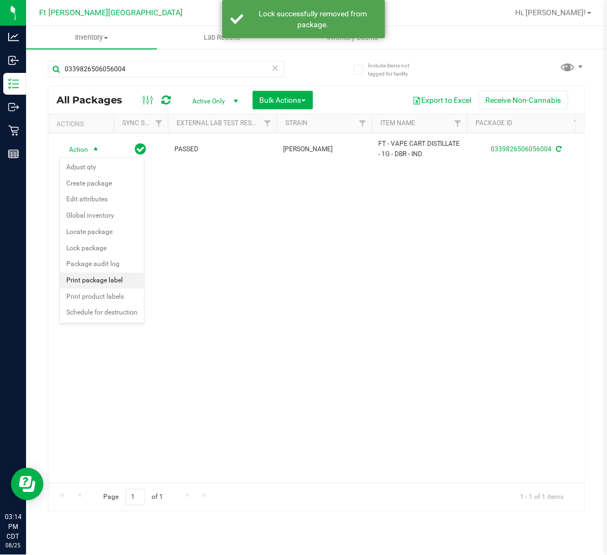
click at [113, 281] on li "Print package label" at bounding box center [102, 280] width 84 height 16
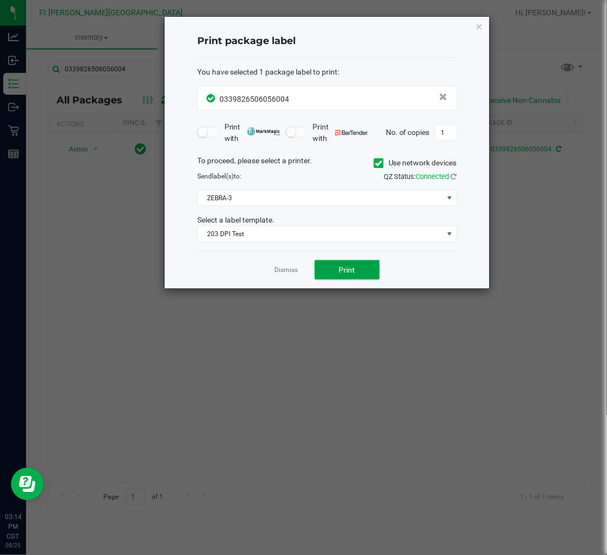
click at [326, 273] on button "Print" at bounding box center [347, 270] width 65 height 20
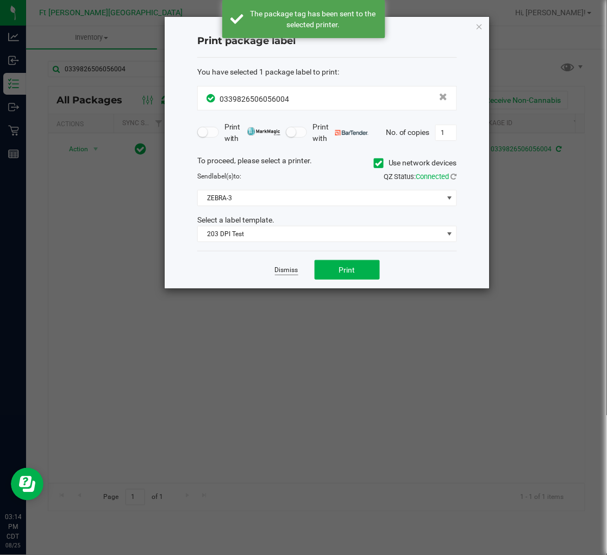
click at [291, 268] on link "Dismiss" at bounding box center [286, 269] width 23 height 9
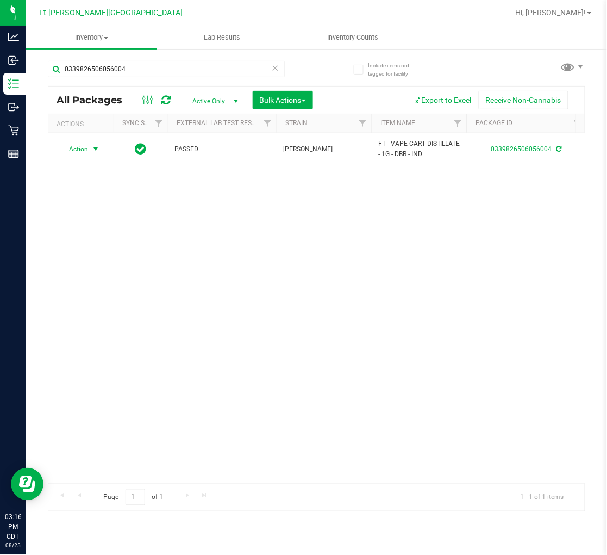
click at [278, 64] on icon at bounding box center [276, 67] width 8 height 13
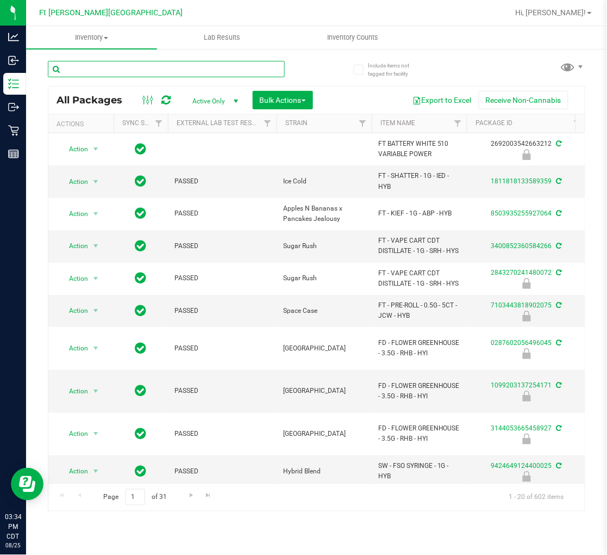
click at [102, 72] on input "text" at bounding box center [166, 69] width 237 height 16
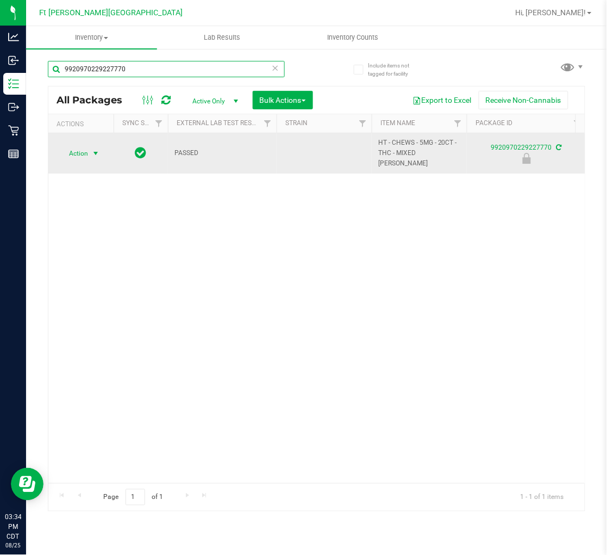
type input "9920970229227770"
click at [94, 151] on span "select" at bounding box center [95, 153] width 9 height 9
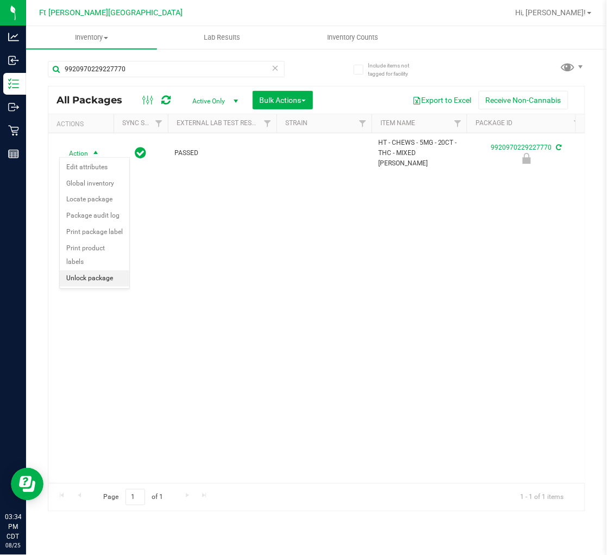
click at [100, 282] on li "Unlock package" at bounding box center [95, 278] width 70 height 16
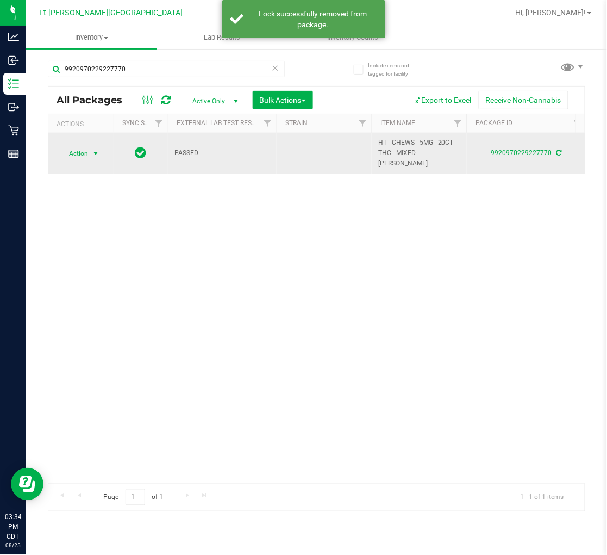
click at [94, 149] on span "select" at bounding box center [95, 153] width 9 height 9
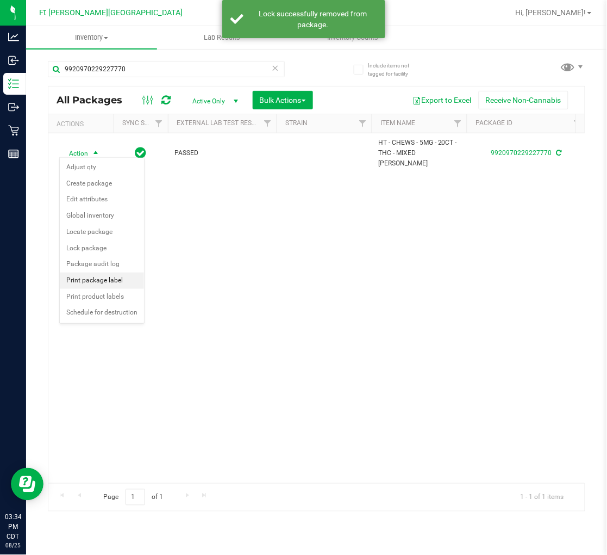
click at [99, 281] on li "Print package label" at bounding box center [102, 280] width 84 height 16
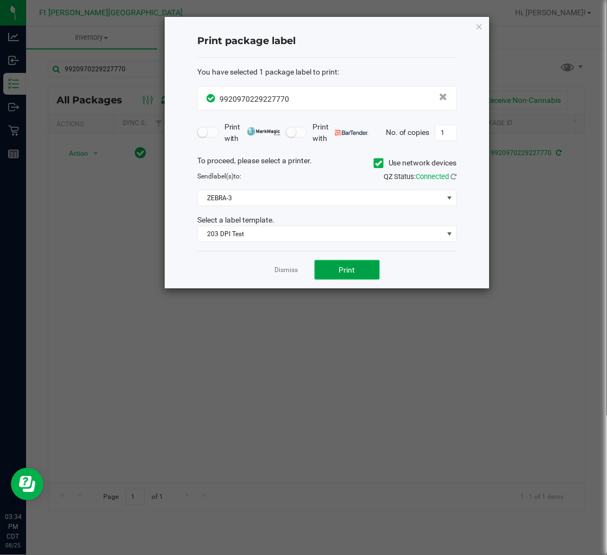
click at [347, 269] on span "Print" at bounding box center [347, 269] width 16 height 9
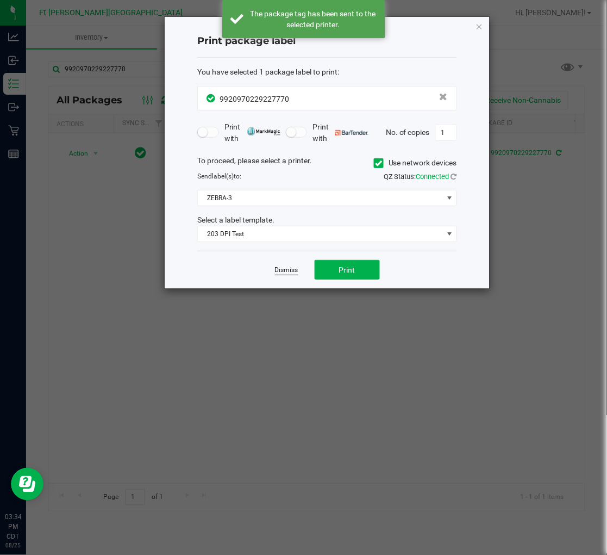
click at [284, 269] on link "Dismiss" at bounding box center [286, 269] width 23 height 9
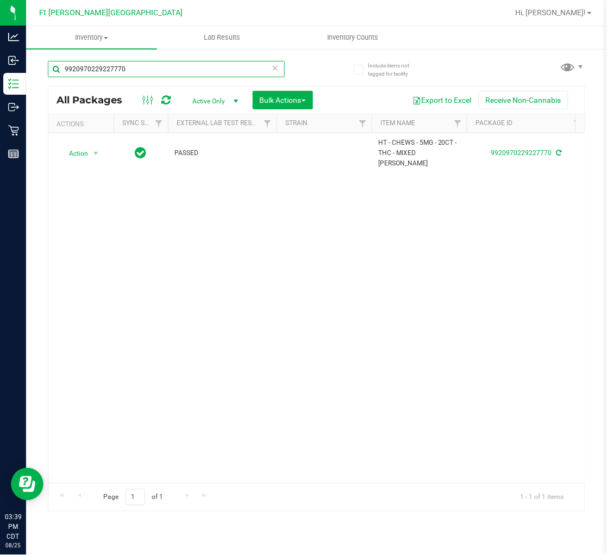
click at [174, 69] on input "9920970229227770" at bounding box center [166, 69] width 237 height 16
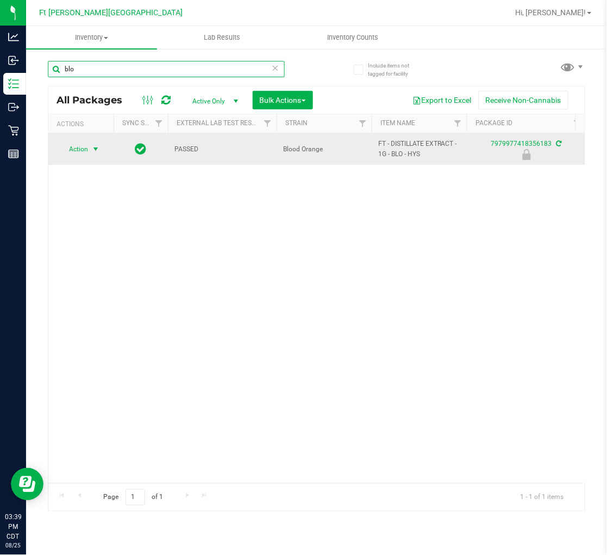
type input "blo"
click at [77, 147] on span "Action" at bounding box center [73, 148] width 29 height 15
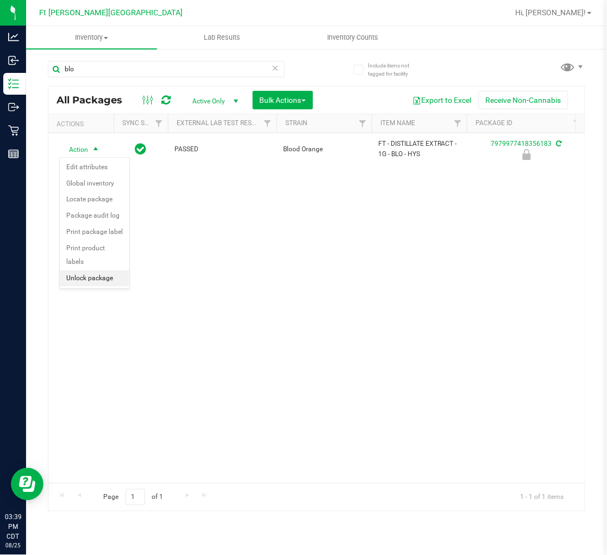
click at [101, 281] on li "Unlock package" at bounding box center [95, 278] width 70 height 16
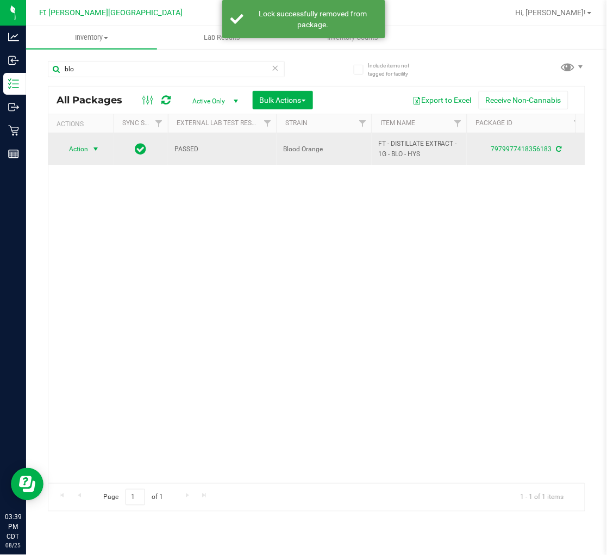
click at [83, 150] on span "Action" at bounding box center [73, 148] width 29 height 15
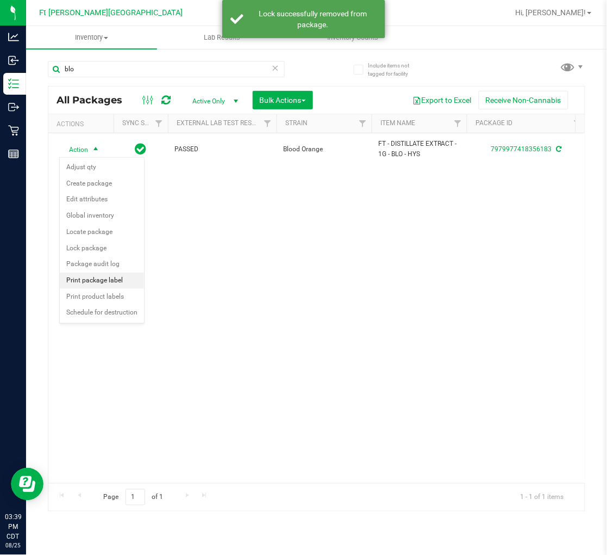
click at [96, 283] on li "Print package label" at bounding box center [102, 280] width 84 height 16
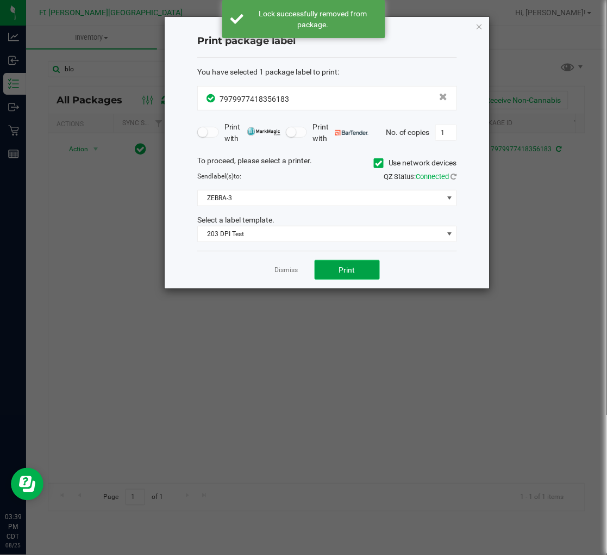
click at [347, 265] on span "Print" at bounding box center [347, 269] width 16 height 9
click at [284, 270] on link "Dismiss" at bounding box center [286, 269] width 23 height 9
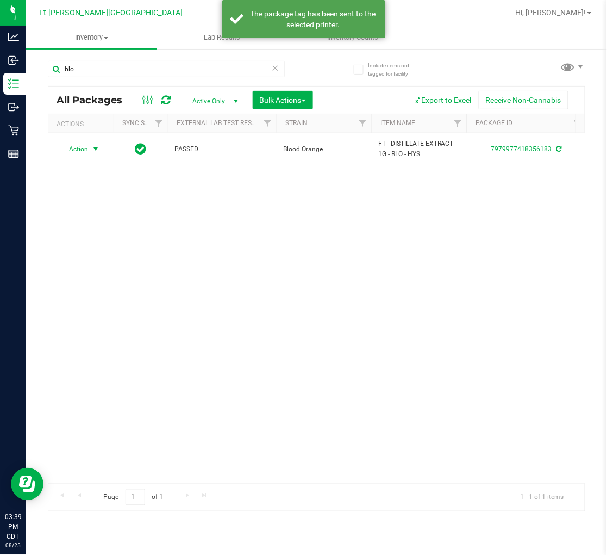
click at [240, 298] on div "Action Action Adjust qty Create package Edit attributes Global inventory Locate…" at bounding box center [316, 308] width 537 height 350
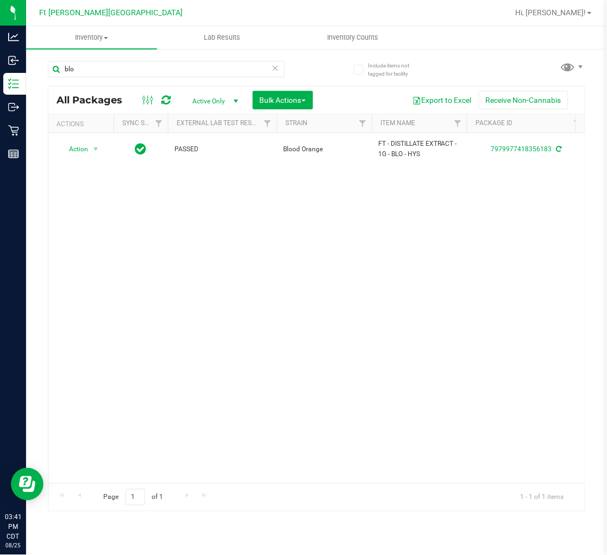
click at [274, 65] on icon at bounding box center [276, 67] width 8 height 13
